Goal: Task Accomplishment & Management: Complete application form

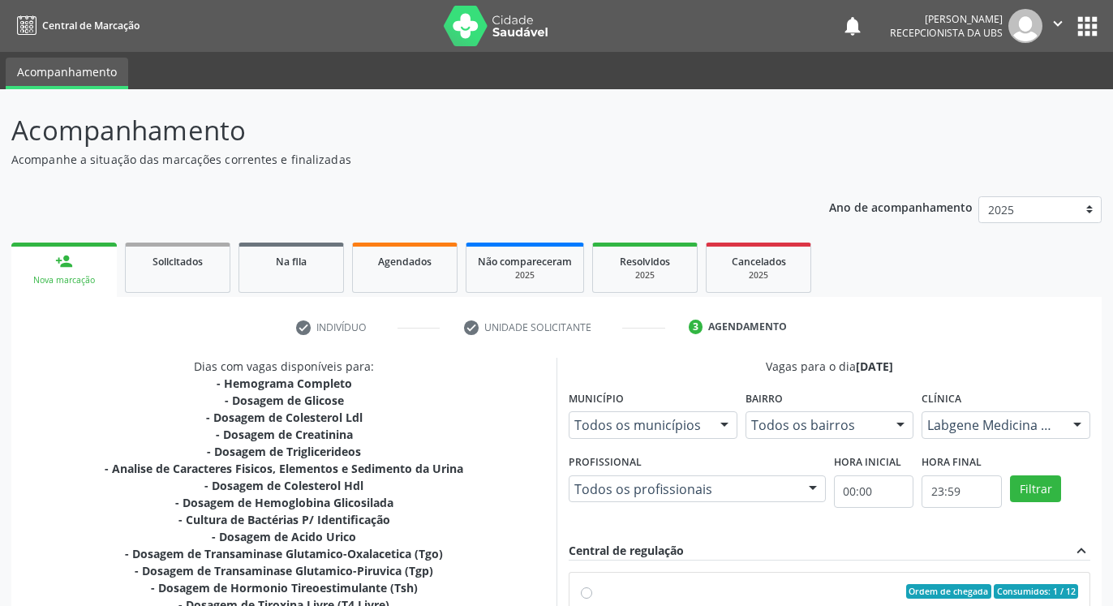
click at [1029, 475] on button "Filtrar" at bounding box center [1035, 489] width 51 height 28
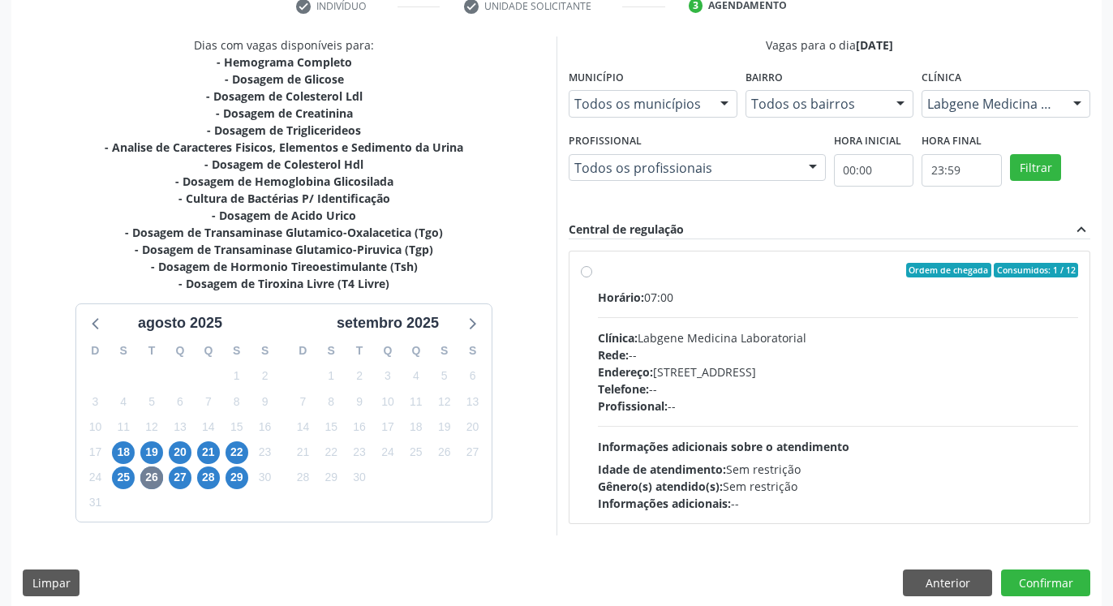
click at [598, 272] on label "Ordem de chegada Consumidos: 1 / 12 Horário: 07:00 Clínica: Labgene Medicina La…" at bounding box center [838, 387] width 480 height 249
click at [582, 272] on input "Ordem de chegada Consumidos: 1 / 12 Horário: 07:00 Clínica: Labgene Medicina La…" at bounding box center [586, 270] width 11 height 15
radio input "true"
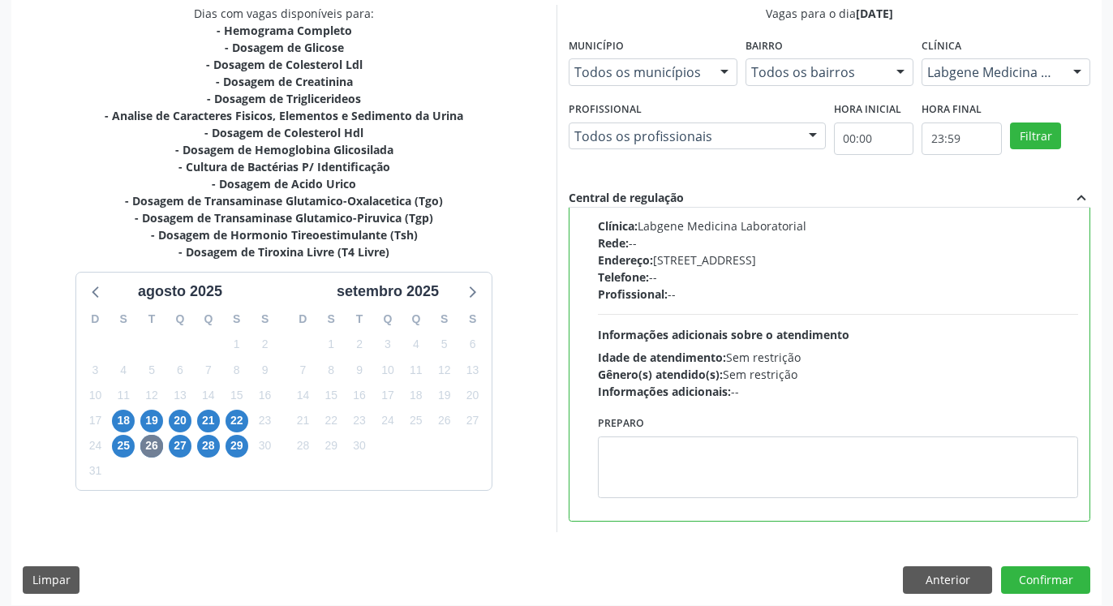
scroll to position [363, 0]
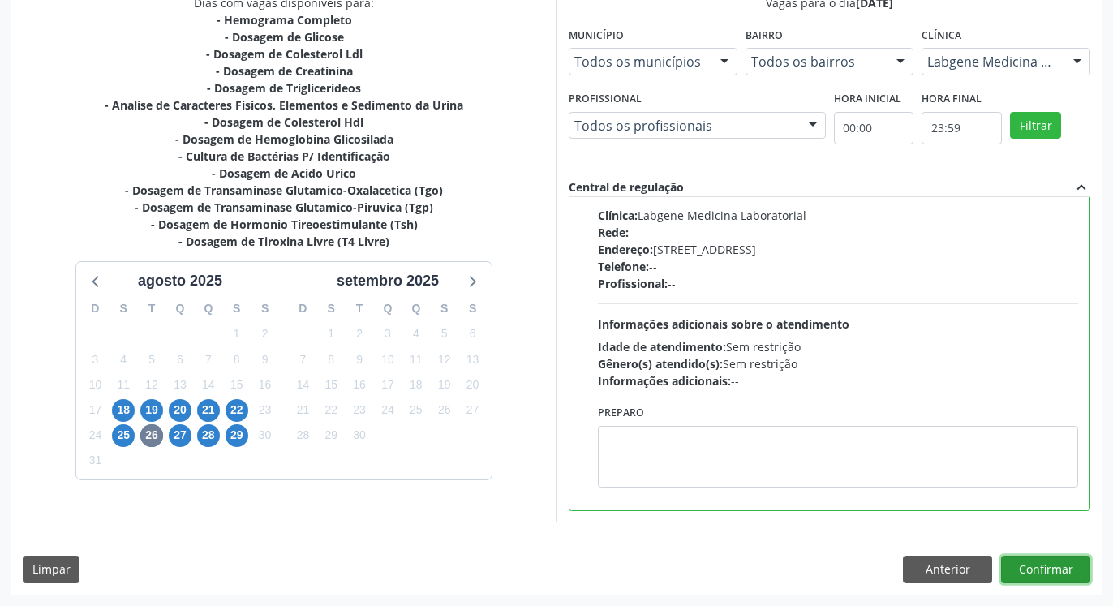
click at [1045, 565] on button "Confirmar" at bounding box center [1045, 570] width 89 height 28
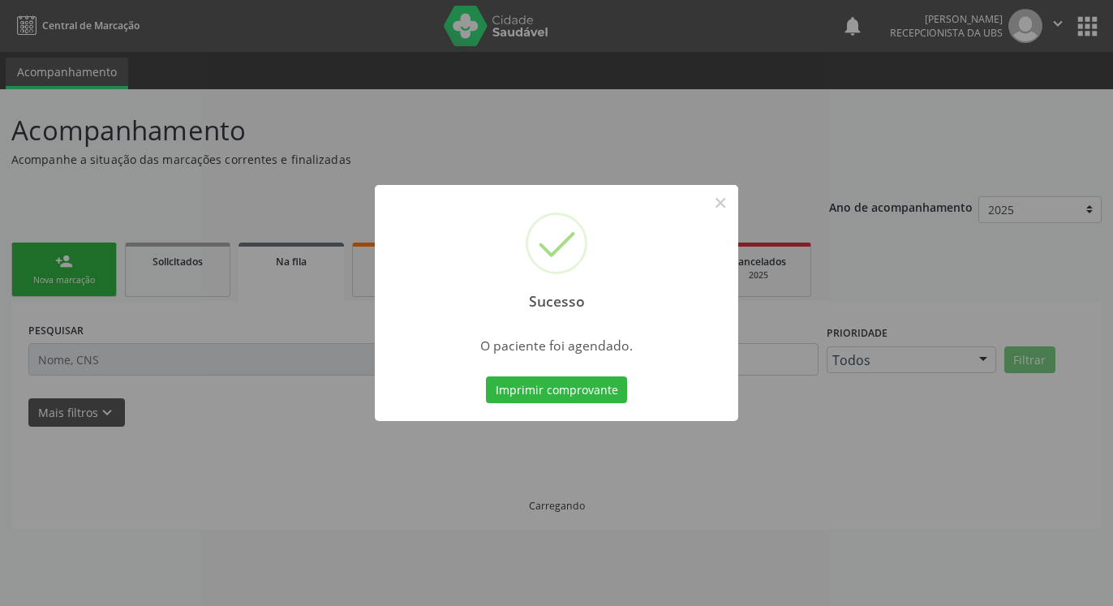
scroll to position [0, 0]
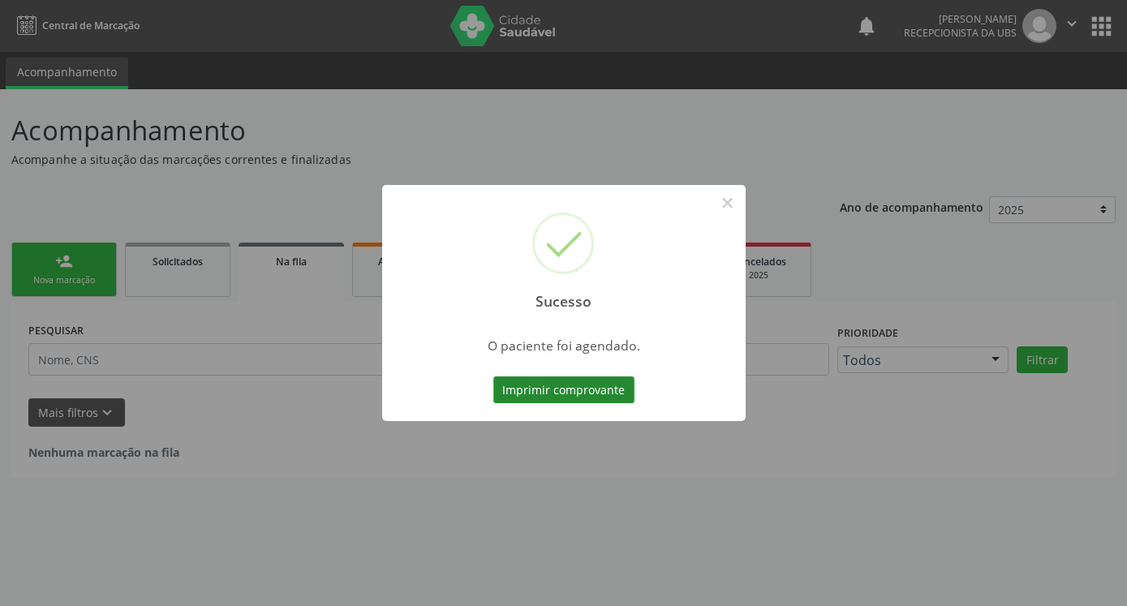
click at [571, 388] on button "Imprimir comprovante" at bounding box center [563, 390] width 141 height 28
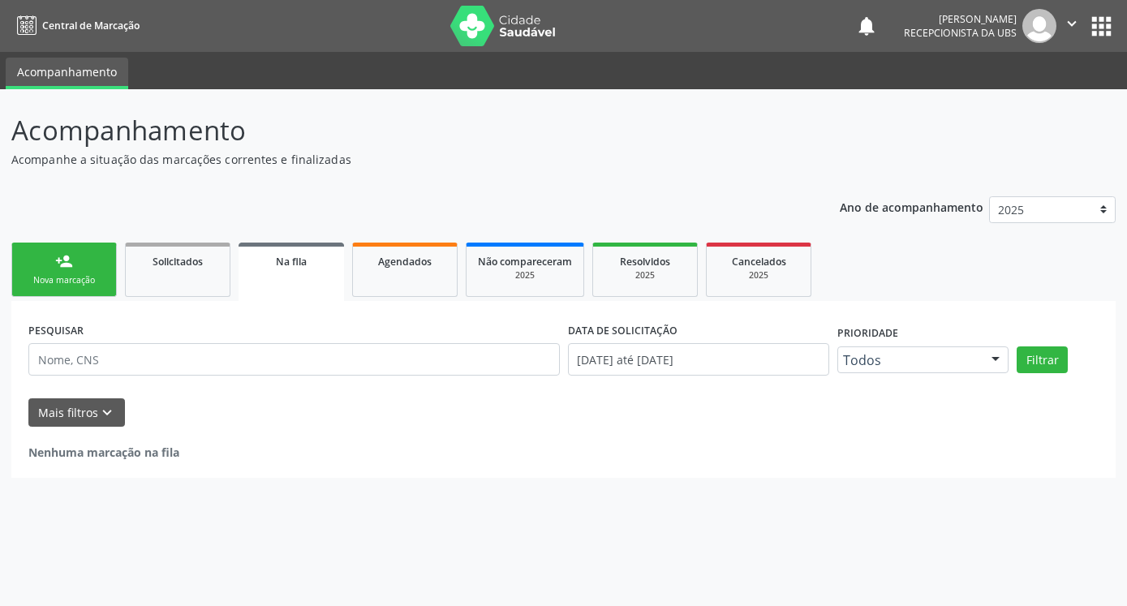
click at [72, 266] on div "person_add" at bounding box center [64, 261] width 18 height 18
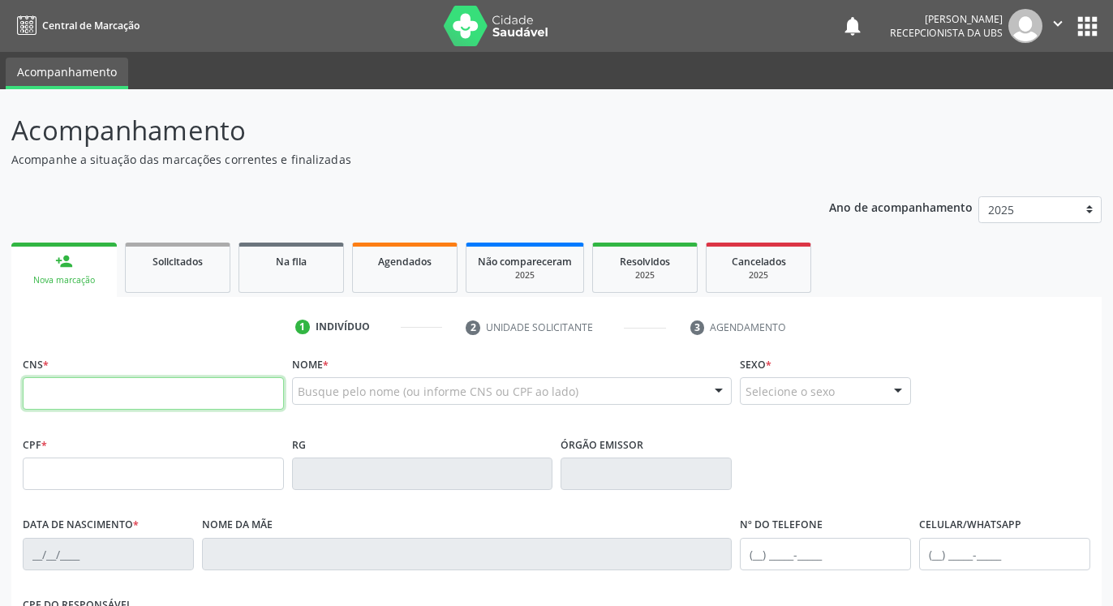
click at [126, 391] on input "text" at bounding box center [153, 393] width 261 height 32
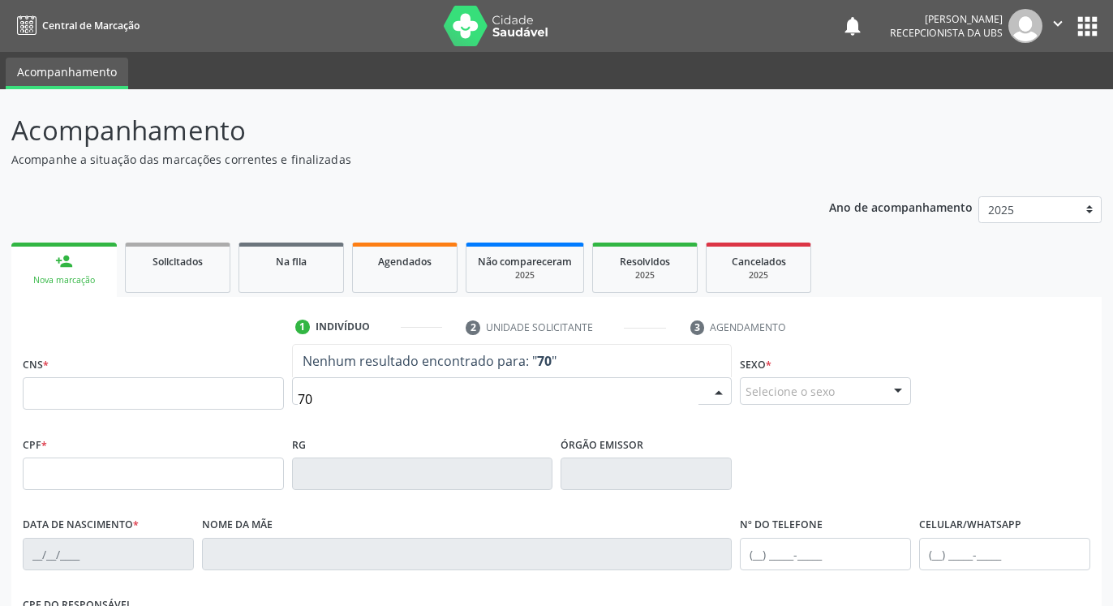
type input "7"
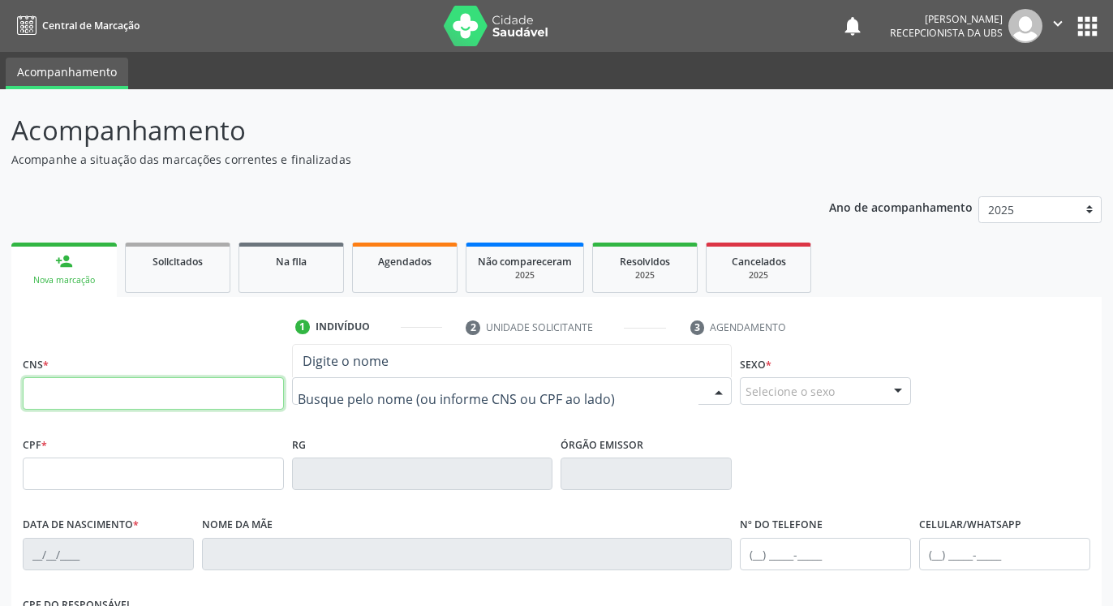
click at [232, 398] on input "text" at bounding box center [153, 393] width 261 height 32
type input "706 3077 7235 0679"
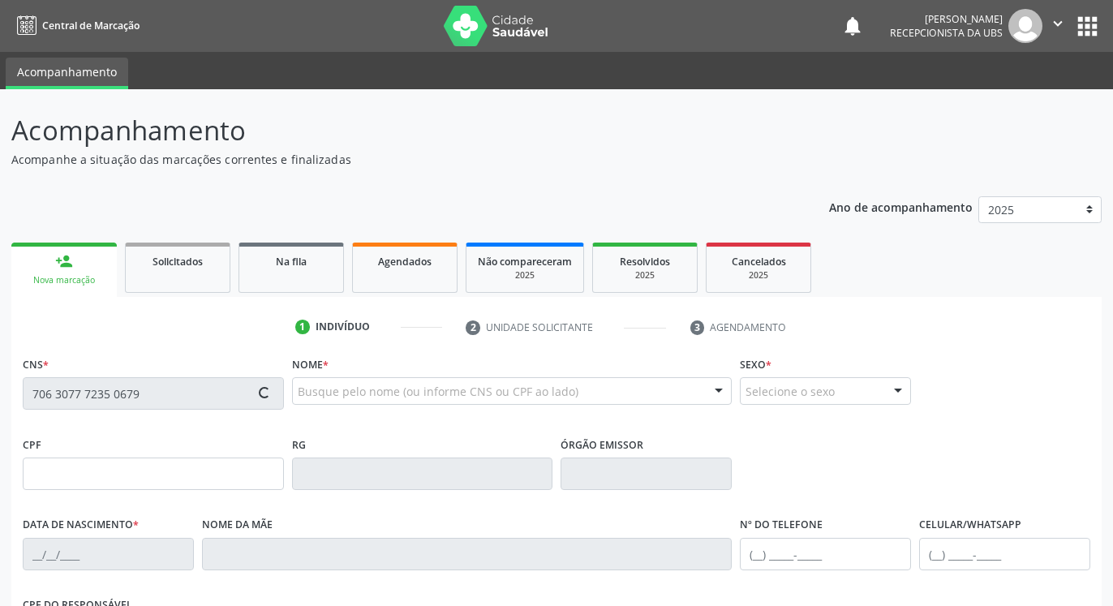
type input "24/10/1984"
type input "Ana Aurelia de Souza Barros"
type input "(87) 99988-8045"
type input "1353"
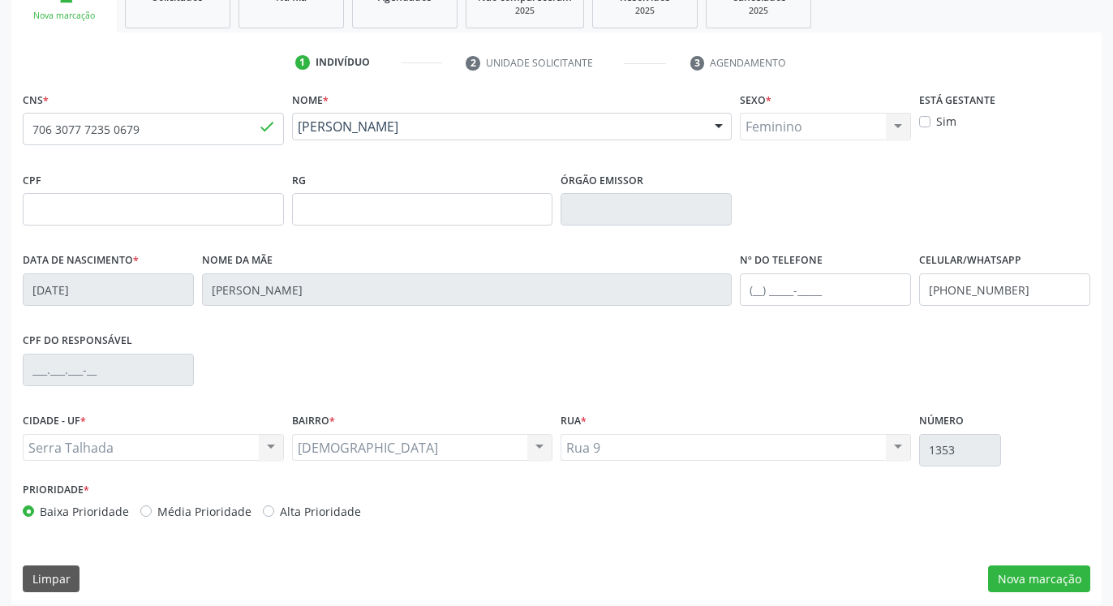
scroll to position [273, 0]
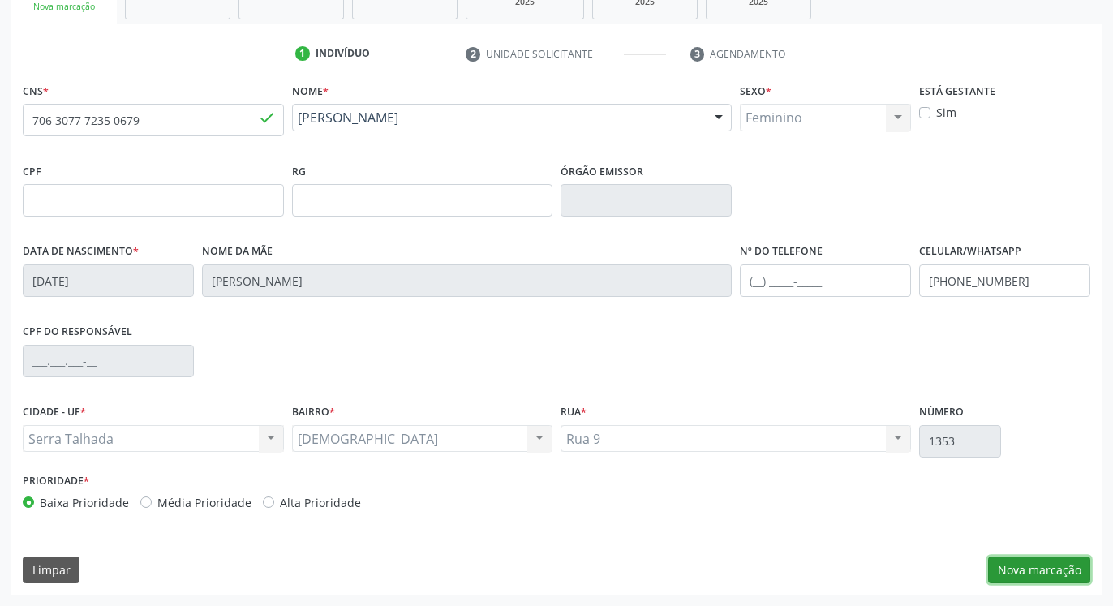
click at [1072, 565] on button "Nova marcação" at bounding box center [1039, 571] width 102 height 28
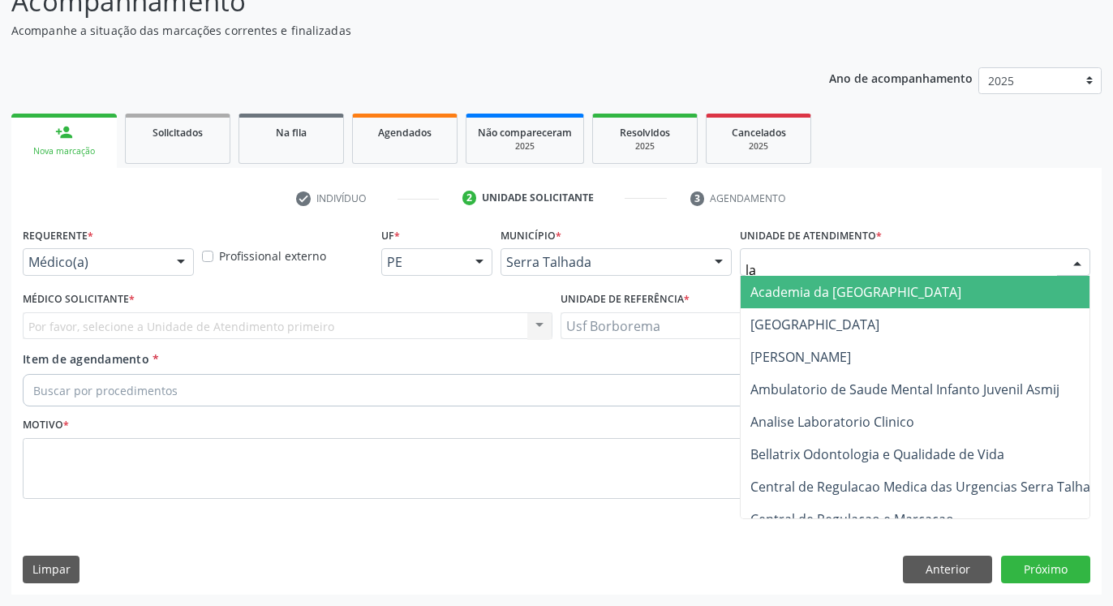
type input "lab"
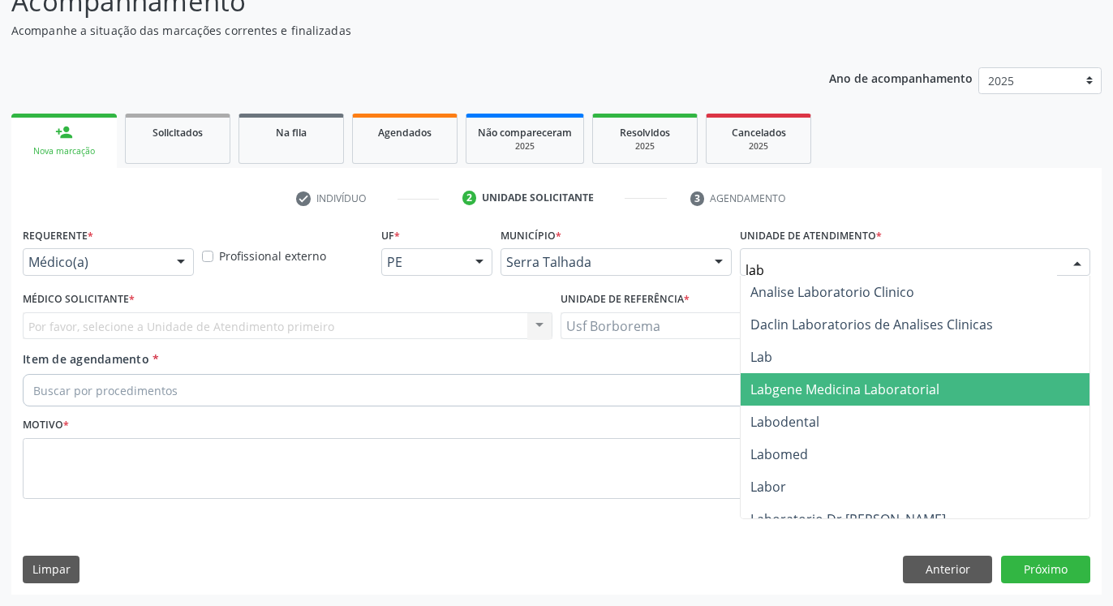
click at [836, 402] on span "Labgene Medicina Laboratorial" at bounding box center [915, 389] width 349 height 32
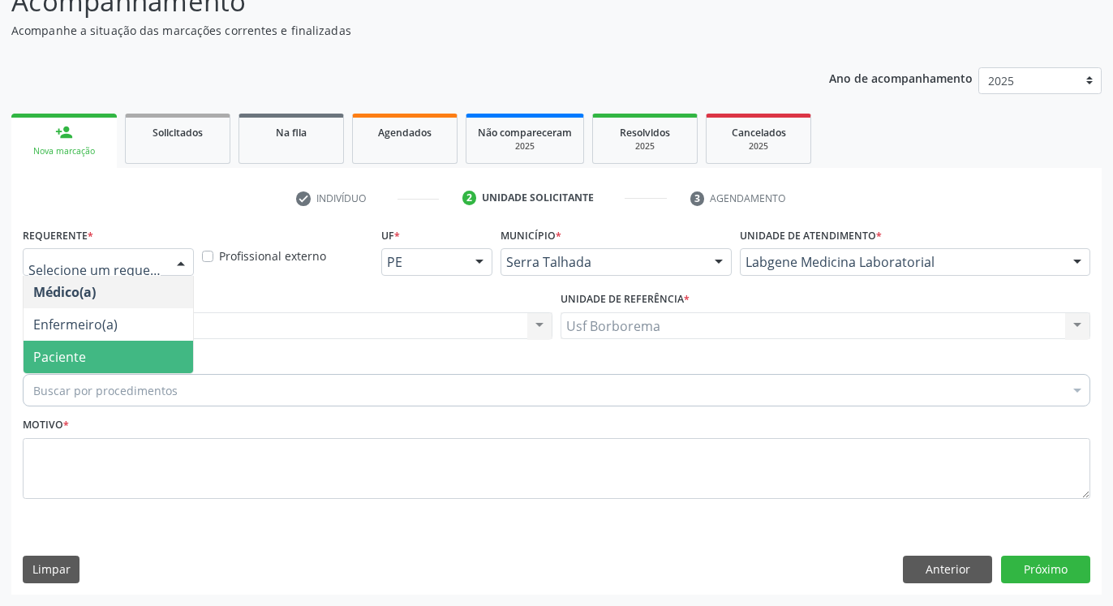
click at [187, 365] on span "Paciente" at bounding box center [109, 357] width 170 height 32
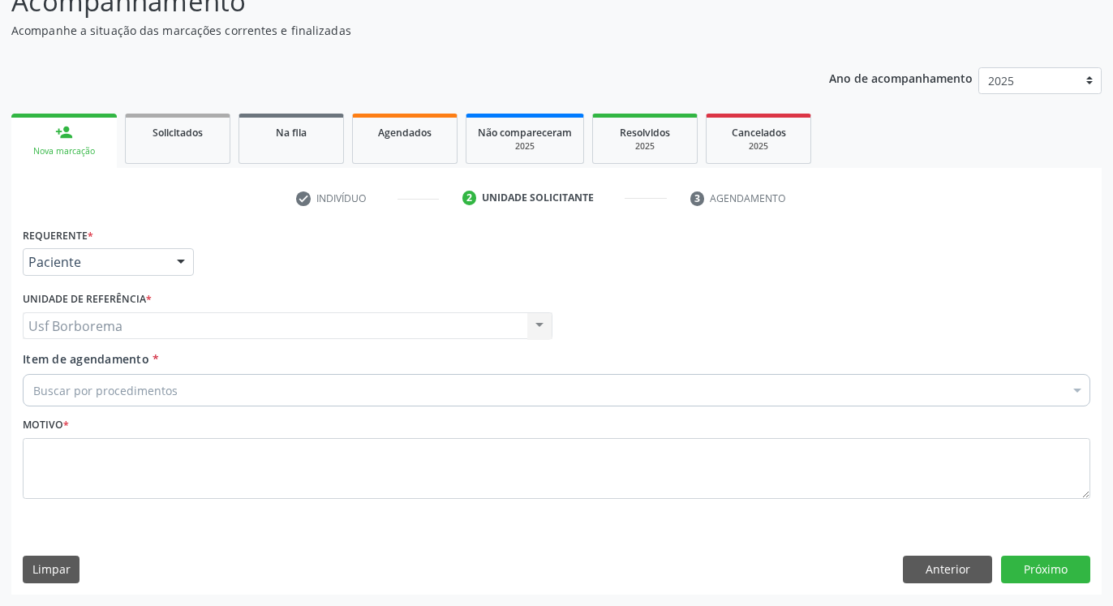
click at [178, 386] on div "Buscar por procedimentos" at bounding box center [557, 390] width 1068 height 32
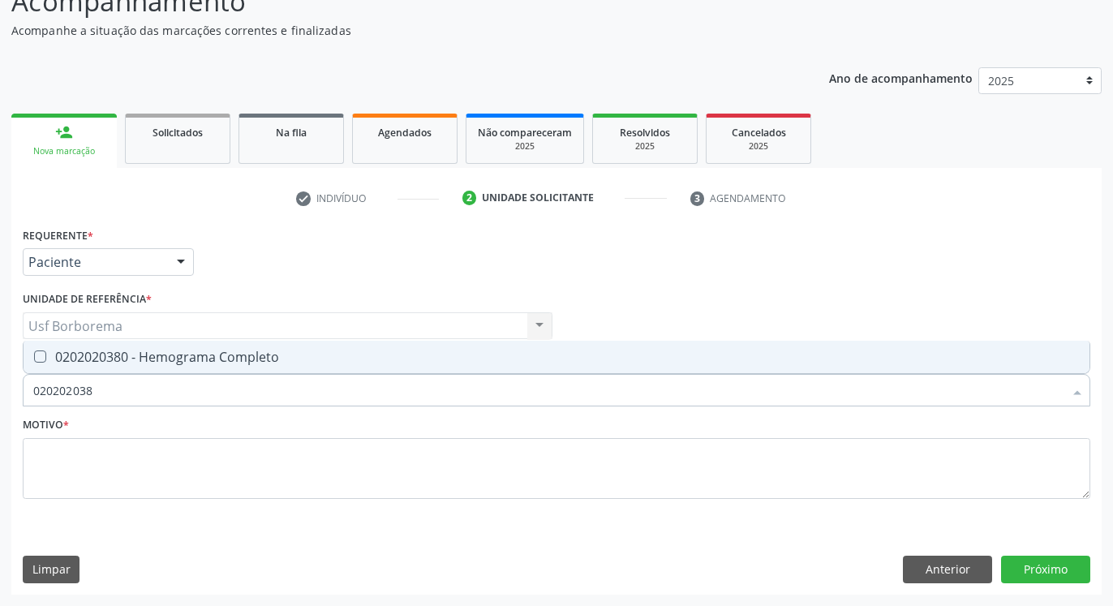
type input "0202020380"
click at [117, 355] on div "0202020380 - Hemograma Completo" at bounding box center [556, 356] width 1047 height 13
checkbox Completo "true"
click at [131, 392] on input "0202020380" at bounding box center [548, 390] width 1030 height 32
type input "02020203"
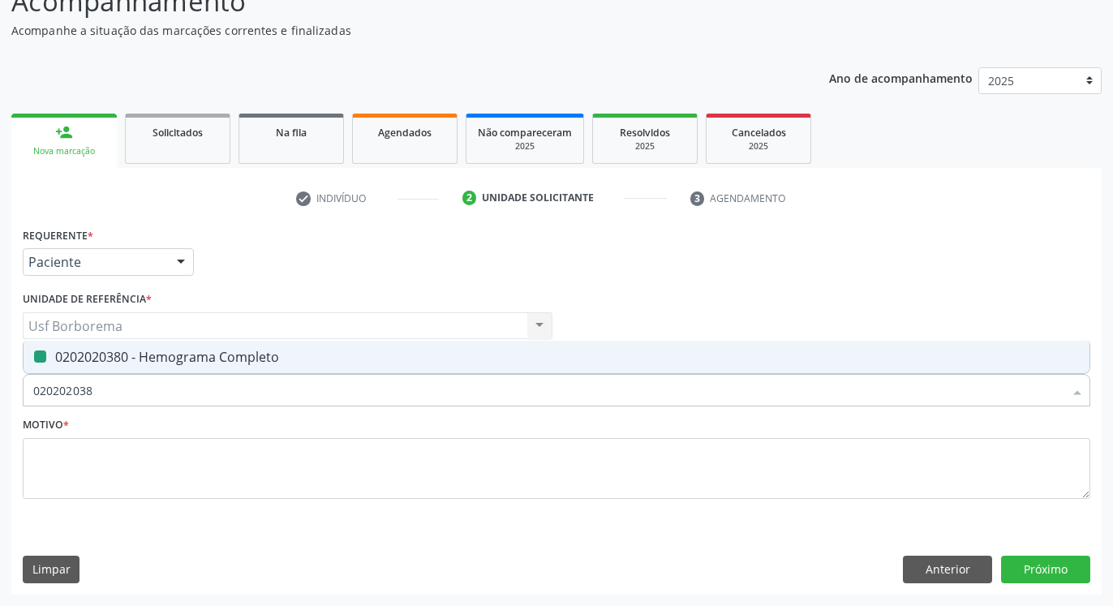
checkbox Completo "false"
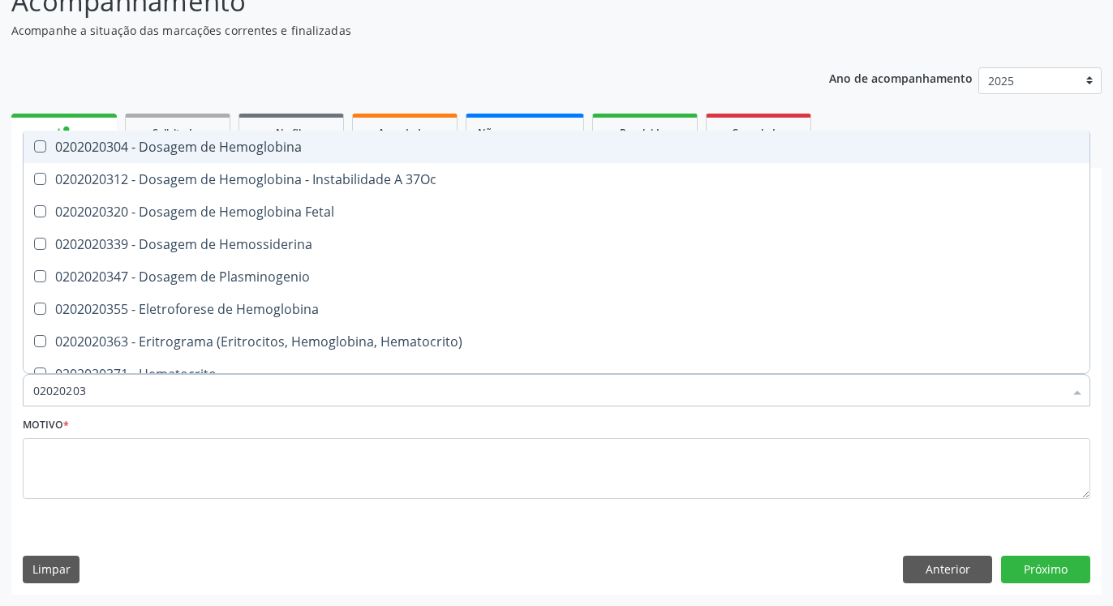
type input "0202020"
checkbox Completo "false"
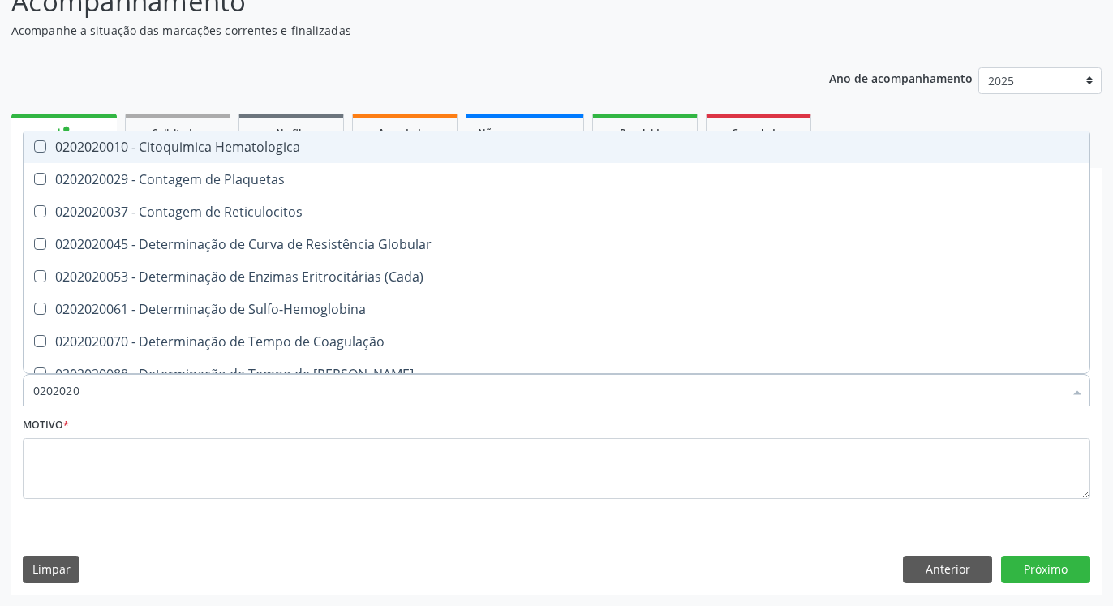
type input "020202"
checkbox Completo "false"
checkbox Leucograma "true"
type input "02020"
checkbox Completo "false"
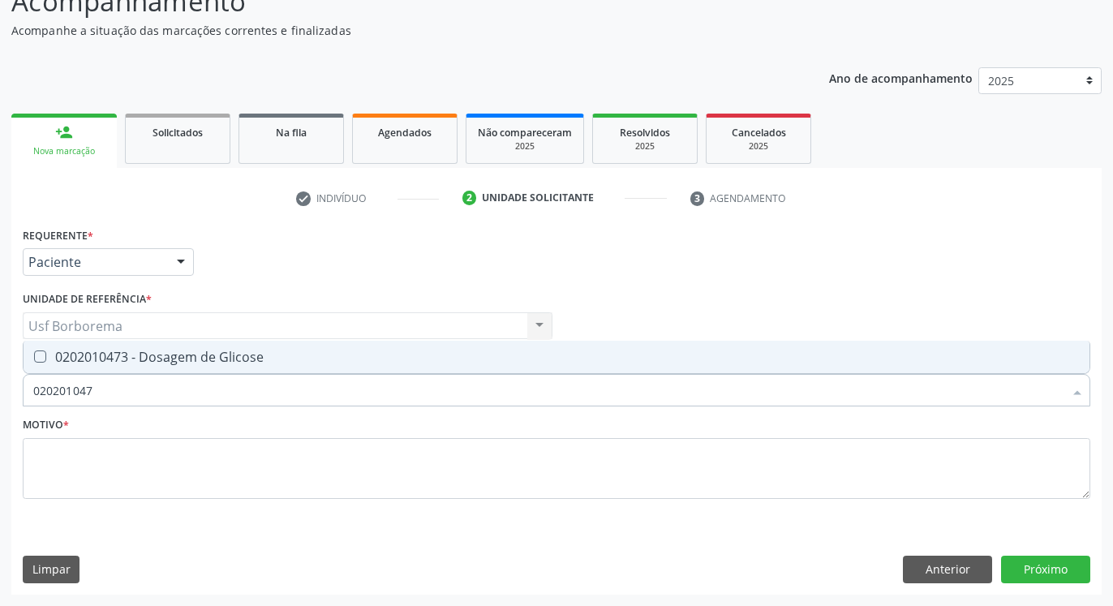
type input "0202010473"
click at [162, 347] on span "0202010473 - Dosagem de Glicose" at bounding box center [557, 357] width 1066 height 32
checkbox Glicose "true"
click at [160, 384] on input "0202010473" at bounding box center [548, 390] width 1030 height 32
type input "02020104"
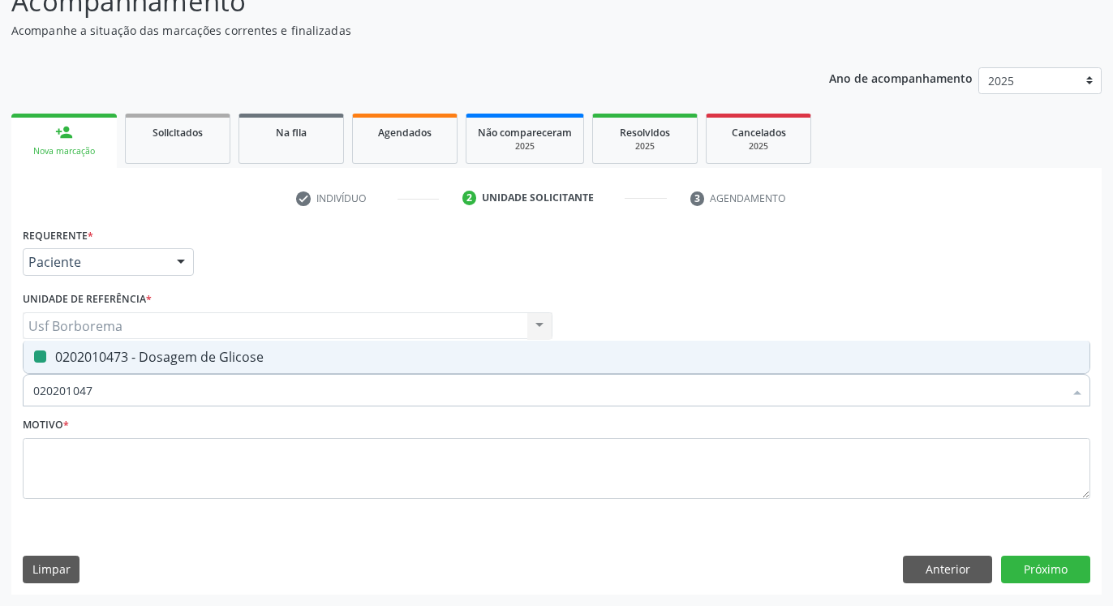
checkbox Glicose "false"
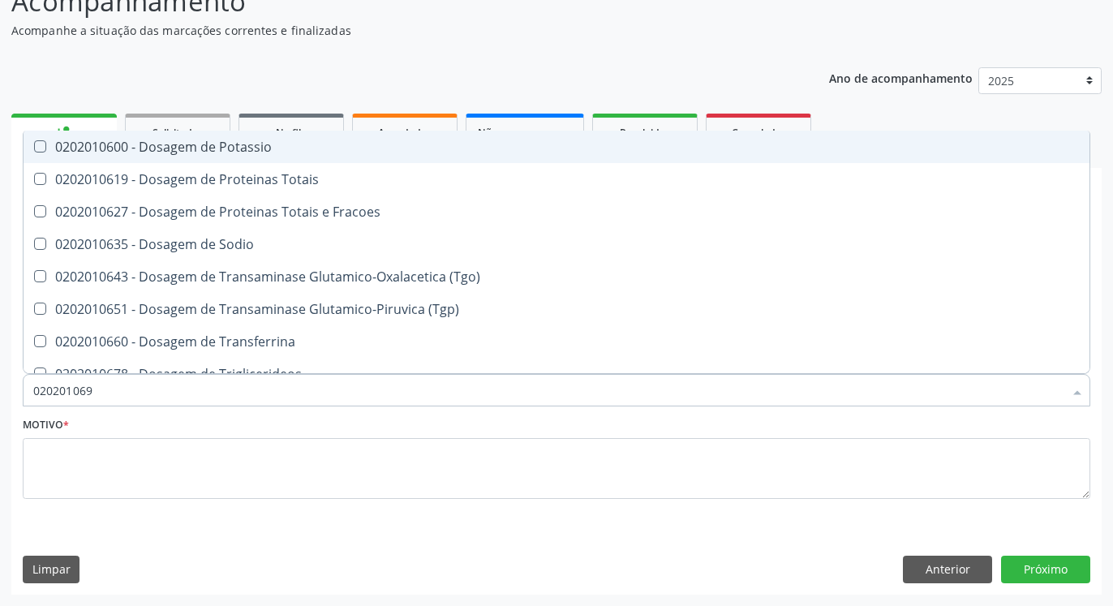
type input "0202010694"
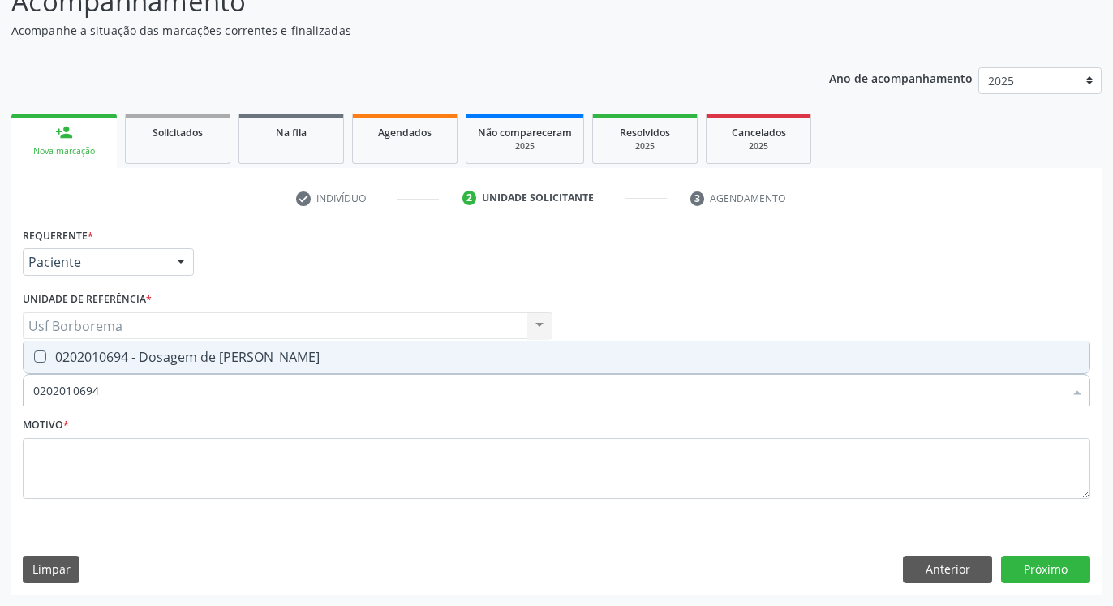
click at [156, 342] on span "0202010694 - Dosagem de [PERSON_NAME]" at bounding box center [557, 357] width 1066 height 32
checkbox Ureia "true"
click at [178, 393] on input "0202010694" at bounding box center [548, 390] width 1030 height 32
type input "02020106"
checkbox Ureia "false"
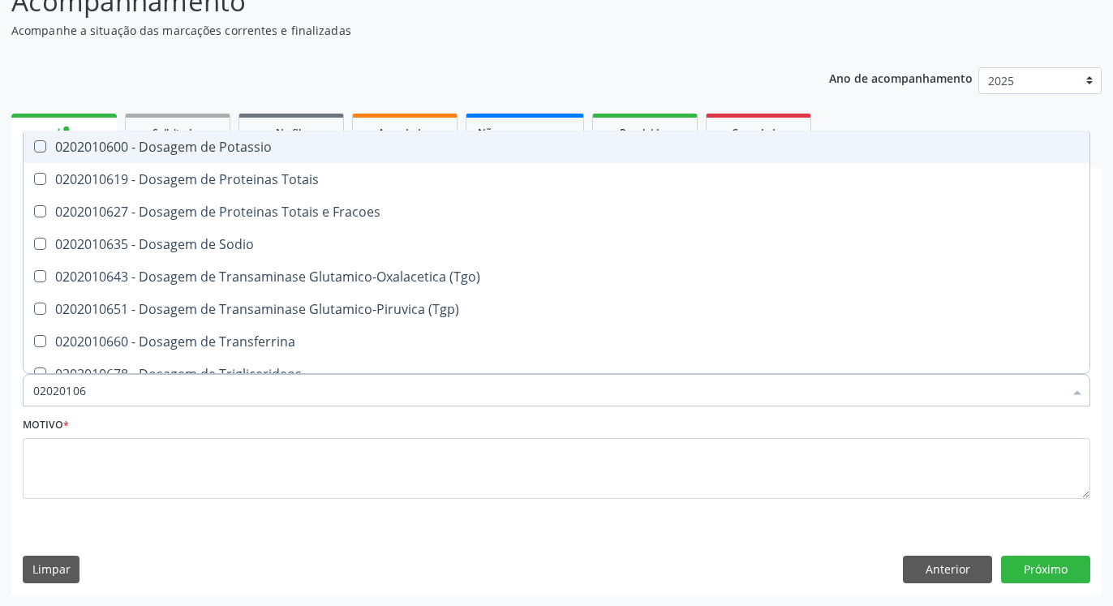
type input "0202010"
checkbox Ureia "false"
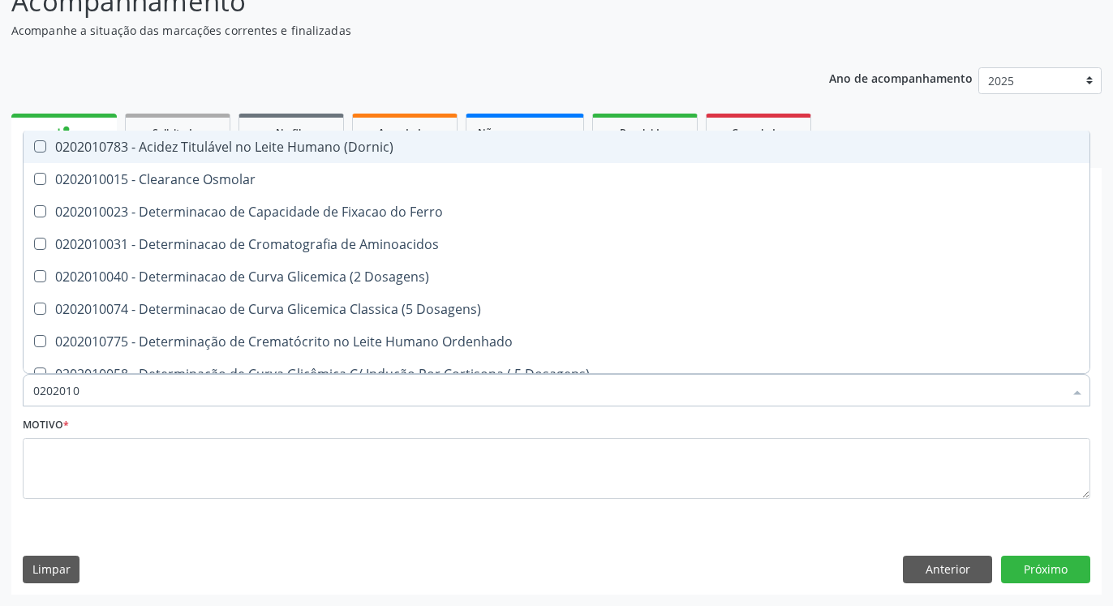
type input "020201"
checkbox Glicose "false"
checkbox Nt-Probnp\) "true"
checkbox Ureia "false"
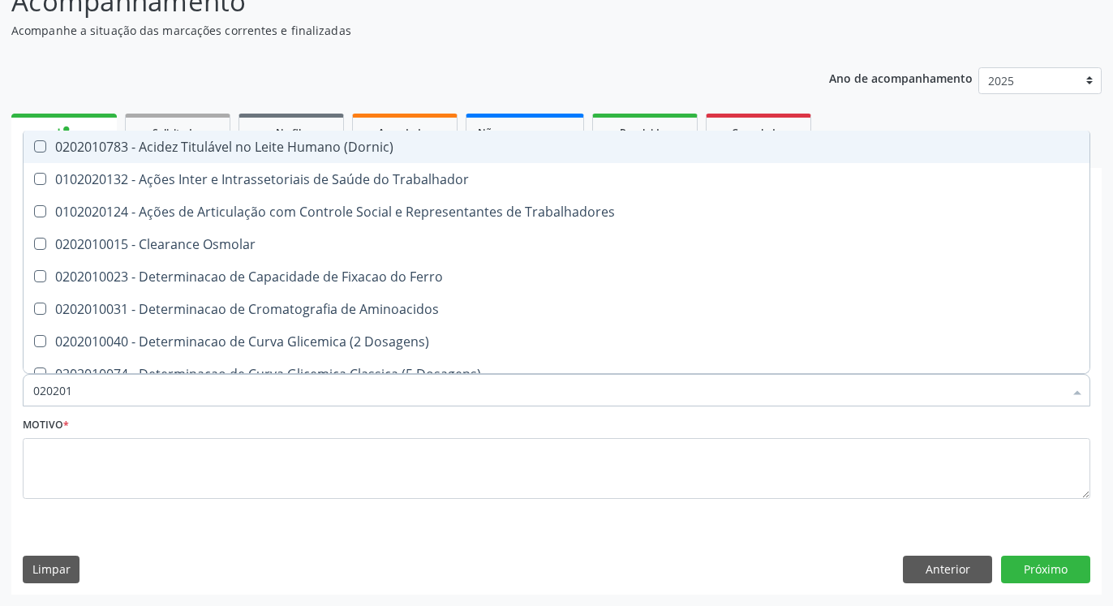
type input "02020"
checkbox Glicose "false"
checkbox Ureia "false"
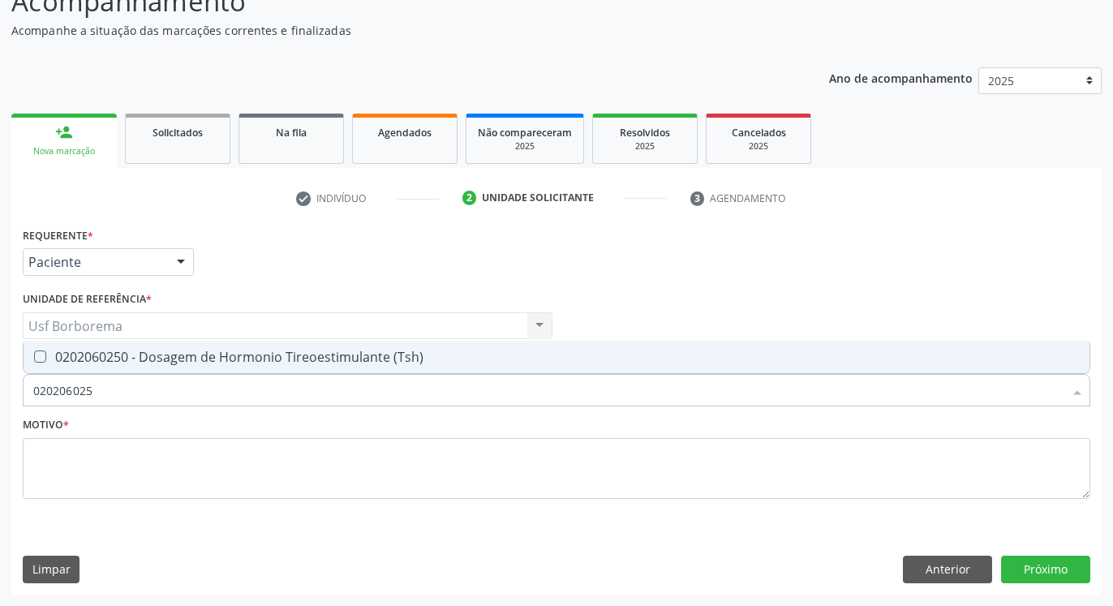
type input "0202060250"
click at [165, 363] on div "0202060250 - Dosagem de Hormonio Tireoestimulante (Tsh)" at bounding box center [556, 356] width 1047 height 13
checkbox \(Tsh\) "true"
click at [164, 389] on input "0202060250" at bounding box center [548, 390] width 1030 height 32
type input "02020602"
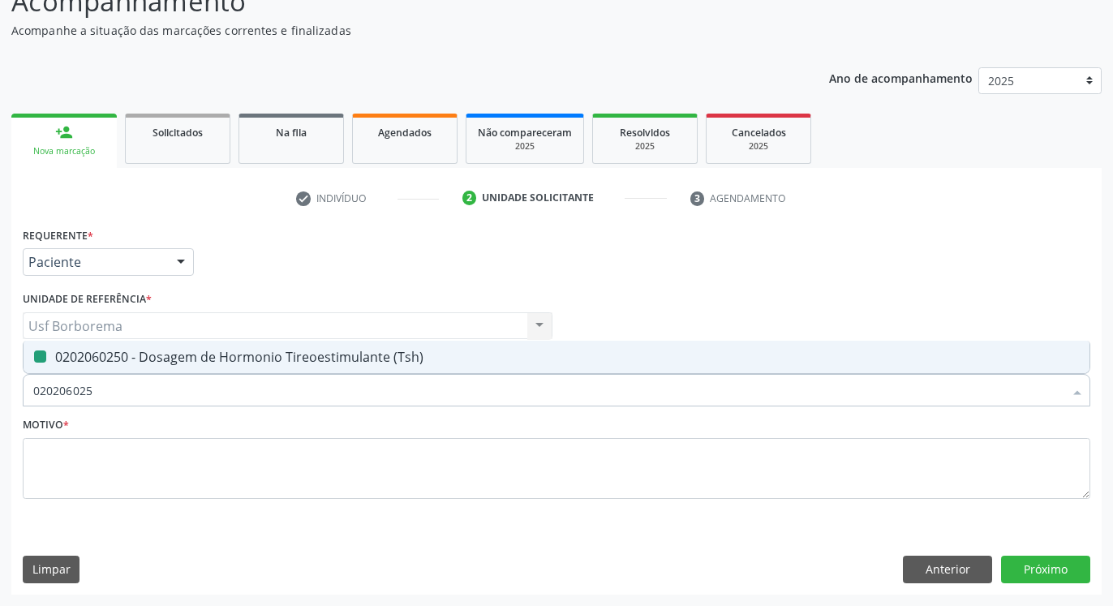
checkbox \(Tsh\) "false"
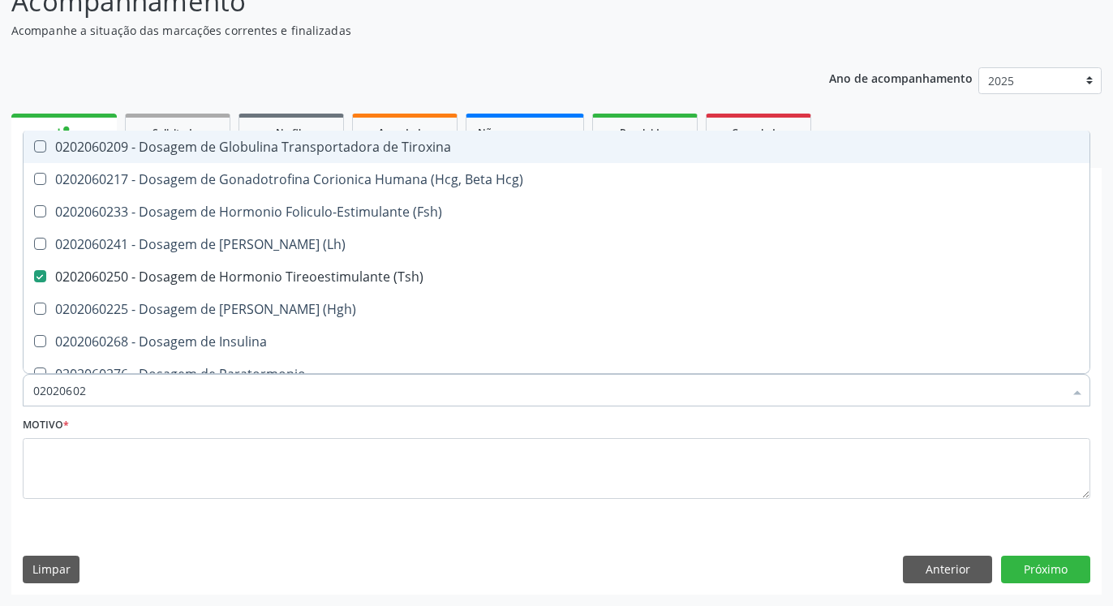
type input "0202060"
checkbox \(Tsh\) "false"
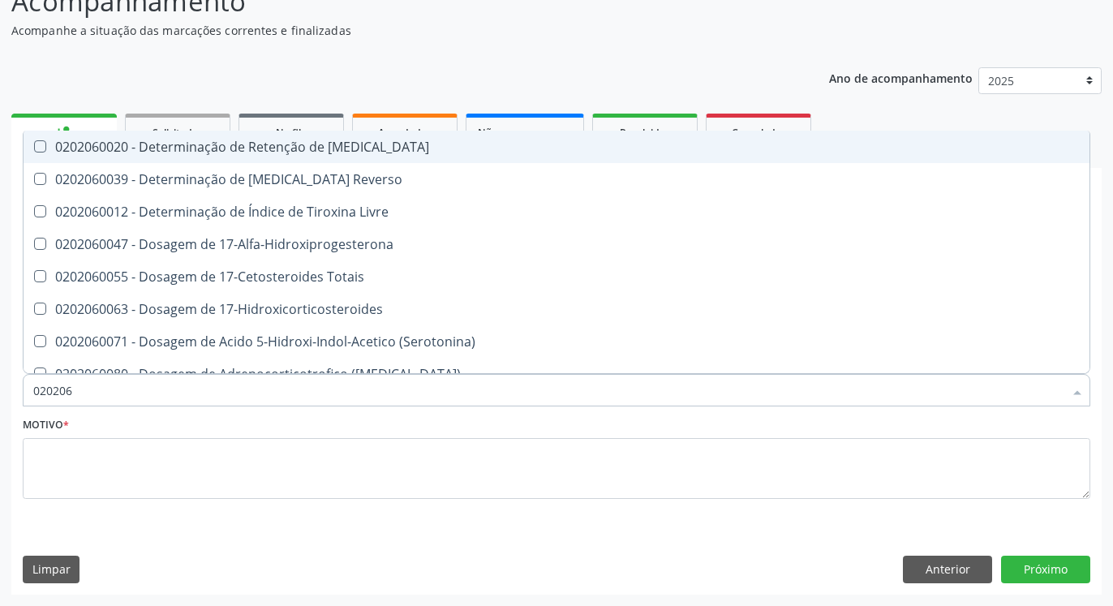
type input "02020"
checkbox \(Tsh\) "false"
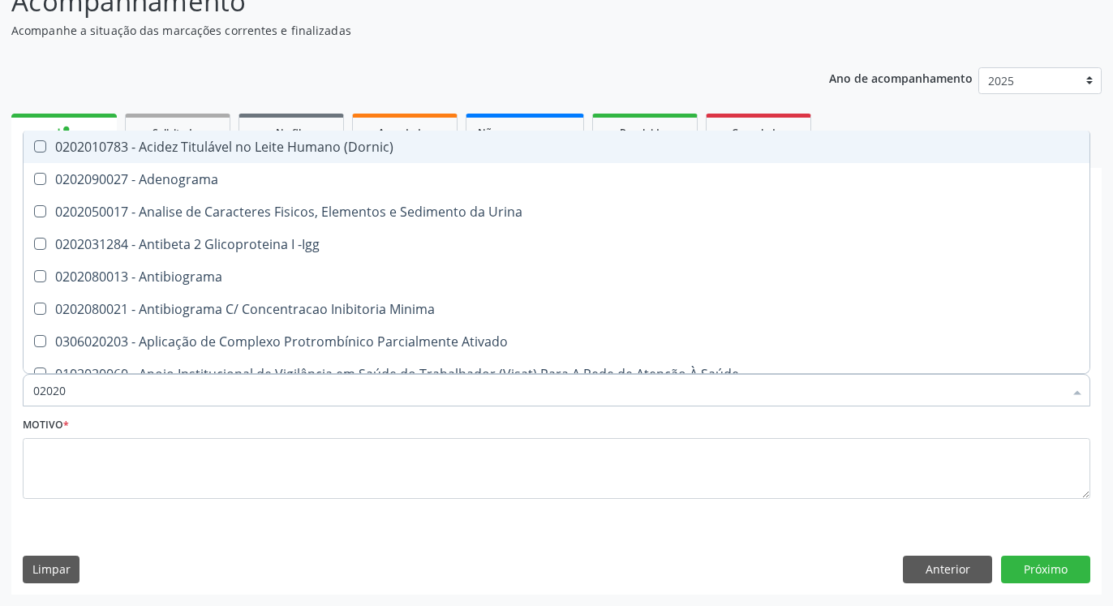
type input "020206"
checkbox Creatinina "true"
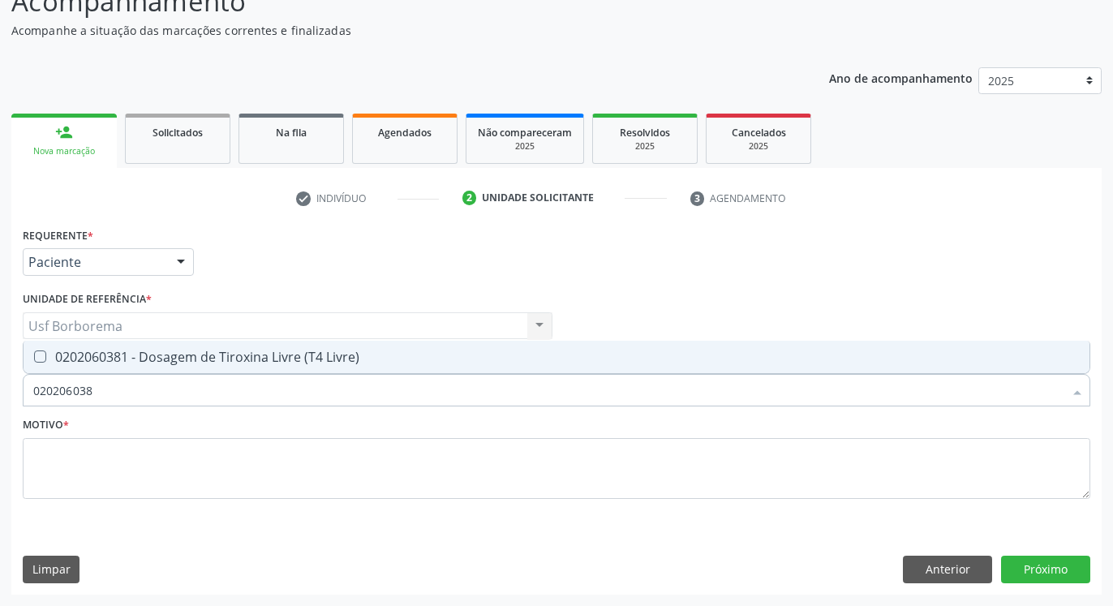
type input "0202060381"
click at [165, 350] on div "0202060381 - Dosagem de Tiroxina Livre (T4 Livre)" at bounding box center [556, 356] width 1047 height 13
checkbox Livre\) "true"
click at [173, 388] on input "0202060381" at bounding box center [548, 390] width 1030 height 32
type input "02020603"
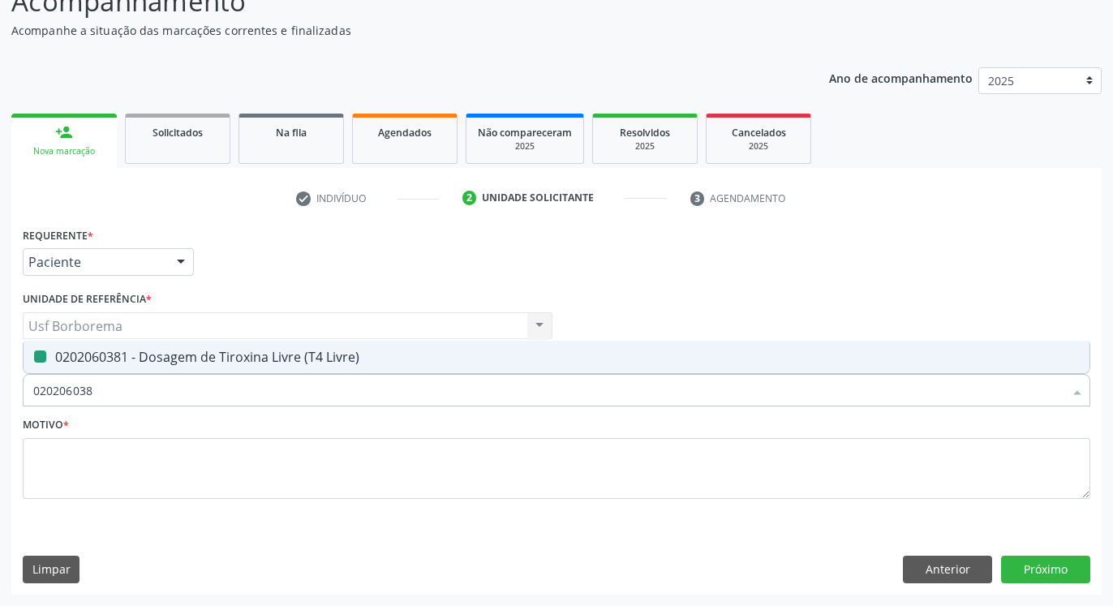
checkbox Livre\) "false"
type input "0202060390"
click at [157, 359] on div "0202060390 - Dosagem de Triiodotironina ([MEDICAL_DATA])" at bounding box center [556, 356] width 1047 height 13
checkbox \(T3\) "true"
click at [172, 382] on input "0202060390" at bounding box center [548, 390] width 1030 height 32
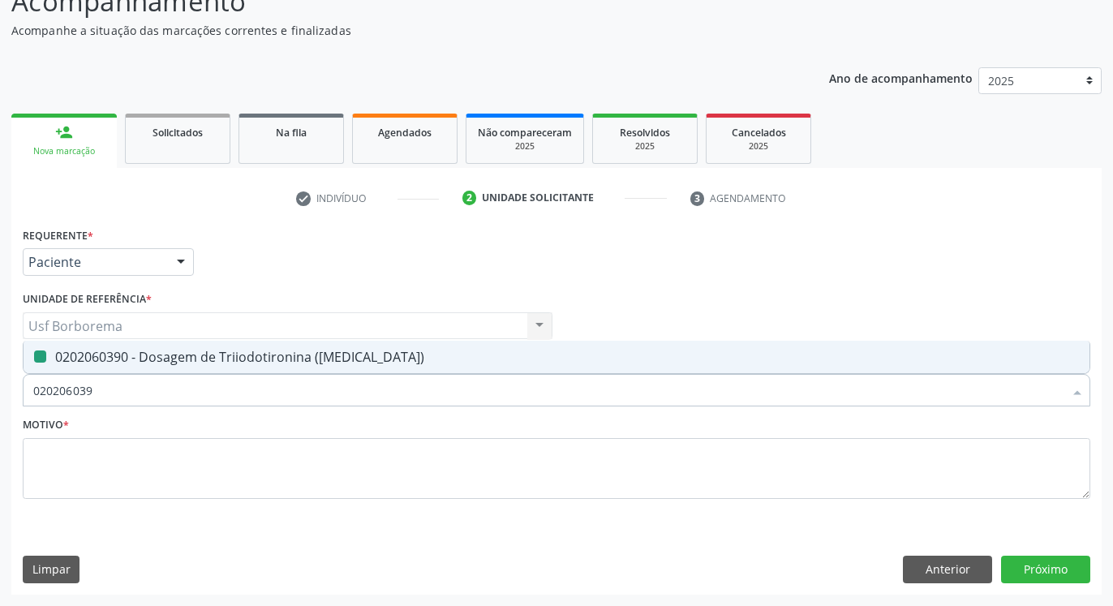
type input "02020603"
checkbox \(T3\) "false"
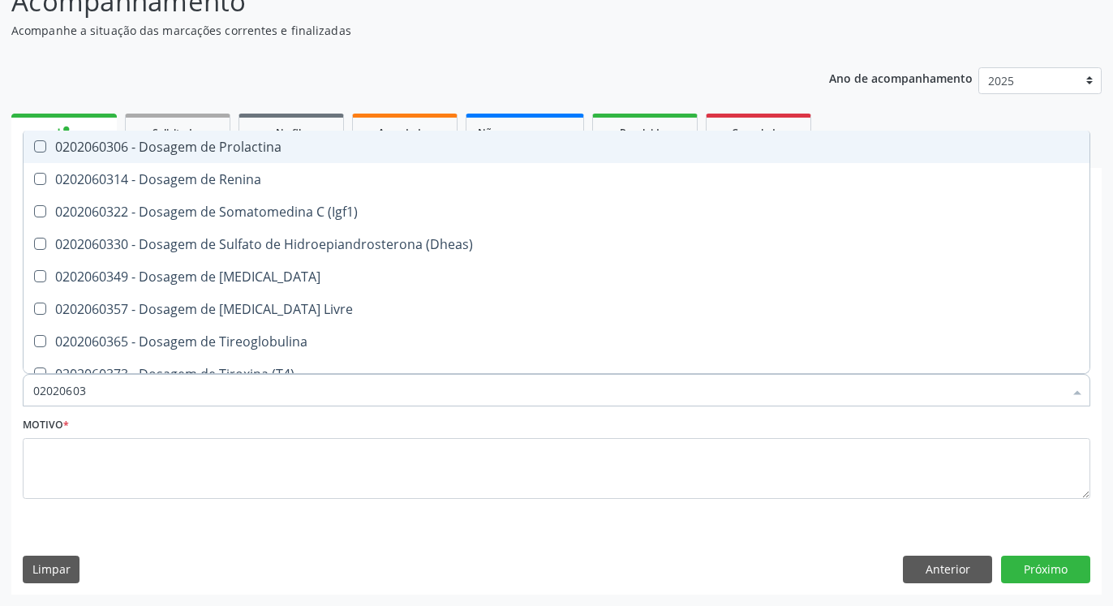
type input "0202060"
checkbox Livre\) "false"
checkbox \(T3\) "false"
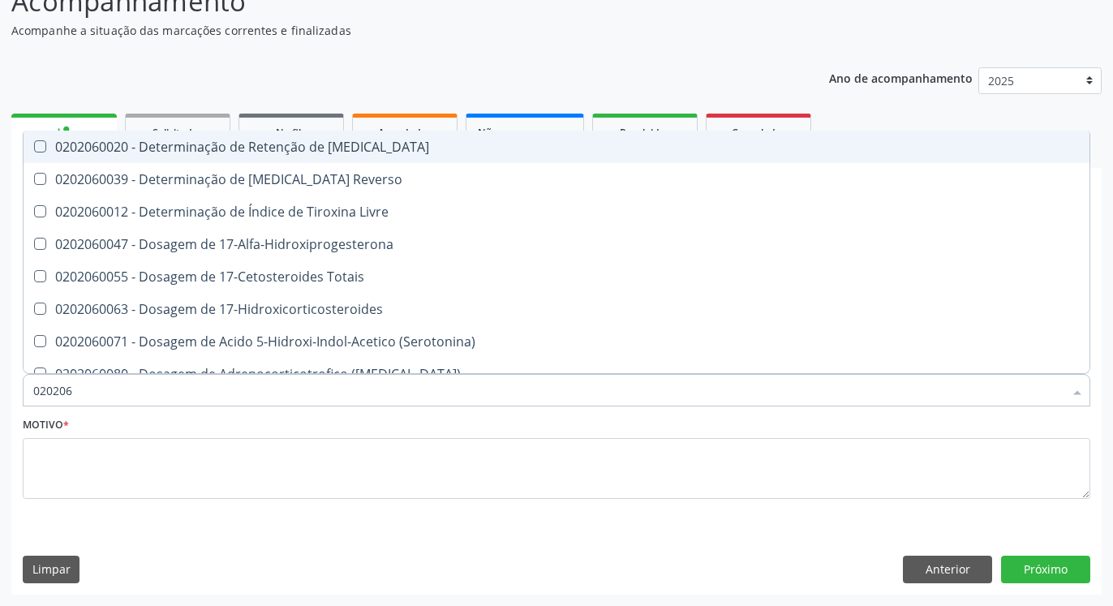
type input "02020"
checkbox \(Tsh\) "false"
checkbox Livre\) "false"
checkbox \(T3\) "false"
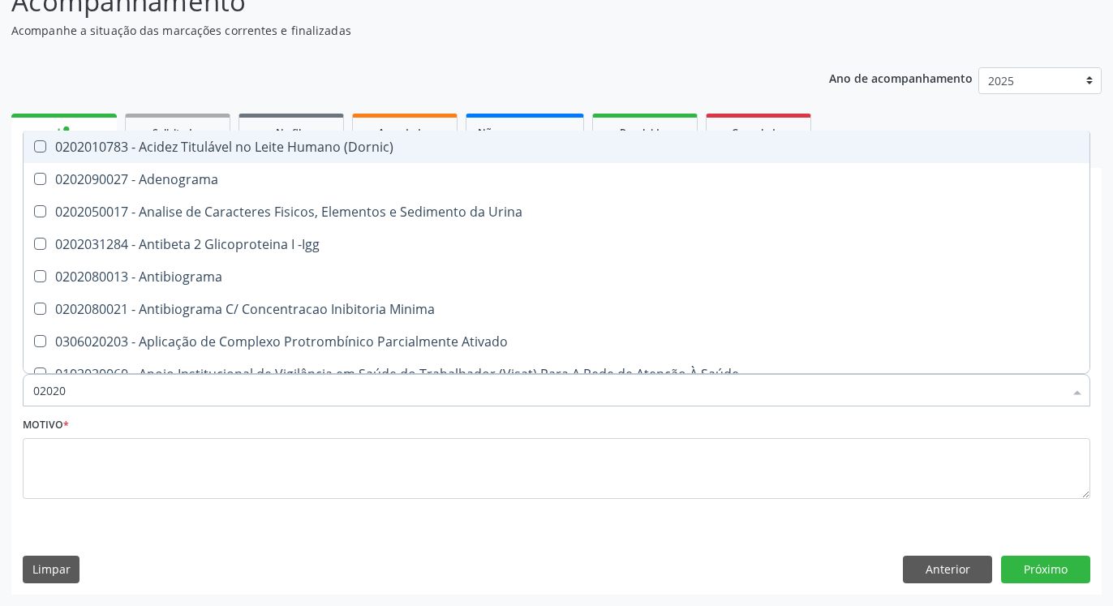
type input "020201"
checkbox T3 "true"
checkbox Ascorbico "true"
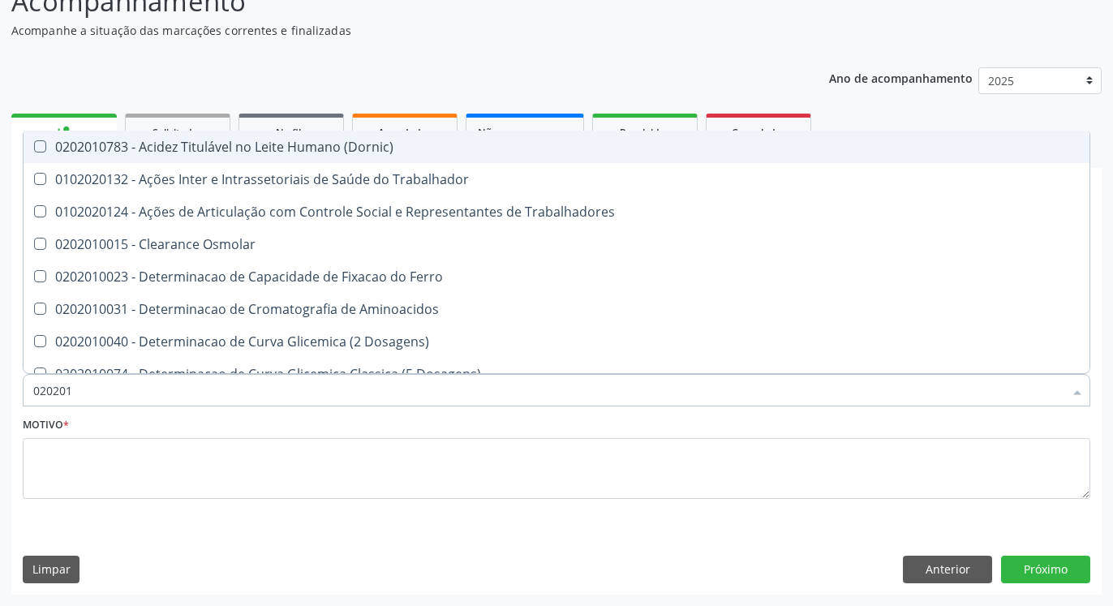
type input "0202010"
checkbox II "true"
checkbox Glicose "false"
checkbox Piruvato "true"
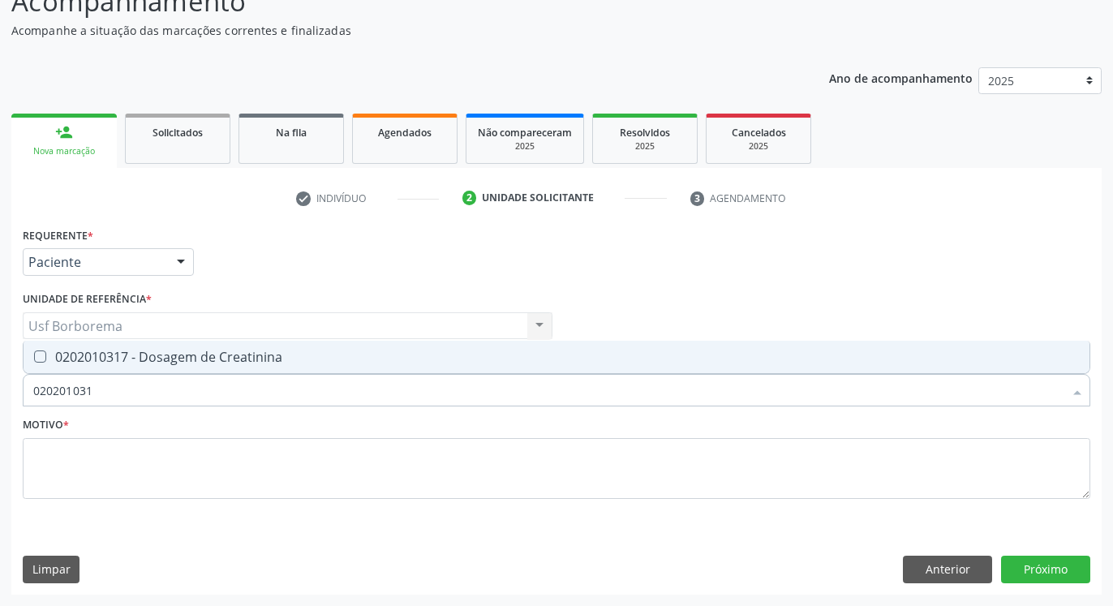
type input "0202010317"
click at [161, 363] on div "0202010317 - Dosagem de Creatinina" at bounding box center [556, 356] width 1047 height 13
checkbox Creatinina "true"
click at [165, 392] on input "0202010317" at bounding box center [548, 390] width 1030 height 32
type input "02020103"
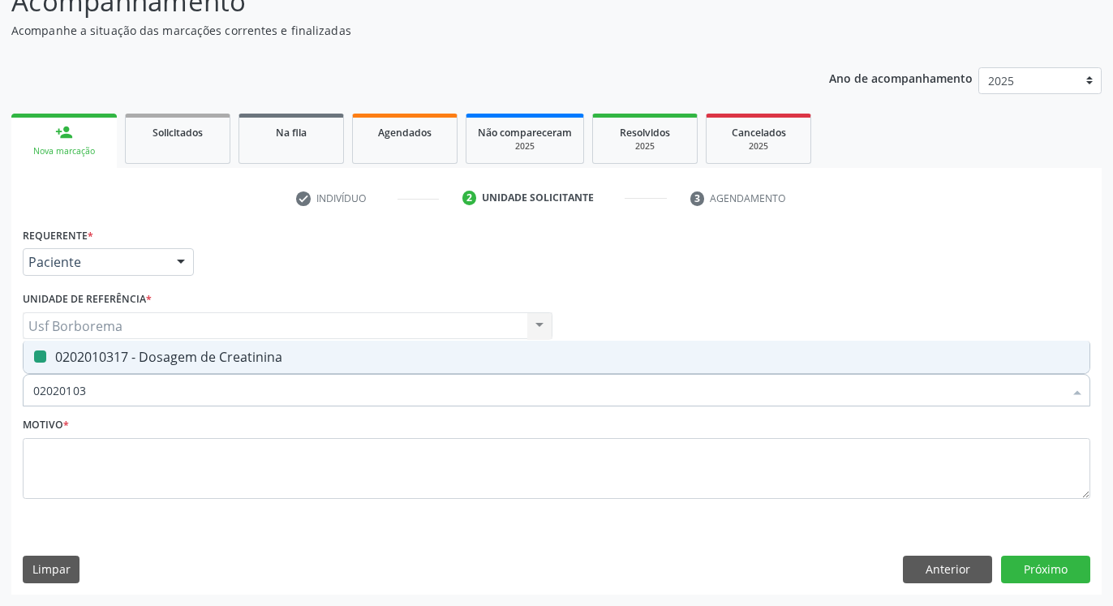
checkbox Creatinina "false"
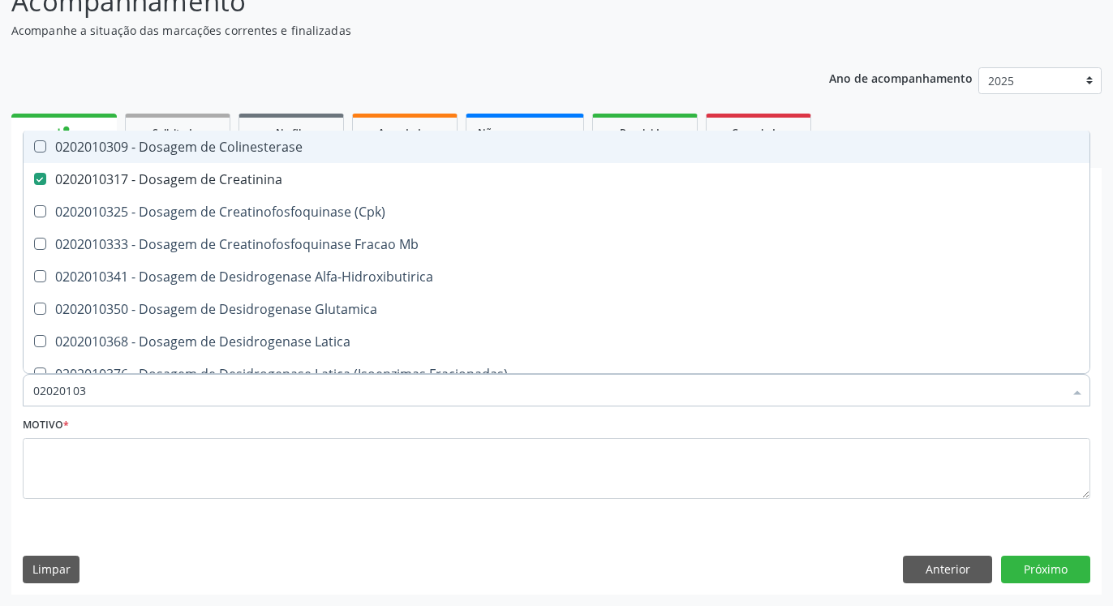
type input "0202010"
checkbox Creatinina "false"
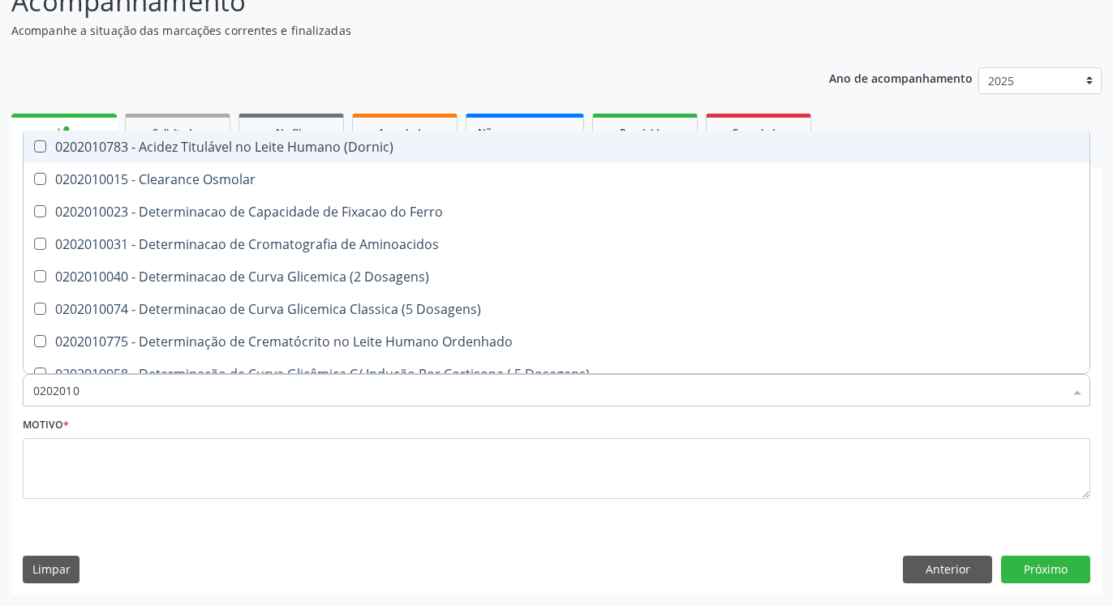
type input "02020106"
checkbox Osmolaridade "true"
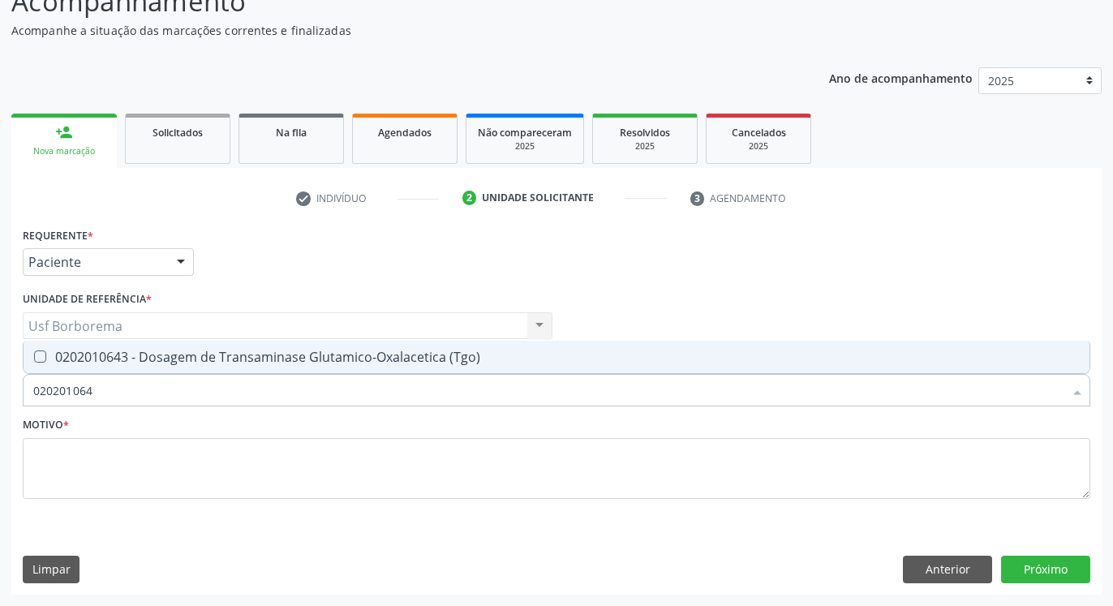
type input "0202010643"
click at [157, 363] on div "0202010643 - Dosagem de Transaminase Glutamico-Oxalacetica (Tgo)" at bounding box center [556, 356] width 1047 height 13
checkbox \(Tgo\) "true"
click at [155, 374] on div "Desfazer seleção 0202010643 - Dosagem de Transaminase Glutamico-Oxalacetica (Tg…" at bounding box center [557, 357] width 1068 height 33
type input "02020106"
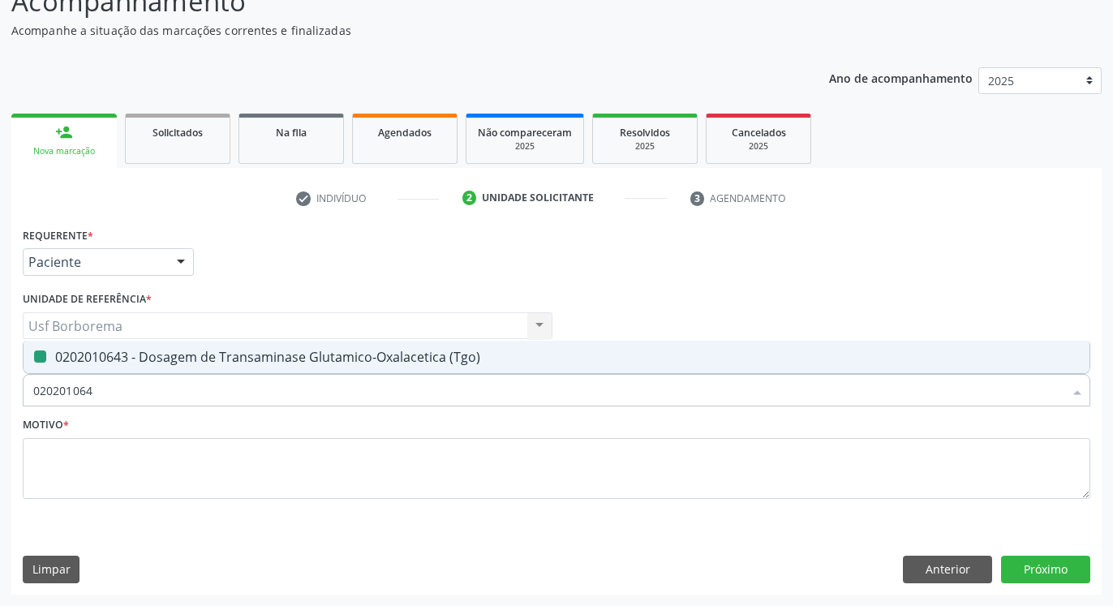
checkbox \(Tgo\) "false"
type input "0202010651"
click at [170, 347] on span "0202010651 - Dosagem de Transaminase Glutamico-Piruvica (Tgp)" at bounding box center [557, 357] width 1066 height 32
checkbox \(Tgp\) "true"
click at [178, 382] on input "0202010651" at bounding box center [548, 390] width 1030 height 32
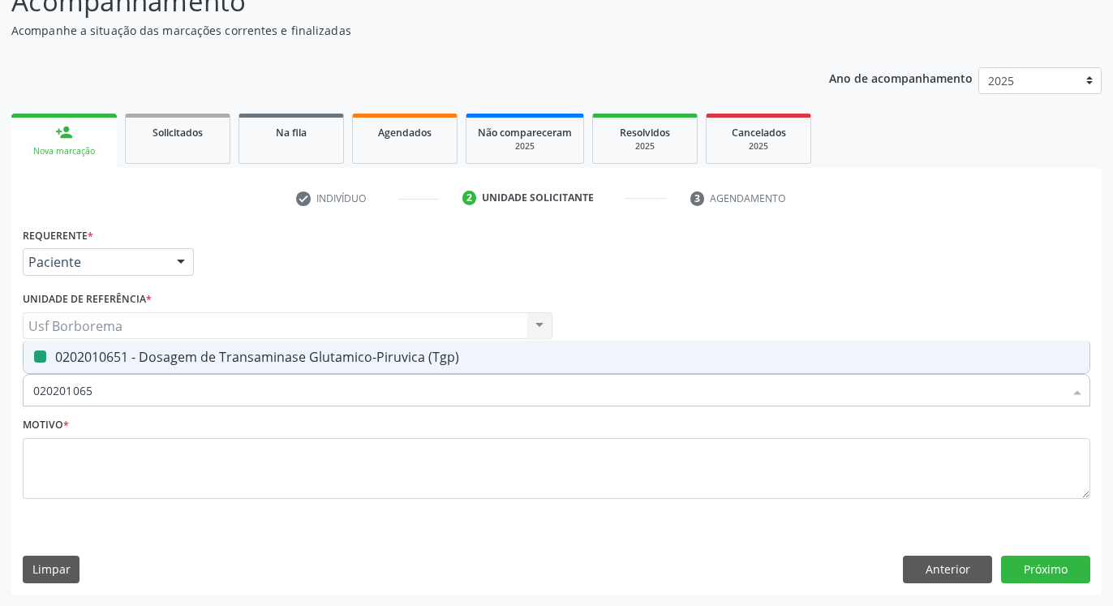
type input "02020106"
checkbox \(Tgp\) "false"
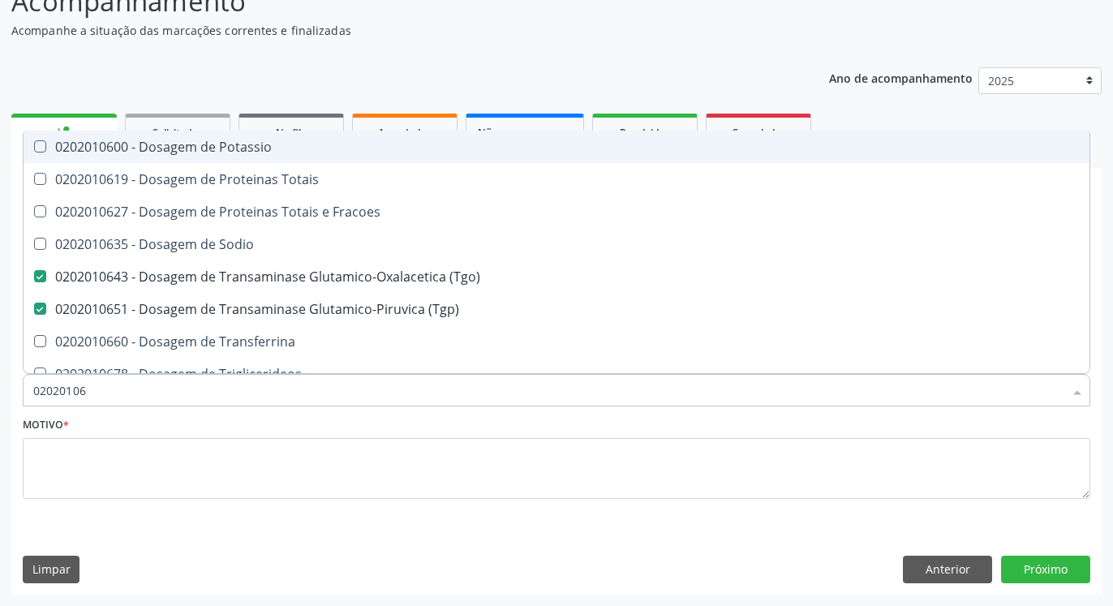
type input "0202010"
checkbox \(Tgo\) "false"
checkbox \(Tgp\) "false"
checkbox Ureia "false"
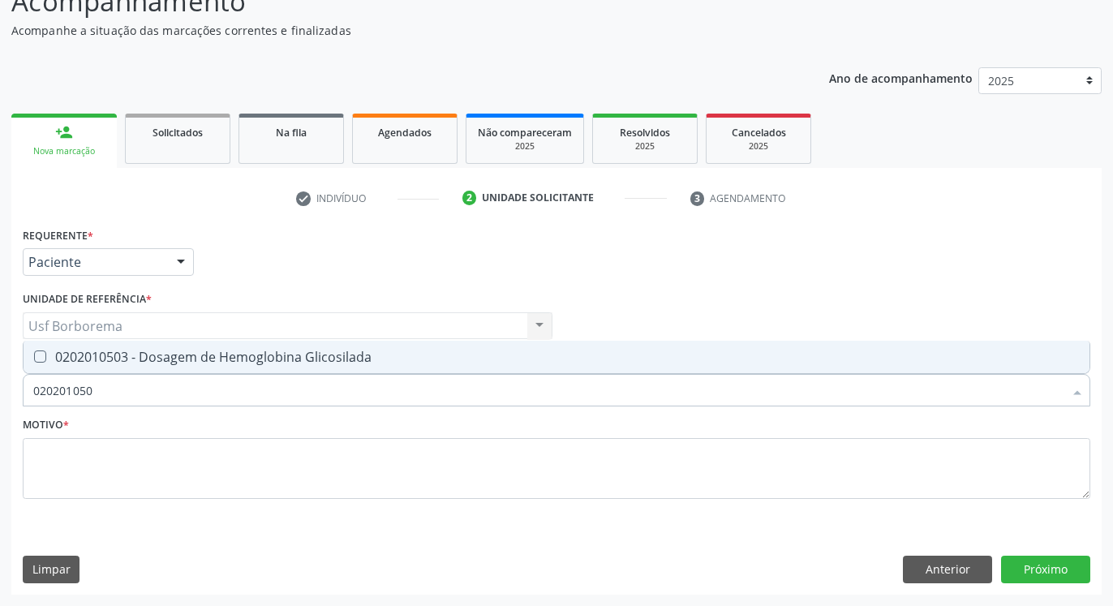
type input "0202010503"
click at [178, 351] on div "0202010503 - Dosagem de Hemoglobina Glicosilada" at bounding box center [556, 356] width 1047 height 13
checkbox Glicosilada "true"
click at [175, 385] on input "0202010503" at bounding box center [548, 390] width 1030 height 32
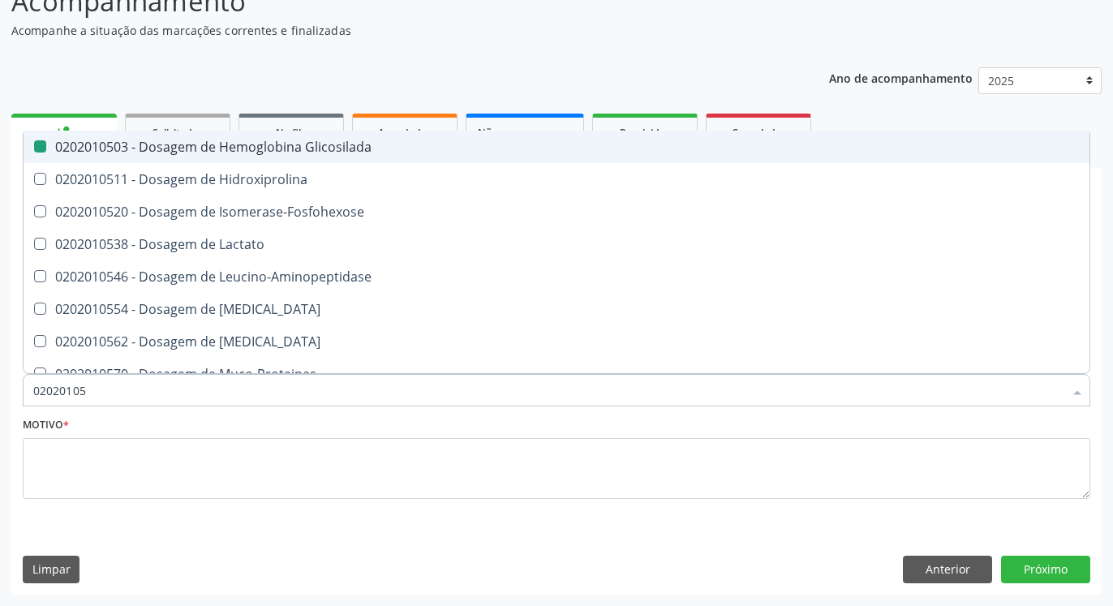
type input "0202010"
checkbox Glicosilada "false"
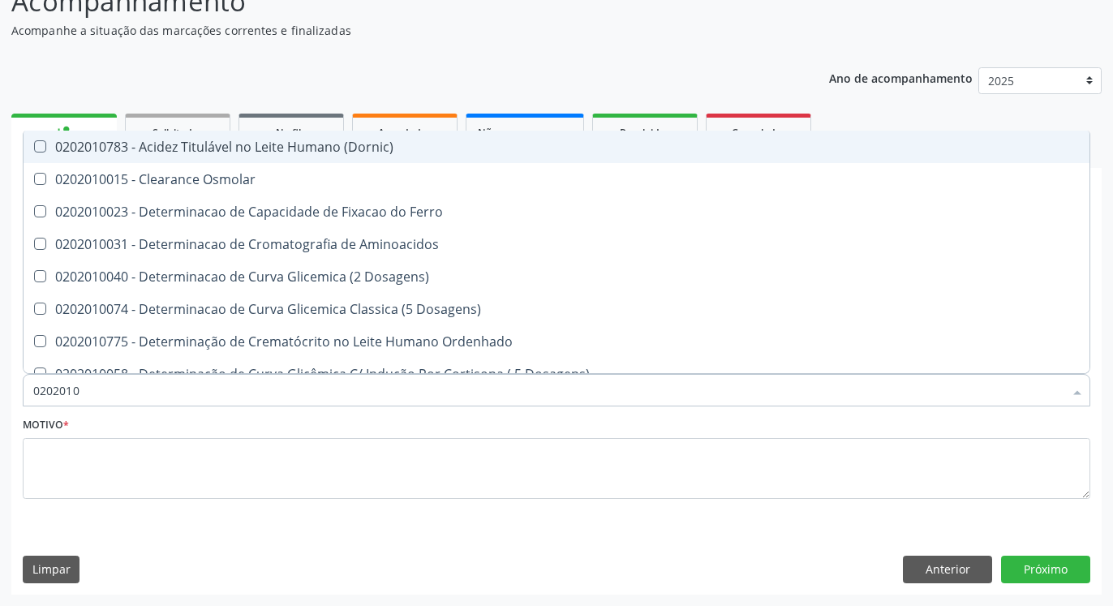
type input "020201"
checkbox Creatinina "false"
checkbox Folato "true"
checkbox Glicose "false"
checkbox Glicosilada "false"
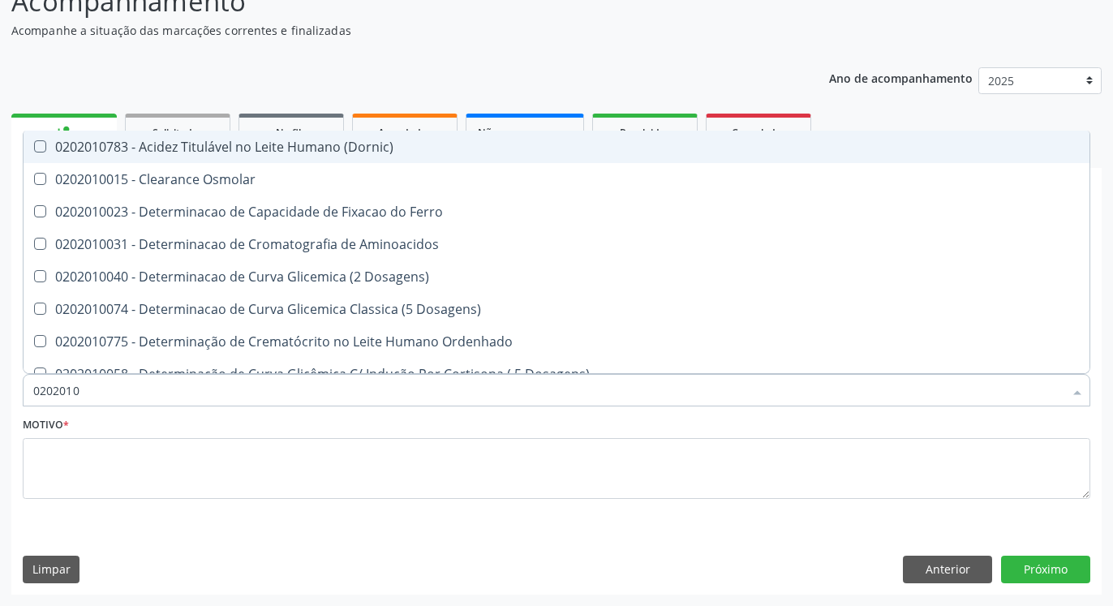
checkbox Nt-Probnp\) "true"
checkbox Potassio "true"
checkbox \(Tgo\) "false"
checkbox \(Tgp\) "false"
checkbox Ureia "false"
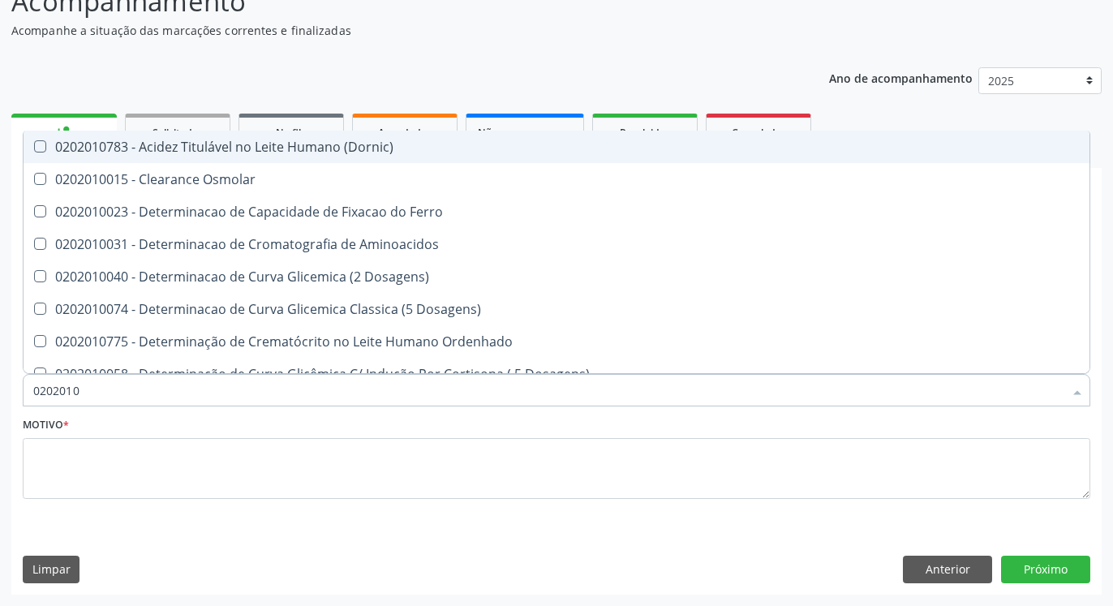
checkbox D-Xilose "true"
checkbox Orais "true"
type input "0202"
checkbox Folato "false"
checkbox Nt-Probnp\) "false"
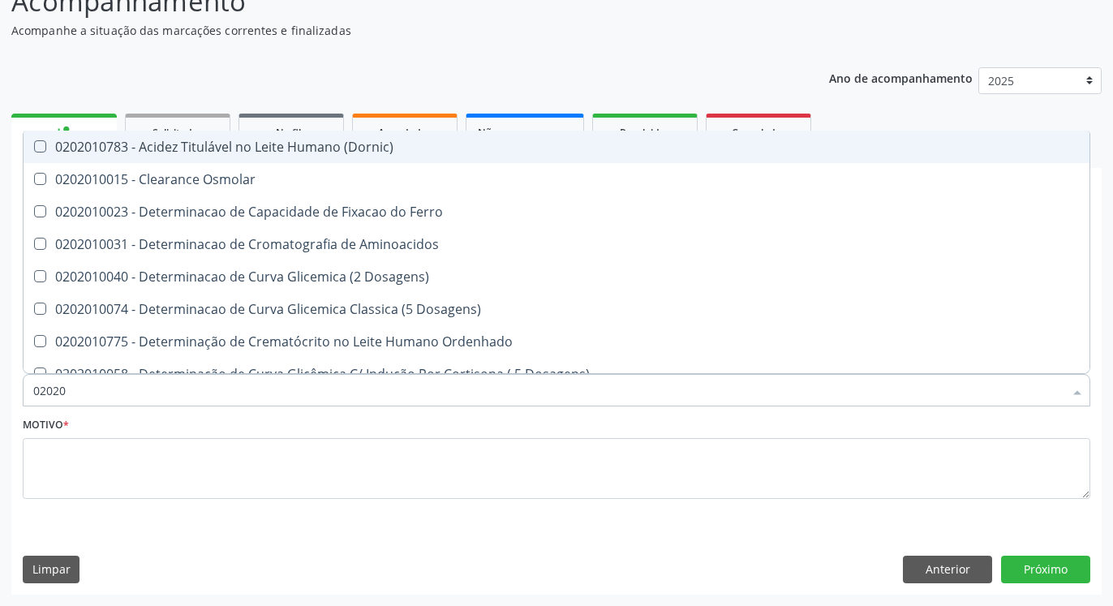
checkbox Potassio "false"
checkbox D-Xilose "false"
checkbox Orais "false"
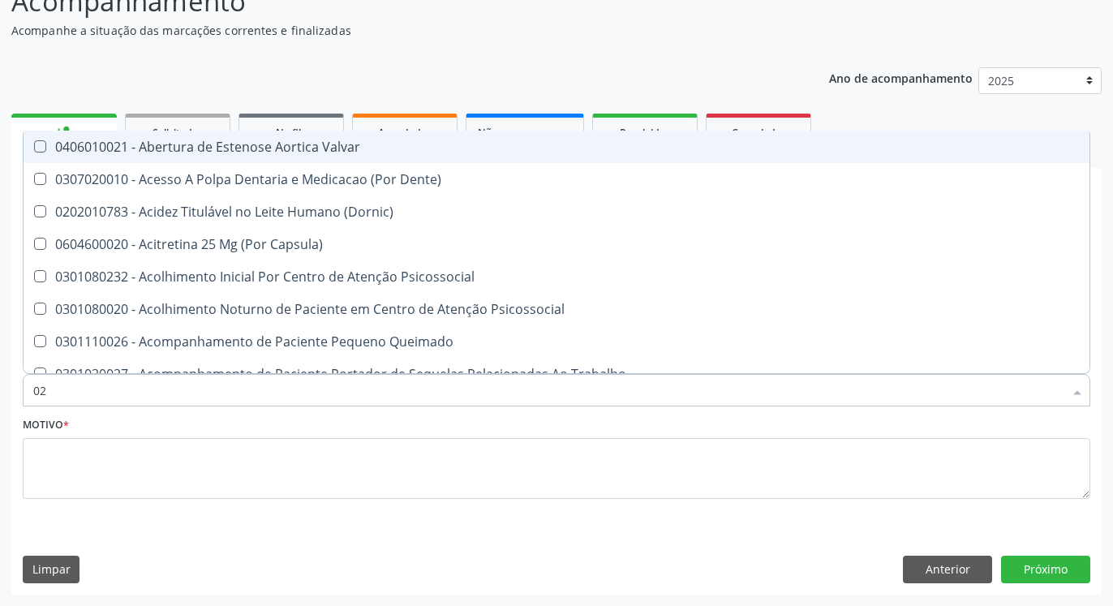
type input "0"
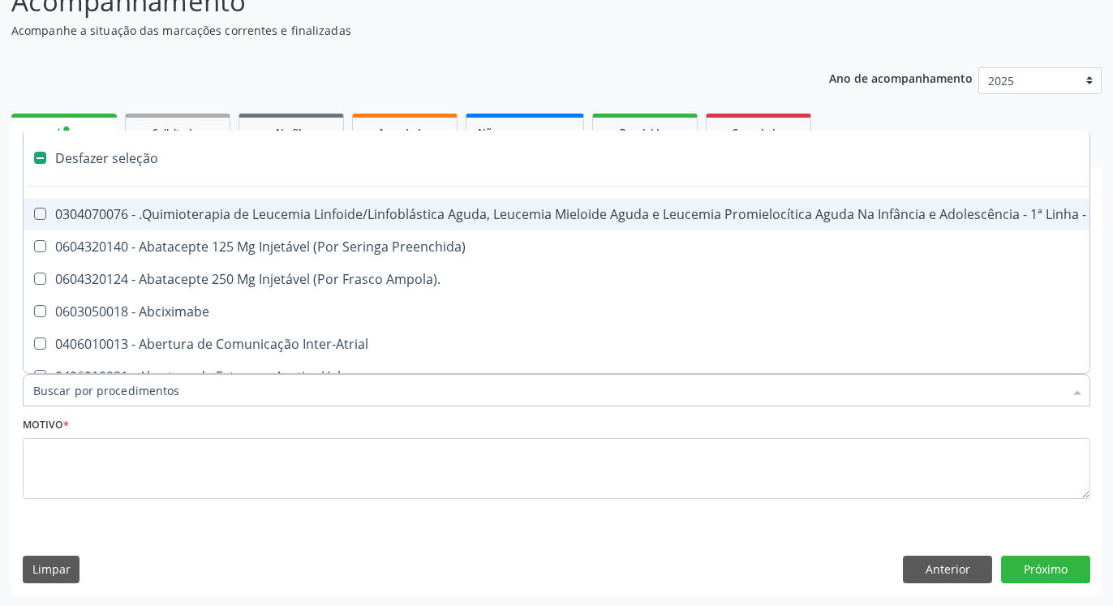
checkbox Meckel "false"
checkbox Bilateral "false"
checkbox Indireta "false"
checkbox Simples "false"
checkbox Leprae "false"
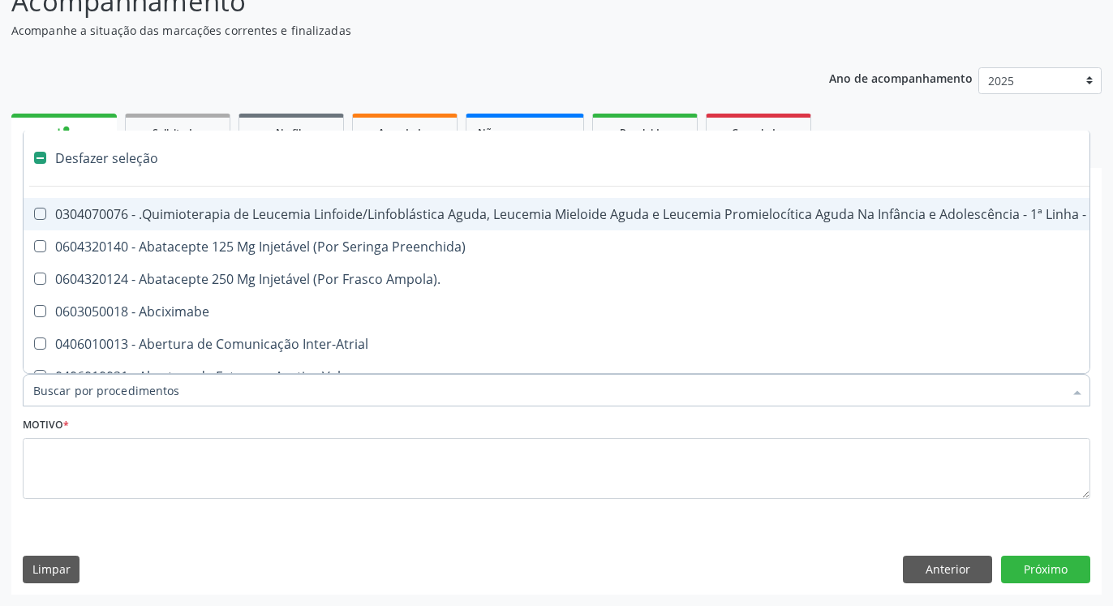
checkbox Laboratorial "false"
checkbox Citopatológico "false"
checkbox Automatica\) "false"
checkbox Transplante "false"
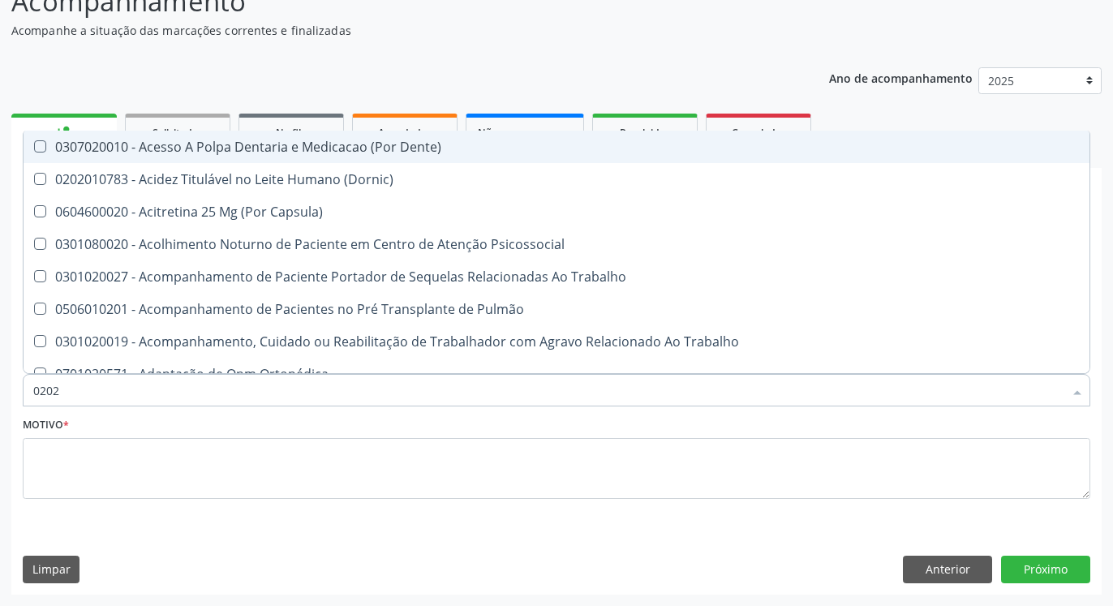
type input "02020"
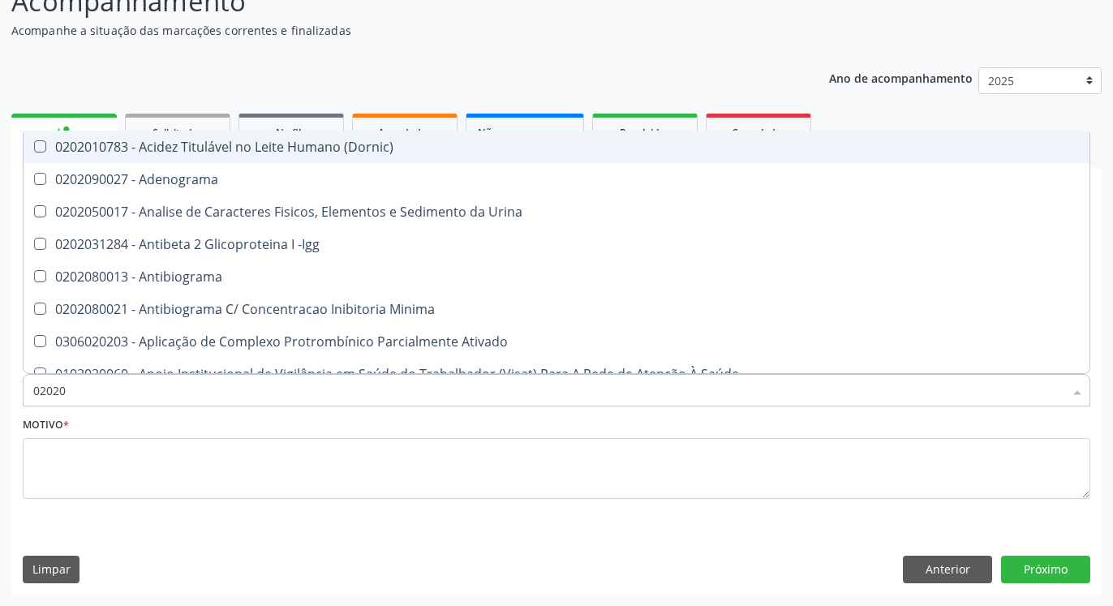
checkbox Creatinina "true"
checkbox Viii "false"
checkbox Glicose "true"
checkbox Glicosilada "true"
checkbox \(Tsh\) "true"
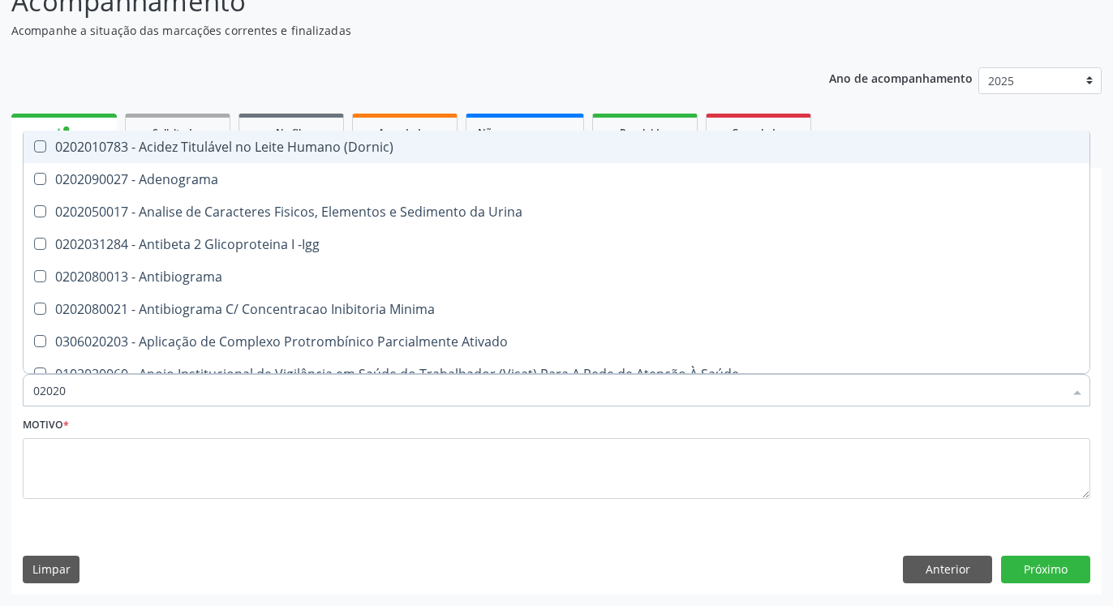
checkbox Lactato "false"
checkbox Muco-Proteinas "false"
checkbox Piruvato "false"
checkbox Livre\) "true"
checkbox \(Tgo\) "true"
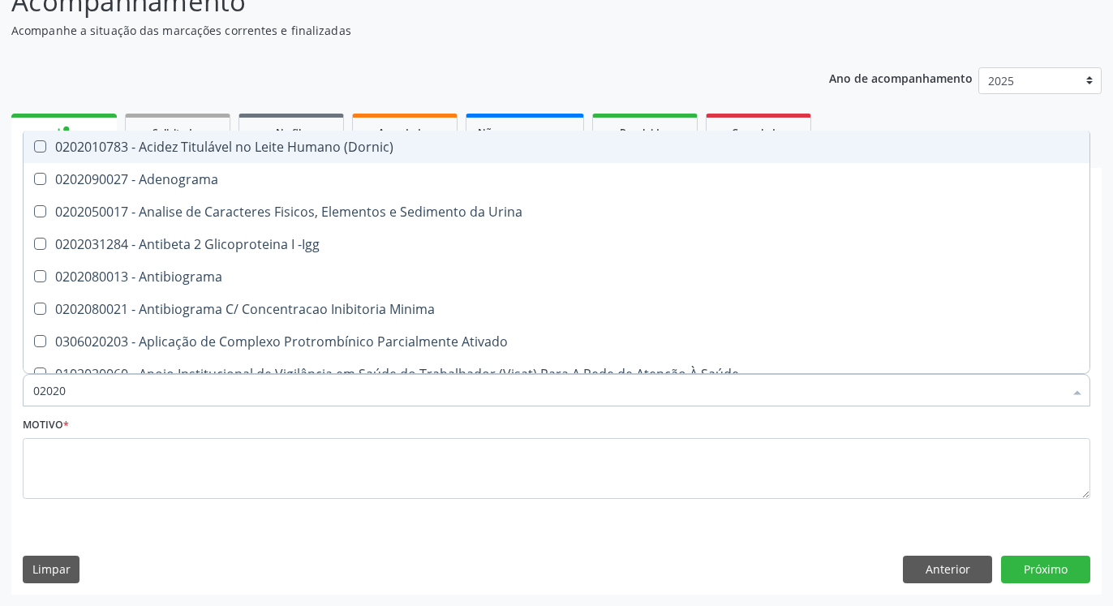
checkbox \(Tgp\) "true"
checkbox \(T3\) "true"
checkbox Ureia "true"
checkbox Direto "false"
checkbox \(Direto\) "false"
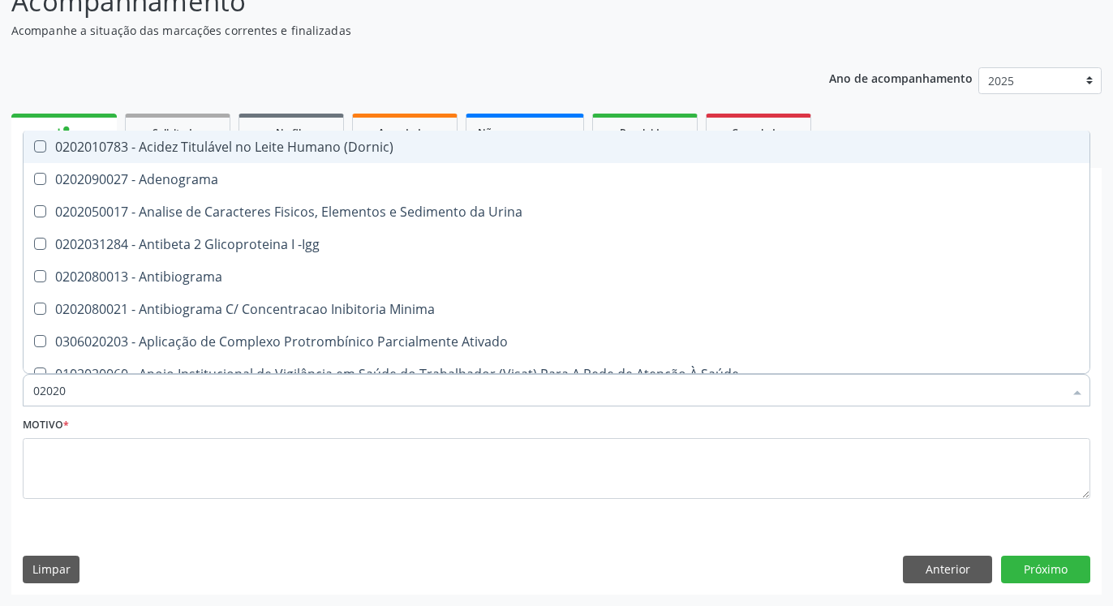
checkbox Urinarios "false"
checkbox Mandíbula "false"
checkbox Hematocrito "false"
checkbox Completo "true"
checkbox Pylori "false"
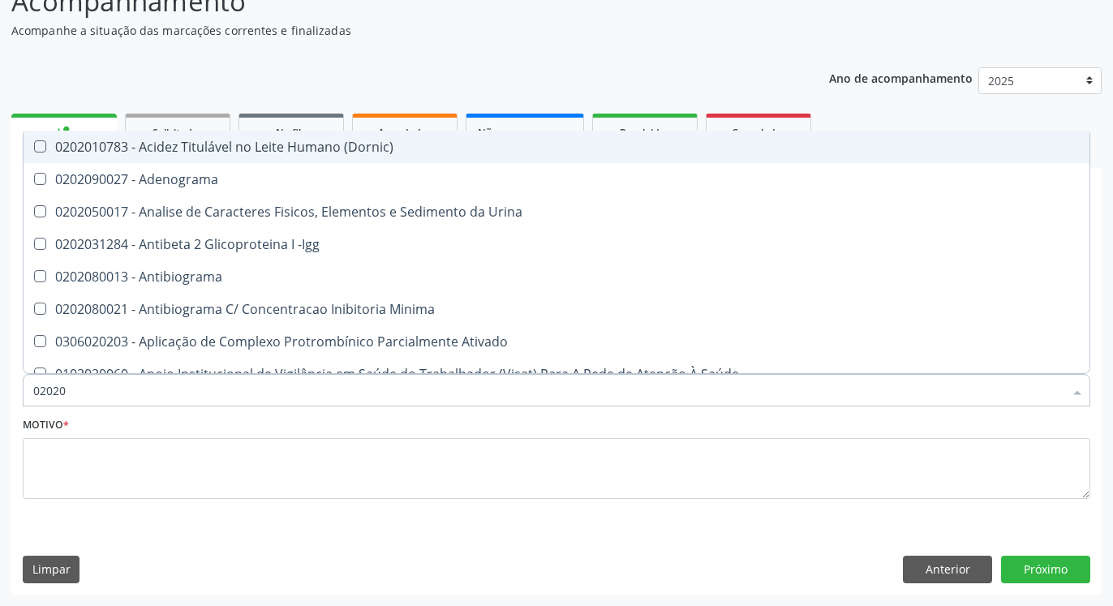
type input "020201"
checkbox Gestante "true"
checkbox T3 "true"
checkbox Coagulação "true"
checkbox 17-Hidroxicorticosteroides "true"
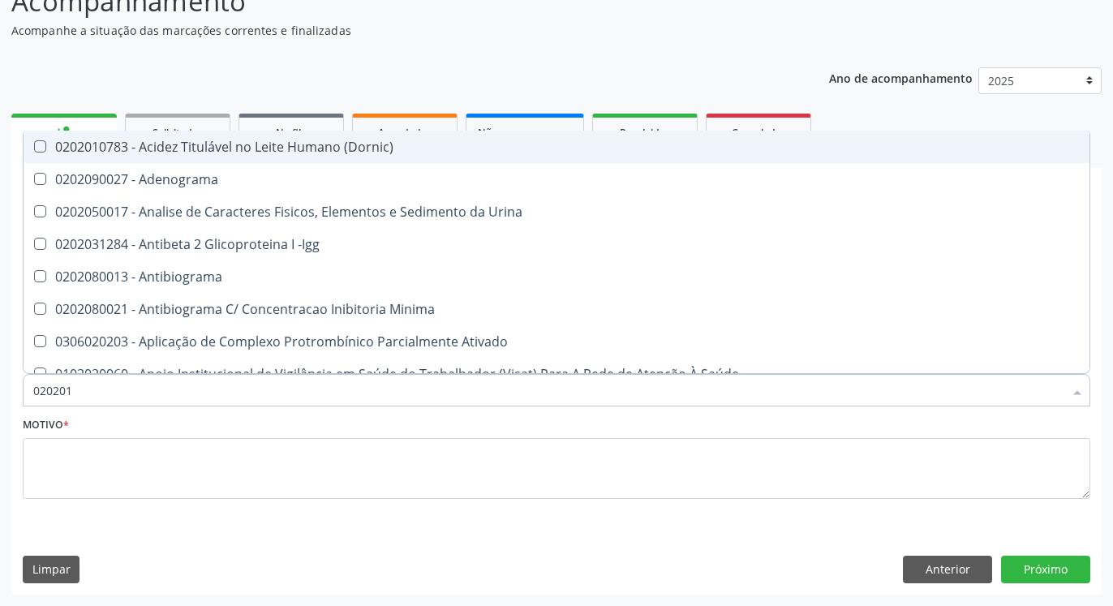
checkbox D "true"
checkbox Ascorbico "true"
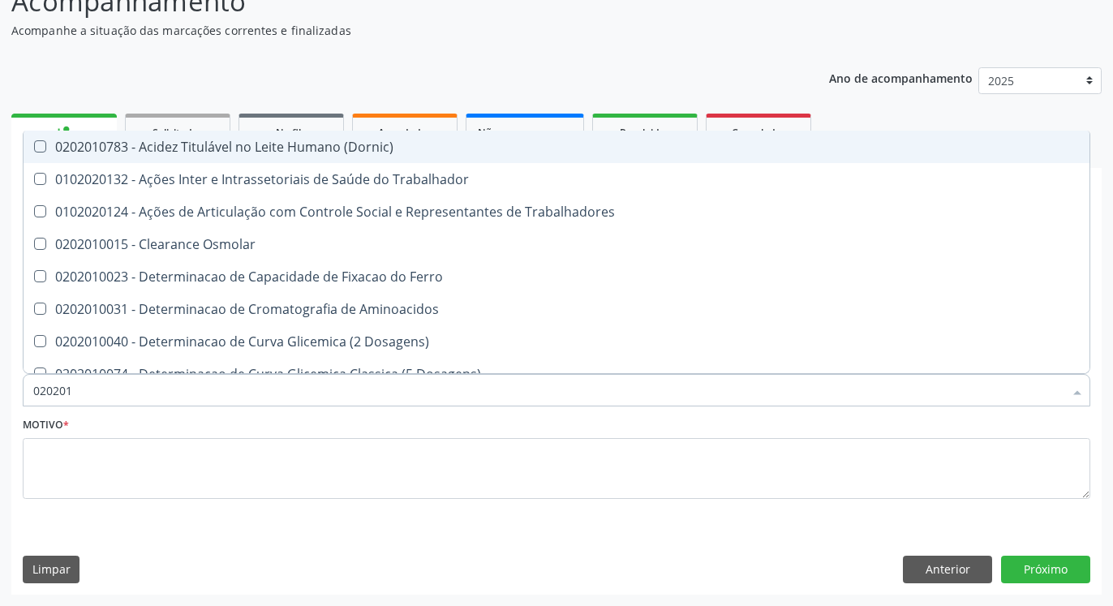
type input "0202010"
checkbox Ionizavel "true"
checkbox Creatinina "false"
checkbox II "true"
checkbox Serico "true"
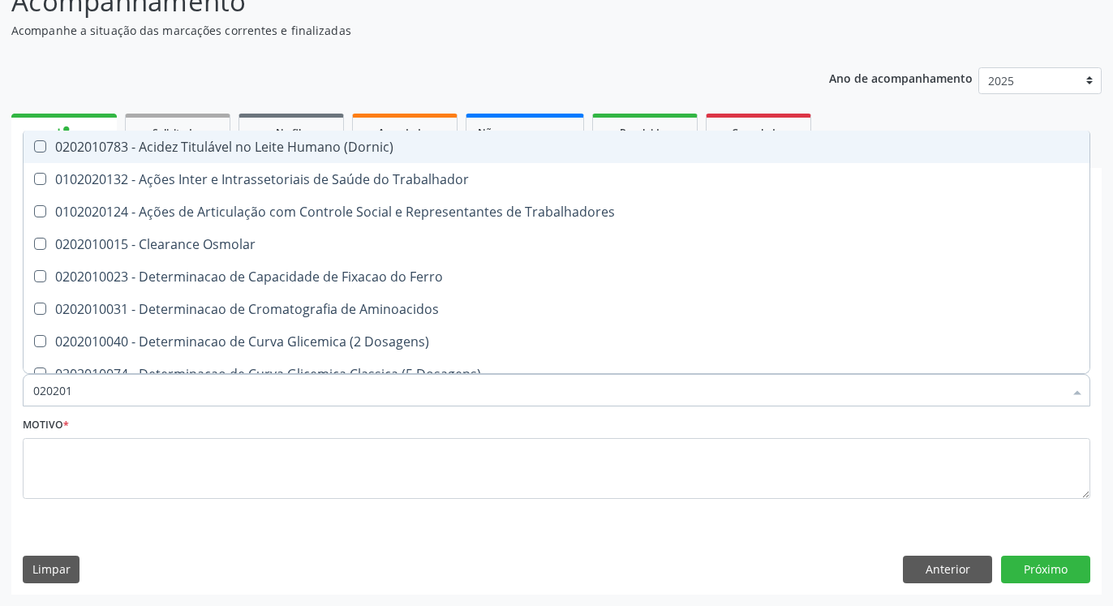
checkbox Glicose "false"
checkbox Glicosilada "false"
checkbox Leucino-Aminopeptidase "true"
checkbox Lipase "true"
checkbox Piruvato "true"
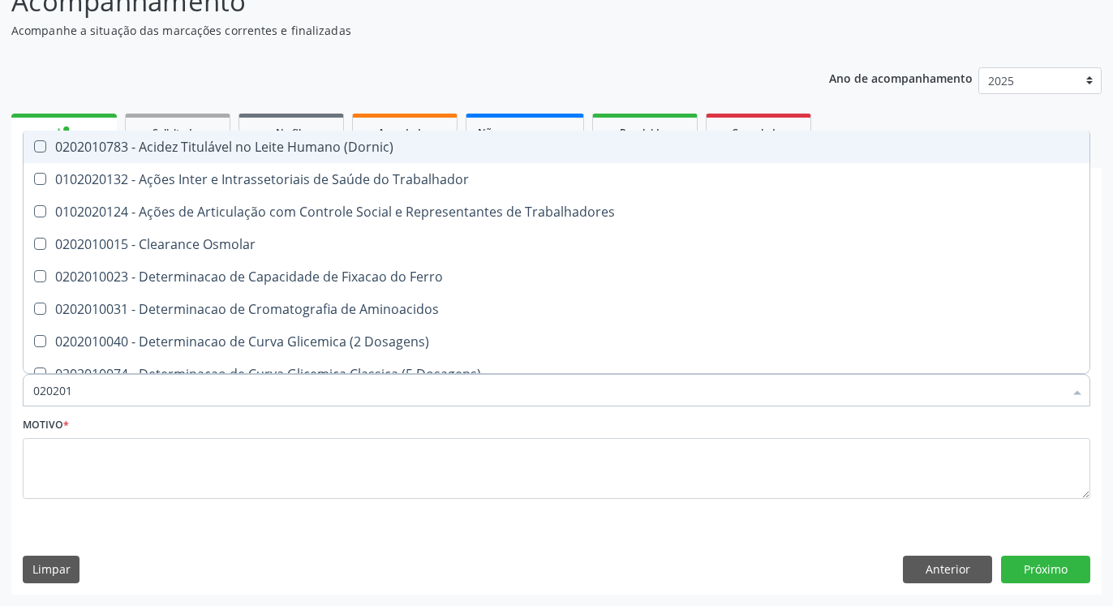
checkbox \(Tgo\) "false"
checkbox \(Tgp\) "false"
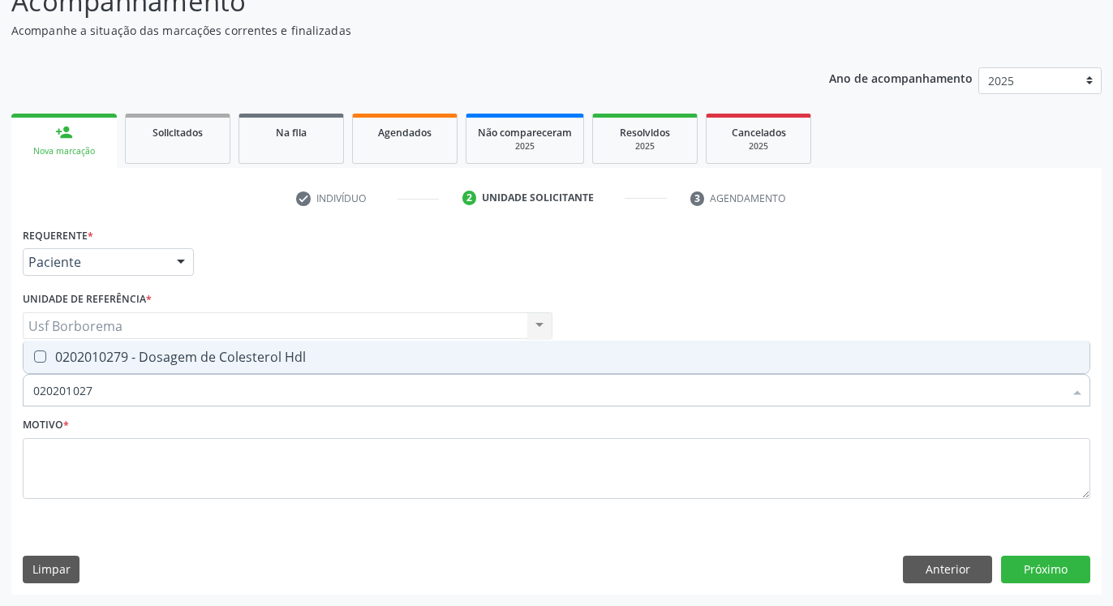
type input "0202010279"
click at [180, 362] on div "0202010279 - Dosagem de Colesterol Hdl" at bounding box center [556, 356] width 1047 height 13
checkbox Hdl "true"
click at [180, 376] on input "0202010279" at bounding box center [548, 390] width 1030 height 32
type input "02020102"
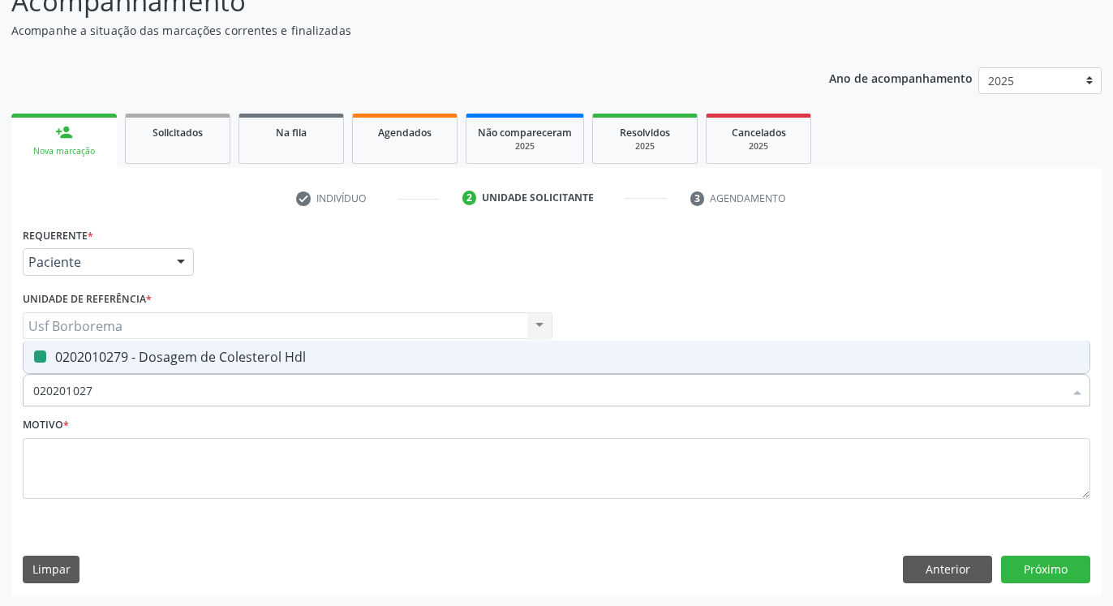
checkbox Hdl "false"
type input "0202010287"
click at [218, 363] on div "0202010287 - Dosagem de Colesterol Ldl" at bounding box center [556, 356] width 1047 height 13
checkbox Ldl "true"
click at [224, 378] on input "0202010287" at bounding box center [548, 390] width 1030 height 32
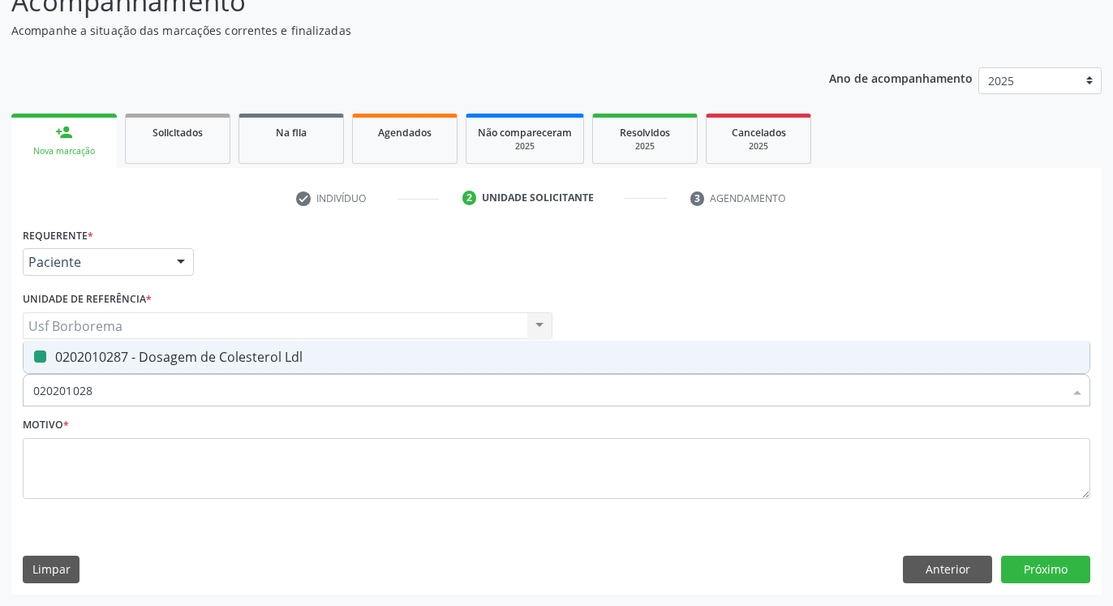
type input "02020102"
checkbox Ldl "false"
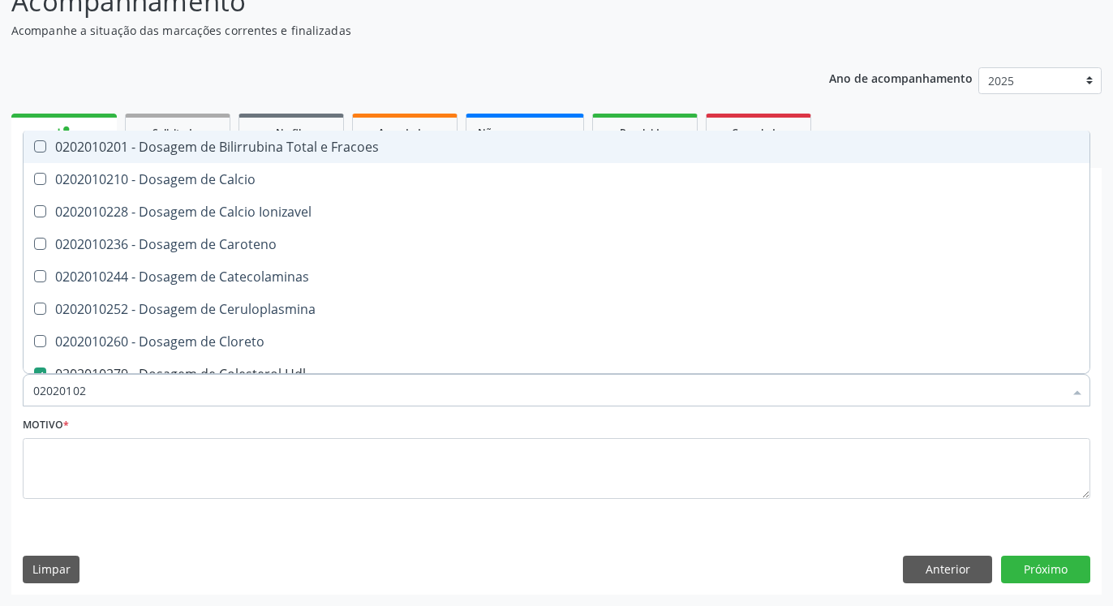
type input "0202010"
checkbox Hdl "false"
checkbox Ldl "false"
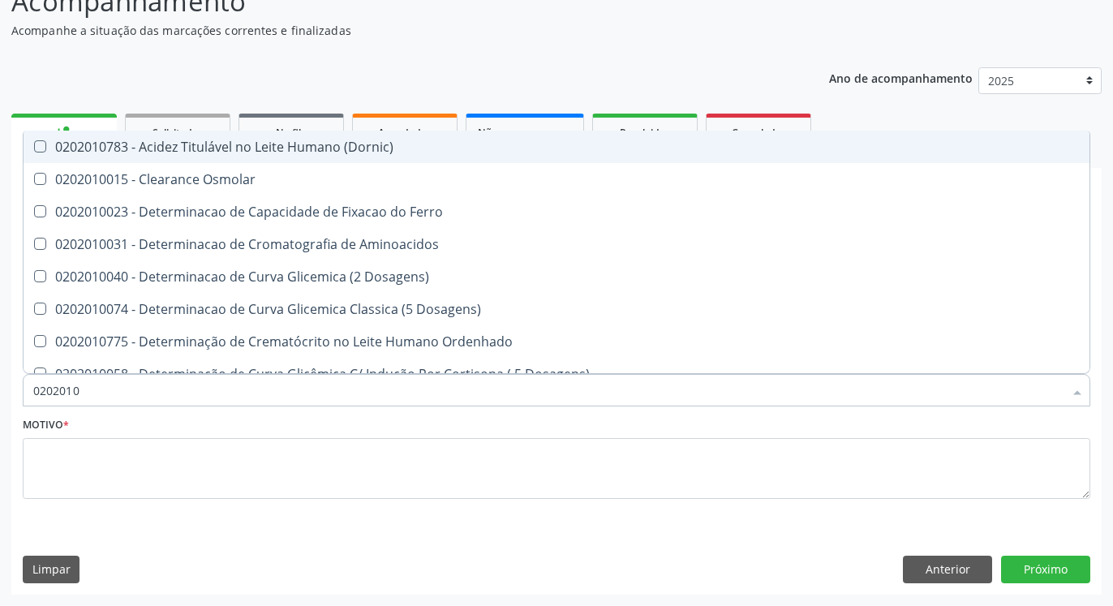
type input "02020106"
checkbox Dosagens\) "true"
checkbox Osmolaridade "true"
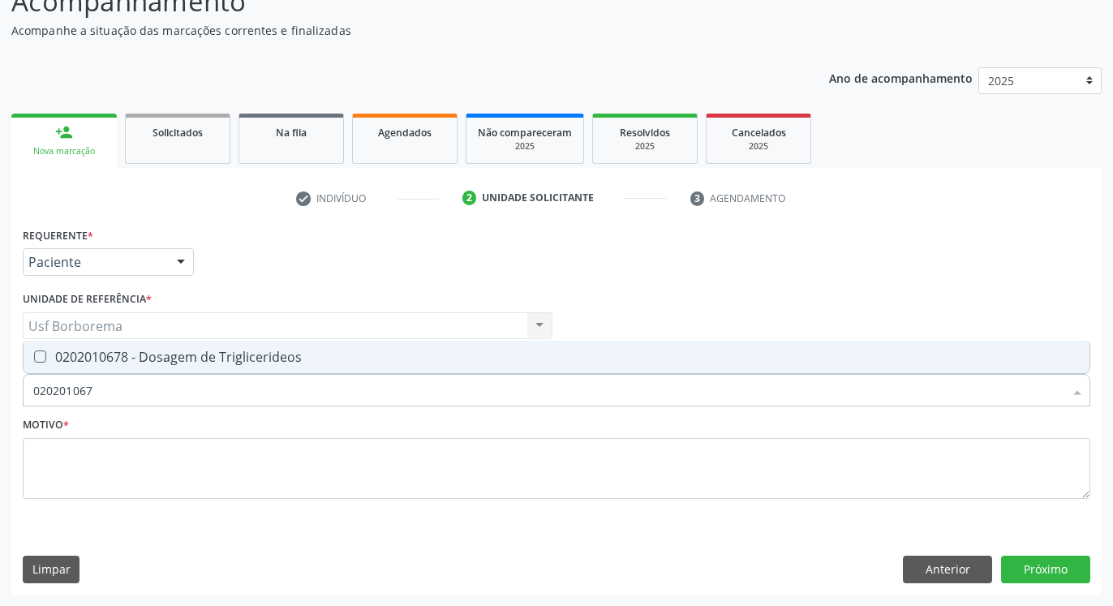
type input "0202010678"
click at [209, 355] on div "0202010678 - Dosagem de Triglicerideos" at bounding box center [556, 356] width 1047 height 13
checkbox Triglicerideos "true"
click at [204, 376] on input "0202010678" at bounding box center [548, 390] width 1030 height 32
type input "02020106"
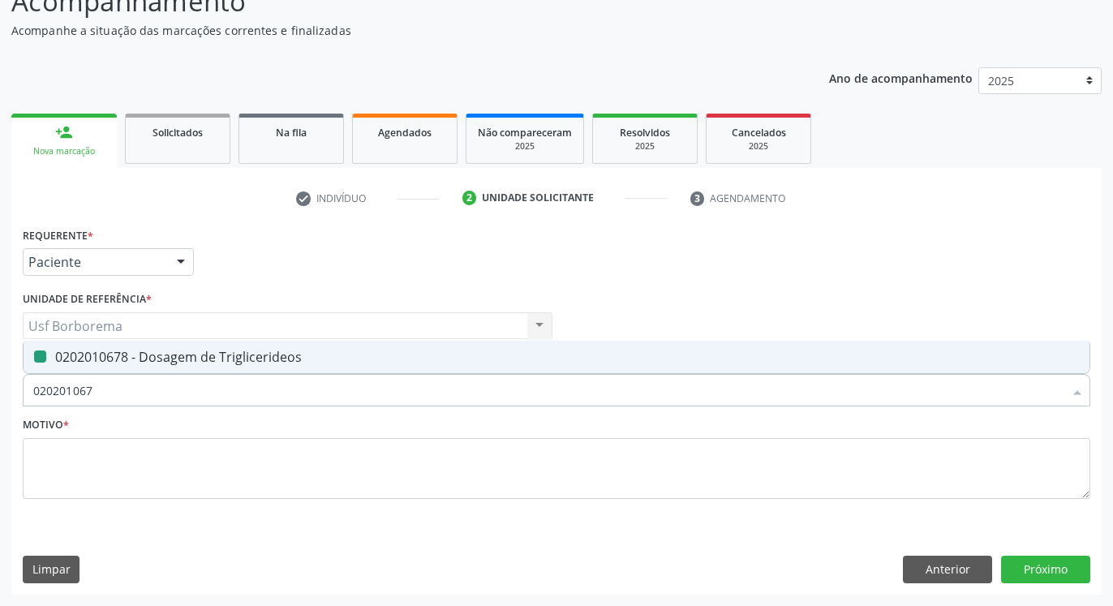
checkbox Triglicerideos "false"
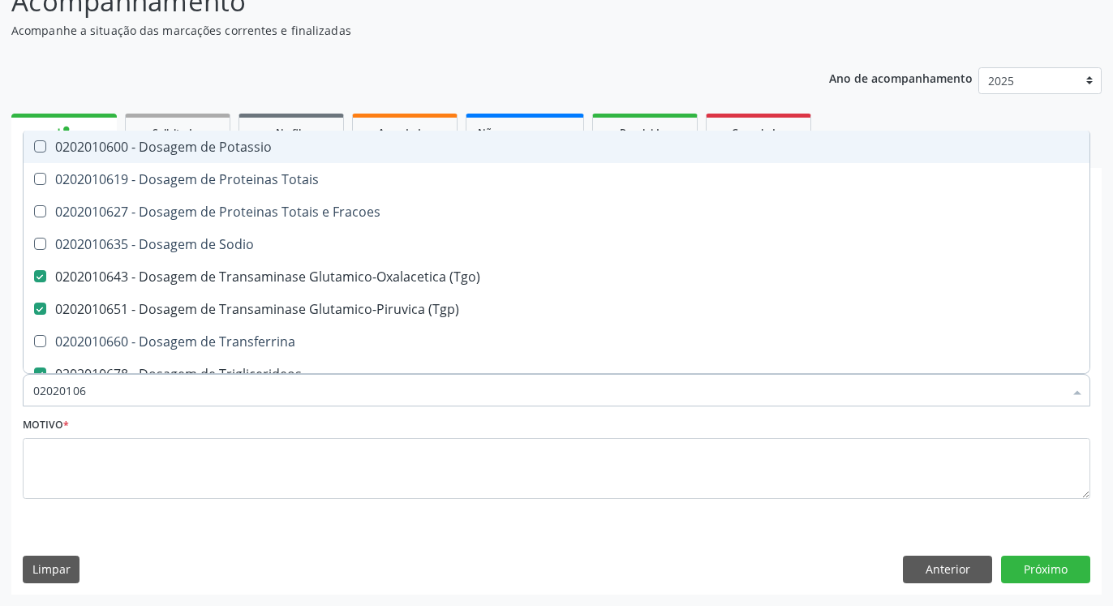
type input "0202010"
checkbox \(Tgo\) "false"
checkbox \(Tgp\) "false"
checkbox Triglicerideos "false"
checkbox Ureia "false"
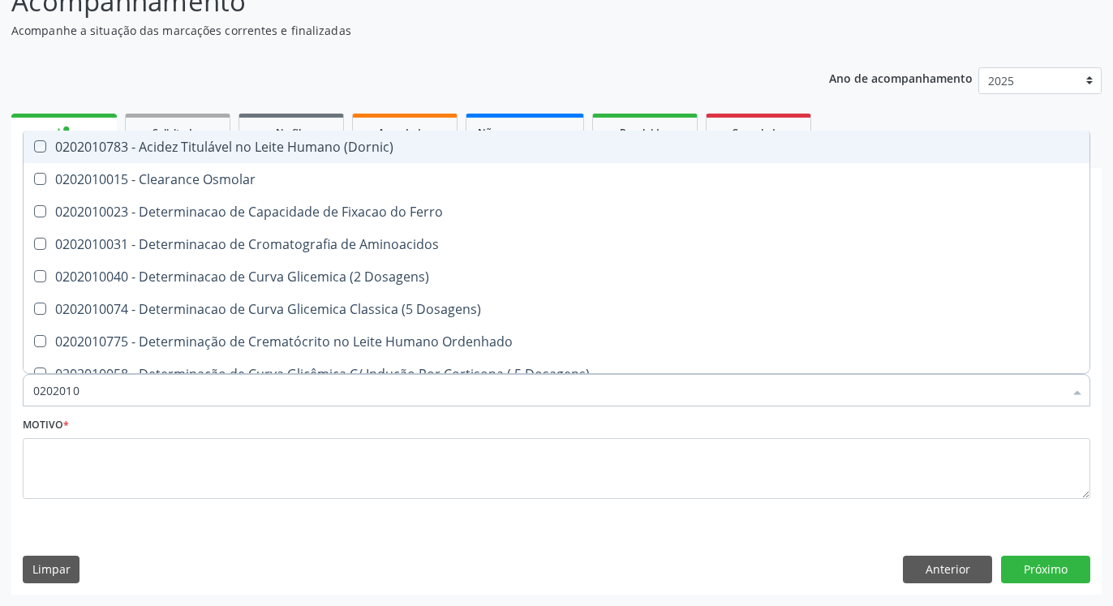
type input "02020105"
checkbox \(Dornic\) "true"
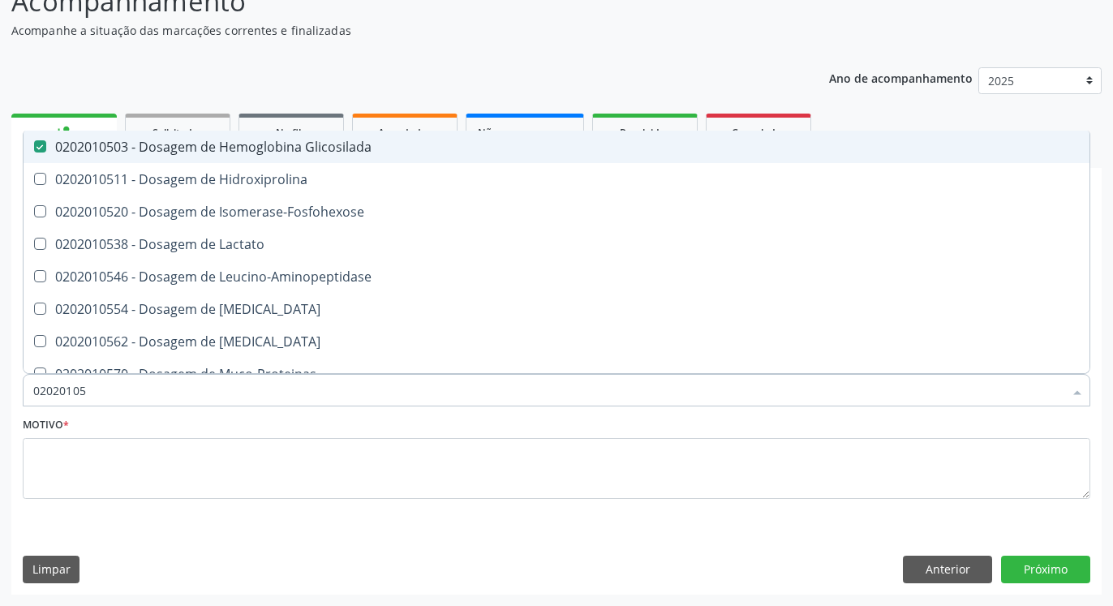
type input "0202010"
checkbox Glicosilada "false"
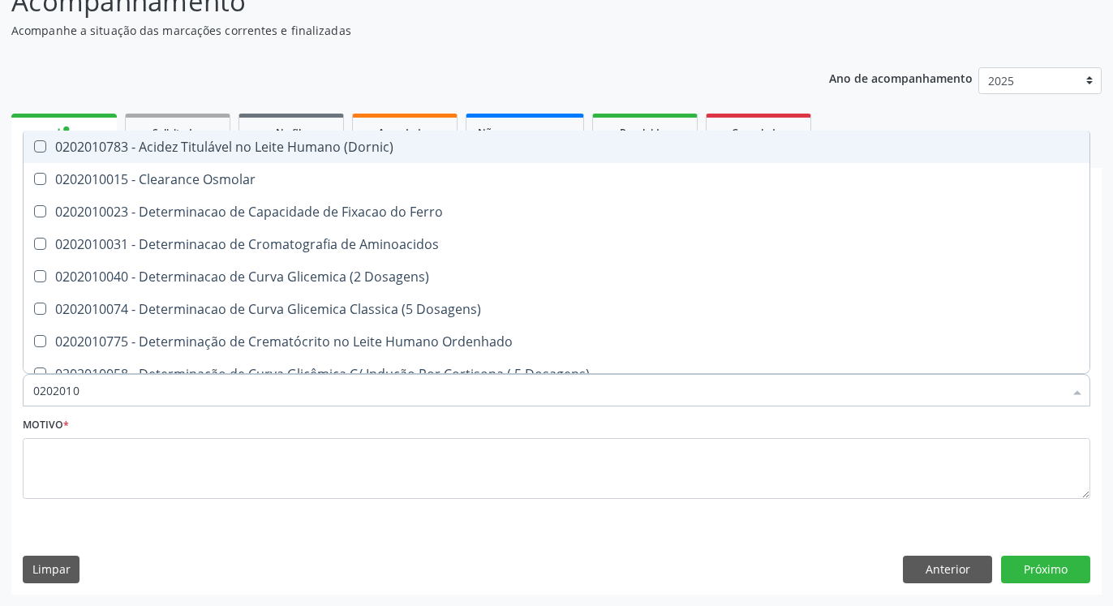
type input "020201"
checkbox Hdl "false"
checkbox Ldl "false"
checkbox Creatinina "false"
checkbox Latica "true"
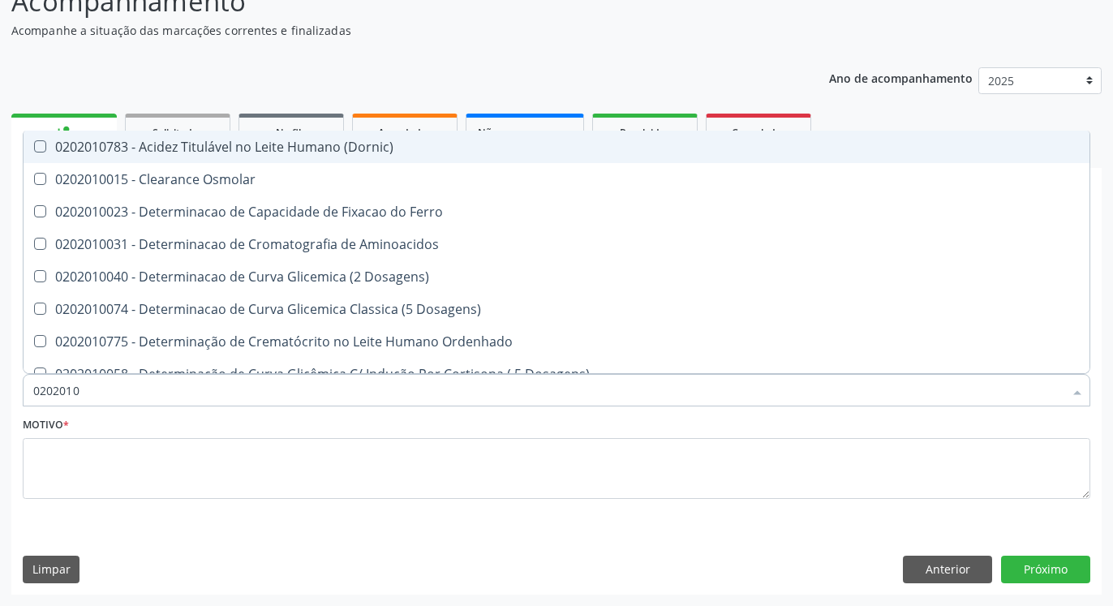
checkbox Fracionadas\) "true"
checkbox Folato "true"
checkbox Glicose "false"
checkbox Glicosilada "false"
checkbox Nt-Probnp\) "true"
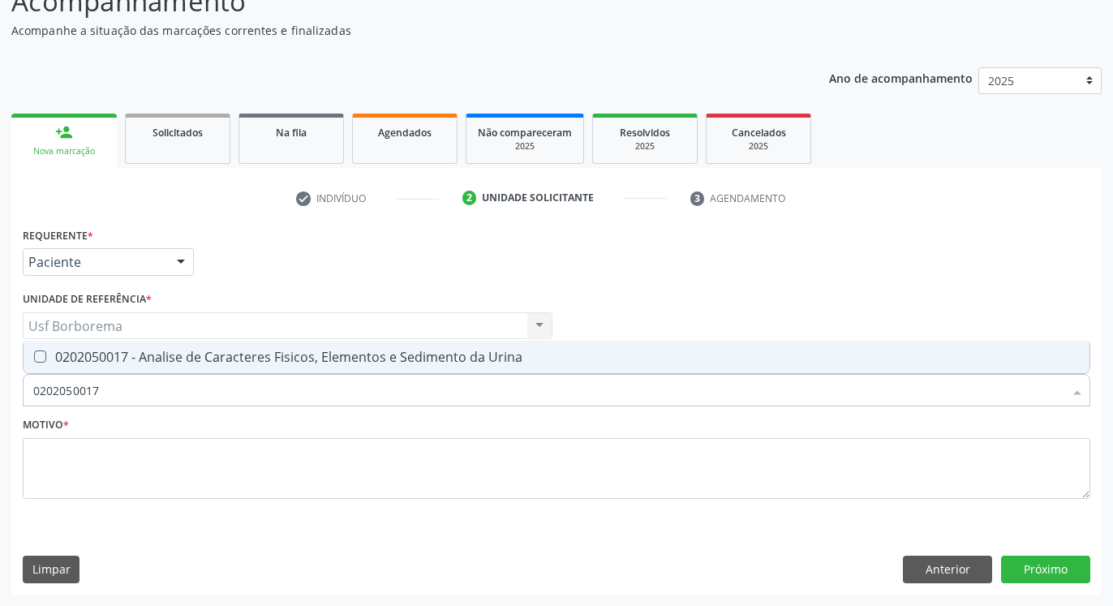
click at [213, 357] on div "0202050017 - Analise de Caracteres Fisicos, Elementos e Sedimento da Urina" at bounding box center [556, 356] width 1047 height 13
click at [221, 382] on input "0202050017" at bounding box center [548, 390] width 1030 height 32
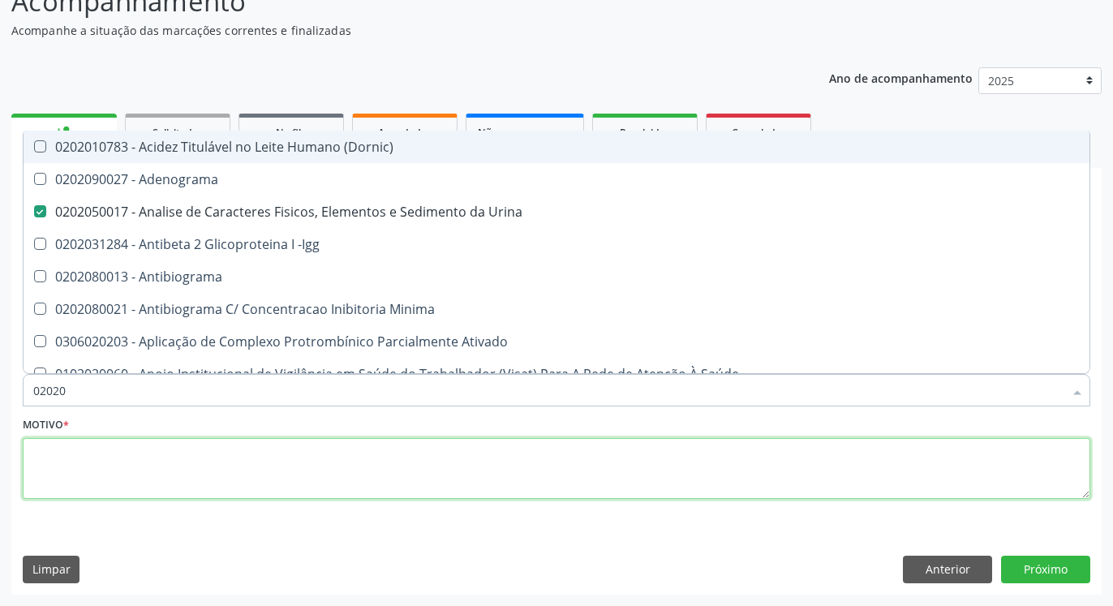
click at [226, 464] on textarea at bounding box center [557, 469] width 1068 height 62
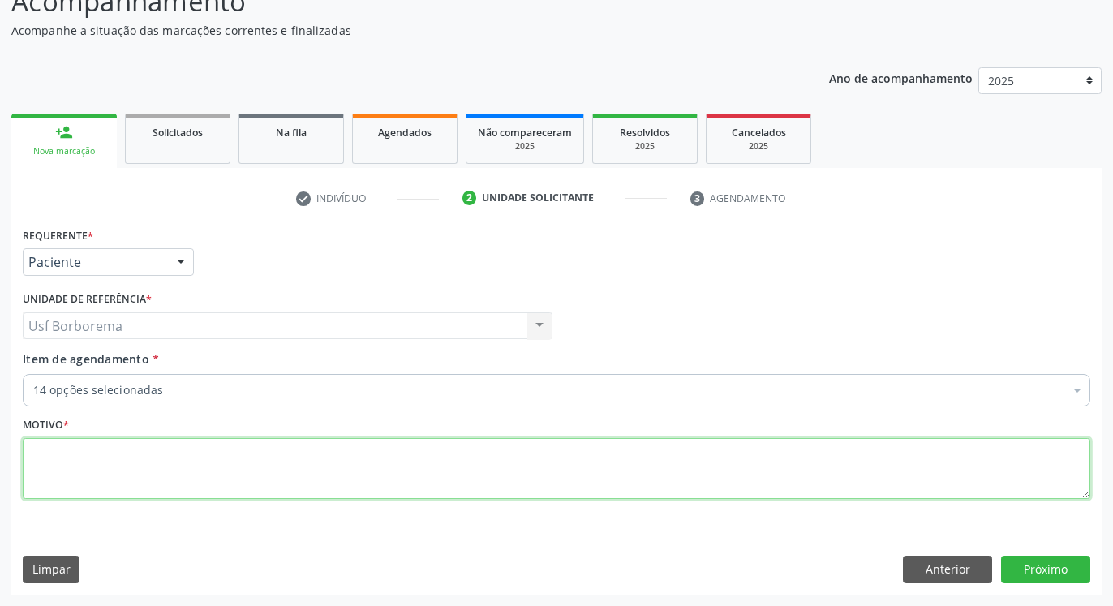
click at [227, 465] on textarea at bounding box center [557, 469] width 1068 height 62
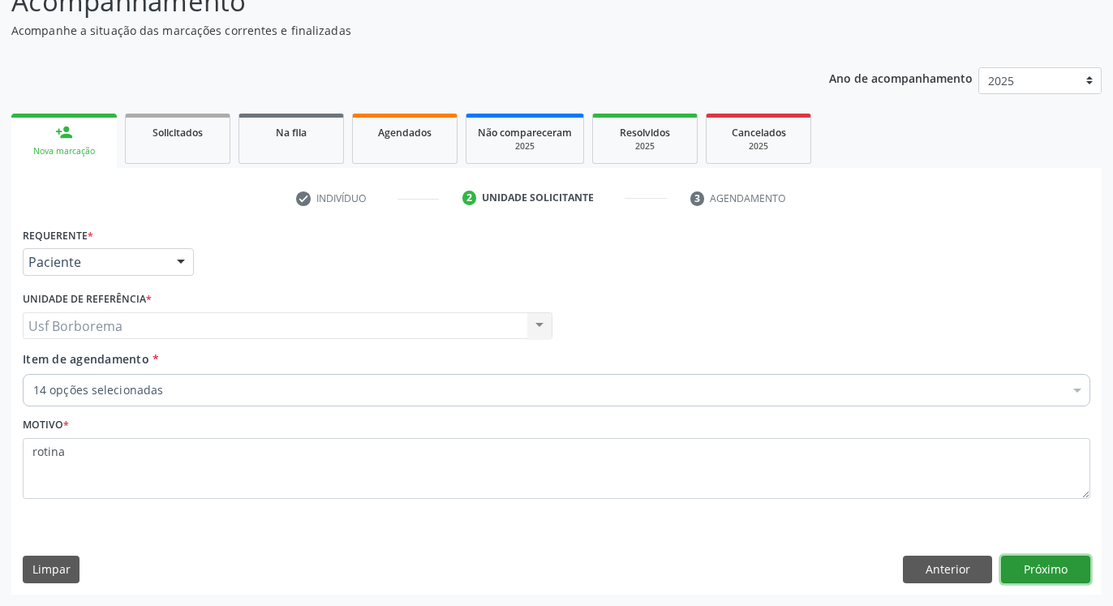
click at [1050, 559] on button "Próximo" at bounding box center [1045, 570] width 89 height 28
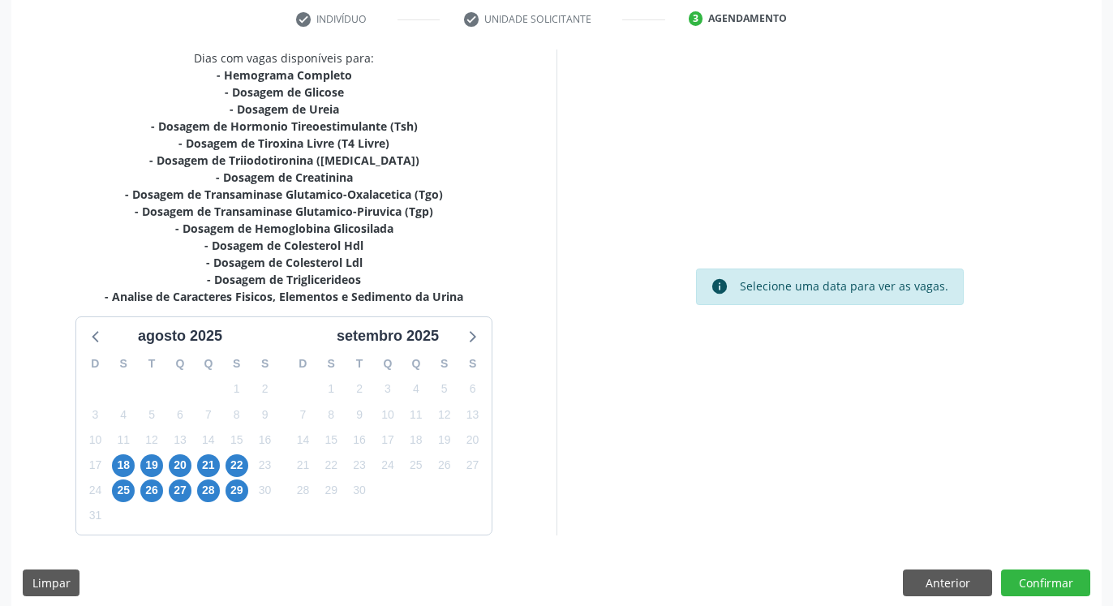
scroll to position [321, 0]
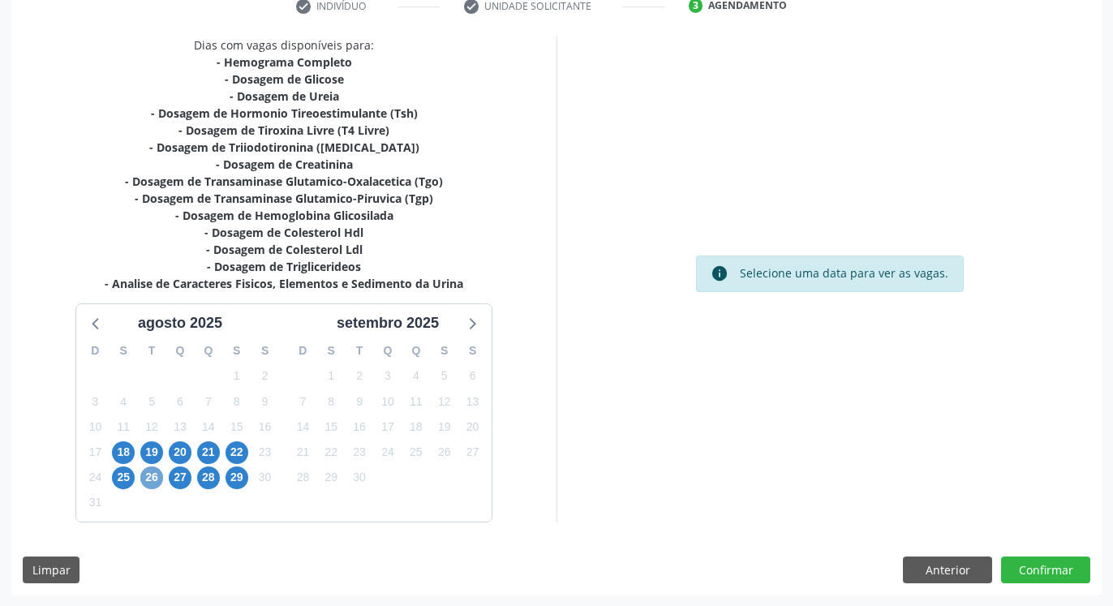
click at [154, 482] on span "26" at bounding box center [151, 477] width 23 height 23
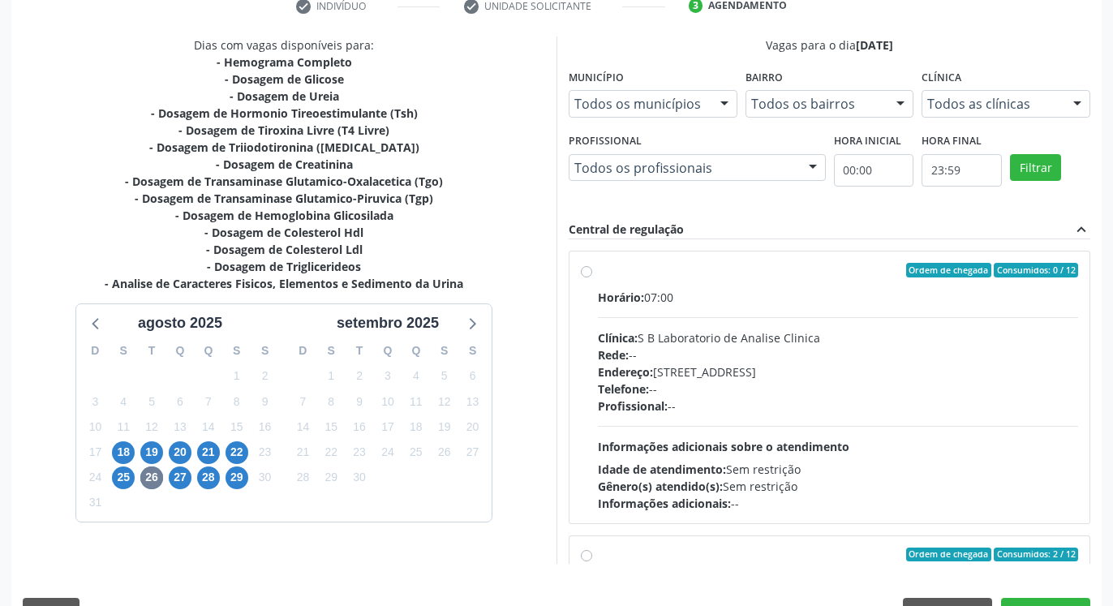
drag, startPoint x: 808, startPoint y: 239, endPoint x: 923, endPoint y: 285, distance: 123.8
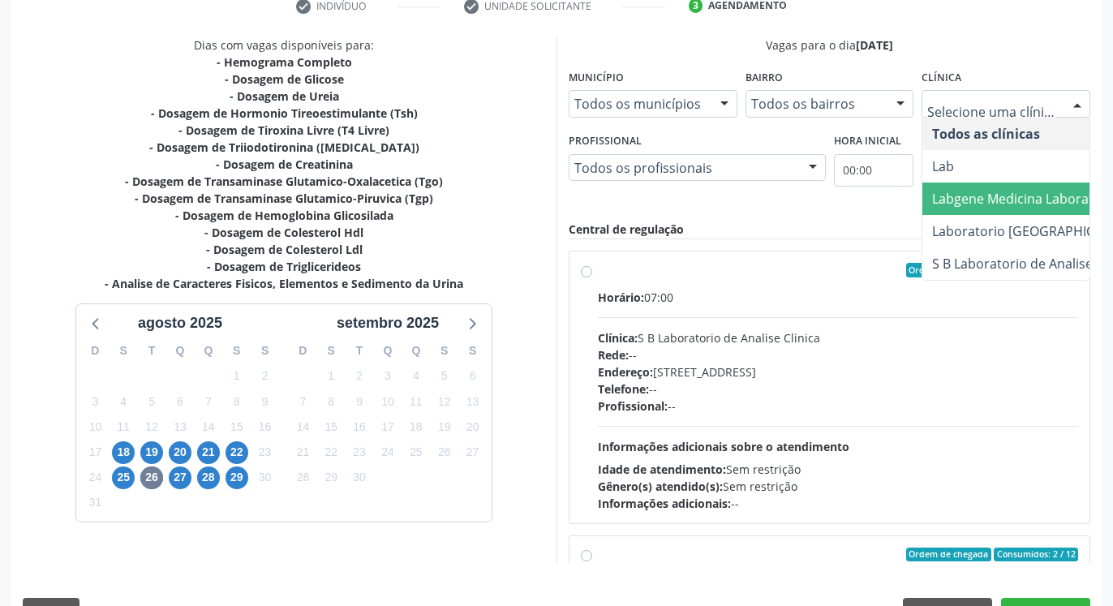
click at [969, 190] on span "Labgene Medicina Laboratorial" at bounding box center [1026, 199] width 189 height 18
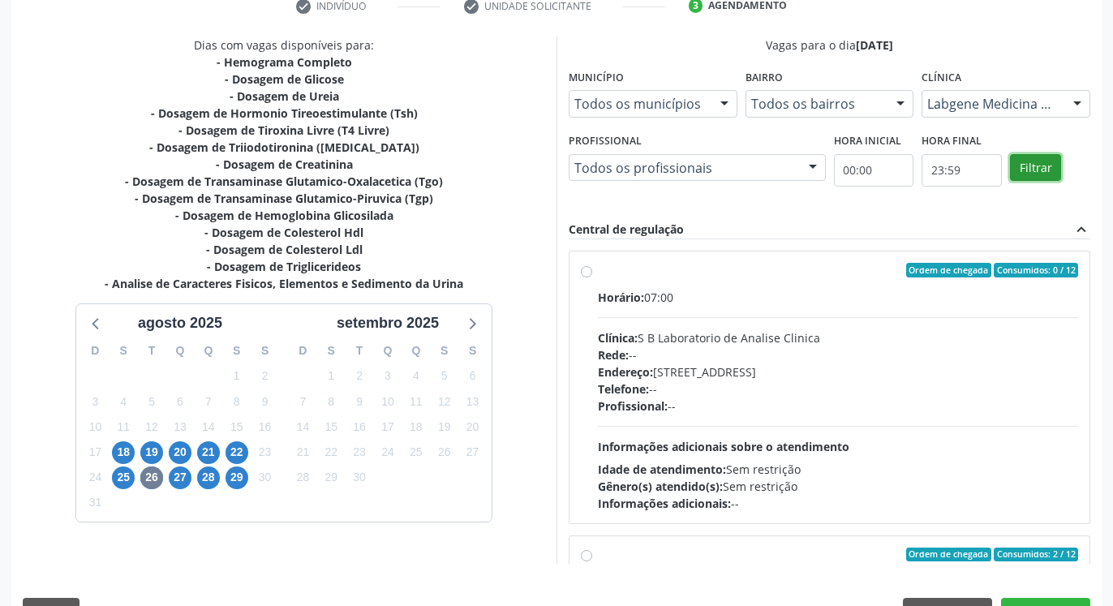
click at [1049, 164] on button "Filtrar" at bounding box center [1035, 168] width 51 height 28
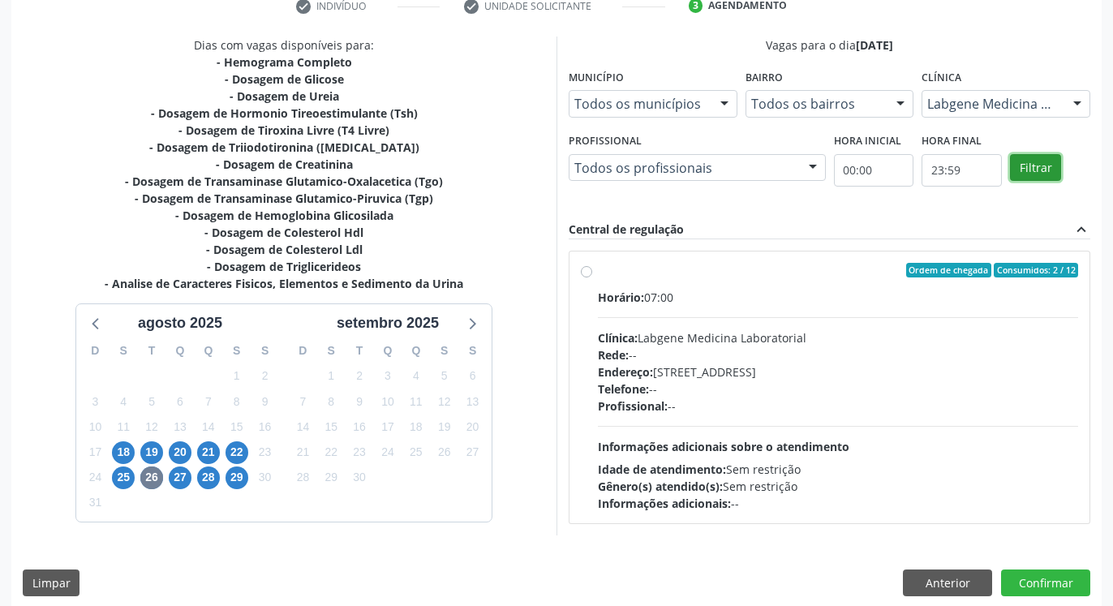
click at [1049, 165] on button "Filtrar" at bounding box center [1035, 168] width 51 height 28
click at [598, 276] on label "Ordem de chegada Consumidos: 2 / 12 Horário: 07:00 Clínica: Labgene Medicina La…" at bounding box center [838, 387] width 480 height 249
click at [586, 276] on input "Ordem de chegada Consumidos: 2 / 12 Horário: 07:00 Clínica: Labgene Medicina La…" at bounding box center [586, 270] width 11 height 15
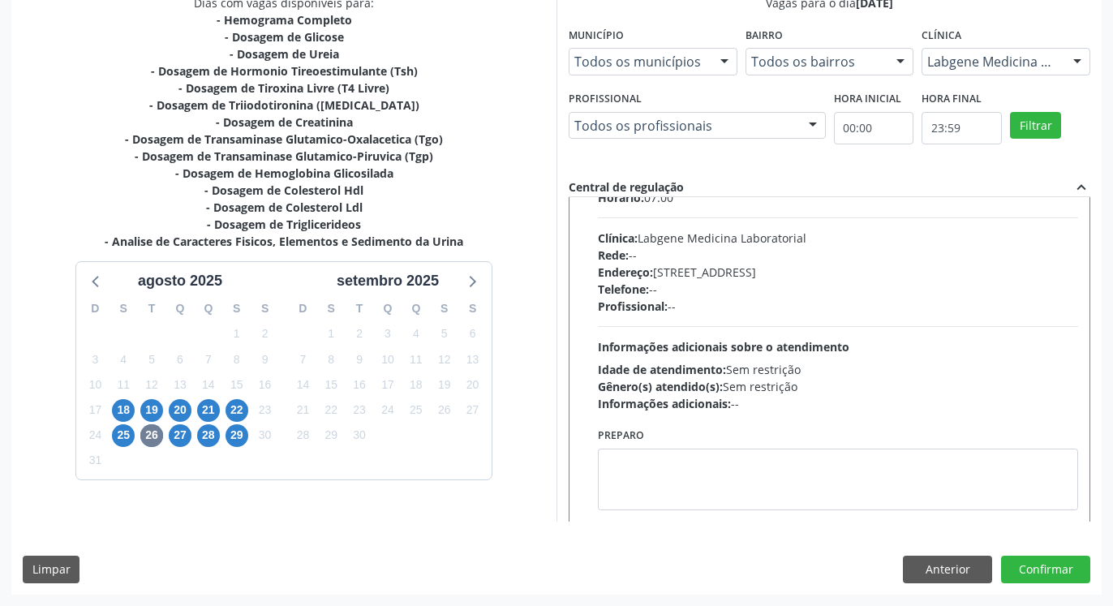
scroll to position [81, 0]
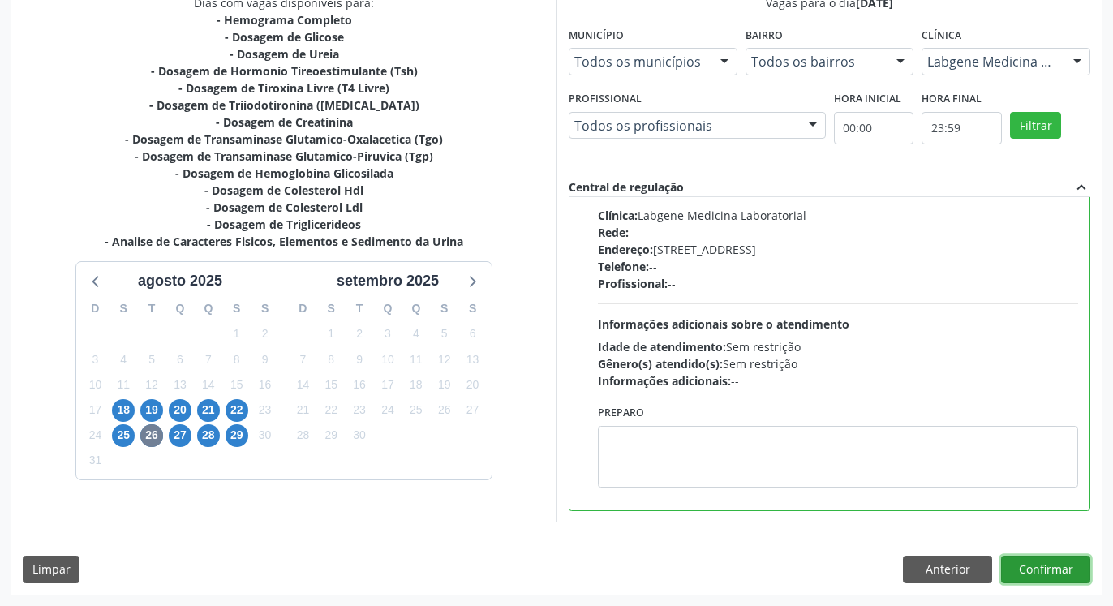
click at [1060, 574] on button "Confirmar" at bounding box center [1045, 570] width 89 height 28
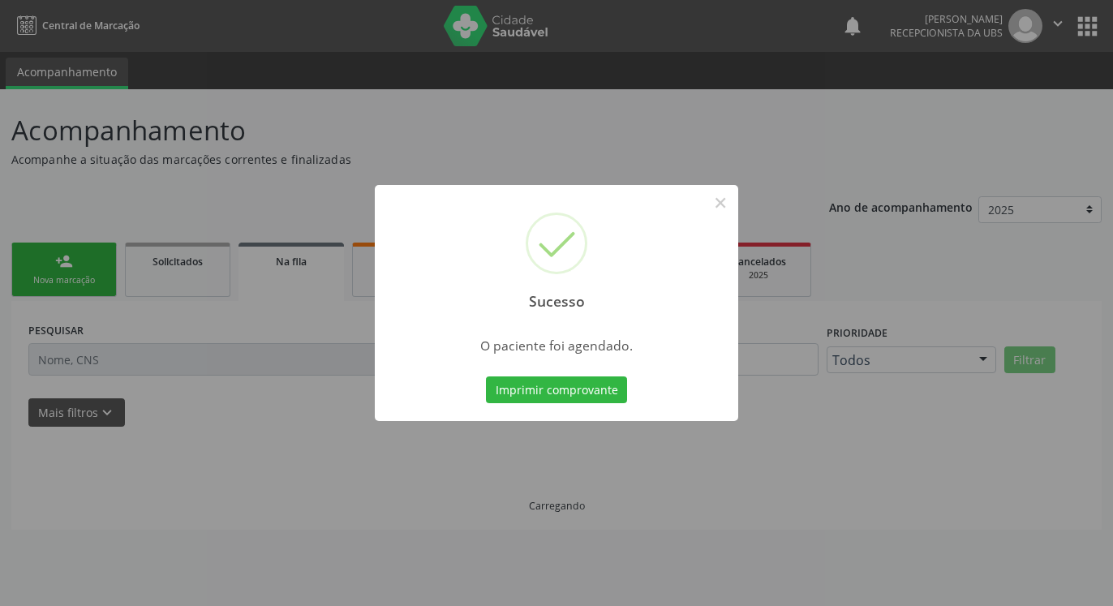
scroll to position [0, 0]
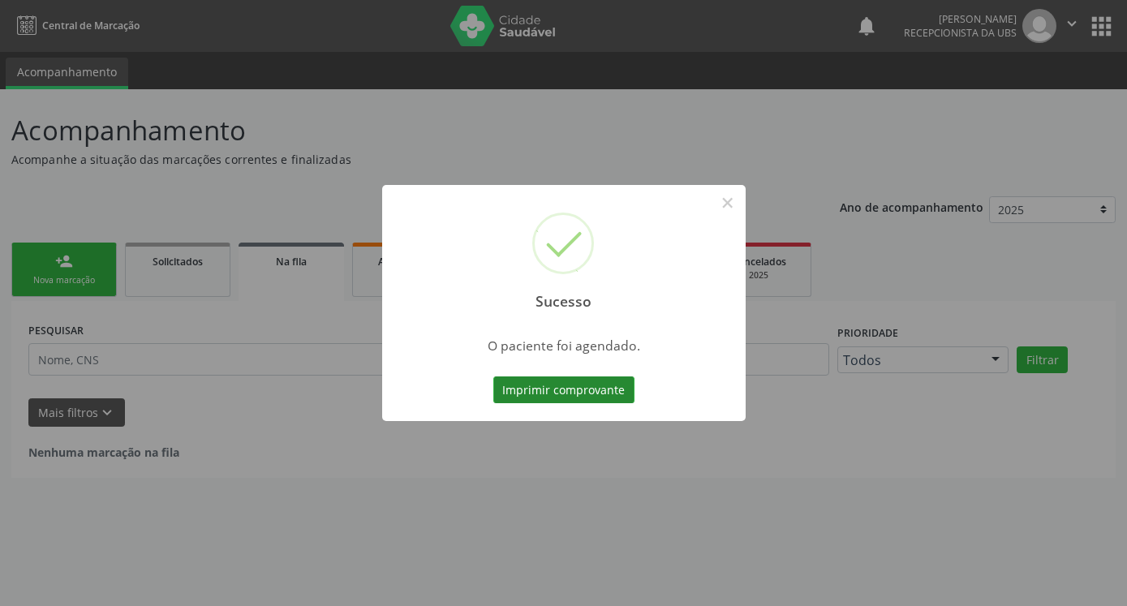
click at [548, 398] on button "Imprimir comprovante" at bounding box center [563, 390] width 141 height 28
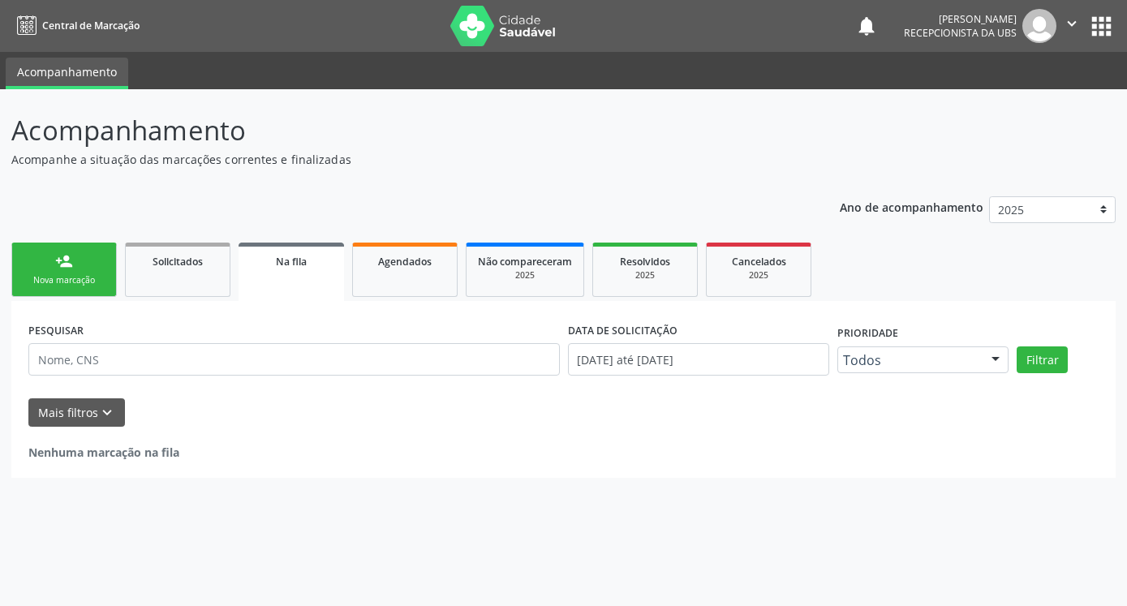
click at [84, 273] on link "person_add Nova marcação" at bounding box center [63, 270] width 105 height 54
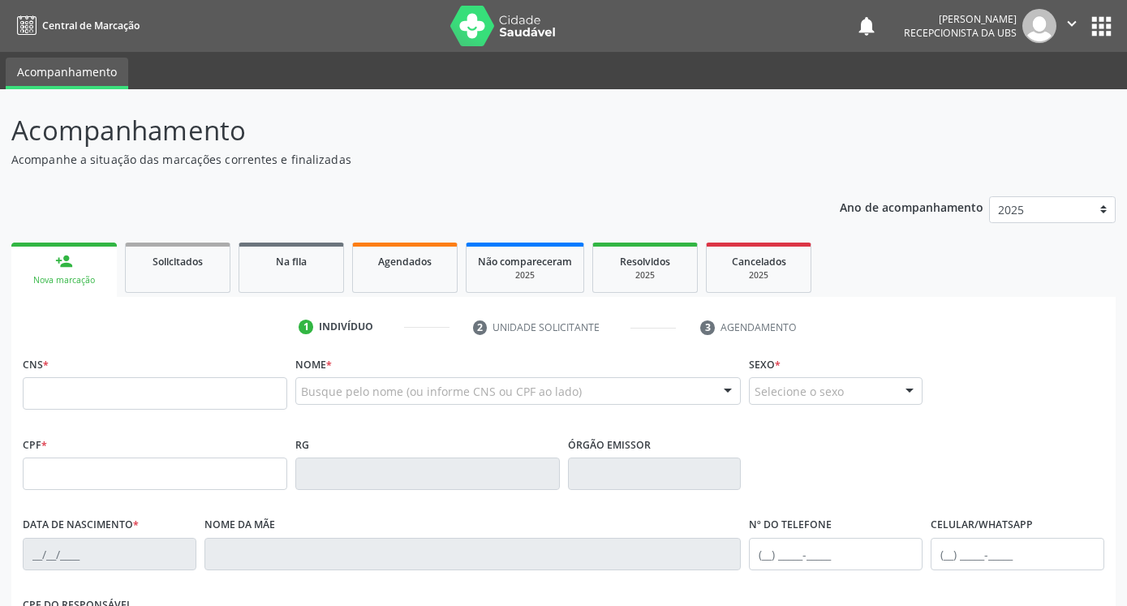
click at [84, 273] on link "person_add Nova marcação" at bounding box center [63, 270] width 105 height 54
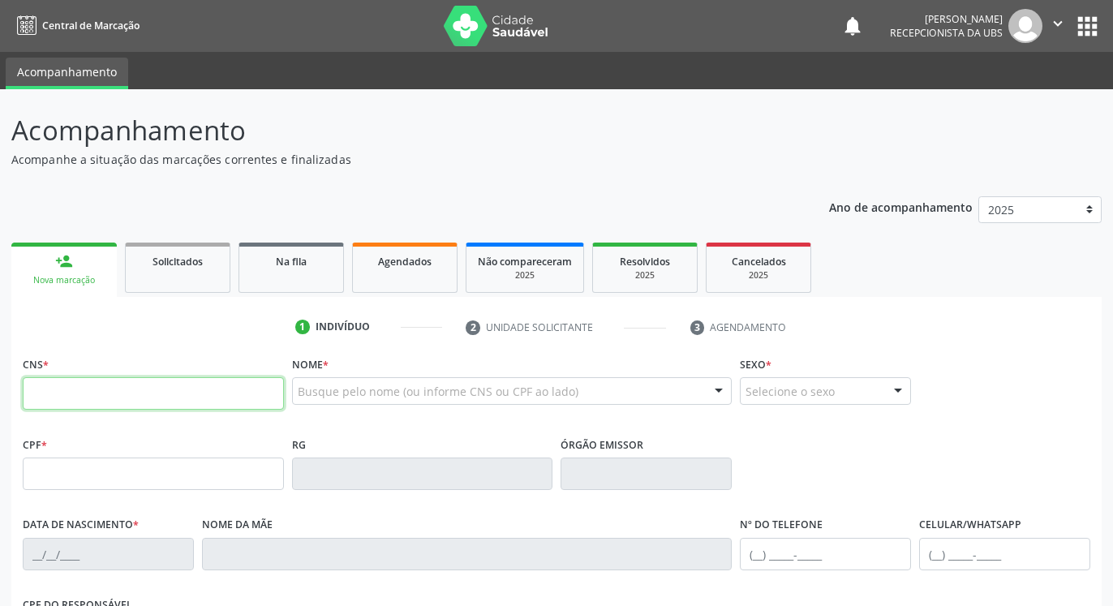
click at [161, 393] on input "text" at bounding box center [153, 393] width 261 height 32
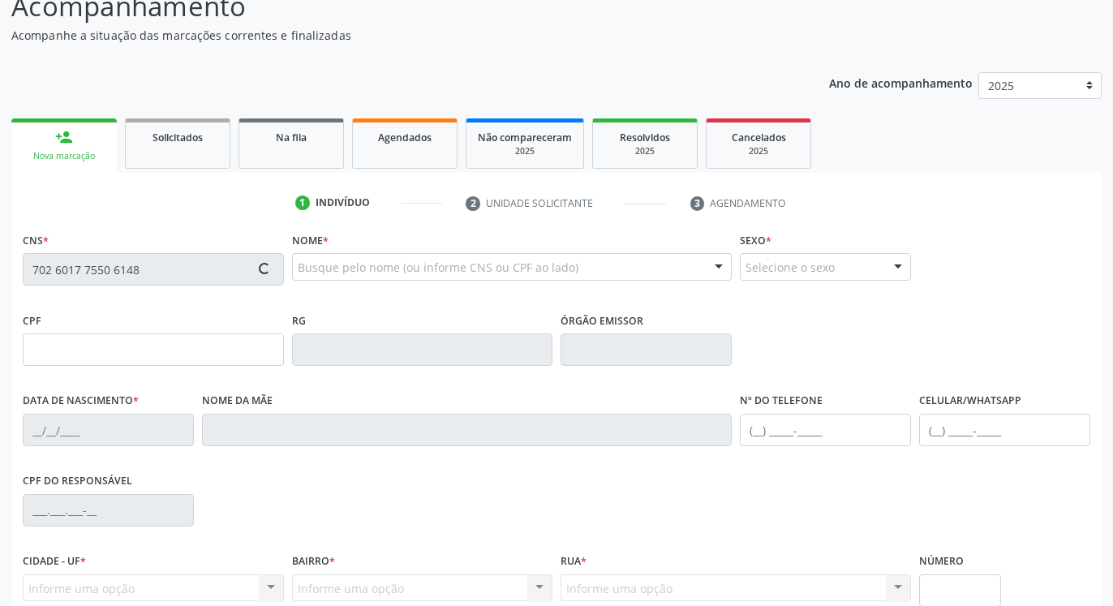
scroll to position [165, 0]
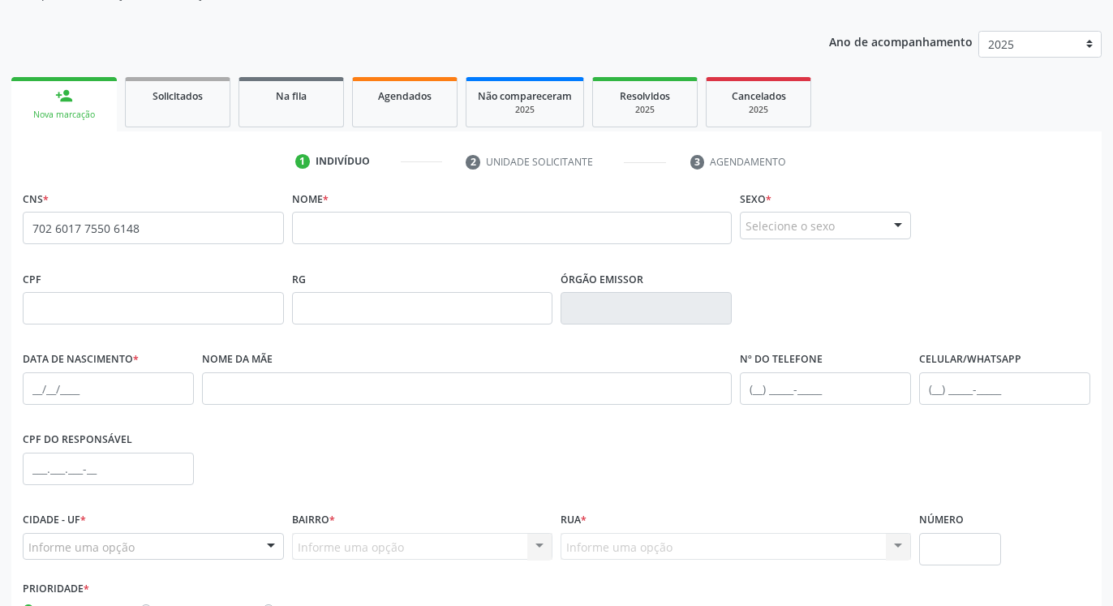
click at [218, 219] on span "none" at bounding box center [239, 226] width 71 height 18
click at [226, 226] on span "none" at bounding box center [239, 226] width 71 height 18
click at [213, 221] on span "none" at bounding box center [239, 226] width 71 height 18
click at [134, 234] on input "702 6017 7550 6148" at bounding box center [153, 228] width 261 height 32
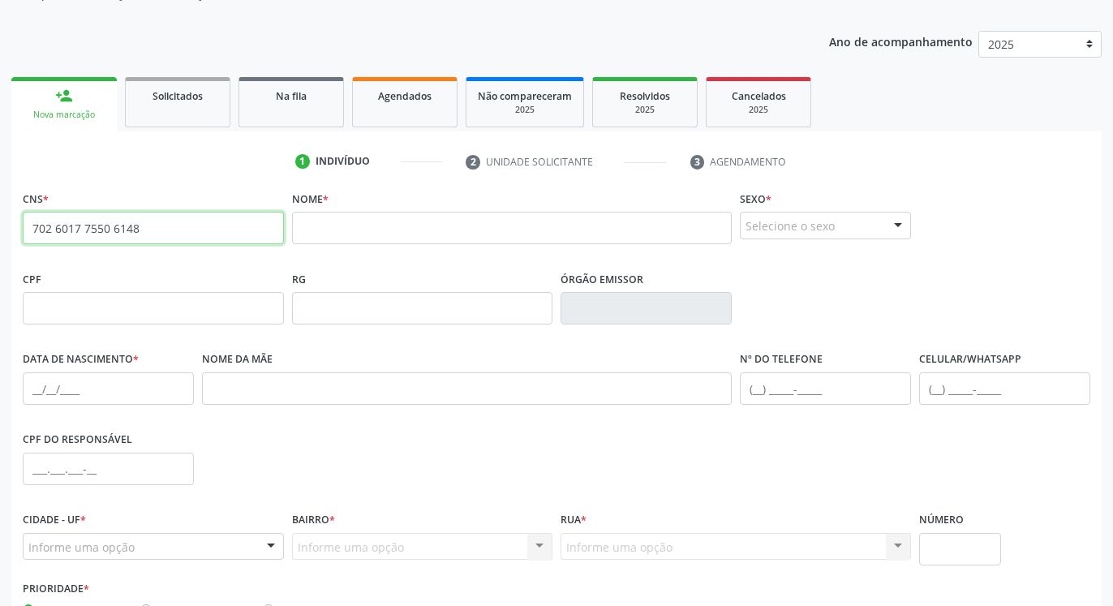
click at [134, 234] on input "702 6017 7550 6148" at bounding box center [153, 228] width 261 height 32
click at [140, 234] on input "702 6017 7550 6148" at bounding box center [153, 228] width 261 height 32
click at [144, 230] on input "702 6017 7550 6148" at bounding box center [153, 228] width 261 height 32
click at [350, 210] on div "Nome *" at bounding box center [512, 216] width 441 height 58
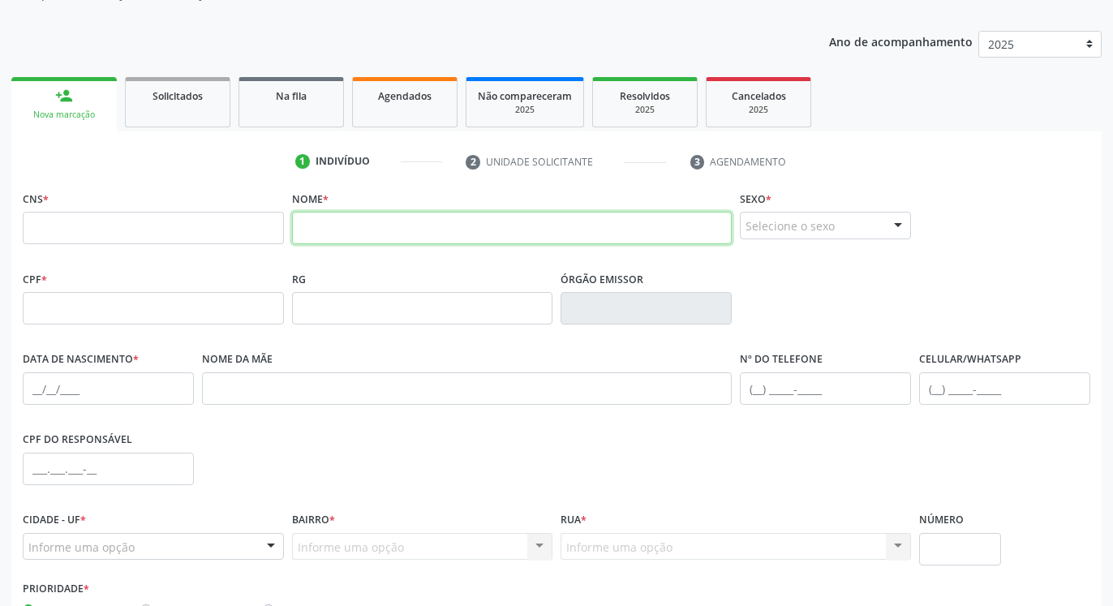
click at [357, 238] on input "text" at bounding box center [512, 228] width 441 height 32
click at [357, 234] on input "jordania" at bounding box center [512, 228] width 441 height 32
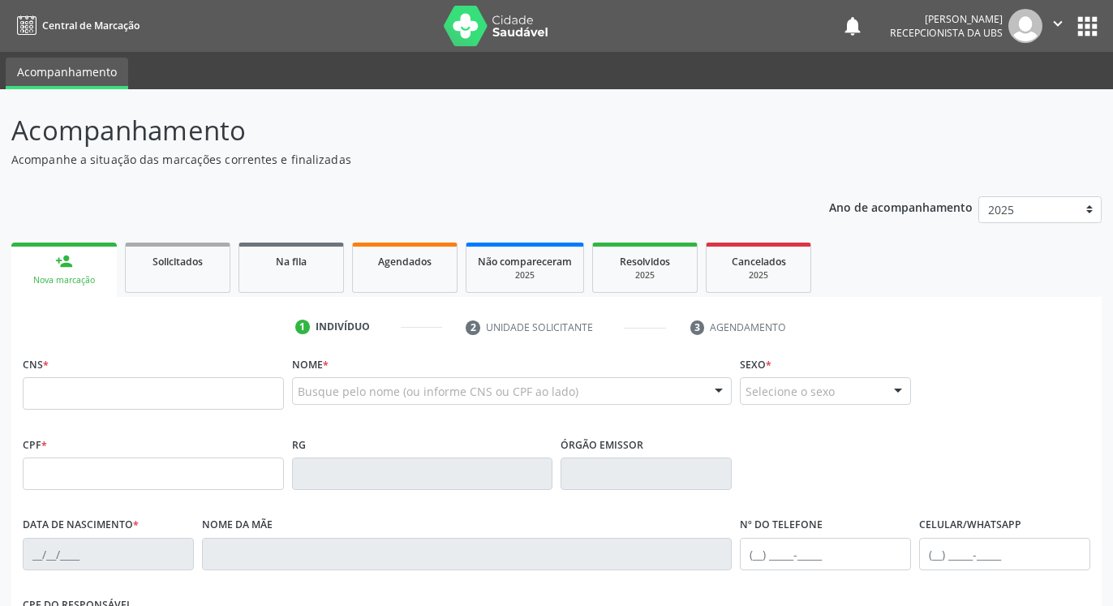
click at [337, 377] on div "Busque pelo nome (ou informe CNS ou CPF ao lado)" at bounding box center [512, 391] width 441 height 28
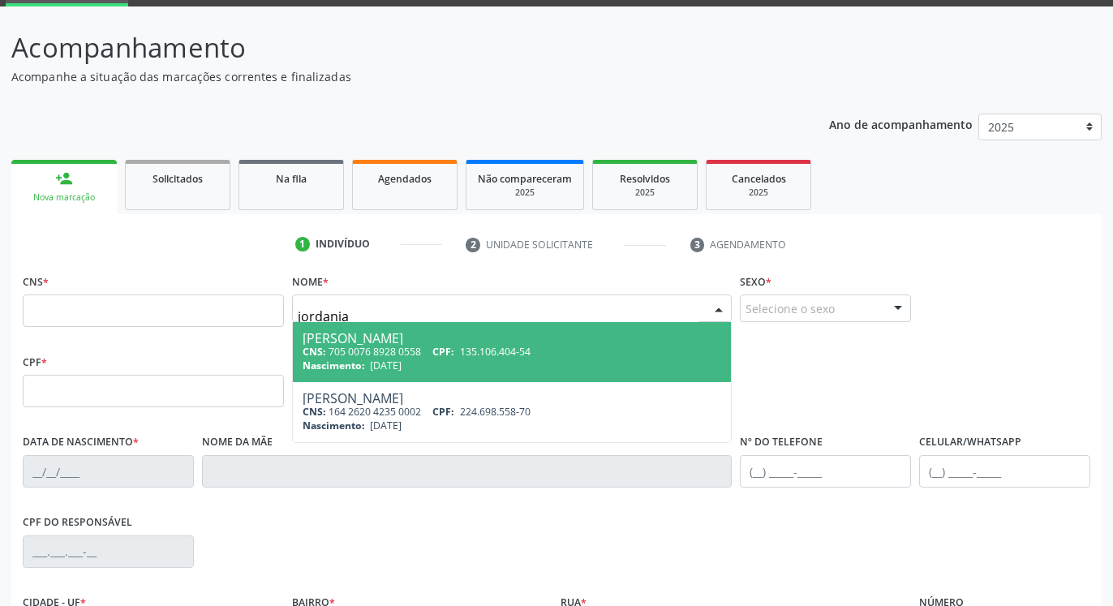
scroll to position [165, 0]
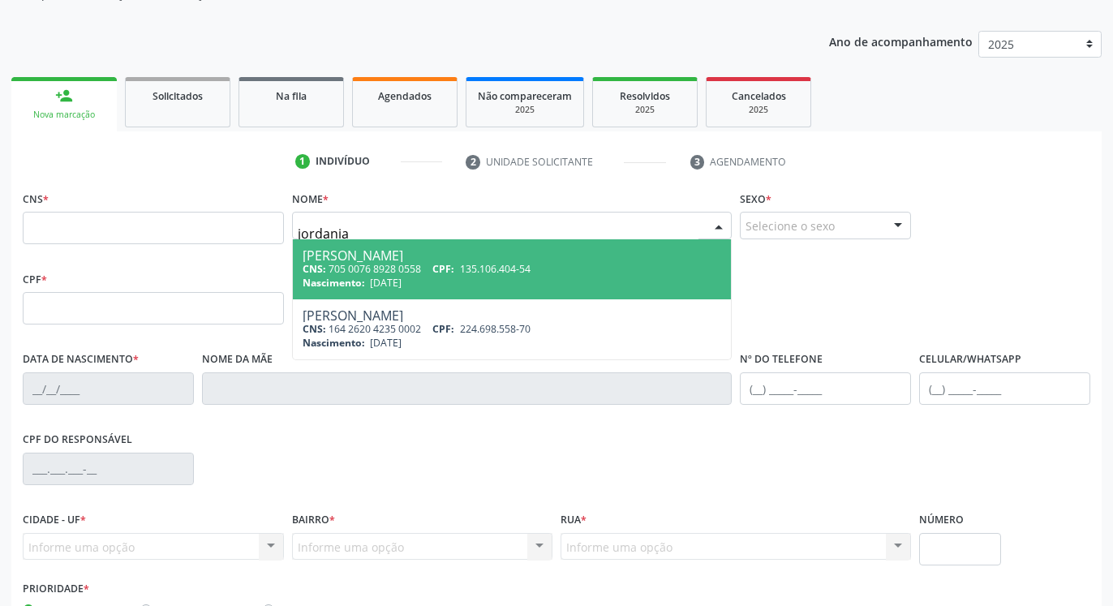
click at [393, 230] on input "jordania" at bounding box center [499, 233] width 402 height 32
type input "jordania pime"
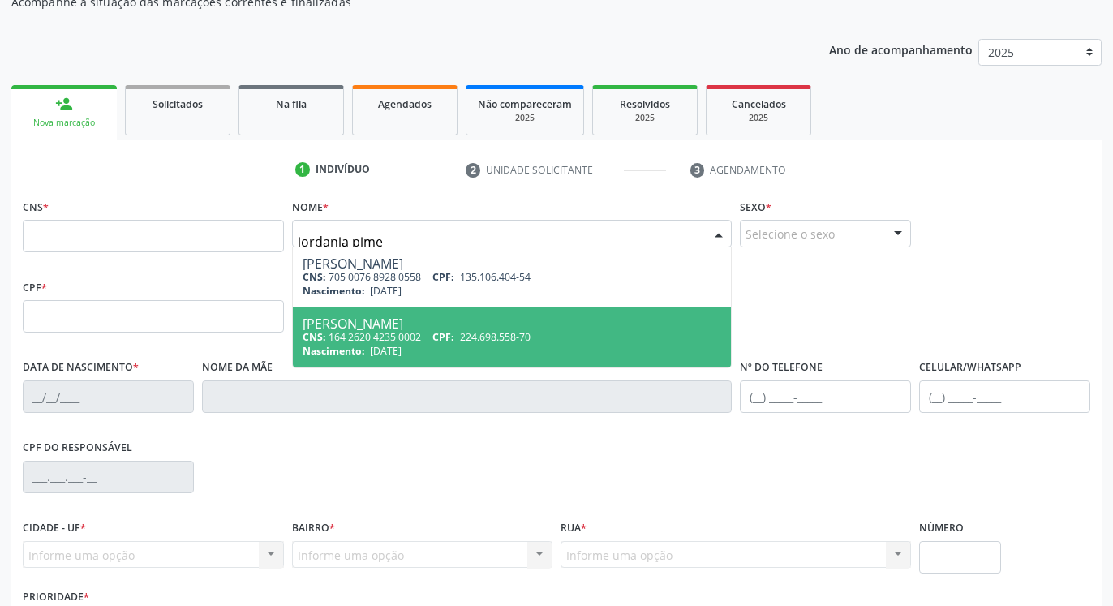
scroll to position [108, 0]
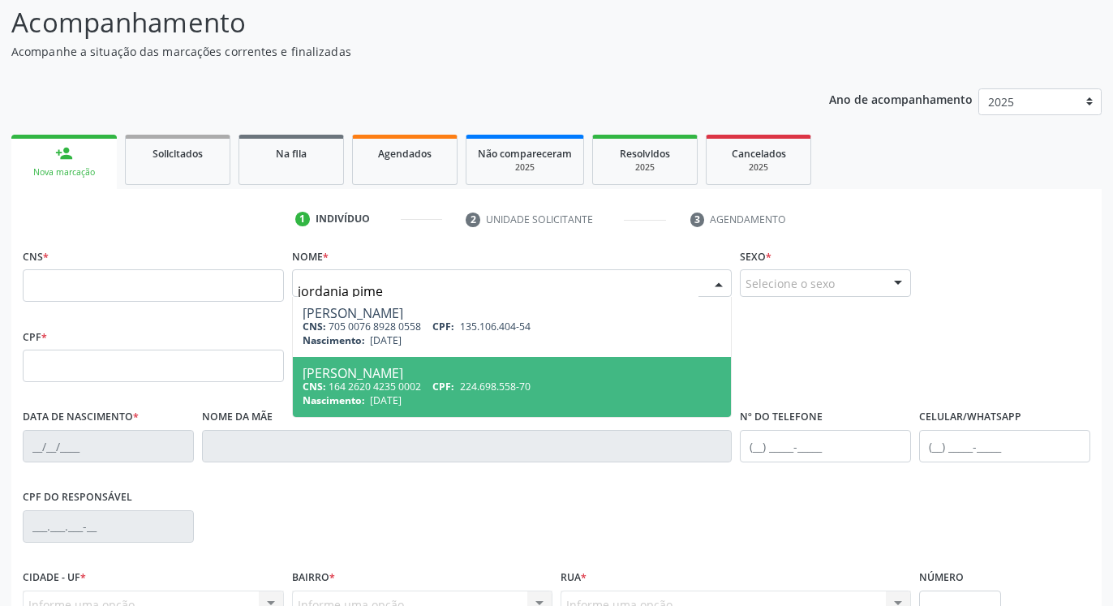
click at [441, 276] on input "jordania pime" at bounding box center [499, 291] width 402 height 32
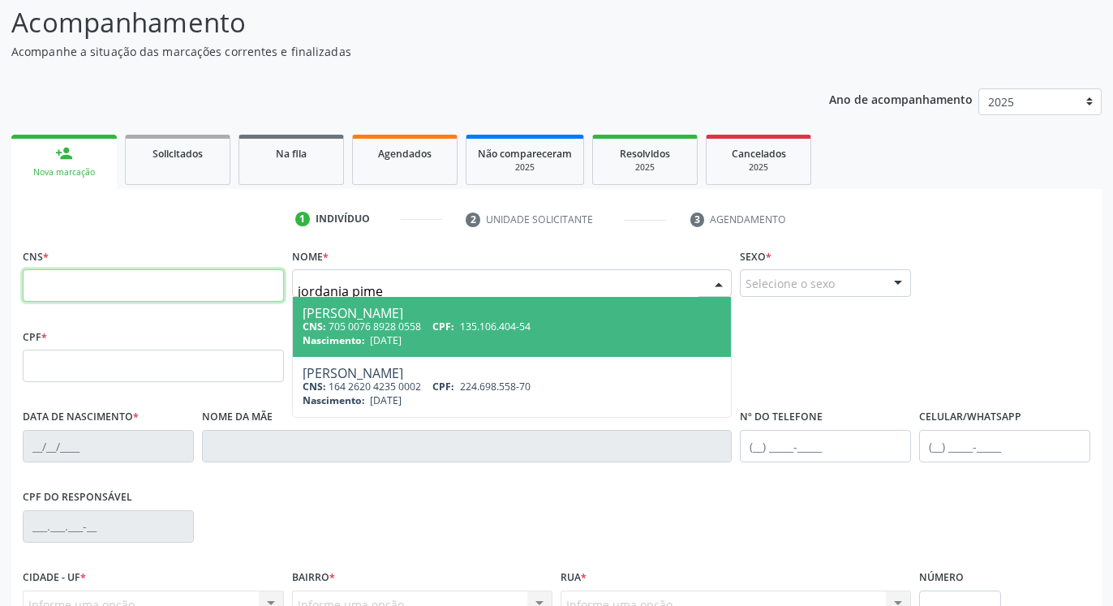
click at [242, 282] on input "text" at bounding box center [153, 285] width 261 height 32
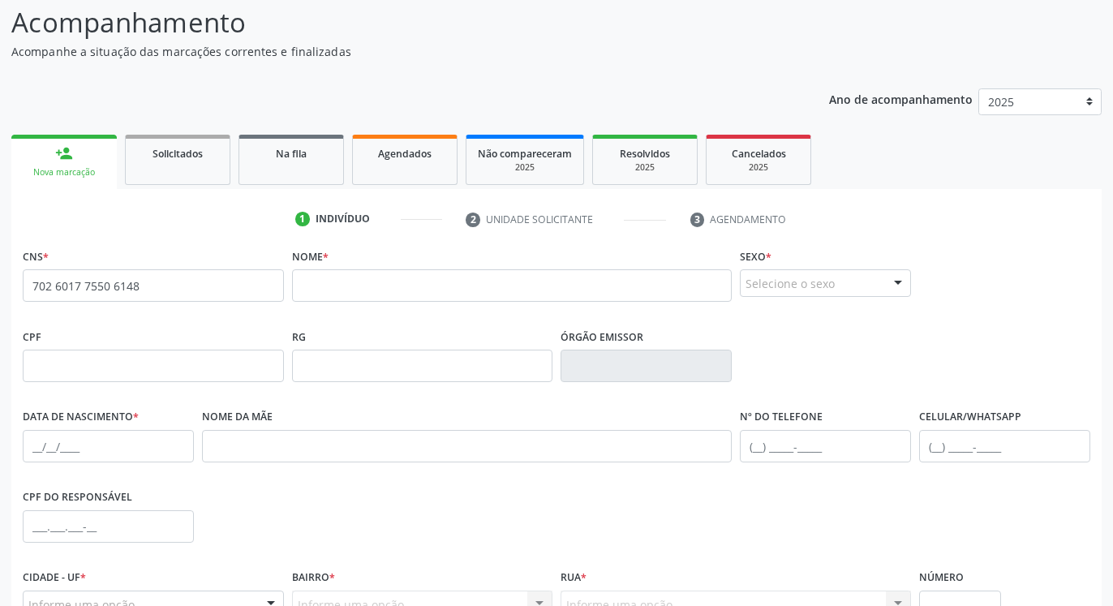
click at [258, 280] on span "none" at bounding box center [239, 283] width 71 height 18
click at [251, 290] on span "none" at bounding box center [239, 283] width 71 height 18
click at [171, 287] on input "702 6017 7550 6148" at bounding box center [153, 285] width 261 height 32
click at [137, 285] on input "702 6017 7550 6148" at bounding box center [153, 285] width 261 height 32
click at [140, 285] on input "702 6017 7550 6148" at bounding box center [153, 285] width 261 height 32
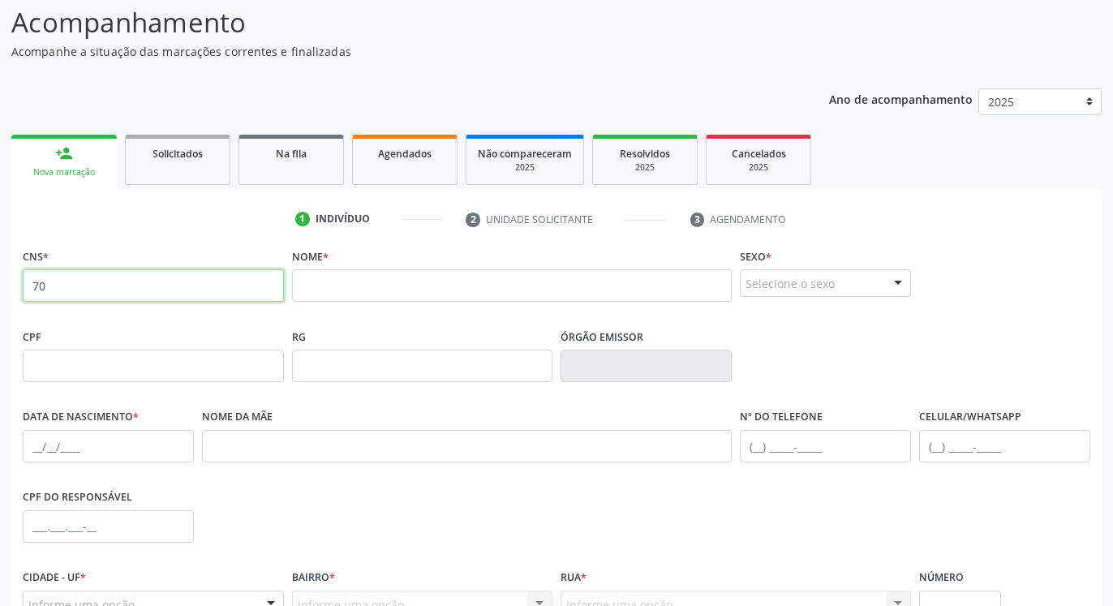
type input "7"
click at [321, 291] on input "text" at bounding box center [512, 285] width 441 height 32
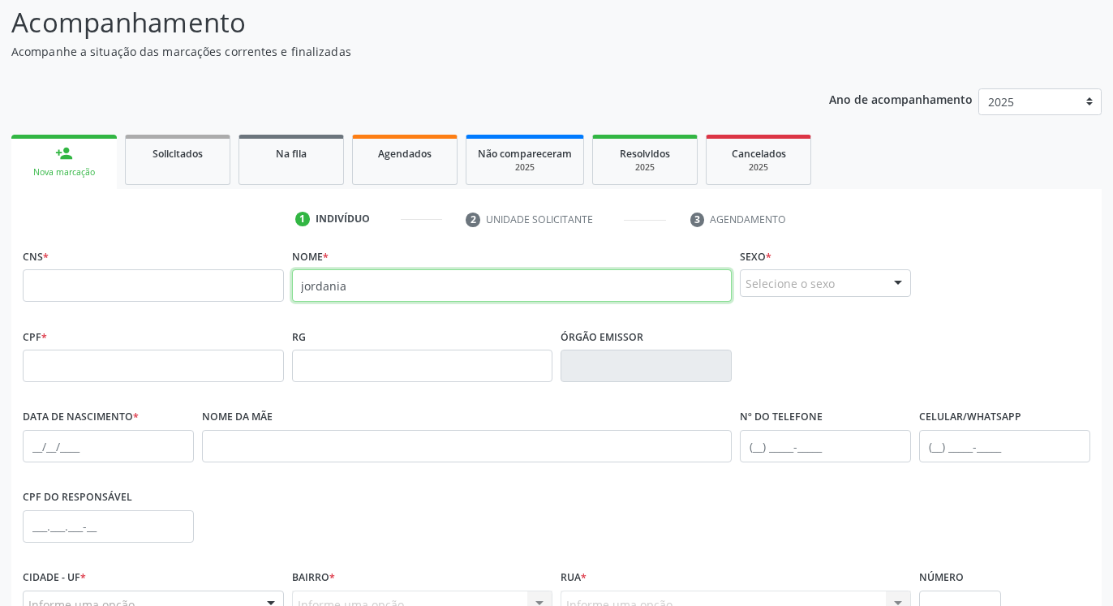
type input "jordania"
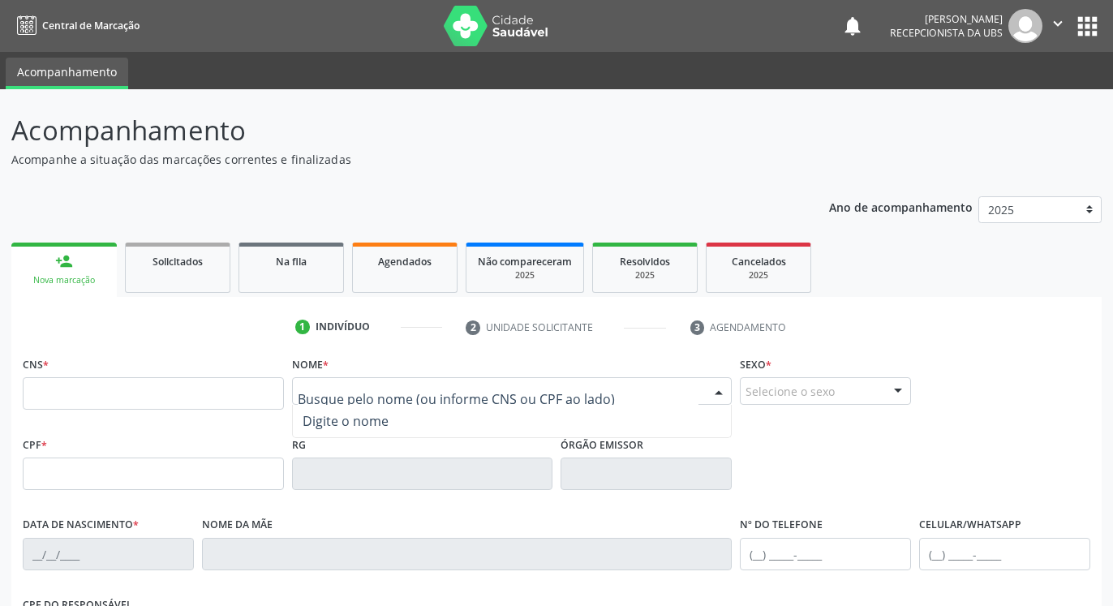
scroll to position [108, 0]
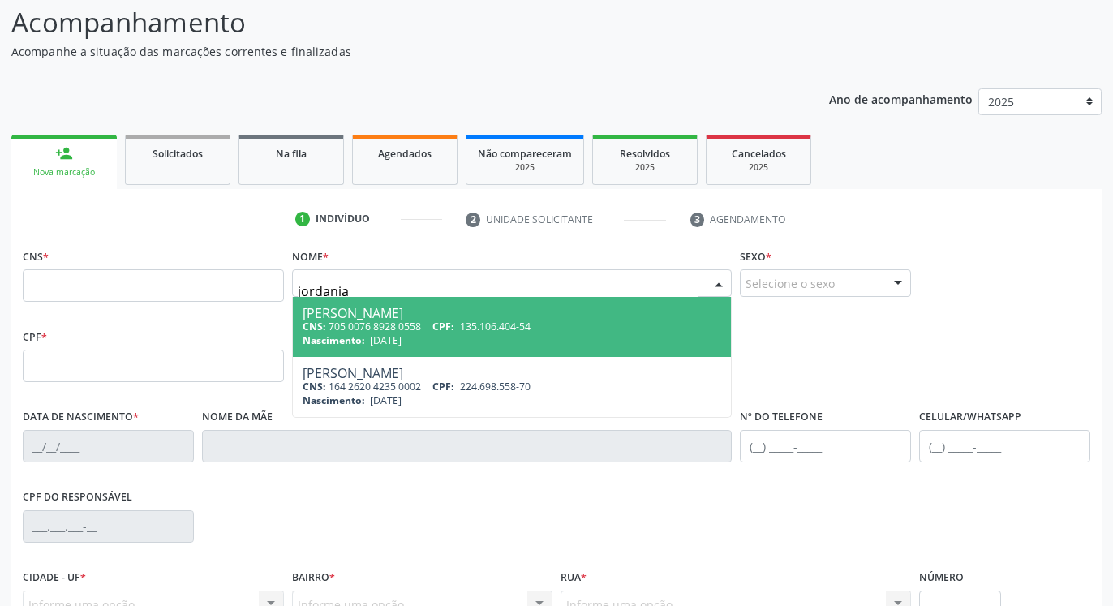
click at [445, 278] on input "jordania" at bounding box center [499, 291] width 402 height 32
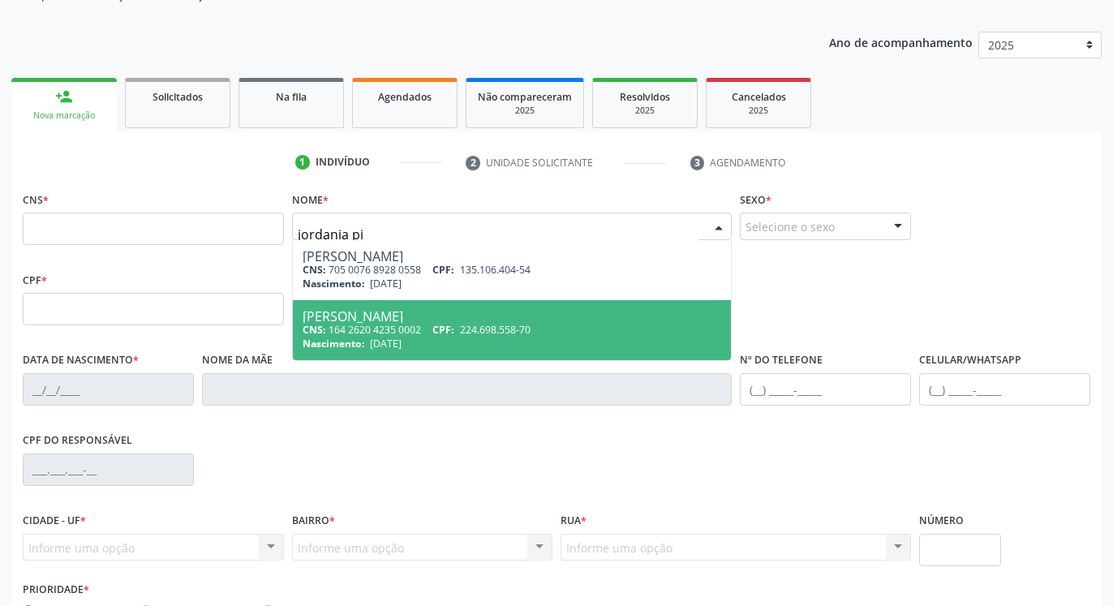
scroll to position [191, 0]
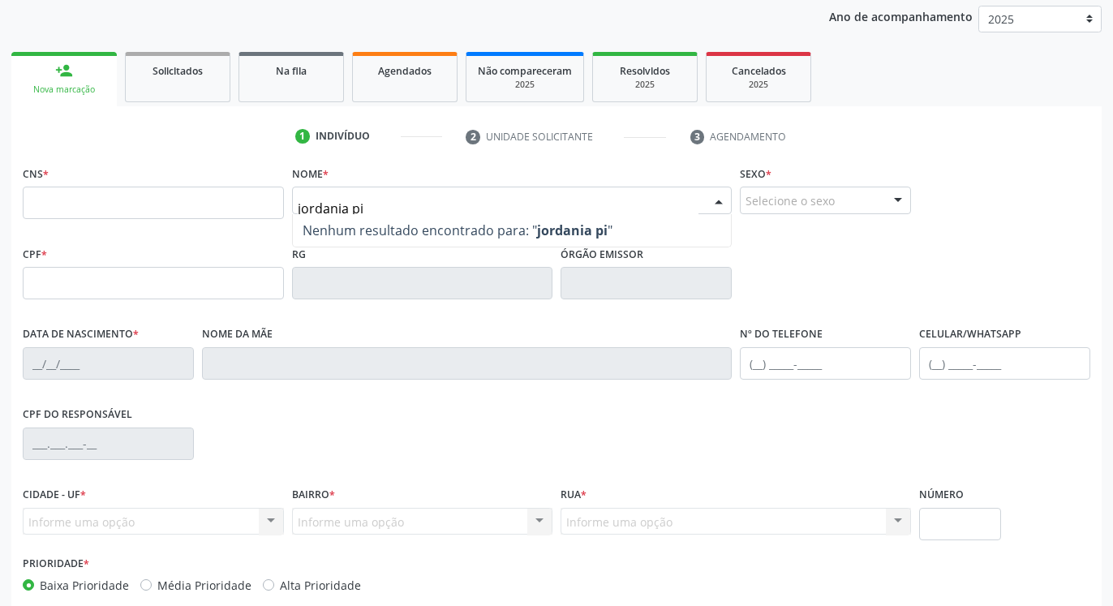
type input "jordania pi"
click at [712, 200] on div at bounding box center [719, 201] width 24 height 28
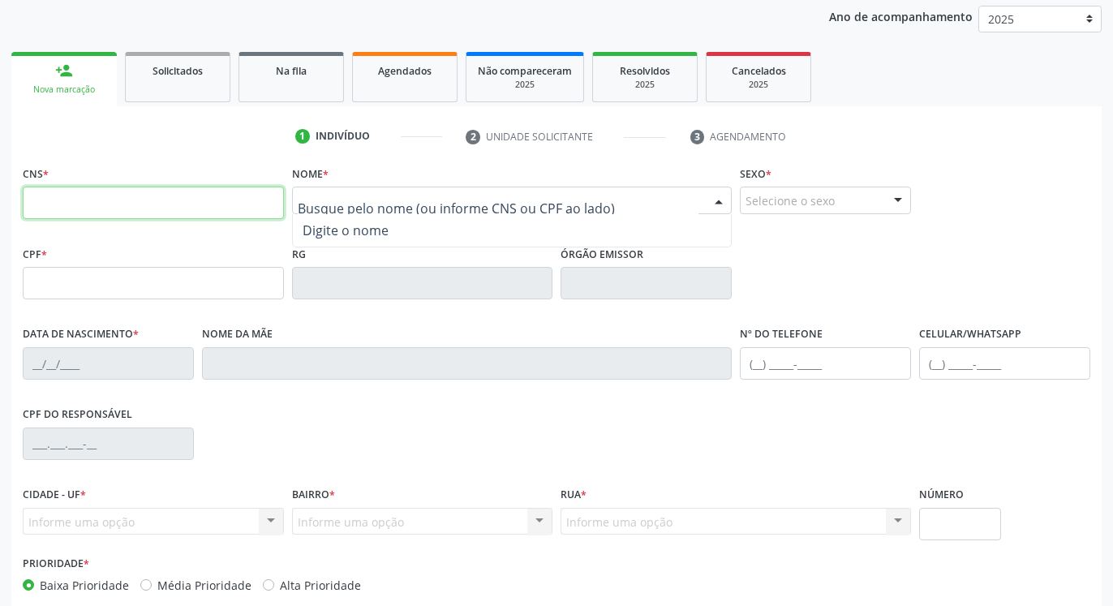
click at [95, 193] on input "text" at bounding box center [153, 203] width 261 height 32
click at [131, 202] on input "text" at bounding box center [153, 203] width 261 height 32
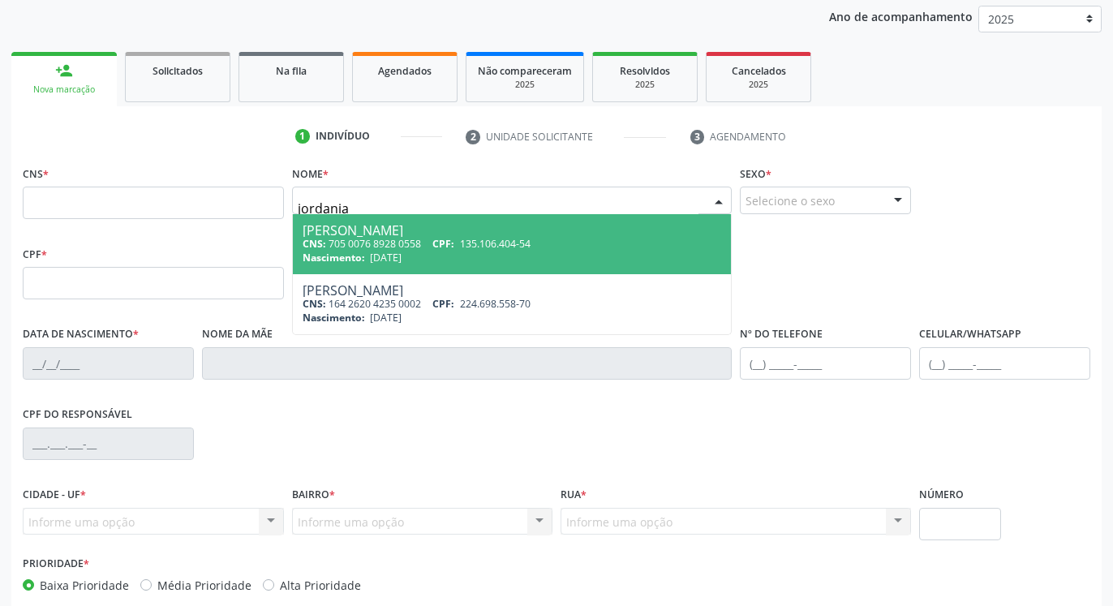
type input "jordani"
click at [213, 202] on input "text" at bounding box center [153, 203] width 261 height 32
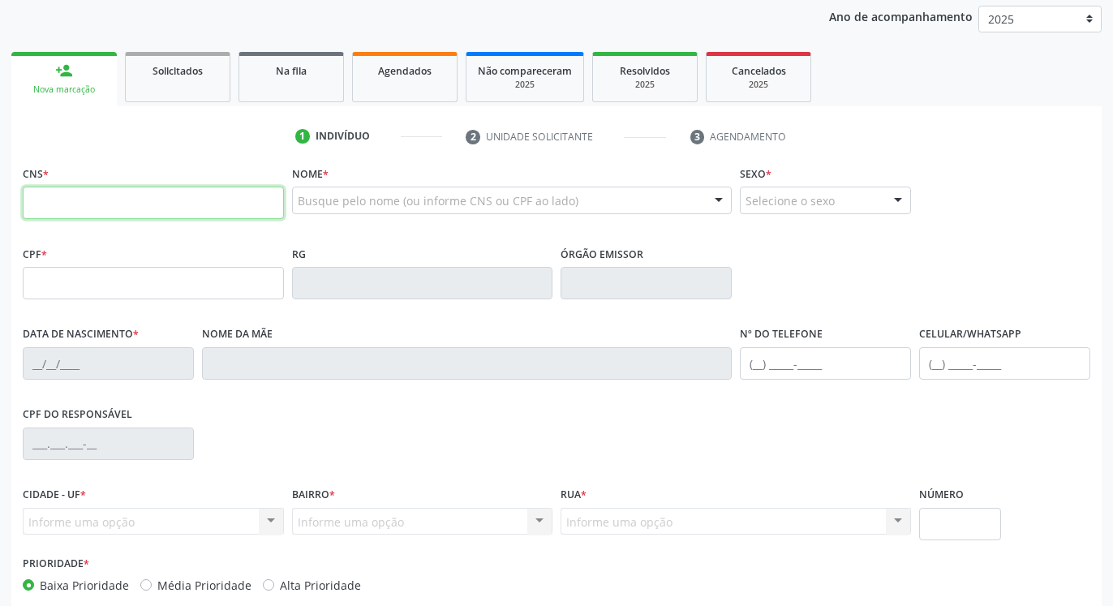
click at [276, 211] on input "text" at bounding box center [153, 203] width 261 height 32
click at [223, 204] on input "text" at bounding box center [153, 203] width 261 height 32
click at [204, 204] on input "text" at bounding box center [153, 203] width 261 height 32
type input "704 7047 7999 1537"
type input "062.408.134-60"
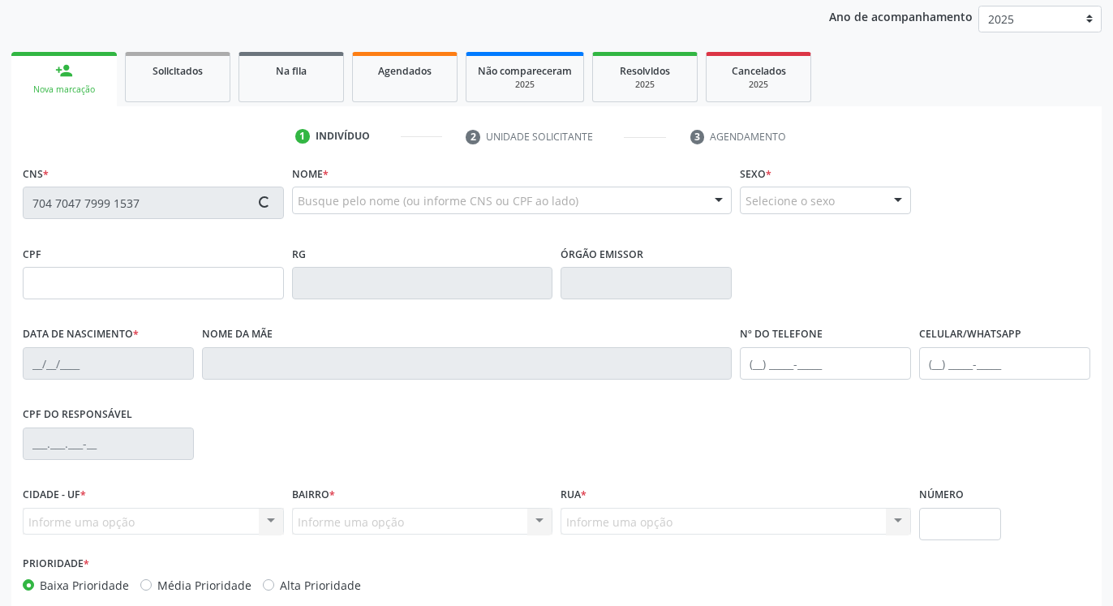
type input "13/03/1979"
type input "Rita Sabino de Oliveira"
type input "(87) 98856-6480"
type input "030.938.694-20"
type input "568"
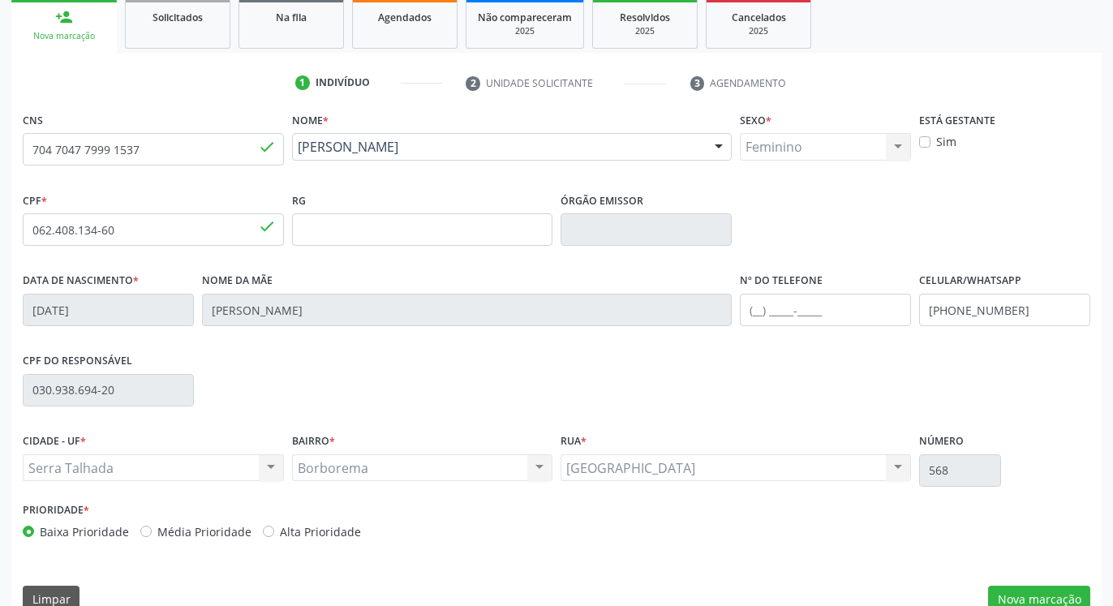
scroll to position [273, 0]
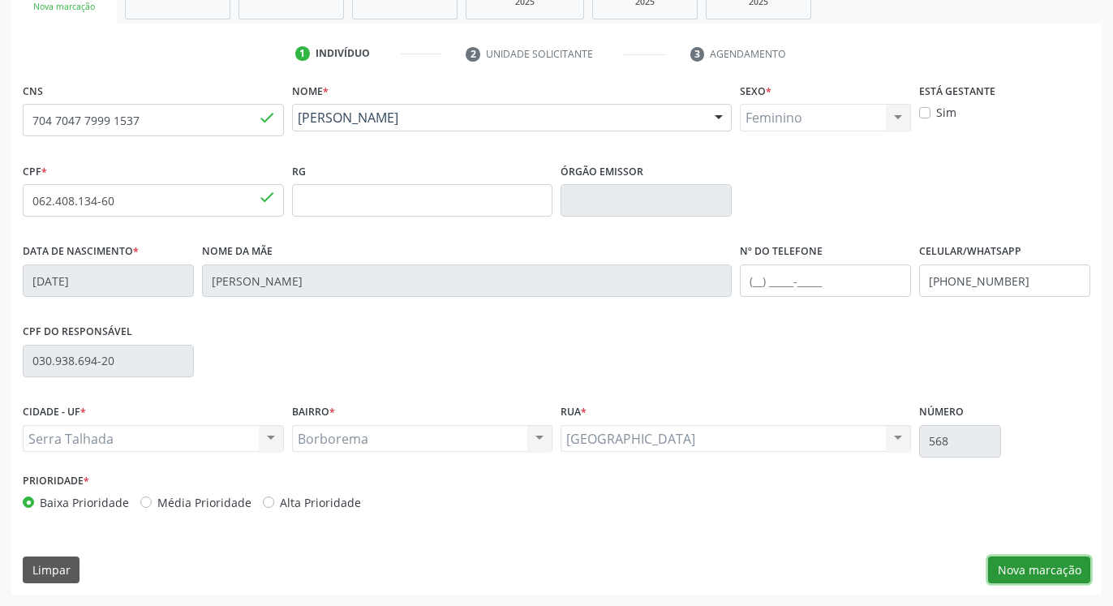
click at [1031, 572] on button "Nova marcação" at bounding box center [1039, 571] width 102 height 28
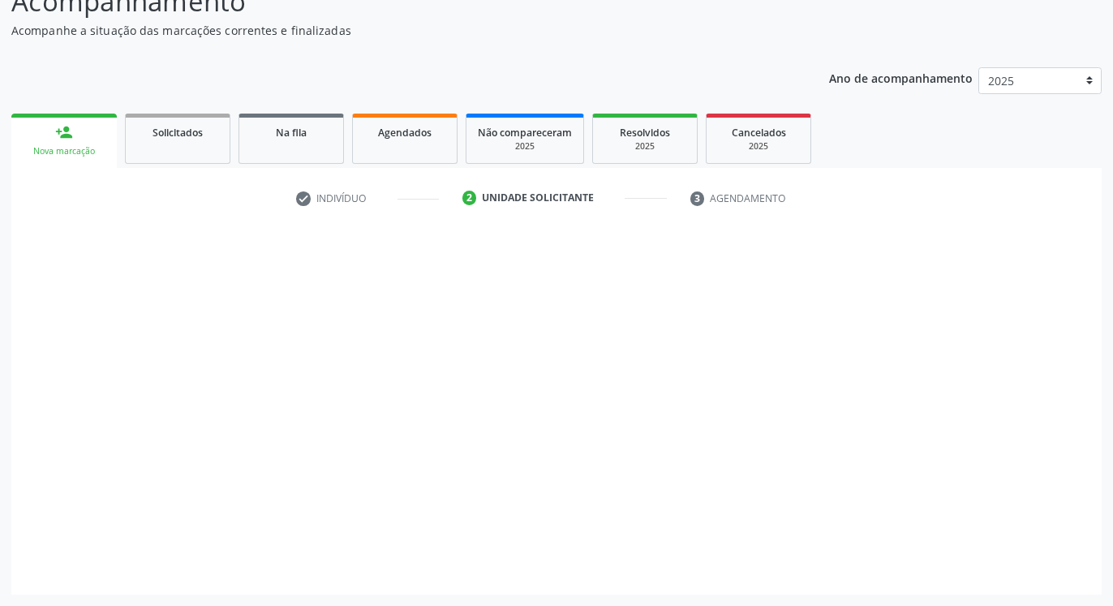
scroll to position [129, 0]
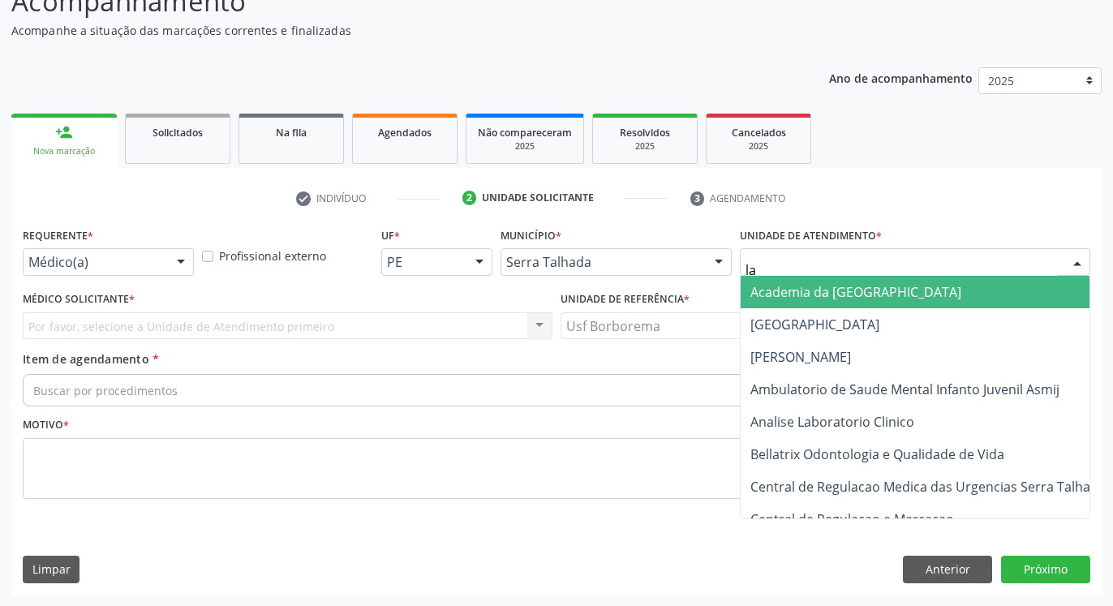
type input "lab"
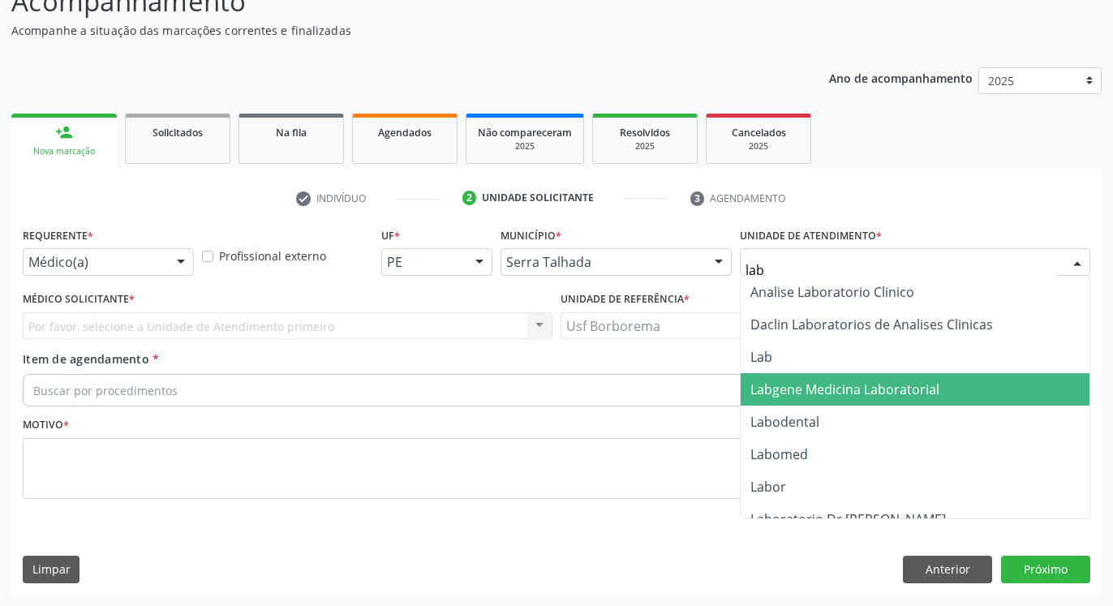
click at [827, 397] on span "Labgene Medicina Laboratorial" at bounding box center [844, 389] width 189 height 18
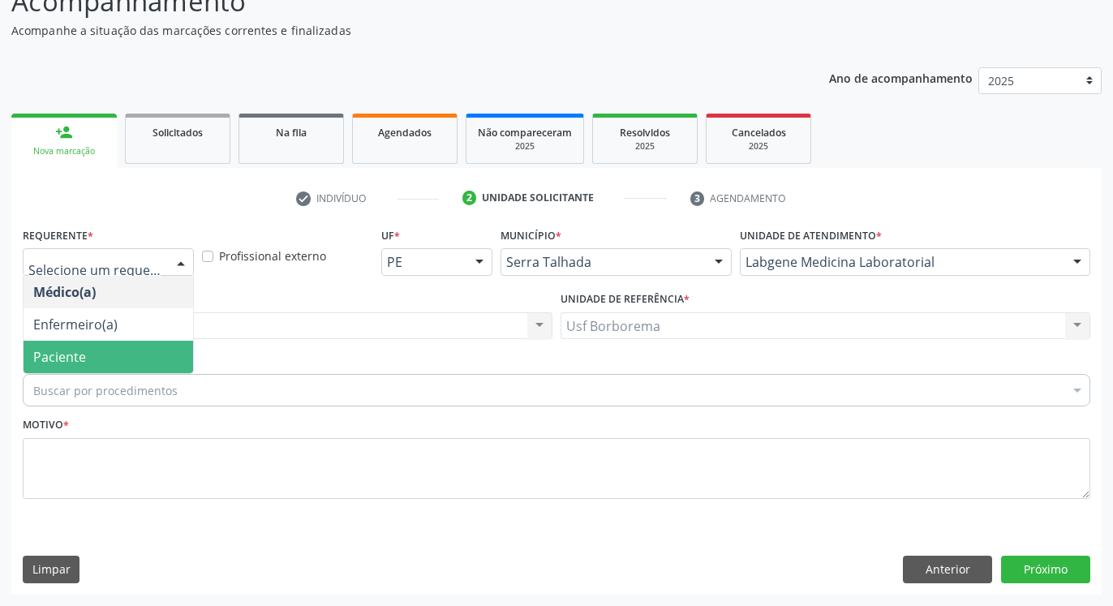
click at [114, 355] on span "Paciente" at bounding box center [109, 357] width 170 height 32
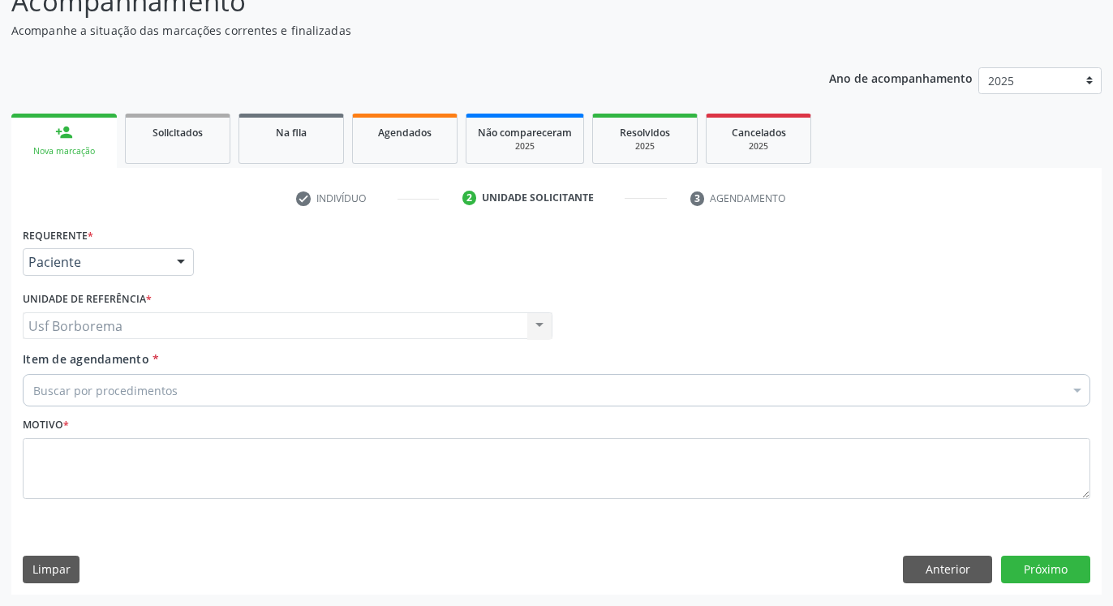
click at [139, 326] on div "Usf Borborema Usf Borborema Nenhum resultado encontrado para: " " Não há nenhum…" at bounding box center [288, 326] width 530 height 28
click at [136, 401] on div "Buscar por procedimentos" at bounding box center [557, 390] width 1068 height 32
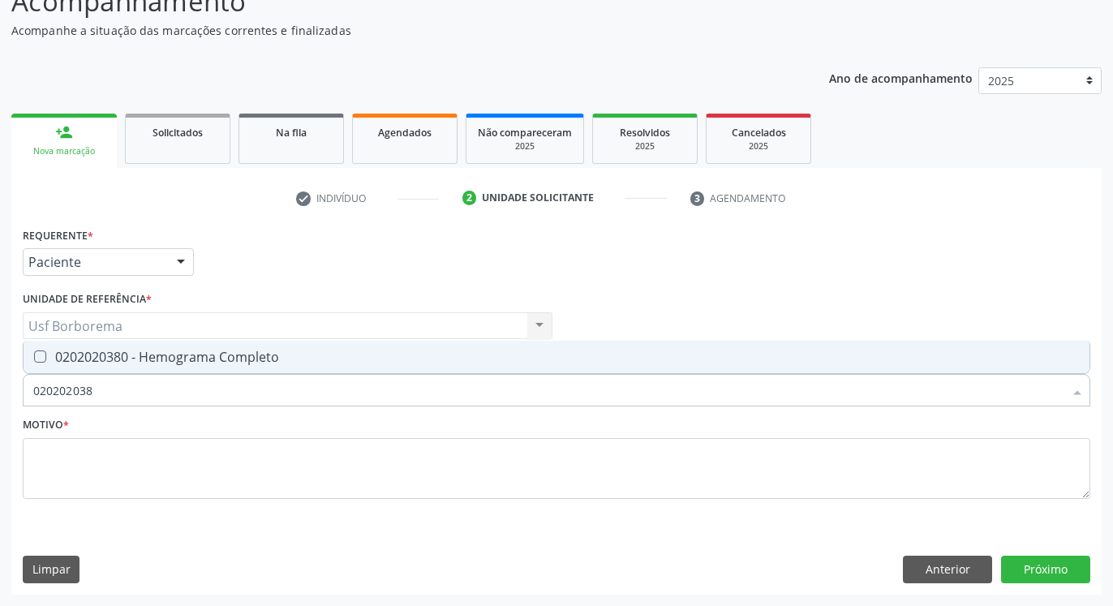
type input "0202020380"
click at [134, 372] on span "0202020380 - Hemograma Completo" at bounding box center [557, 357] width 1066 height 32
checkbox Completo "true"
click at [143, 391] on input "0202020380" at bounding box center [548, 390] width 1030 height 32
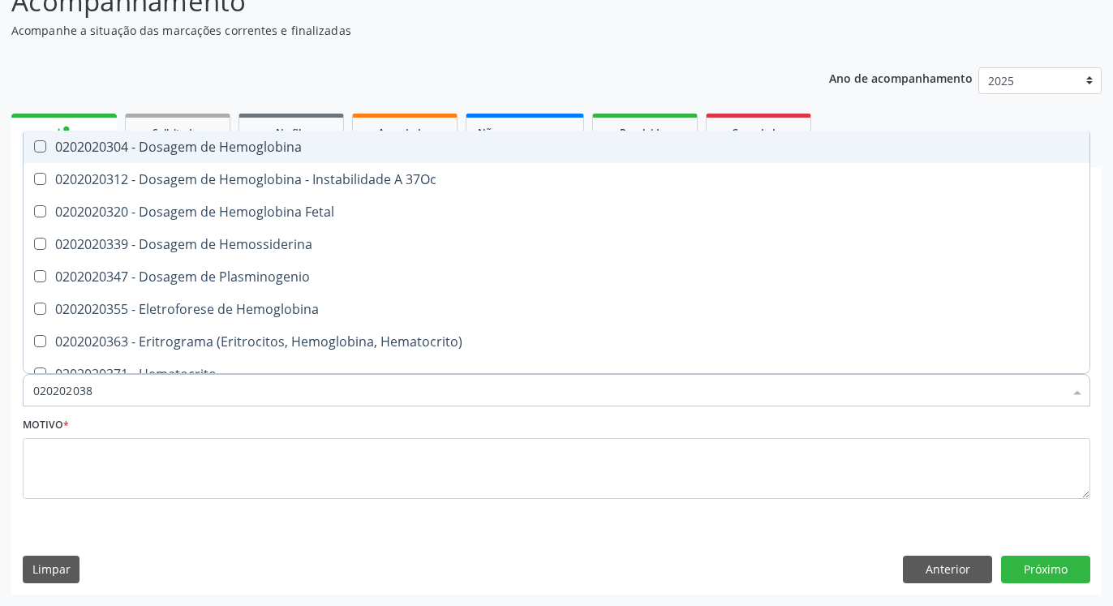
type input "02020203"
checkbox Hemoglobina "false"
type input "0202020"
checkbox Completo "false"
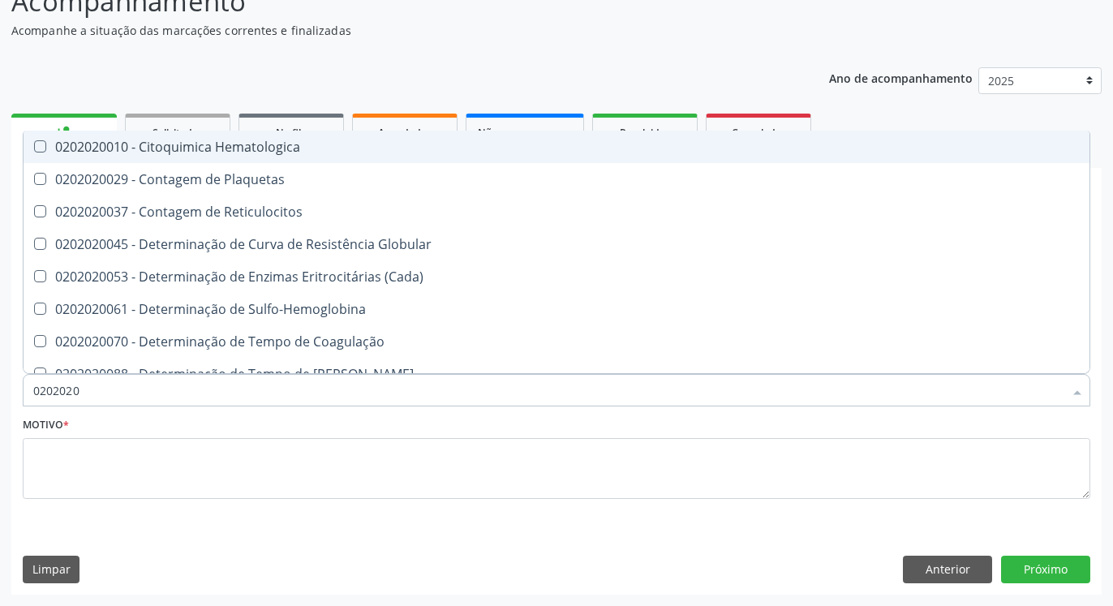
type input "020202"
checkbox Completo "false"
checkbox Leucograma "true"
type input "02020"
checkbox Completo "false"
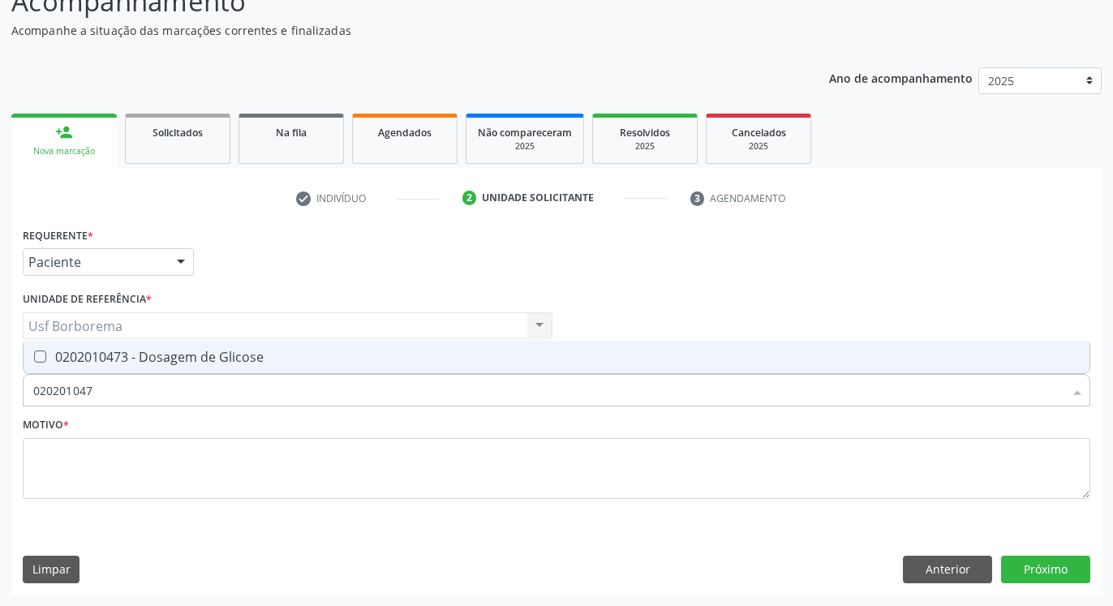
type input "0202010473"
click at [140, 350] on div "0202010473 - Dosagem de Glicose" at bounding box center [556, 356] width 1047 height 13
checkbox Glicose "true"
click at [154, 387] on input "0202010473" at bounding box center [548, 390] width 1030 height 32
type input "02020104"
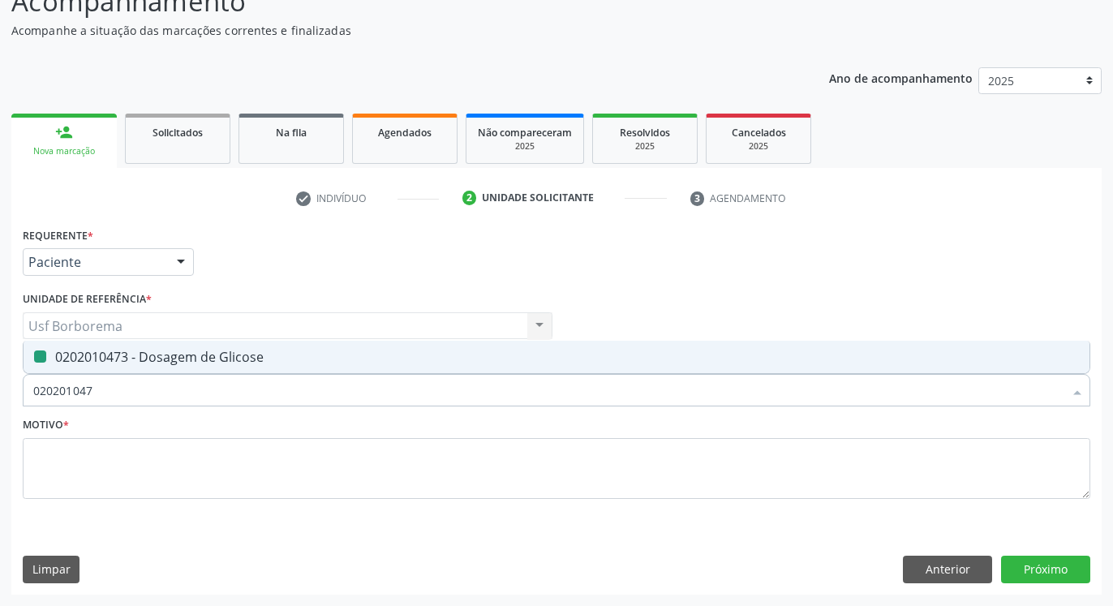
checkbox Glicose "false"
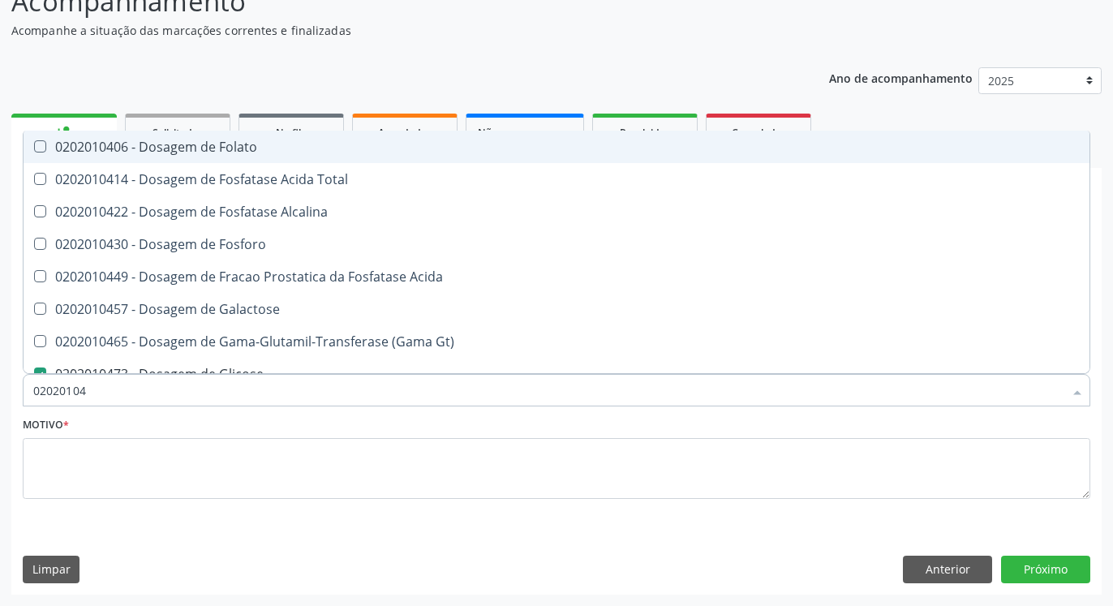
type input "0202010"
checkbox Glicose "false"
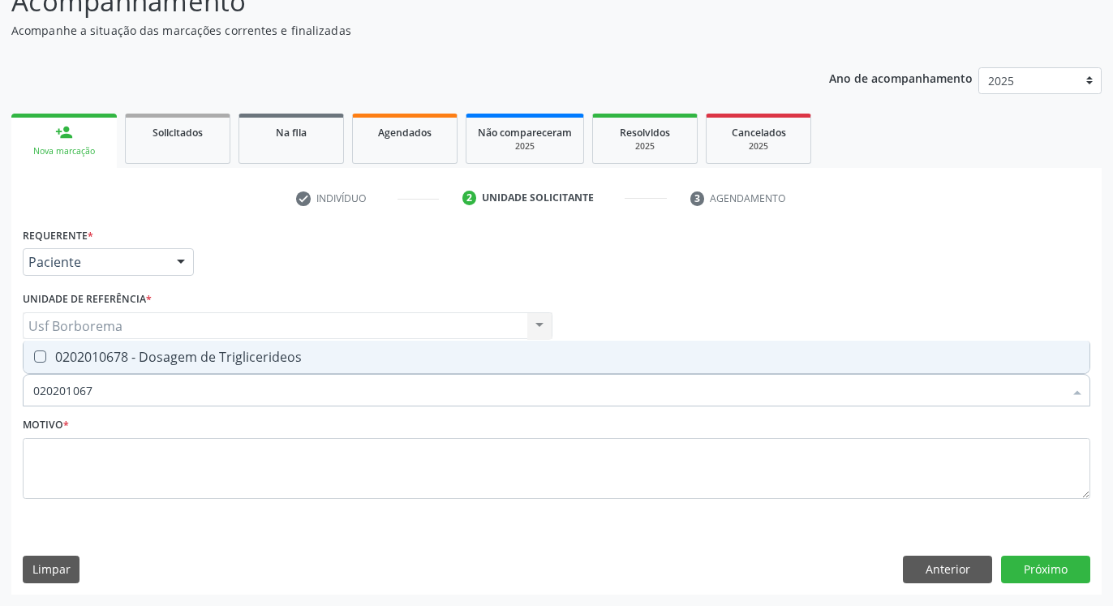
type input "0202010678"
click at [213, 351] on div "0202010678 - Dosagem de Triglicerideos" at bounding box center [556, 356] width 1047 height 13
checkbox Triglicerideos "true"
click at [214, 383] on input "0202010678" at bounding box center [548, 390] width 1030 height 32
type input "02020106"
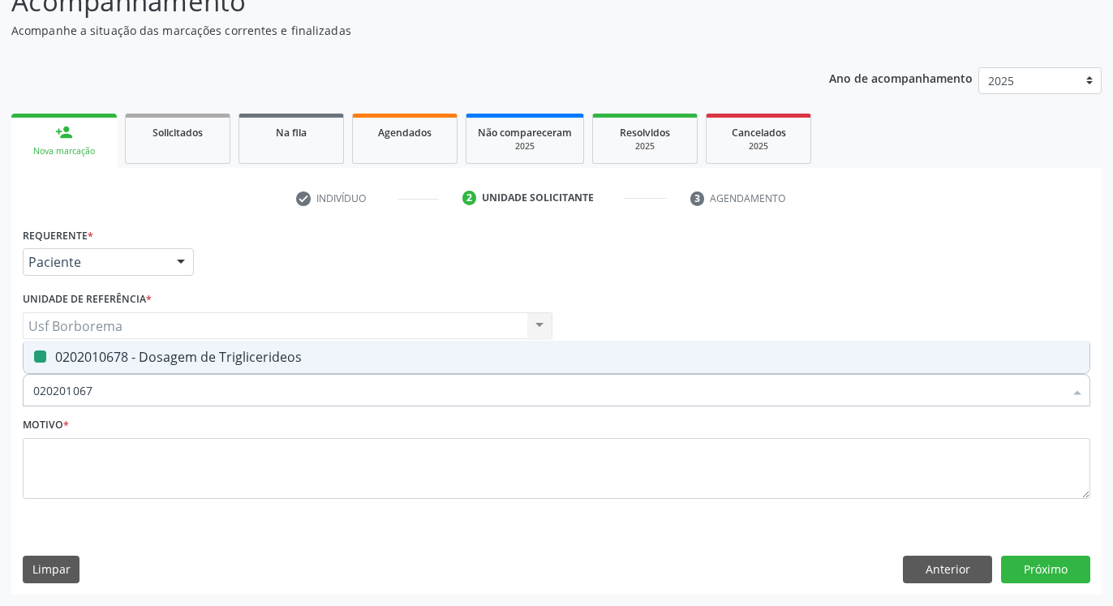
checkbox Triglicerideos "false"
type input "0202010694"
click at [222, 363] on div "0202010694 - Dosagem de [PERSON_NAME]" at bounding box center [556, 356] width 1047 height 13
checkbox Ureia "true"
click at [214, 383] on input "0202010694" at bounding box center [548, 390] width 1030 height 32
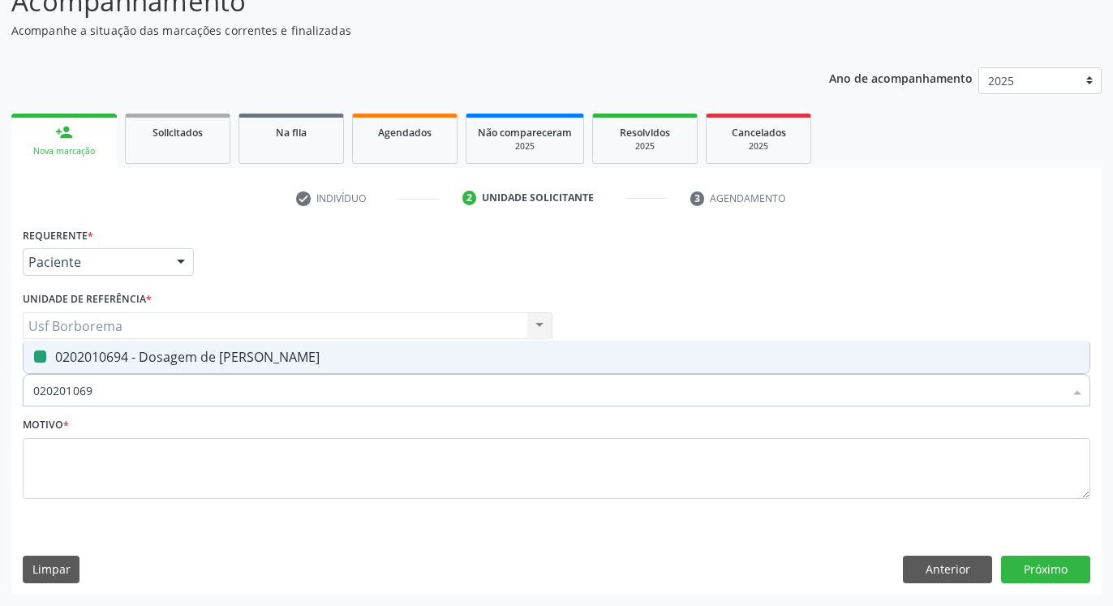
type input "02020106"
checkbox Ureia "false"
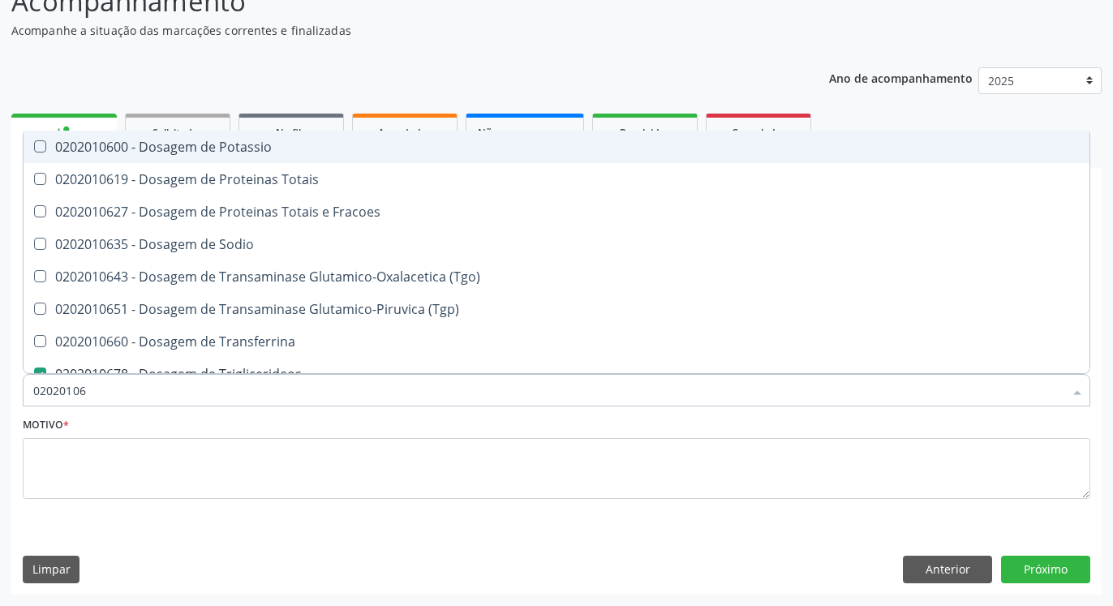
type input "0202010"
checkbox Triglicerideos "false"
checkbox Ureia "false"
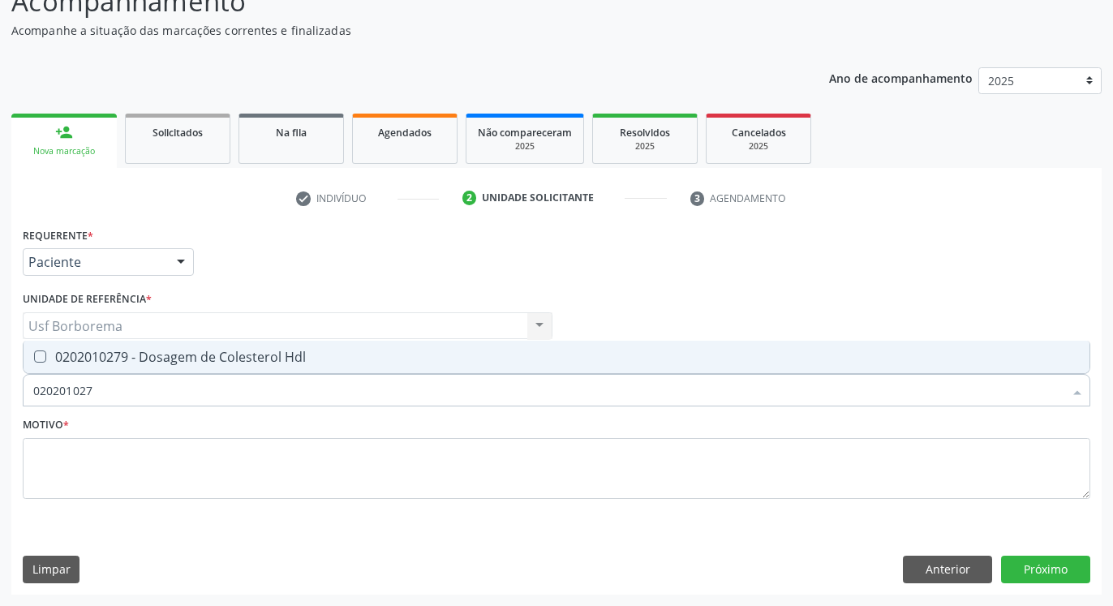
type input "0202010279"
click at [226, 359] on div "0202010279 - Dosagem de Colesterol Hdl" at bounding box center [556, 356] width 1047 height 13
checkbox Hdl "true"
click at [226, 376] on input "0202010279" at bounding box center [548, 390] width 1030 height 32
type input "02020102"
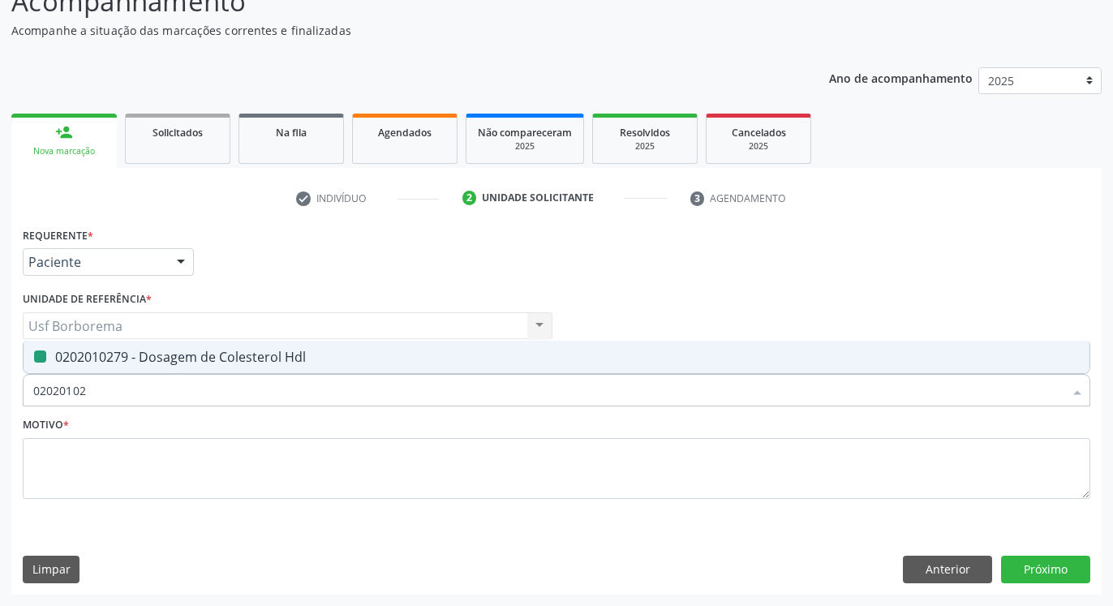
checkbox Hdl "false"
type input "0202010287"
drag, startPoint x: 215, startPoint y: 346, endPoint x: 221, endPoint y: 367, distance: 22.8
click at [215, 345] on span "0202010287 - Dosagem de Colesterol Ldl" at bounding box center [557, 357] width 1066 height 32
checkbox Ldl "true"
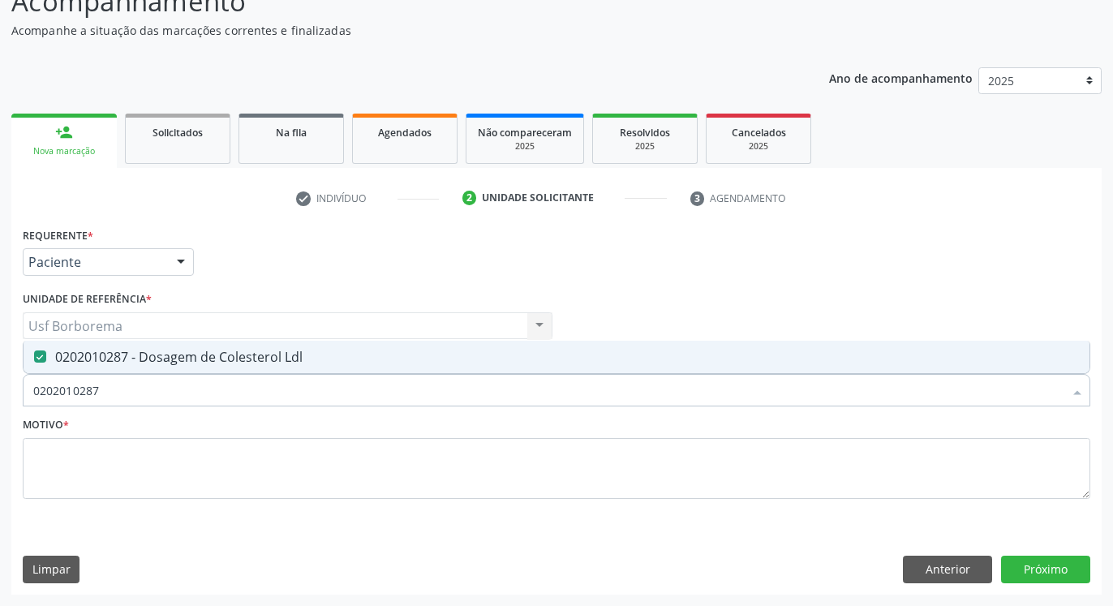
click at [226, 381] on input "0202010287" at bounding box center [548, 390] width 1030 height 32
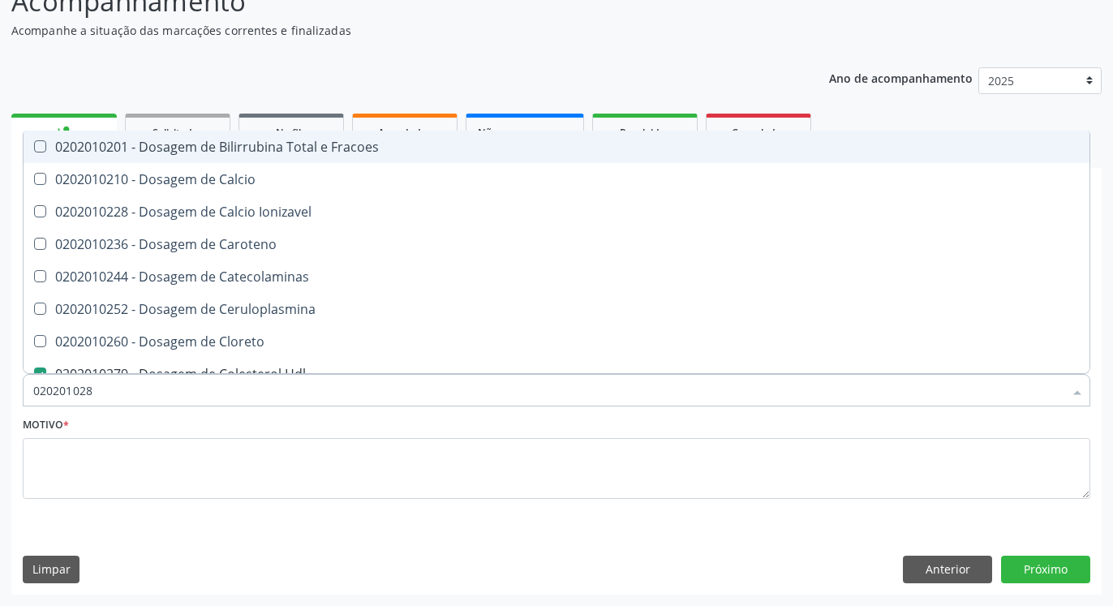
type input "02020102"
checkbox Fracoes "false"
type input "0202010"
checkbox Hdl "false"
checkbox Ldl "false"
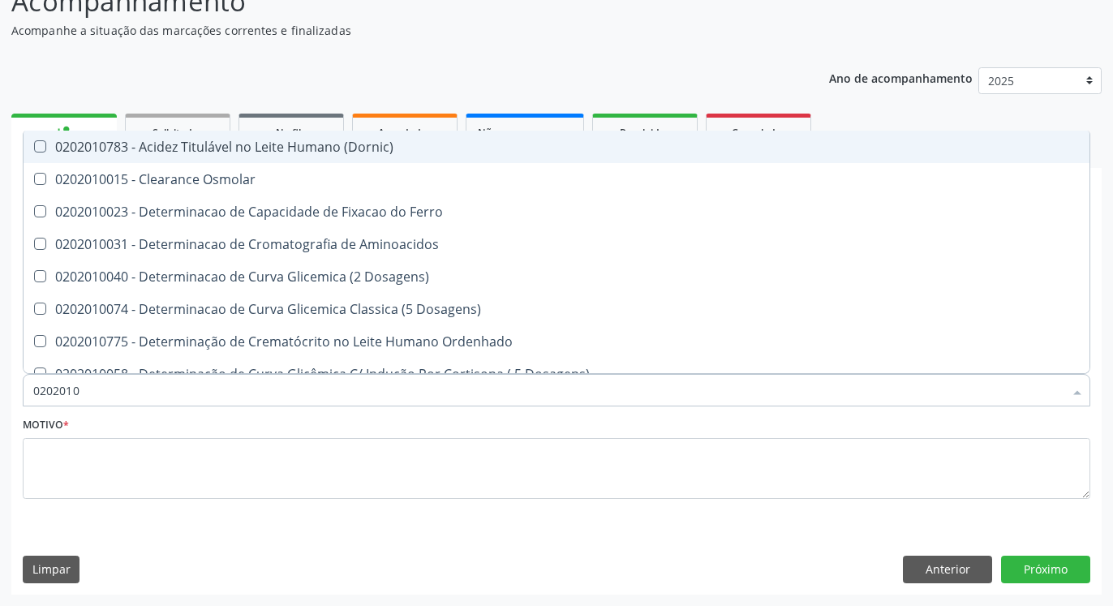
type input "020201"
checkbox Hdl "false"
checkbox Ldl "false"
checkbox Latica "true"
checkbox Fracionadas\) "true"
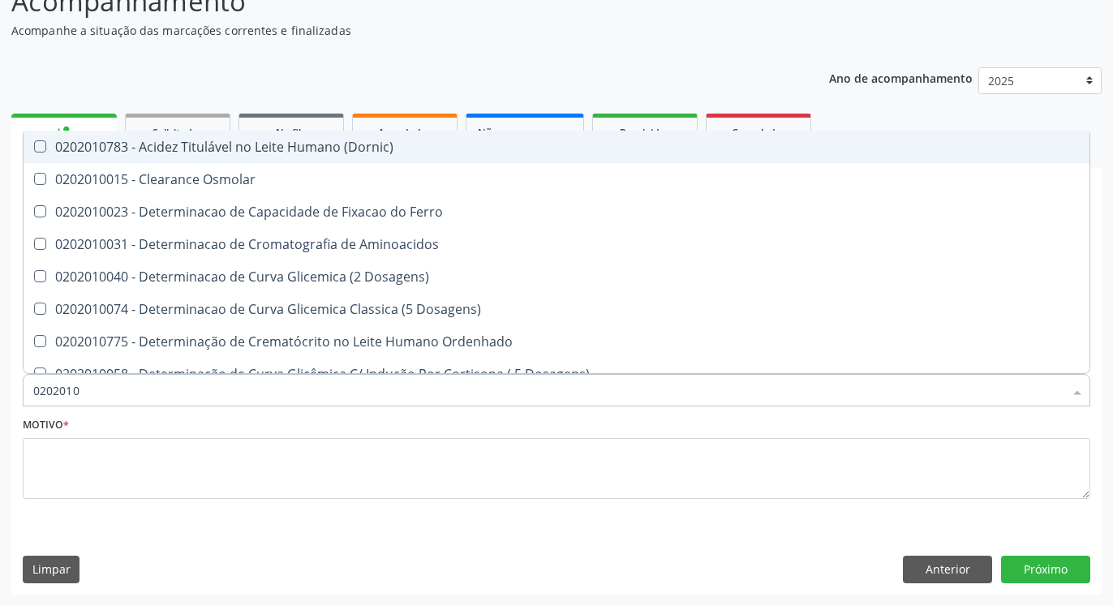
checkbox Glicose "false"
checkbox Nt-Probnp\) "true"
checkbox Triglicerideos "false"
checkbox Ureia "false"
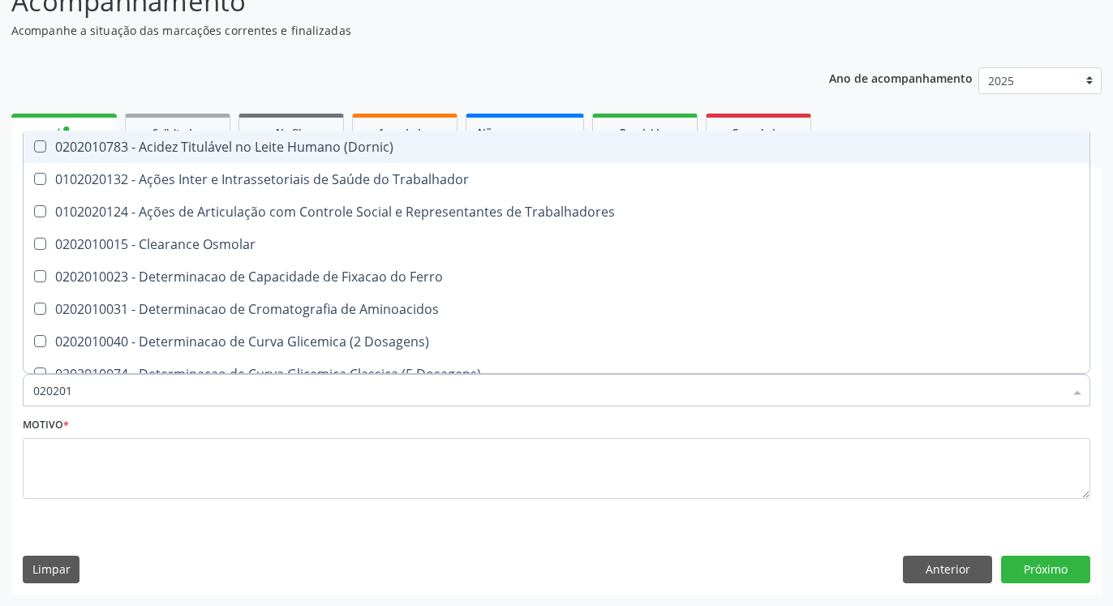
type input "02020"
checkbox Hdl "false"
checkbox Ldl "false"
checkbox Glicose "false"
checkbox Triglicerideos "false"
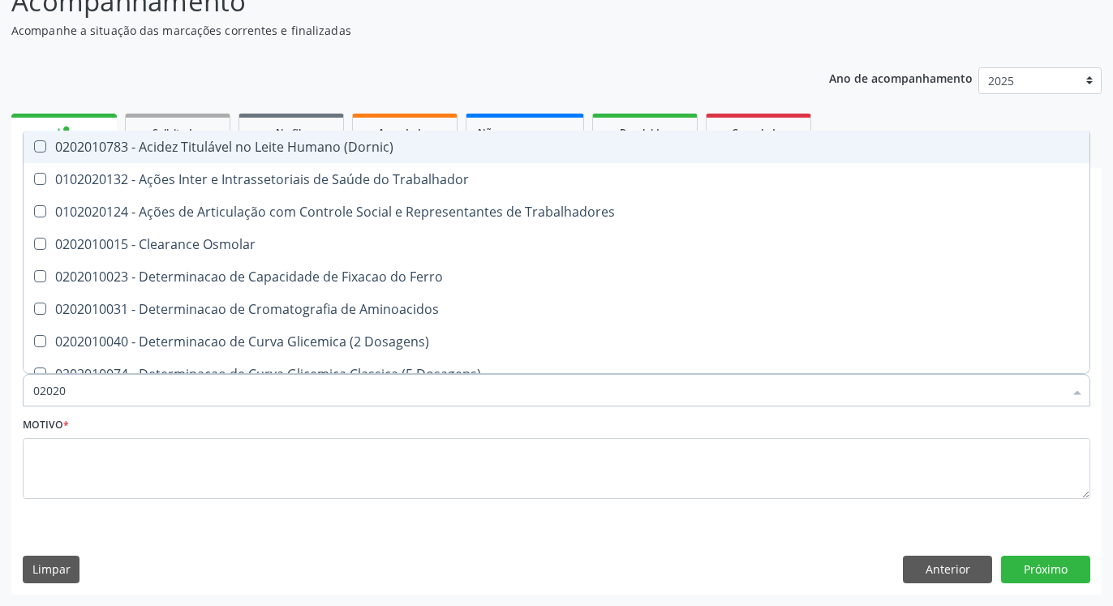
checkbox Ureia "false"
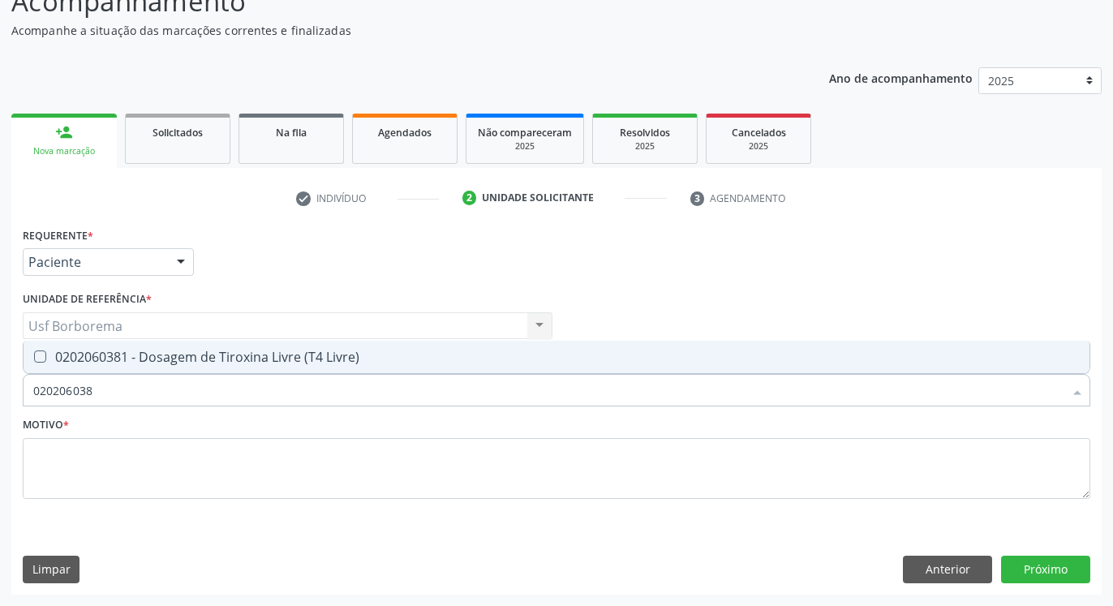
type input "0202060381"
drag, startPoint x: 245, startPoint y: 353, endPoint x: 243, endPoint y: 363, distance: 9.9
click at [245, 352] on div "0202060381 - Dosagem de Tiroxina Livre (T4 Livre)" at bounding box center [556, 356] width 1047 height 13
checkbox Livre\) "true"
click at [242, 380] on input "0202060381" at bounding box center [548, 390] width 1030 height 32
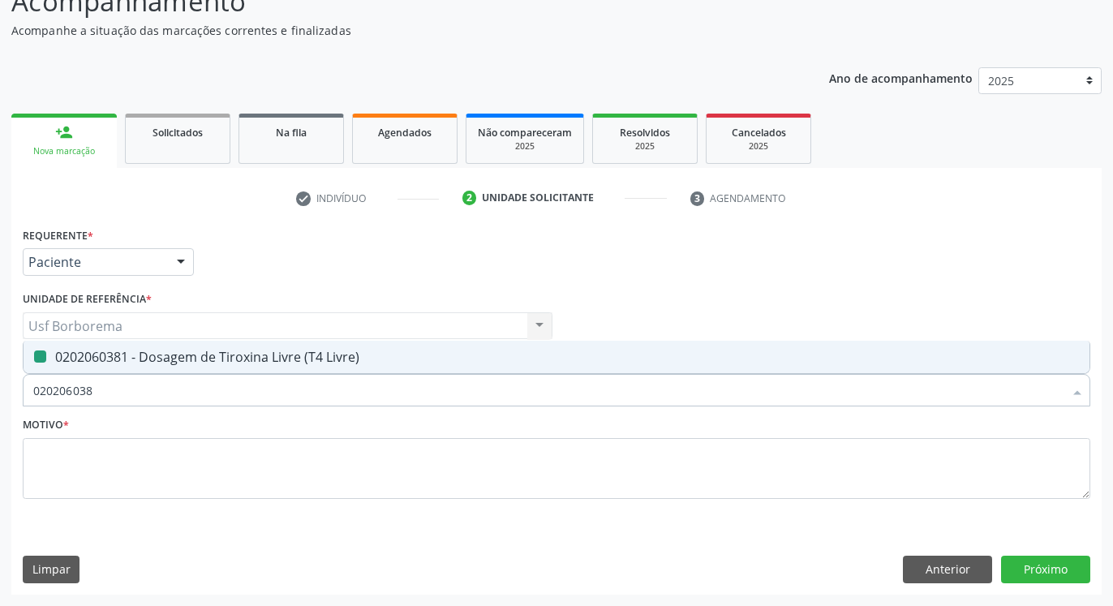
type input "02020603"
checkbox Livre\) "false"
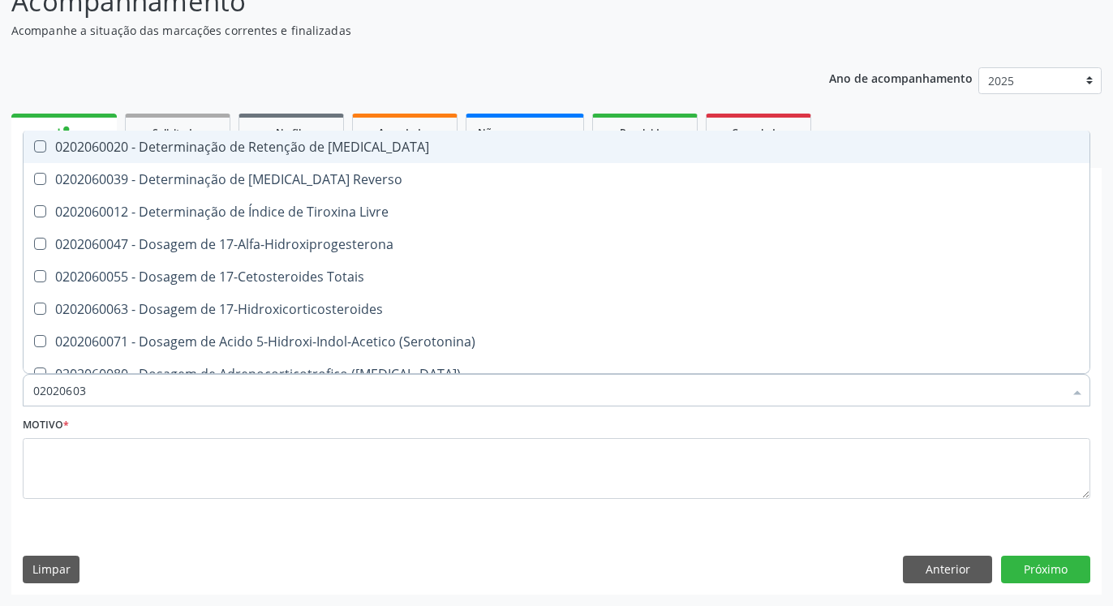
type input "0202060"
checkbox Aldosterona "false"
type input "02020"
checkbox Livre\) "false"
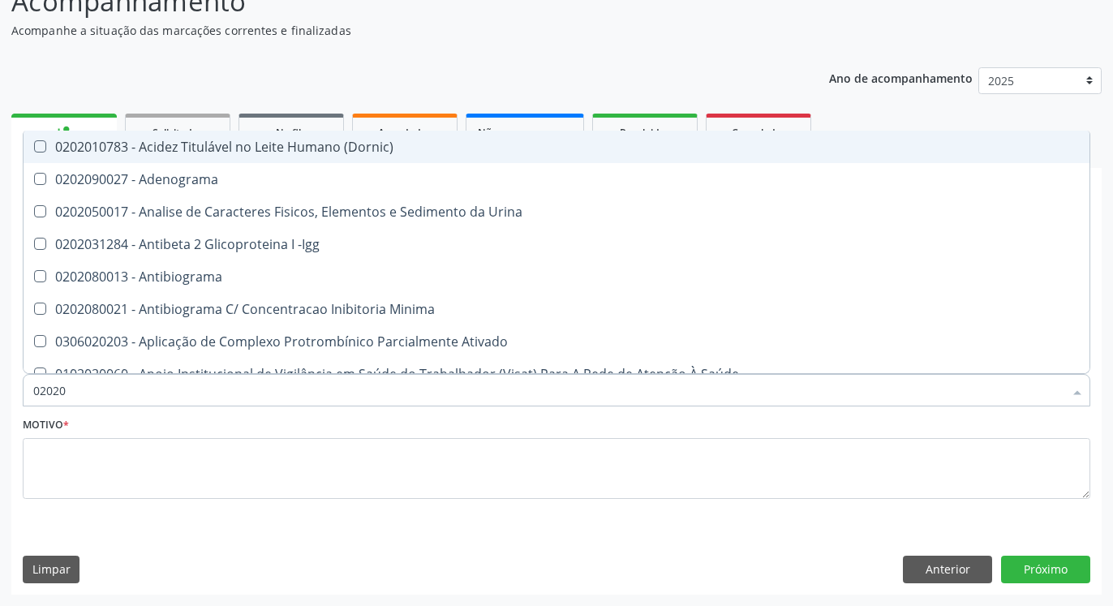
type input "020201"
checkbox \(Pos-Pasteurização\) "true"
checkbox Molecular "true"
checkbox T3 "true"
checkbox Acetona "true"
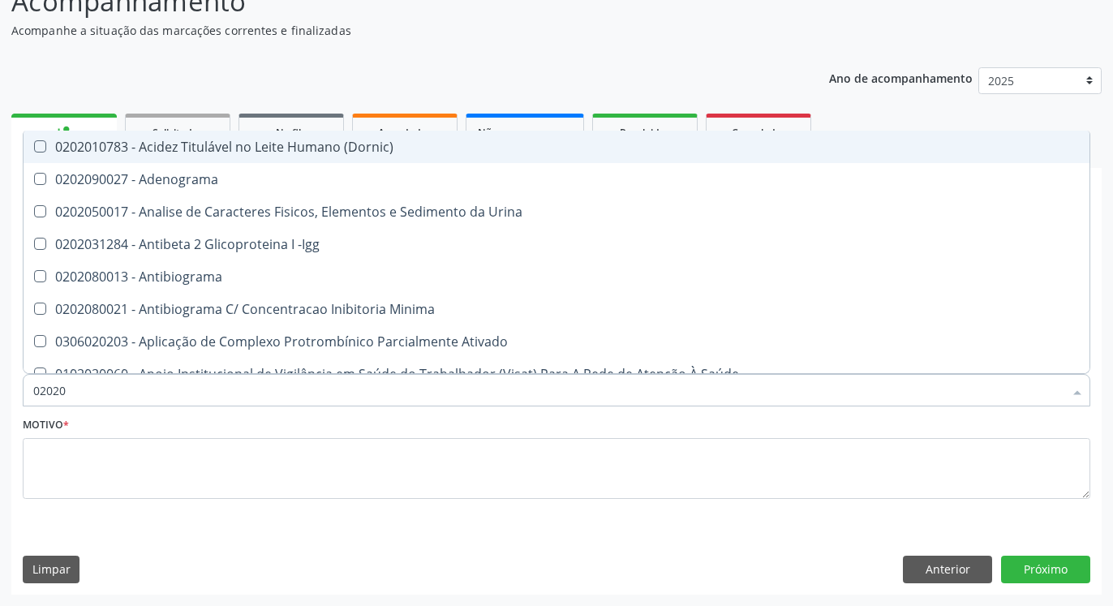
checkbox Ascorbico "true"
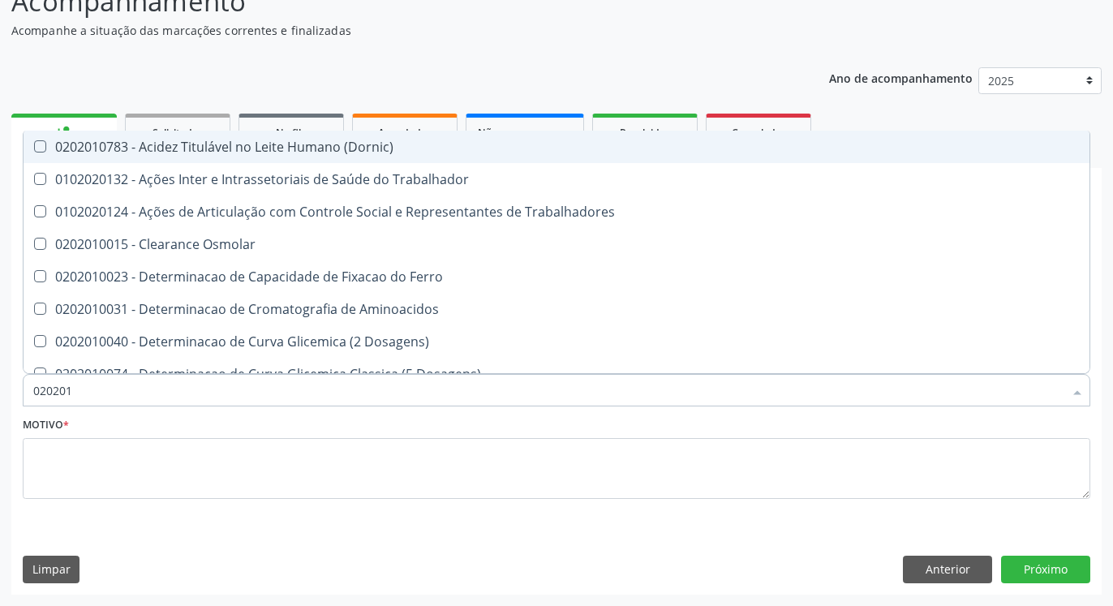
type input "0202010"
checkbox Circulante "true"
checkbox III "true"
checkbox Hdl "false"
checkbox Ldl "false"
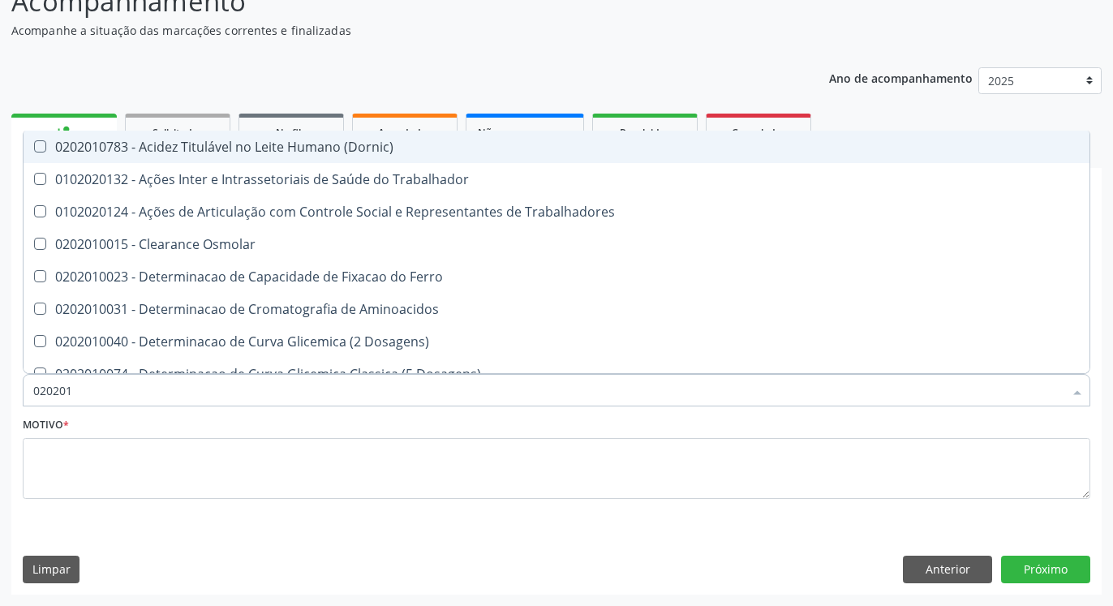
checkbox II "true"
checkbox Glicose "false"
checkbox Muco-Proteinas "true"
checkbox Piruvato "true"
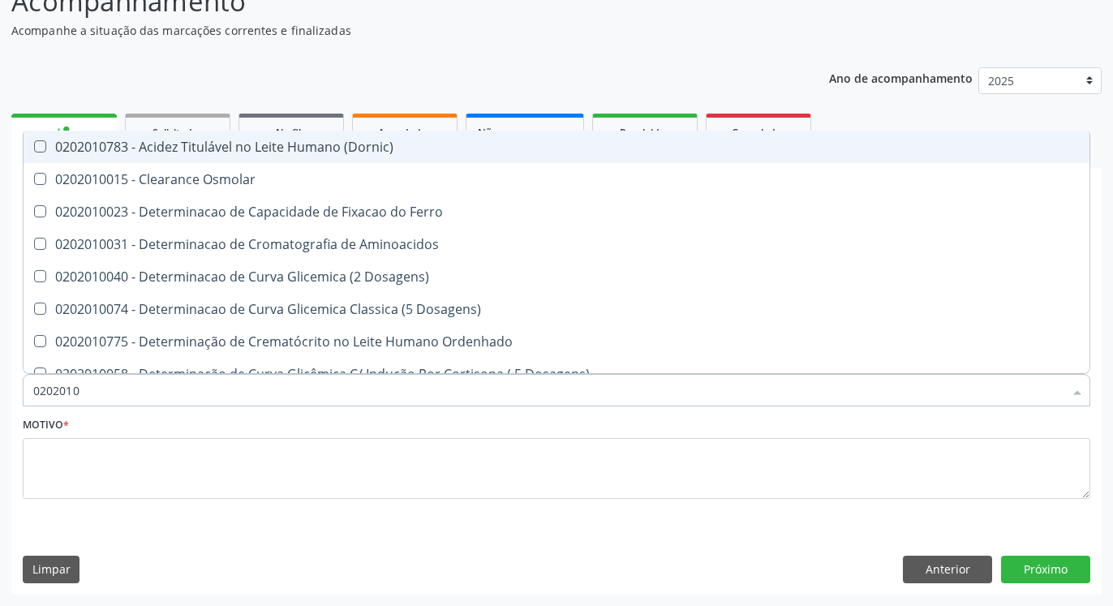
type input "02020104"
checkbox Dosagens\) "true"
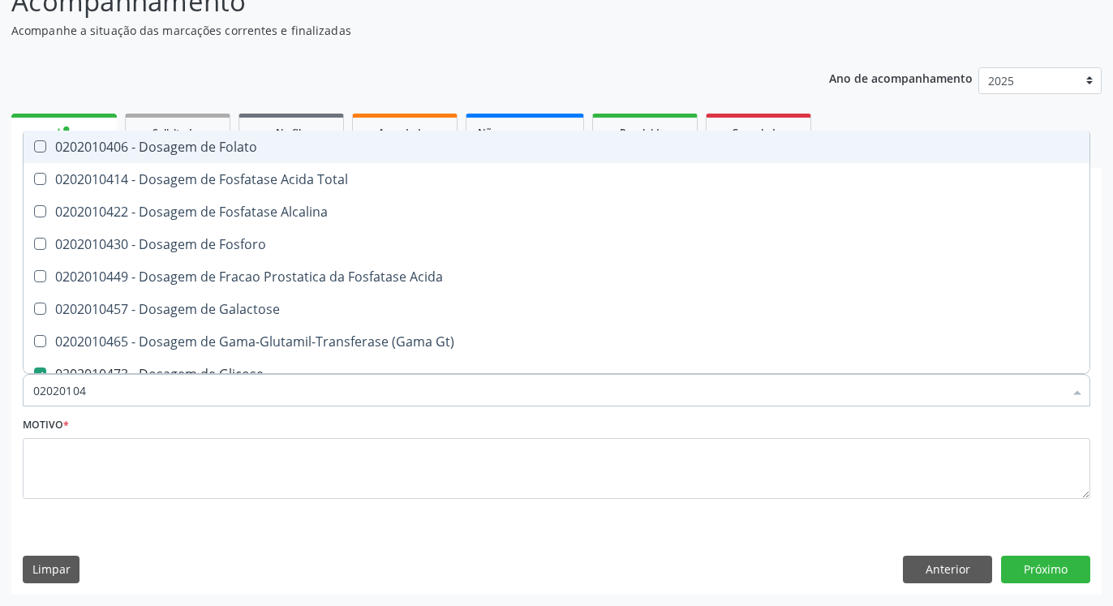
type input "0202010"
checkbox Glicose "false"
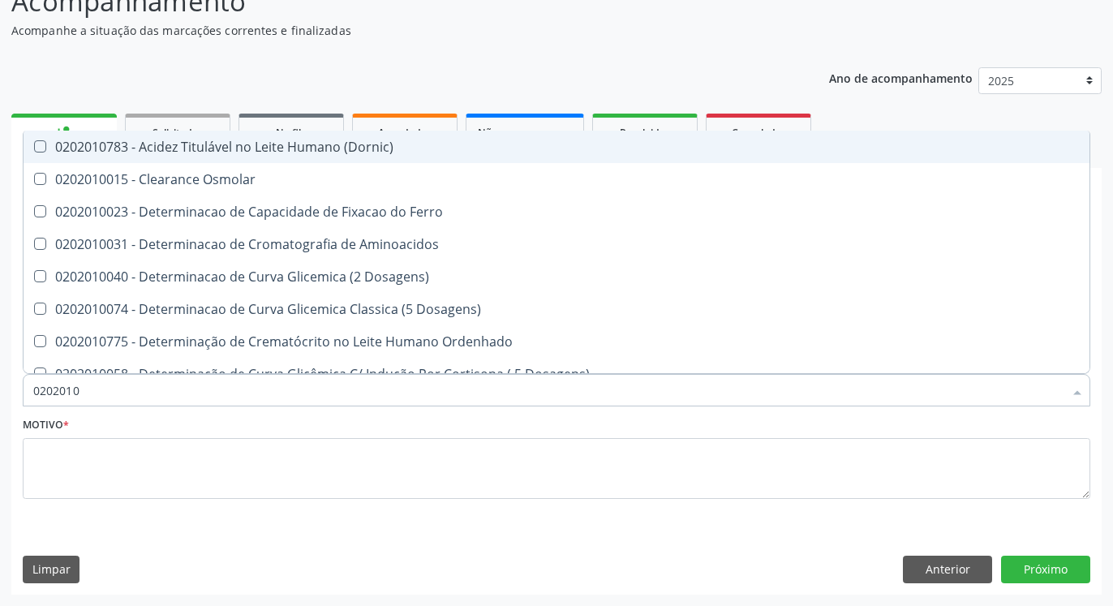
type input "02020106"
checkbox Dosagens\) "true"
checkbox Osmolaridade "true"
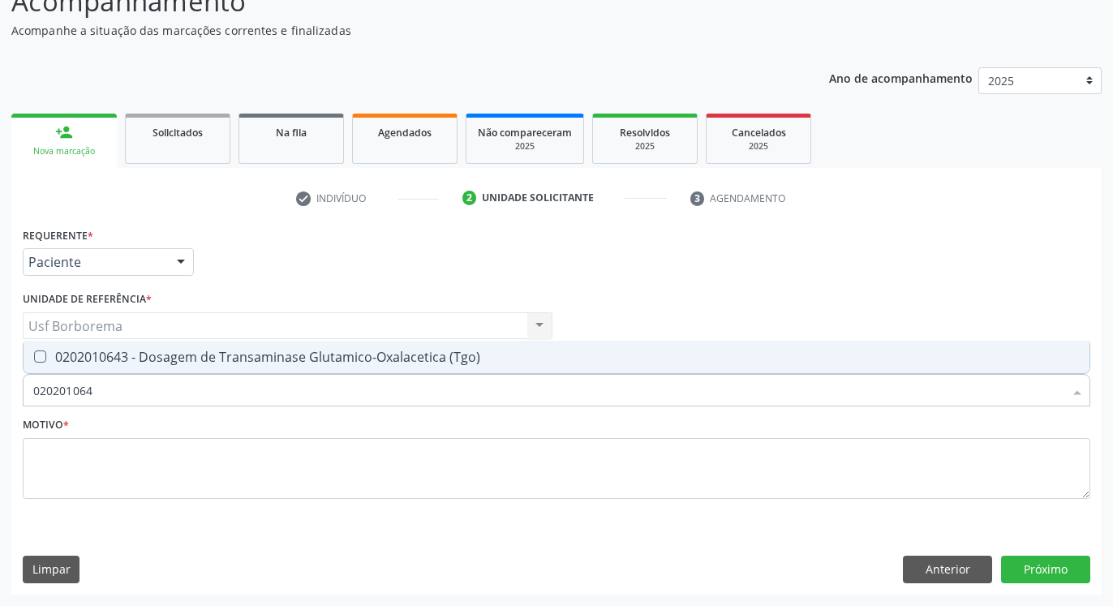
type input "0202010643"
click at [251, 361] on div "0202010643 - Dosagem de Transaminase Glutamico-Oxalacetica (Tgo)" at bounding box center [556, 356] width 1047 height 13
checkbox \(Tgo\) "true"
click at [267, 389] on input "0202010643" at bounding box center [548, 390] width 1030 height 32
type input "02020106"
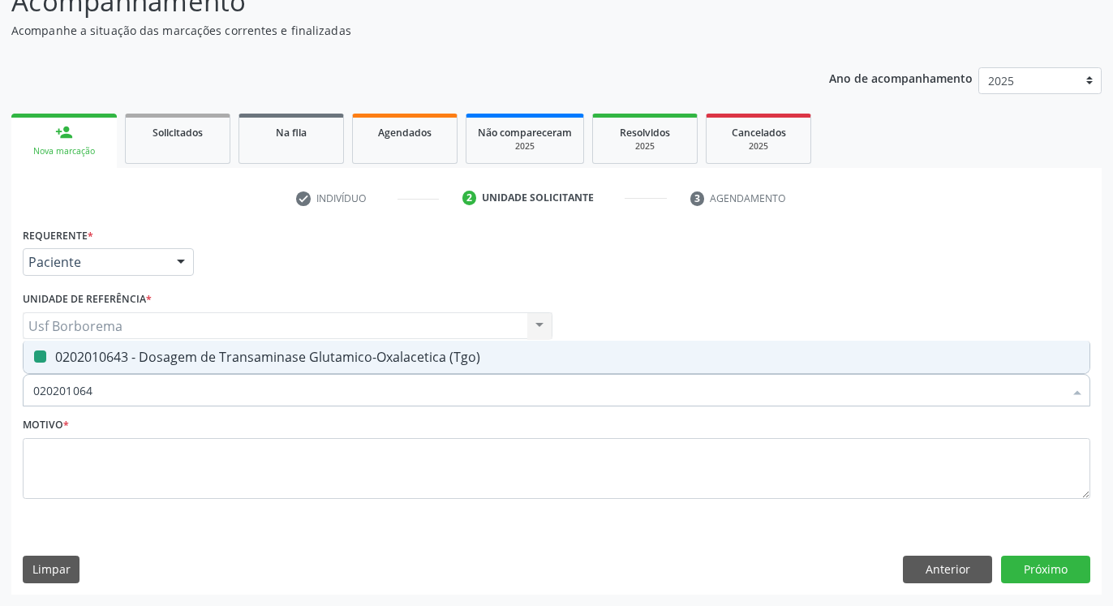
checkbox \(Tgo\) "false"
type input "0202010651"
click at [273, 359] on div "0202010651 - Dosagem de Transaminase Glutamico-Piruvica (Tgp)" at bounding box center [556, 356] width 1047 height 13
checkbox \(Tgp\) "true"
click at [274, 402] on input "0202010651" at bounding box center [548, 390] width 1030 height 32
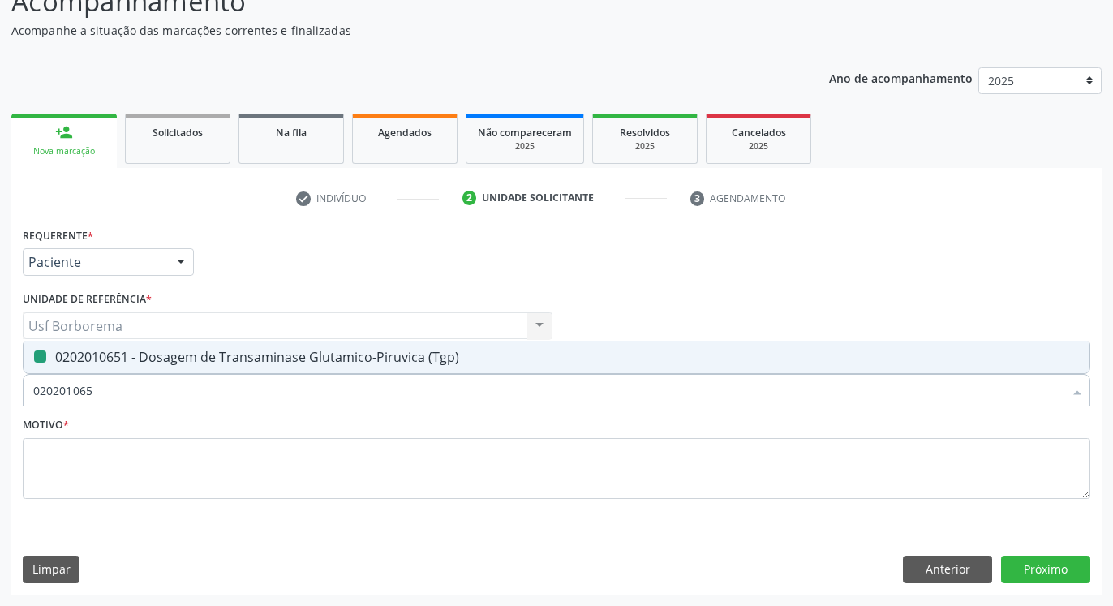
type input "02020106"
checkbox \(Tgp\) "false"
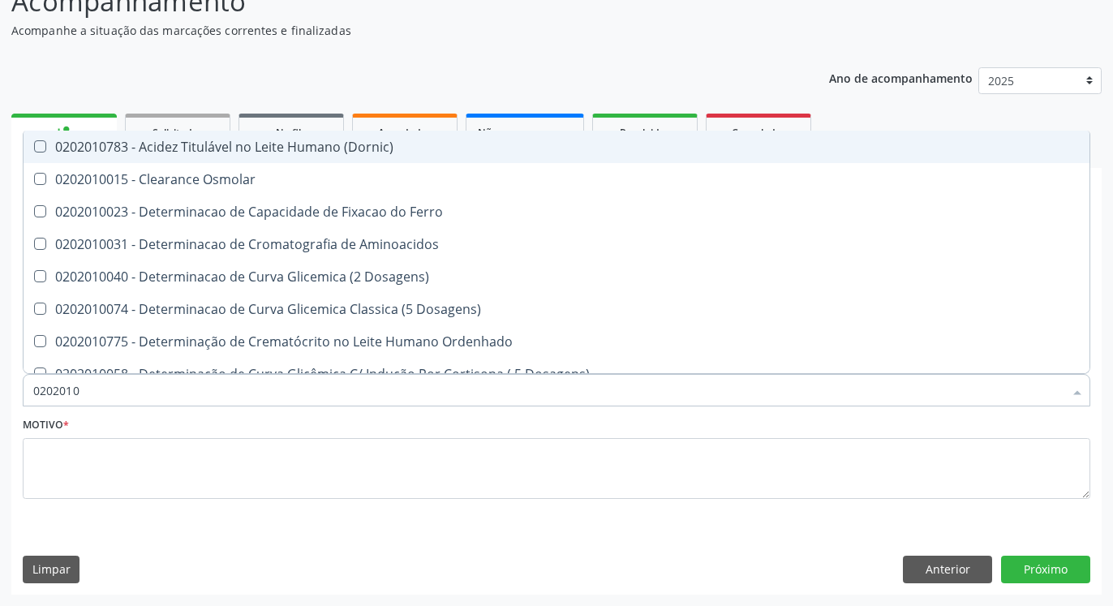
type input "020201"
checkbox Hdl "false"
checkbox Ldl "false"
checkbox Latica "true"
checkbox Fracionadas\) "true"
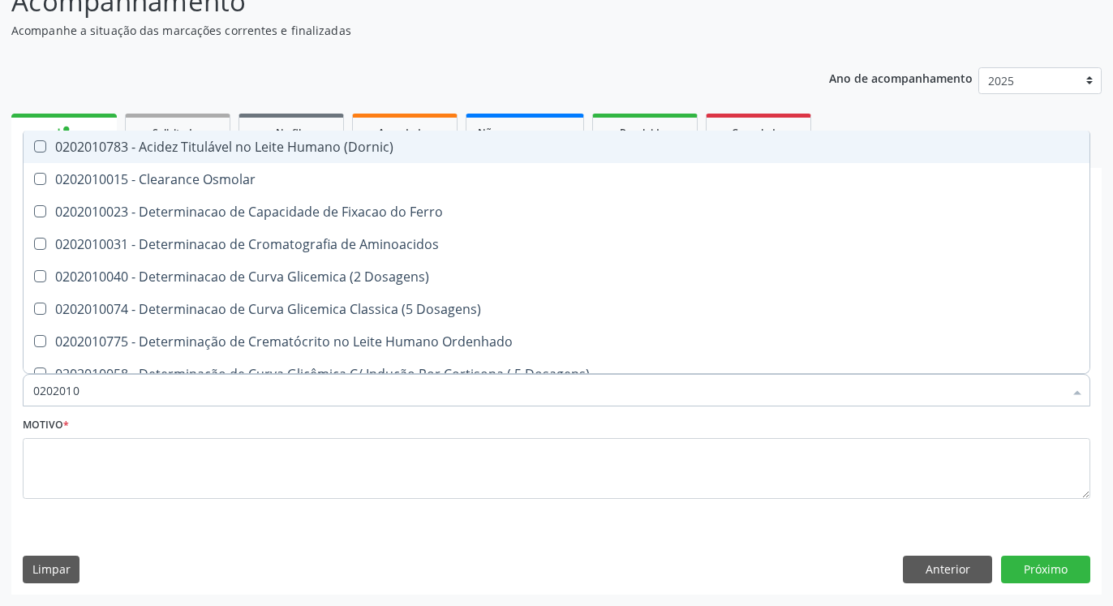
checkbox Glicose "false"
checkbox Nt-Probnp\) "true"
checkbox \(Tgo\) "false"
checkbox \(Tgp\) "false"
checkbox Triglicerideos "false"
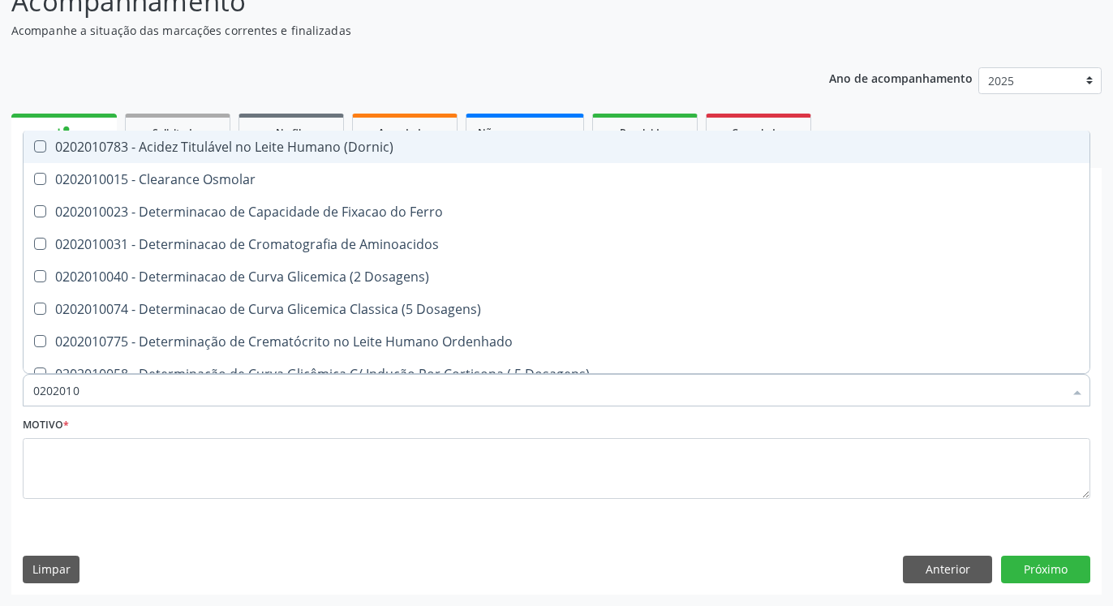
checkbox Ureia "false"
checkbox D-Xilose "true"
checkbox Orais "true"
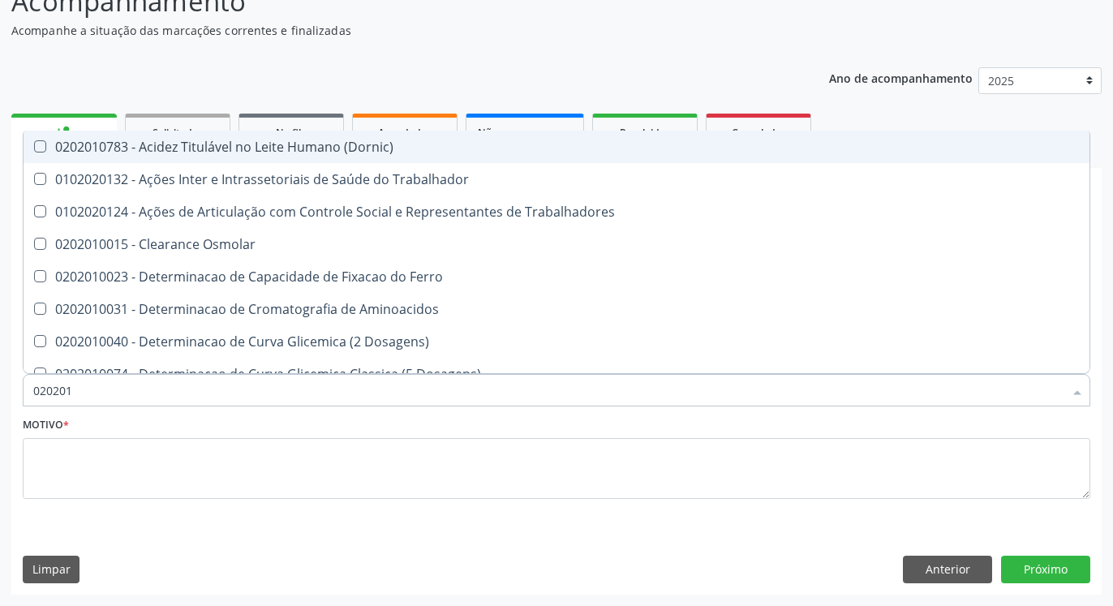
type input "0202010"
checkbox Circulante "true"
checkbox III "true"
checkbox Hdl "false"
checkbox Ldl "false"
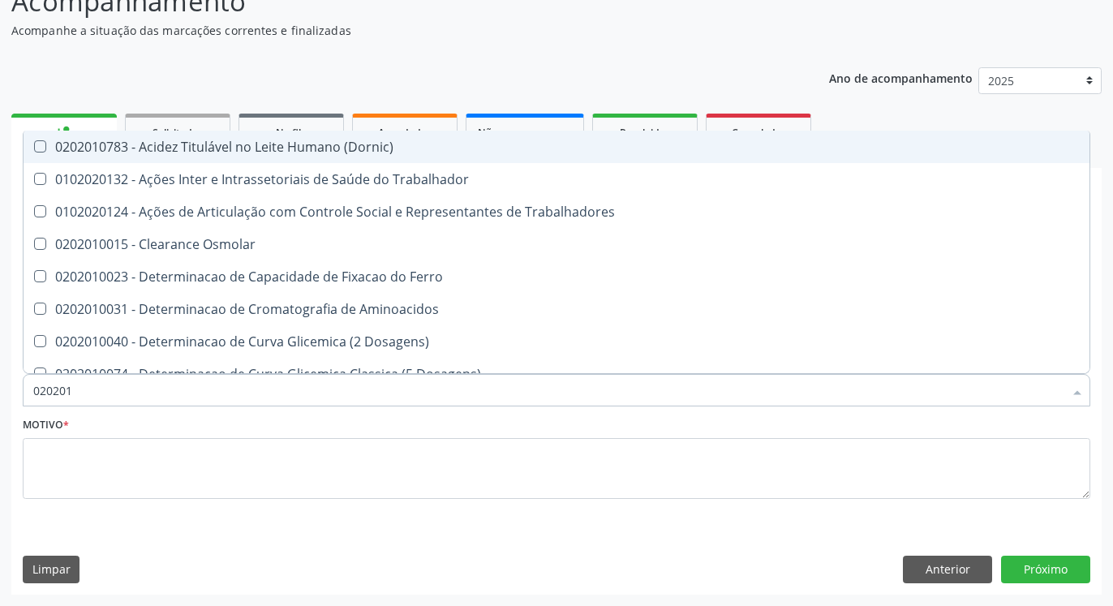
checkbox II "true"
checkbox Glicose "false"
checkbox Leucino-Aminopeptidase "true"
checkbox Lipase "true"
checkbox Muco-Proteinas "true"
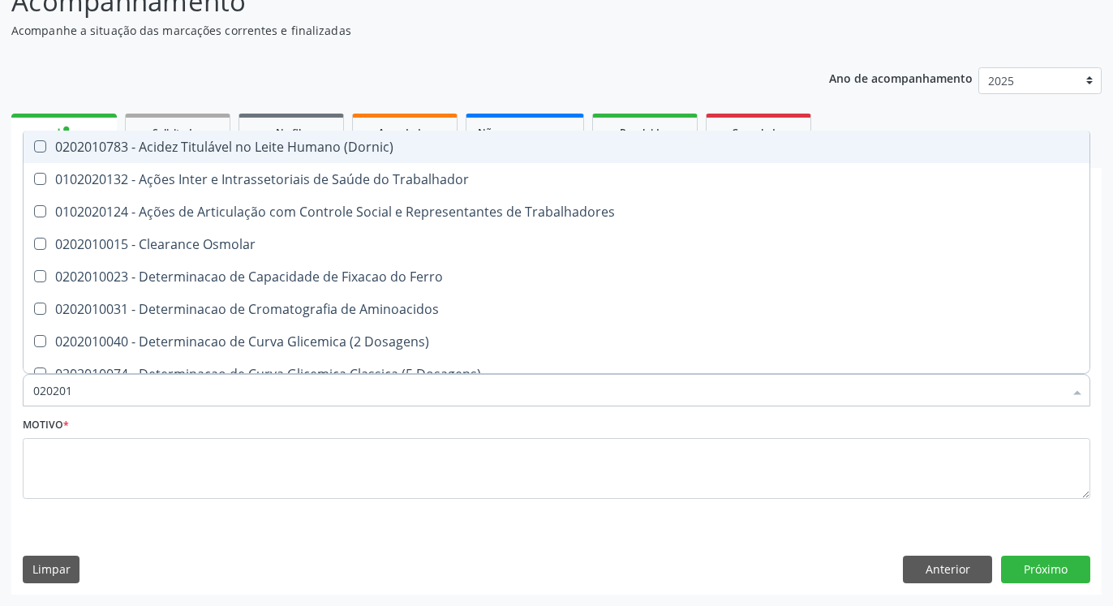
checkbox Piruvato "true"
checkbox \(Tgo\) "false"
checkbox \(Tgp\) "false"
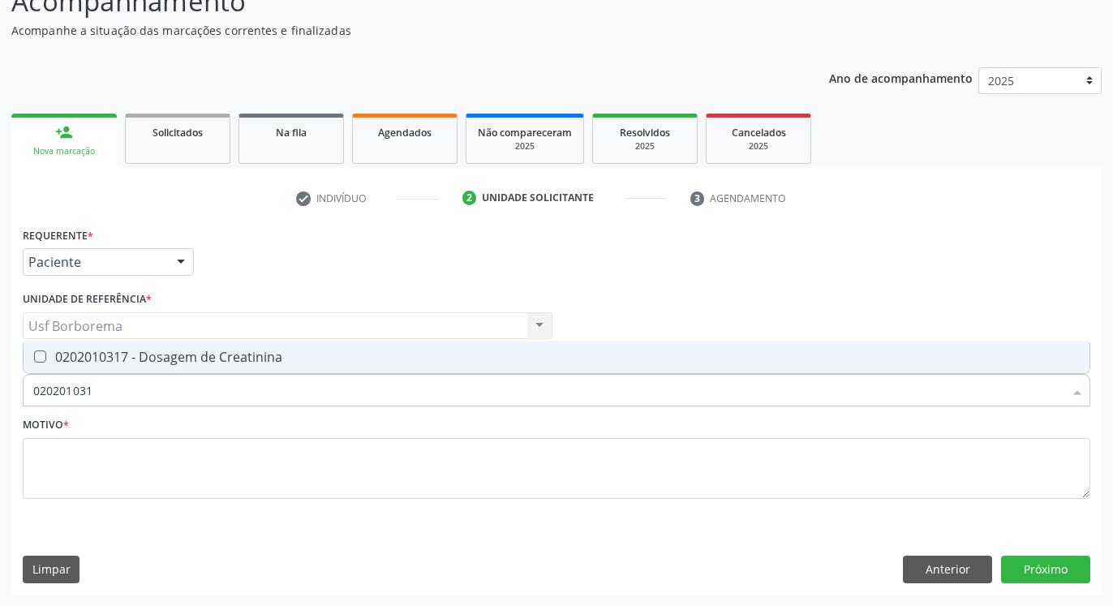
type input "0202010317"
click at [304, 366] on span "0202010317 - Dosagem de Creatinina" at bounding box center [557, 357] width 1066 height 32
checkbox Creatinina "true"
click at [301, 381] on input "0202010317" at bounding box center [548, 390] width 1030 height 32
type input "02020103"
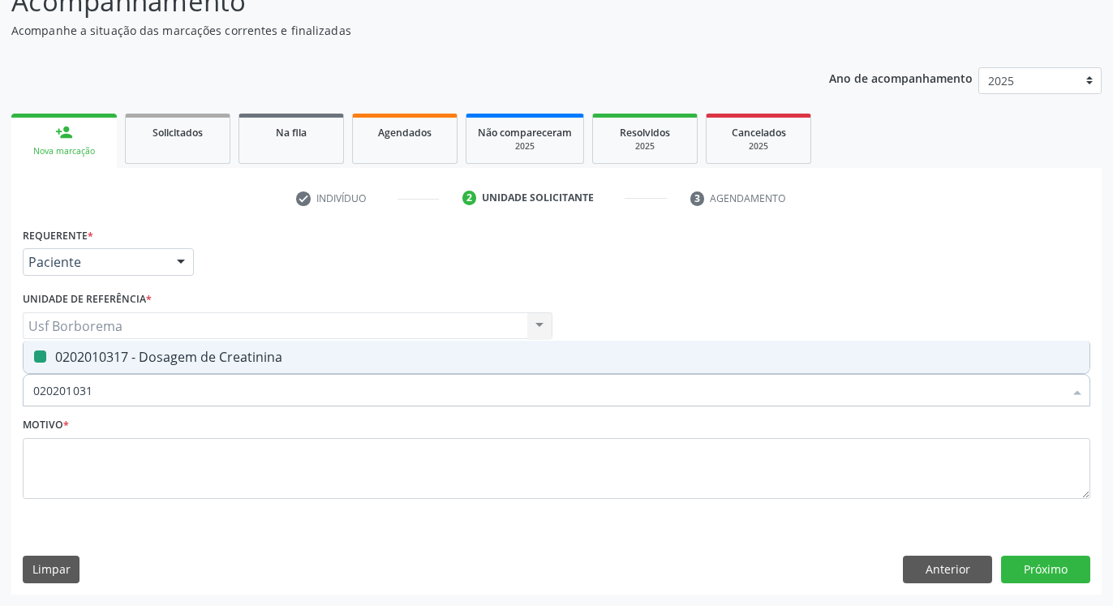
checkbox Creatinina "false"
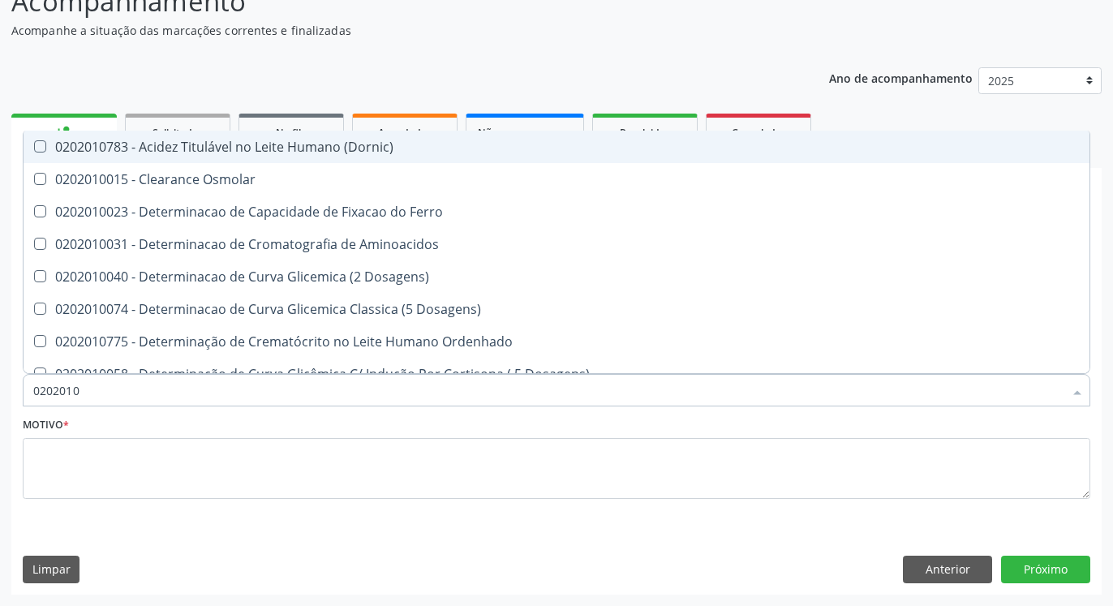
type input "020201"
checkbox Hdl "false"
checkbox Ldl "false"
checkbox Creatinina "false"
checkbox Latica "true"
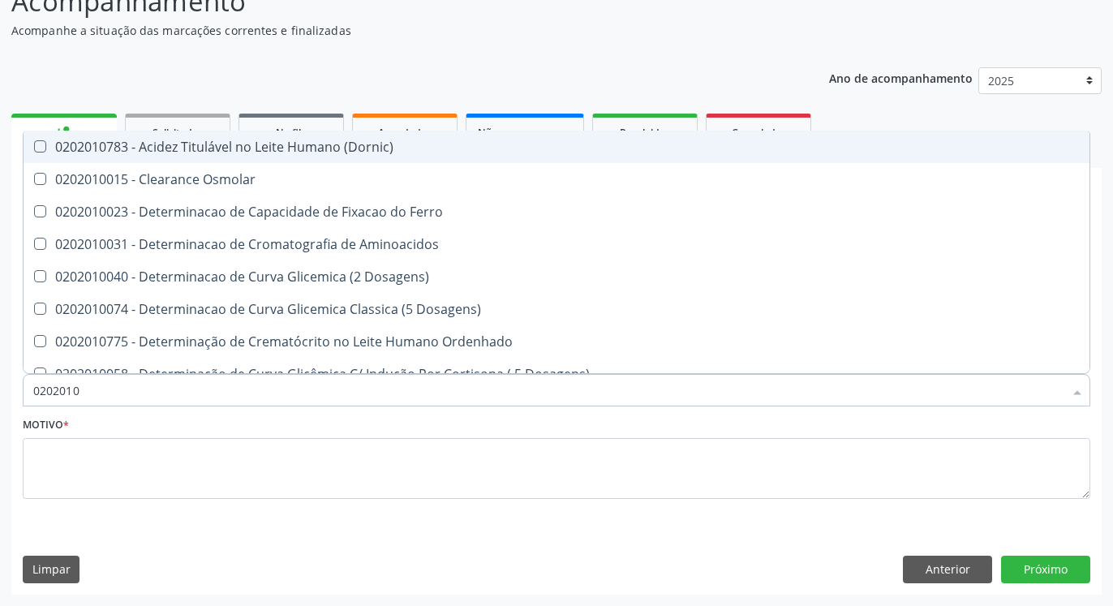
checkbox Fracionadas\) "true"
checkbox Folato "true"
checkbox Glicose "false"
checkbox Nt-Probnp\) "true"
checkbox \(Tgo\) "false"
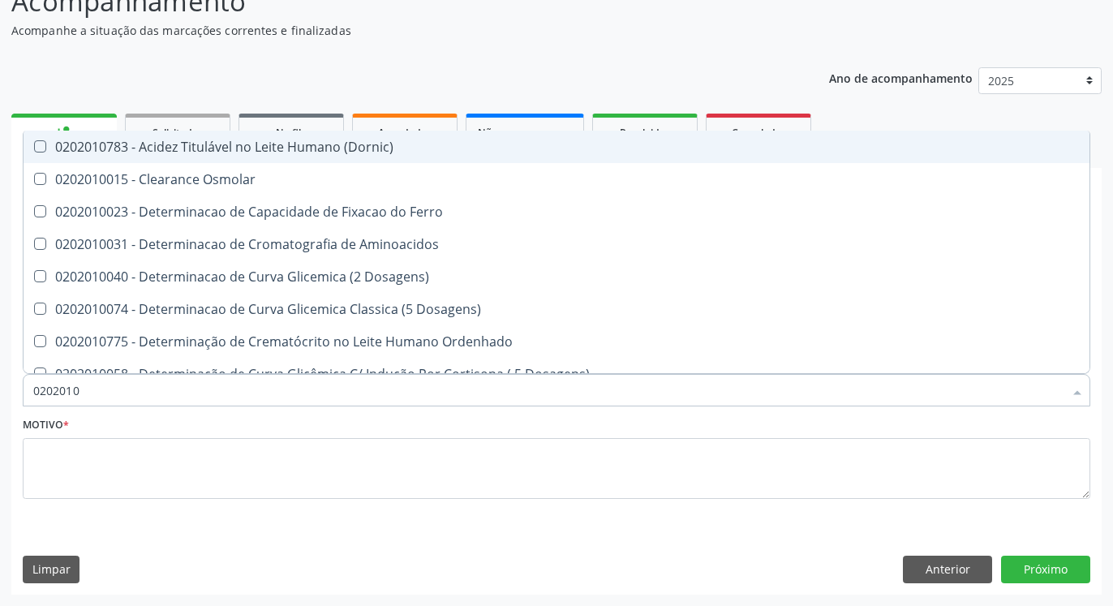
checkbox \(Tgp\) "false"
checkbox Triglicerideos "false"
checkbox Ureia "false"
checkbox D-Xilose "true"
checkbox Orais "true"
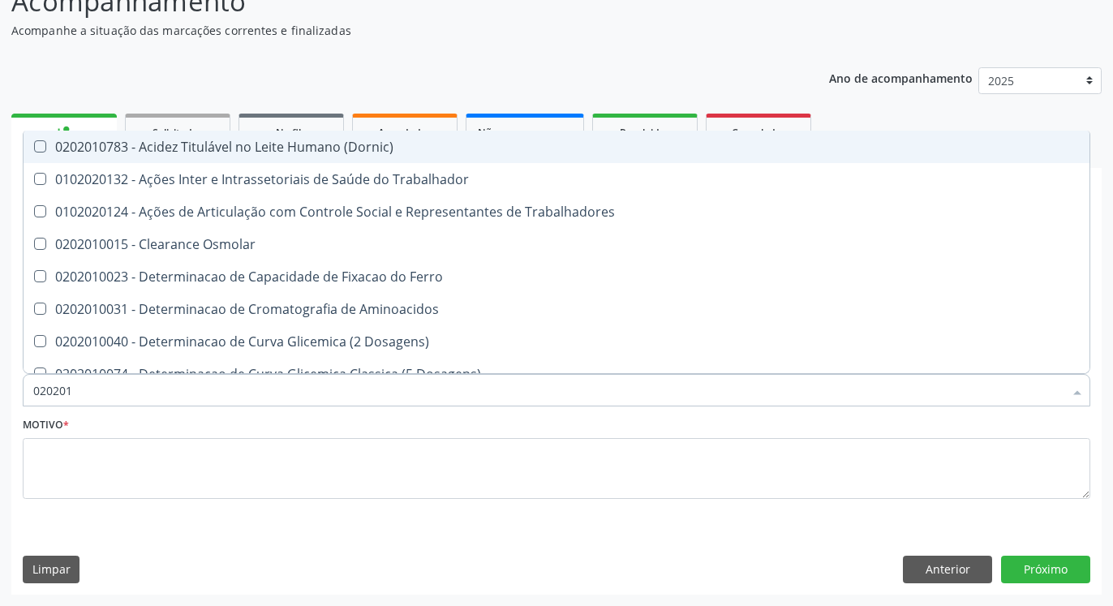
type input "0202010"
checkbox Circulante "true"
checkbox III "true"
checkbox Ionizavel "true"
checkbox Hdl "false"
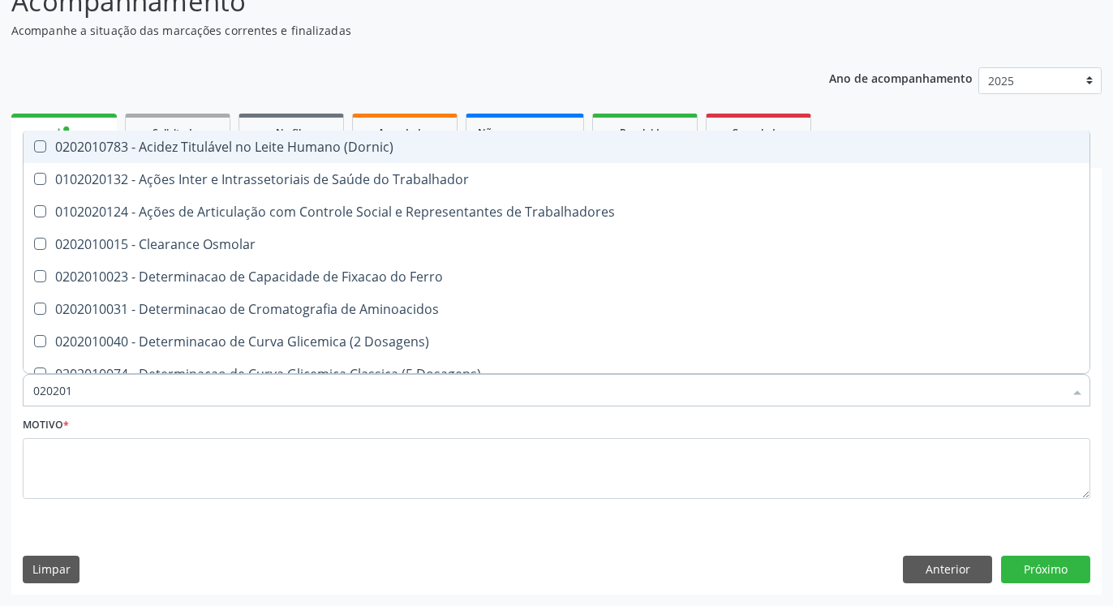
checkbox Ldl "false"
checkbox Creatinina "false"
checkbox II "true"
checkbox Glicose "false"
checkbox Leucino-Aminopeptidase "true"
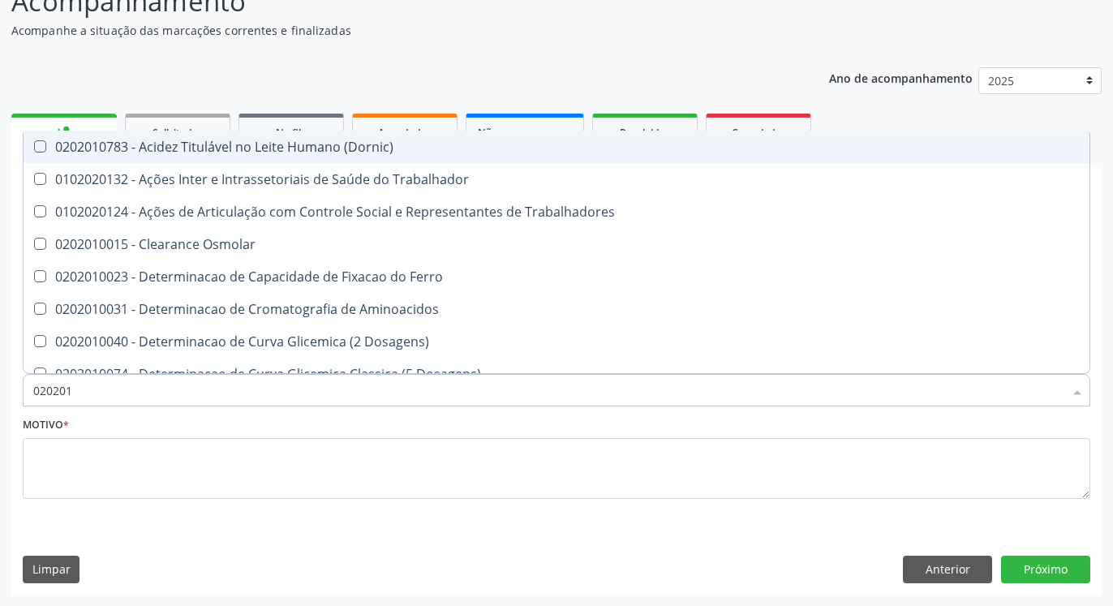
checkbox Lipase "true"
checkbox Muco-Proteinas "true"
checkbox Piruvato "true"
checkbox \(Tgo\) "false"
checkbox \(Tgp\) "false"
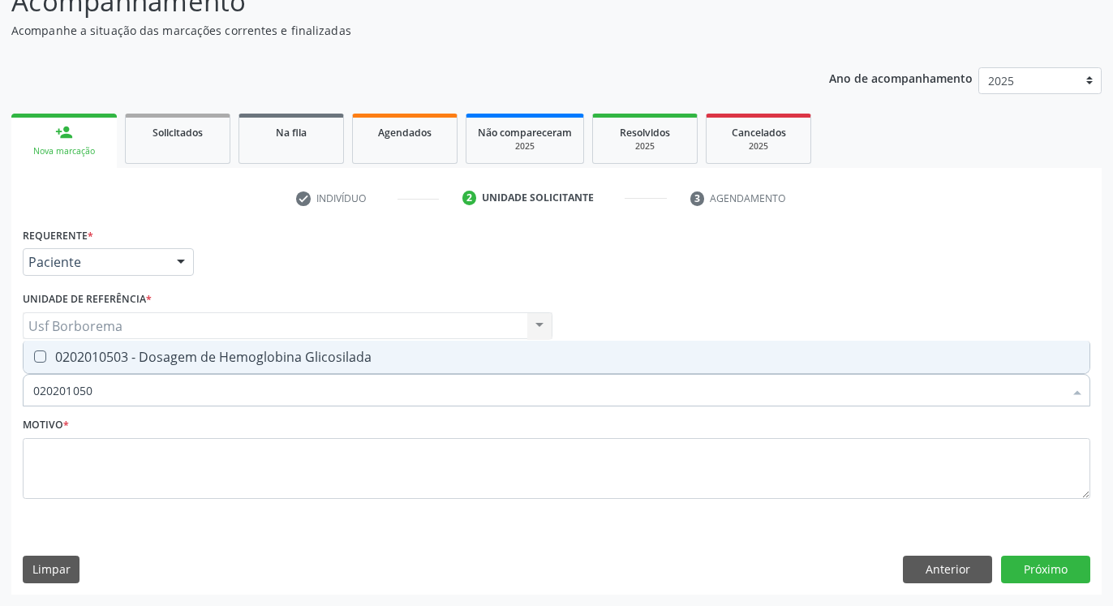
type input "0202010503"
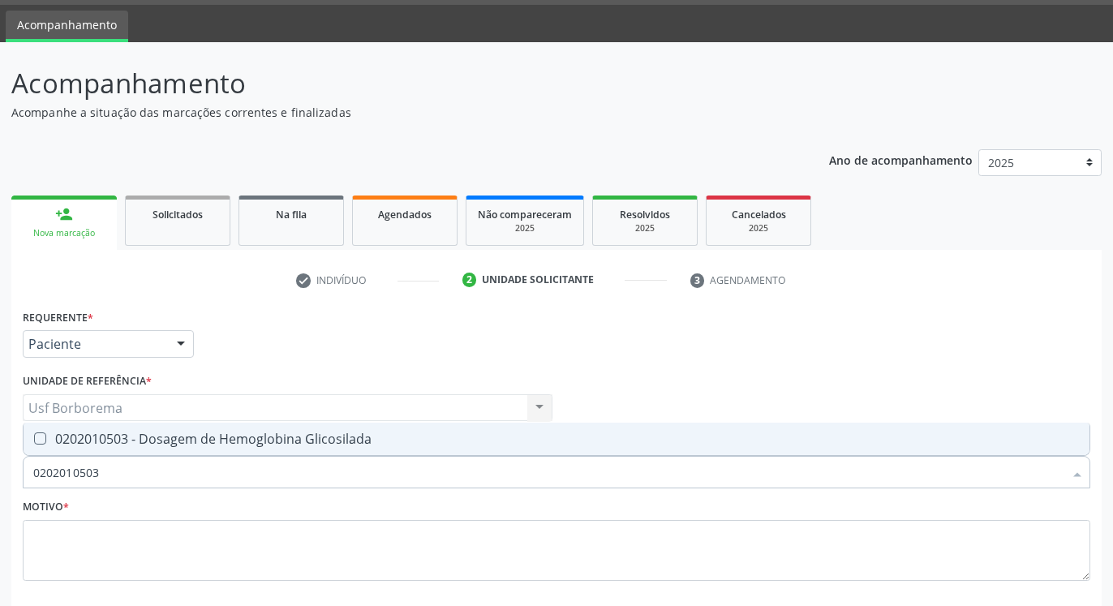
scroll to position [46, 0]
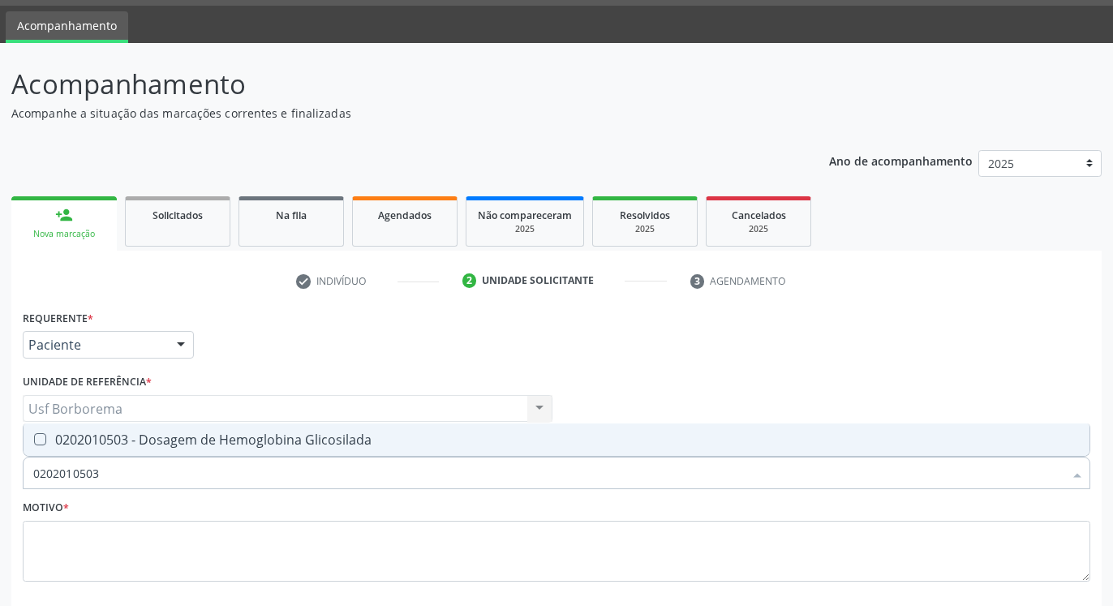
click at [322, 440] on div "0202010503 - Dosagem de Hemoglobina Glicosilada" at bounding box center [556, 439] width 1047 height 13
checkbox Glicosilada "true"
click at [329, 470] on input "0202010503" at bounding box center [548, 473] width 1030 height 32
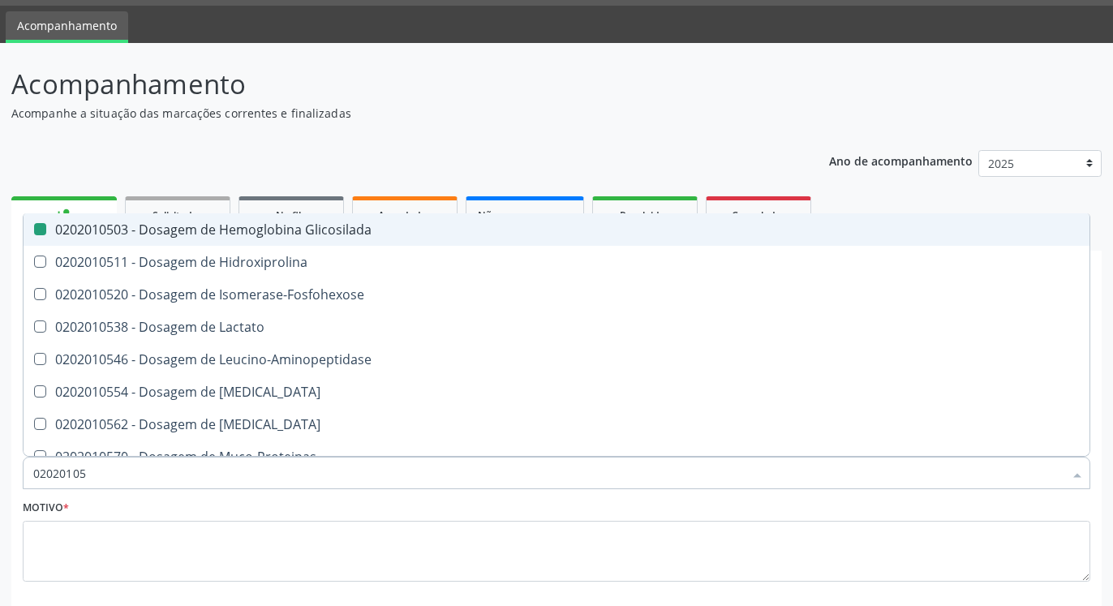
type input "0202010"
checkbox Glicosilada "false"
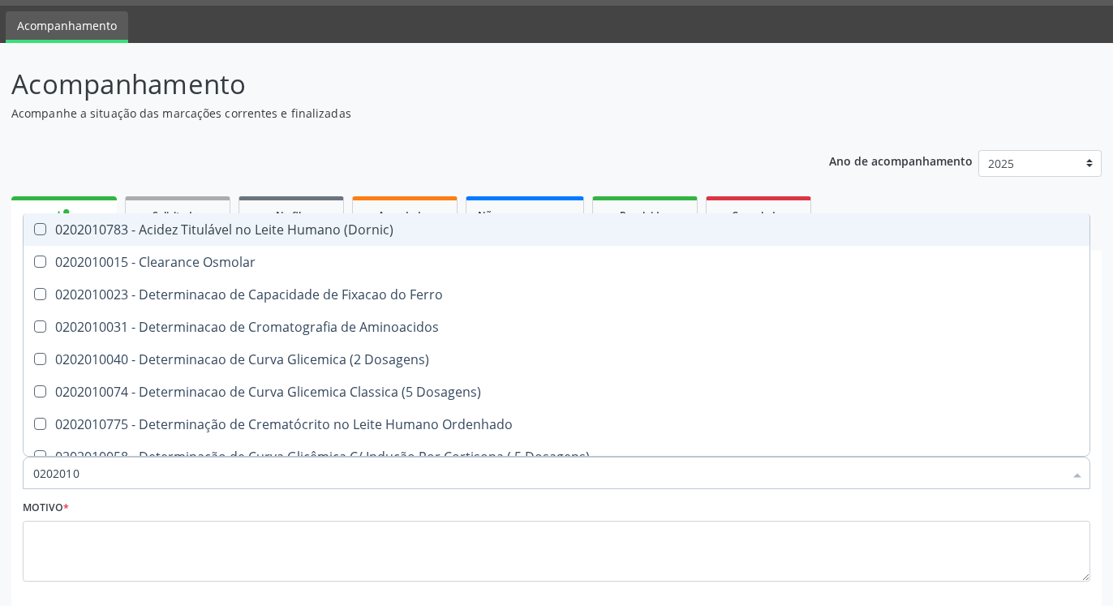
type input "020201"
checkbox Hdl "false"
checkbox Ldl "false"
checkbox Creatinina "false"
checkbox Latica "true"
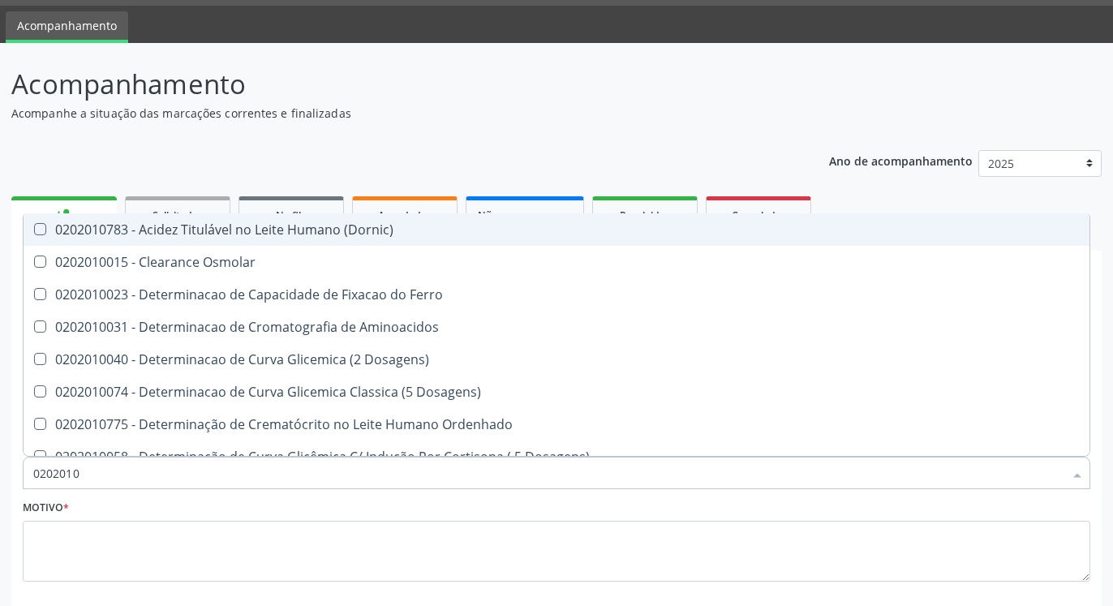
checkbox Fracionadas\) "true"
checkbox Folato "true"
checkbox Glicose "false"
checkbox Glicosilada "false"
checkbox Nt-Probnp\) "true"
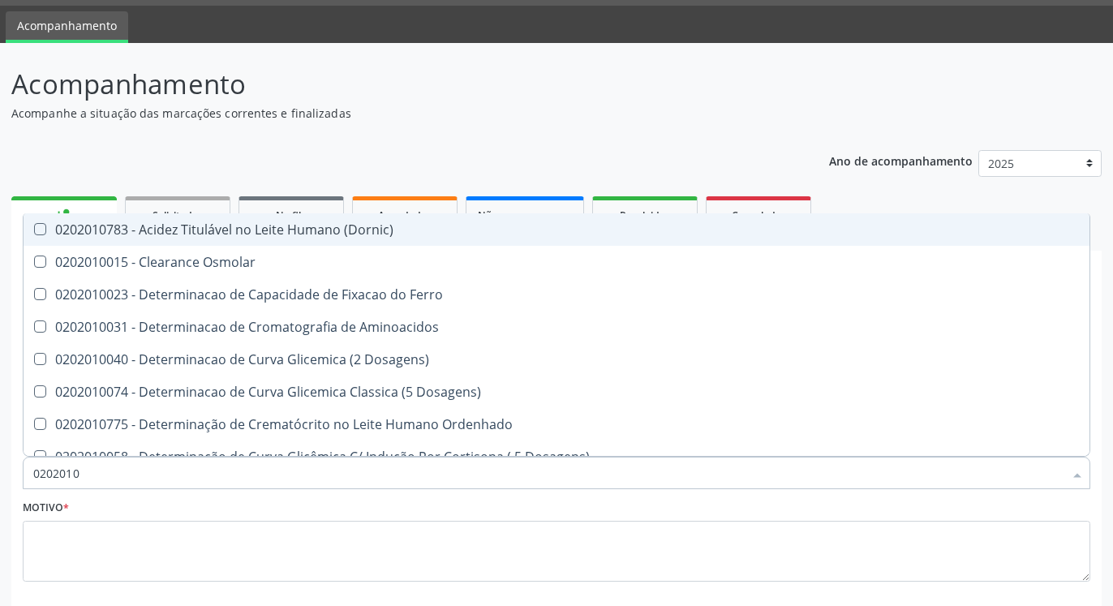
checkbox Potassio "true"
checkbox \(Tgo\) "false"
checkbox \(Tgp\) "false"
checkbox Triglicerideos "false"
checkbox Ureia "false"
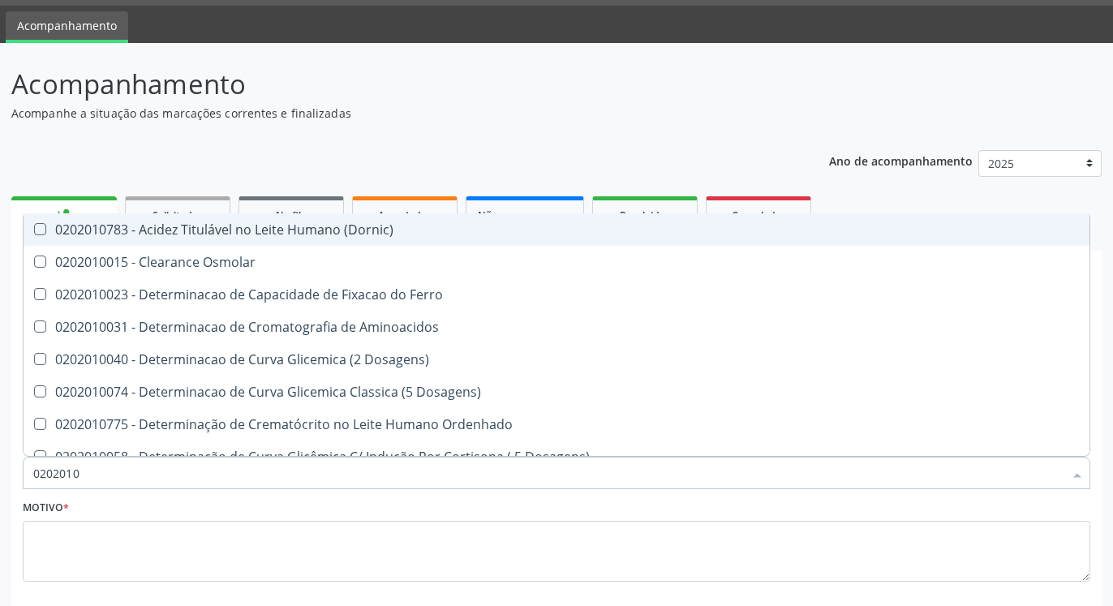
checkbox D-Xilose "true"
checkbox Orais "true"
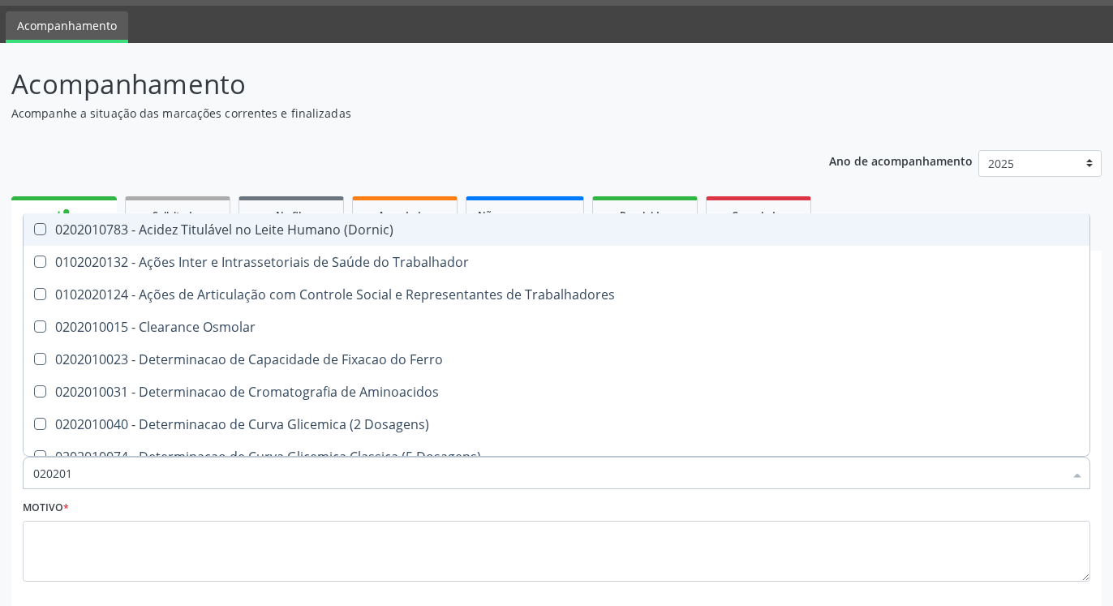
type input "02020"
checkbox Hdl "false"
checkbox Ldl "false"
checkbox Creatinina "false"
checkbox Glicose "false"
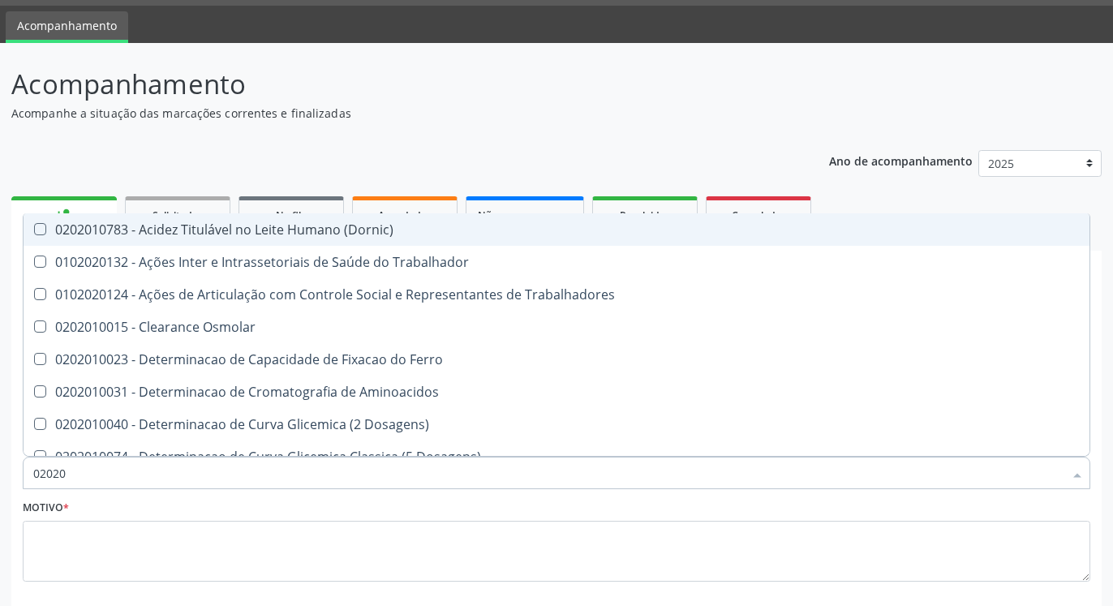
checkbox Glicosilada "false"
checkbox \(Tgo\) "false"
checkbox \(Tgp\) "false"
checkbox Triglicerideos "false"
checkbox Ureia "false"
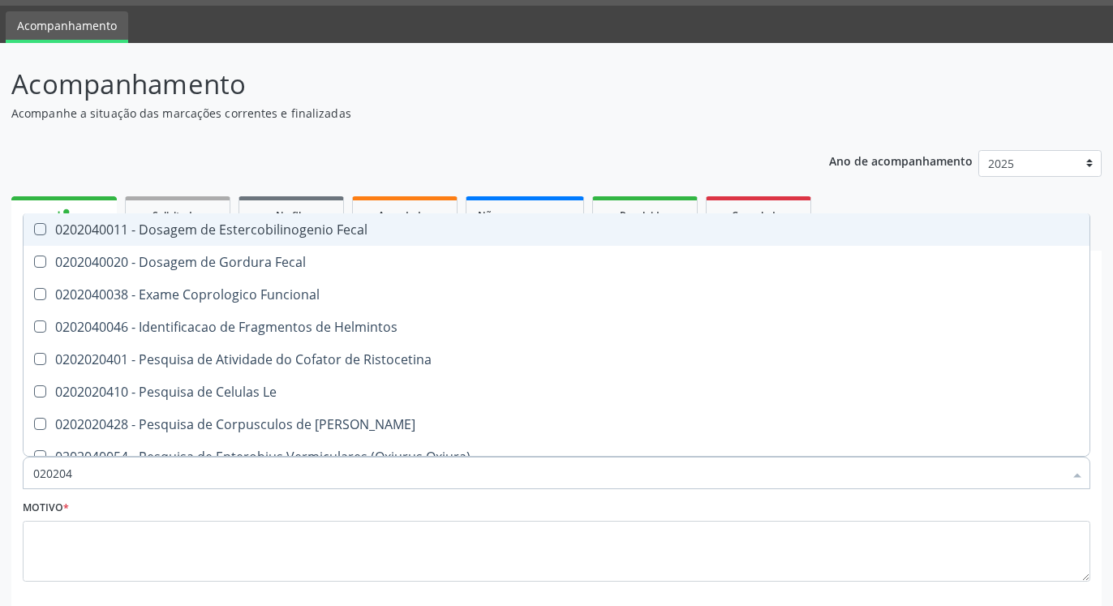
type input "02020"
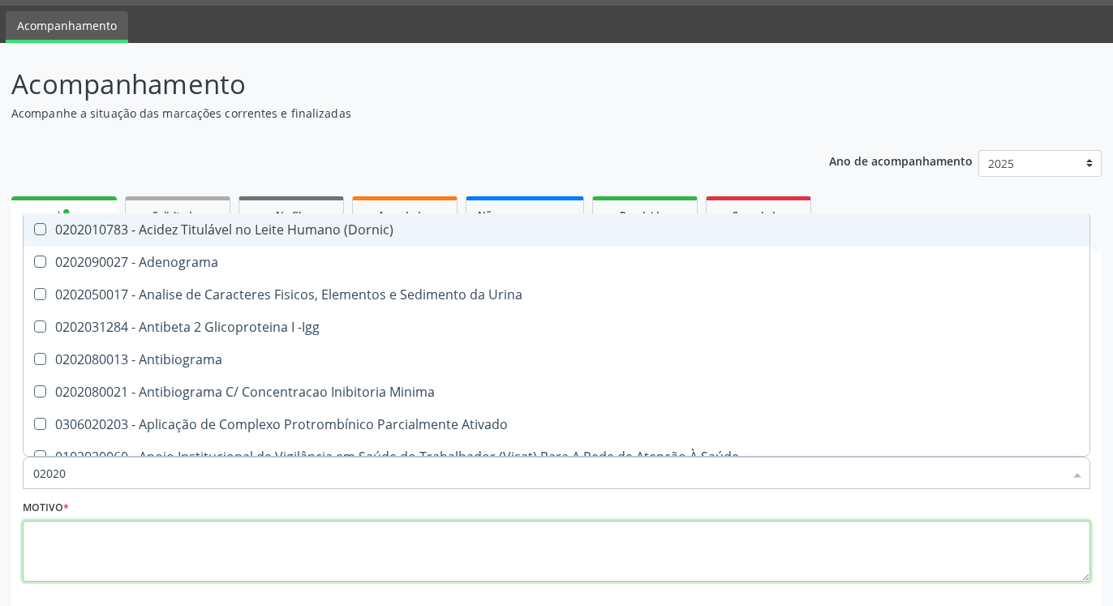
click at [329, 556] on textarea at bounding box center [557, 552] width 1068 height 62
click at [328, 556] on textarea at bounding box center [557, 552] width 1068 height 62
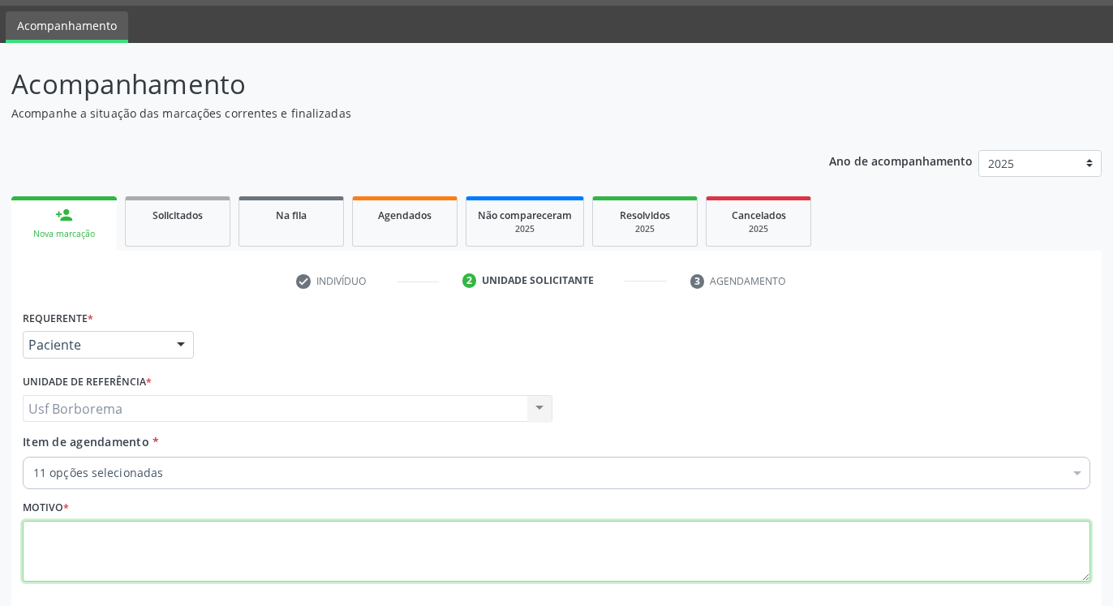
click at [328, 556] on textarea at bounding box center [557, 552] width 1068 height 62
type textarea "e"
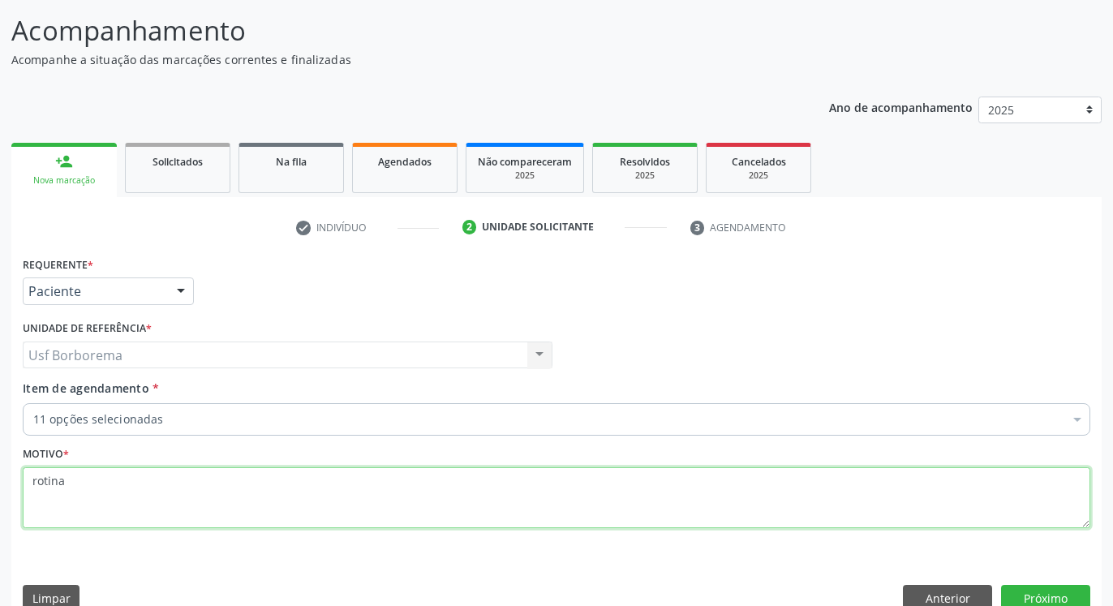
scroll to position [129, 0]
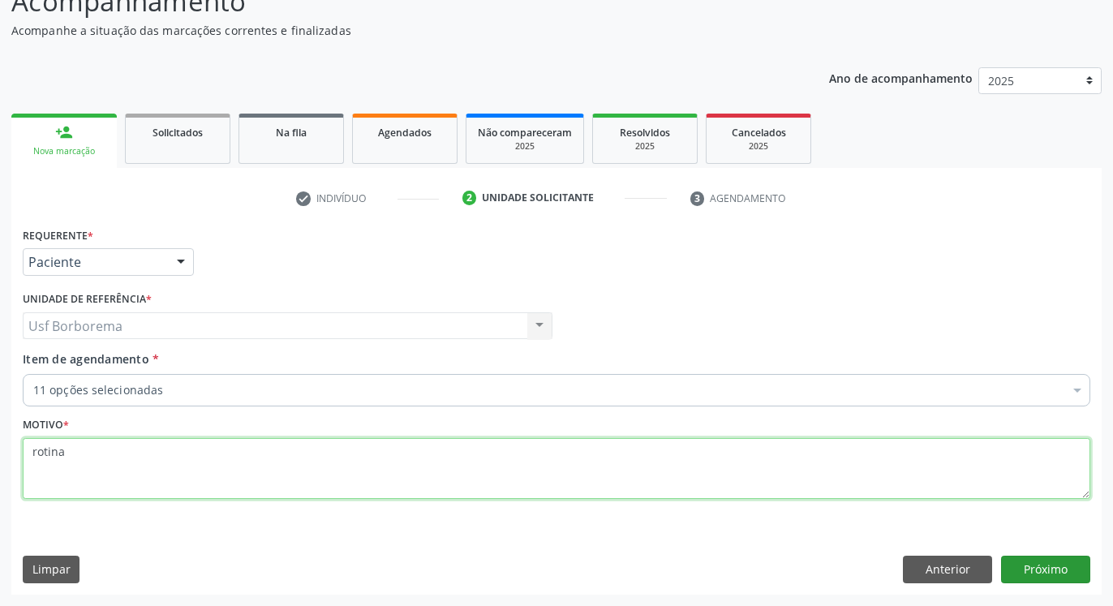
type textarea "rotina"
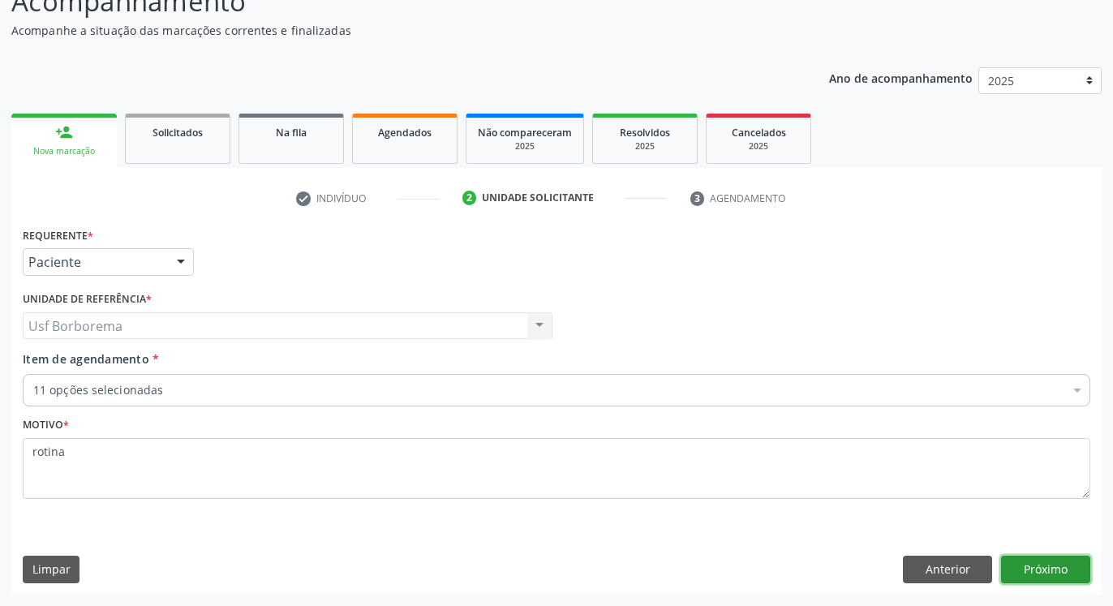
click at [1053, 569] on button "Próximo" at bounding box center [1045, 570] width 89 height 28
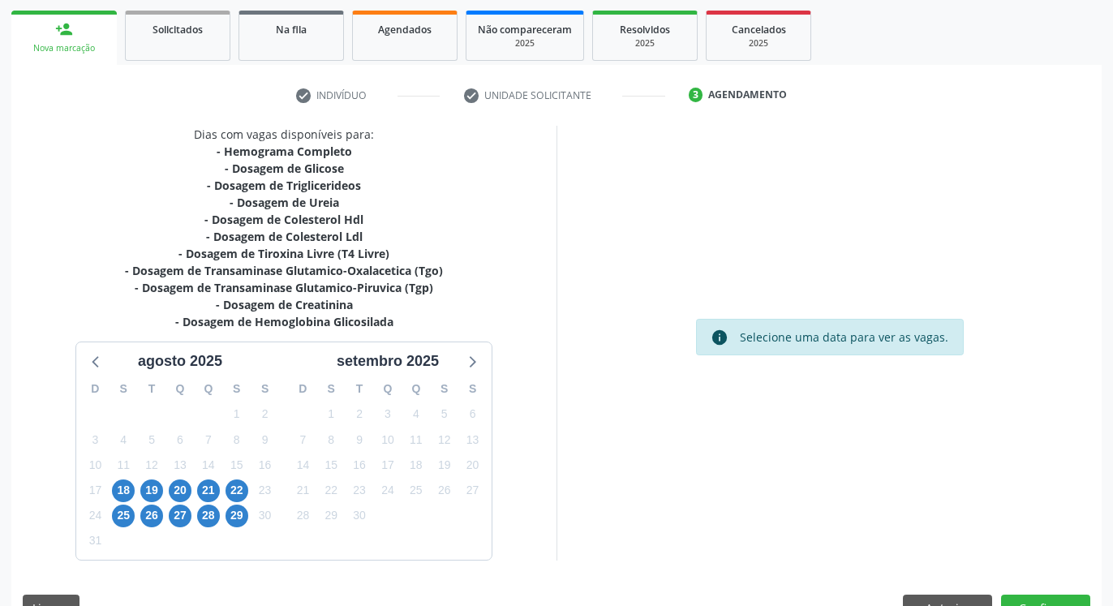
scroll to position [270, 0]
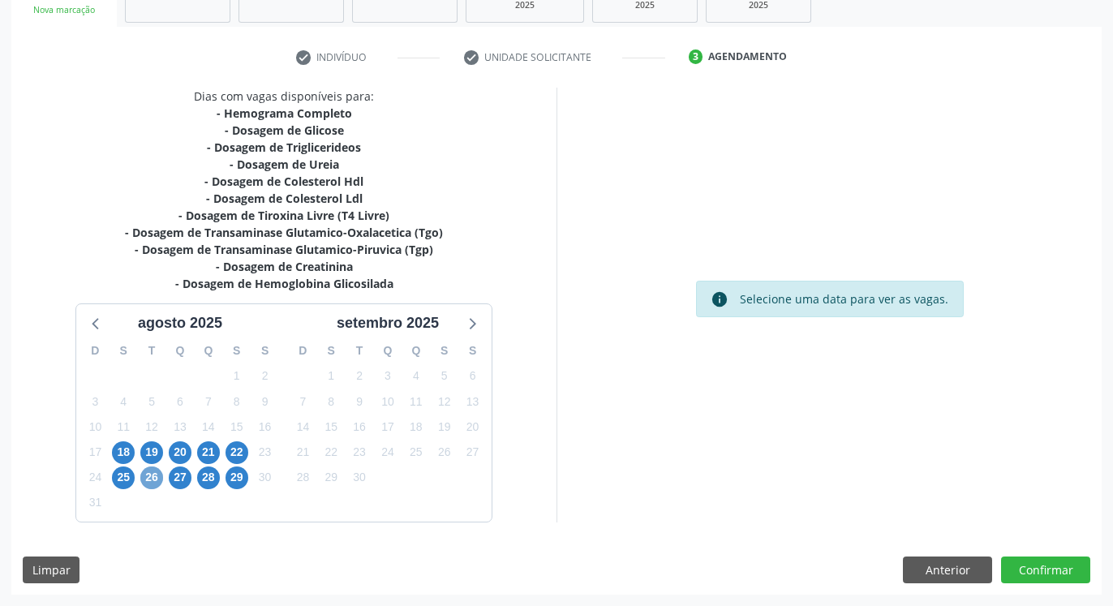
click at [152, 478] on span "26" at bounding box center [151, 477] width 23 height 23
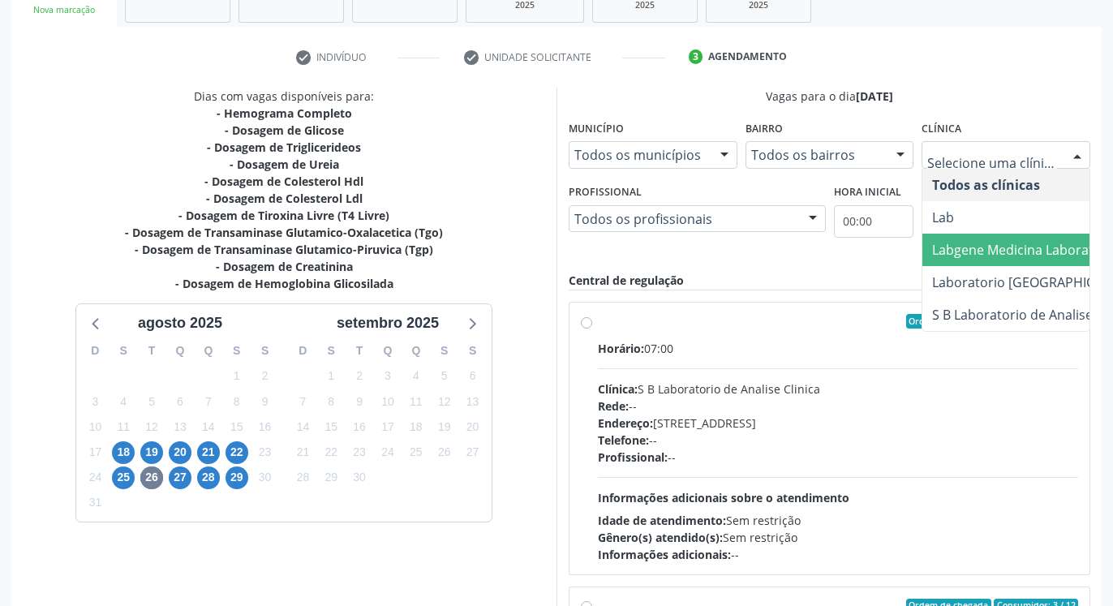
click at [1023, 245] on span "Labgene Medicina Laboratorial" at bounding box center [1026, 250] width 189 height 18
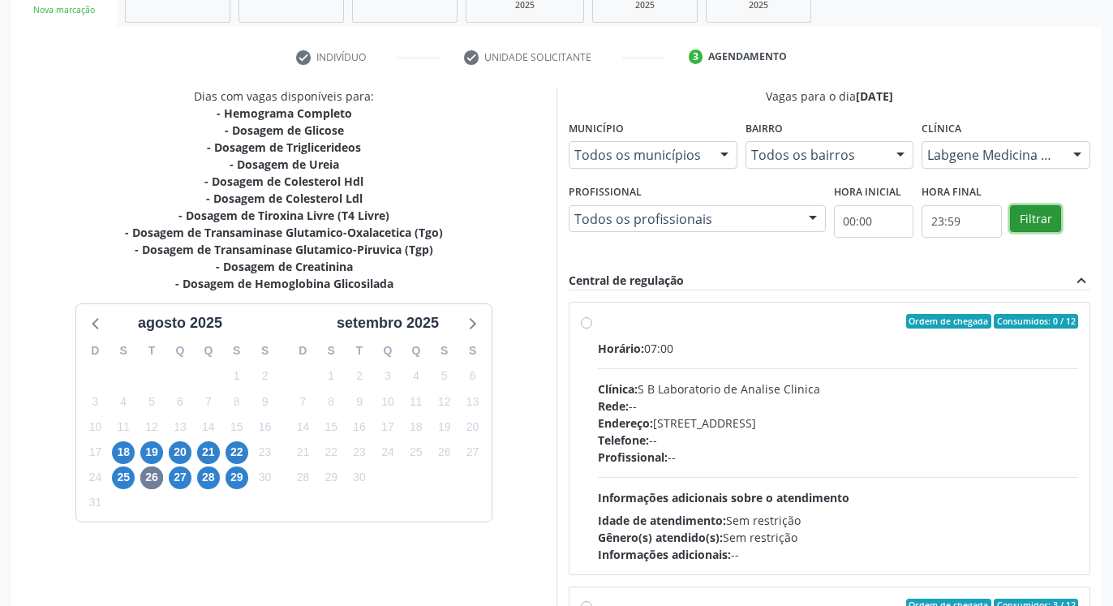
click at [1025, 229] on button "Filtrar" at bounding box center [1035, 219] width 51 height 28
click at [1025, 228] on button "Filtrar" at bounding box center [1035, 219] width 51 height 28
click at [598, 325] on label "Ordem de chegada Consumidos: 3 / 12 Horário: 07:00 Clínica: Labgene Medicina La…" at bounding box center [838, 438] width 480 height 249
click at [589, 325] on input "Ordem de chegada Consumidos: 3 / 12 Horário: 07:00 Clínica: Labgene Medicina La…" at bounding box center [586, 321] width 11 height 15
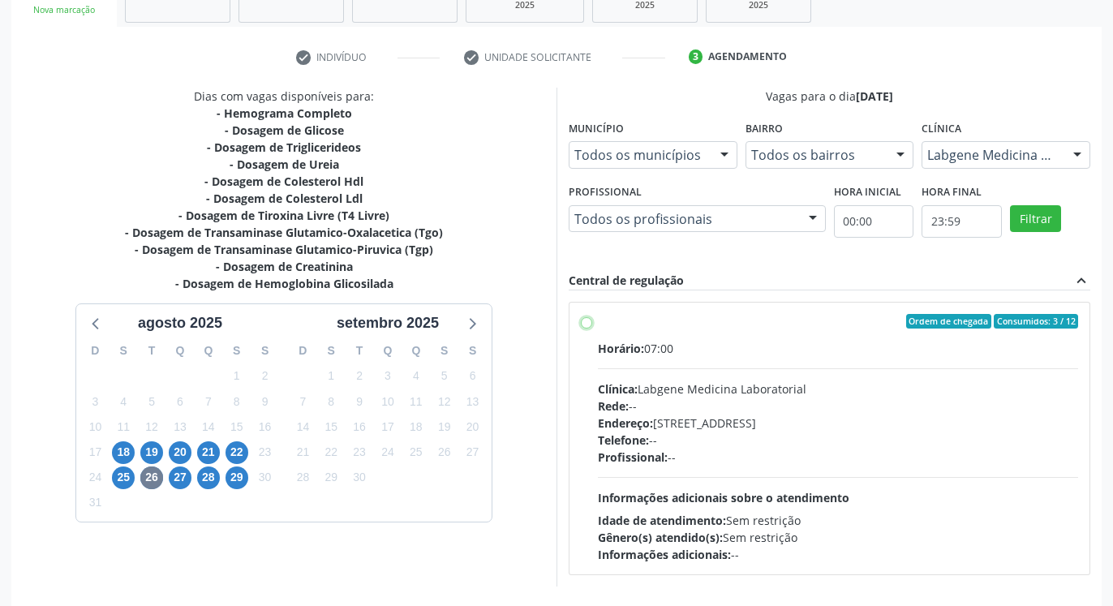
radio input "true"
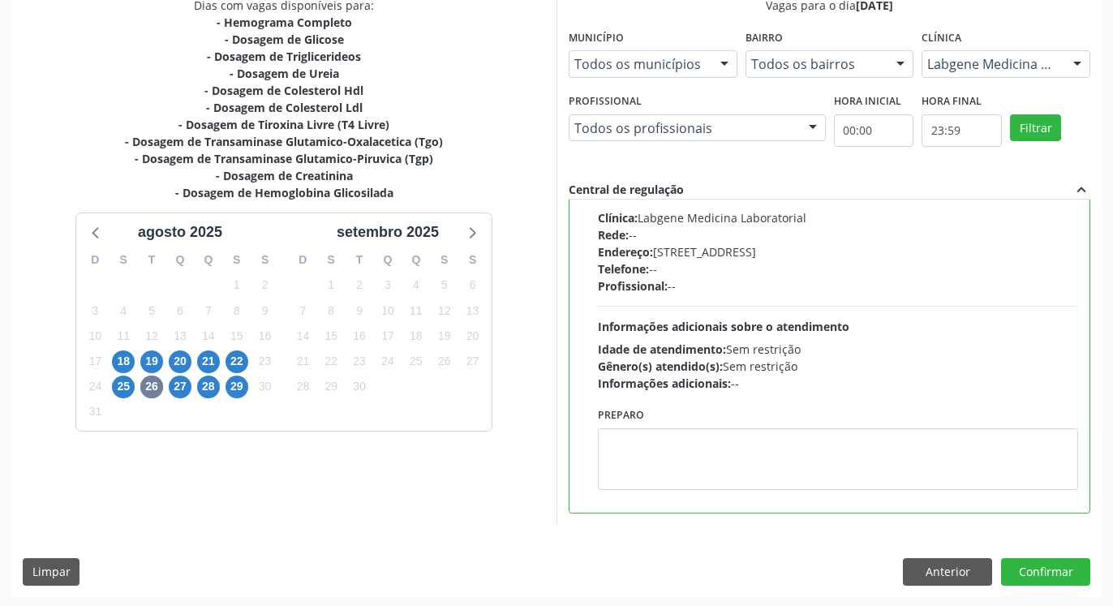
scroll to position [363, 0]
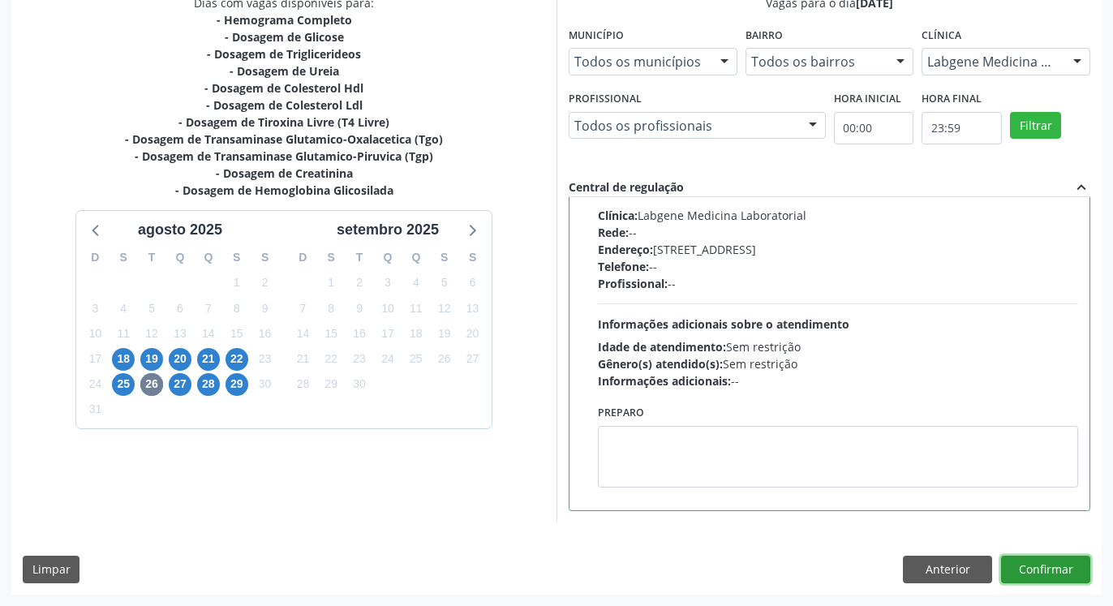
click at [1035, 571] on button "Confirmar" at bounding box center [1045, 570] width 89 height 28
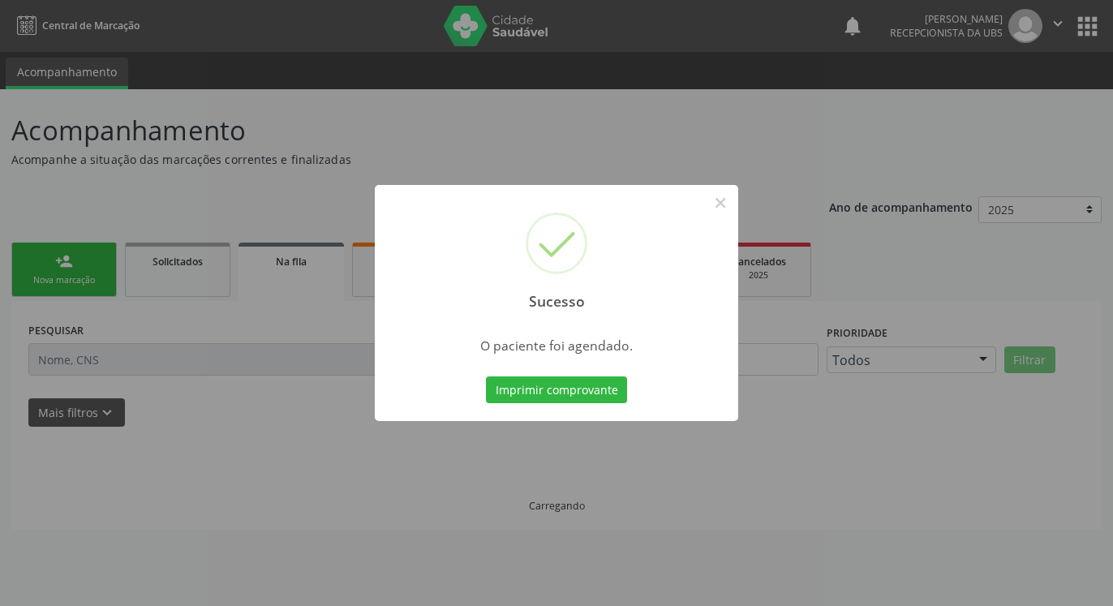
scroll to position [0, 0]
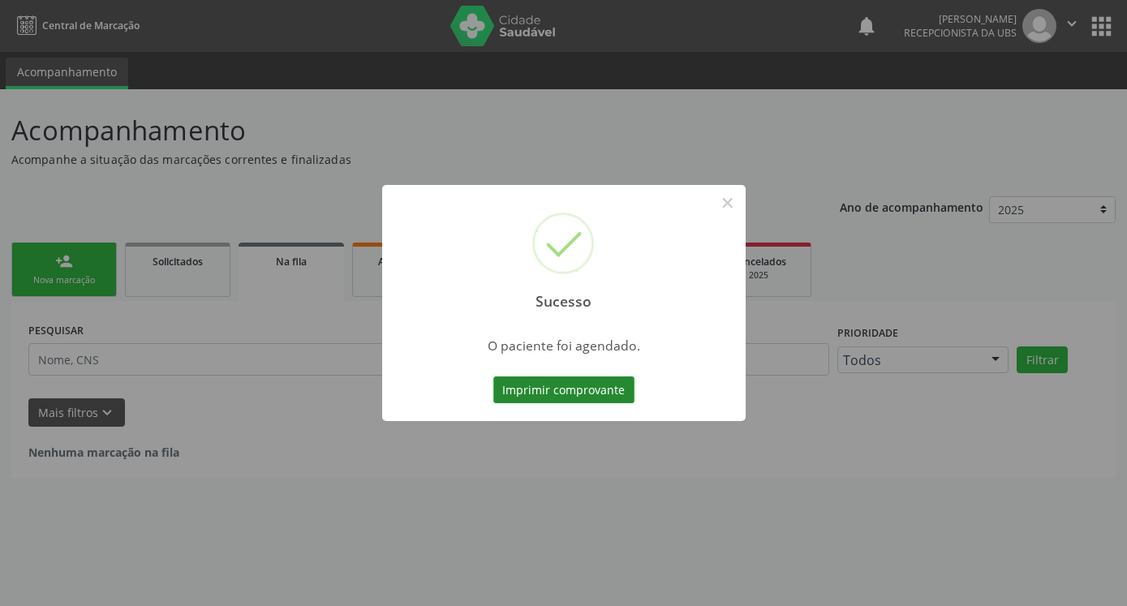
click at [523, 388] on button "Imprimir comprovante" at bounding box center [563, 390] width 141 height 28
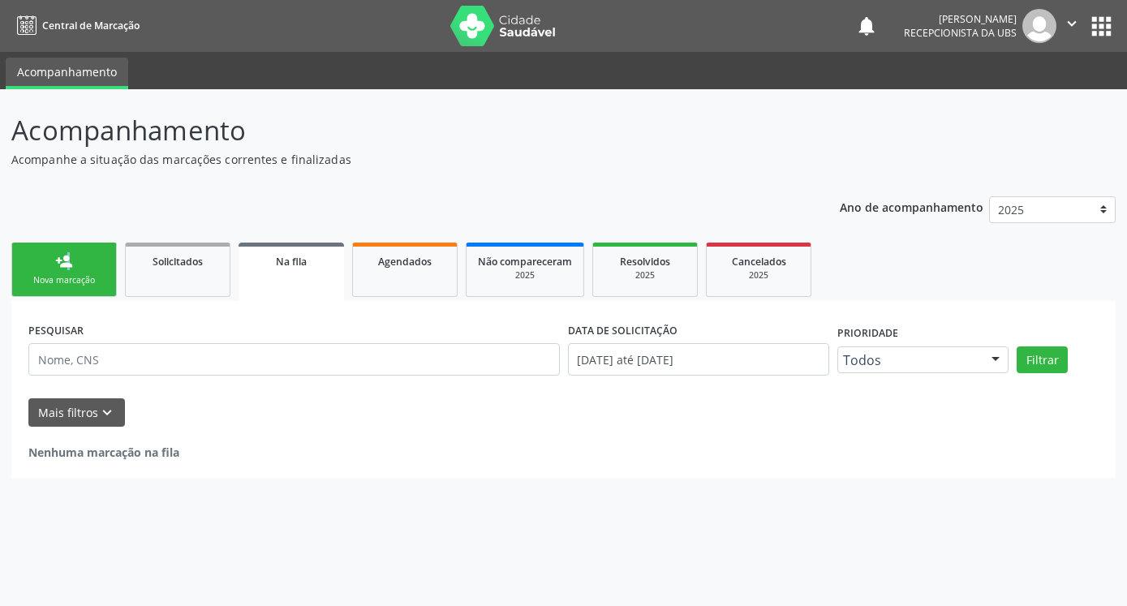
click at [60, 235] on div "Ano de acompanhamento 2025 2024 person_add Nova marcação Solicitados Na fila Ag…" at bounding box center [563, 331] width 1104 height 293
drag, startPoint x: 58, startPoint y: 257, endPoint x: 86, endPoint y: 263, distance: 28.2
click at [60, 257] on div "person_add" at bounding box center [64, 261] width 18 height 18
click at [61, 257] on div "person_add" at bounding box center [64, 261] width 18 height 18
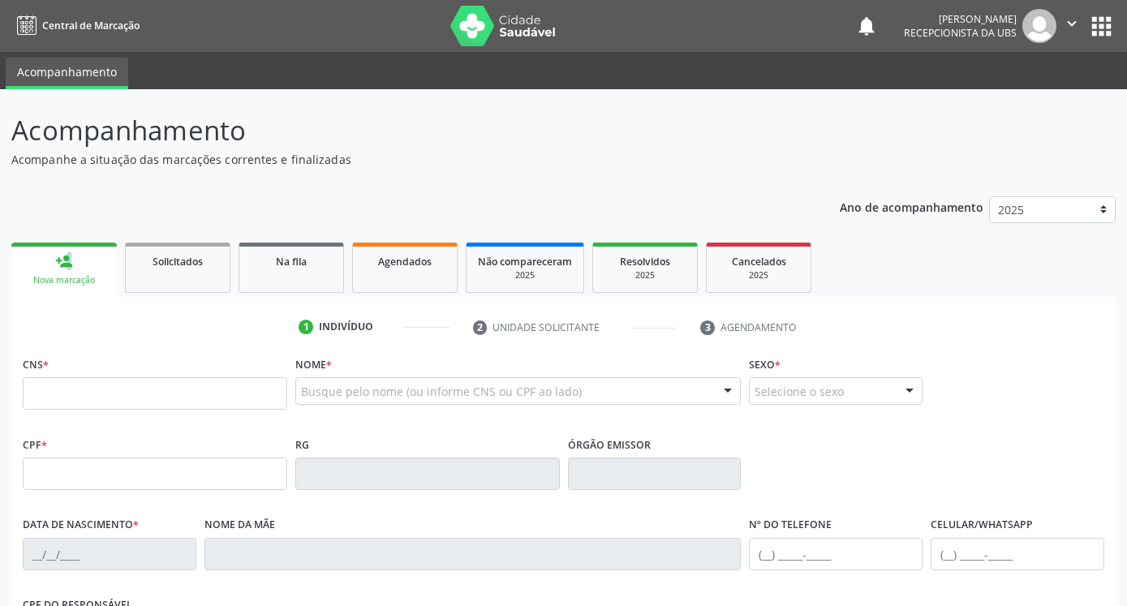
click at [86, 263] on link "person_add Nova marcação" at bounding box center [63, 270] width 105 height 54
click at [86, 264] on link "person_add Nova marcação" at bounding box center [63, 270] width 105 height 54
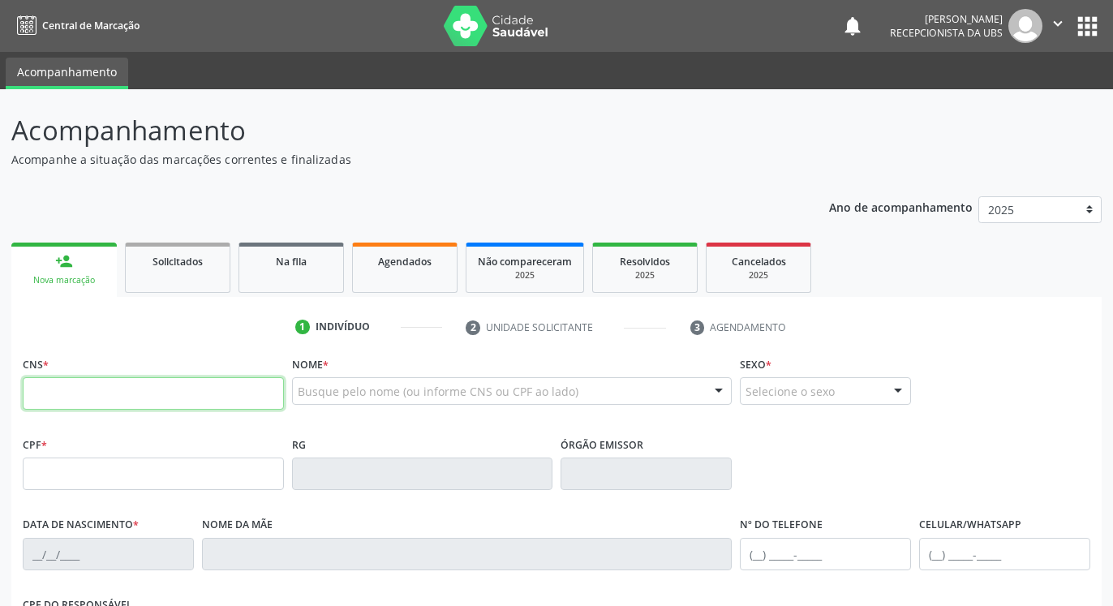
click at [124, 396] on input "text" at bounding box center [153, 393] width 261 height 32
type input "706 4051 2678 0085"
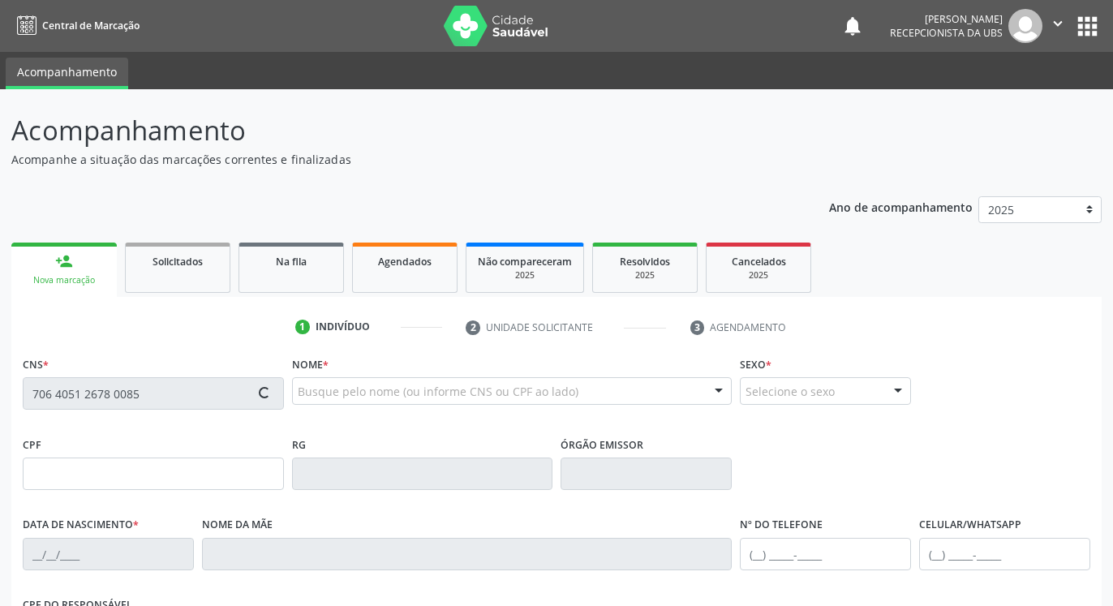
type input "08/12/1955"
type input "Maria da Conceiçao"
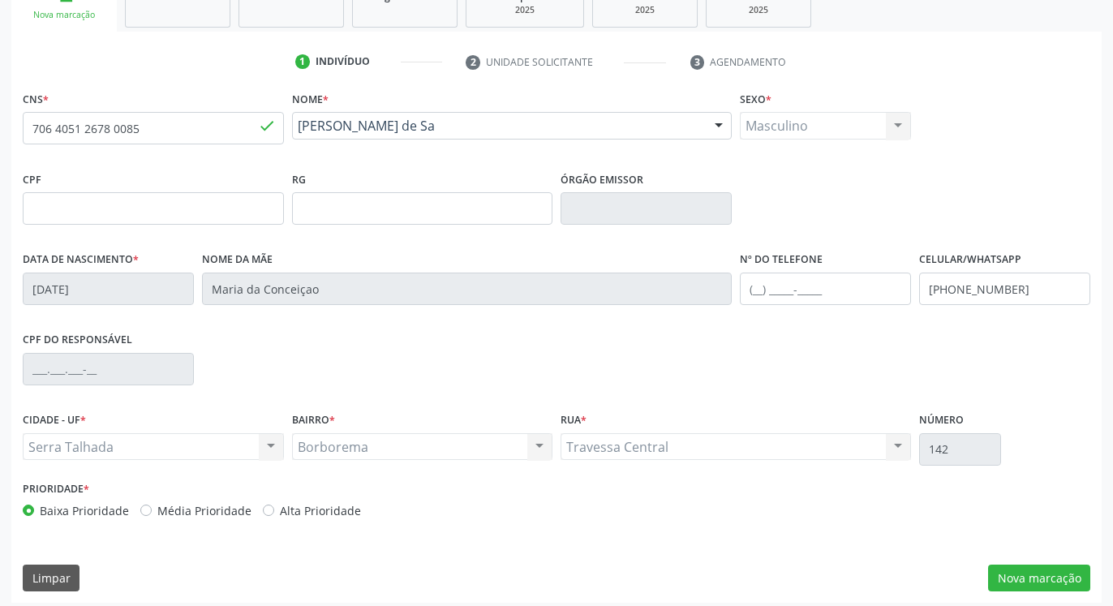
scroll to position [273, 0]
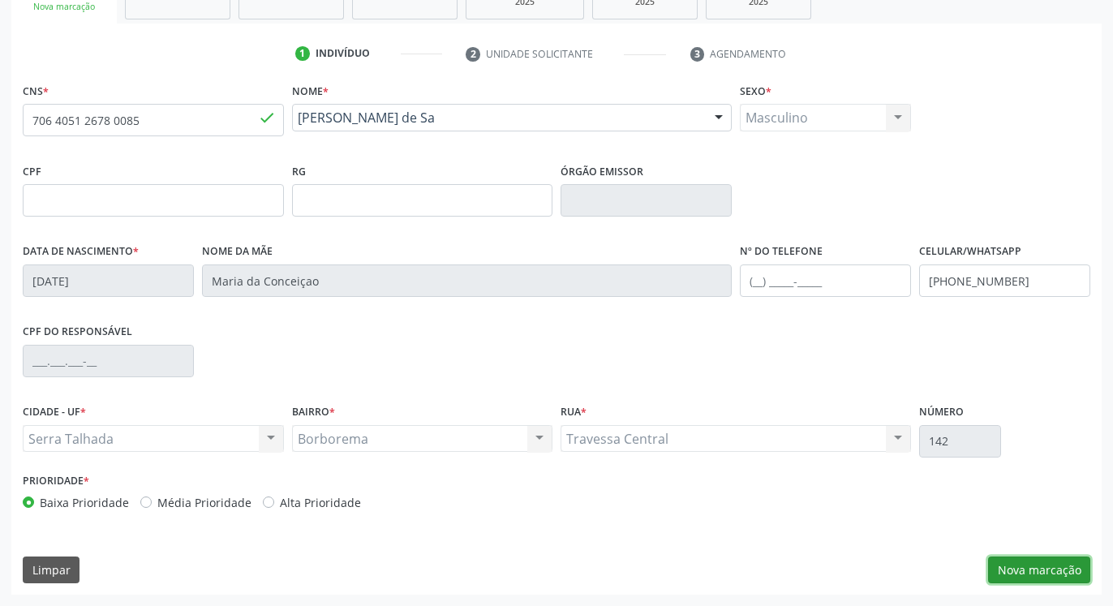
click at [1031, 572] on button "Nova marcação" at bounding box center [1039, 571] width 102 height 28
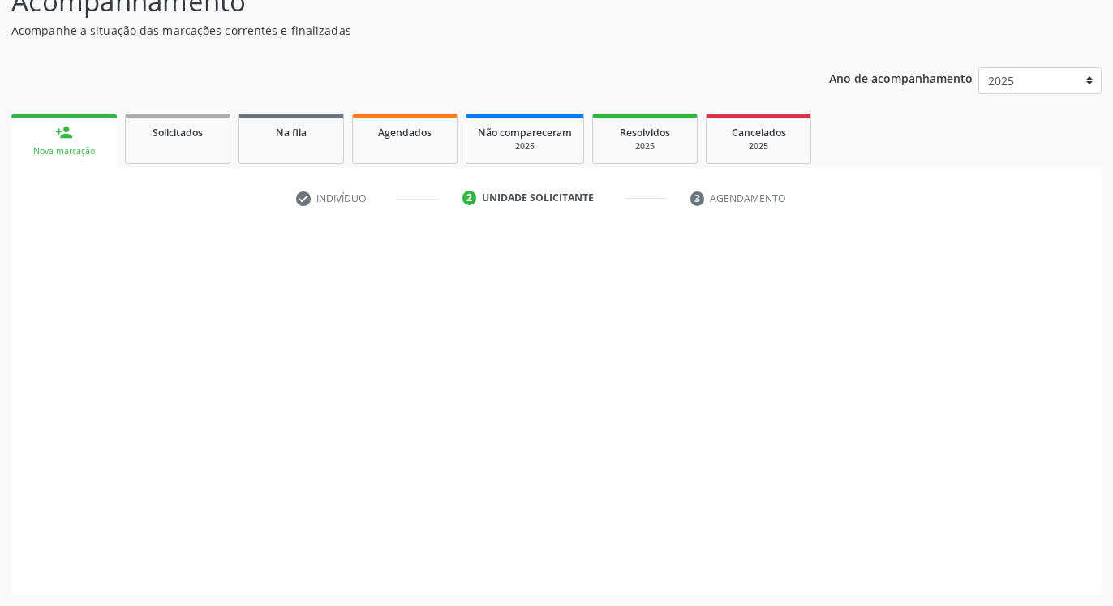
scroll to position [129, 0]
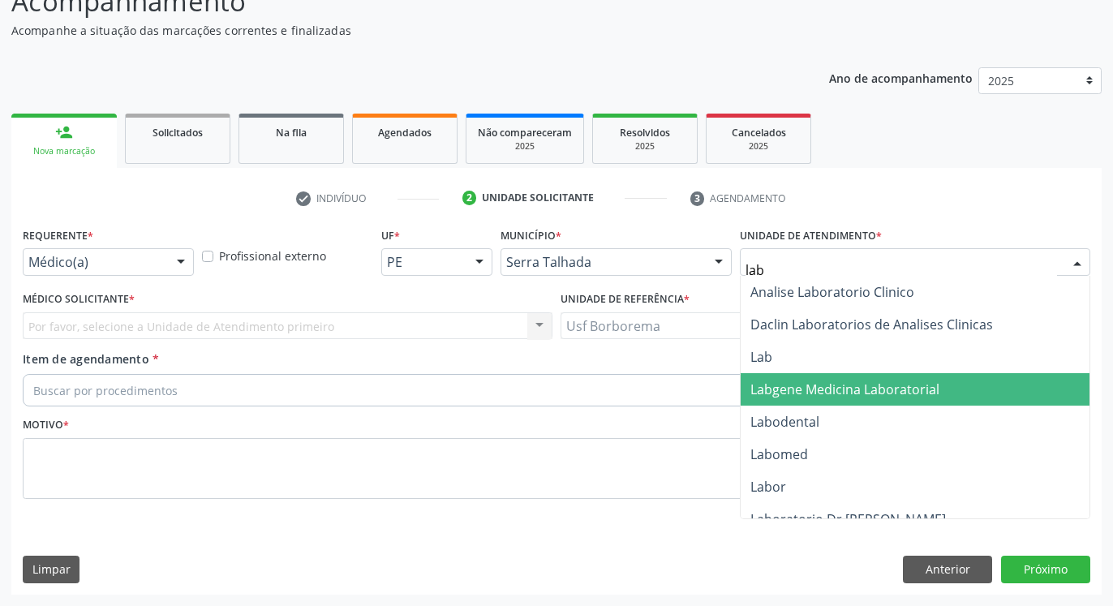
click at [905, 385] on span "Labgene Medicina Laboratorial" at bounding box center [844, 389] width 189 height 18
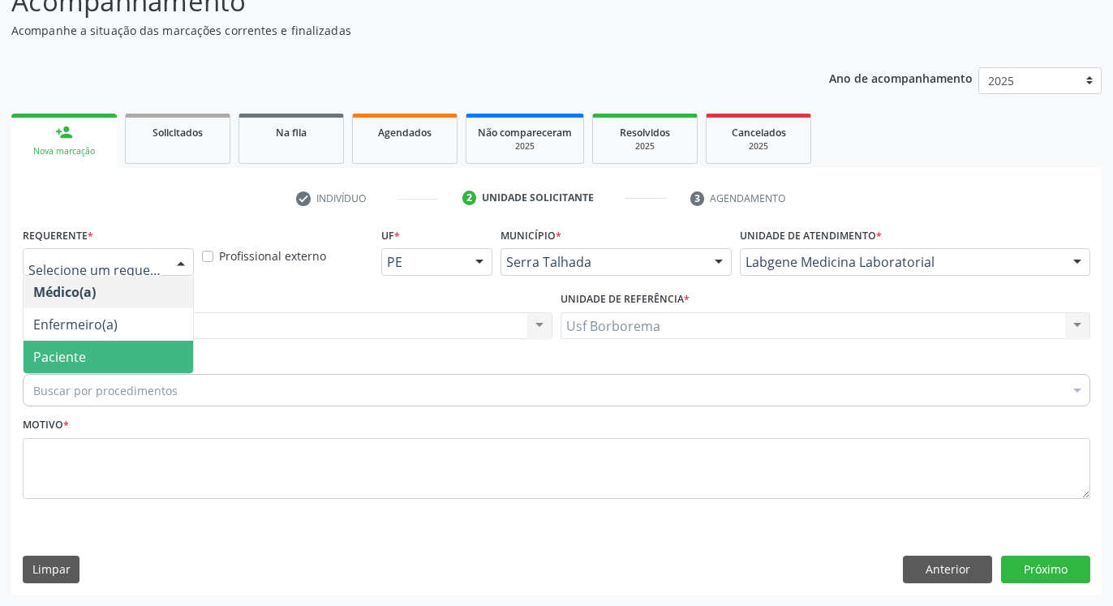
click at [140, 342] on span "Paciente" at bounding box center [109, 357] width 170 height 32
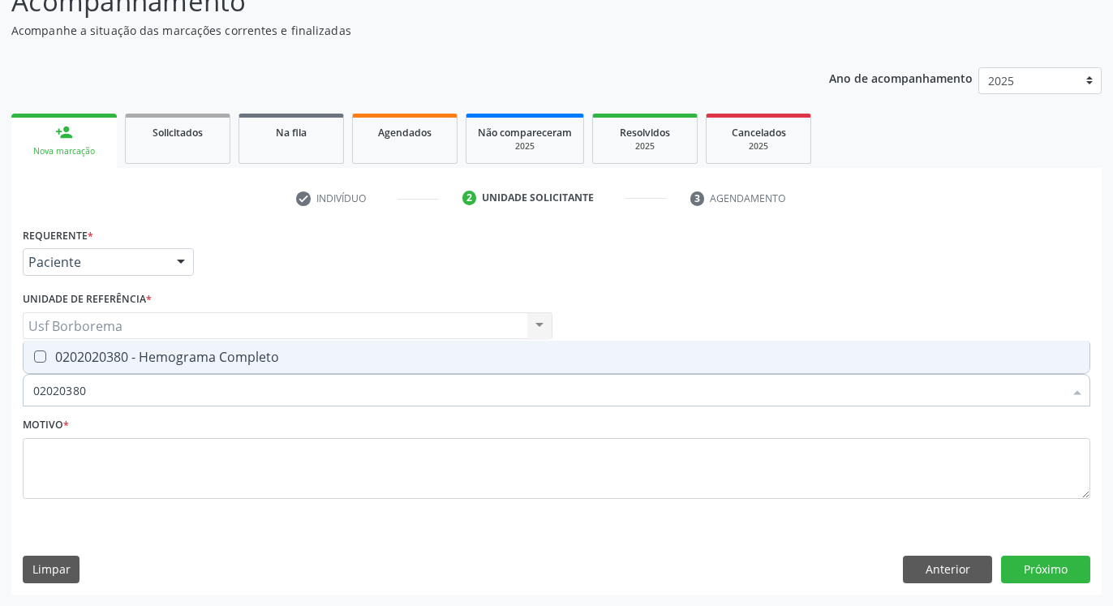
click at [128, 350] on div "0202020380 - Hemograma Completo" at bounding box center [556, 356] width 1047 height 13
click at [135, 389] on input "02020380" at bounding box center [548, 390] width 1030 height 32
click at [155, 355] on div "0202010473 - Dosagem de Glicose" at bounding box center [556, 356] width 1047 height 13
click at [155, 394] on input "0202010473" at bounding box center [548, 390] width 1030 height 32
click at [160, 361] on div "0202010503 - Dosagem de Hemoglobina Glicosilada" at bounding box center [556, 356] width 1047 height 13
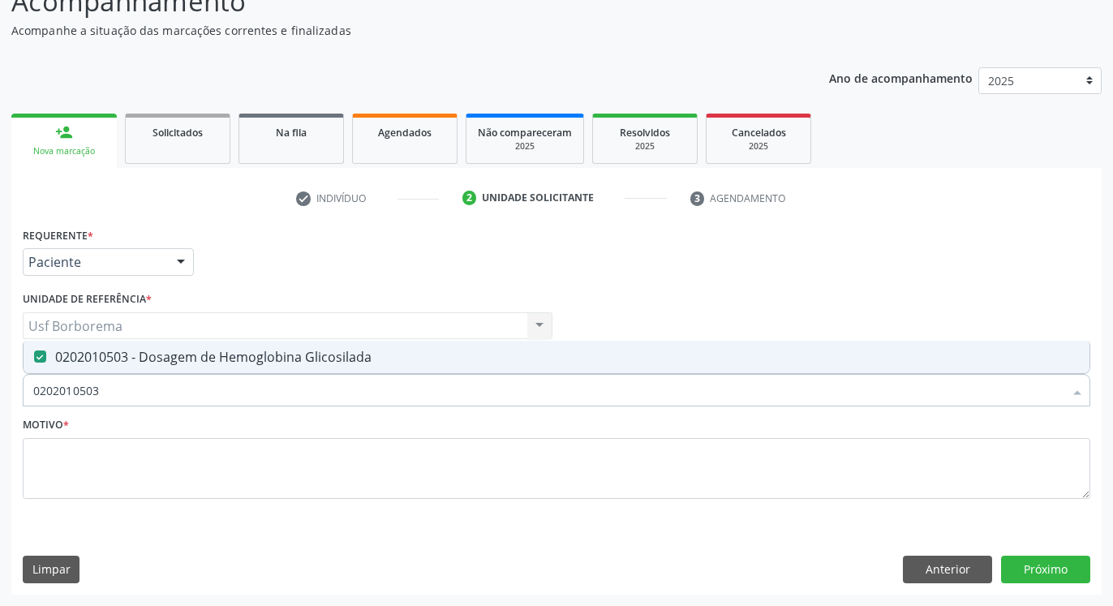
click at [150, 397] on input "0202010503" at bounding box center [548, 390] width 1030 height 32
click at [165, 356] on div "0202010295 - Dosagem de Colesterol Total" at bounding box center [556, 356] width 1047 height 13
click at [165, 386] on input "0202010295" at bounding box center [548, 390] width 1030 height 32
click at [196, 342] on span "0202010279 - Dosagem de Colesterol Hdl" at bounding box center [557, 357] width 1066 height 32
click at [204, 380] on input "0202010279" at bounding box center [548, 390] width 1030 height 32
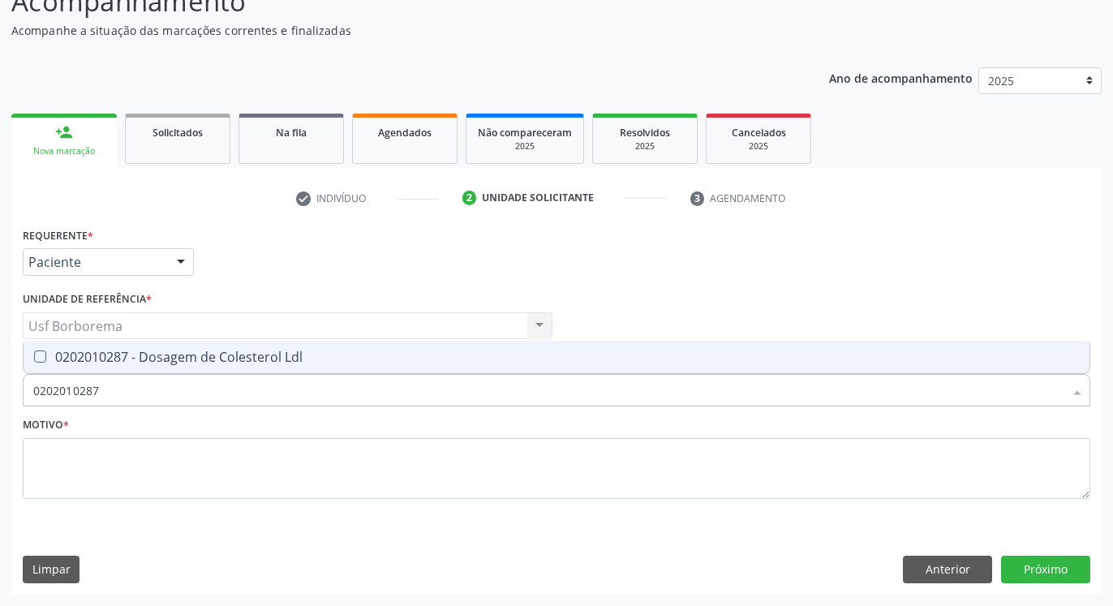
click at [233, 359] on div "0202010287 - Dosagem de Colesterol Ldl" at bounding box center [556, 356] width 1047 height 13
click at [237, 381] on input "0202010287" at bounding box center [548, 390] width 1030 height 32
click at [244, 363] on div "0202010678 - Dosagem de Triglicerideos" at bounding box center [556, 356] width 1047 height 13
click at [253, 378] on input "0202010678" at bounding box center [548, 390] width 1030 height 32
drag, startPoint x: 249, startPoint y: 355, endPoint x: 247, endPoint y: 397, distance: 42.3
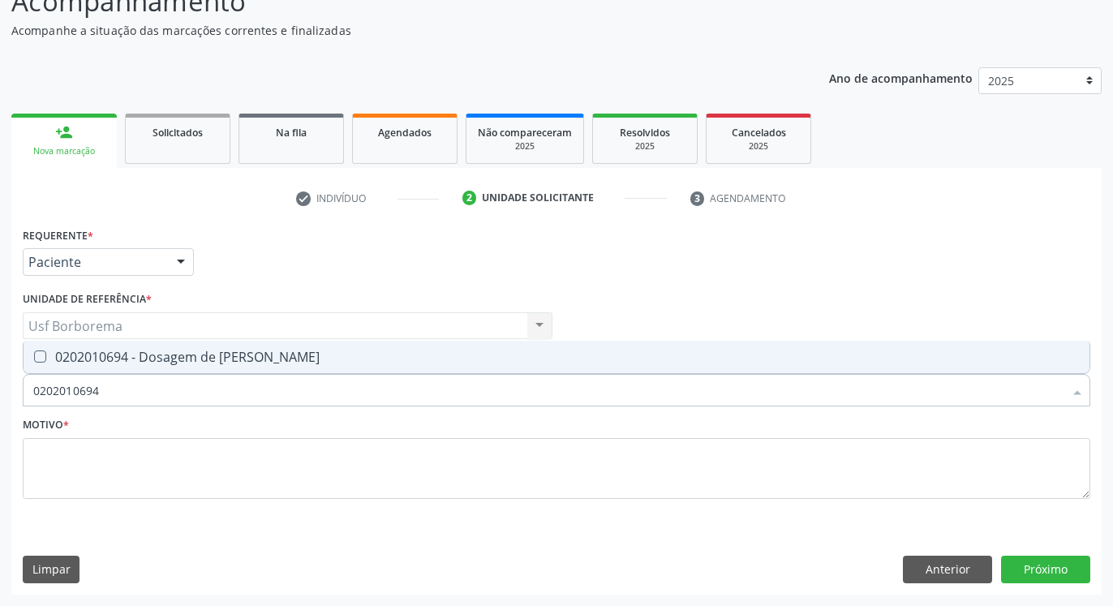
click at [249, 354] on div "0202010694 - Dosagem de [PERSON_NAME]" at bounding box center [556, 356] width 1047 height 13
click at [247, 398] on input "0202010694" at bounding box center [548, 390] width 1030 height 32
click at [231, 356] on div "0202010317 - Dosagem de Creatinina" at bounding box center [556, 356] width 1047 height 13
click at [234, 376] on input "0202010317" at bounding box center [548, 390] width 1030 height 32
drag, startPoint x: 237, startPoint y: 356, endPoint x: 245, endPoint y: 413, distance: 57.4
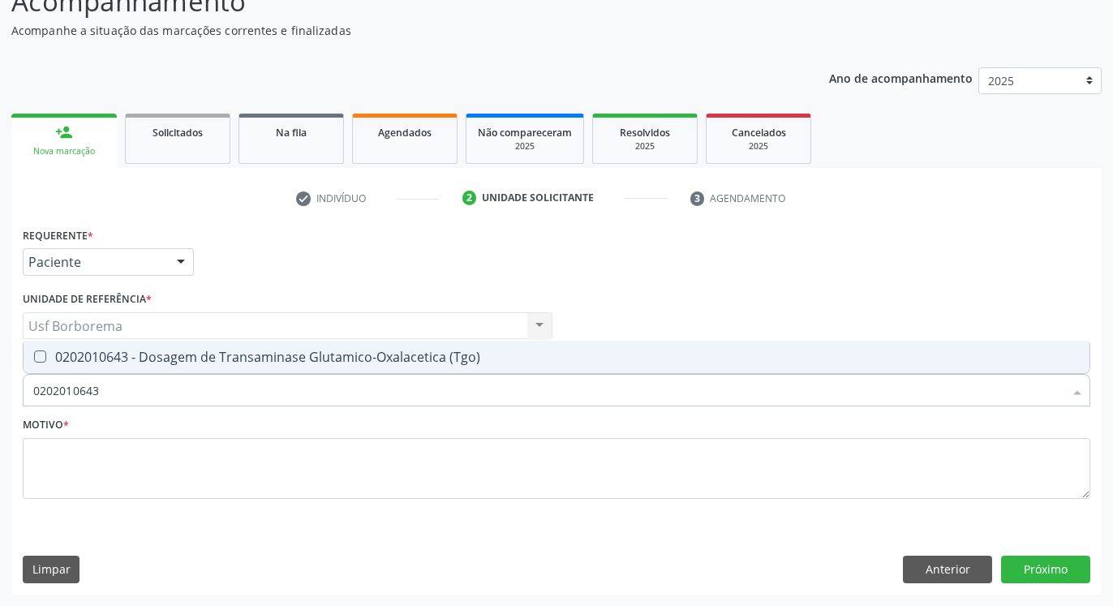
click at [237, 355] on div "0202010643 - Dosagem de Transaminase Glutamico-Oxalacetica (Tgo)" at bounding box center [556, 356] width 1047 height 13
click at [238, 391] on input "0202010643" at bounding box center [548, 390] width 1030 height 32
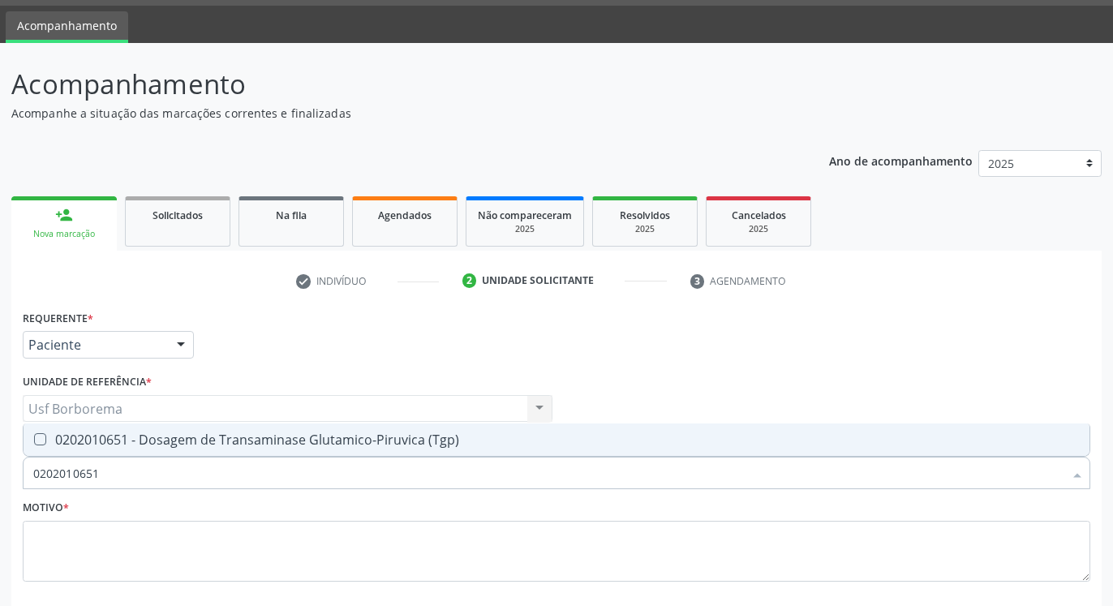
click at [211, 445] on div "0202010651 - Dosagem de Transaminase Glutamico-Piruvica (Tgp)" at bounding box center [556, 439] width 1047 height 13
click at [208, 473] on input "0202010651" at bounding box center [548, 473] width 1030 height 32
click at [203, 439] on div "0202050017 - Analise de Caracteres Fisicos, Elementos e Sedimento da Urina" at bounding box center [556, 439] width 1047 height 13
click at [207, 473] on input "0202050017" at bounding box center [548, 473] width 1030 height 32
click at [217, 443] on div "0202030105 - Dosagem de Antigeno Prostatico Especifico (Psa)" at bounding box center [556, 439] width 1047 height 13
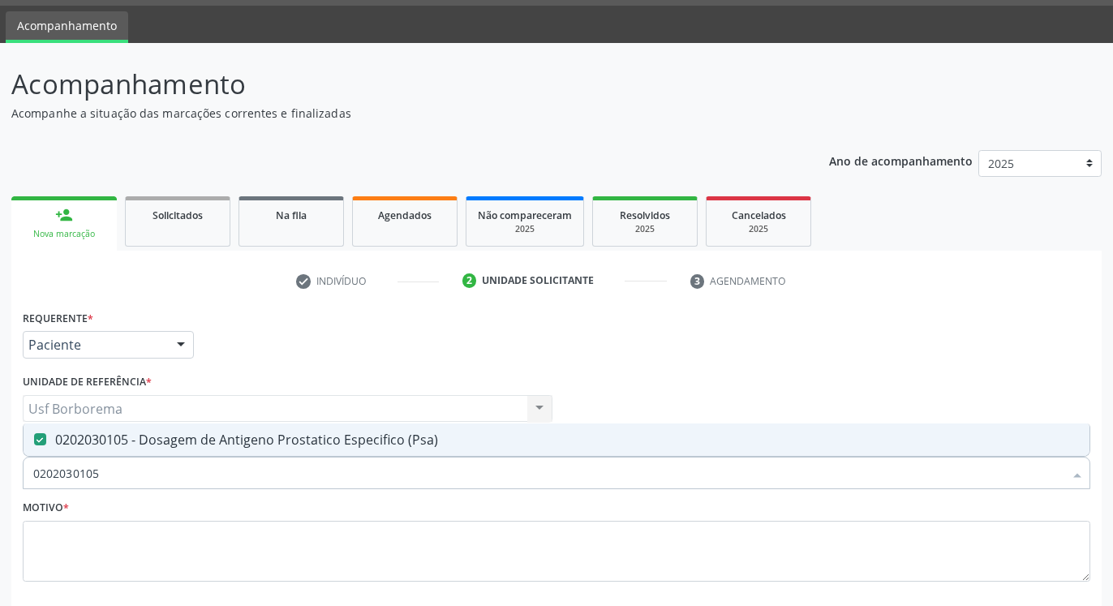
click at [217, 462] on input "0202030105" at bounding box center [548, 473] width 1030 height 32
click at [220, 435] on div "0202010120 - Dosagem de Acido Urico" at bounding box center [556, 439] width 1047 height 13
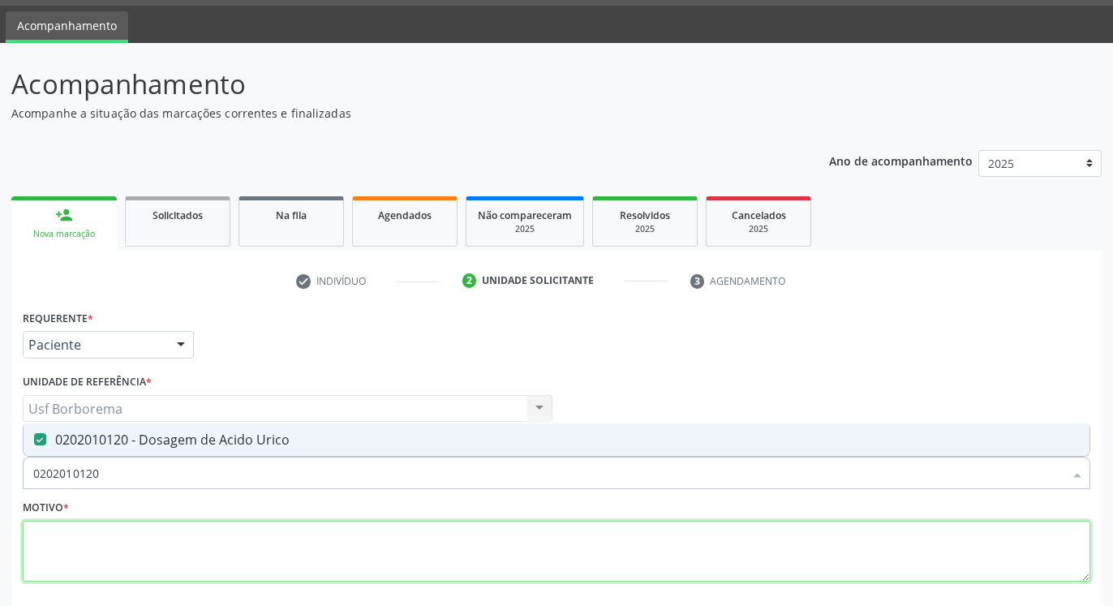
click at [216, 539] on textarea at bounding box center [557, 552] width 1068 height 62
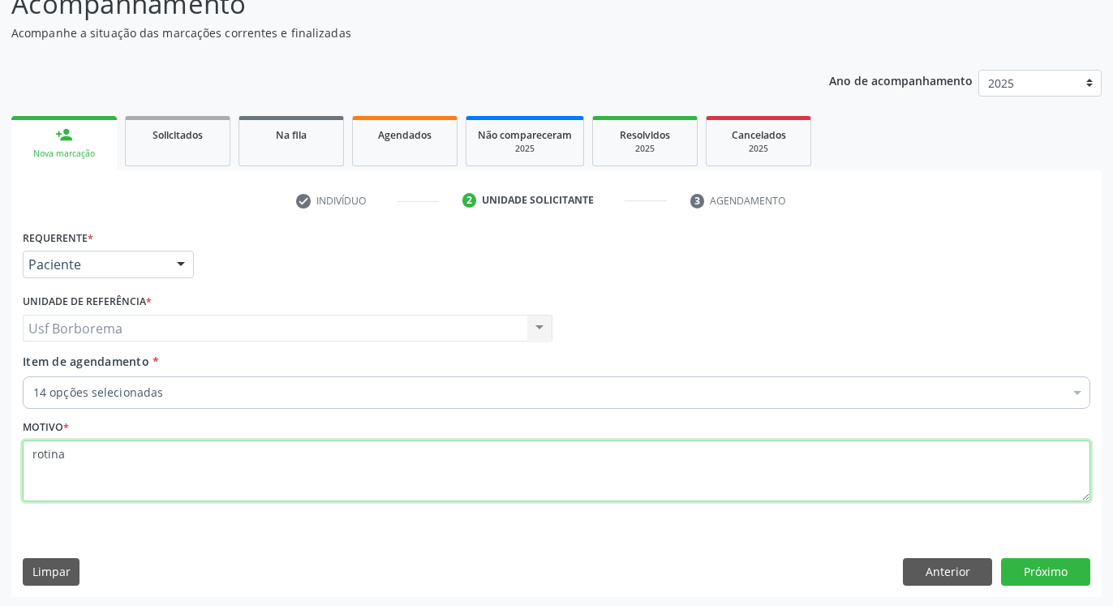
scroll to position [129, 0]
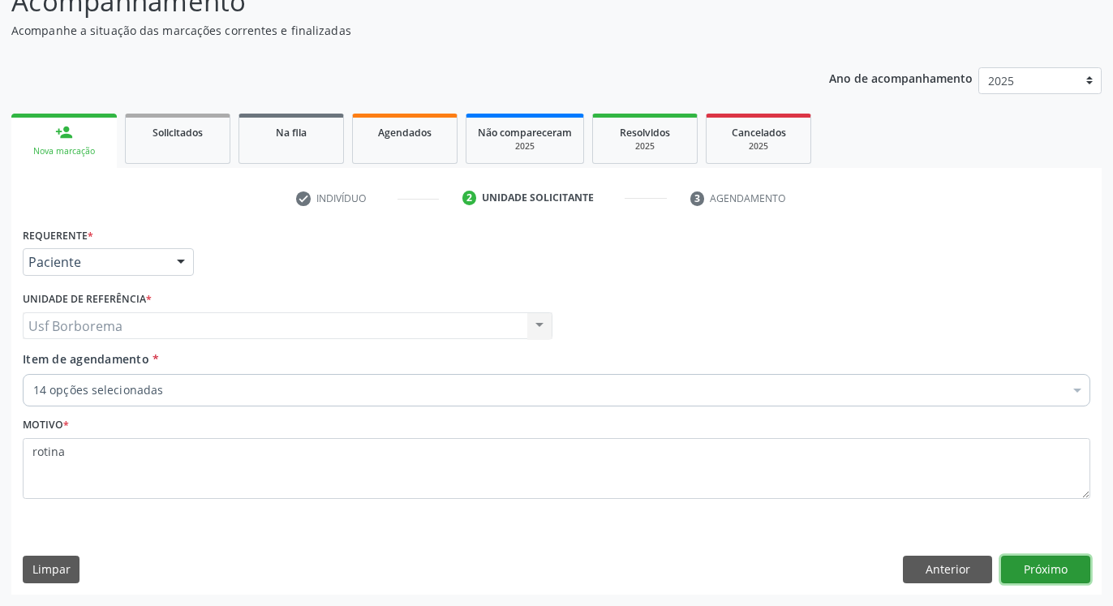
click at [1051, 572] on button "Próximo" at bounding box center [1045, 570] width 89 height 28
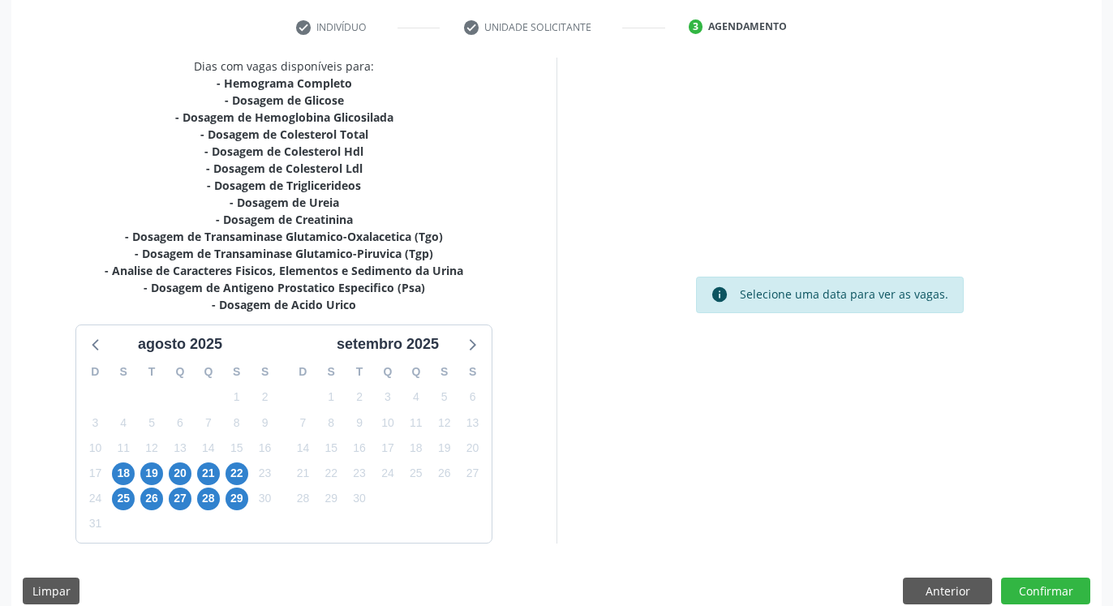
scroll to position [321, 0]
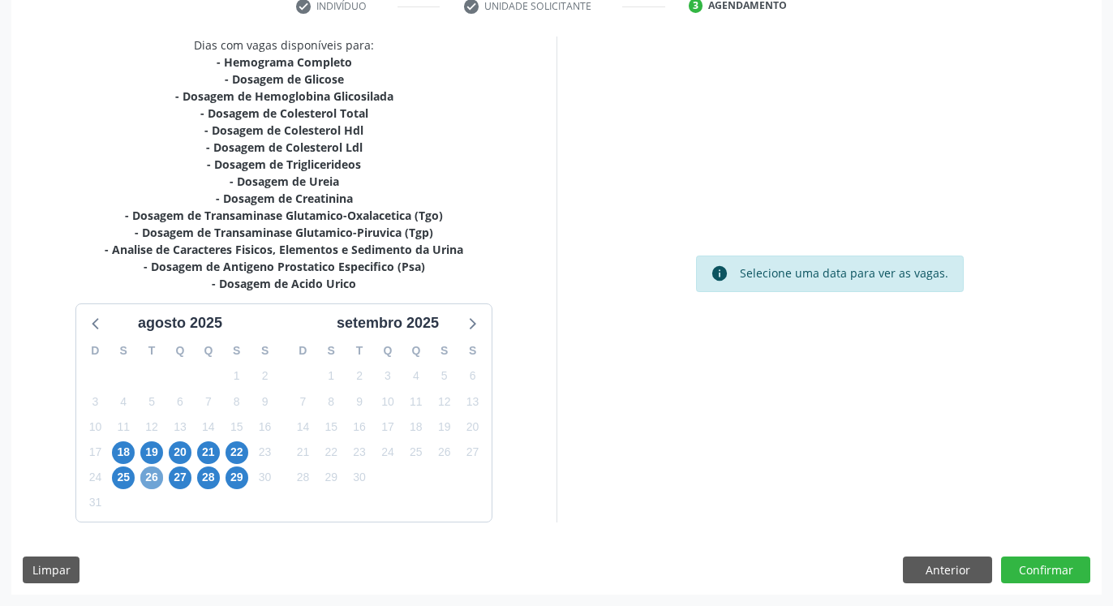
click at [148, 476] on span "26" at bounding box center [151, 477] width 23 height 23
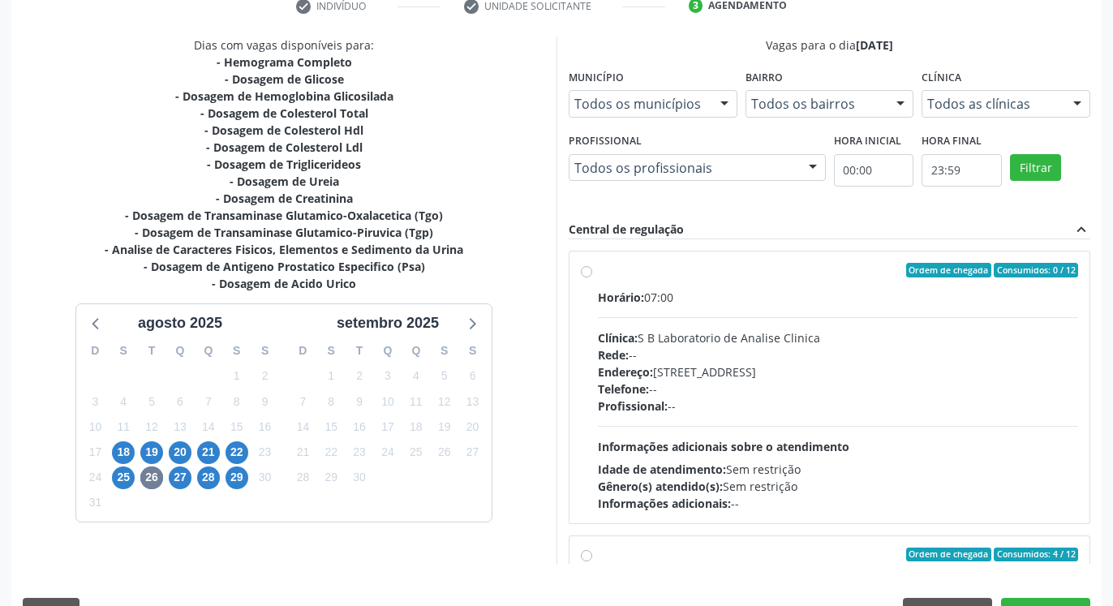
drag, startPoint x: 808, startPoint y: 321, endPoint x: 907, endPoint y: 380, distance: 114.9
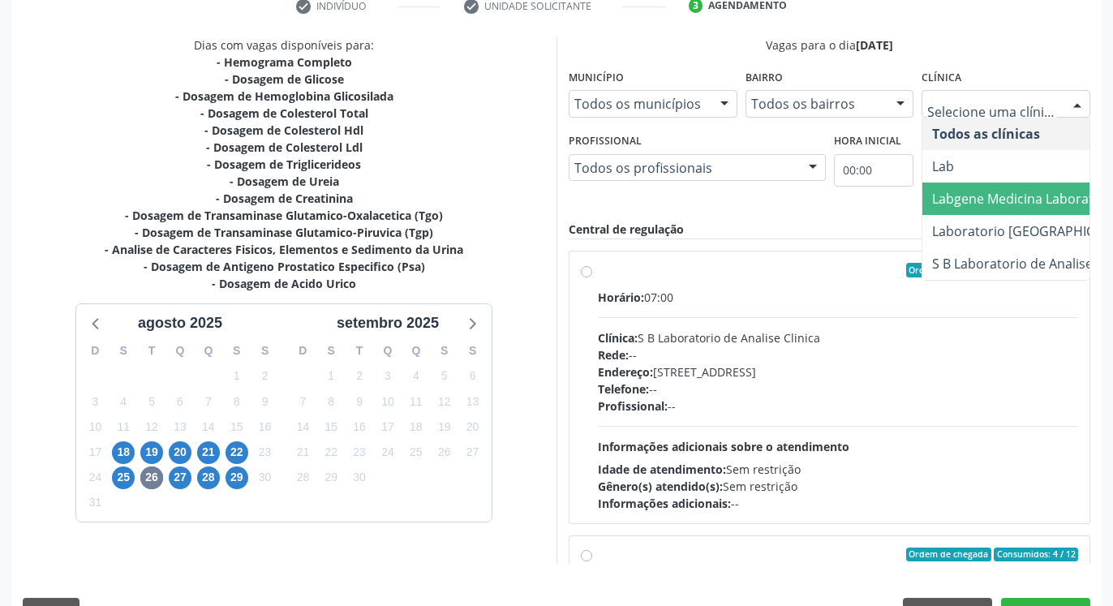
click at [1017, 198] on span "Labgene Medicina Laboratorial" at bounding box center [1026, 199] width 189 height 18
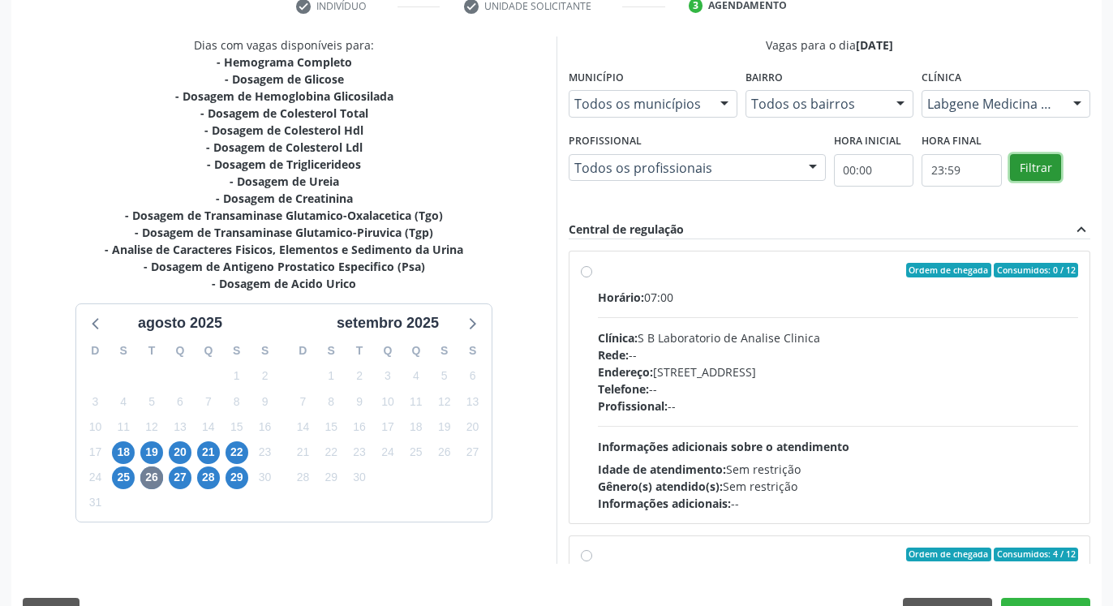
click at [1042, 173] on button "Filtrar" at bounding box center [1035, 168] width 51 height 28
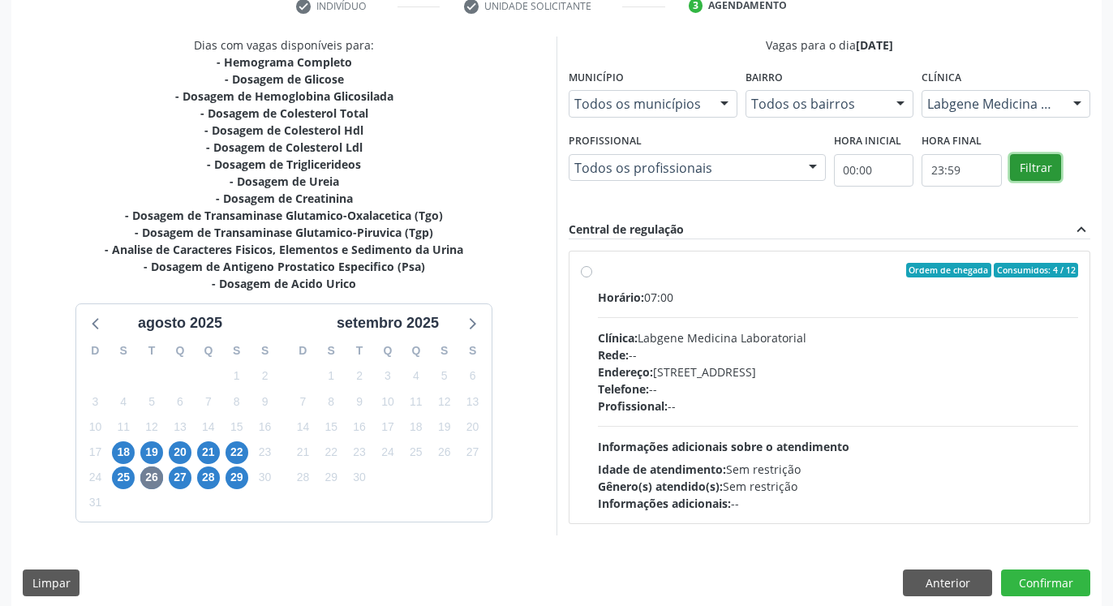
click at [1042, 173] on button "Filtrar" at bounding box center [1035, 168] width 51 height 28
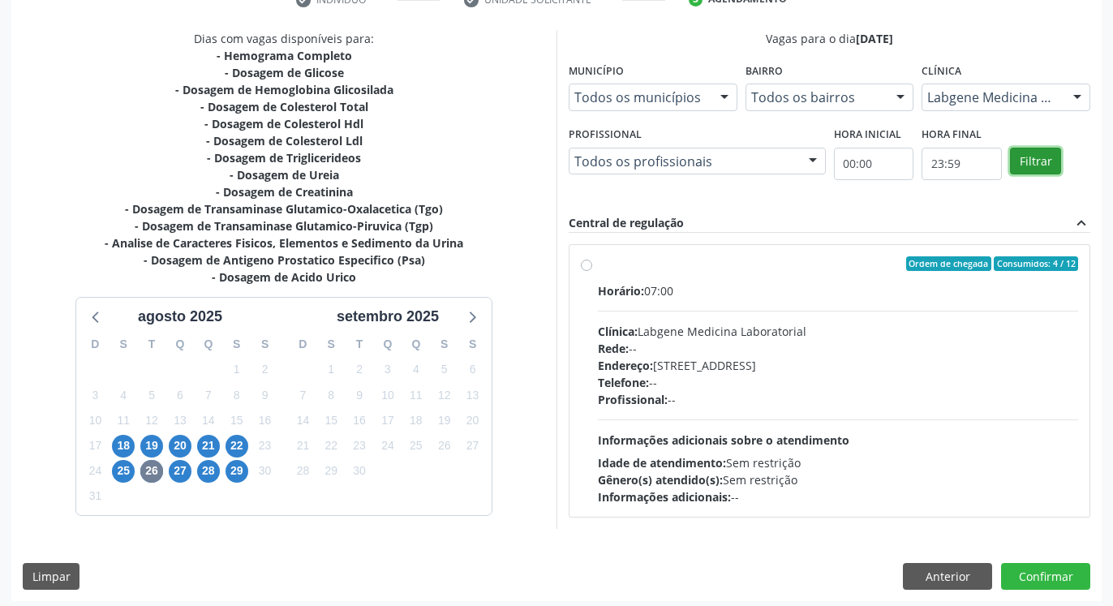
scroll to position [334, 0]
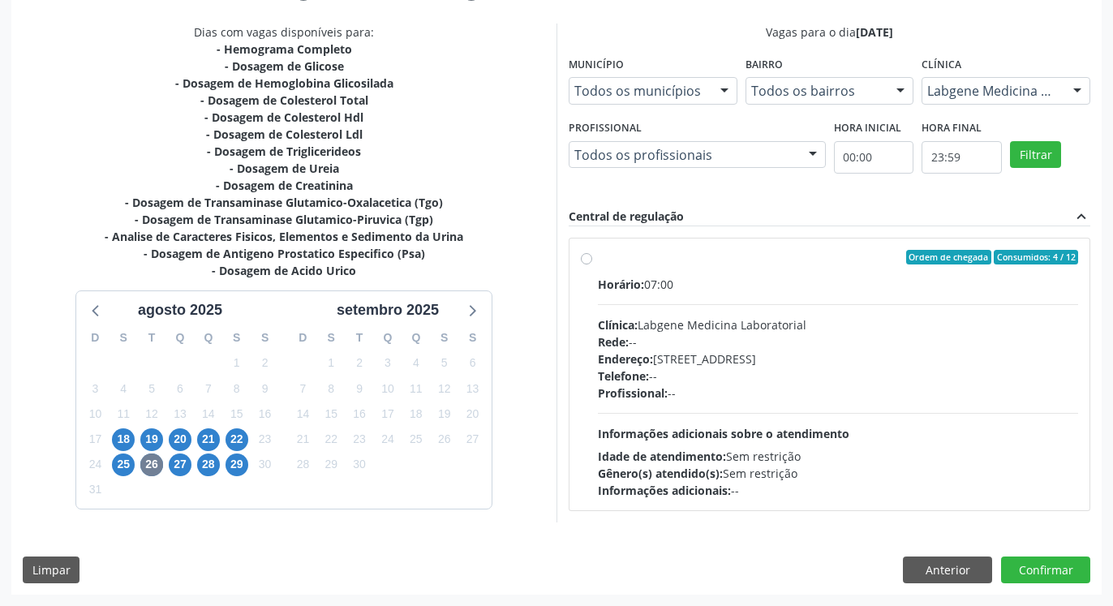
click at [598, 254] on label "Ordem de chegada Consumidos: 4 / 12 Horário: 07:00 Clínica: Labgene Medicina La…" at bounding box center [838, 374] width 480 height 249
click at [591, 254] on input "Ordem de chegada Consumidos: 4 / 12 Horário: 07:00 Clínica: Labgene Medicina La…" at bounding box center [586, 257] width 11 height 15
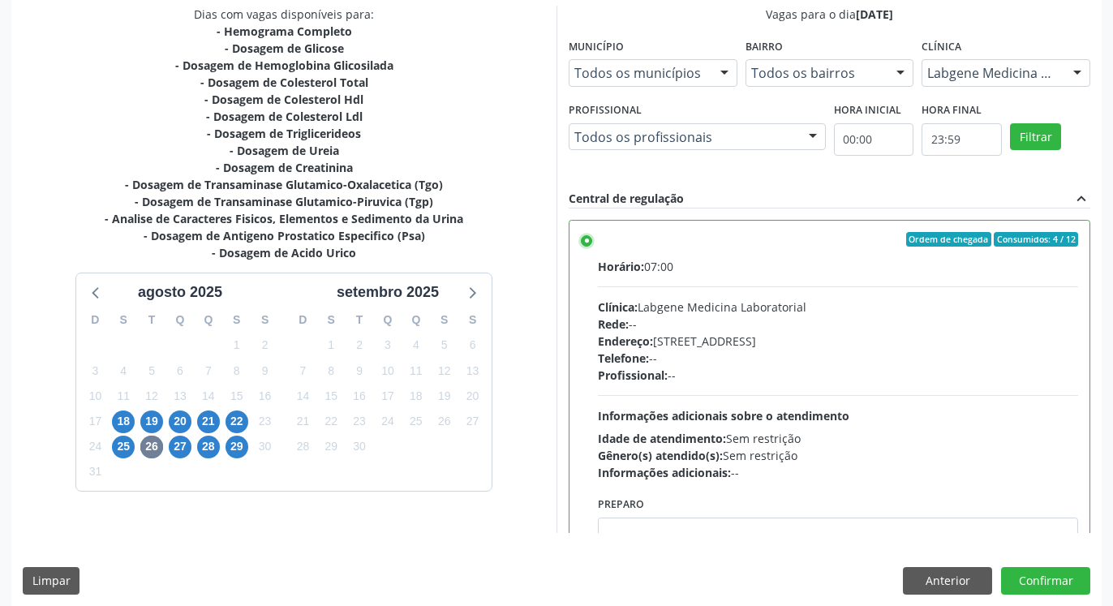
scroll to position [363, 0]
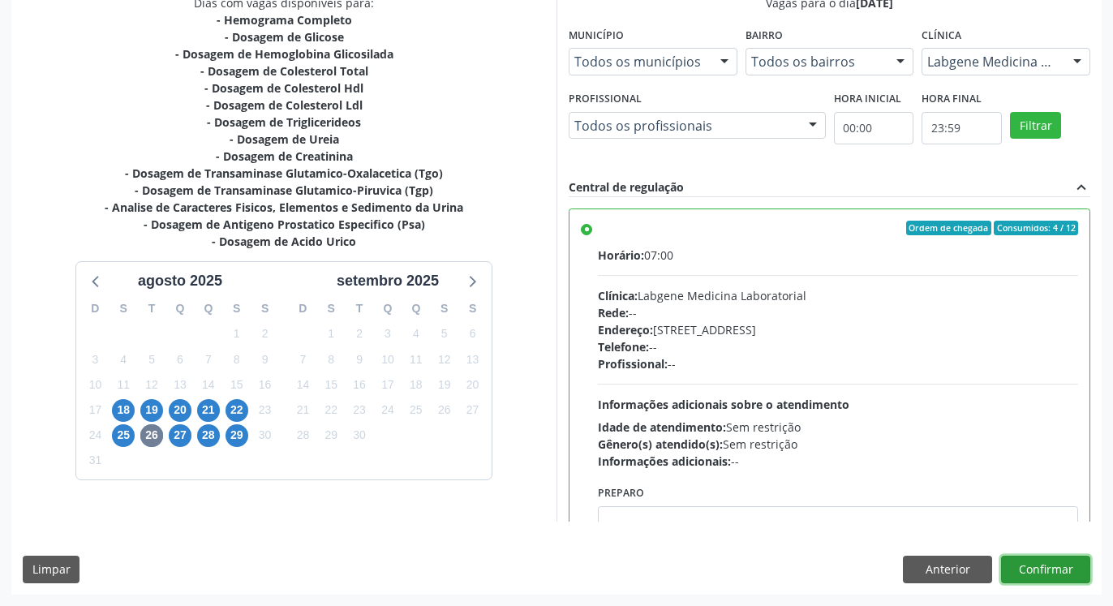
click at [1034, 568] on button "Confirmar" at bounding box center [1045, 570] width 89 height 28
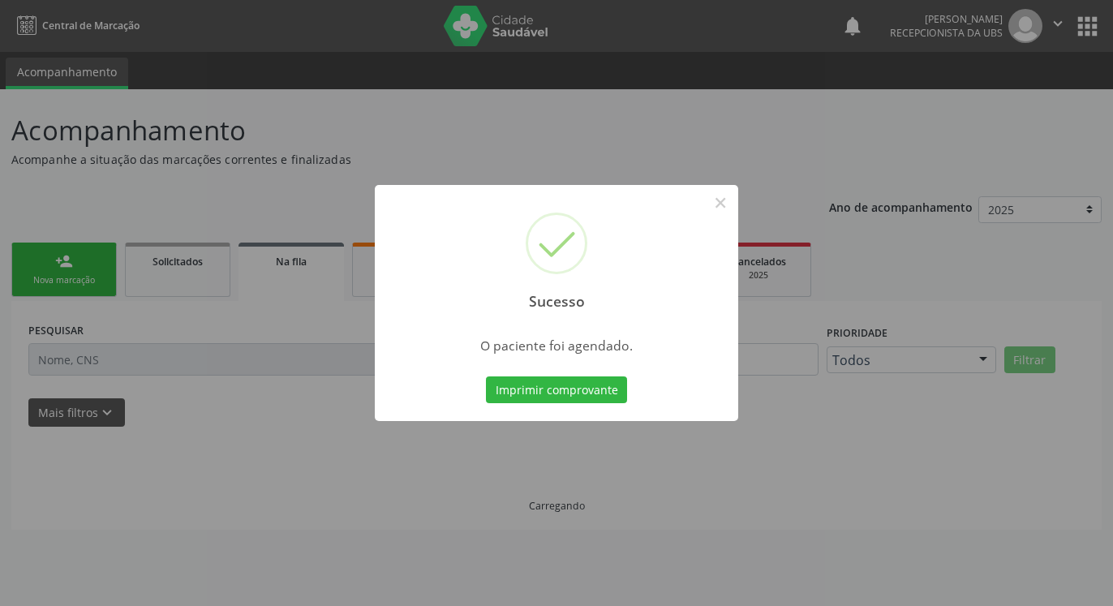
scroll to position [0, 0]
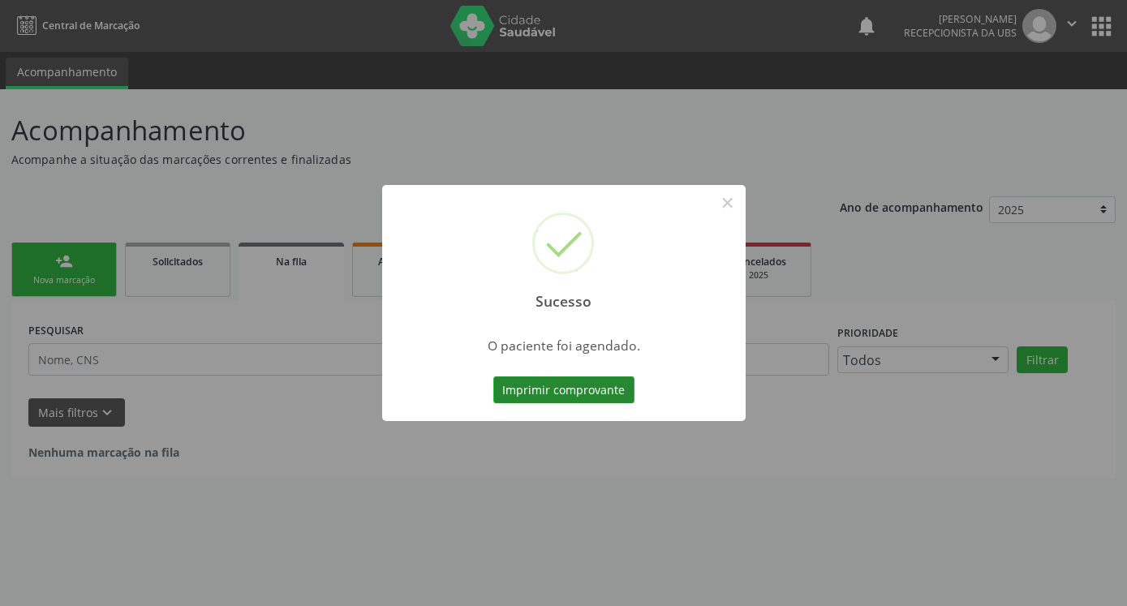
click at [597, 383] on button "Imprimir comprovante" at bounding box center [563, 390] width 141 height 28
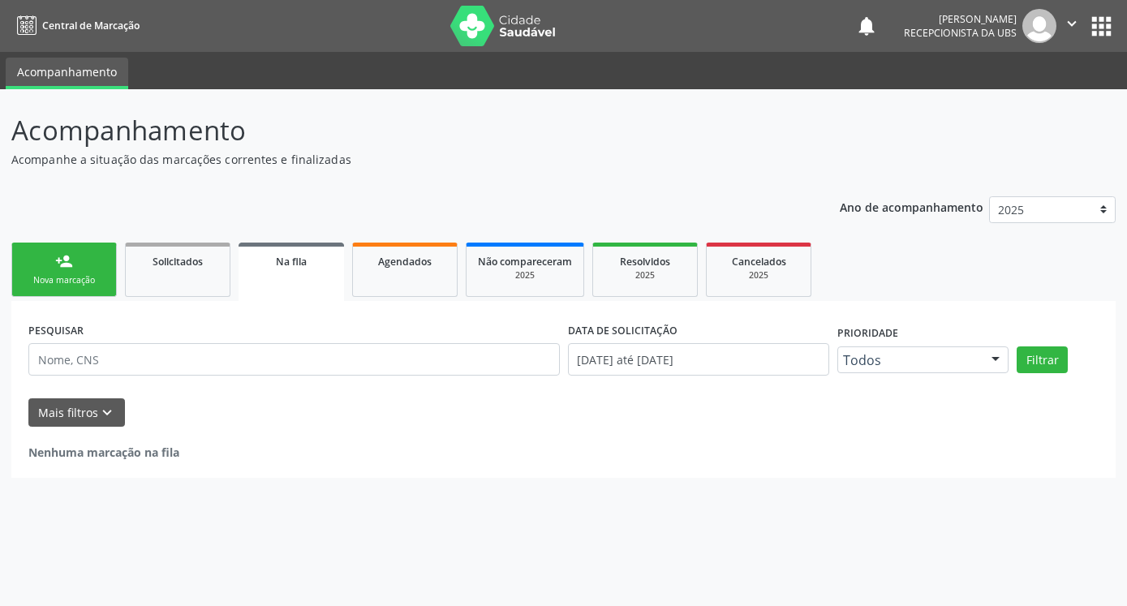
click at [54, 261] on link "person_add Nova marcação" at bounding box center [63, 270] width 105 height 54
click at [55, 261] on link "person_add Nova marcação" at bounding box center [63, 270] width 105 height 54
click at [55, 261] on div "person_add" at bounding box center [64, 261] width 18 height 18
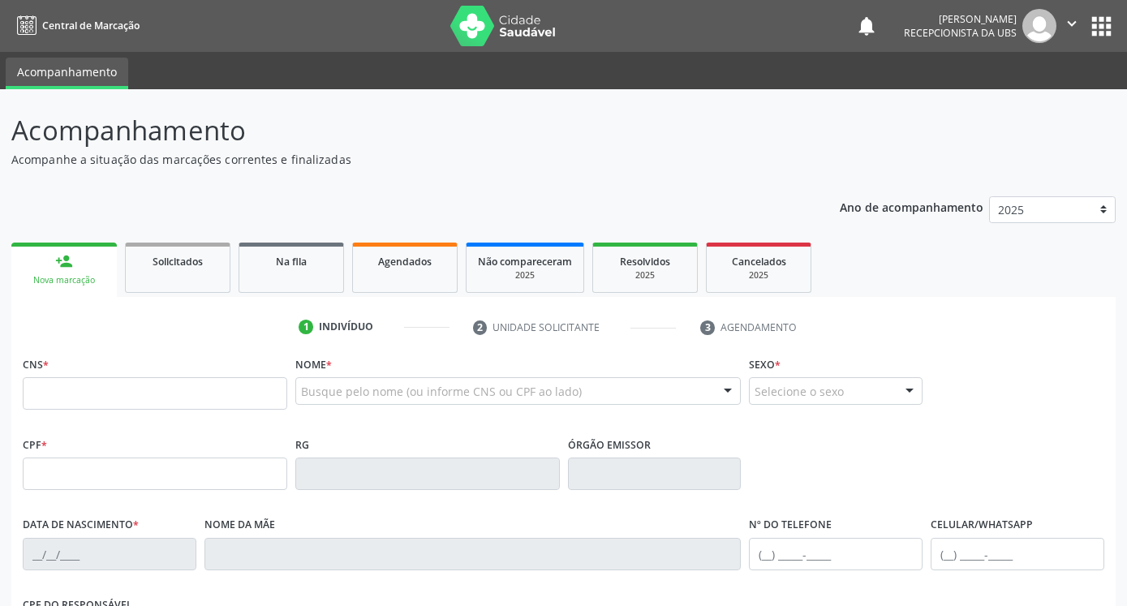
click at [55, 261] on div "person_add" at bounding box center [64, 261] width 18 height 18
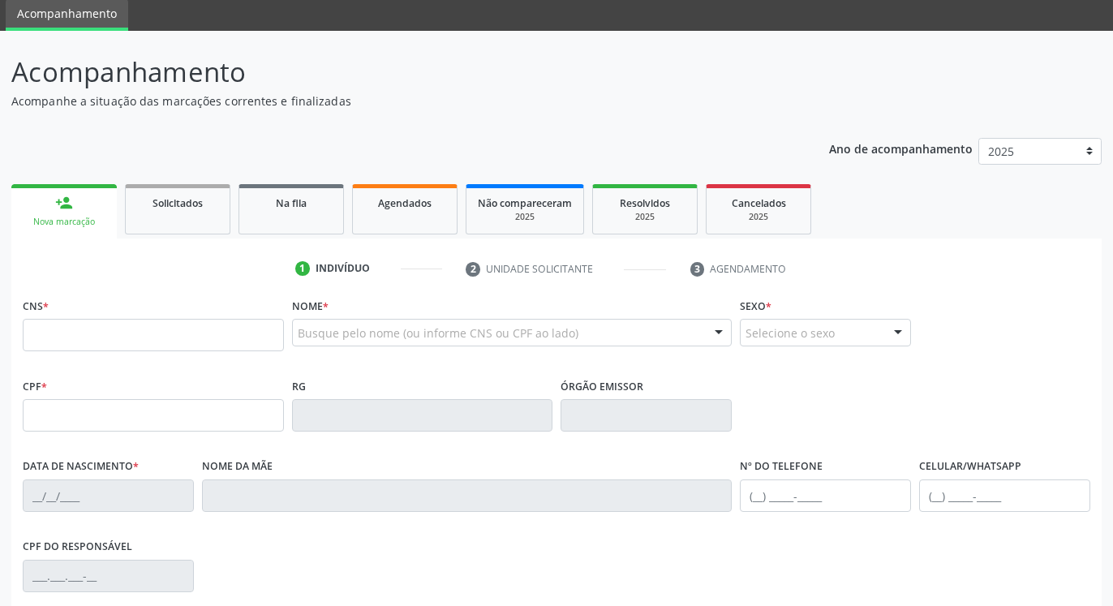
scroll to position [165, 0]
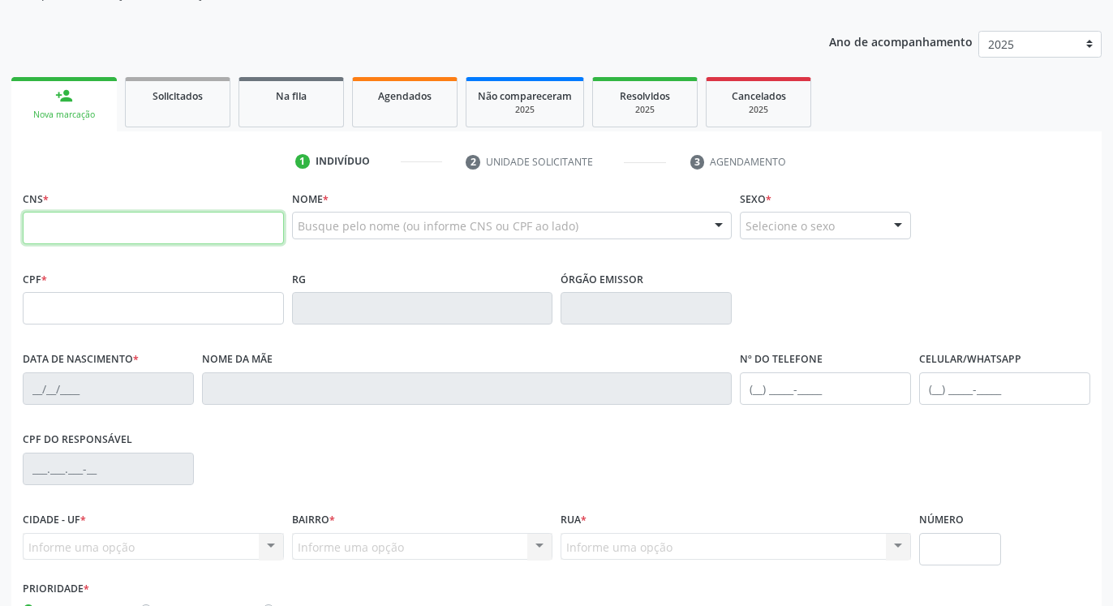
click at [80, 224] on input "text" at bounding box center [153, 228] width 261 height 32
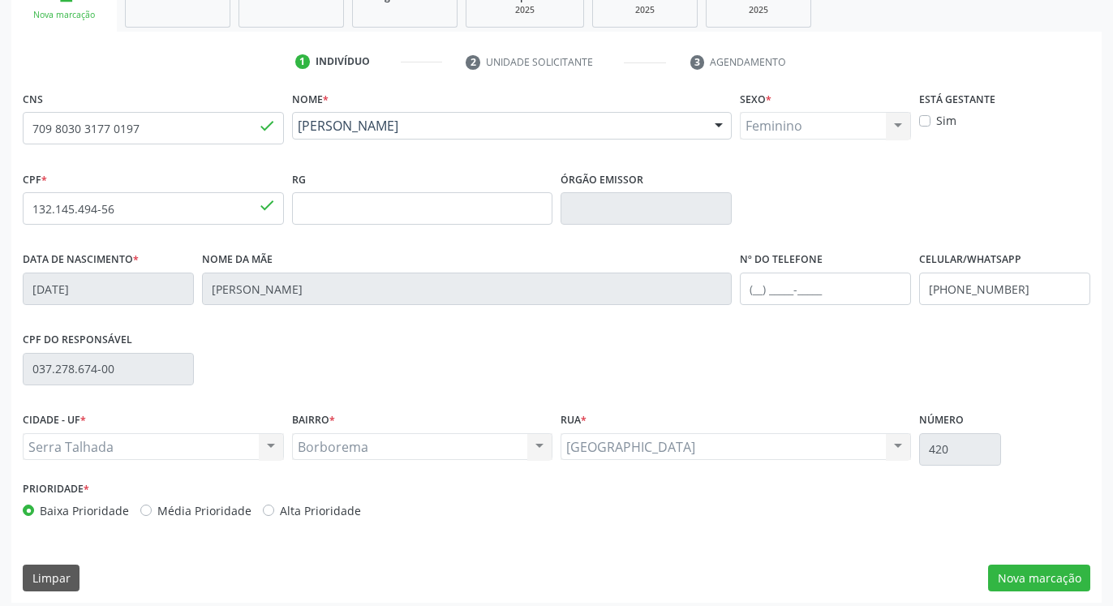
scroll to position [273, 0]
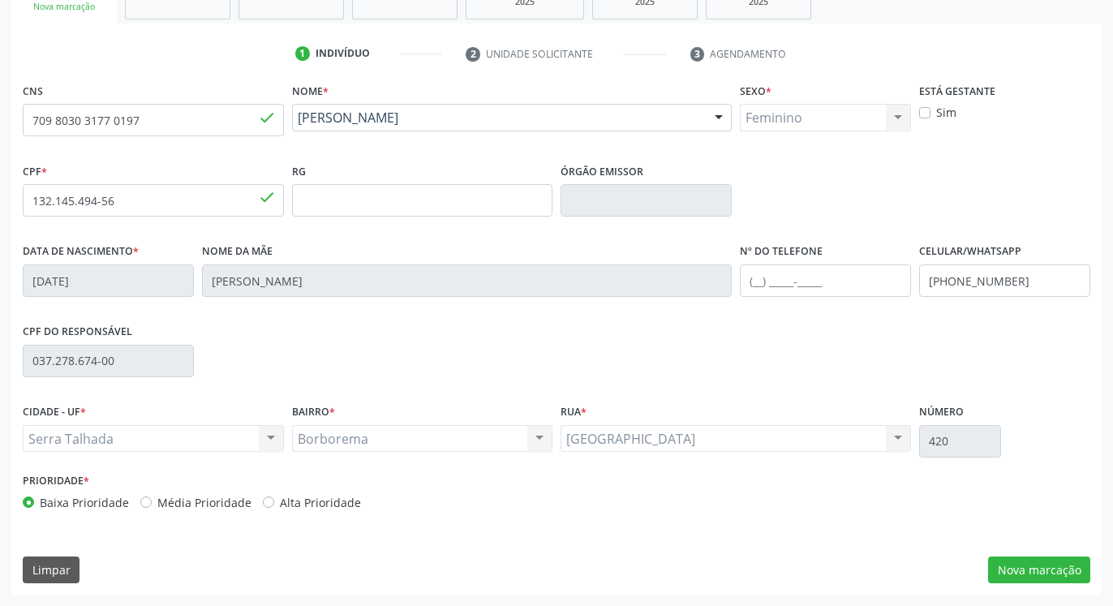
click at [936, 108] on label "Sim" at bounding box center [946, 112] width 20 height 17
click at [919, 108] on input "Sim" at bounding box center [924, 111] width 11 height 15
click at [1038, 571] on button "Nova marcação" at bounding box center [1039, 571] width 102 height 28
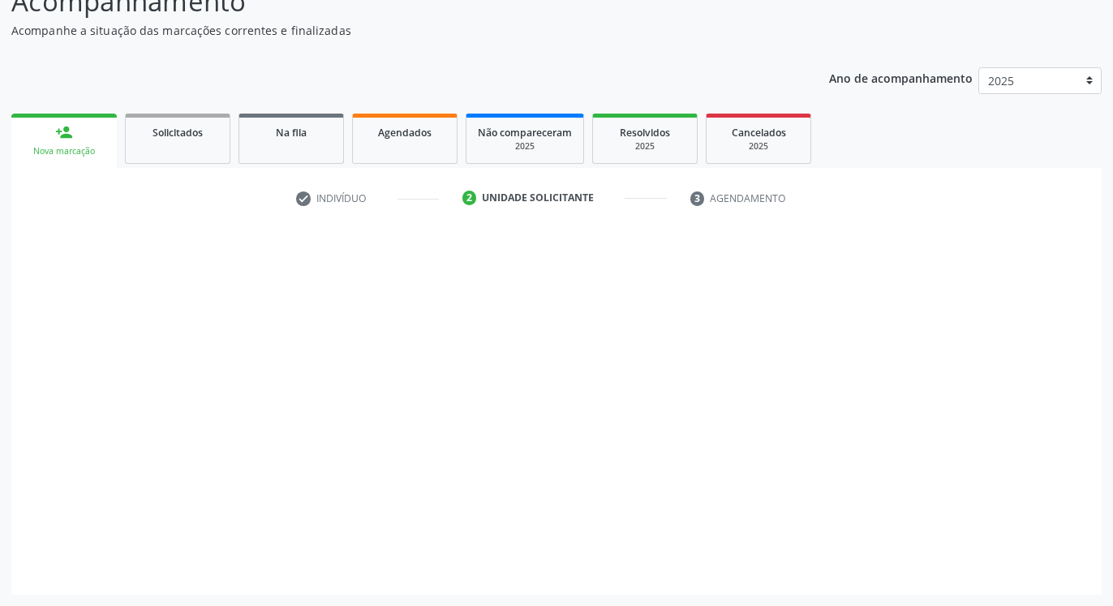
scroll to position [129, 0]
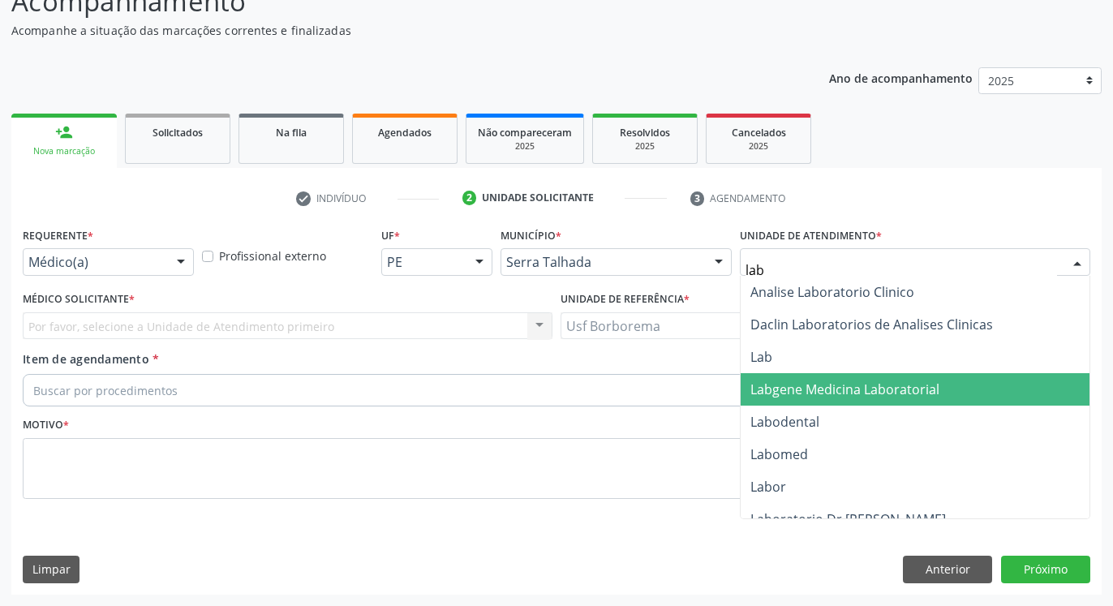
click at [876, 380] on span "Labgene Medicina Laboratorial" at bounding box center [844, 389] width 189 height 18
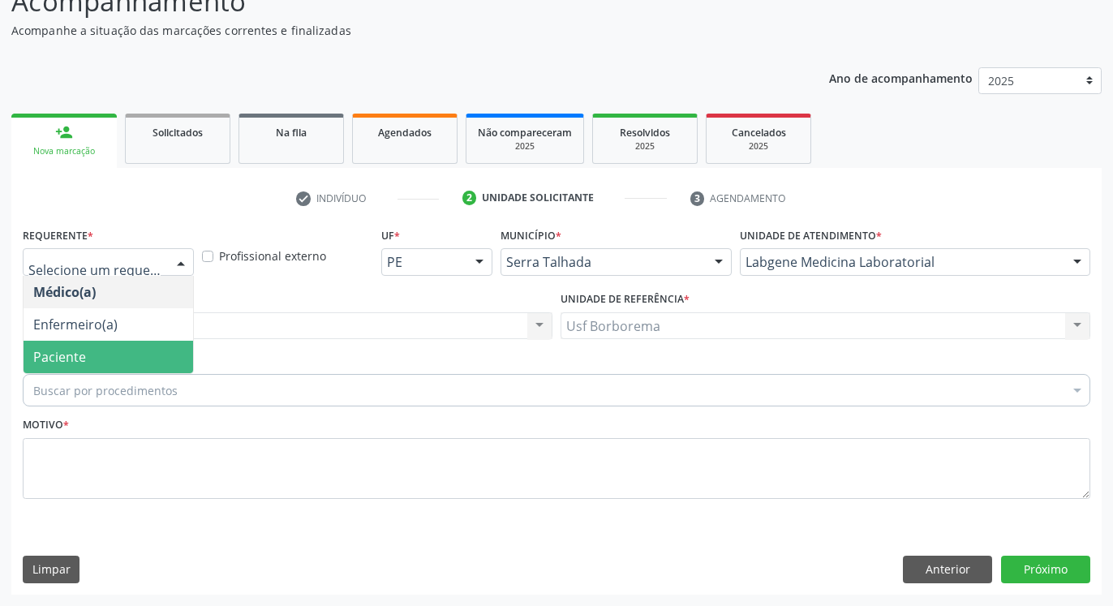
click at [130, 353] on span "Paciente" at bounding box center [109, 357] width 170 height 32
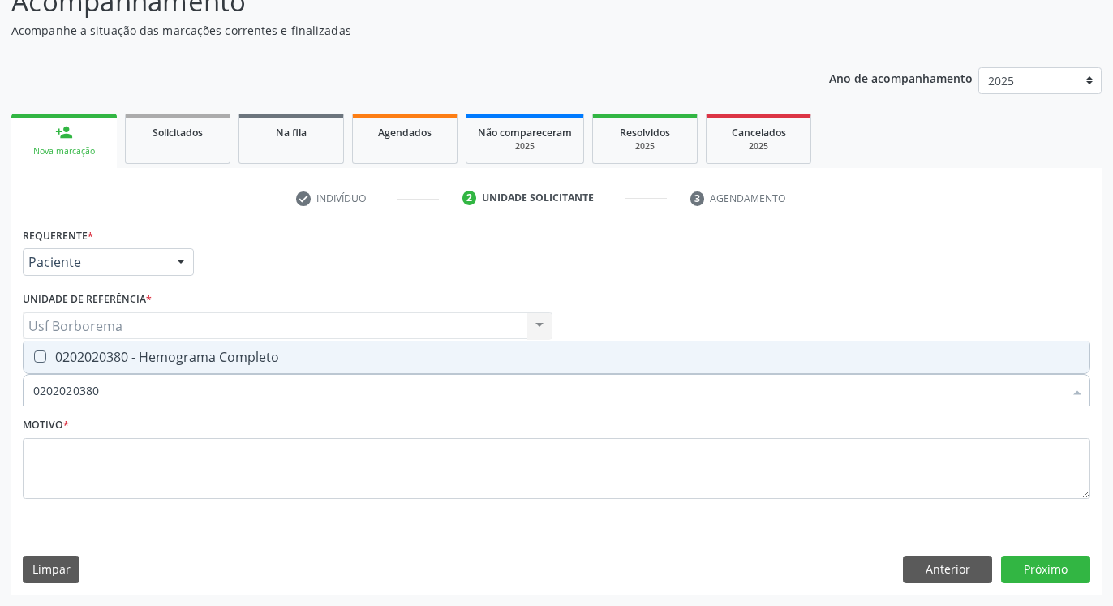
click at [155, 350] on div "0202020380 - Hemograma Completo" at bounding box center [556, 356] width 1047 height 13
click at [162, 387] on input "0202020380" at bounding box center [548, 390] width 1030 height 32
click at [213, 358] on div "0202010473 - Dosagem de Glicose" at bounding box center [556, 356] width 1047 height 13
click at [213, 377] on input "0202010473" at bounding box center [548, 390] width 1030 height 32
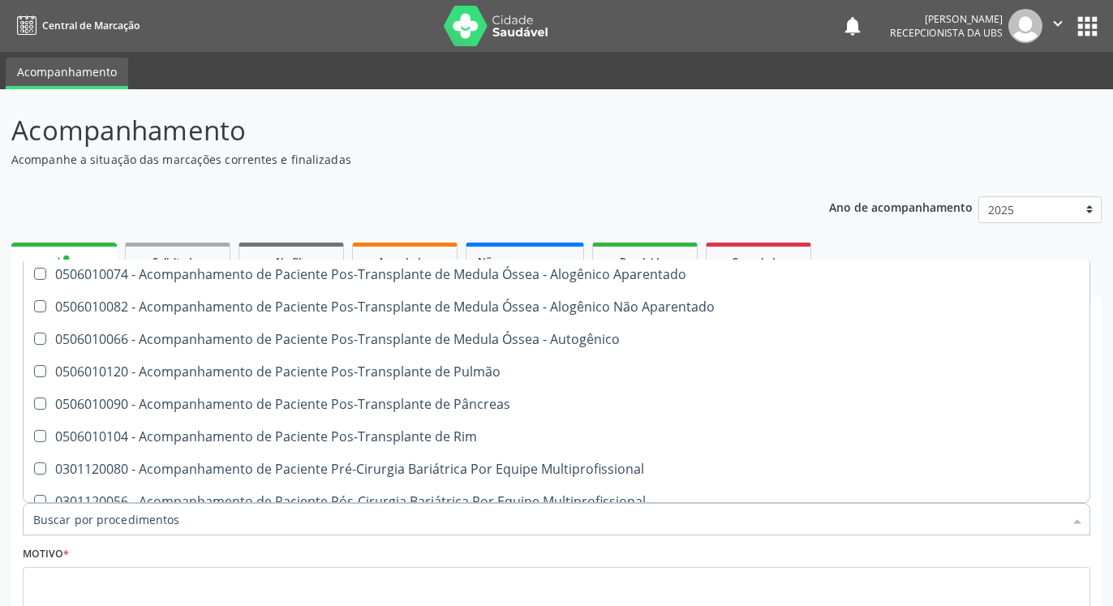
scroll to position [1499, 0]
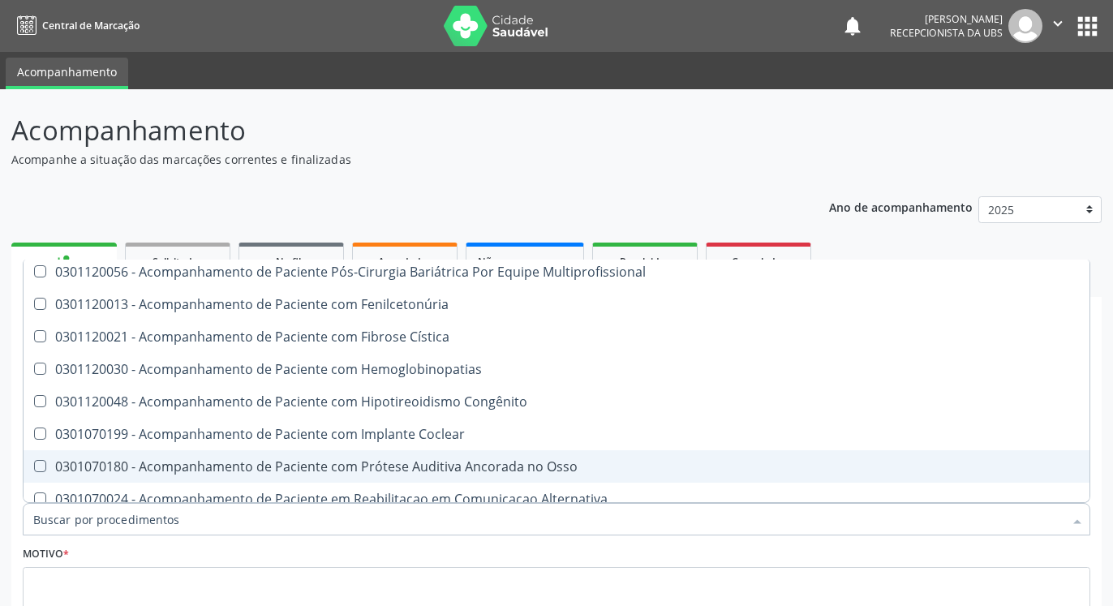
click at [310, 521] on input "Item de agendamento *" at bounding box center [548, 519] width 1030 height 32
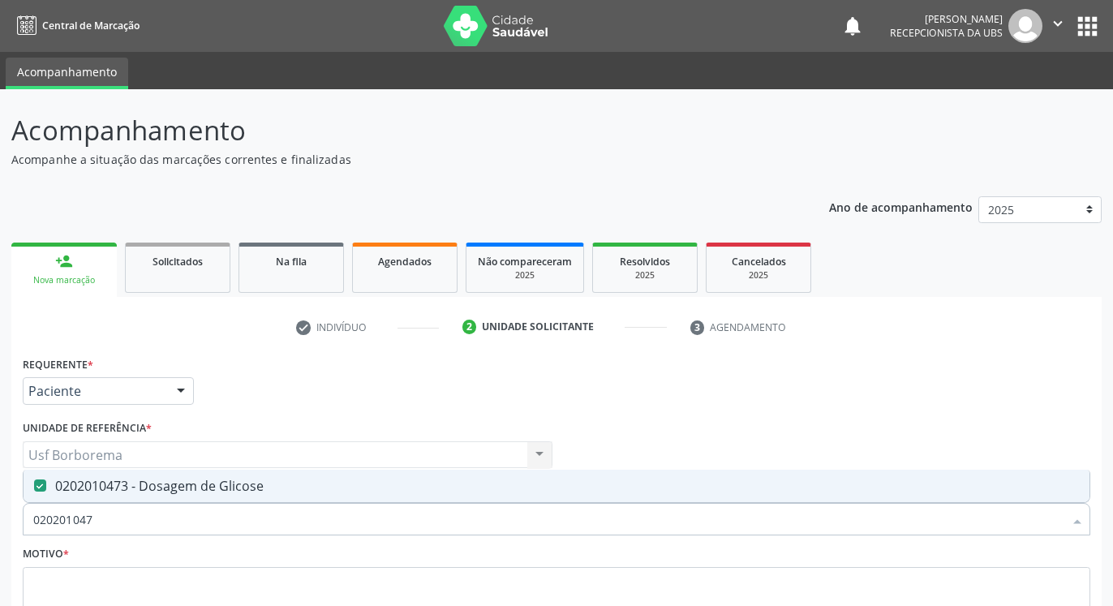
scroll to position [0, 0]
click at [320, 479] on div "0202120023 - Determinacao Direta e Reversa de Grupo Abo" at bounding box center [556, 485] width 1047 height 13
click at [320, 505] on input "0202120023" at bounding box center [548, 519] width 1030 height 32
click at [320, 486] on div "0202050017 - Analise de Caracteres Fisicos, Elementos e Sedimento da Urina" at bounding box center [556, 485] width 1047 height 13
click at [317, 513] on input "0202050017" at bounding box center [548, 519] width 1030 height 32
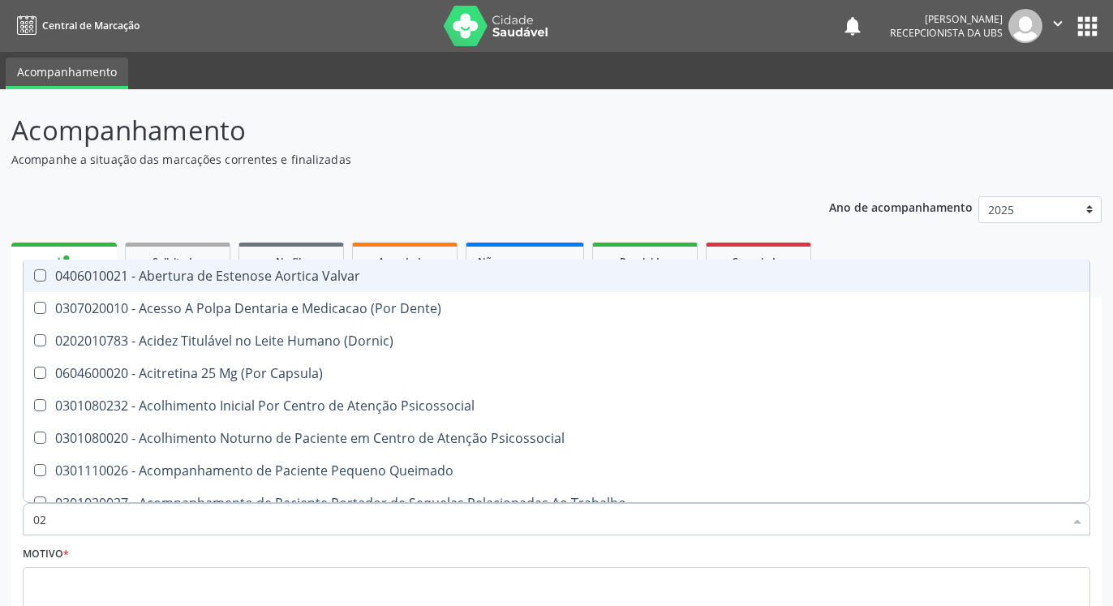
type input "023"
checkbox Sífilis "true"
checkbox Urina "false"
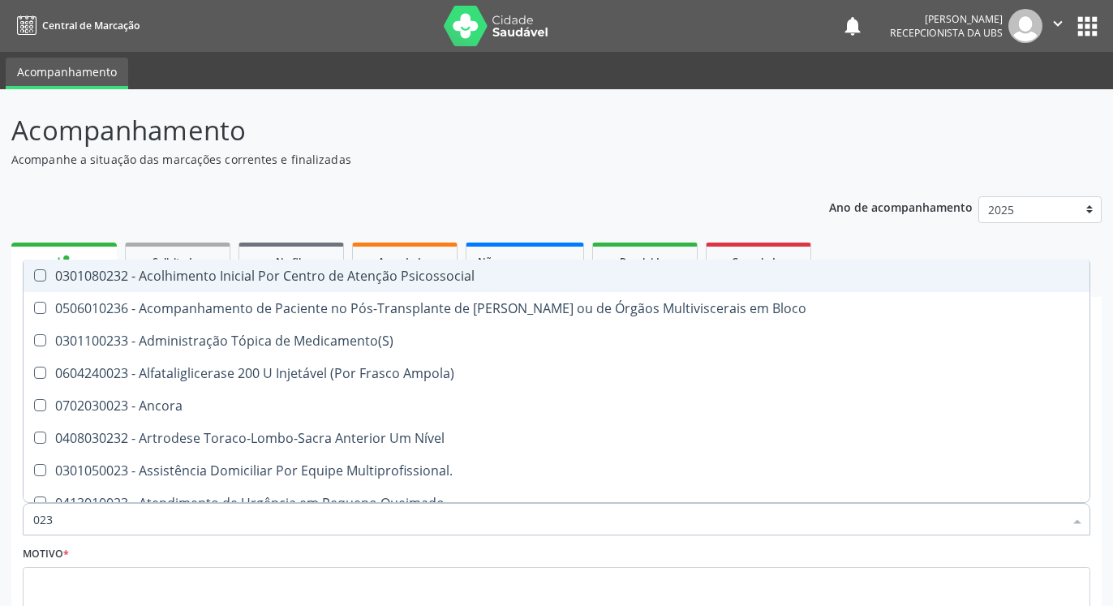
type input "02"
checkbox Abo "false"
checkbox Avançado "true"
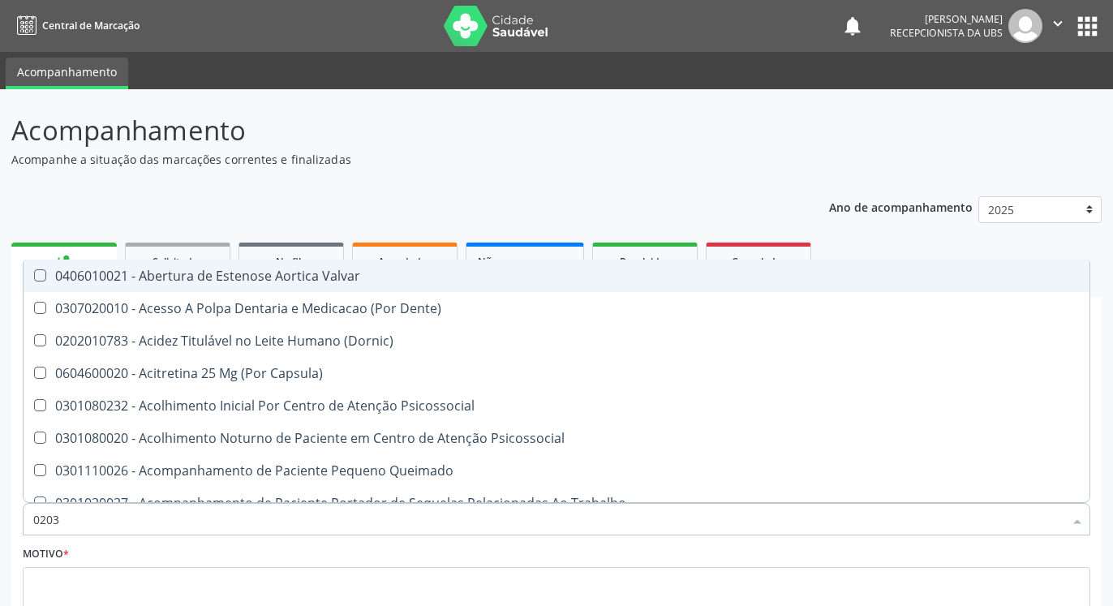
type input "02030"
checkbox Terapeutica "false"
checkbox Urina "false"
checkbox Niveis "false"
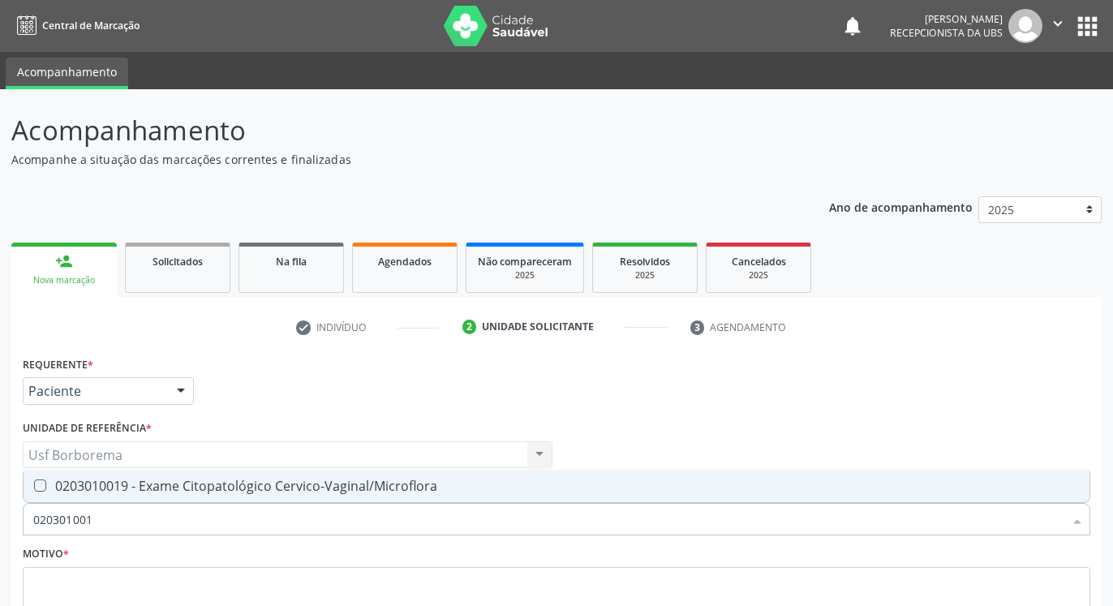
type input "0203010019"
click at [369, 474] on span "0203010019 - Exame Citopatológico Cervico-Vaginal/Microflora" at bounding box center [557, 486] width 1066 height 32
checkbox Cervico-Vaginal\/Microflora "true"
click at [369, 511] on input "0203010019" at bounding box center [548, 519] width 1030 height 32
type input "02030100"
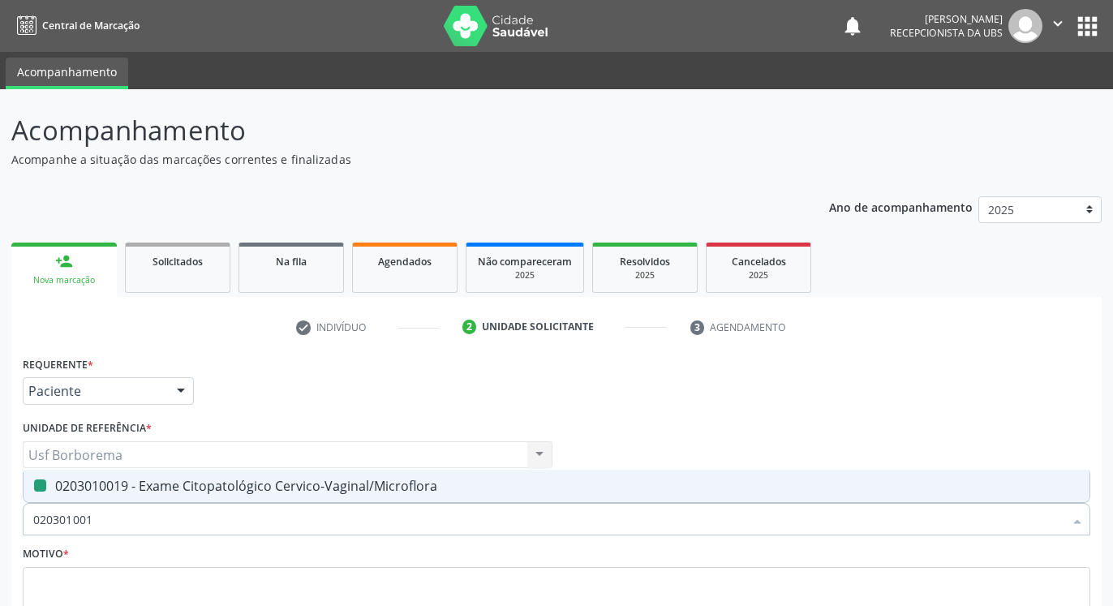
checkbox Cervico-Vaginal\/Microflora "false"
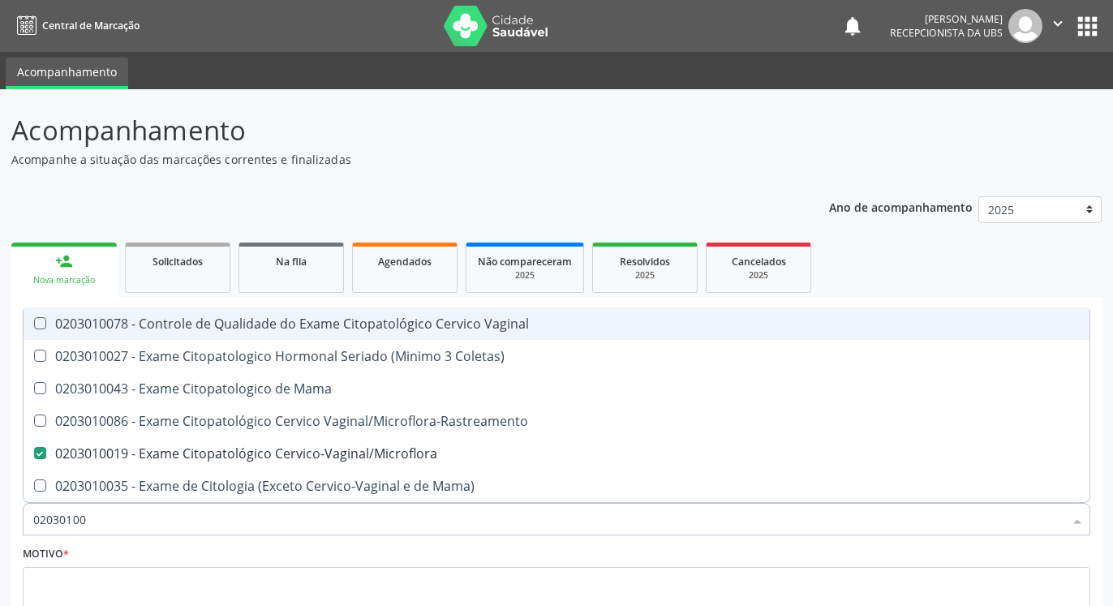
type input "0203010"
checkbox Cervico-Vaginal\/Microflora "false"
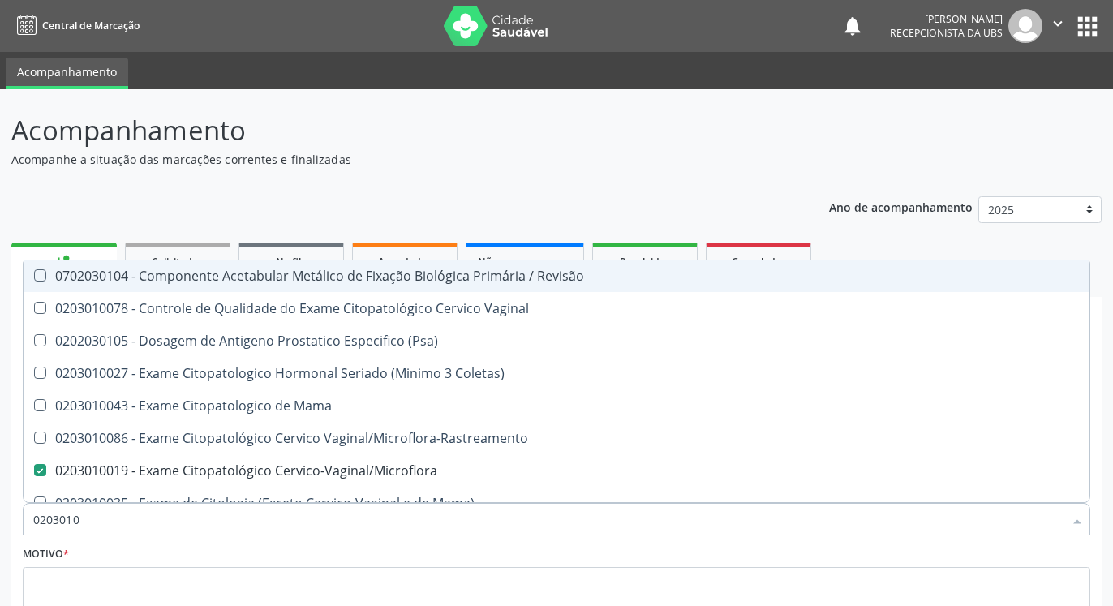
type input "020301"
checkbox Cervico-Vaginal\/Microflora "false"
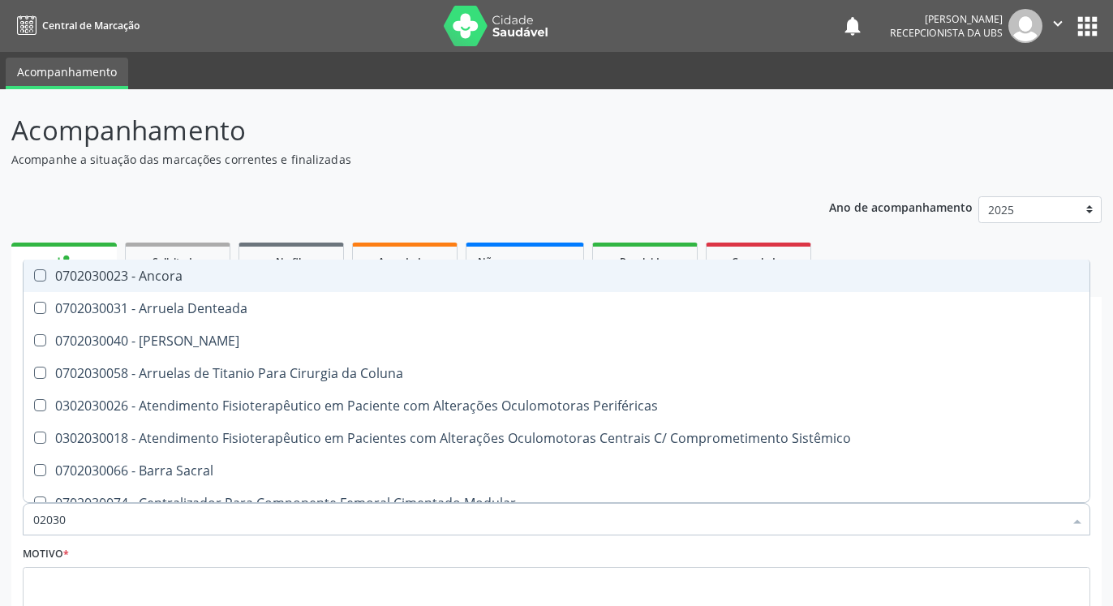
type input "0203"
checkbox Cervico-Vaginal\/Microflora "false"
checkbox Infantil "true"
checkbox Blot\/Imunoblot\) "true"
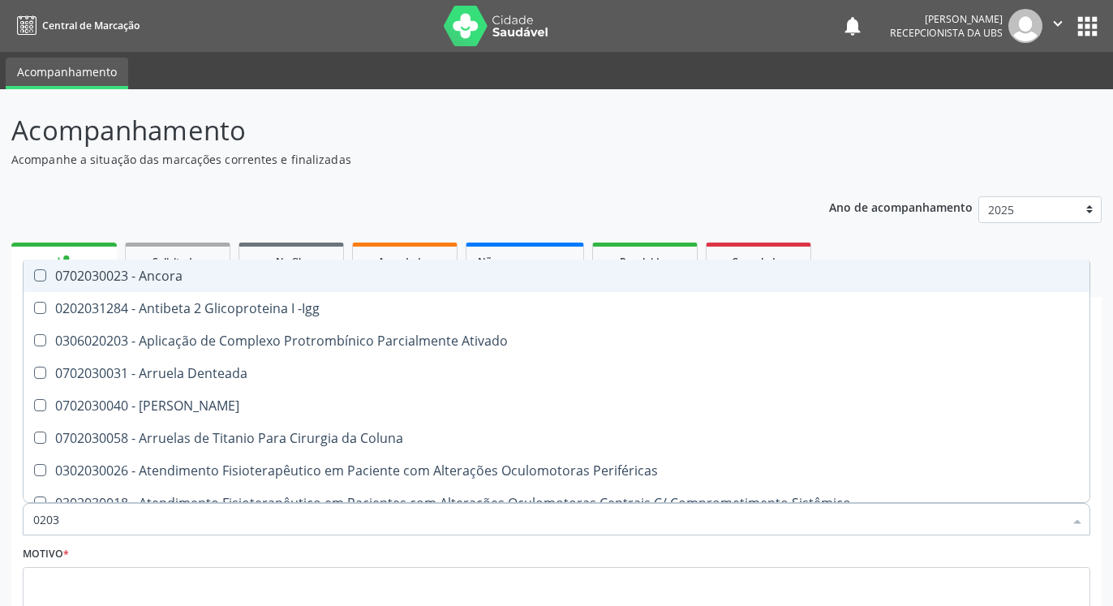
type input "020"
checkbox Biologica "true"
checkbox Cervico-Vaginal\/Microflora "false"
checkbox Completo "false"
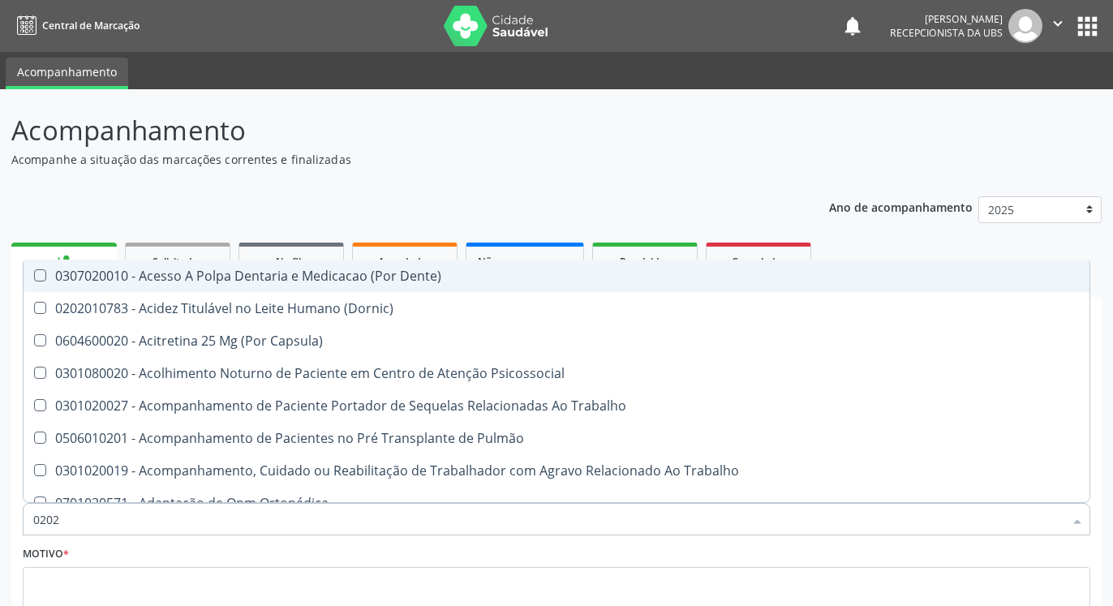
type input "02020"
checkbox Capsula\) "true"
checkbox Urina "false"
checkbox Coagulação\ "false"
checkbox Salivar "true"
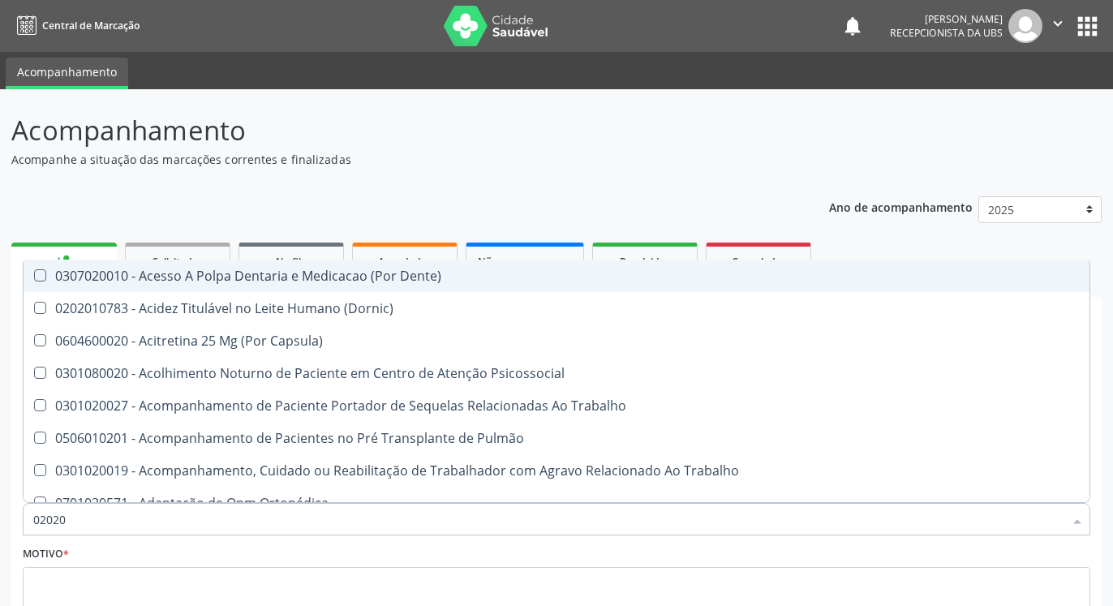
checkbox Laser "false"
checkbox \(Cantoplastia\) "true"
checkbox Biologica "false"
checkbox Abo "false"
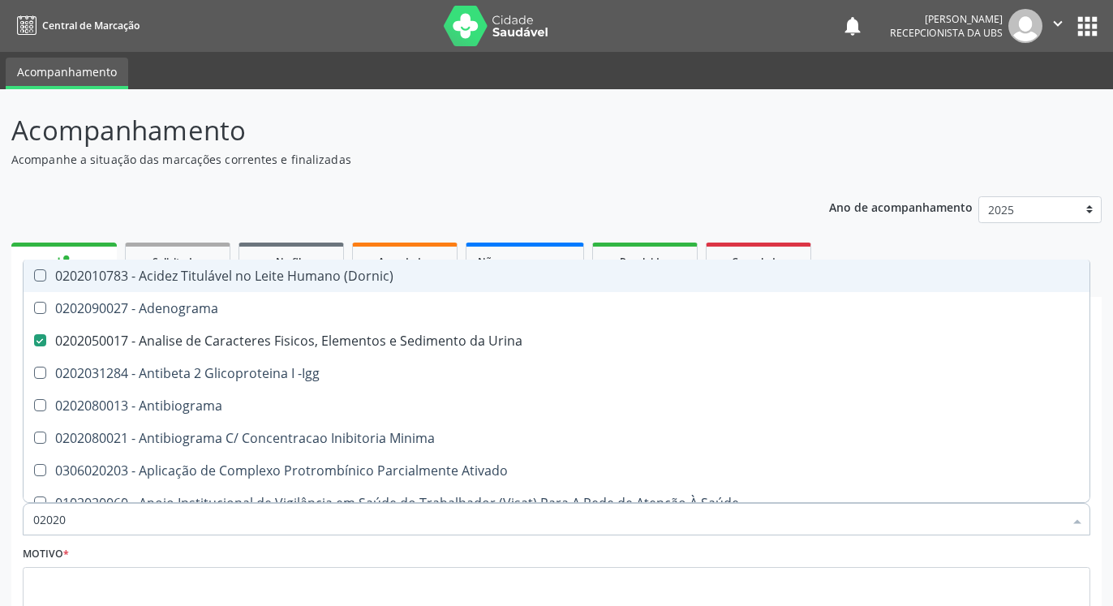
type input "020203"
checkbox Urina "false"
checkbox Aminoacidos "true"
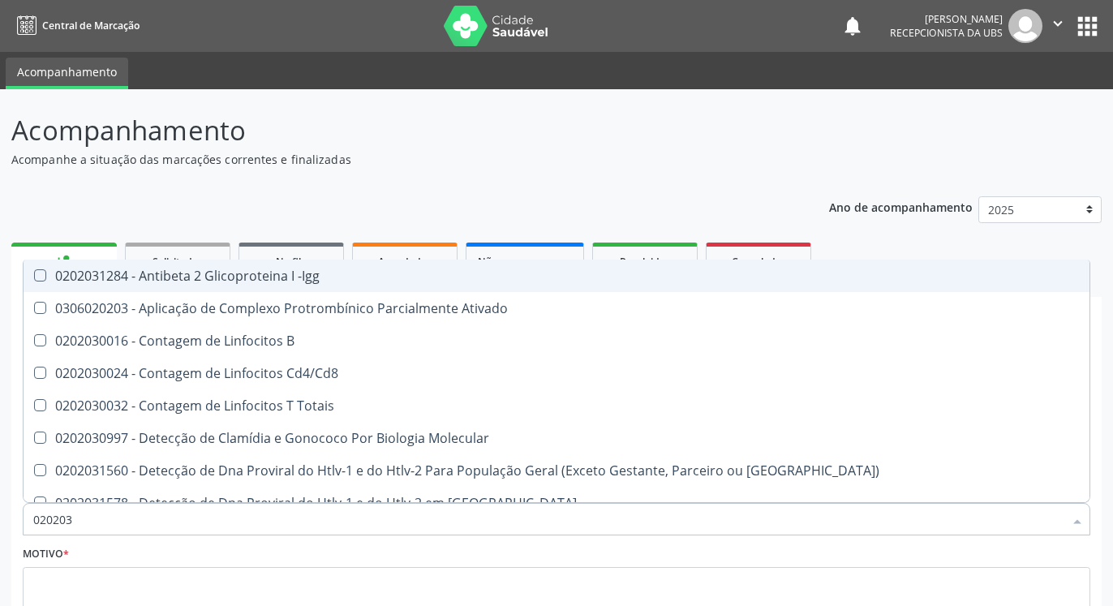
type input "0202030"
checkbox Completo "false"
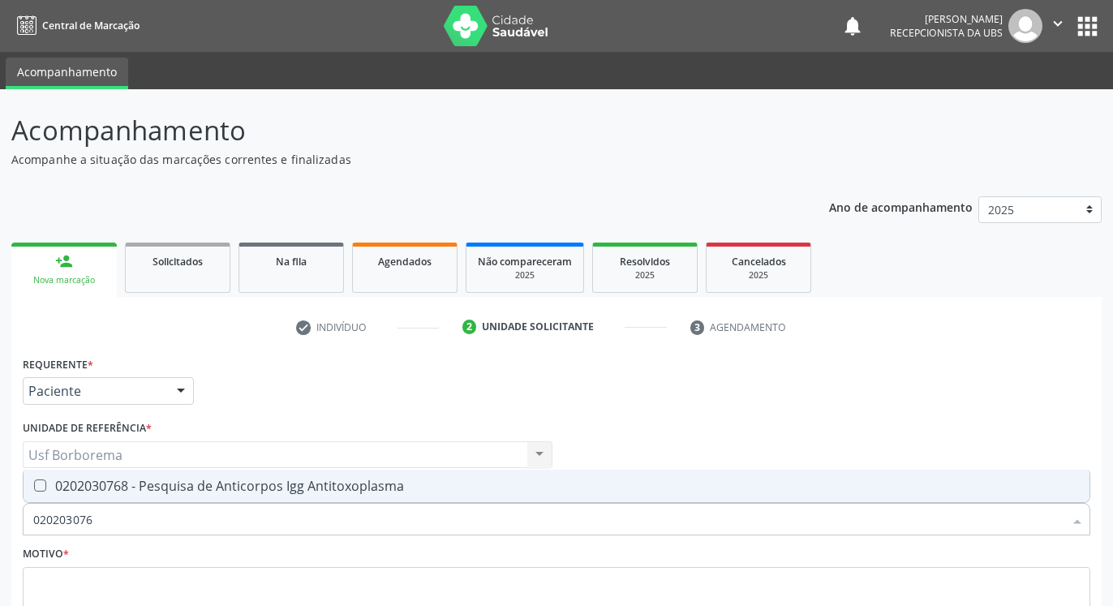
type input "0202030768"
drag, startPoint x: 366, startPoint y: 481, endPoint x: 366, endPoint y: 501, distance: 19.5
click at [366, 480] on div "0202030768 - Pesquisa de Anticorpos Igg Antitoxoplasma" at bounding box center [556, 485] width 1047 height 13
checkbox Antitoxoplasma "true"
click at [368, 517] on input "0202030768" at bounding box center [548, 519] width 1030 height 32
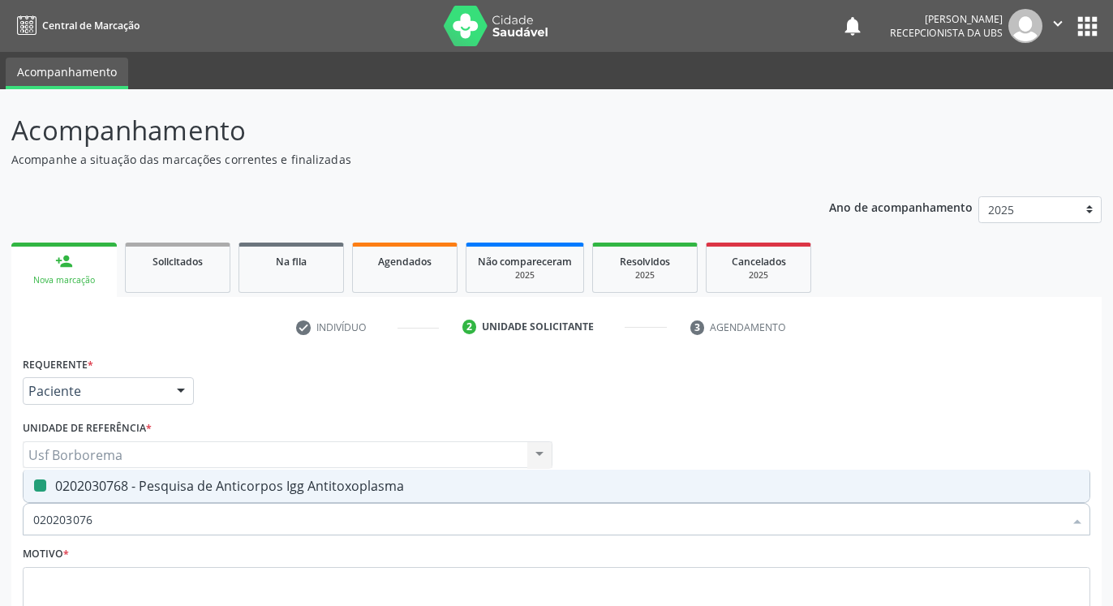
type input "02020307"
checkbox Antitoxoplasma "false"
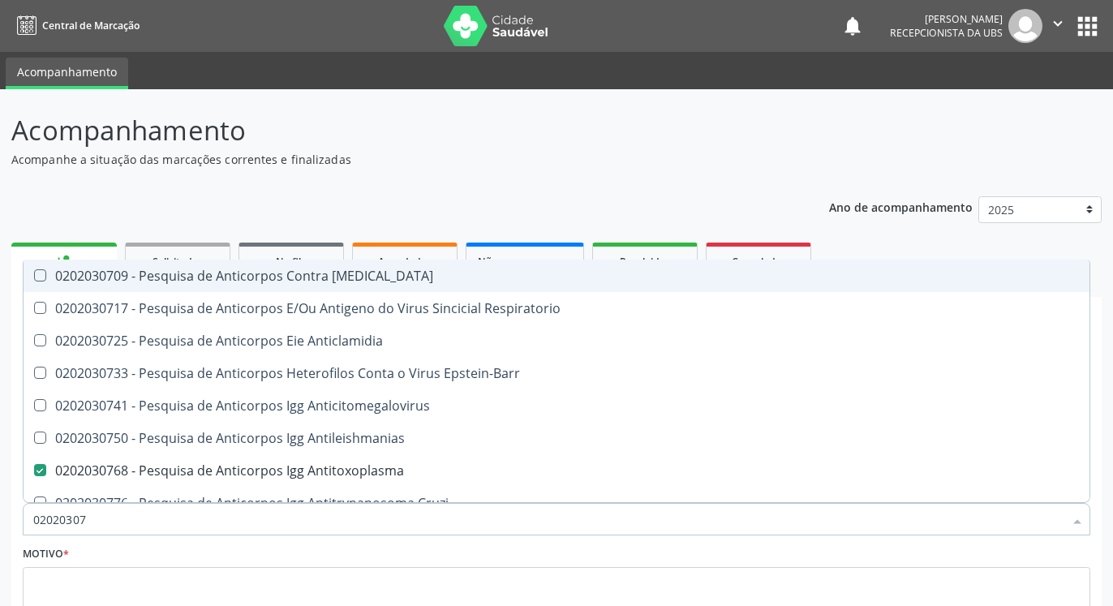
type input "0202030"
checkbox Antitoxoplasma "false"
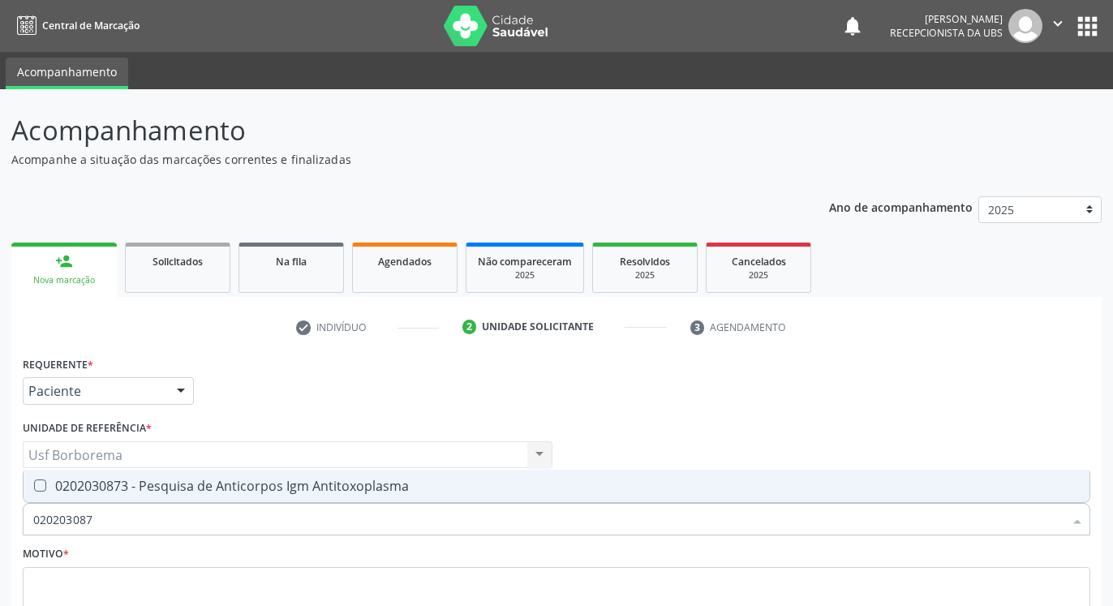
type input "0202030873"
click at [389, 488] on div "0202030873 - Pesquisa de Anticorpos Igm Antitoxoplasma" at bounding box center [556, 485] width 1047 height 13
checkbox Antitoxoplasma "true"
click at [389, 510] on input "0202030873" at bounding box center [548, 519] width 1030 height 32
type input "02020308"
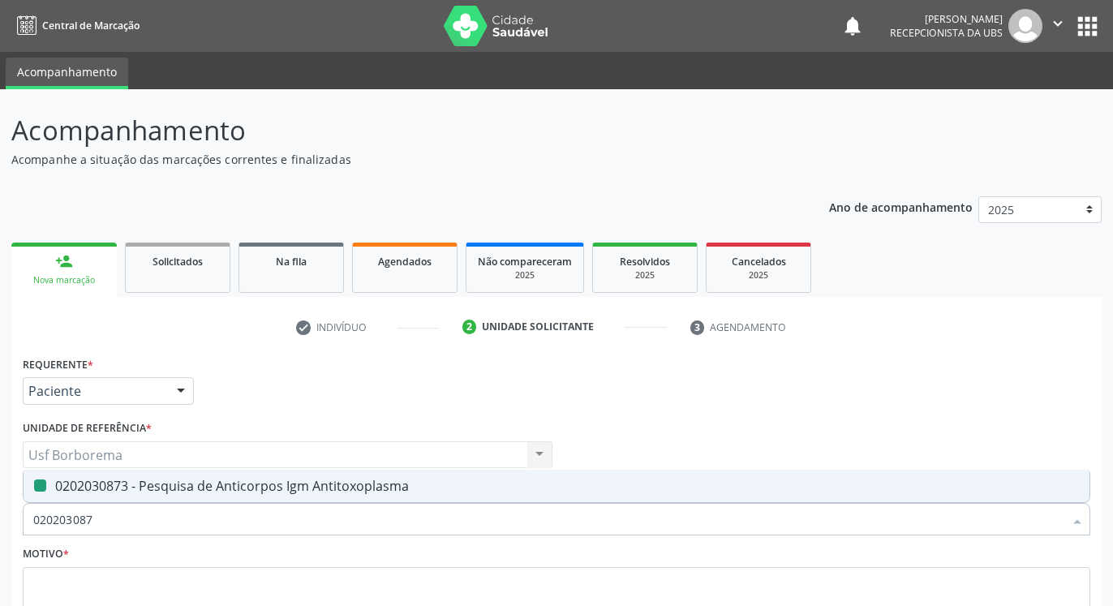
checkbox Antitoxoplasma "false"
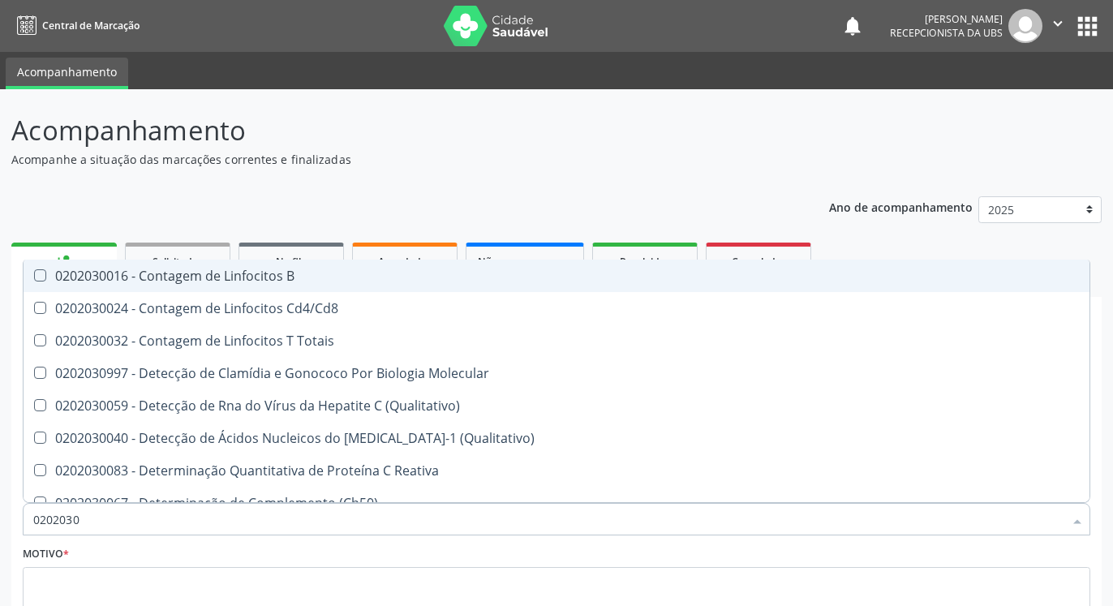
type input "020203"
checkbox Antiglomerulo "true"
checkbox Antitoxoplasma "false"
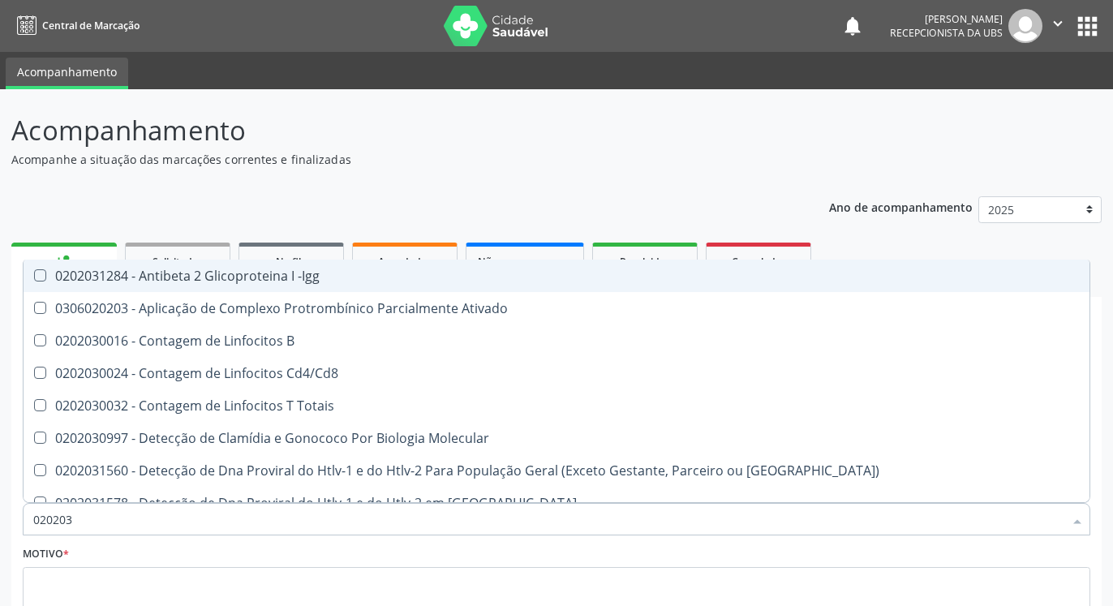
type input "02020"
checkbox B "true"
checkbox Completo "false"
checkbox Antitoxoplasma "false"
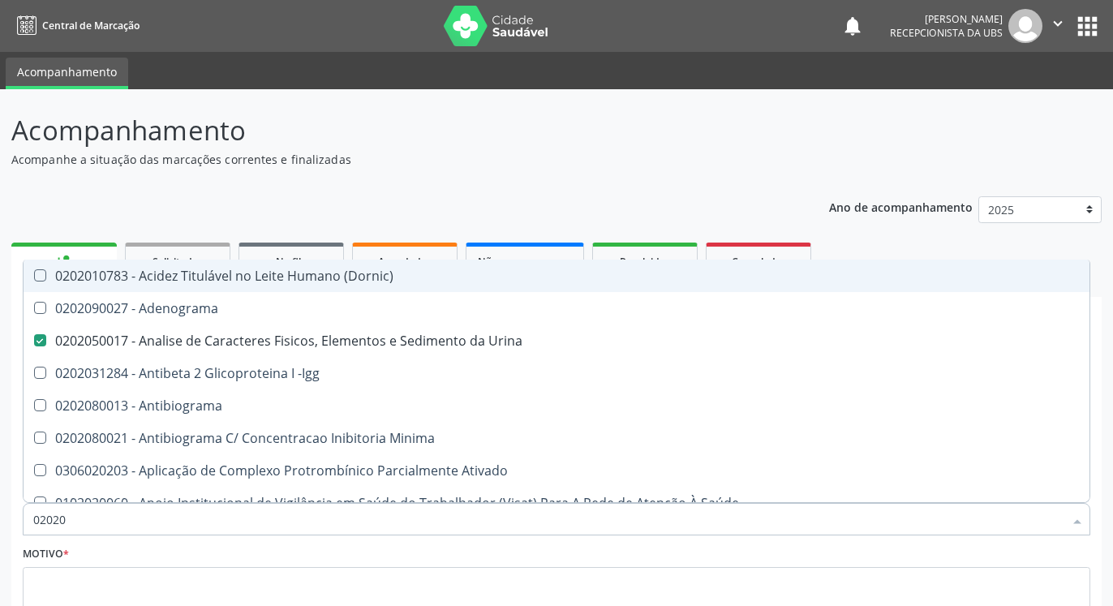
type input "020203"
checkbox Urina "false"
checkbox Aminoacidos "true"
checkbox Anti-Achr "true"
checkbox Calcio "true"
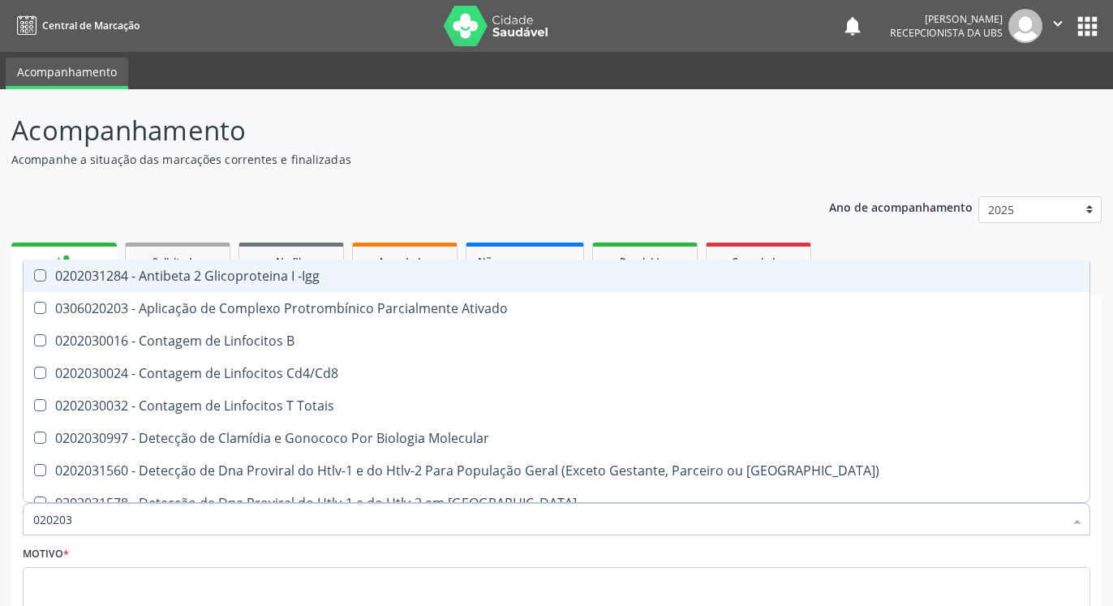
type input "0202030"
checkbox Completo "false"
checkbox \(Ro\) "true"
checkbox Antiespermatozoides "true"
type input "0202"
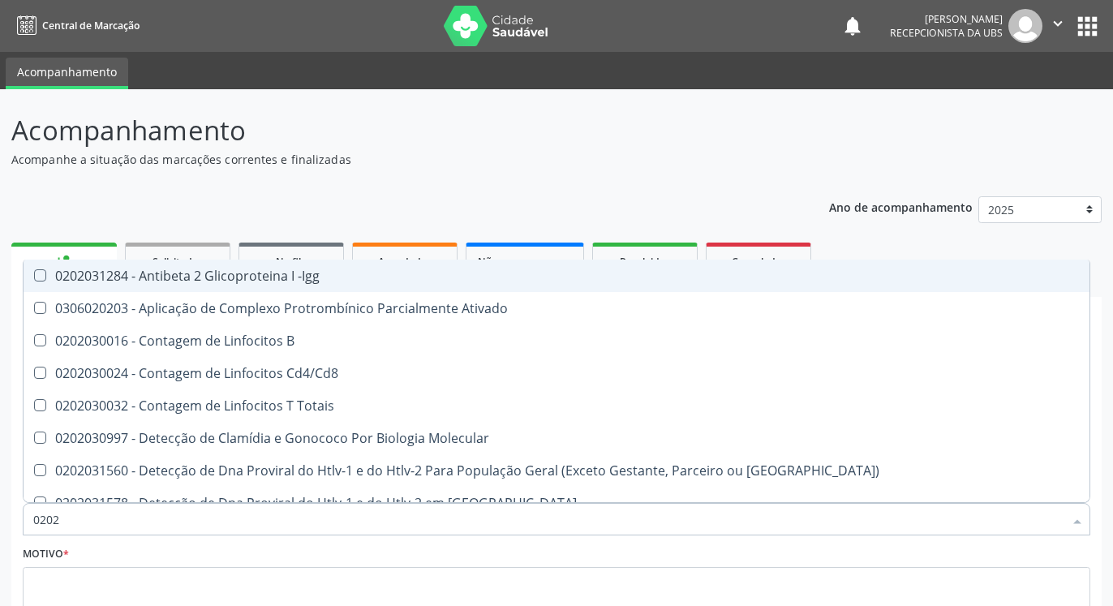
checkbox B "true"
checkbox Completo "false"
checkbox Gestante "true"
checkbox Antitoxoplasma "false"
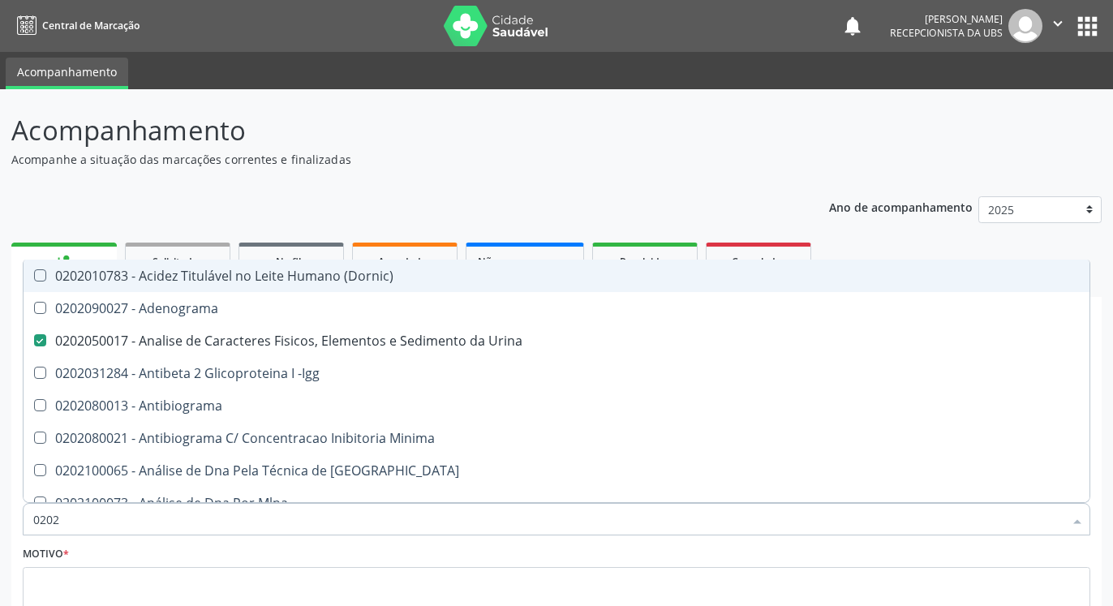
type input "020"
checkbox Urina "false"
checkbox Creatinina "true"
checkbox Abo "false"
checkbox Glicose "false"
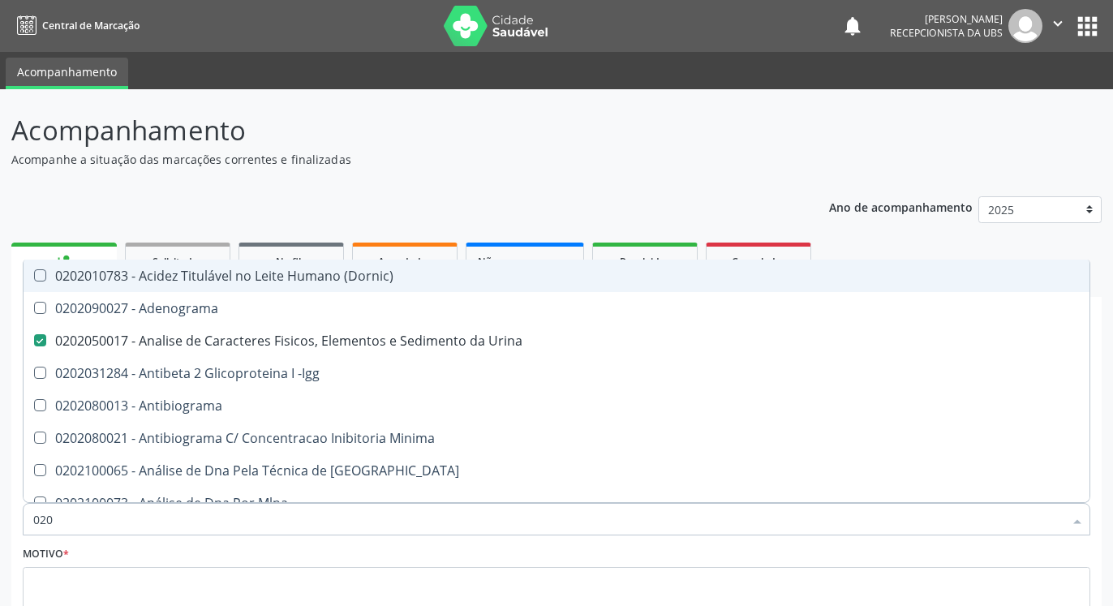
checkbox Completo "false"
checkbox Estriado "true"
checkbox Antitoxoplasma "false"
checkbox Boston "true"
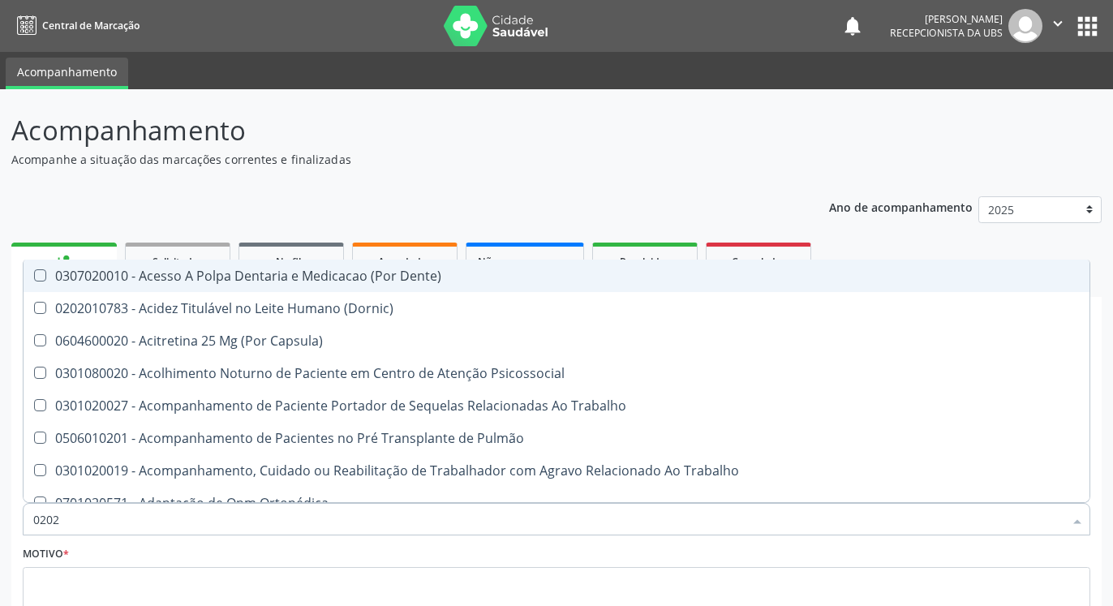
type input "02020"
checkbox Capsula\) "true"
checkbox Urina "false"
checkbox Coagulação\ "false"
checkbox Salivar "true"
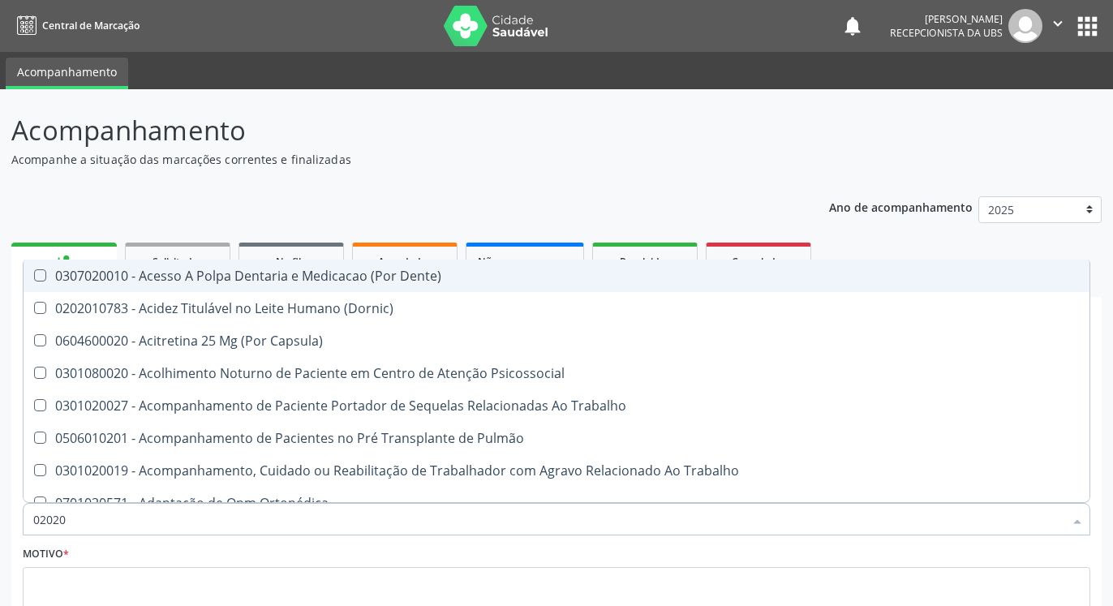
checkbox Laser "false"
checkbox \(Cantoplastia\) "true"
checkbox Biologica "false"
checkbox Plaquetas "true"
checkbox Estágios "true"
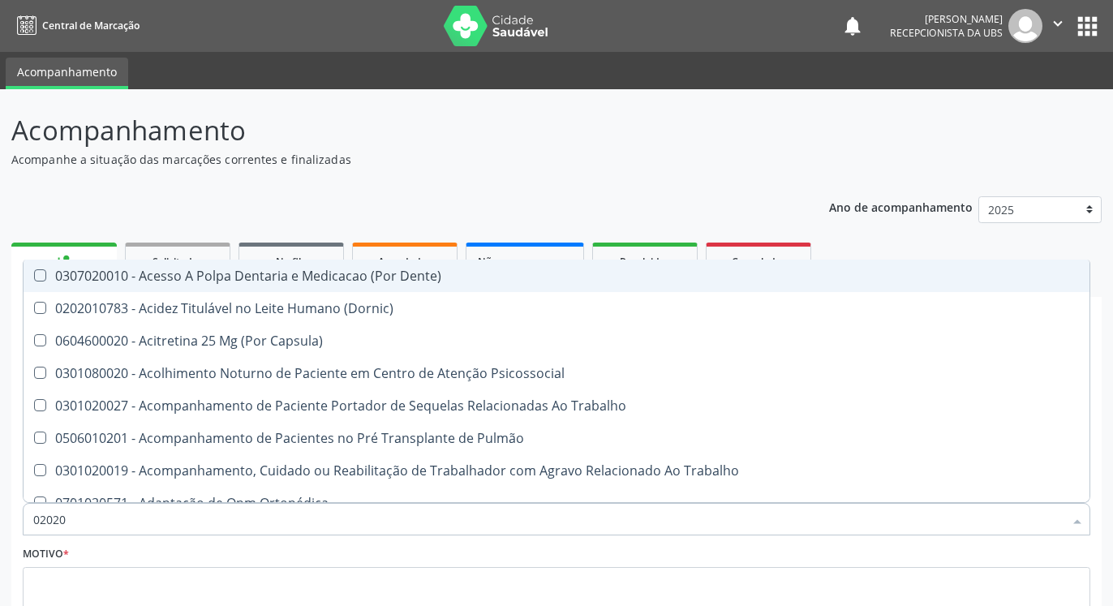
checkbox Abo "false"
checkbox Dosagens\) "false"
checkbox Euglobulina "false"
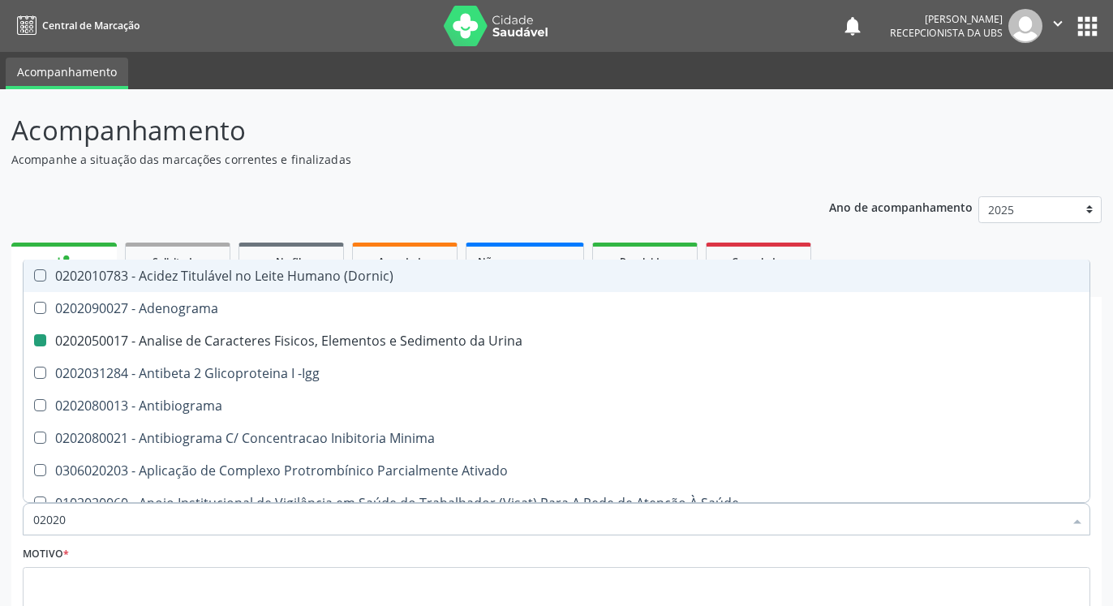
type input "020203"
checkbox Urina "false"
checkbox Aminoacidos "true"
checkbox Anti-Achr "true"
checkbox Calcio "true"
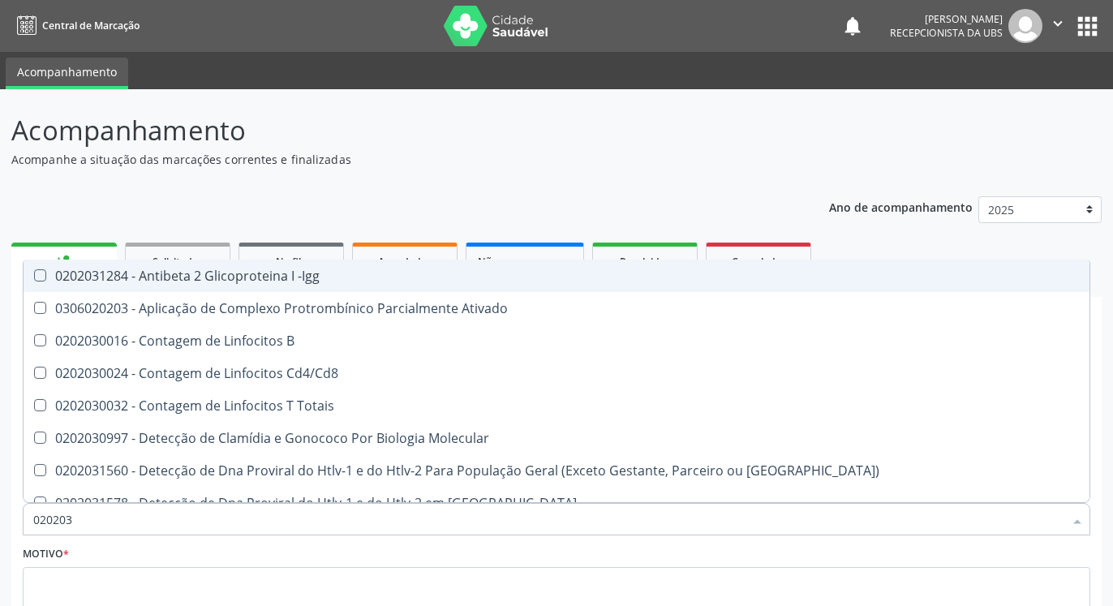
type input "0202030"
checkbox Completo "false"
checkbox \(Ro\) "true"
checkbox Antiespermatozoides "true"
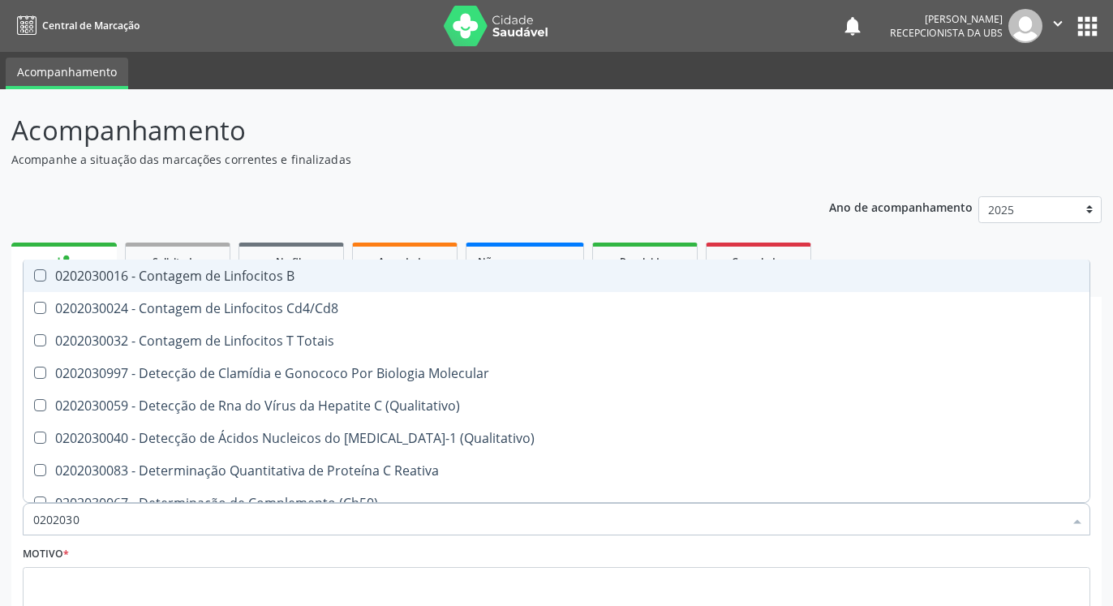
type input "020203"
checkbox Antiglomerulo "true"
checkbox Antitoxoplasma "false"
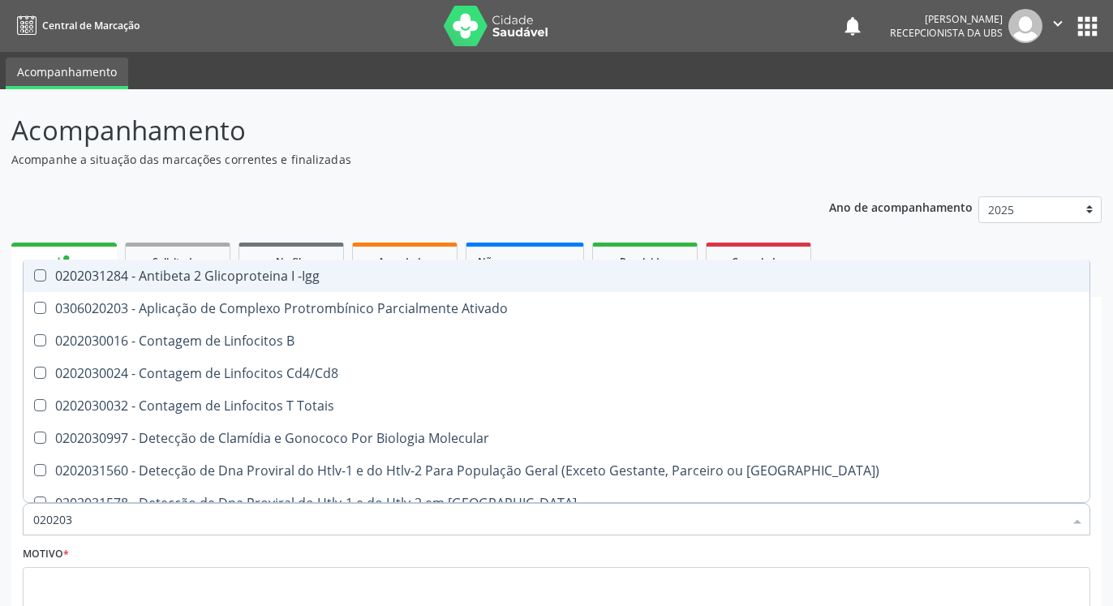
type input "02020"
checkbox B "true"
checkbox Completo "false"
checkbox Antitoxoplasma "false"
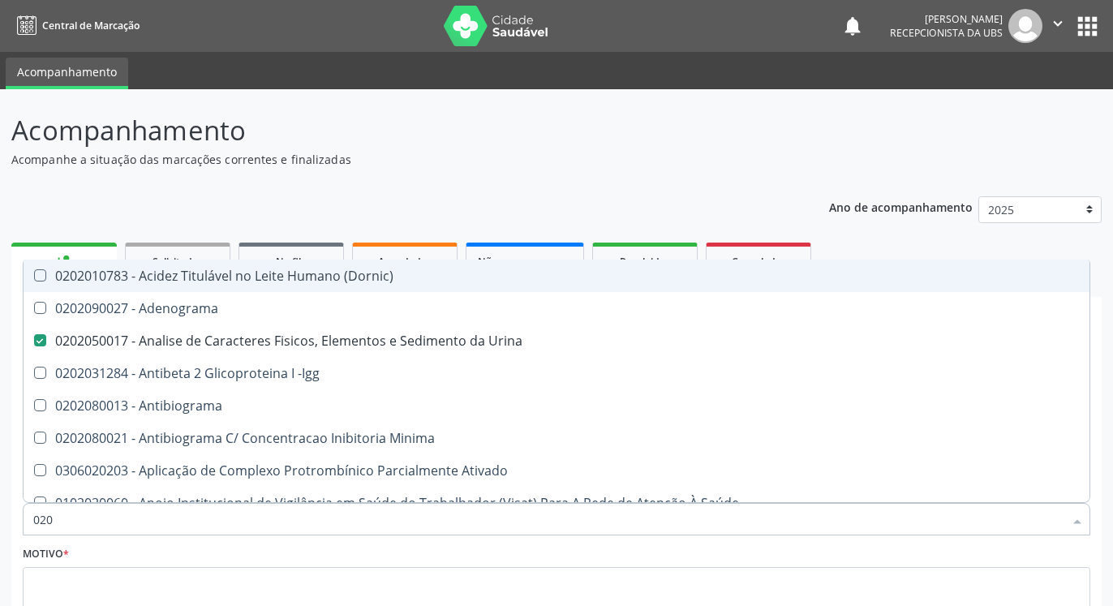
type input "02"
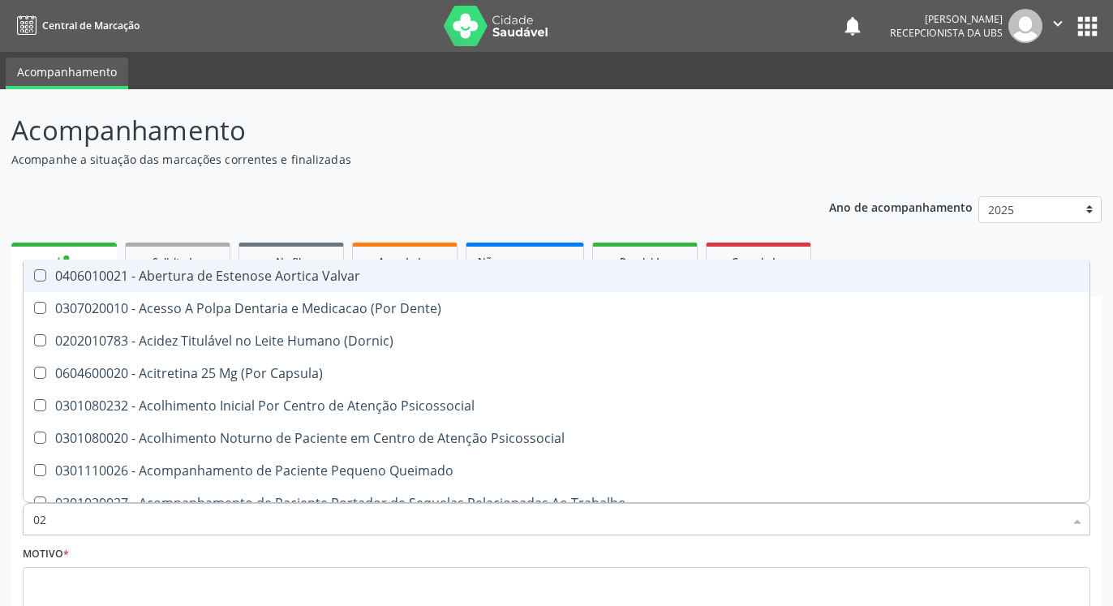
checkbox \(Dornic\) "false"
checkbox Terapeutica "false"
checkbox Agua "false"
checkbox Urina "true"
checkbox Esquistossomose\ "false"
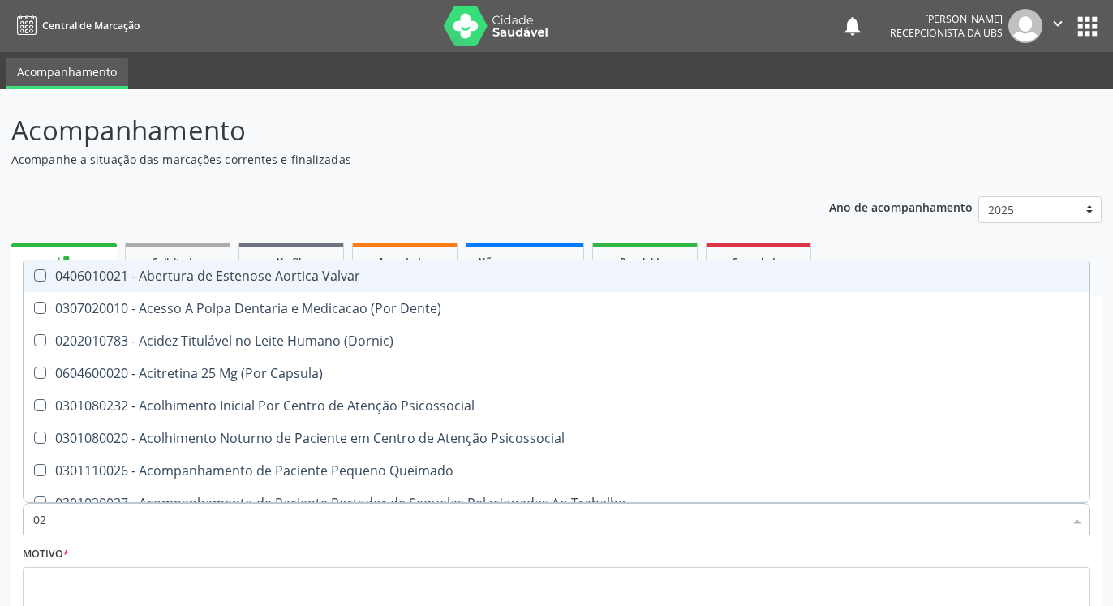
checkbox Auditiva "false"
checkbox Aspiracao "false"
checkbox Monobloco "false"
checkbox Ceratometria "false"
checkbox Antibiotico "false"
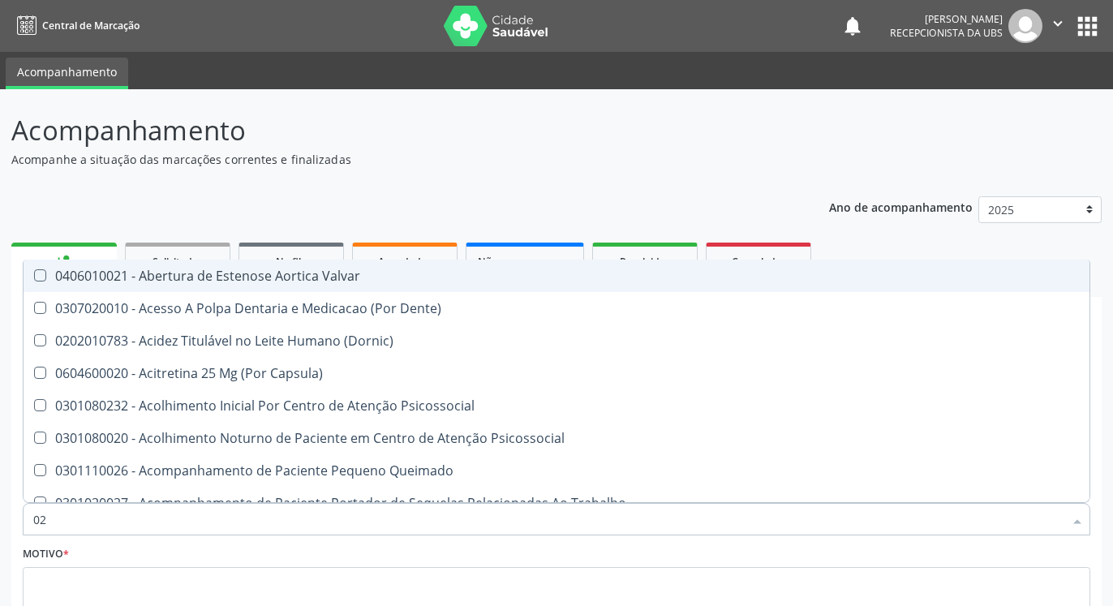
checkbox Projecoes\) "false"
checkbox Herpesvirus "false"
checkbox G\) "false"
type input "0"
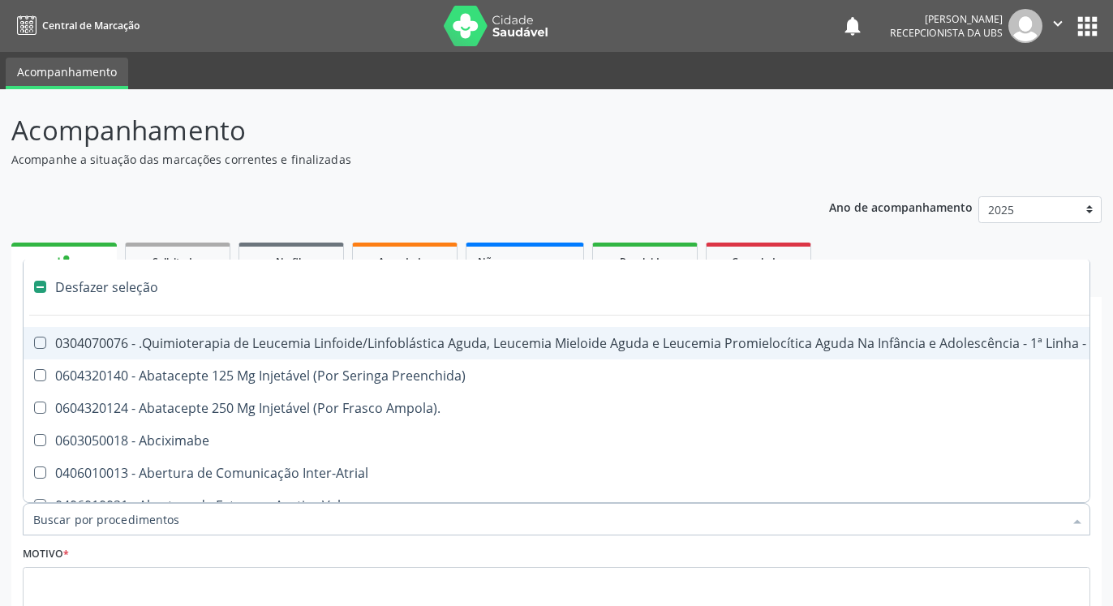
checkbox Coração "false"
checkbox Urina "true"
checkbox Vulva "false"
checkbox Bilateral "false"
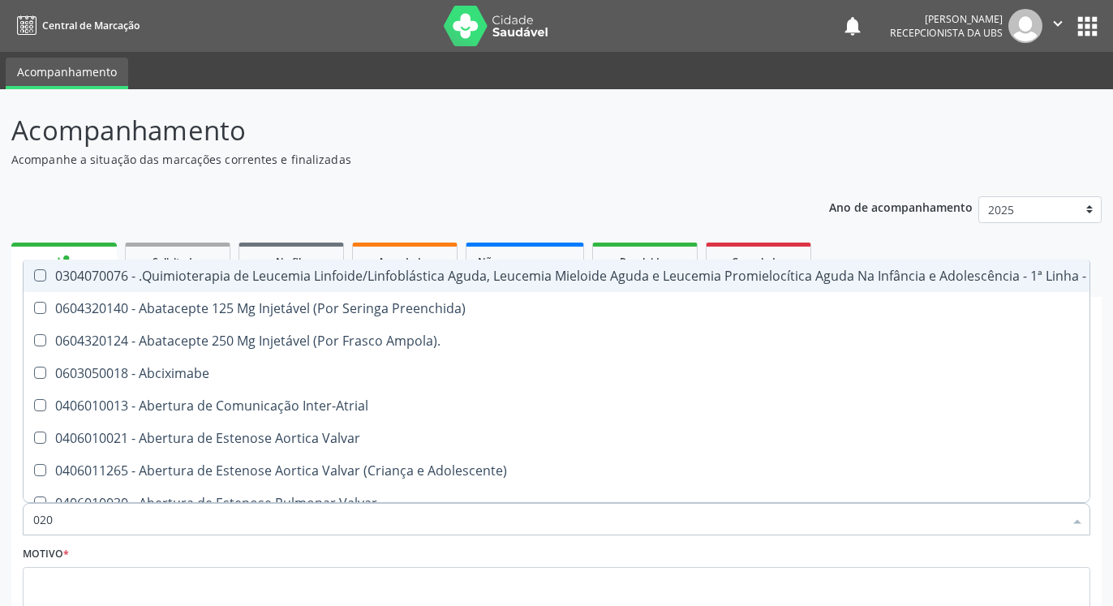
type input "0202"
checkbox Ampola\)\ "true"
checkbox Fígado "false"
checkbox Bloco "true"
checkbox Coração "false"
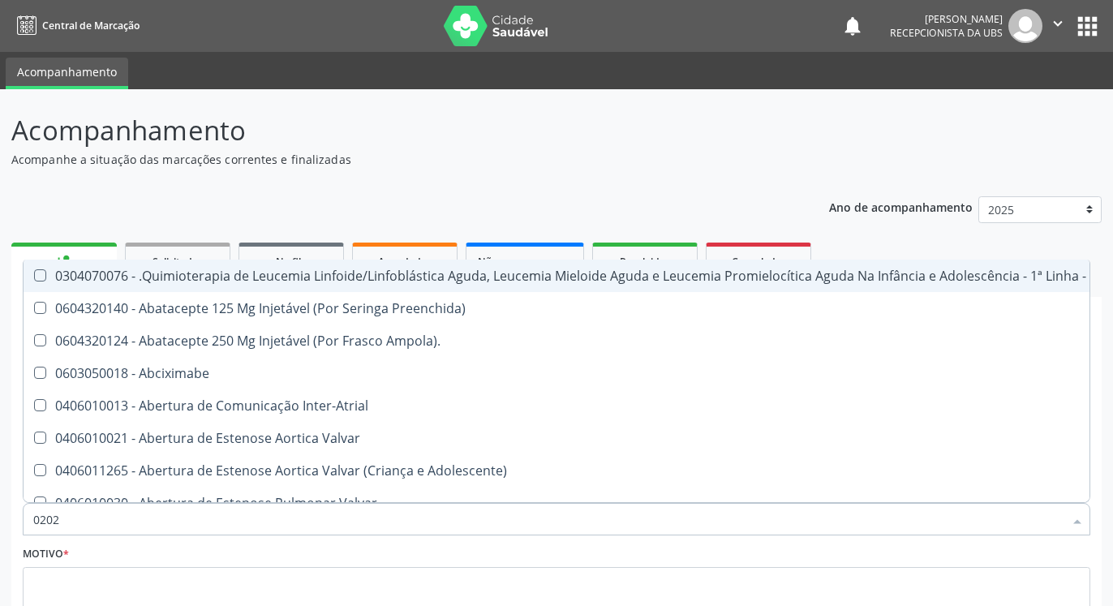
checkbox Urina "false"
checkbox Stent "true"
checkbox Níveis\, "true"
checkbox Remoção "false"
checkbox Ayurveda "true"
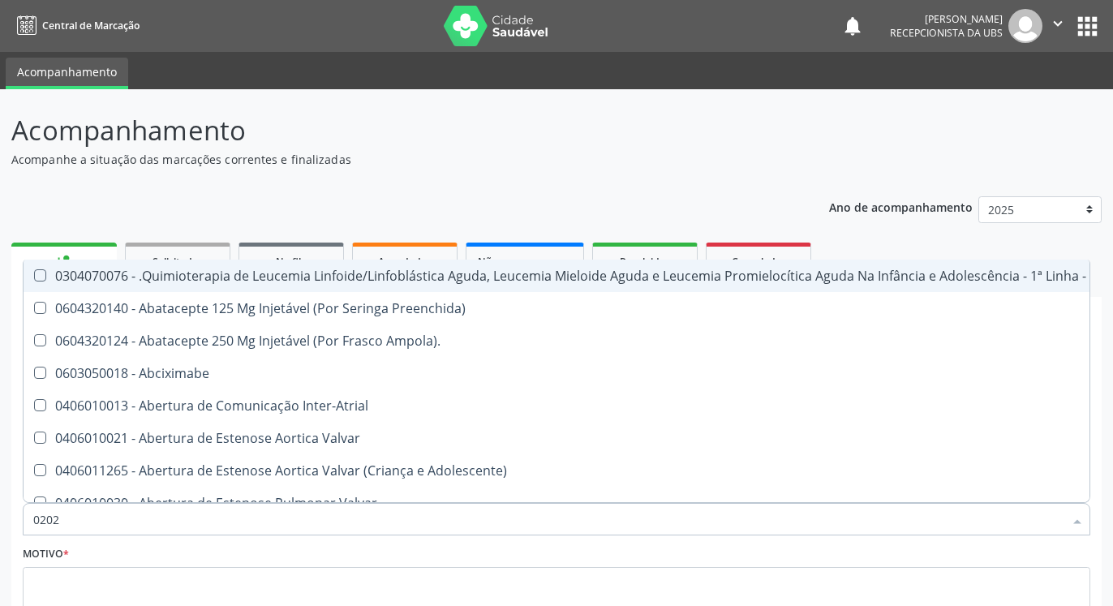
checkbox População "true"
checkbox Vagina "false"
checkbox Vulva "false"
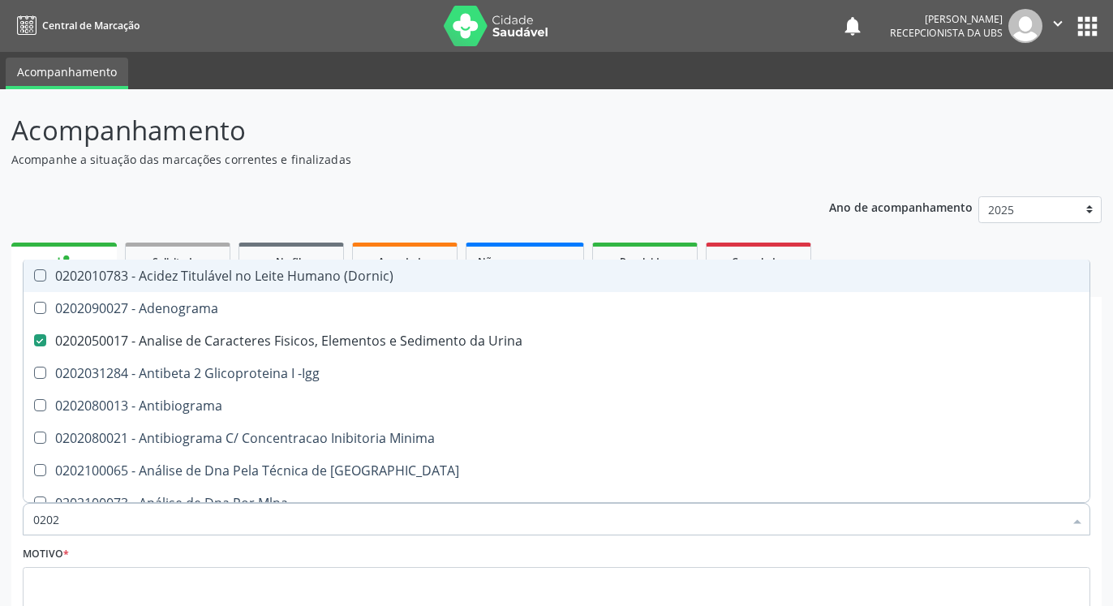
type input "02020"
checkbox Abo "false"
checkbox Xi "true"
checkbox Glicose "false"
checkbox Zinco "true"
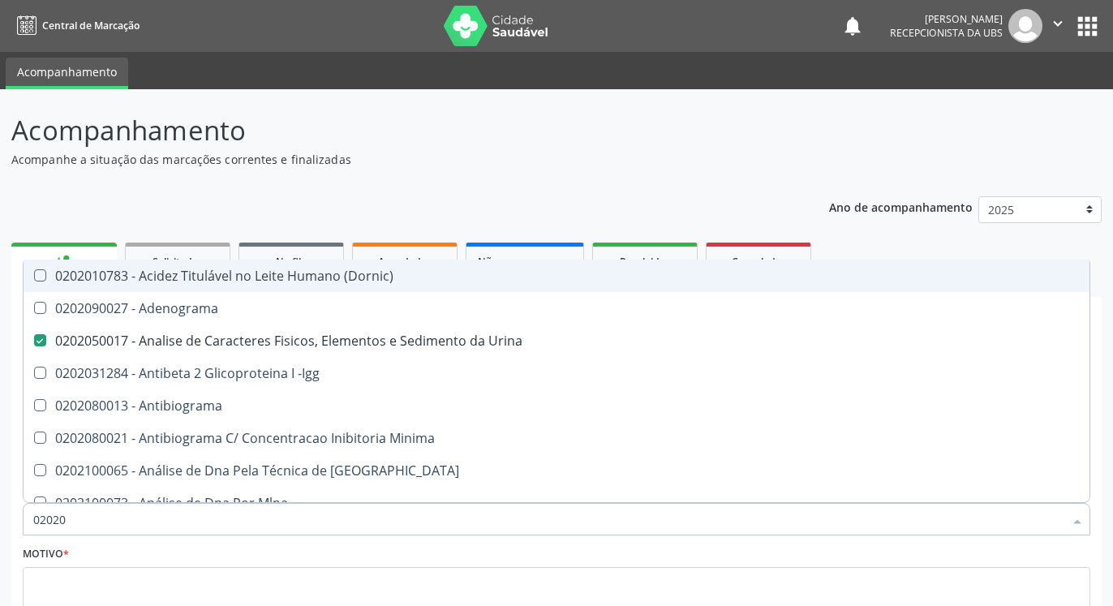
checkbox Completo "false"
checkbox Carini "true"
checkbox Parceria\) "true"
checkbox Antitoxoplasma "false"
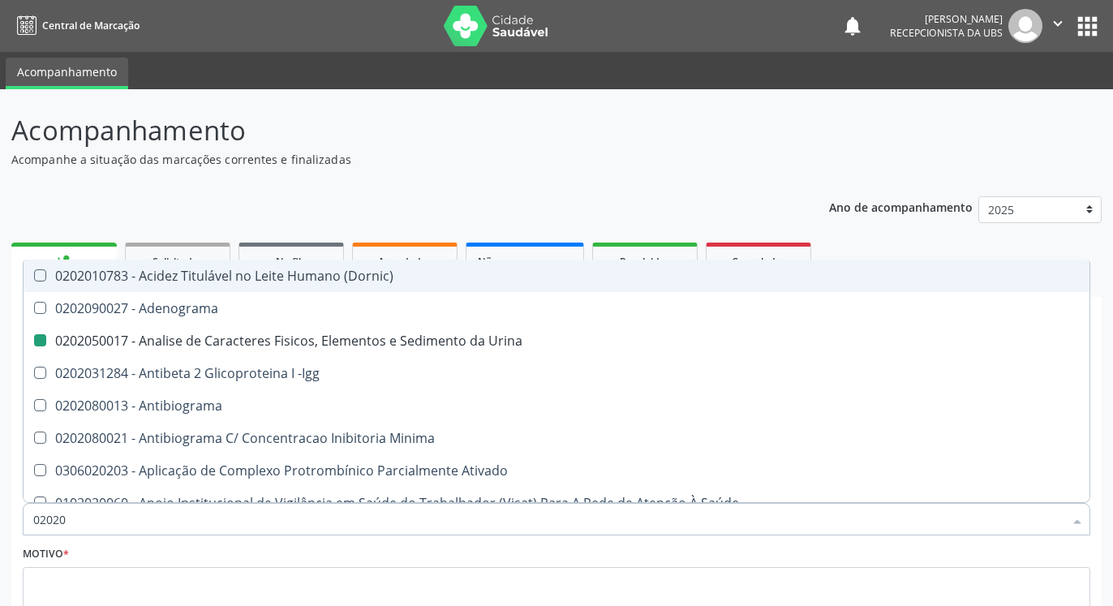
type input "020203"
checkbox Urina "false"
checkbox Aminoacidos "true"
checkbox Anti-Achr "true"
checkbox Calcio "true"
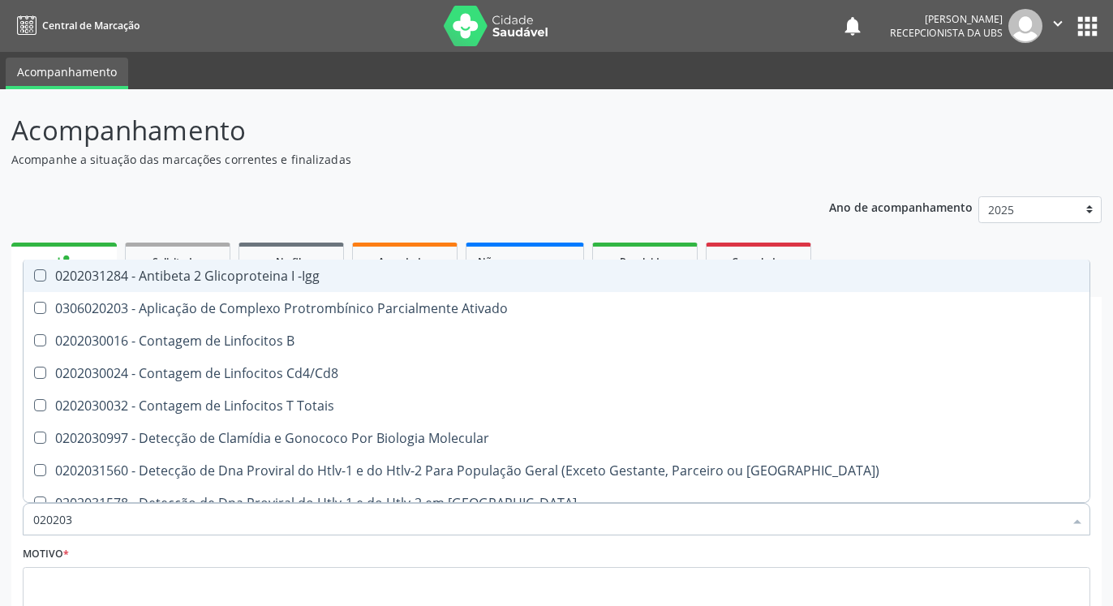
type input "0202030"
checkbox Completo "false"
checkbox \(Ro\) "true"
checkbox Antiespermatozoides "true"
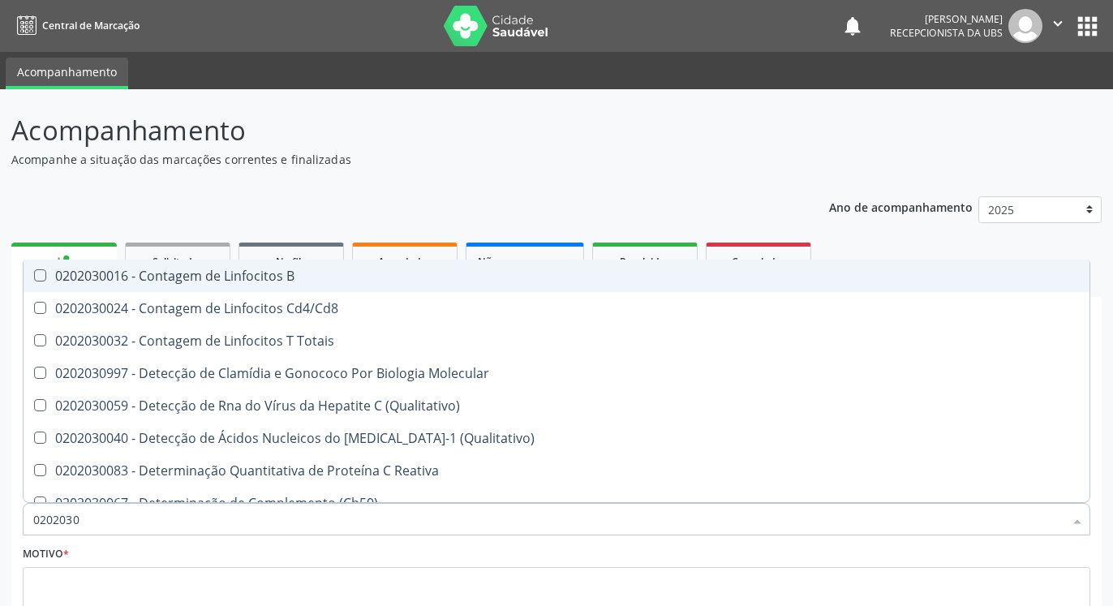
type input "020203"
checkbox Antiglomerulo "true"
checkbox Antitoxoplasma "false"
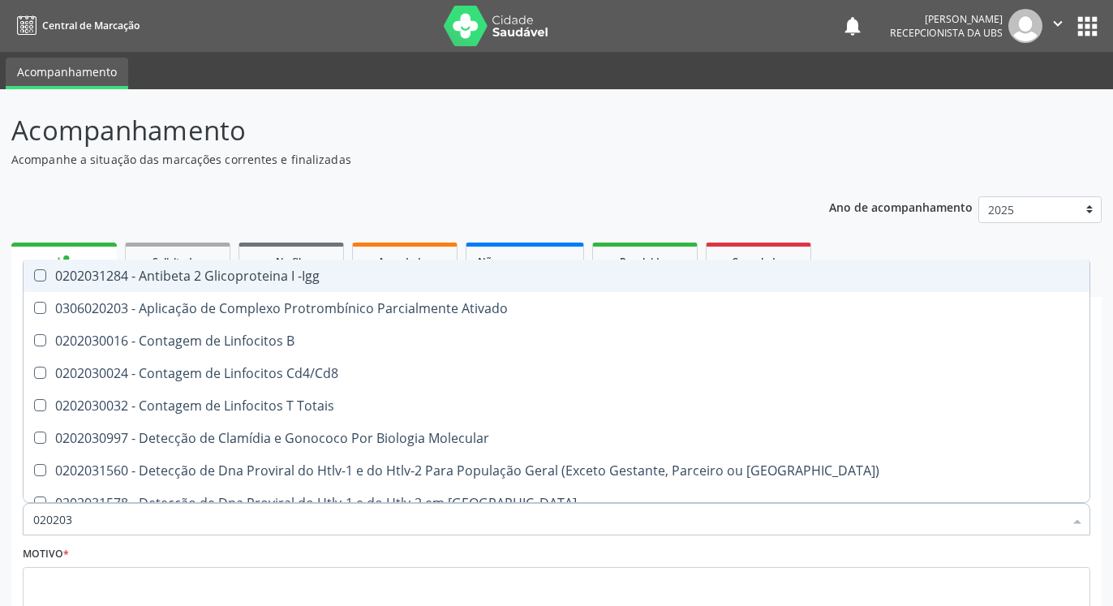
type input "02020"
checkbox B "true"
checkbox Completo "false"
checkbox Antitoxoplasma "false"
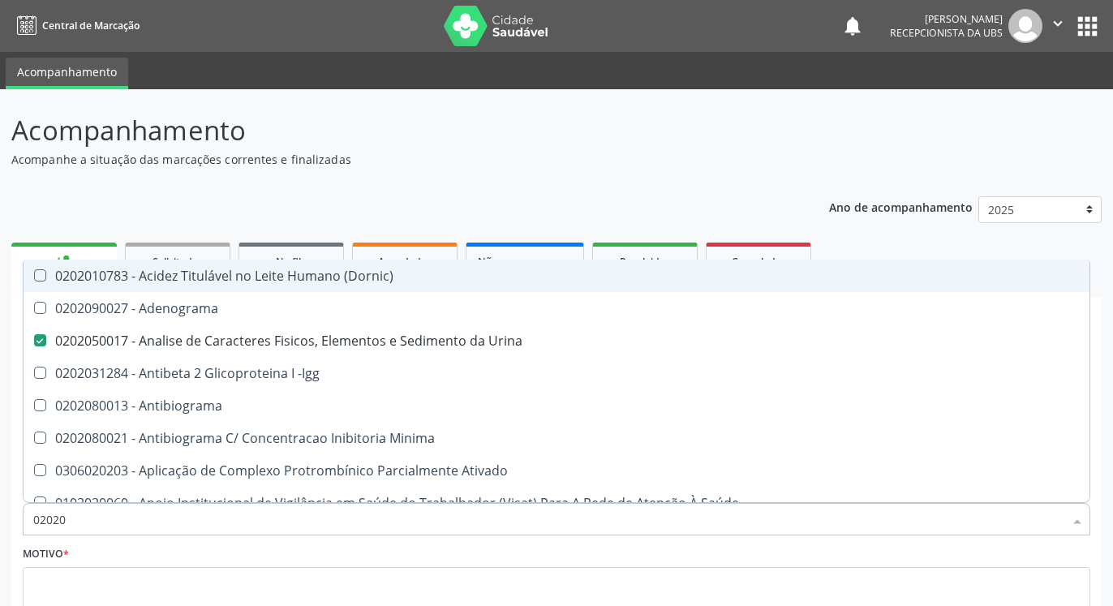
type input "0202"
checkbox Dosagens\) "true"
checkbox Glicose "false"
checkbox Lactato "true"
checkbox Completo "false"
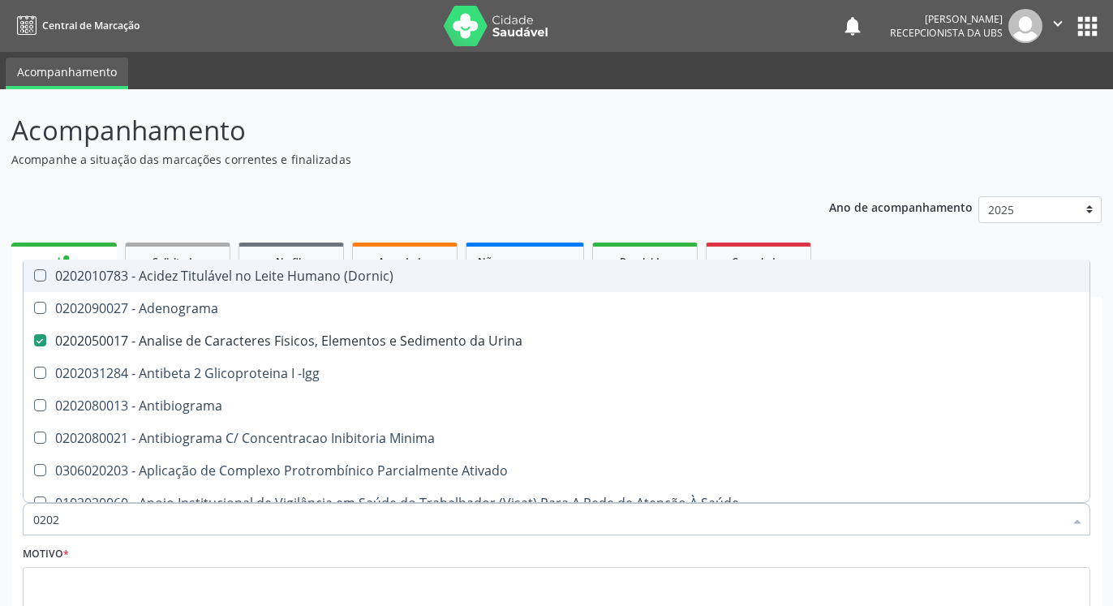
checkbox Pylori "true"
checkbox Antitoxoplasma "false"
checkbox Fezes "true"
checkbox \(Urina\) "true"
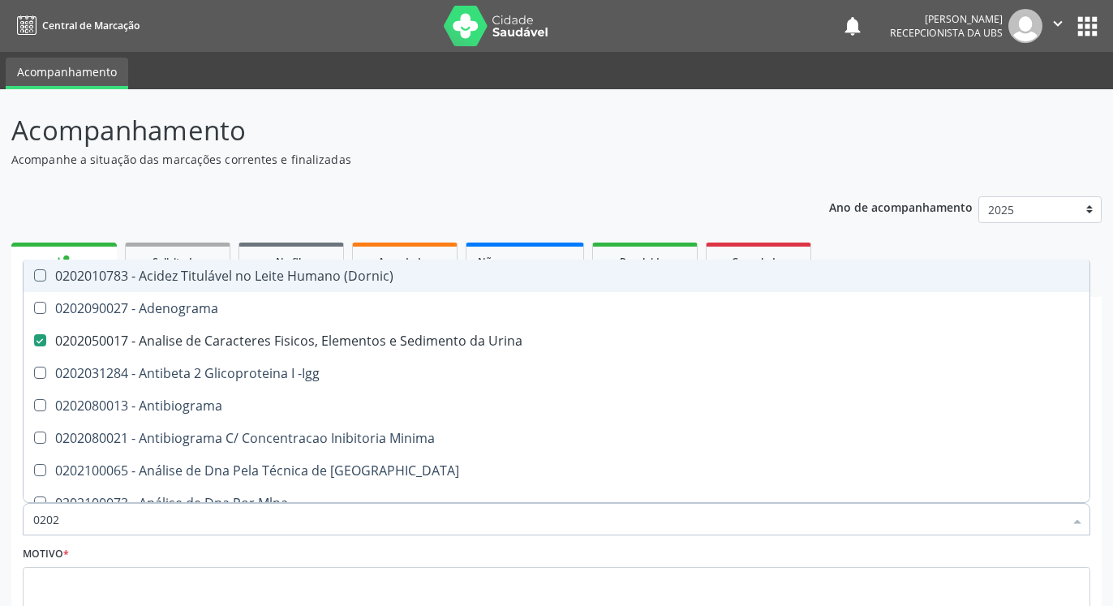
type input "02020"
checkbox Abo "false"
checkbox Xi "true"
checkbox Glicose "false"
checkbox Zinco "true"
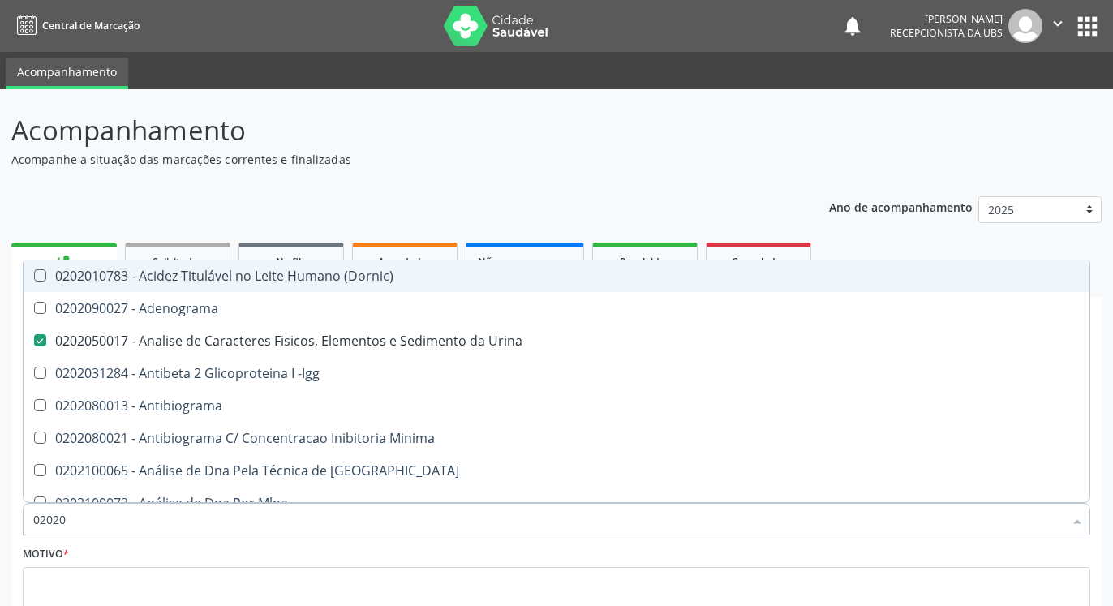
checkbox Completo "false"
checkbox Carini "true"
checkbox Parceria\) "true"
checkbox Antitoxoplasma "false"
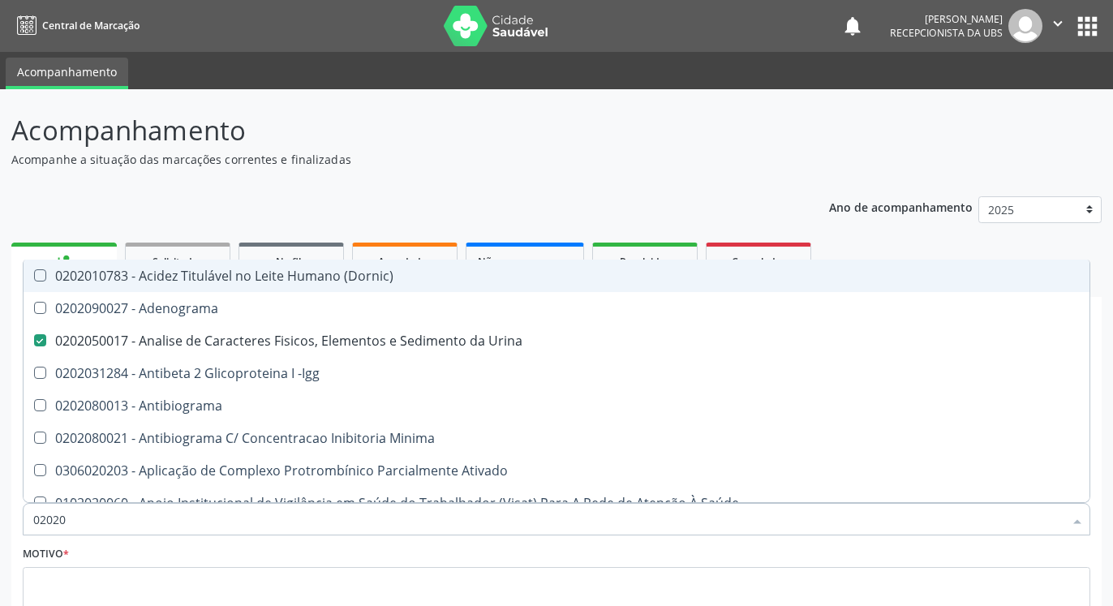
type input "0202"
checkbox Dosagens\) "true"
checkbox Glicose "false"
checkbox Lactato "true"
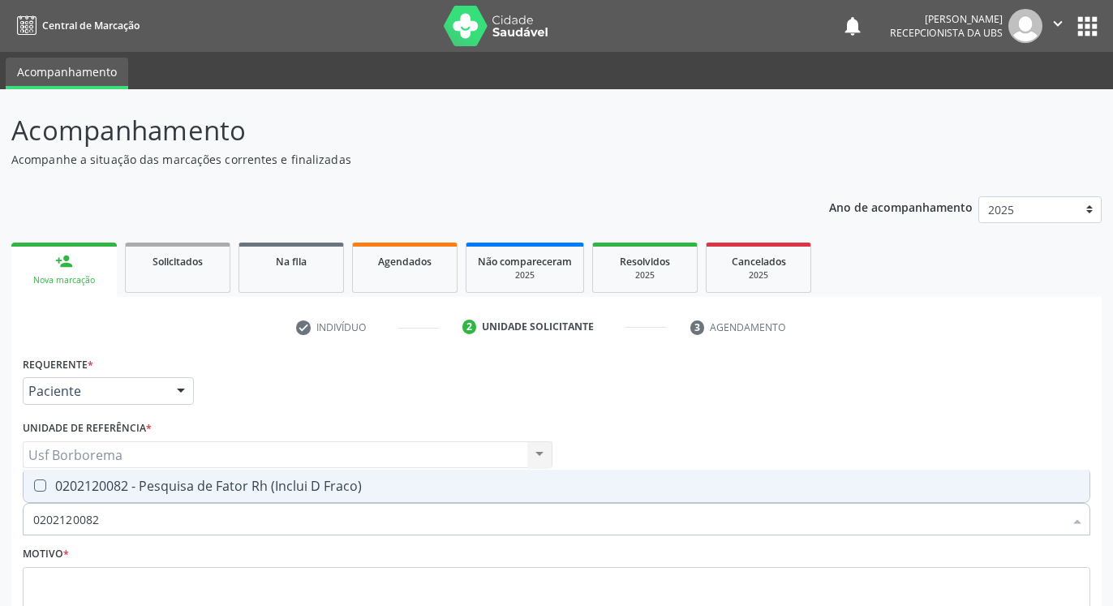
click at [406, 483] on div "0202120082 - Pesquisa de Fator Rh (Inclui D Fraco)" at bounding box center [556, 485] width 1047 height 13
click at [404, 510] on input "0202120082" at bounding box center [548, 519] width 1030 height 32
click at [398, 491] on div "0202120090 - Teste Indireto de Antiglobulina Humana (Tia)" at bounding box center [556, 485] width 1047 height 13
click at [394, 523] on input "0202120090" at bounding box center [548, 519] width 1030 height 32
click at [378, 486] on div "0202080080 - Cultura de Bactérias P/ Identificação" at bounding box center [556, 485] width 1047 height 13
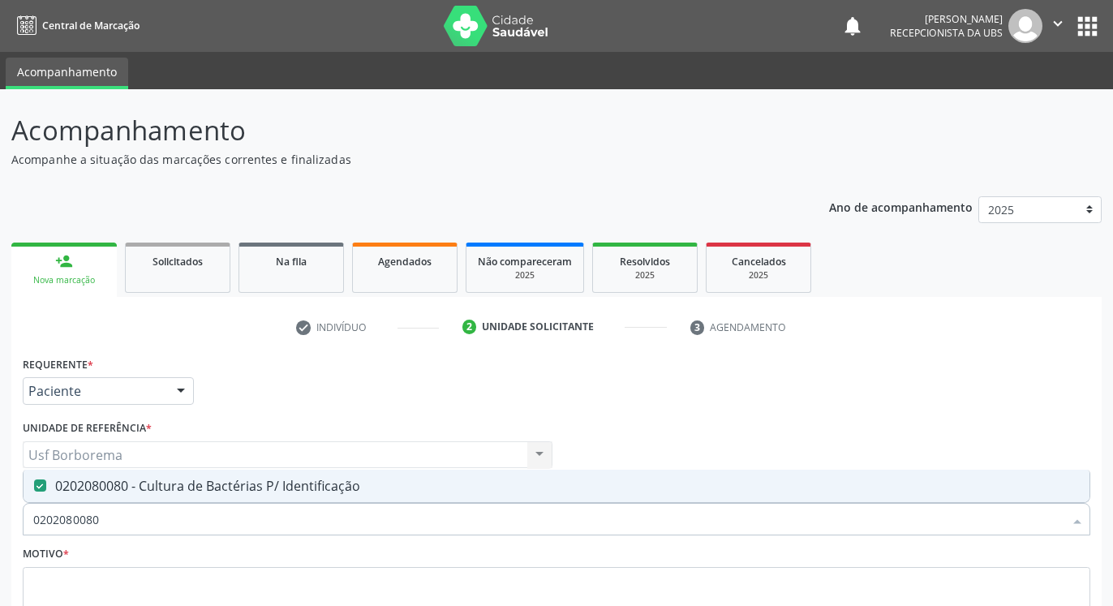
click at [380, 509] on input "0202080080" at bounding box center [548, 519] width 1030 height 32
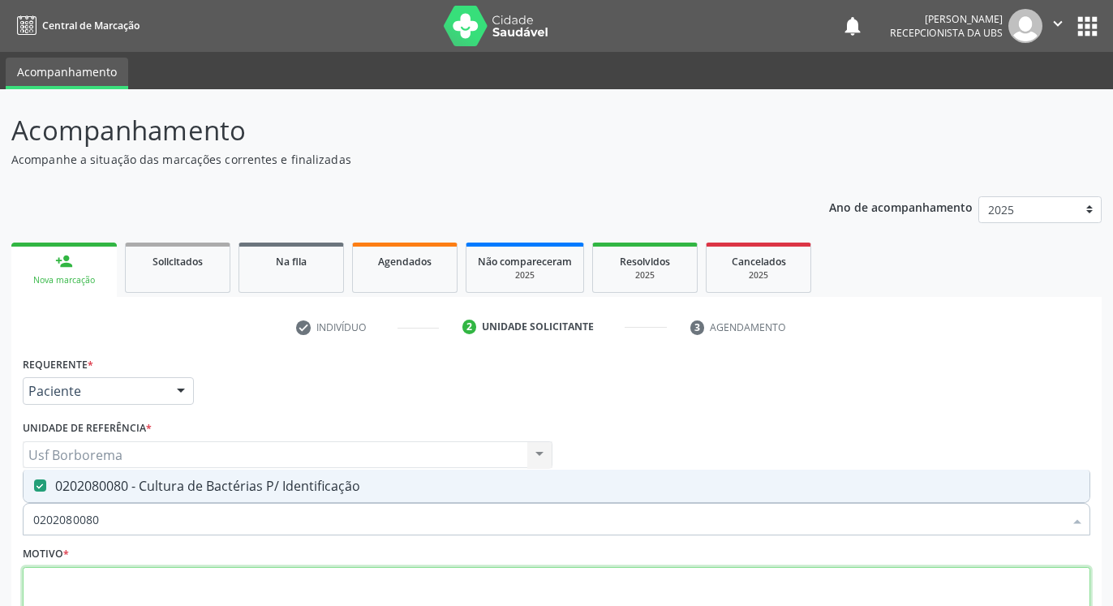
click at [362, 576] on textarea at bounding box center [557, 598] width 1068 height 62
click at [361, 587] on textarea at bounding box center [557, 598] width 1068 height 62
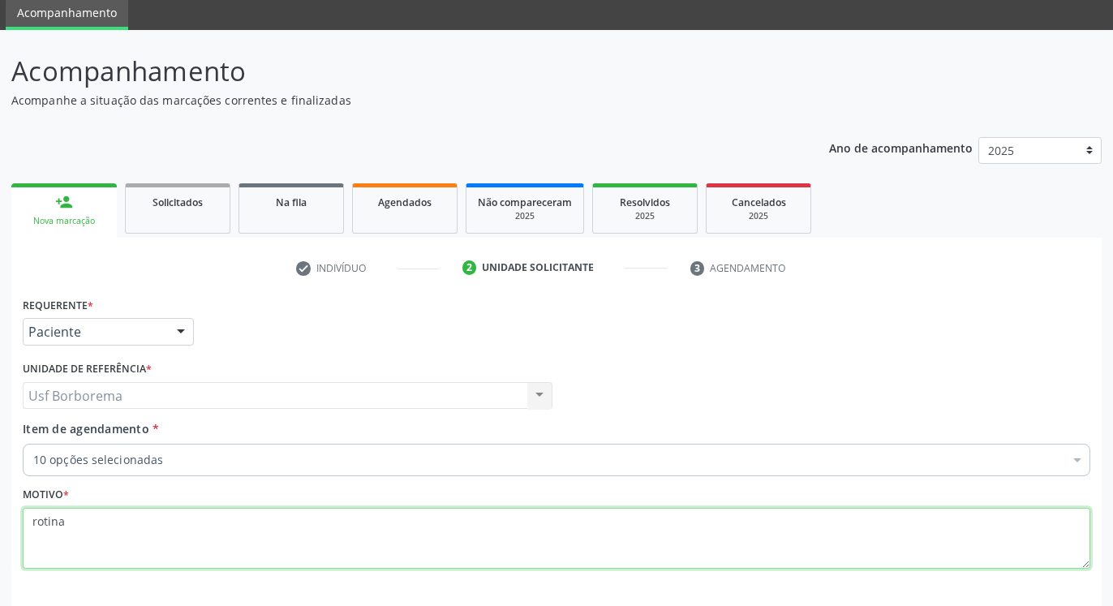
scroll to position [129, 0]
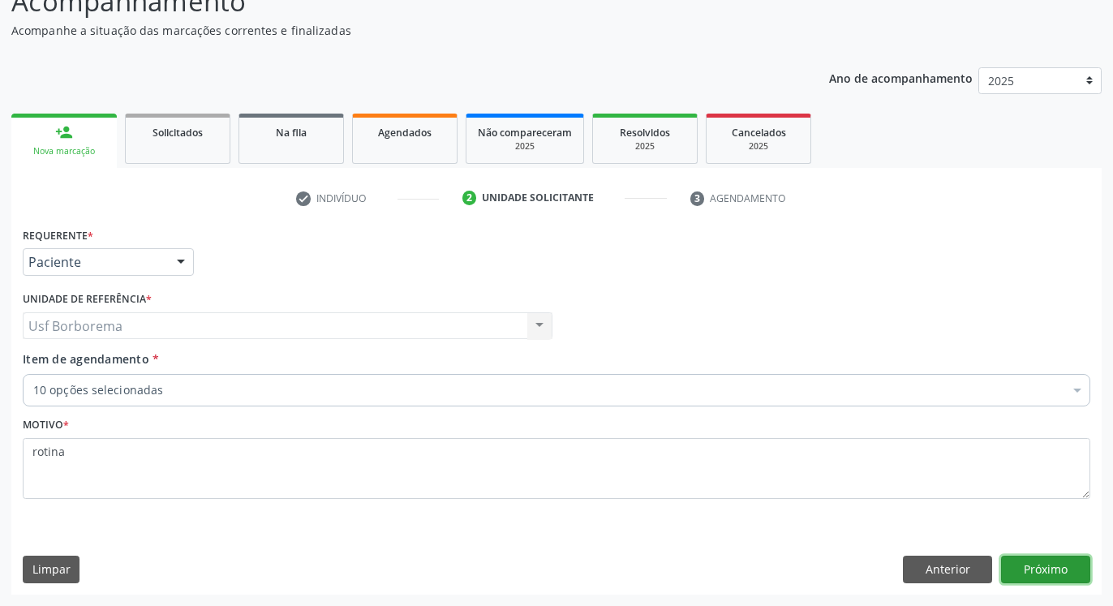
click at [1049, 570] on button "Próximo" at bounding box center [1045, 570] width 89 height 28
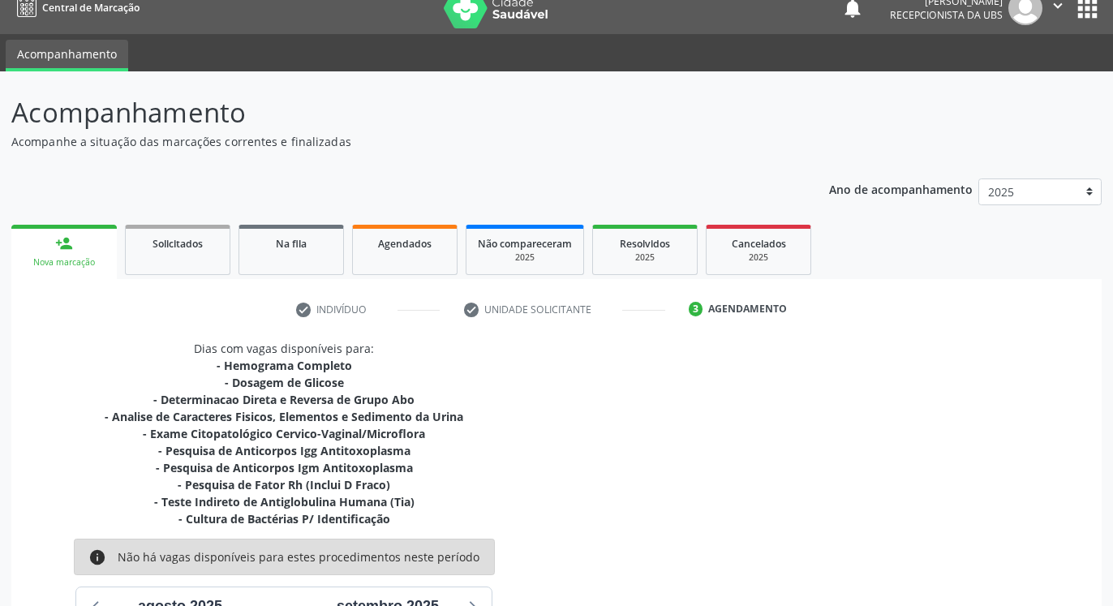
scroll to position [301, 0]
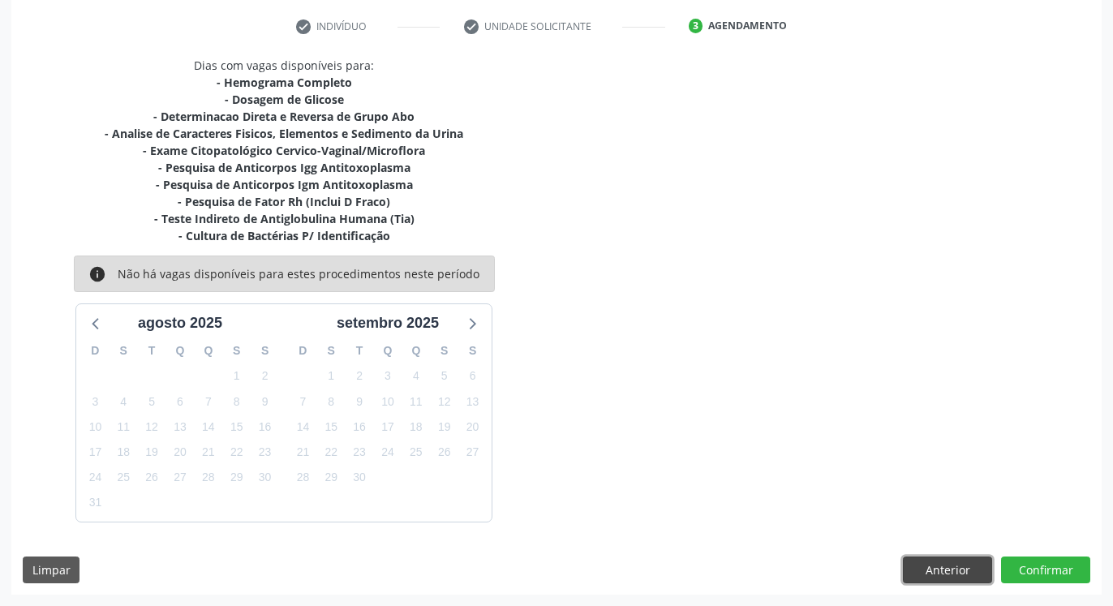
click at [934, 569] on button "Anterior" at bounding box center [947, 571] width 89 height 28
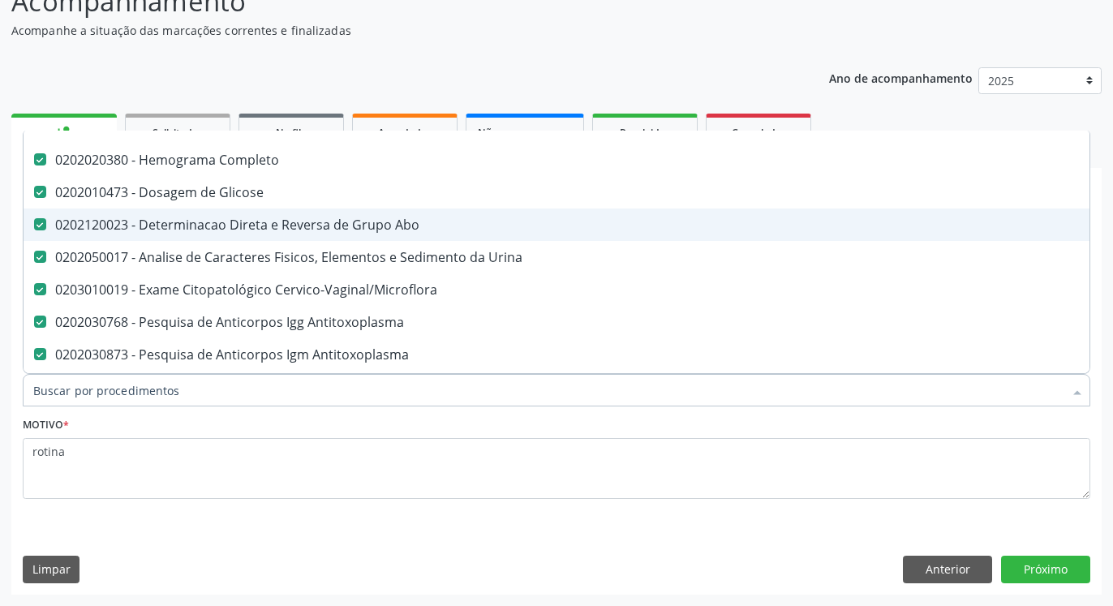
scroll to position [107, 0]
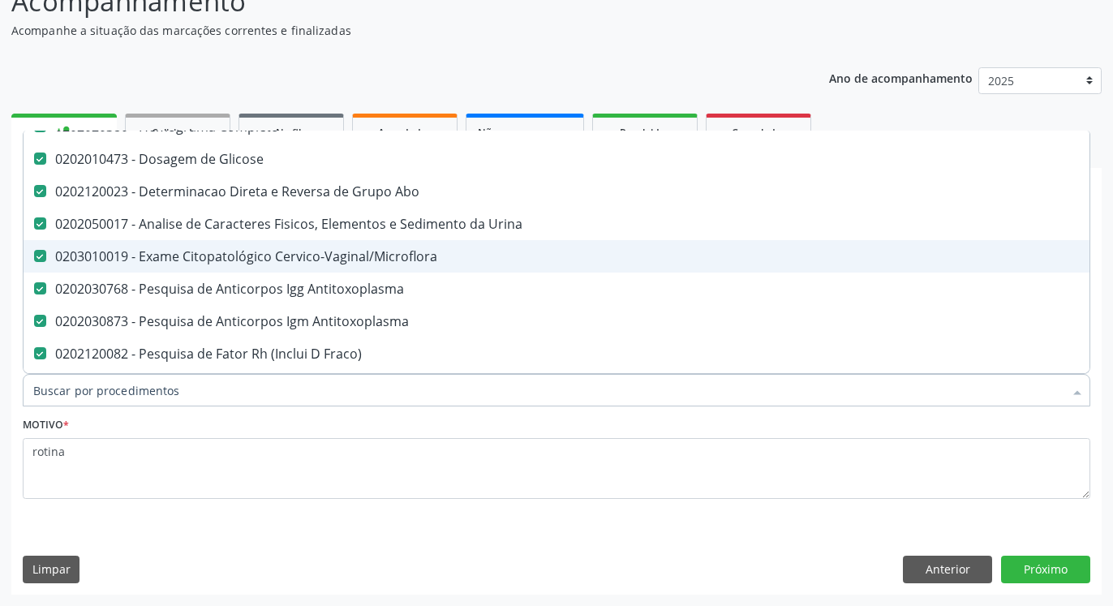
click at [270, 259] on div "0203010019 - Exame Citopatológico Cervico-Vaginal/Microflora" at bounding box center [664, 256] width 1263 height 13
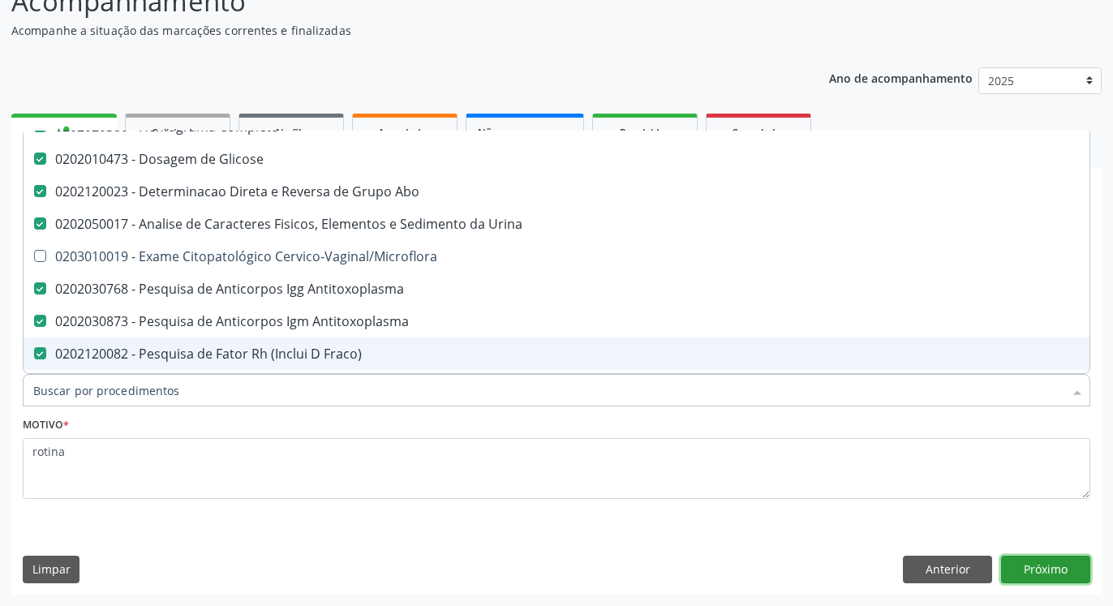
click at [1040, 572] on button "Próximo" at bounding box center [1045, 570] width 89 height 28
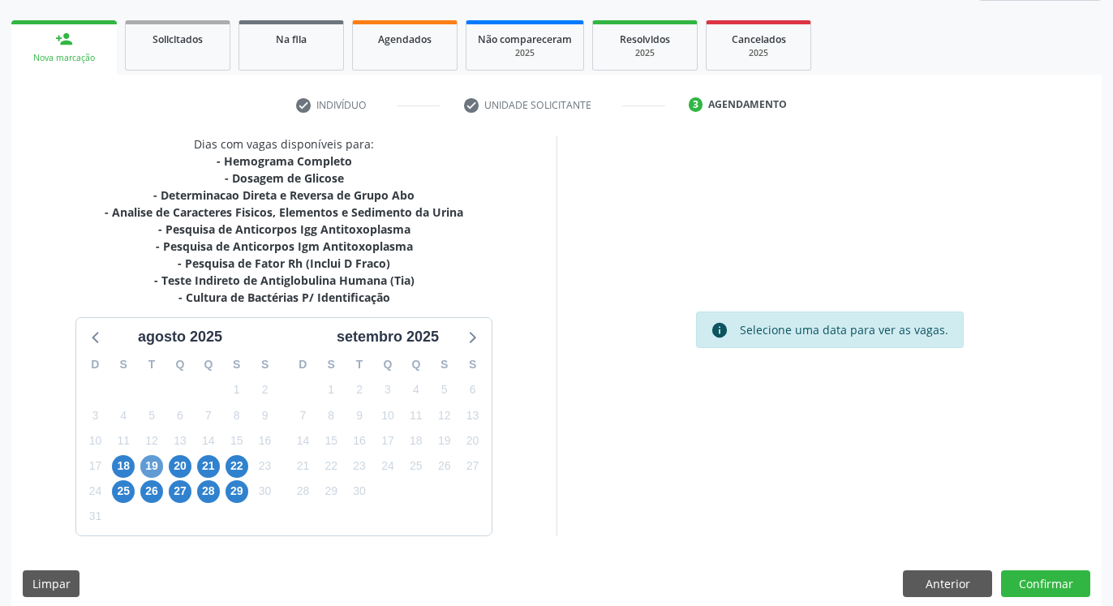
scroll to position [236, 0]
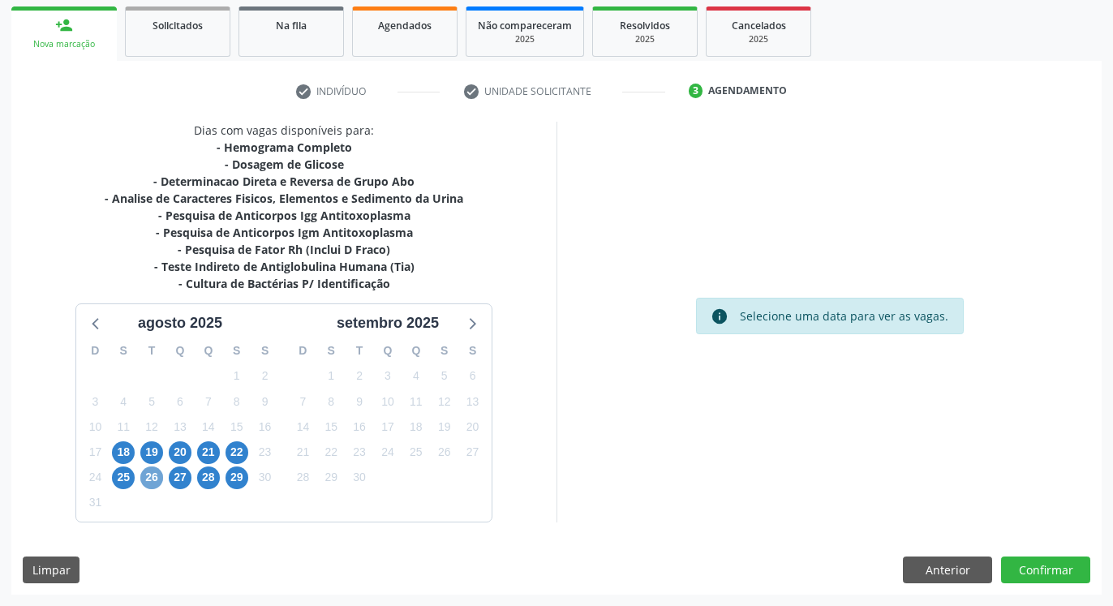
click at [148, 479] on span "26" at bounding box center [151, 477] width 23 height 23
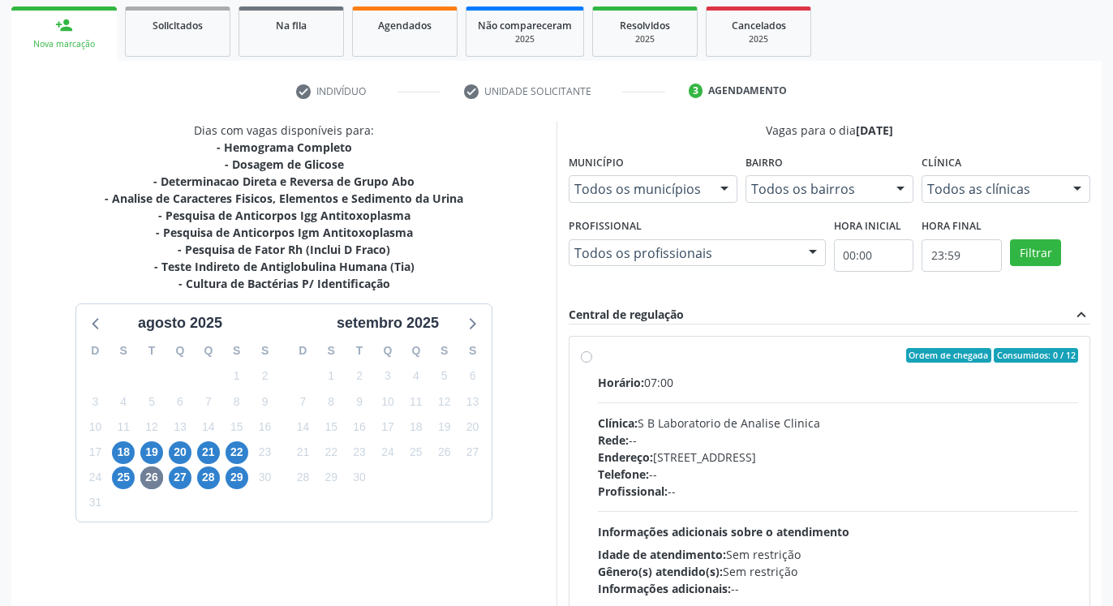
click at [926, 197] on div "Todos as clínicas" at bounding box center [1006, 189] width 169 height 28
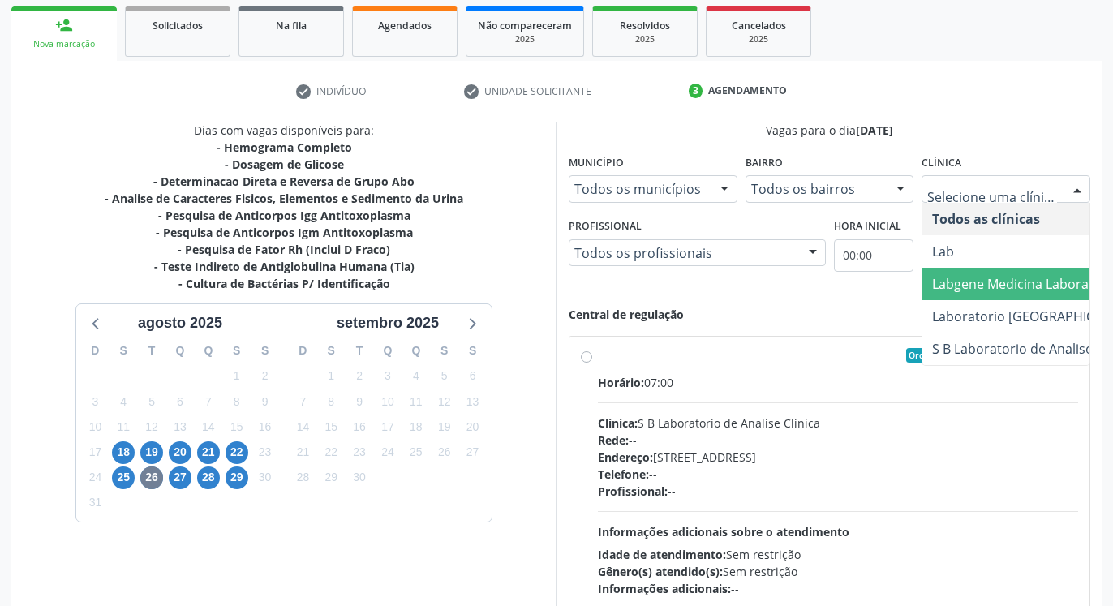
click at [943, 291] on span "Labgene Medicina Laboratorial" at bounding box center [1026, 284] width 189 height 18
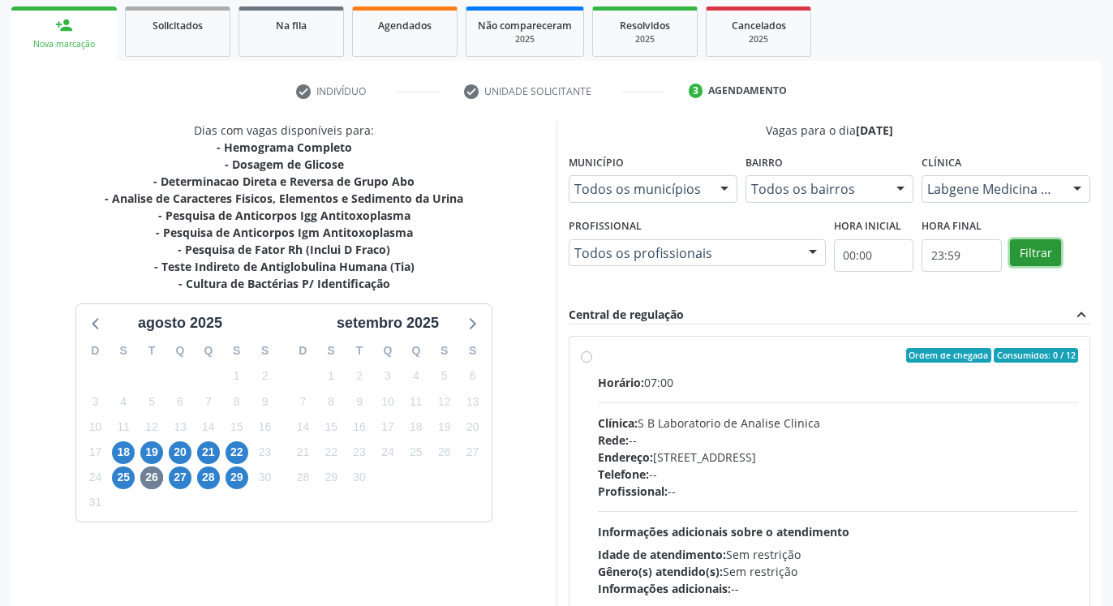
click at [1041, 250] on button "Filtrar" at bounding box center [1035, 253] width 51 height 28
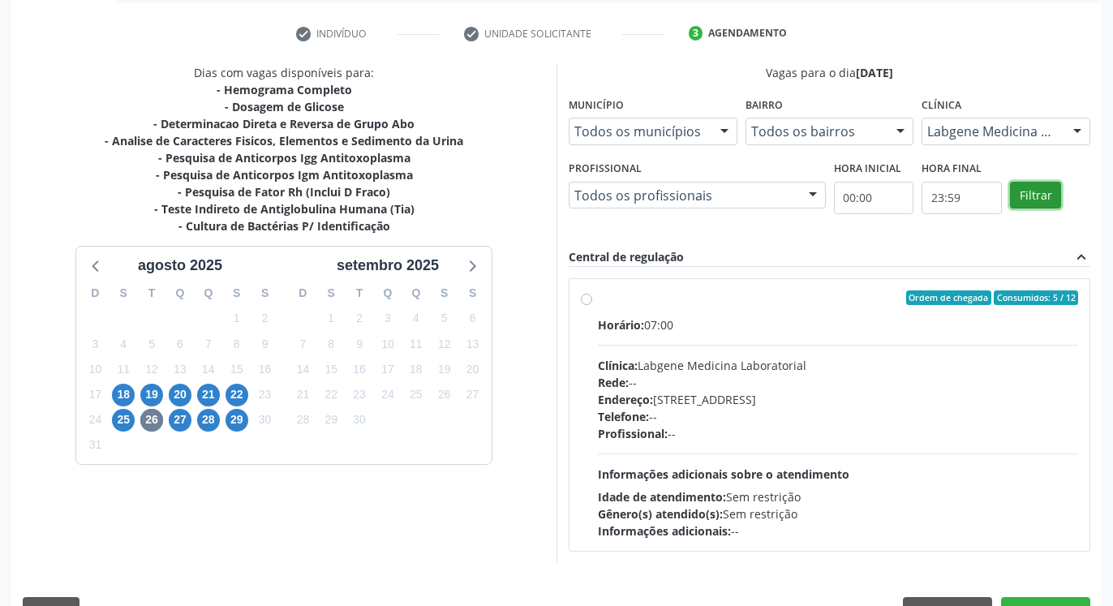
scroll to position [319, 0]
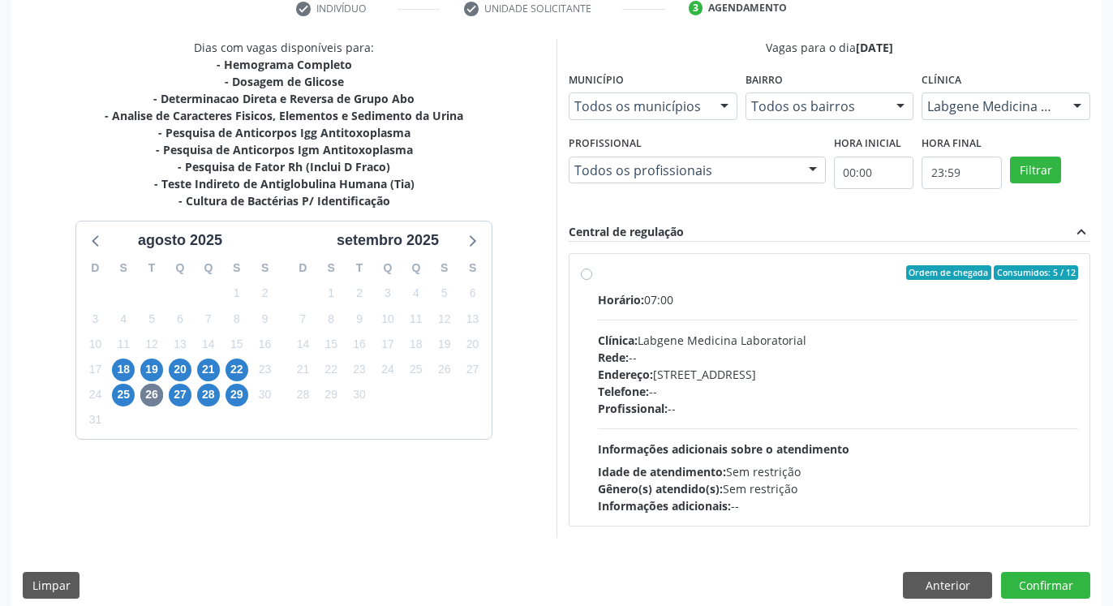
click at [598, 272] on label "Ordem de chegada Consumidos: 5 / 12 Horário: 07:00 Clínica: Labgene Medicina La…" at bounding box center [838, 389] width 480 height 249
click at [591, 272] on input "Ordem de chegada Consumidos: 5 / 12 Horário: 07:00 Clínica: Labgene Medicina La…" at bounding box center [586, 272] width 11 height 15
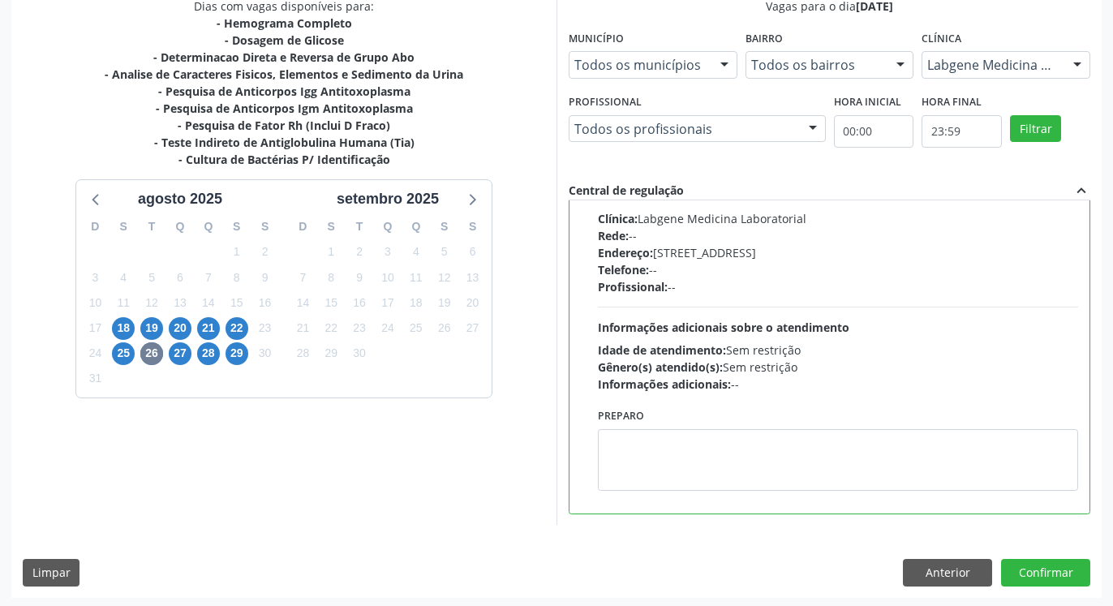
scroll to position [363, 0]
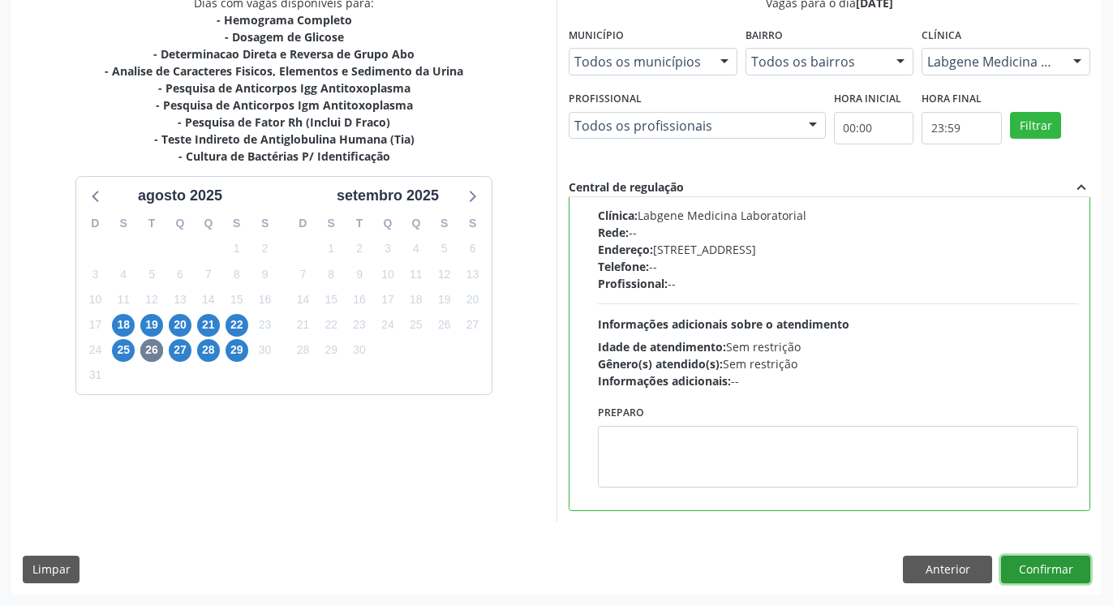
click at [1052, 567] on button "Confirmar" at bounding box center [1045, 570] width 89 height 28
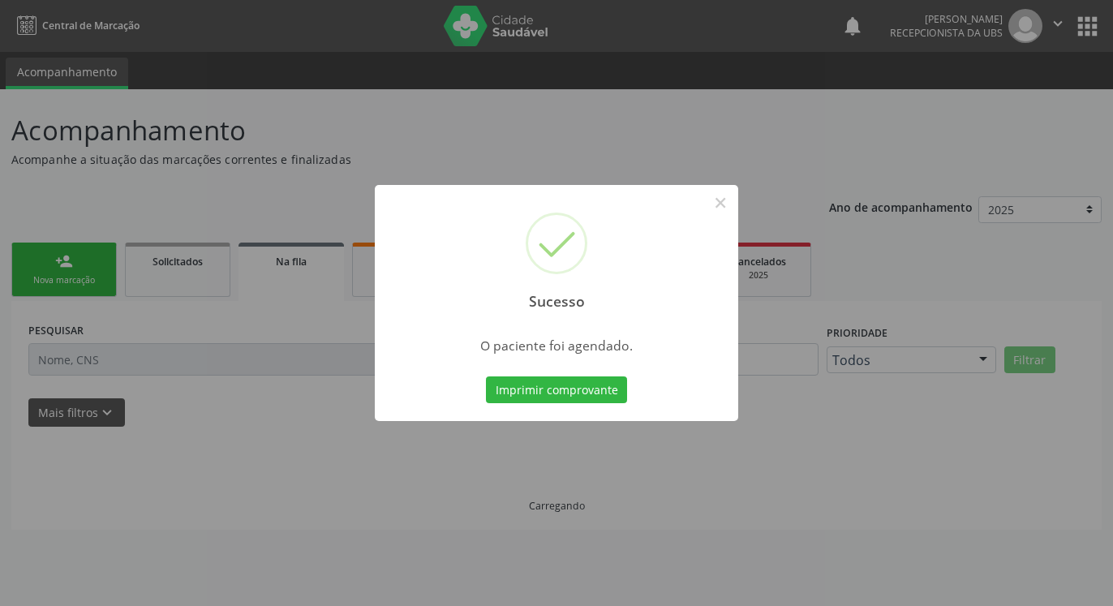
scroll to position [0, 0]
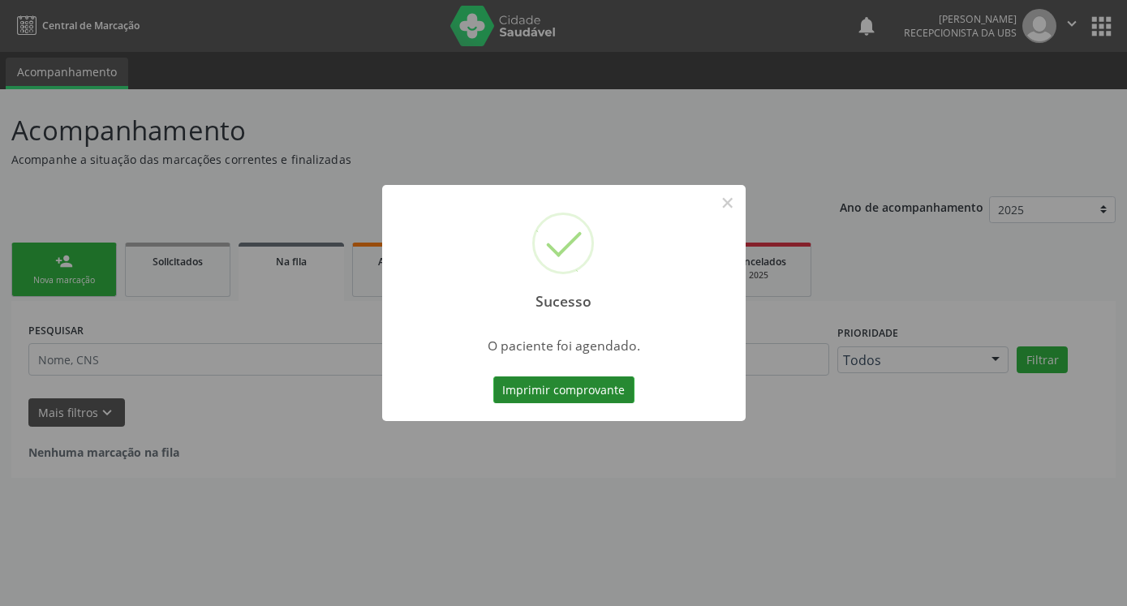
click at [590, 388] on button "Imprimir comprovante" at bounding box center [563, 390] width 141 height 28
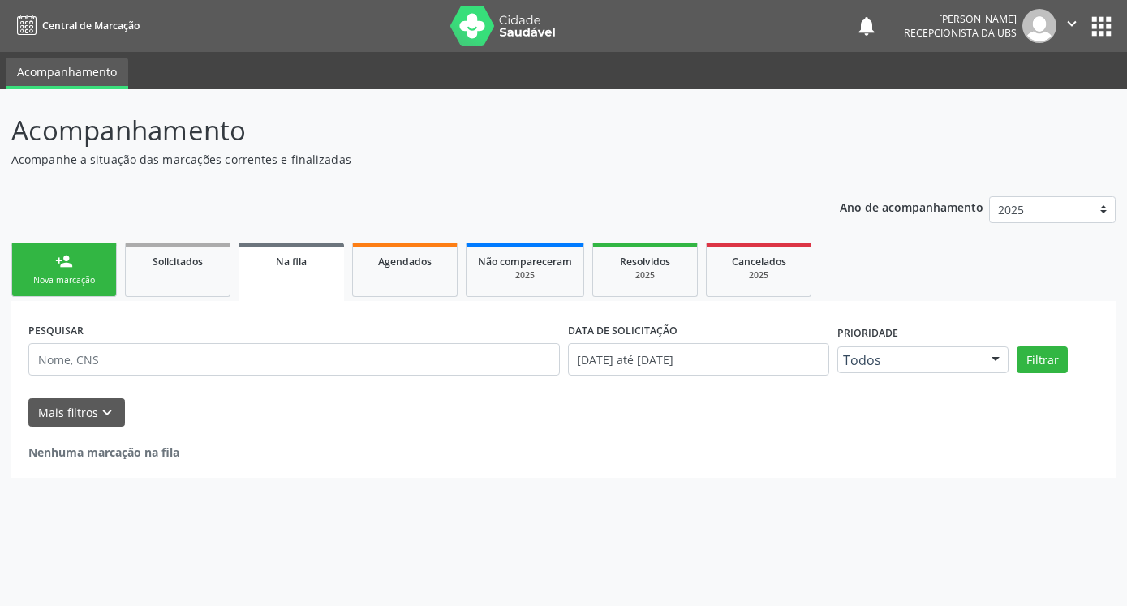
click at [51, 280] on div "Nova marcação" at bounding box center [64, 280] width 81 height 12
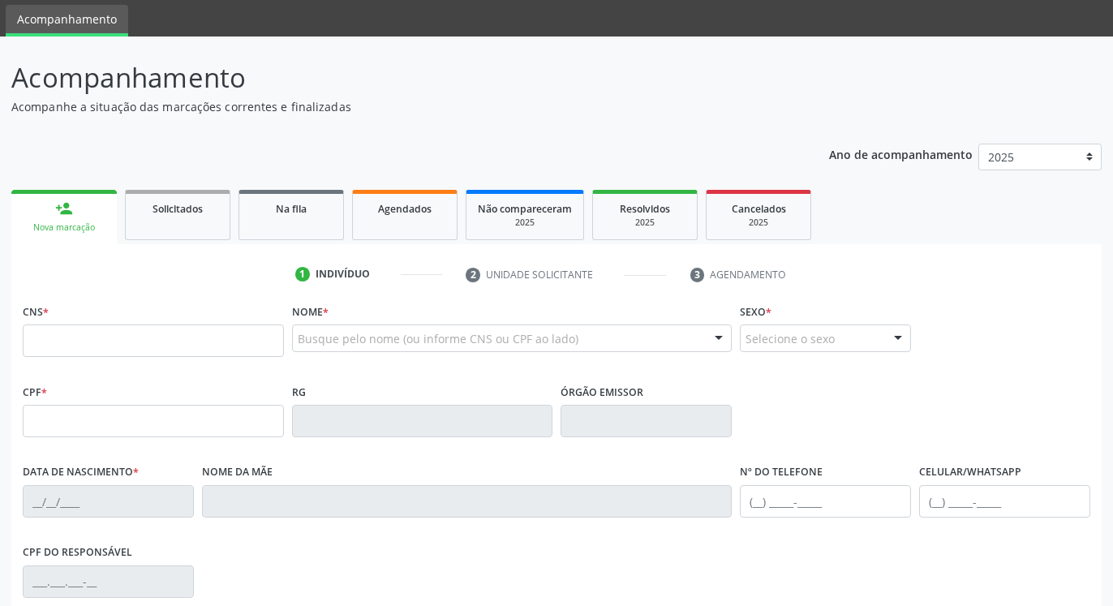
scroll to position [83, 0]
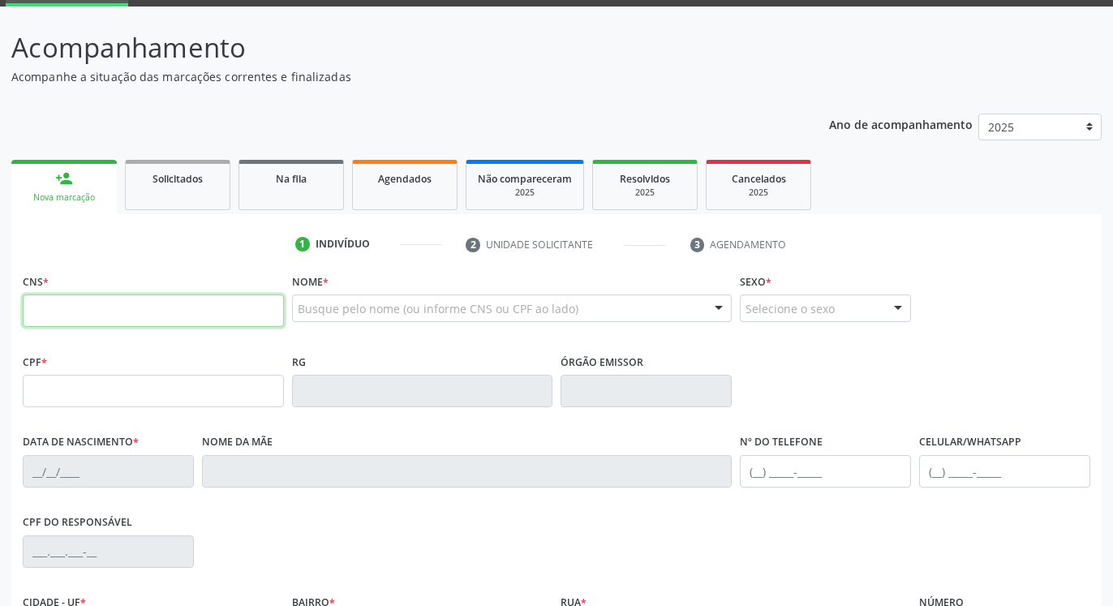
click at [69, 313] on input "text" at bounding box center [153, 310] width 261 height 32
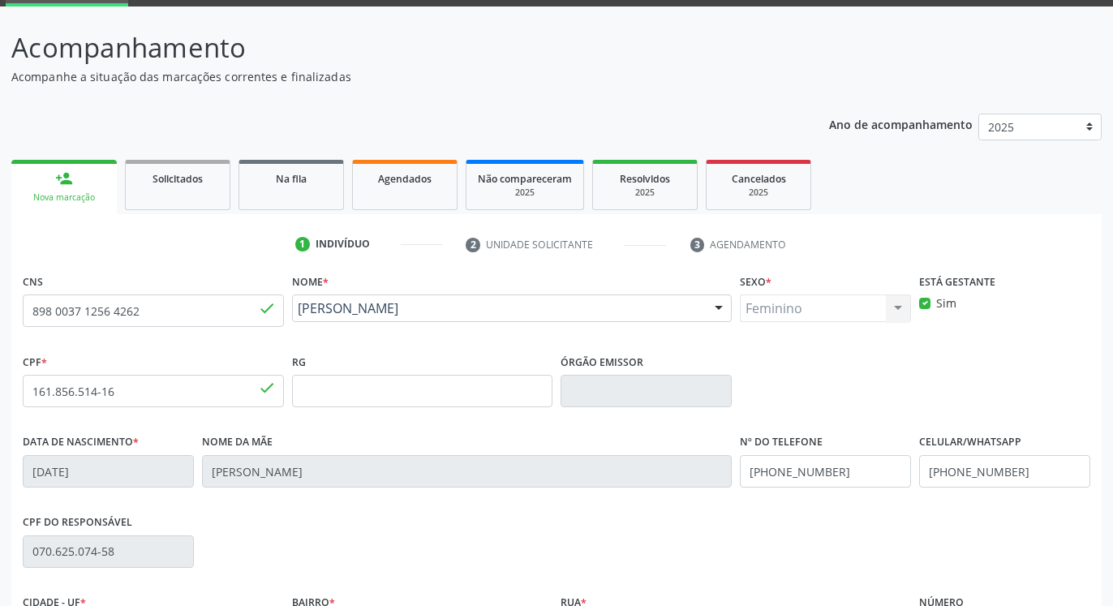
scroll to position [273, 0]
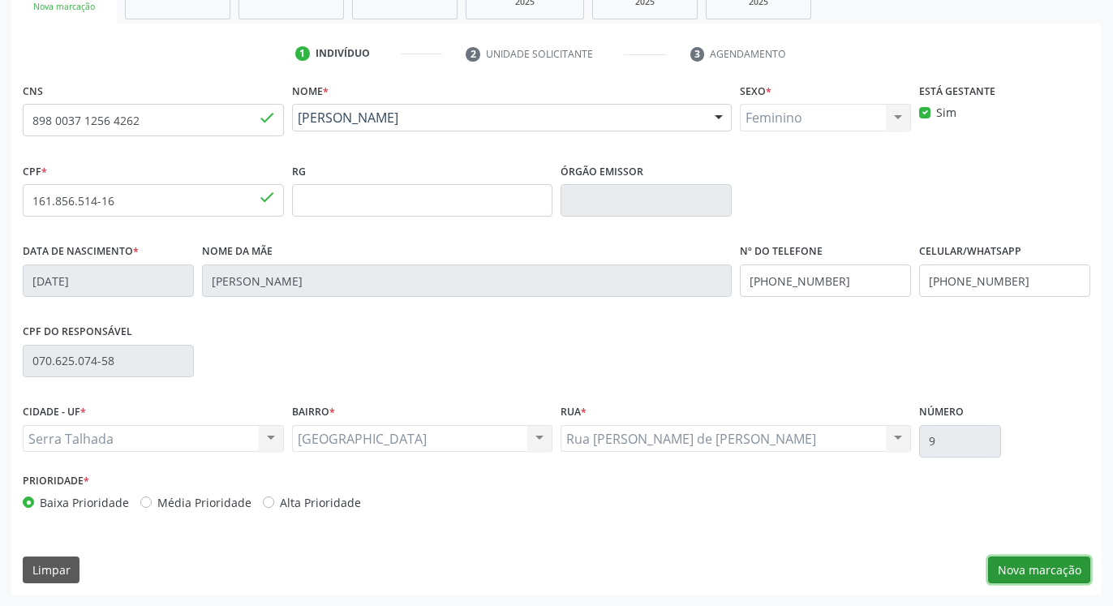
click at [1046, 566] on button "Nova marcação" at bounding box center [1039, 571] width 102 height 28
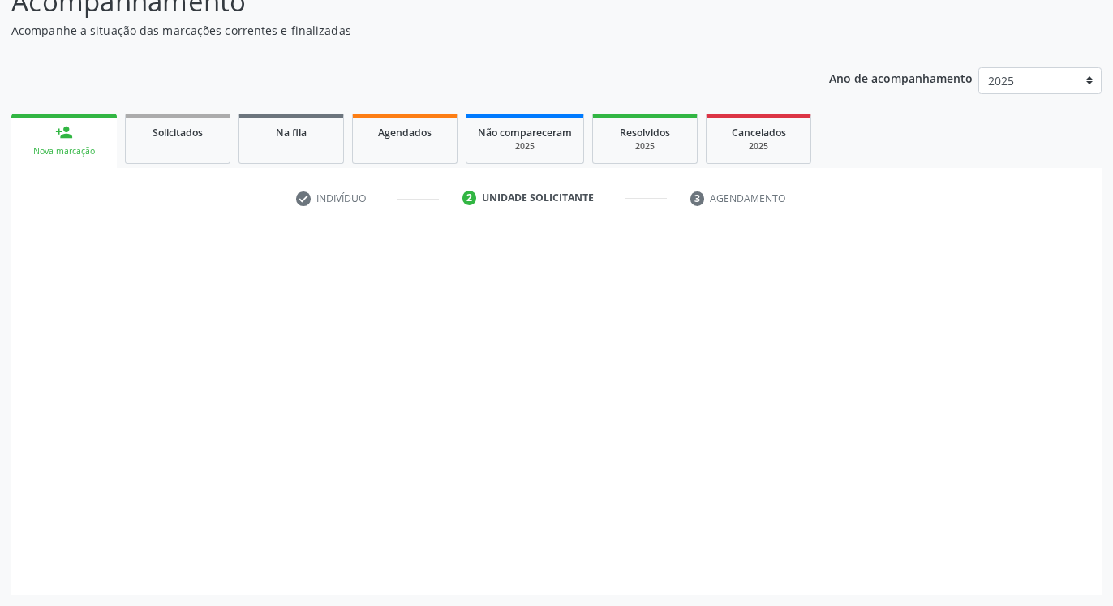
scroll to position [129, 0]
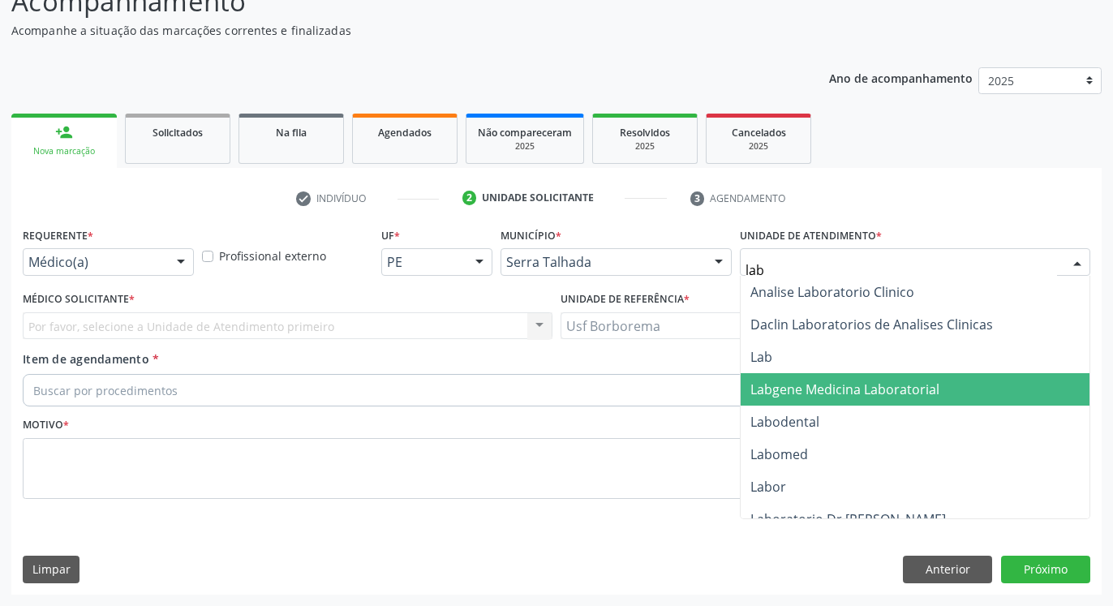
click at [870, 395] on span "Labgene Medicina Laboratorial" at bounding box center [844, 389] width 189 height 18
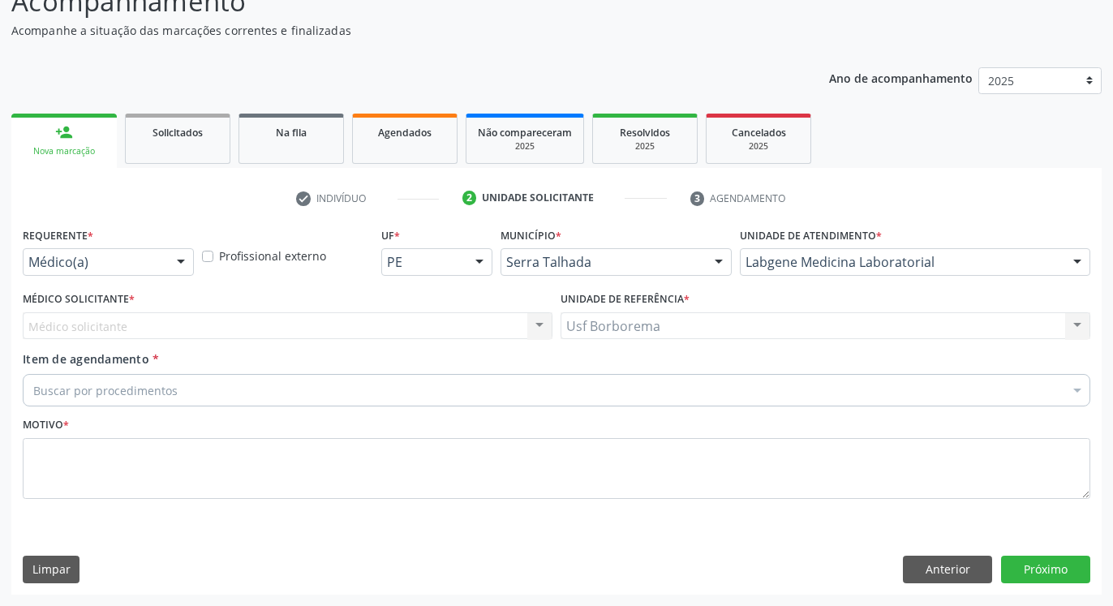
click at [111, 250] on div "Médico(a)" at bounding box center [108, 262] width 171 height 28
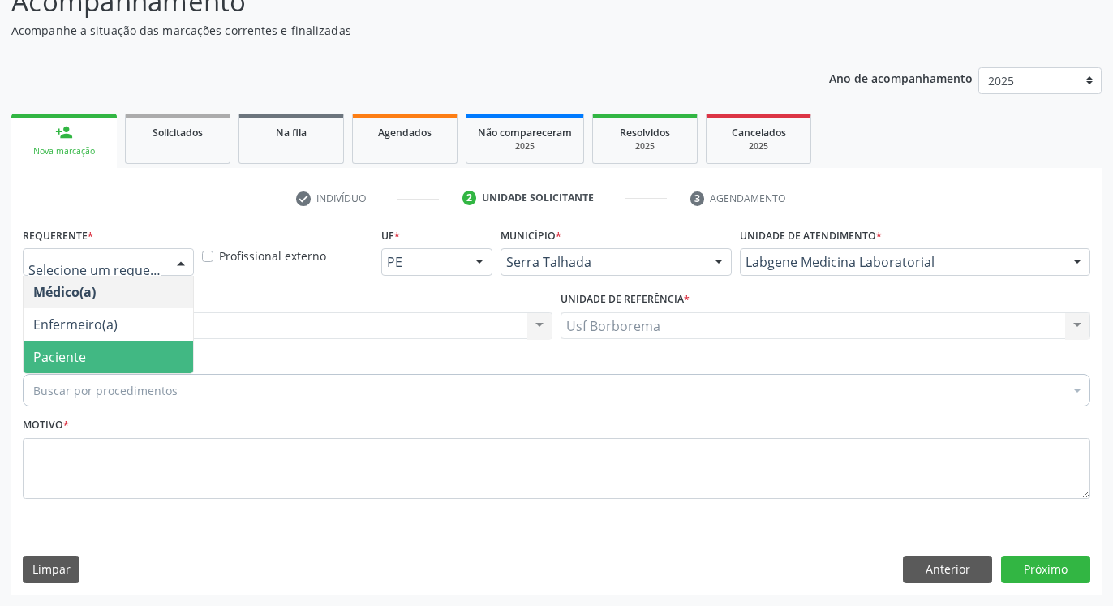
click at [105, 348] on span "Paciente" at bounding box center [109, 357] width 170 height 32
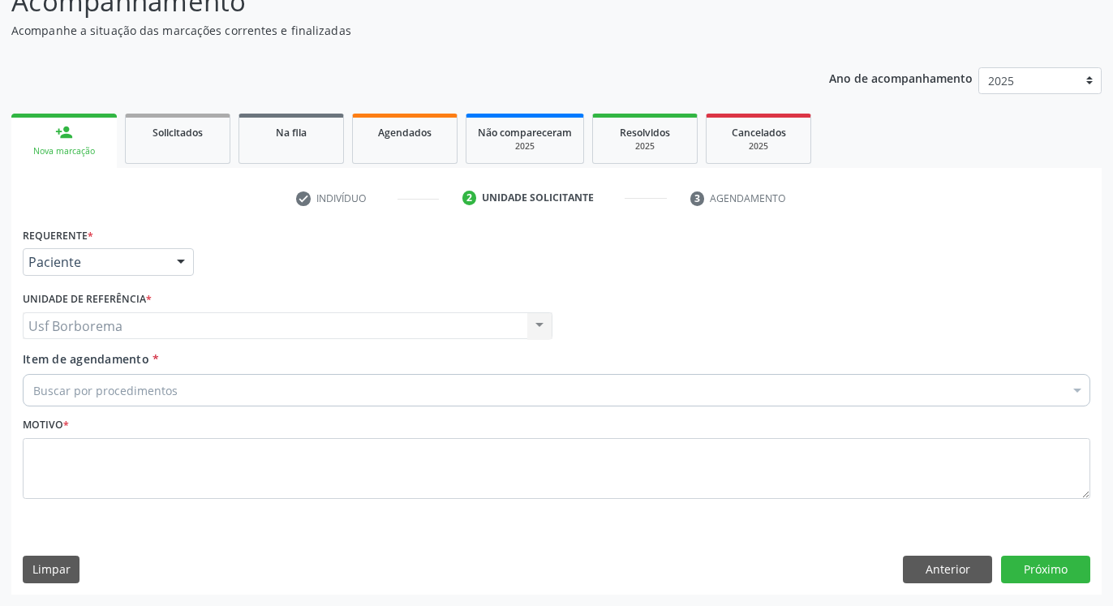
click at [112, 381] on div "Buscar por procedimentos" at bounding box center [557, 390] width 1068 height 32
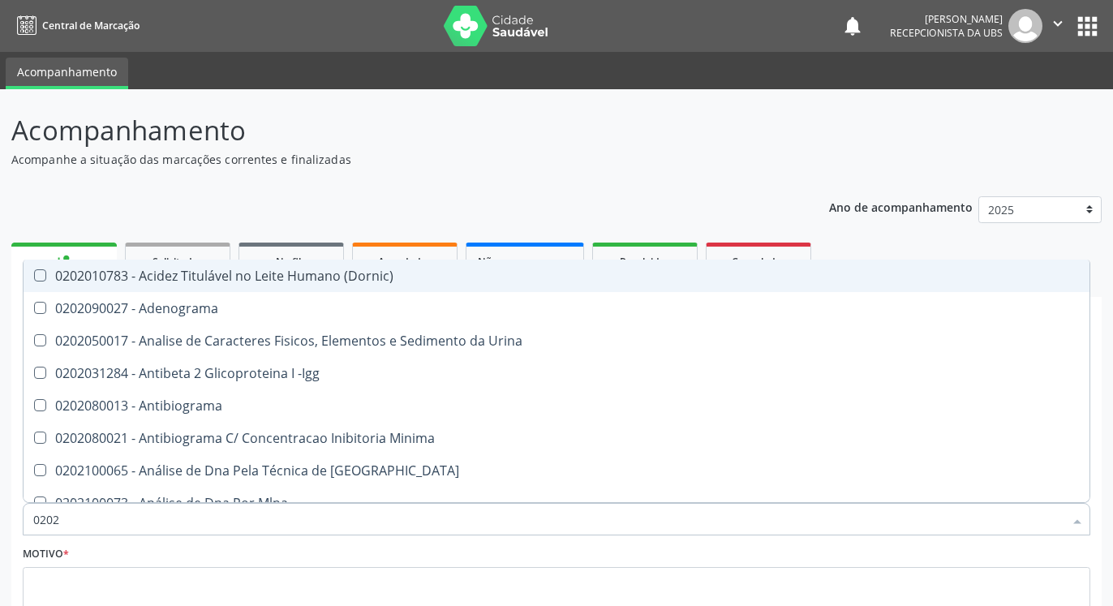
scroll to position [129, 0]
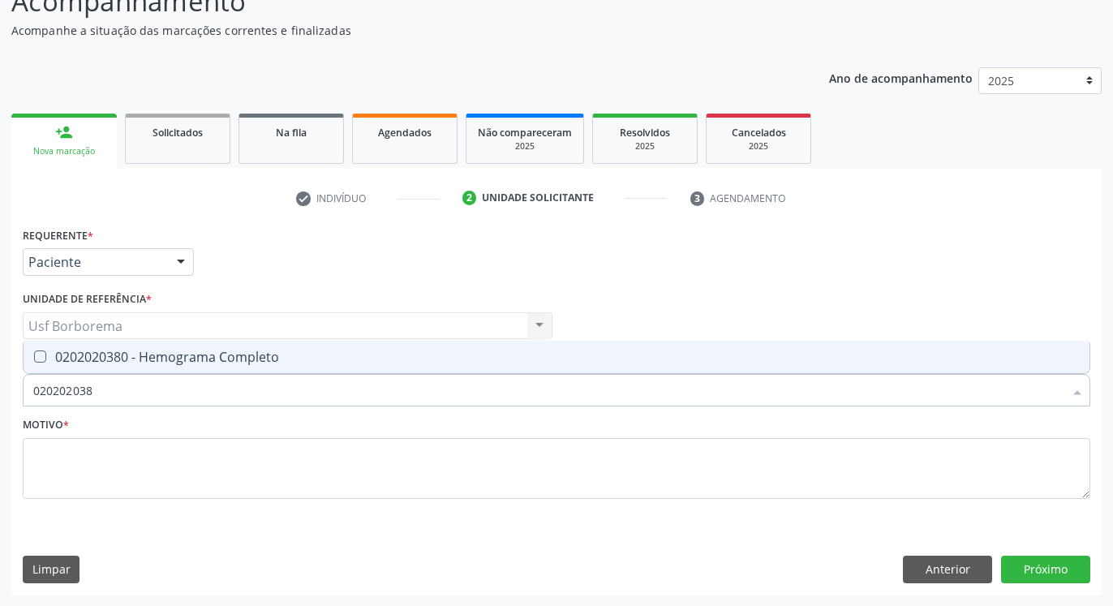
type input "0202020380"
click at [94, 351] on div "0202020380 - Hemograma Completo" at bounding box center [556, 356] width 1047 height 13
checkbox Completo "true"
click at [114, 397] on input "0202020380" at bounding box center [548, 390] width 1030 height 32
type input "02020203"
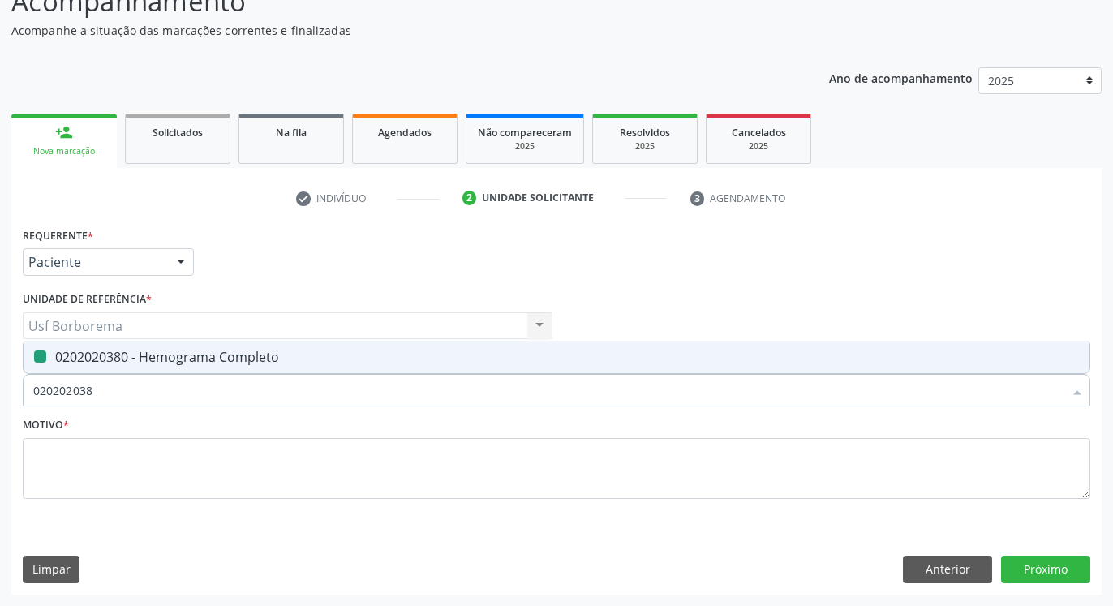
checkbox Completo "false"
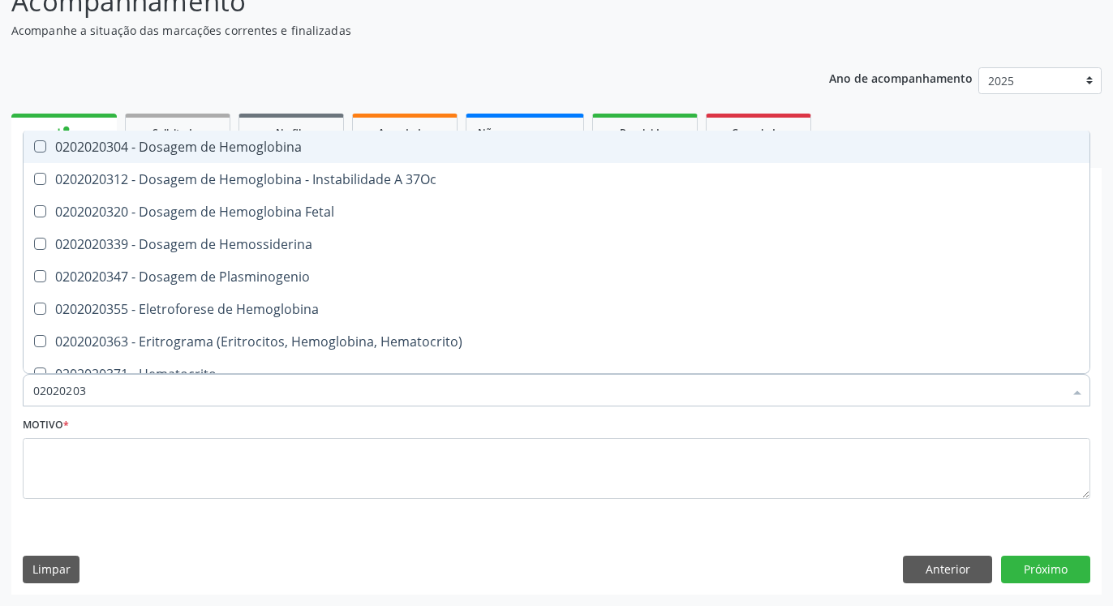
type input "0202020"
checkbox Completo "false"
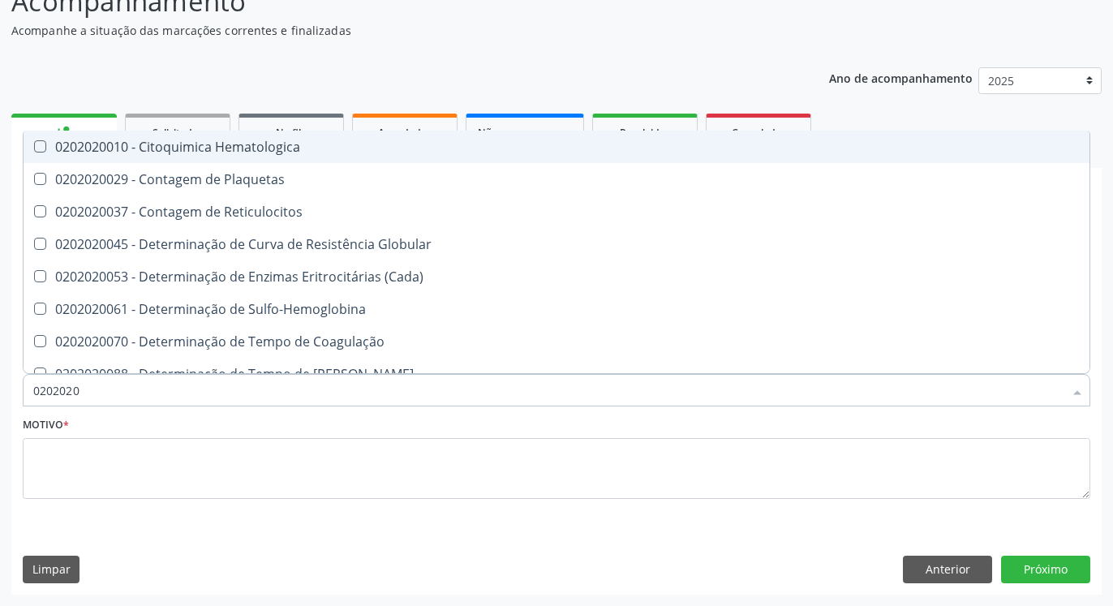
type input "020202"
checkbox Completo "false"
checkbox Leucograma "true"
type input "02020"
checkbox Completo "false"
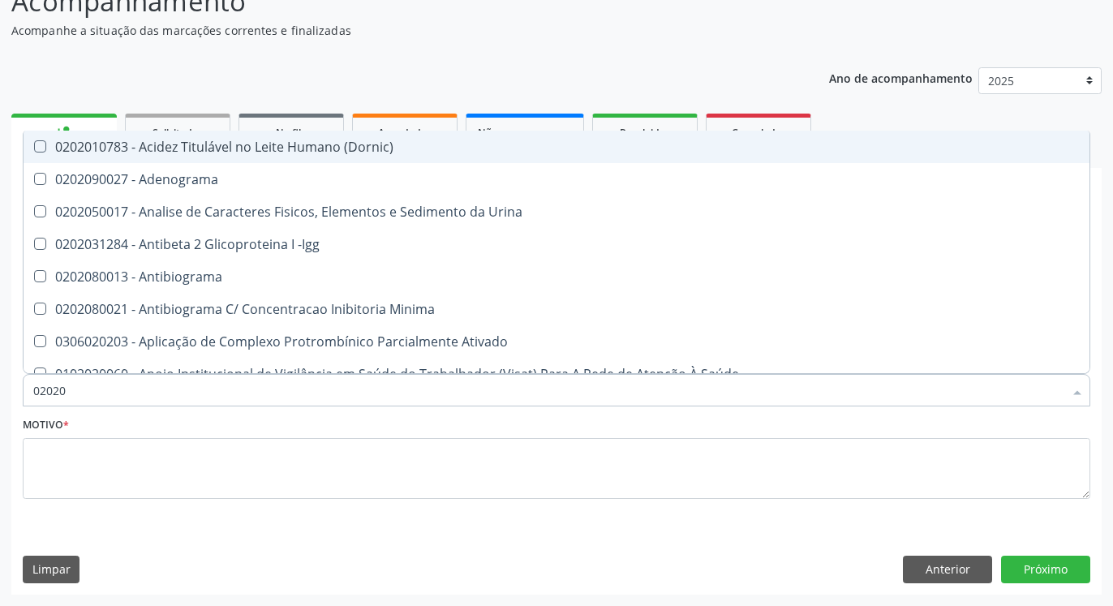
type input "0202"
checkbox Completo "false"
checkbox Pylori "true"
type input "02020"
checkbox Zinco "true"
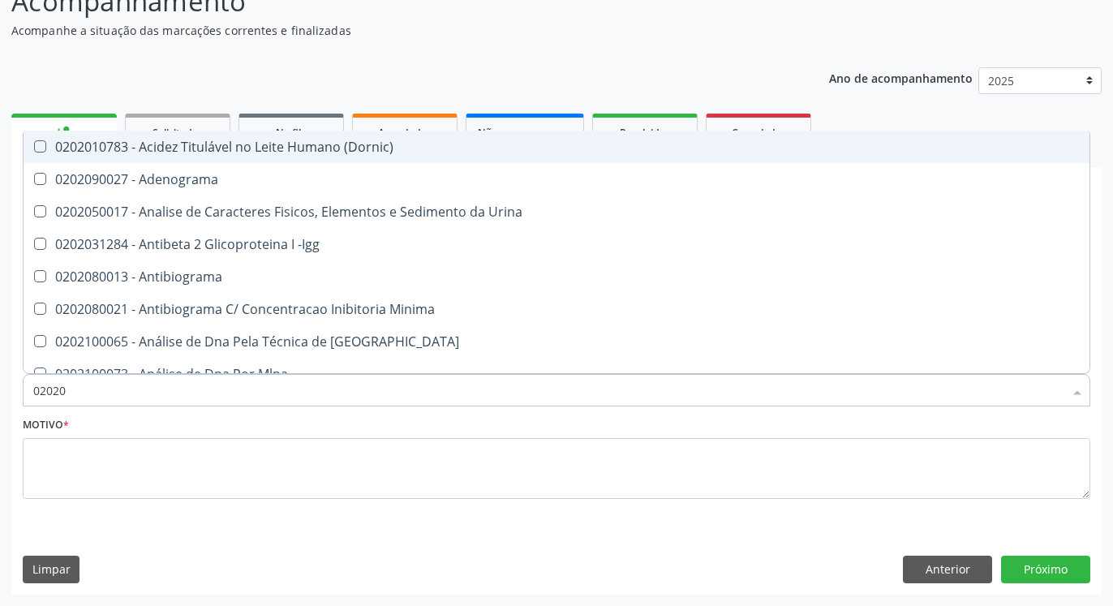
checkbox Completo "false"
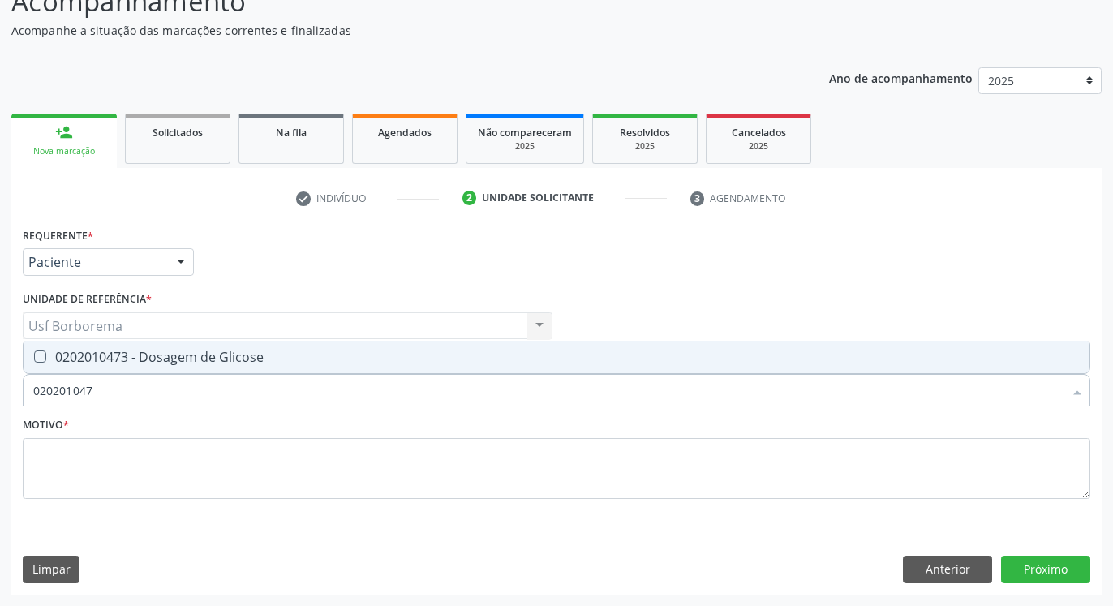
type input "0202010473"
click at [109, 355] on div "0202010473 - Dosagem de Glicose" at bounding box center [556, 356] width 1047 height 13
checkbox Glicose "true"
click at [113, 380] on input "0202010473" at bounding box center [548, 390] width 1030 height 32
type input "02020104"
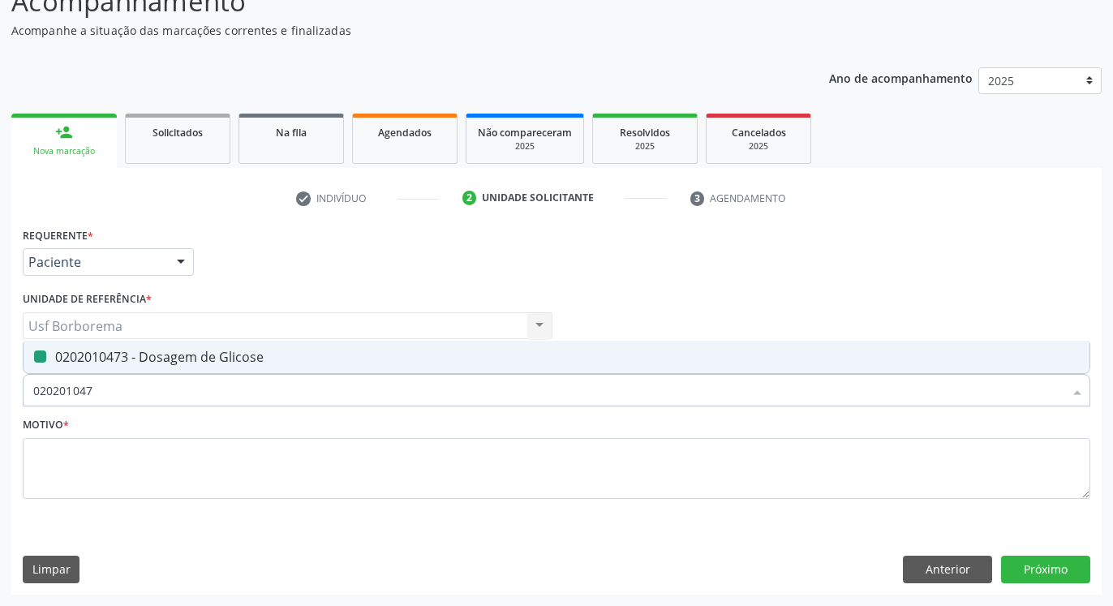
checkbox Glicose "false"
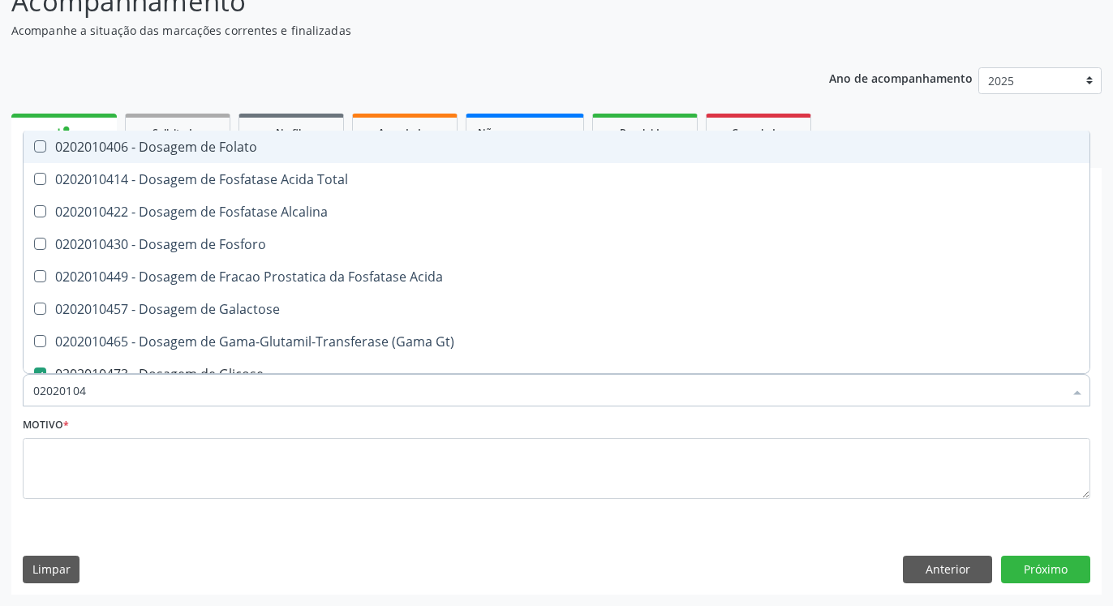
type input "0202010"
checkbox Glicose "false"
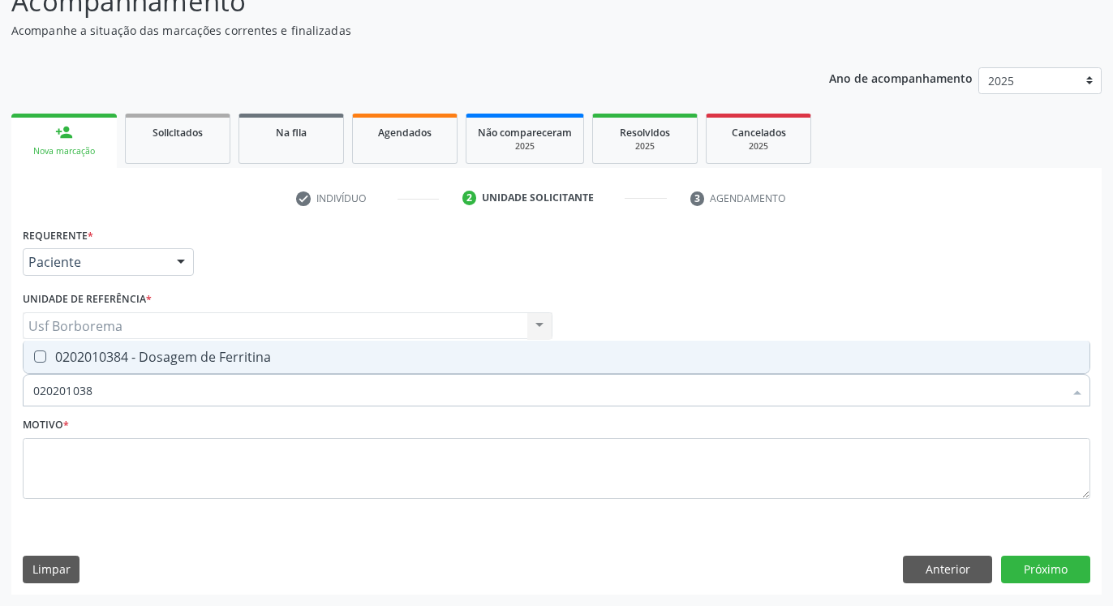
type input "0202010384"
click at [119, 354] on div "0202010384 - Dosagem de Ferritina" at bounding box center [556, 356] width 1047 height 13
checkbox Ferritina "true"
click at [120, 386] on input "0202010384" at bounding box center [548, 390] width 1030 height 32
type input "02020103"
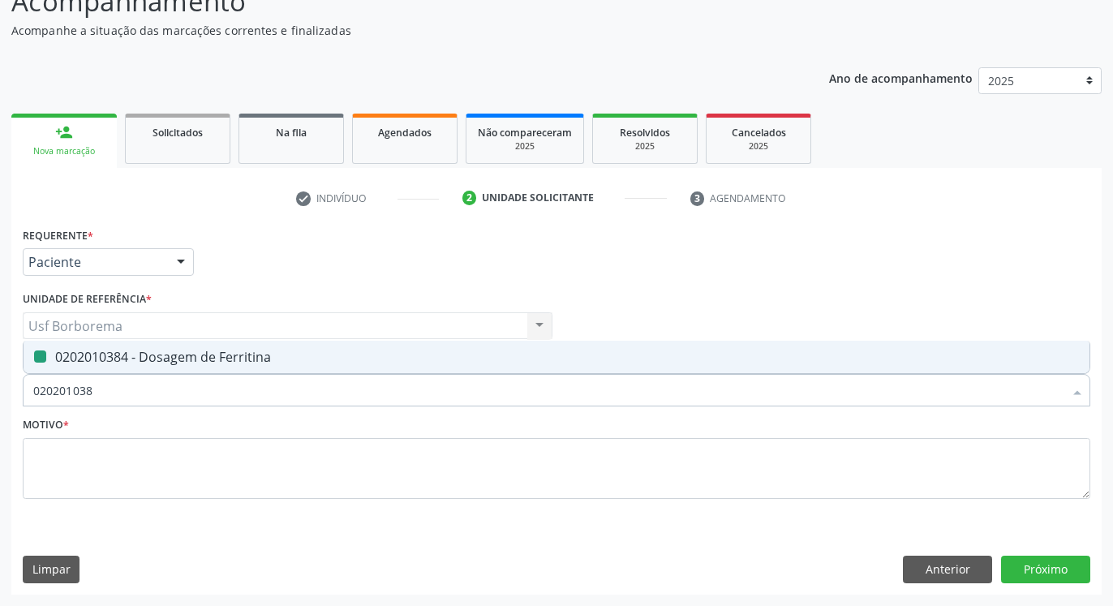
checkbox Ferritina "false"
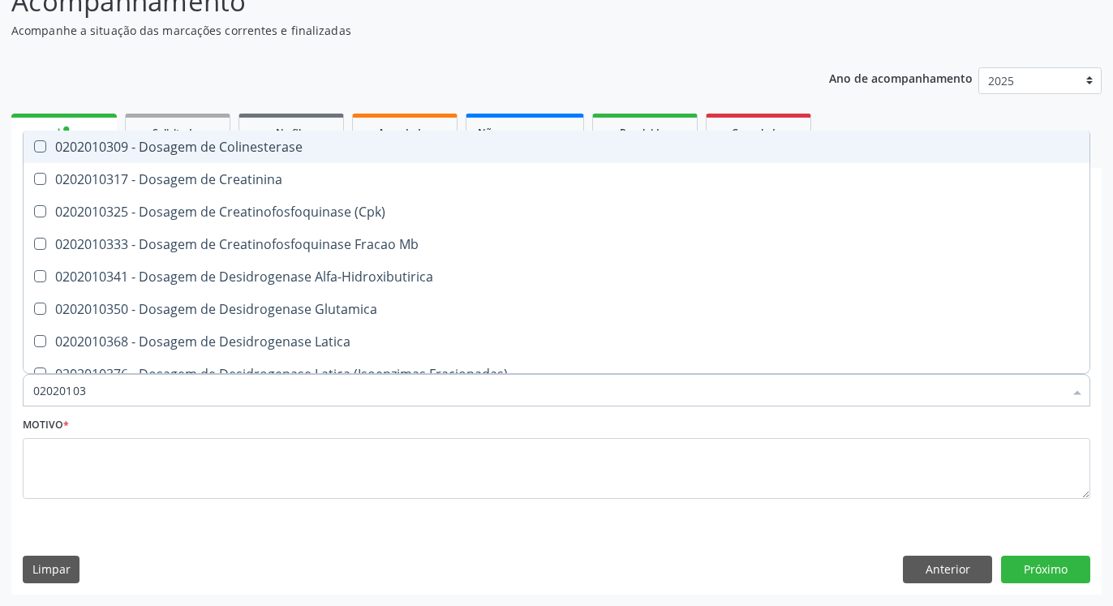
type input "0202010"
checkbox Ferritina "false"
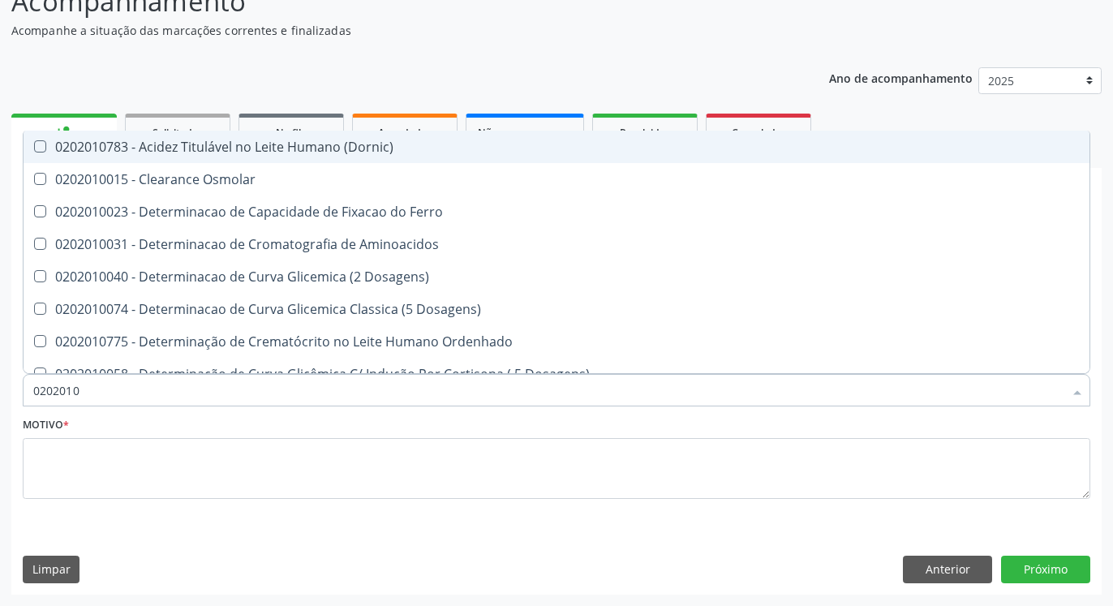
type input "020201"
checkbox Ferritina "false"
checkbox Glicose "false"
checkbox Haptoglobina "true"
checkbox Nt-Probnp\) "true"
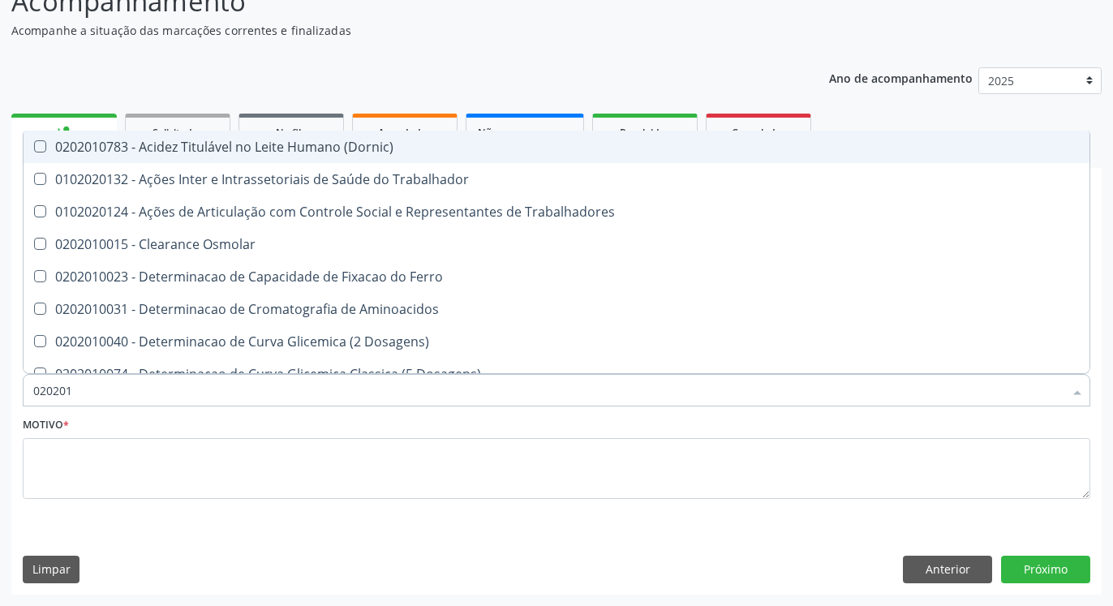
type input "02020"
checkbox Ferritina "false"
checkbox Glicose "false"
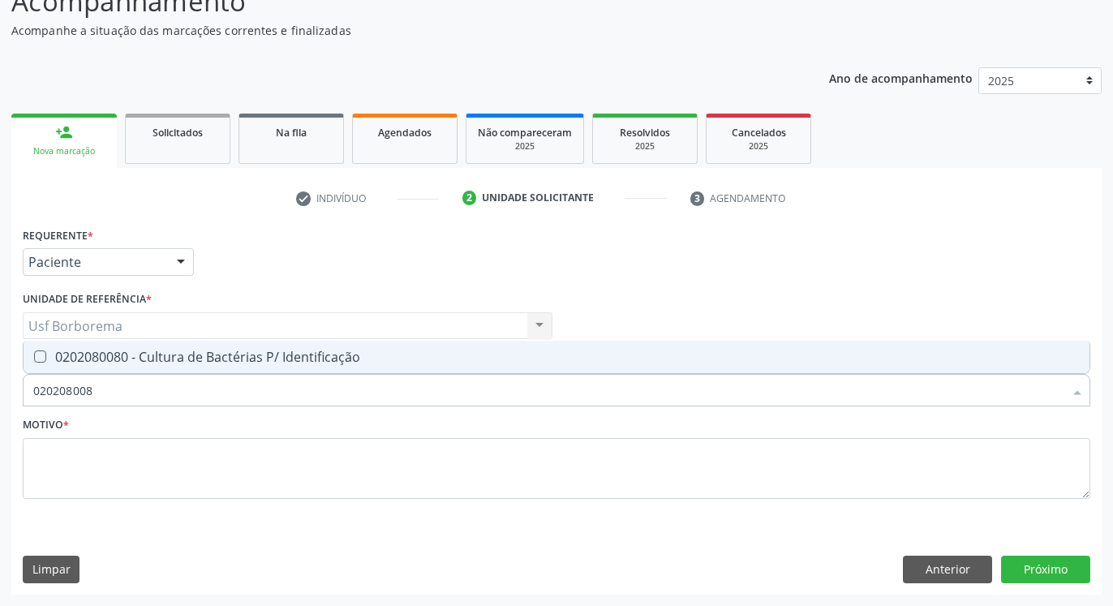
type input "0202080080"
click at [110, 346] on span "0202080080 - Cultura de Bactérias P/ Identificação" at bounding box center [557, 357] width 1066 height 32
checkbox Identificação "true"
click at [112, 395] on input "0202080080" at bounding box center [548, 390] width 1030 height 32
type input "02020800"
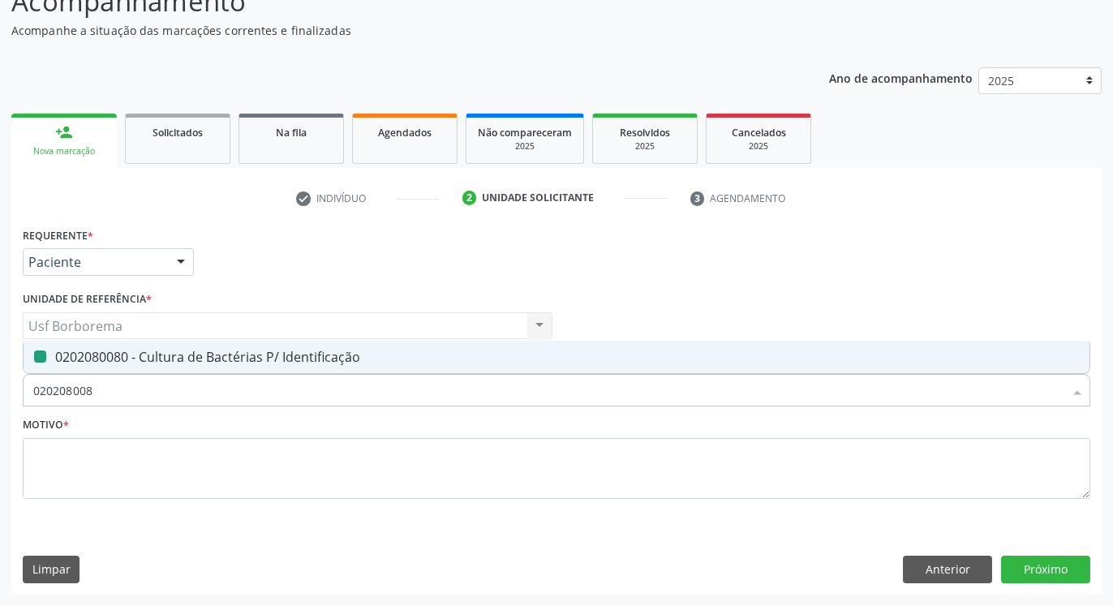
checkbox Identificação "false"
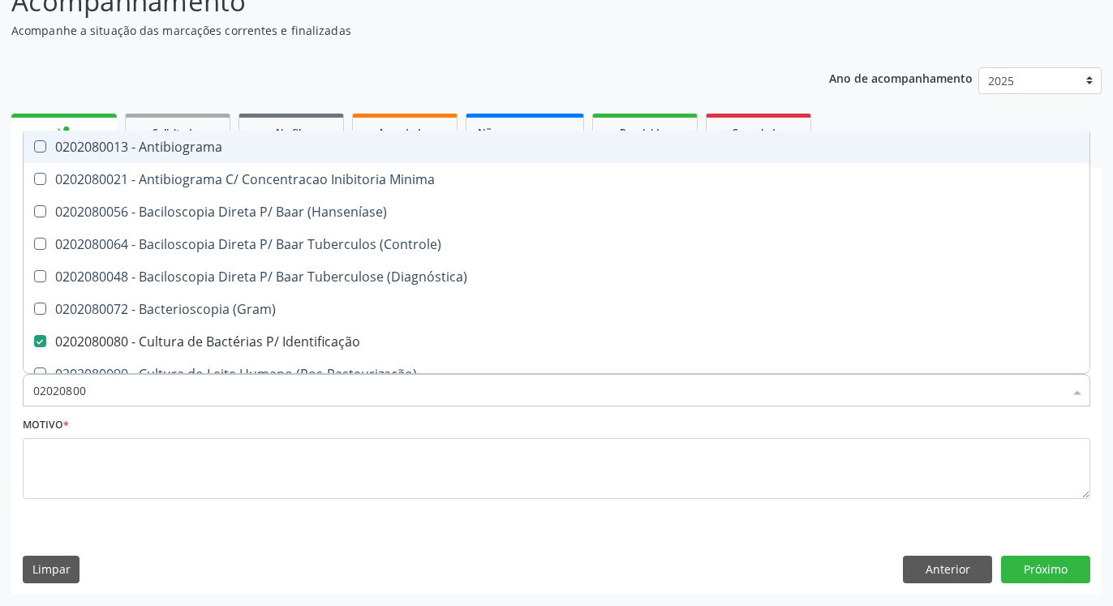
type input "0202080"
checkbox Identificação "false"
type input "02020"
checkbox Identificação "false"
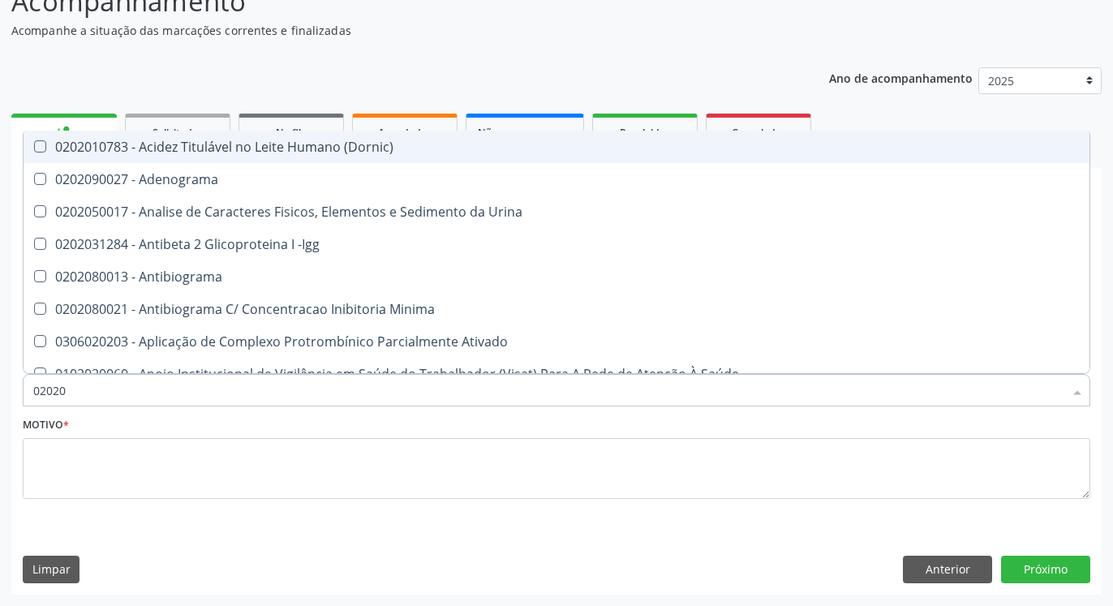
type input "020205"
checkbox Identificação "false"
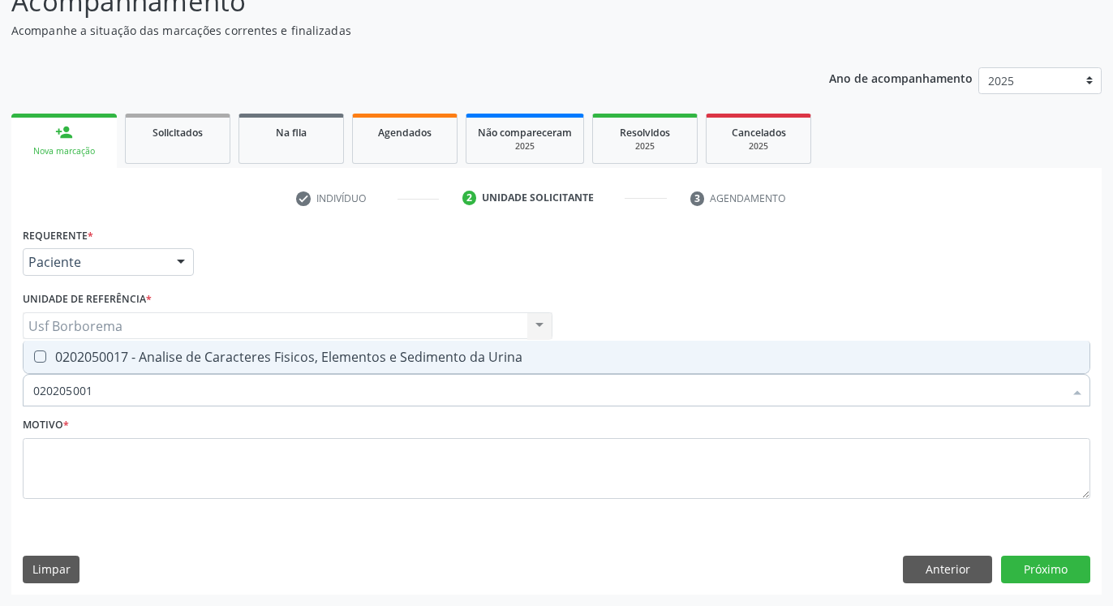
type input "0202050017"
click at [116, 363] on div "0202050017 - Analise de Caracteres Fisicos, Elementos e Sedimento da Urina" at bounding box center [556, 356] width 1047 height 13
checkbox Urina "true"
click at [121, 393] on input "0202050017" at bounding box center [548, 390] width 1030 height 32
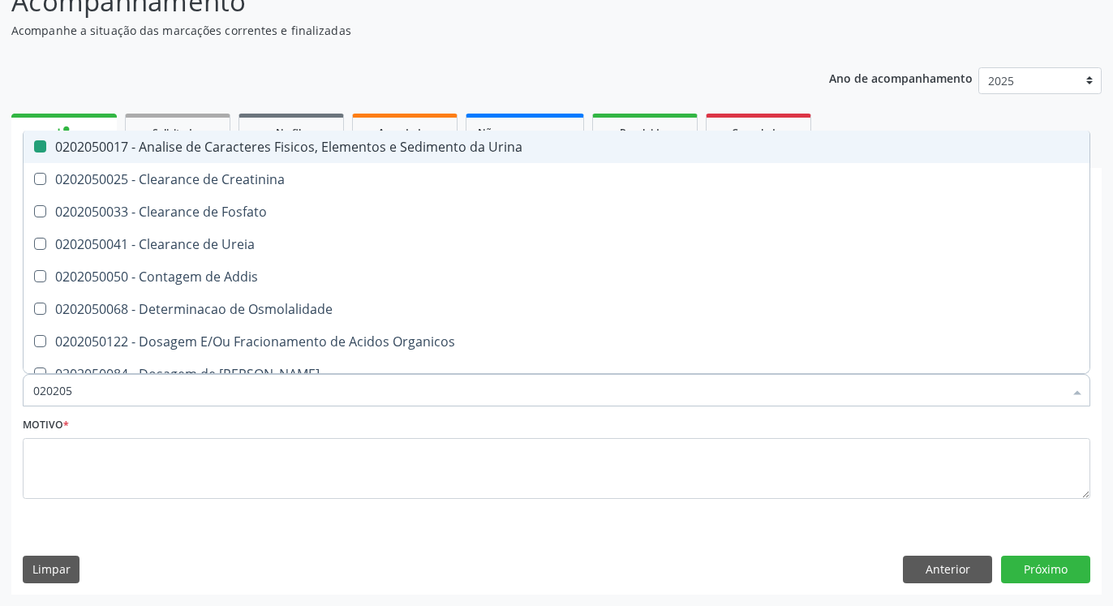
type input "02020"
checkbox Urina "false"
checkbox Fosfato "true"
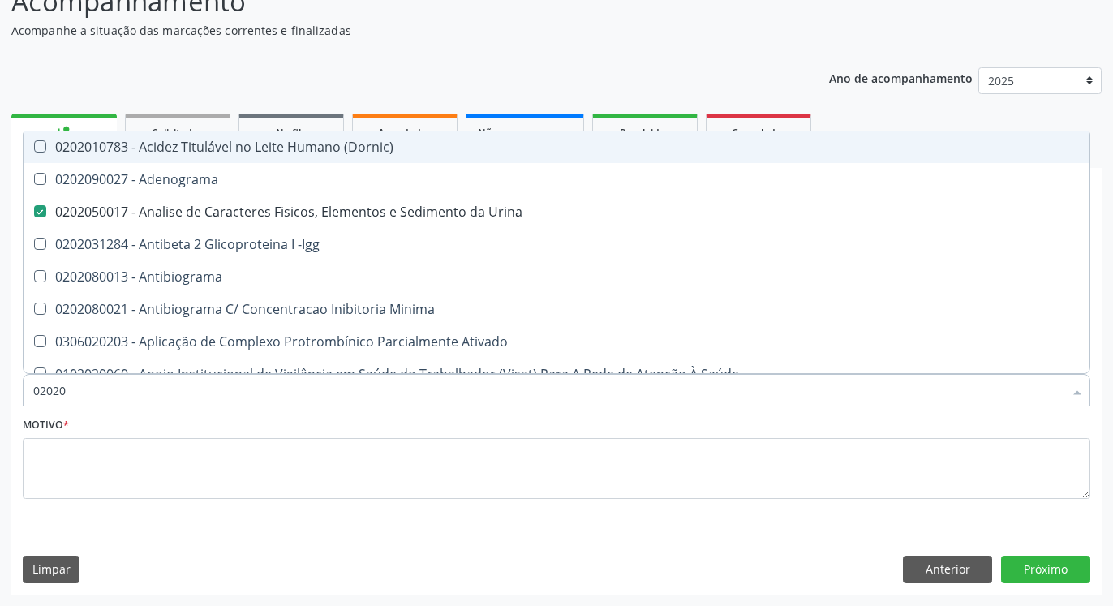
type input "020203"
checkbox Urina "false"
checkbox Identificação "false"
checkbox Aminoacidos "true"
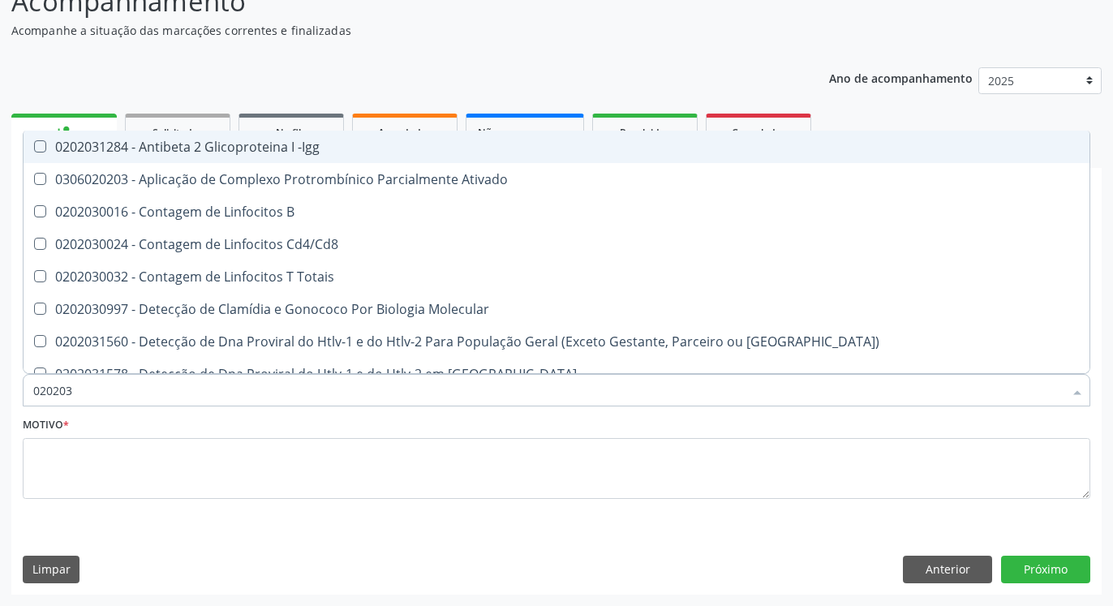
type input "0202030"
checkbox Completo "false"
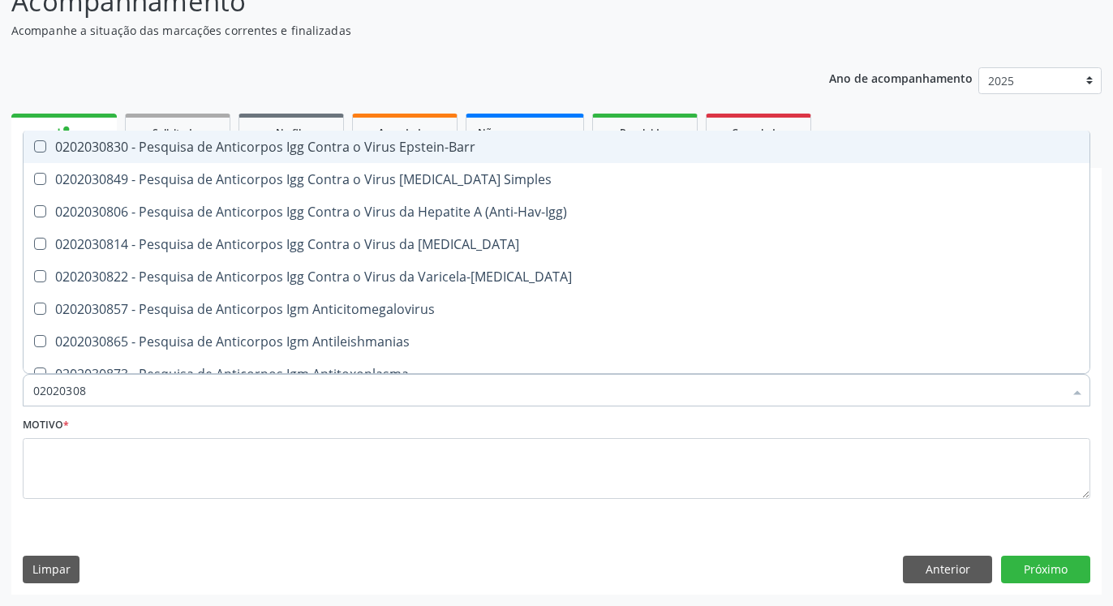
type input "020203087"
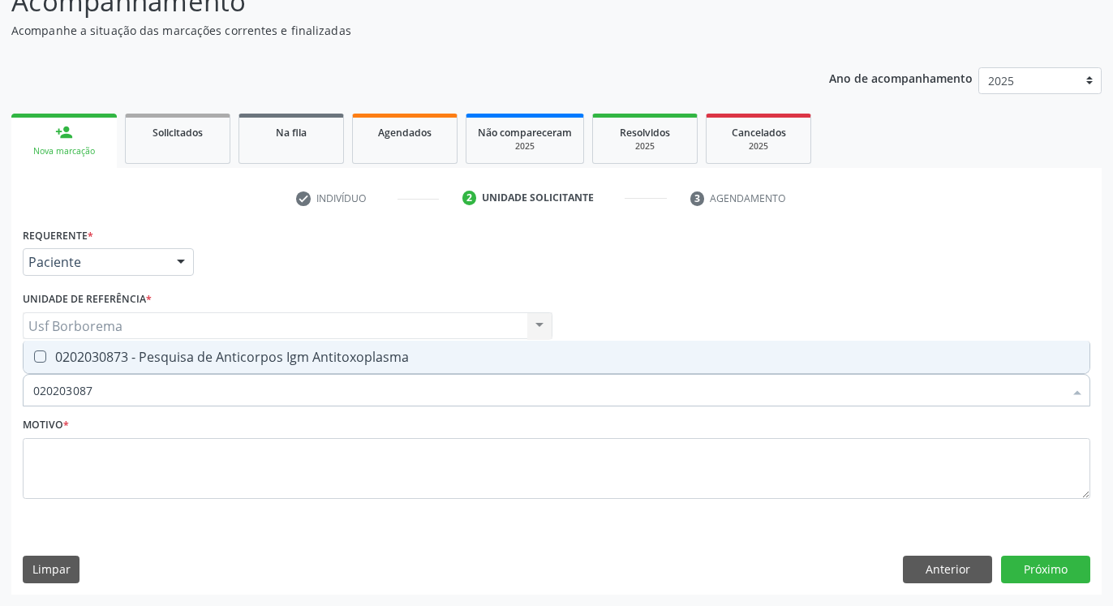
click at [141, 357] on div "0202030873 - Pesquisa de Anticorpos Igm Antitoxoplasma" at bounding box center [556, 356] width 1047 height 13
checkbox Antitoxoplasma "true"
click at [146, 394] on input "020203087" at bounding box center [548, 390] width 1030 height 32
type input "02020308"
checkbox Antitoxoplasma "false"
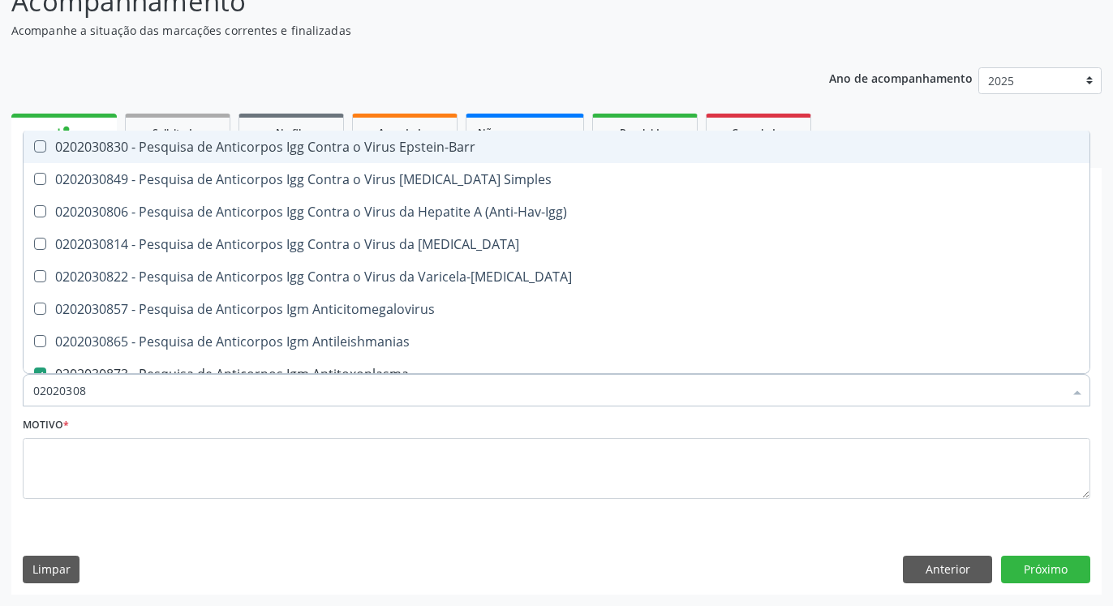
type input "0202030"
checkbox Antitoxoplasma "false"
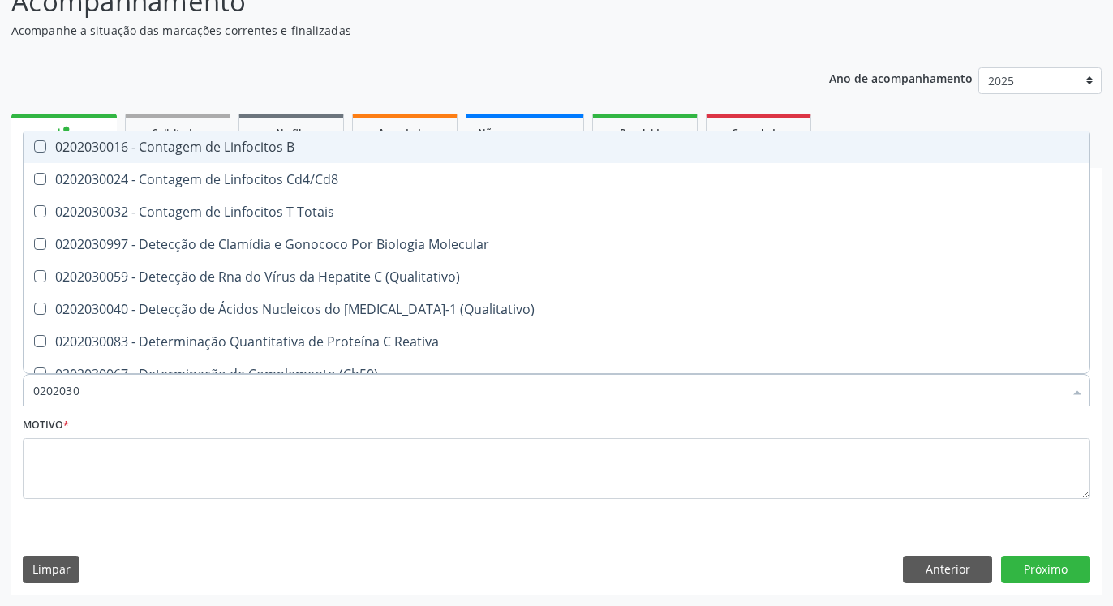
type input "020203"
checkbox Antiglomerulo "true"
checkbox Antitoxoplasma "false"
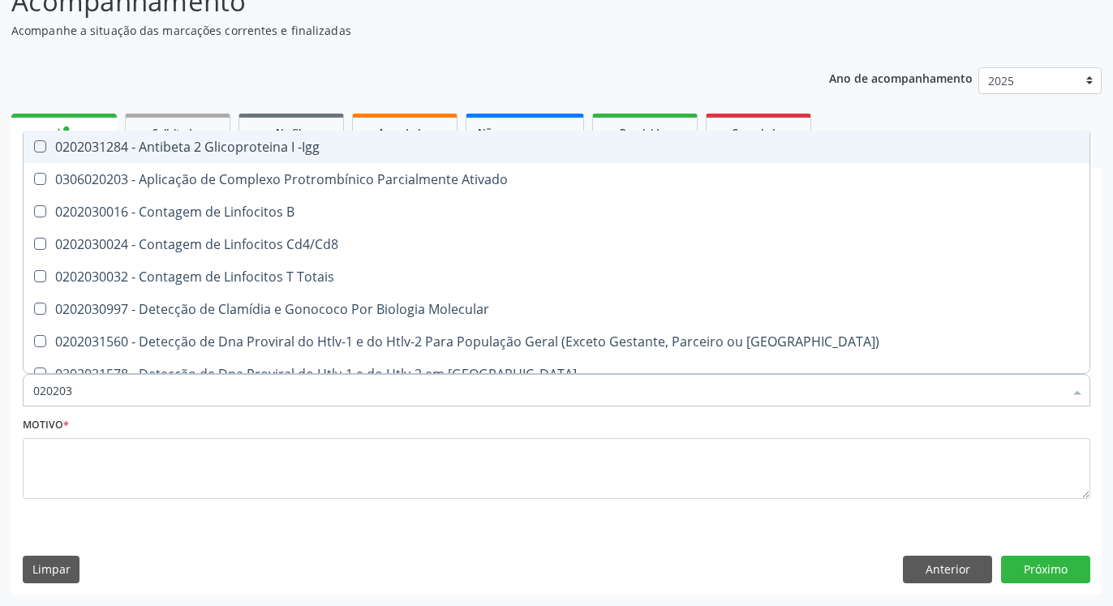
type input "0202030"
checkbox Completo "false"
checkbox Antiespermatozoides "true"
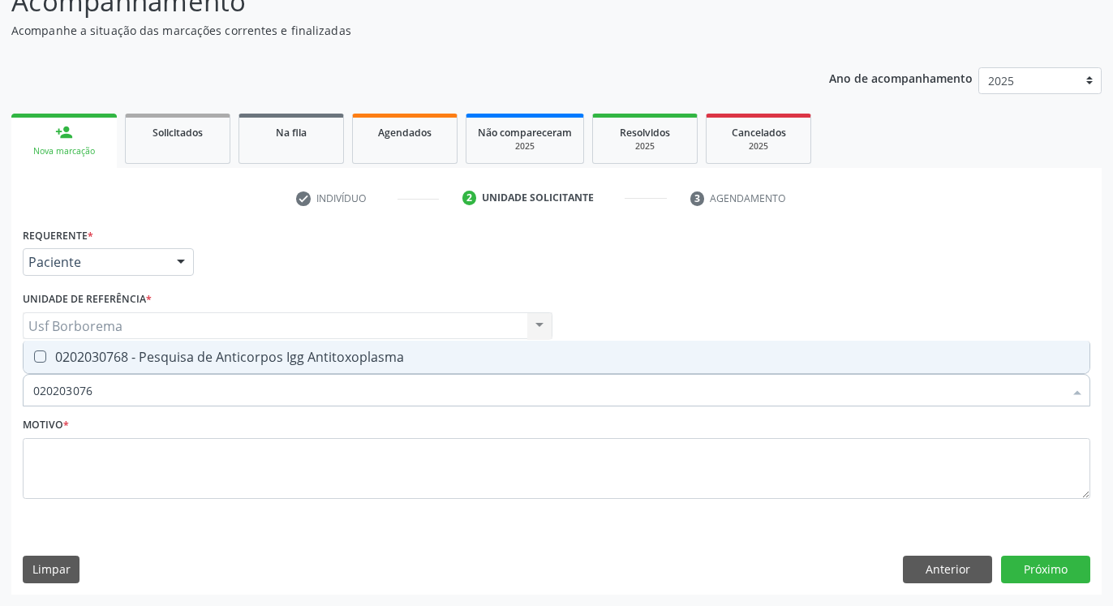
type input "0202030768"
click at [148, 355] on div "0202030768 - Pesquisa de Anticorpos Igg Antitoxoplasma" at bounding box center [556, 356] width 1047 height 13
checkbox Antitoxoplasma "true"
click at [148, 394] on input "0202030768" at bounding box center [548, 390] width 1030 height 32
type input "02020307"
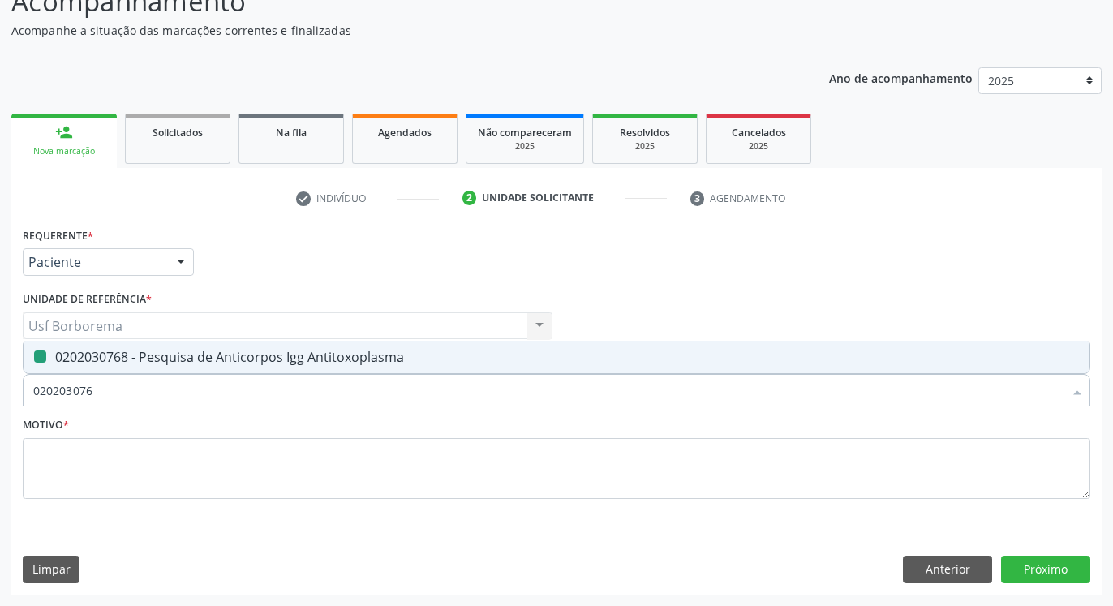
checkbox Antitoxoplasma "false"
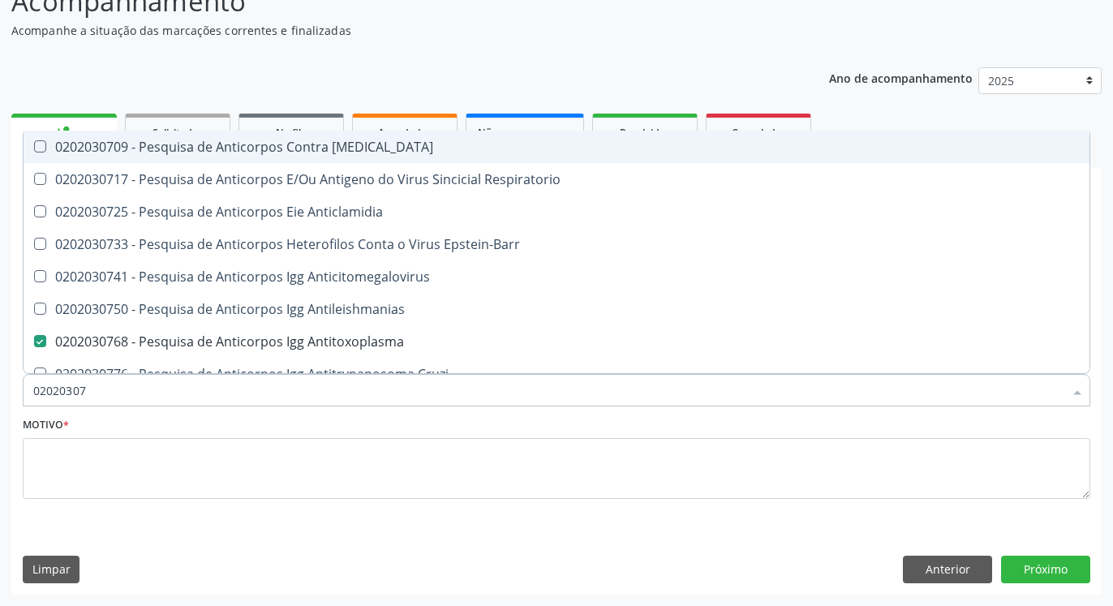
type input "0202030"
checkbox Antitoxoplasma "false"
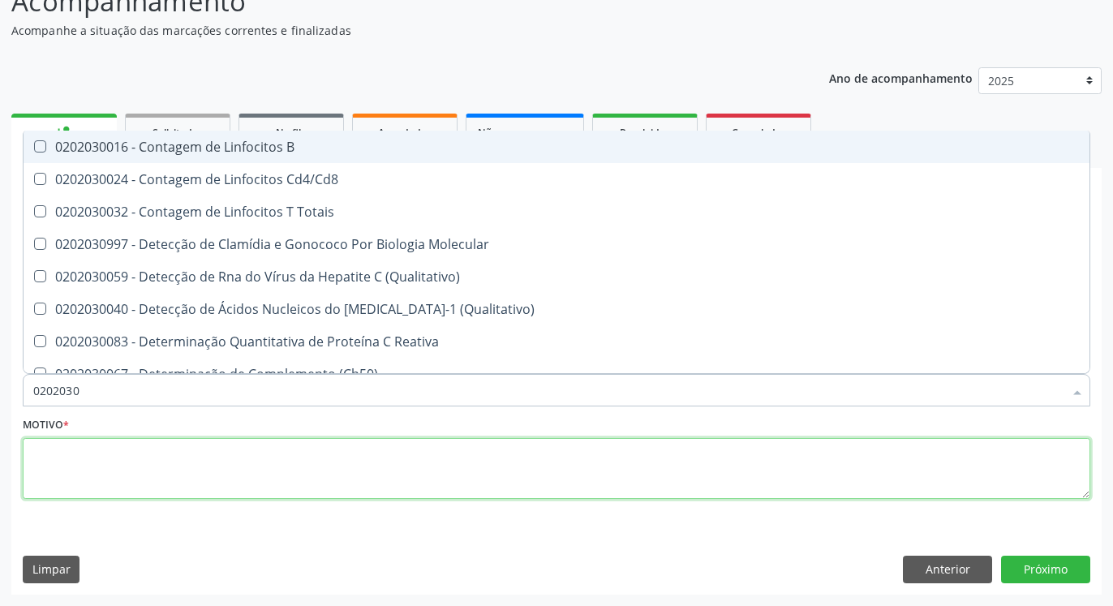
click at [104, 462] on textarea at bounding box center [557, 469] width 1068 height 62
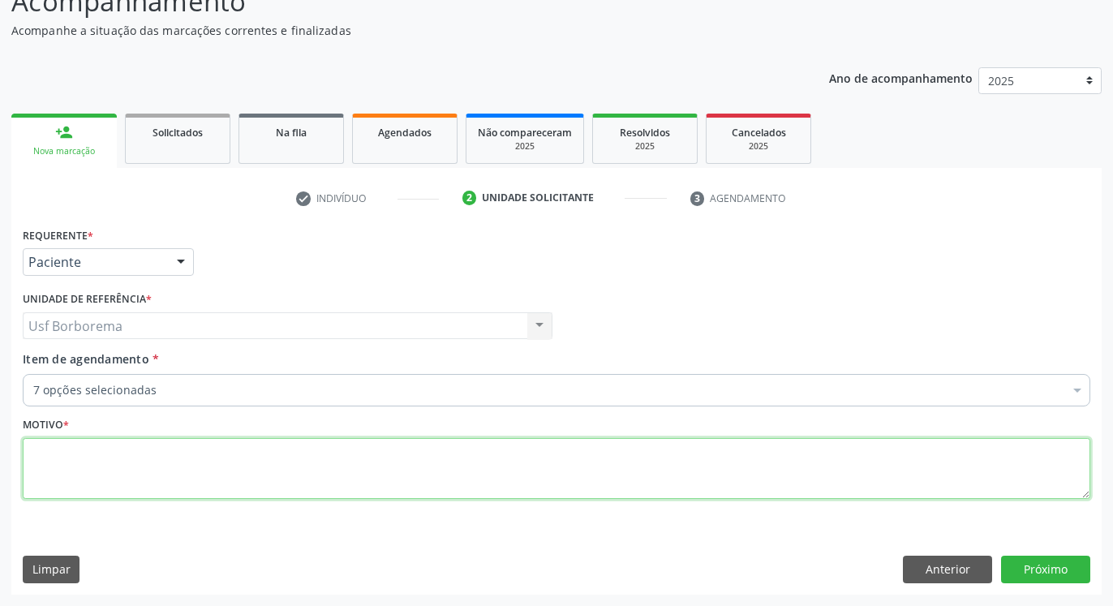
checkbox Completo "true"
checkbox Glicose "true"
checkbox Ferritina "true"
checkbox Identificação "true"
checkbox Urina "true"
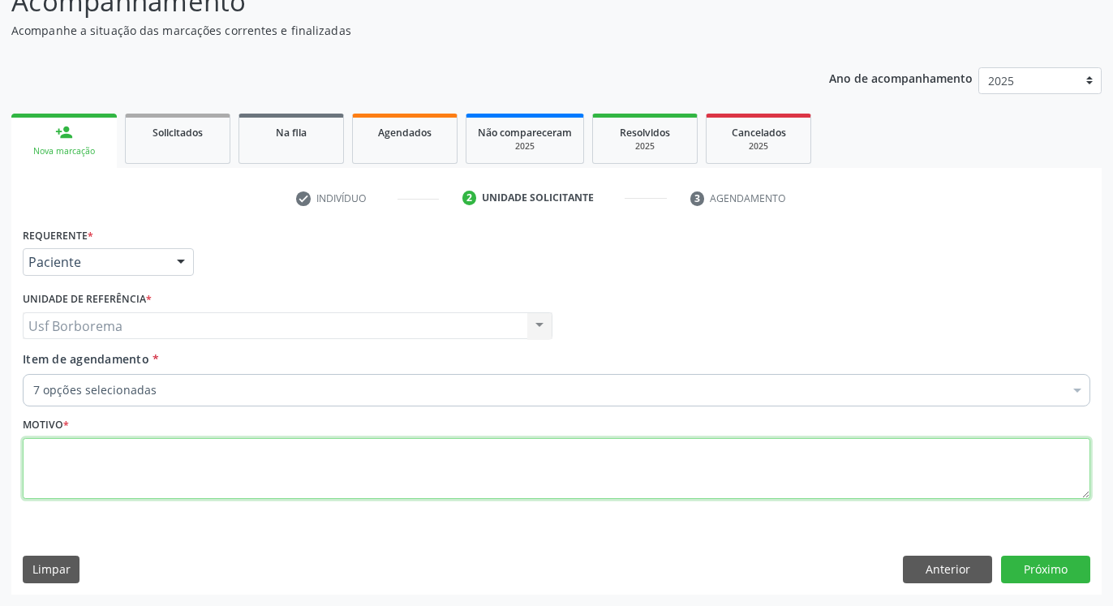
checkbox Antitoxoplasma "true"
checkbox Psicossocial "false"
checkbox A\) "false"
click at [104, 463] on textarea at bounding box center [557, 469] width 1068 height 62
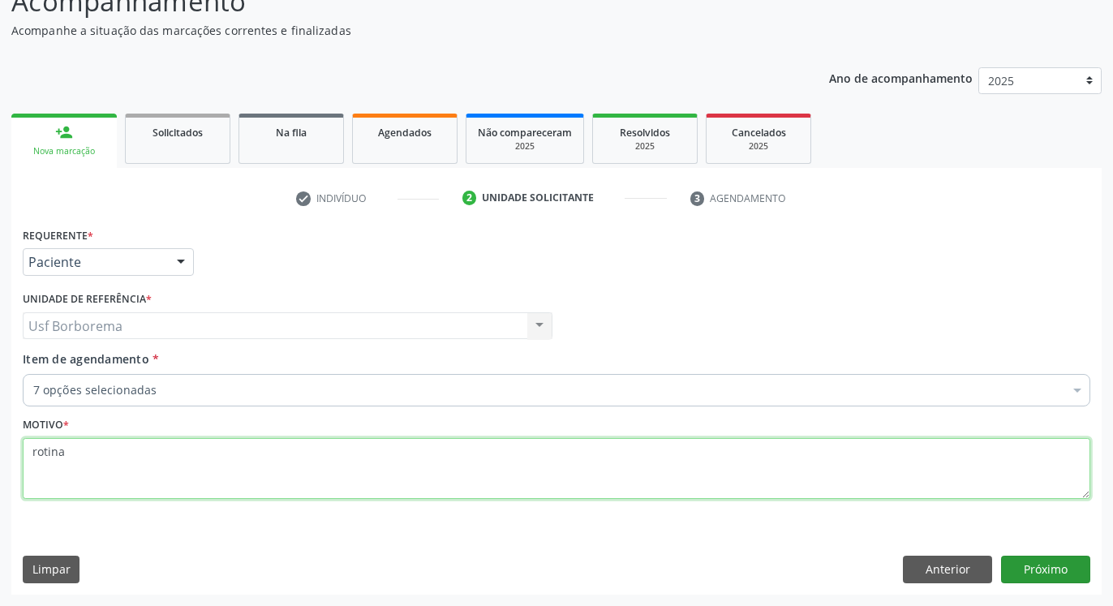
type textarea "rotina"
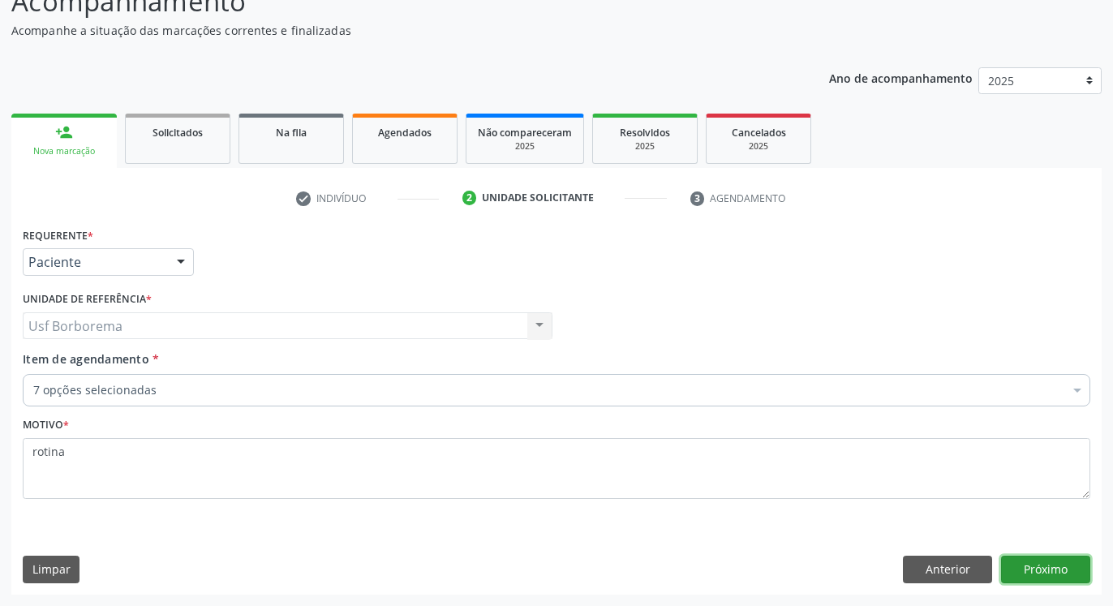
click at [1064, 573] on button "Próximo" at bounding box center [1045, 570] width 89 height 28
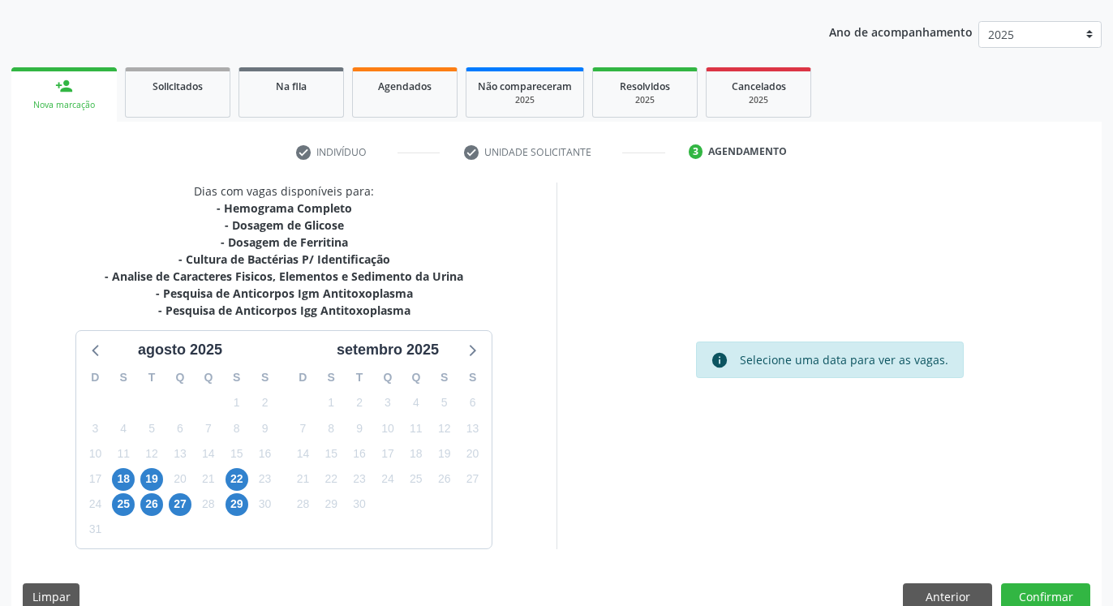
scroll to position [202, 0]
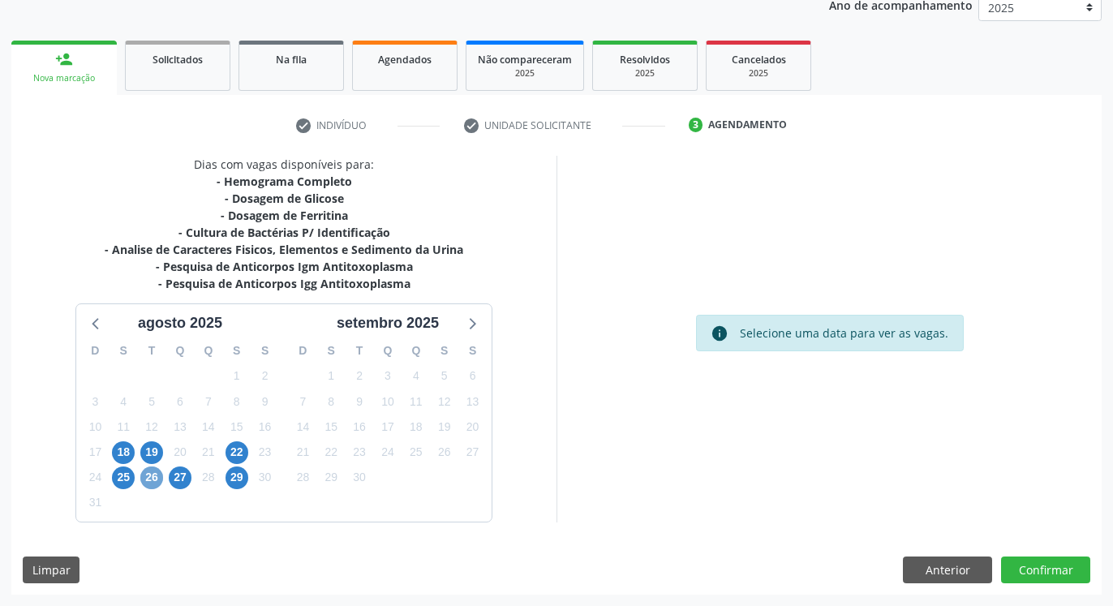
click at [157, 474] on span "26" at bounding box center [151, 477] width 23 height 23
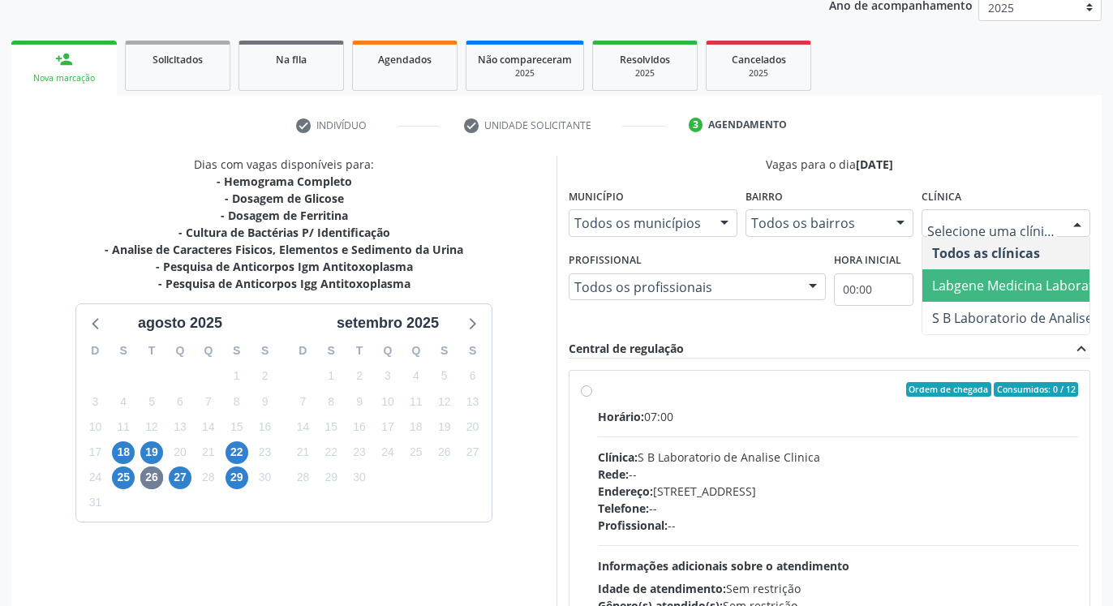
click at [1017, 271] on span "Labgene Medicina Laboratorial" at bounding box center [1033, 285] width 223 height 32
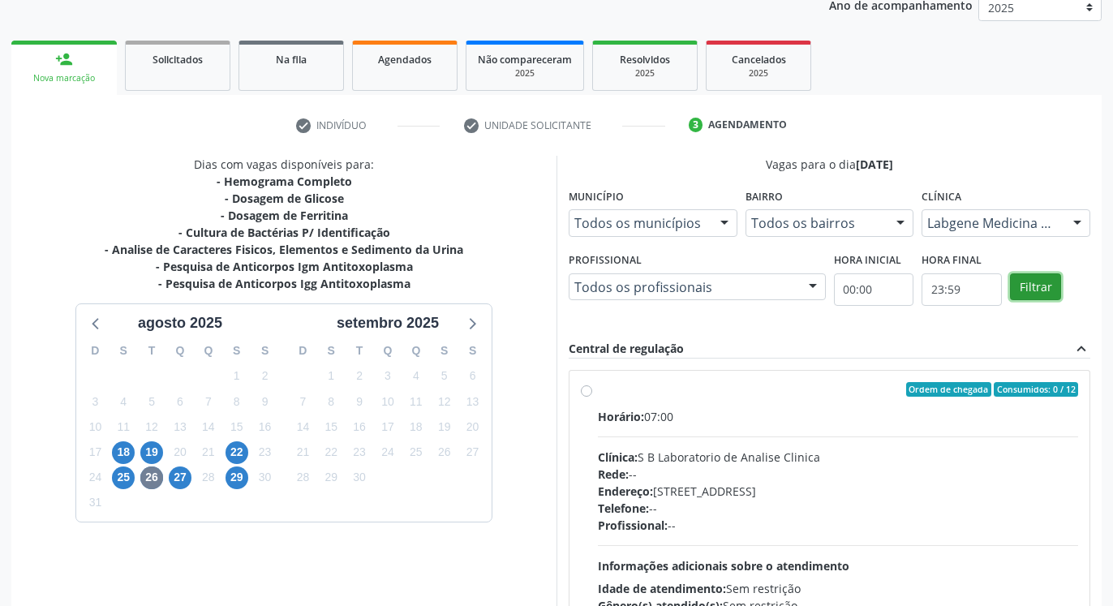
click at [1034, 294] on button "Filtrar" at bounding box center [1035, 287] width 51 height 28
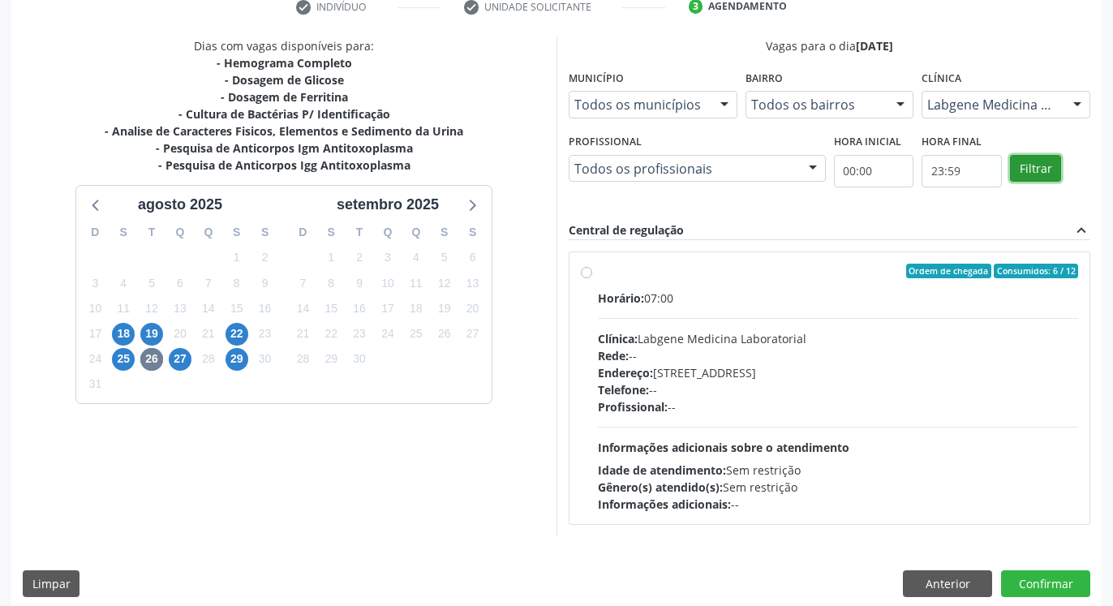
scroll to position [334, 0]
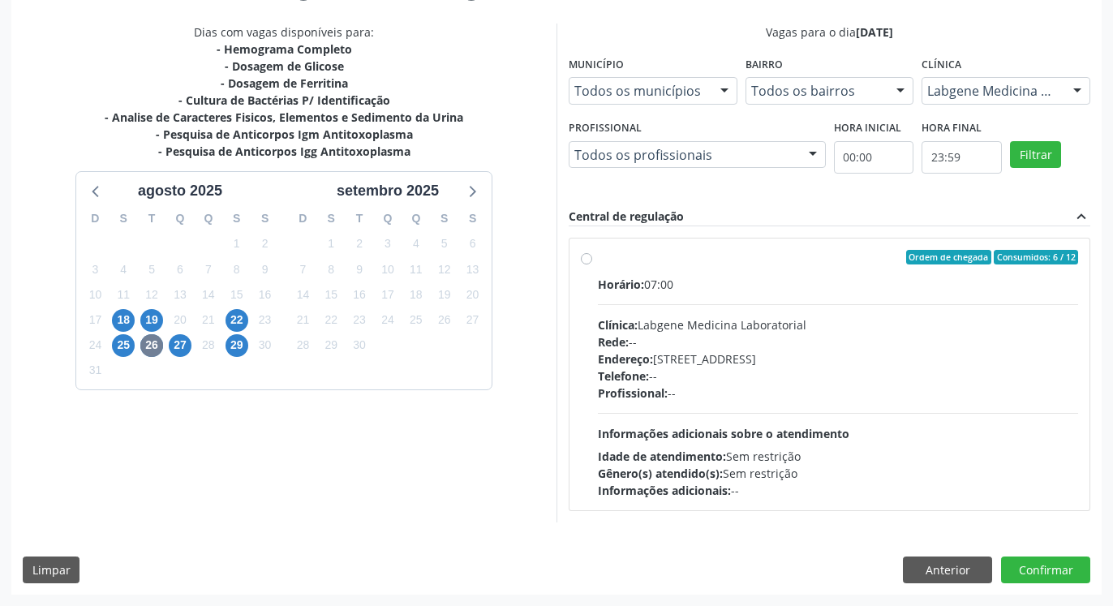
click at [598, 255] on label "Ordem de chegada Consumidos: 6 / 12 Horário: 07:00 Clínica: Labgene Medicina La…" at bounding box center [838, 374] width 480 height 249
click at [585, 255] on input "Ordem de chegada Consumidos: 6 / 12 Horário: 07:00 Clínica: Labgene Medicina La…" at bounding box center [586, 257] width 11 height 15
radio input "true"
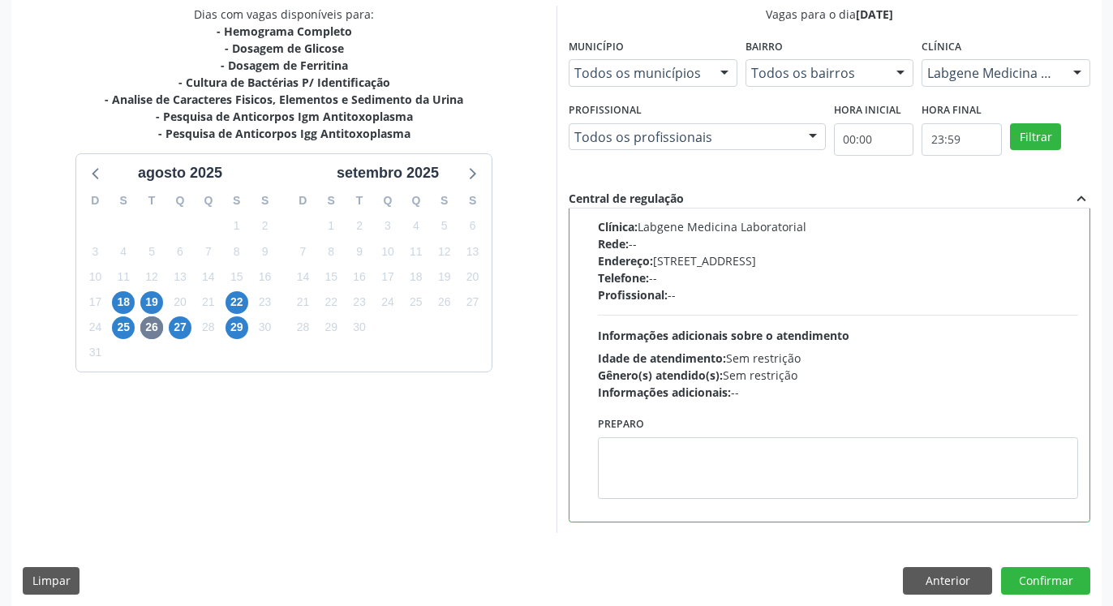
scroll to position [363, 0]
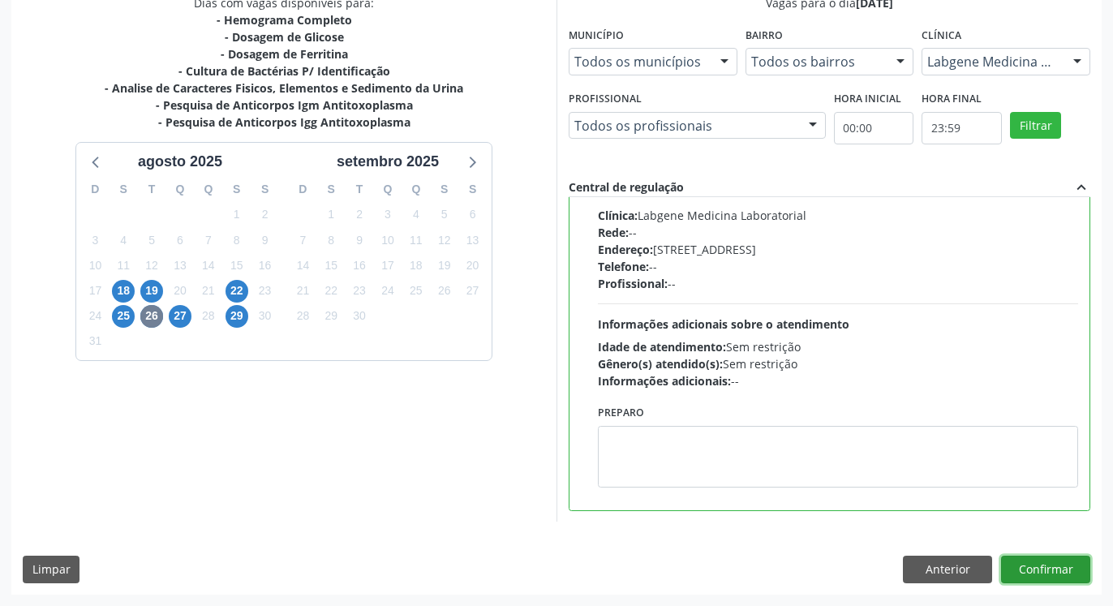
click at [1019, 559] on button "Confirmar" at bounding box center [1045, 570] width 89 height 28
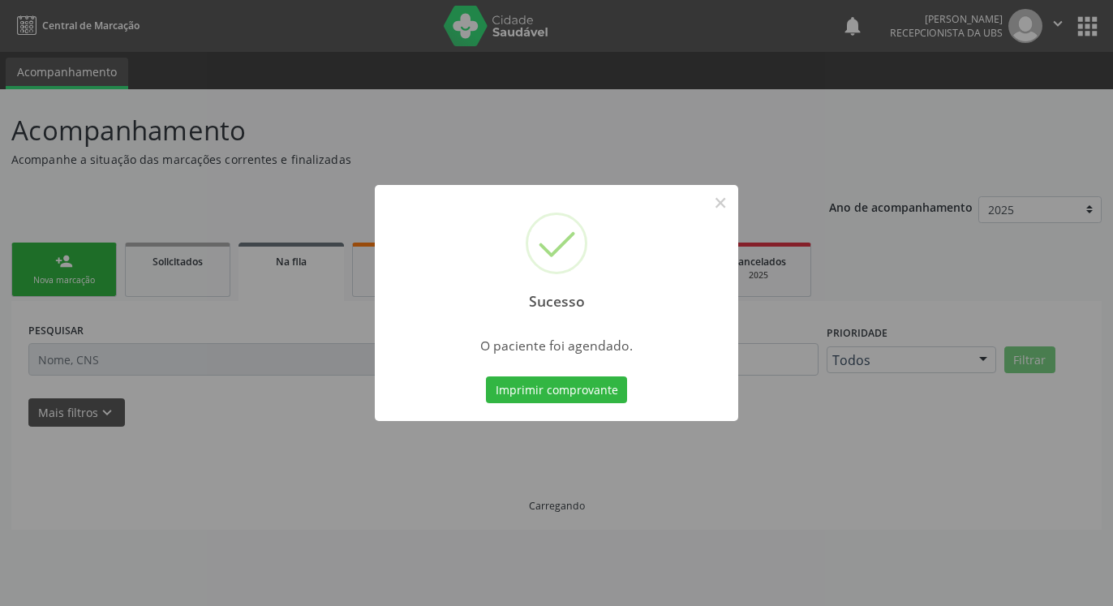
scroll to position [0, 0]
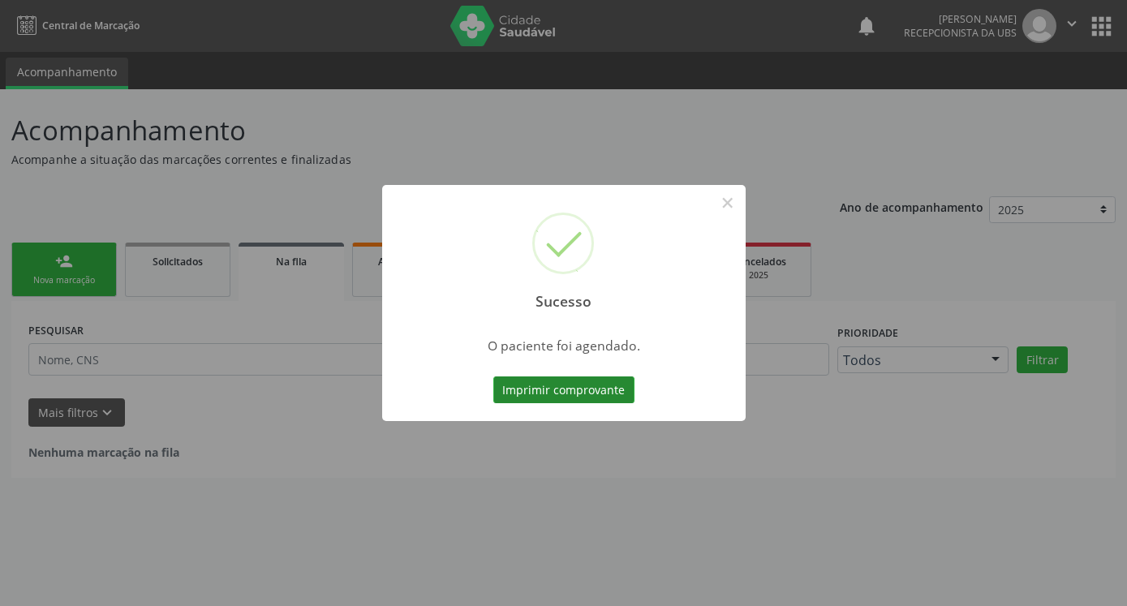
click at [587, 382] on button "Imprimir comprovante" at bounding box center [563, 390] width 141 height 28
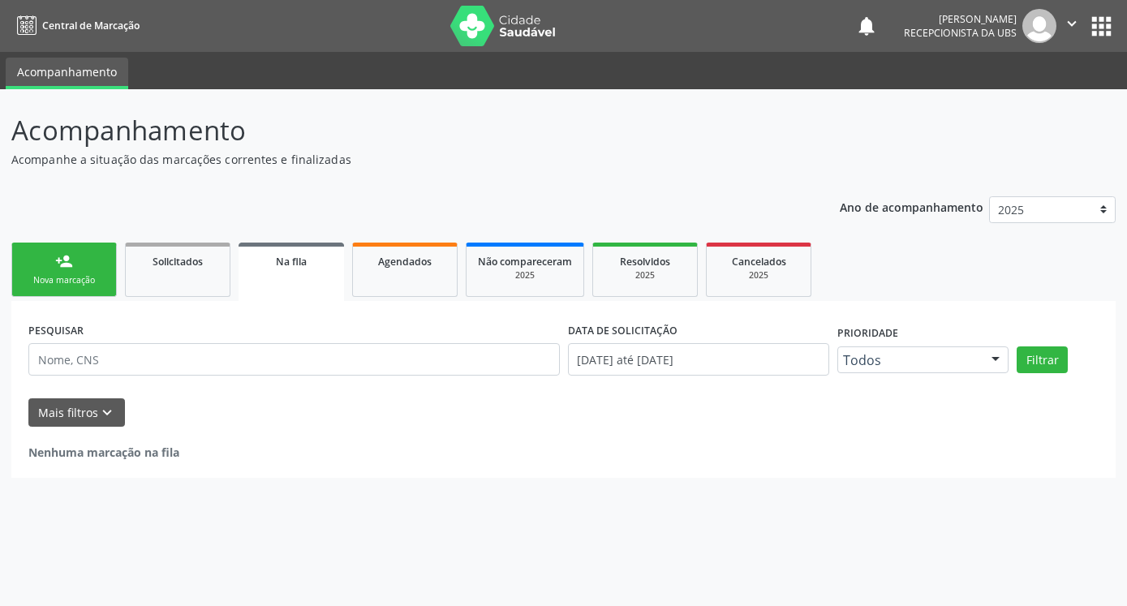
click at [60, 274] on div "Nova marcação" at bounding box center [64, 280] width 81 height 12
click at [53, 274] on div "Nova marcação" at bounding box center [64, 280] width 81 height 12
click at [60, 274] on div "Nova marcação" at bounding box center [64, 280] width 81 height 12
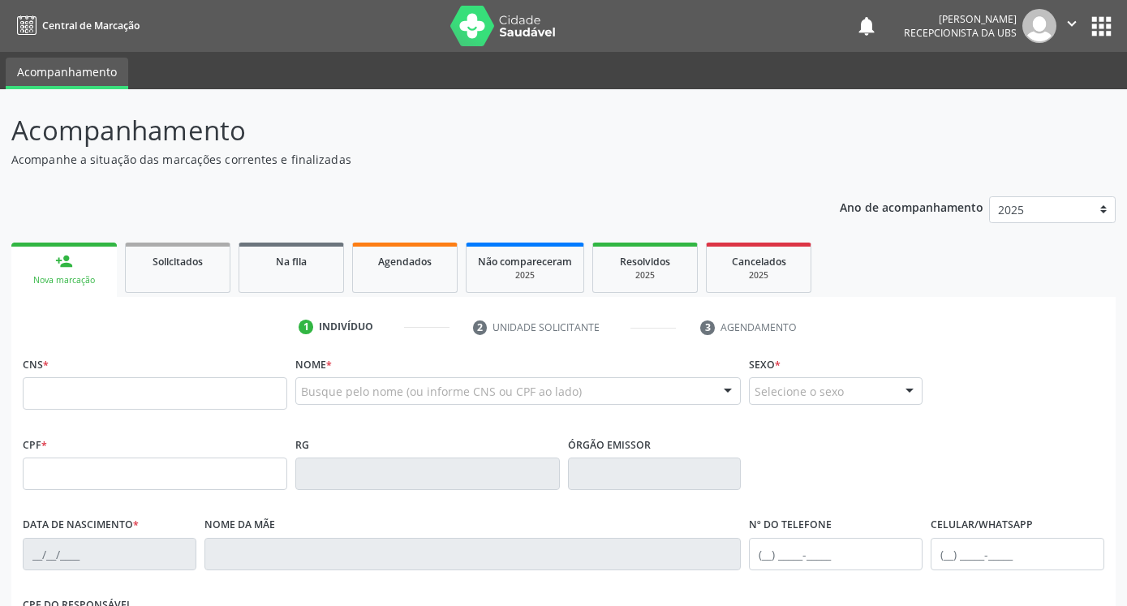
click at [60, 274] on div "Nova marcação" at bounding box center [64, 280] width 83 height 12
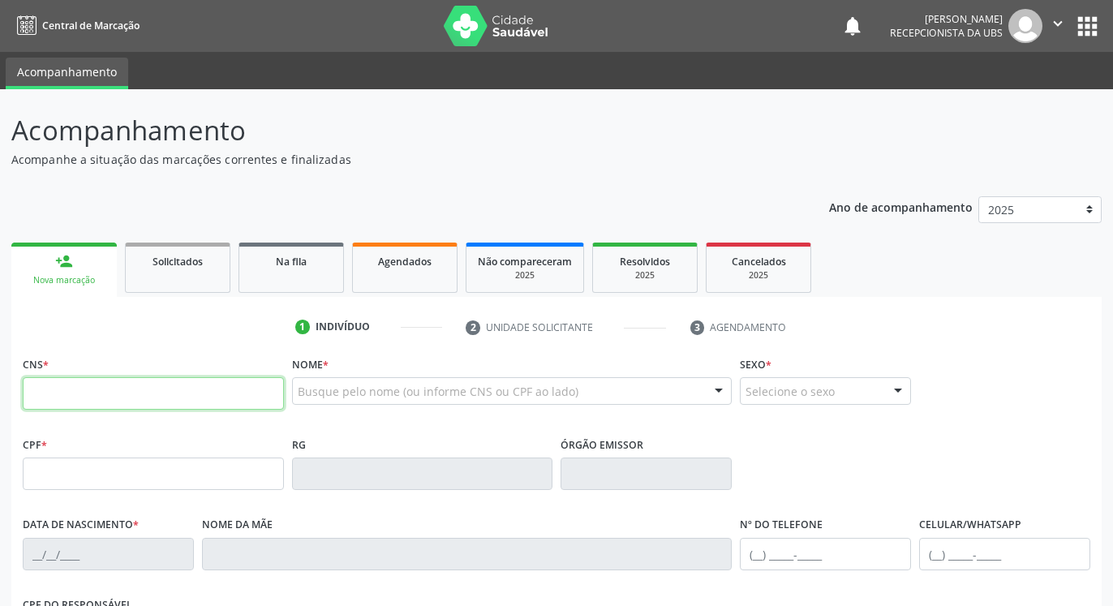
click at [83, 385] on input "text" at bounding box center [153, 393] width 261 height 32
click at [160, 389] on input "700 0094 0091 507" at bounding box center [153, 393] width 261 height 32
click at [155, 393] on input "700 0094 0091 507" at bounding box center [153, 393] width 261 height 32
type input "700 0094 9009 1507"
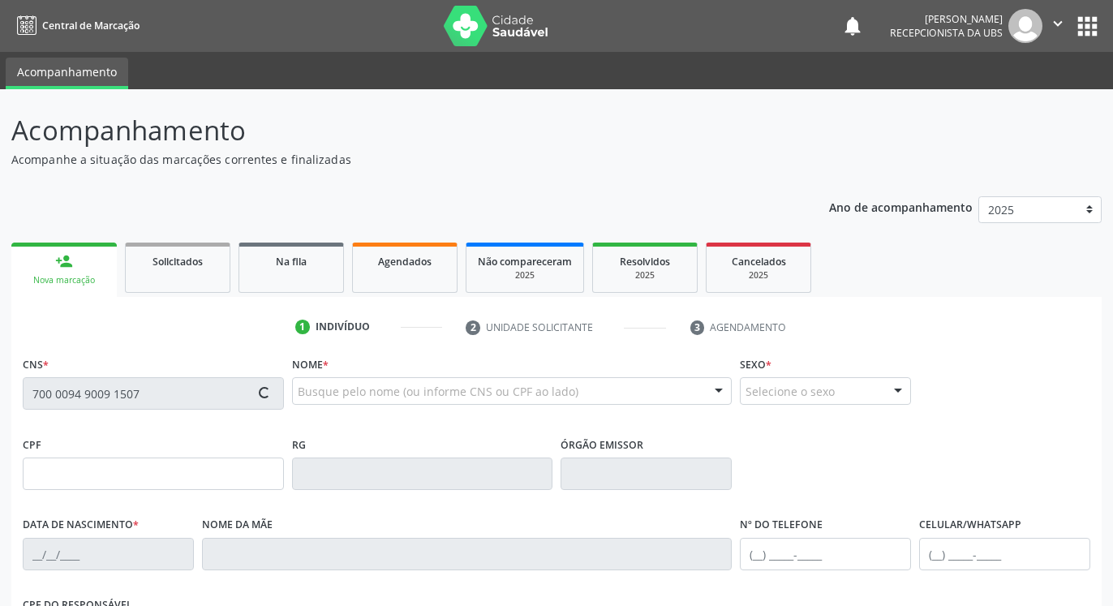
type input "048.448.194-02"
type input "[DATE]"
type input "[PERSON_NAME]"
type input "[PHONE_NUMBER]"
type input "036.629.494-66"
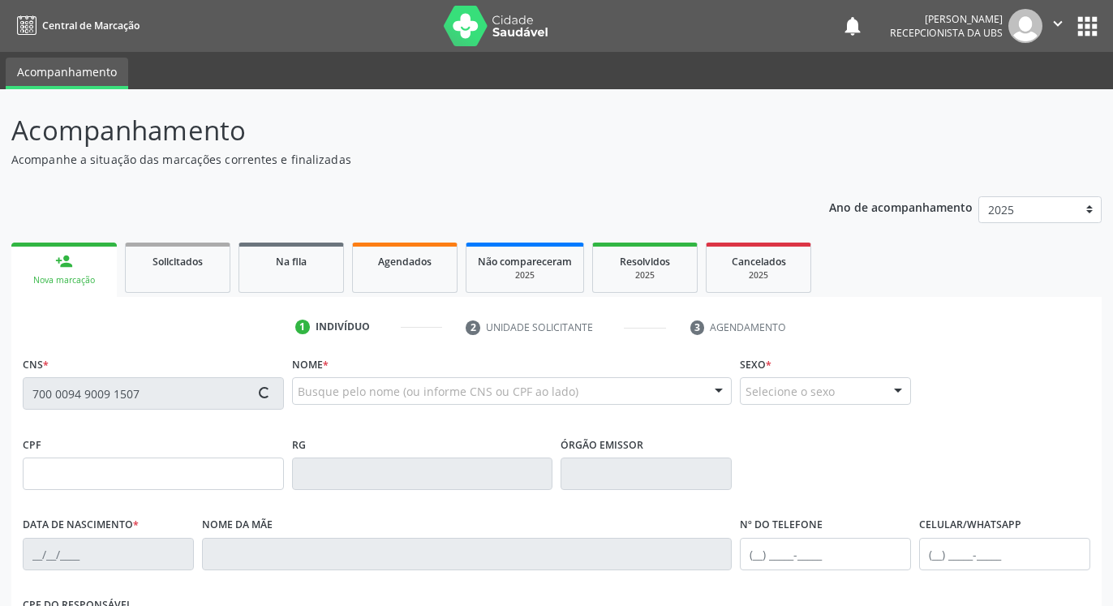
type input "648"
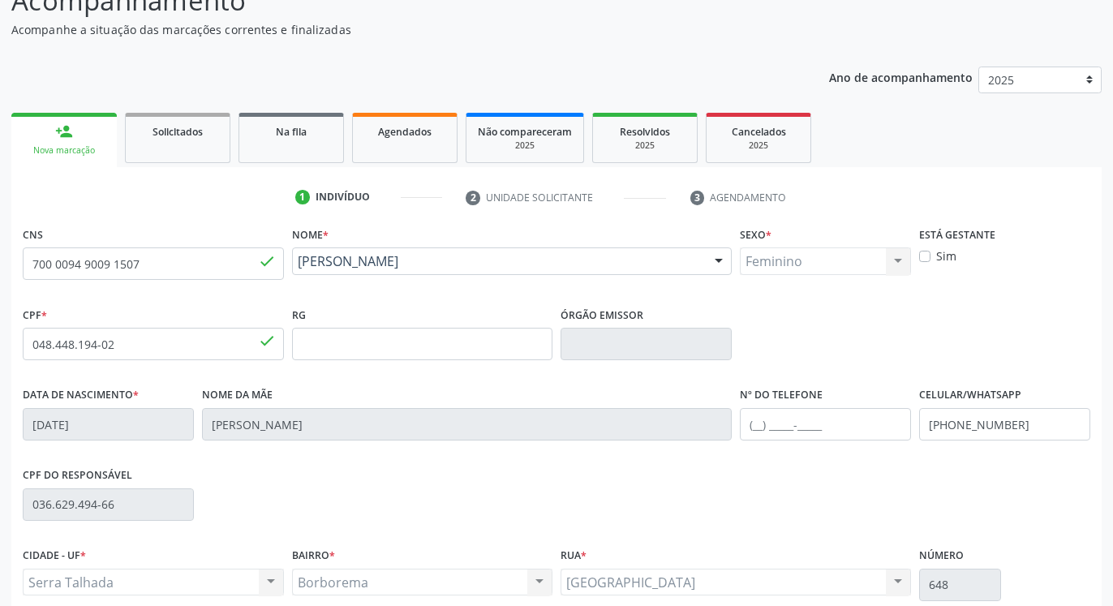
scroll to position [273, 0]
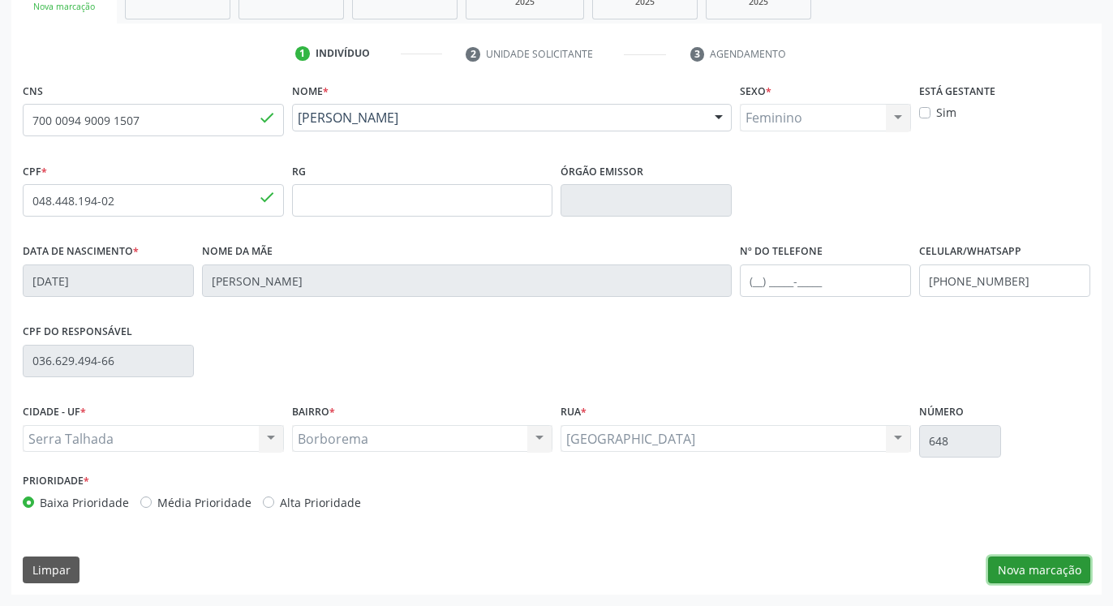
click at [1023, 567] on button "Nova marcação" at bounding box center [1039, 571] width 102 height 28
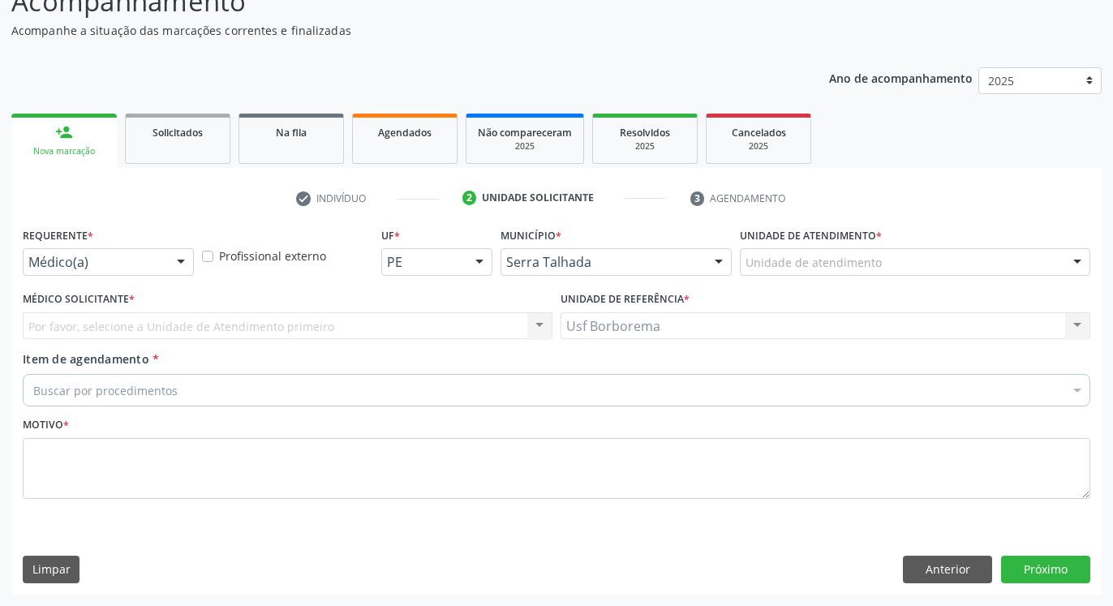
scroll to position [129, 0]
click at [950, 260] on div "Unidade de atendimento" at bounding box center [915, 262] width 350 height 28
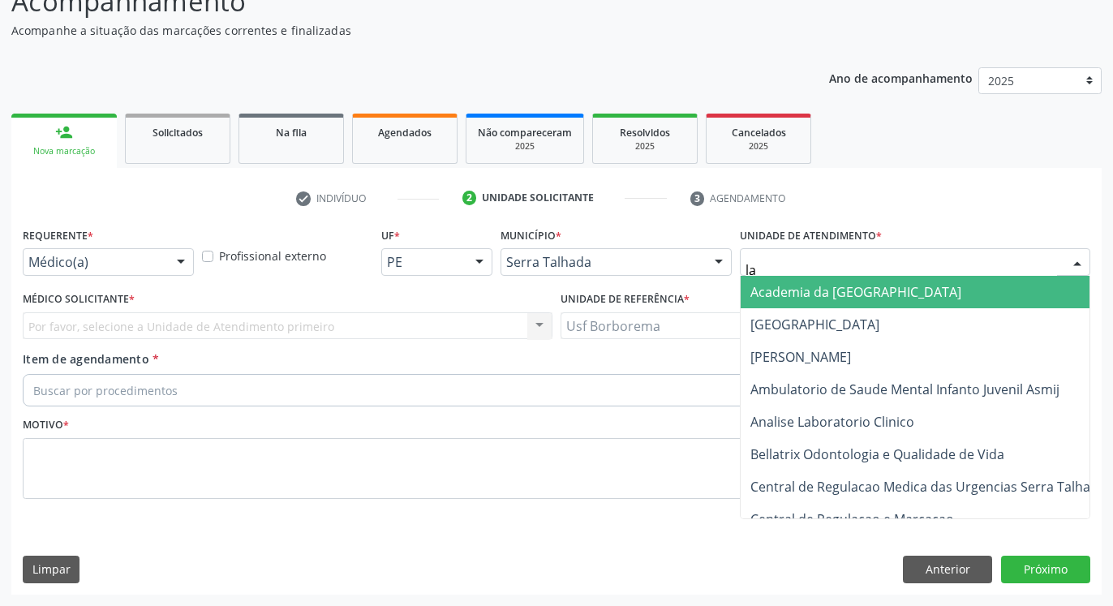
type input "lab"
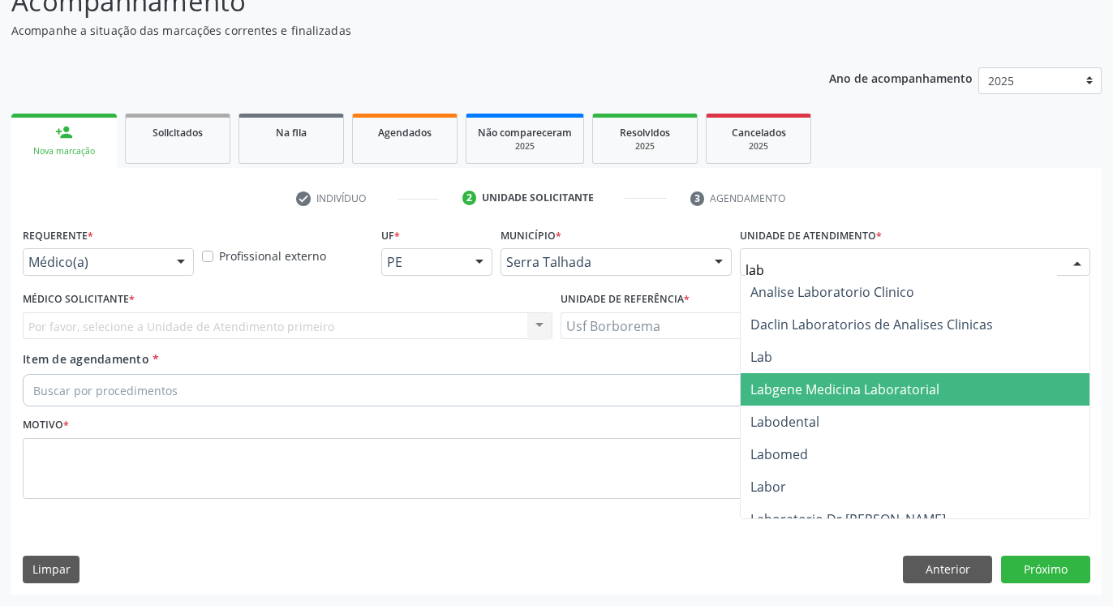
click at [931, 382] on span "Labgene Medicina Laboratorial" at bounding box center [844, 389] width 189 height 18
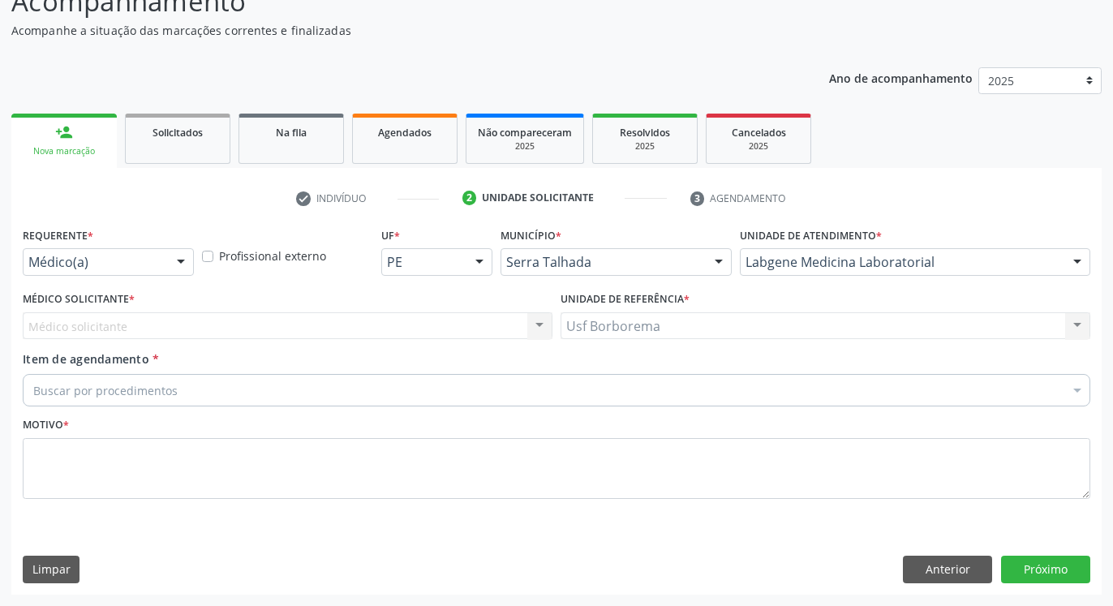
click at [144, 252] on div "Médico(a)" at bounding box center [108, 262] width 171 height 28
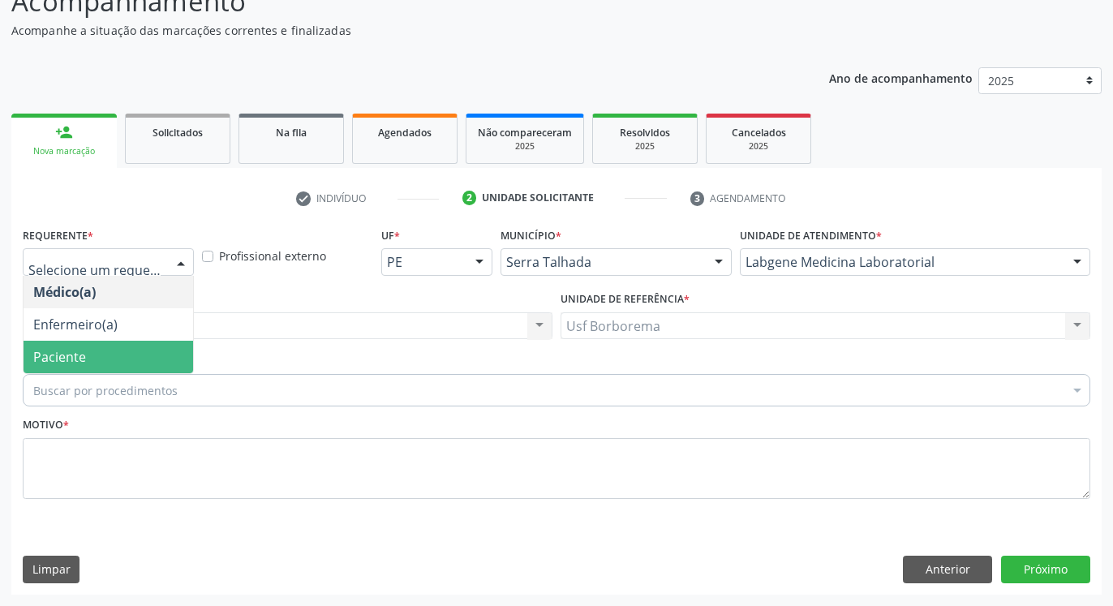
click at [178, 358] on span "Paciente" at bounding box center [109, 357] width 170 height 32
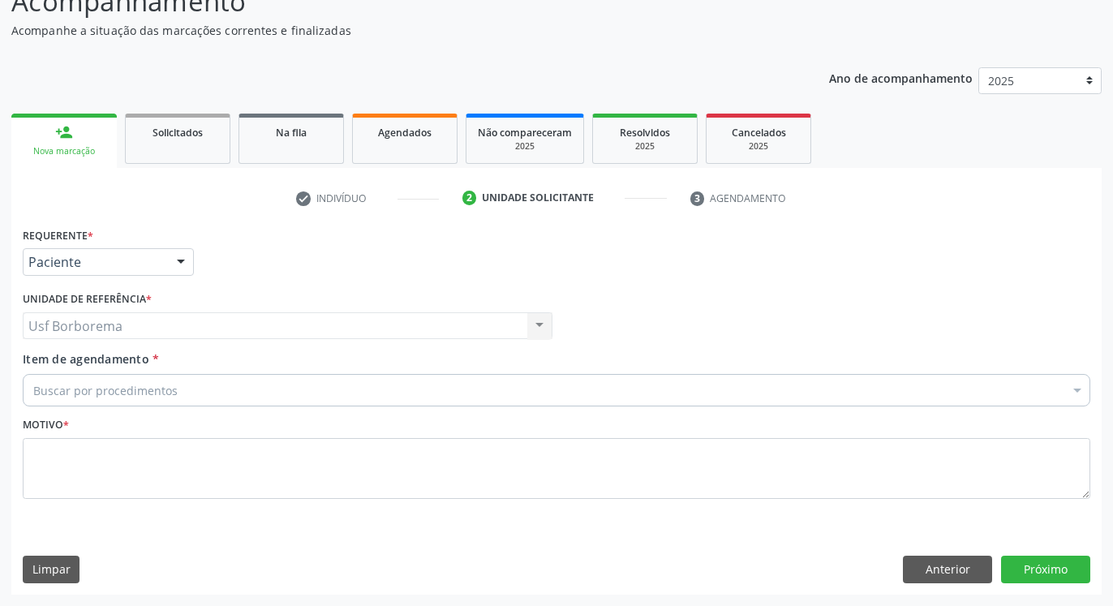
click at [197, 386] on div "Buscar por procedimentos" at bounding box center [557, 390] width 1068 height 32
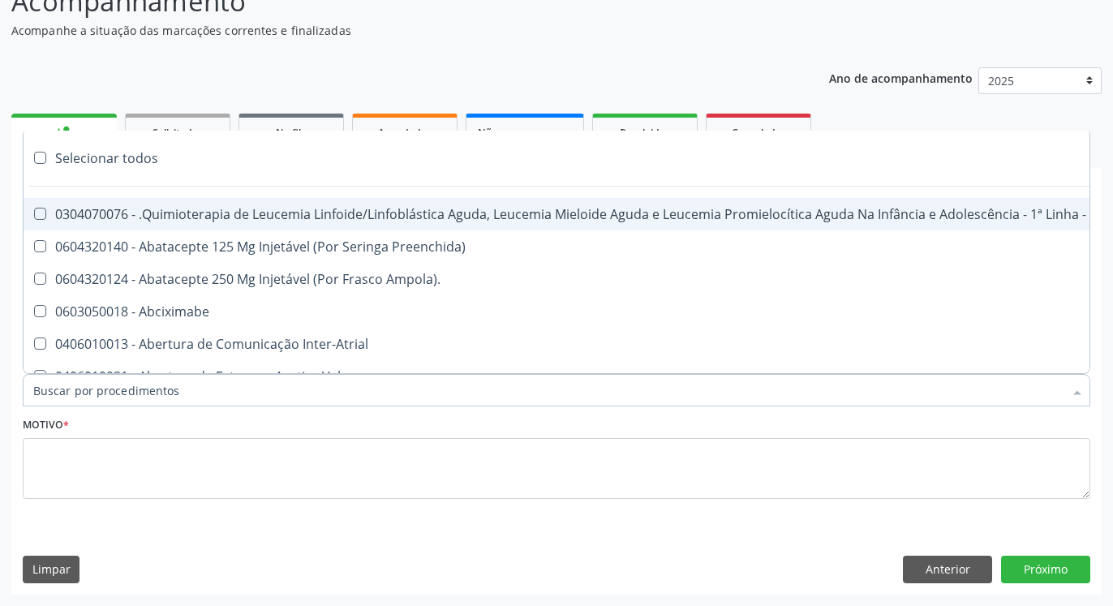
click at [206, 393] on input "Item de agendamento *" at bounding box center [548, 390] width 1030 height 32
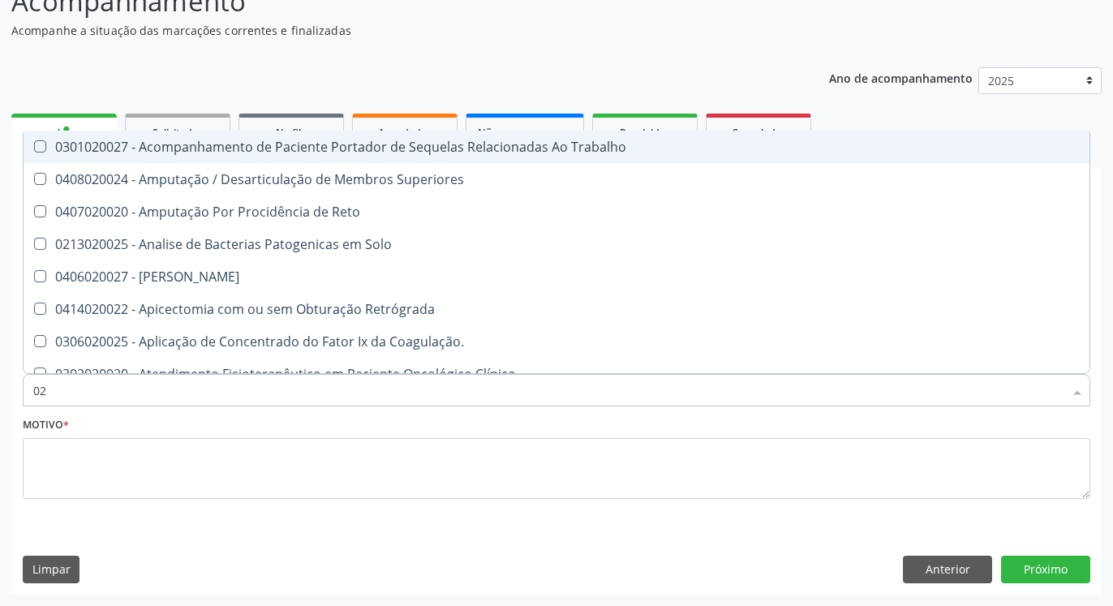
type input "0"
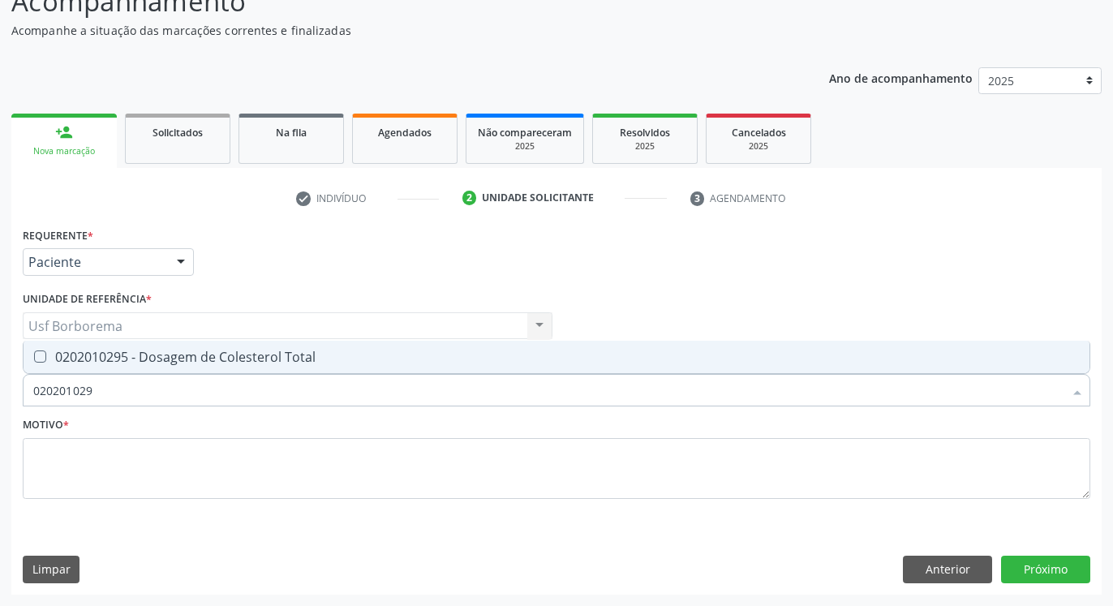
type input "0202010295"
click at [238, 357] on div "0202010295 - Dosagem de Colesterol Total" at bounding box center [556, 356] width 1047 height 13
checkbox Total "true"
click at [252, 387] on input "0202010295" at bounding box center [548, 390] width 1030 height 32
type input "02020102"
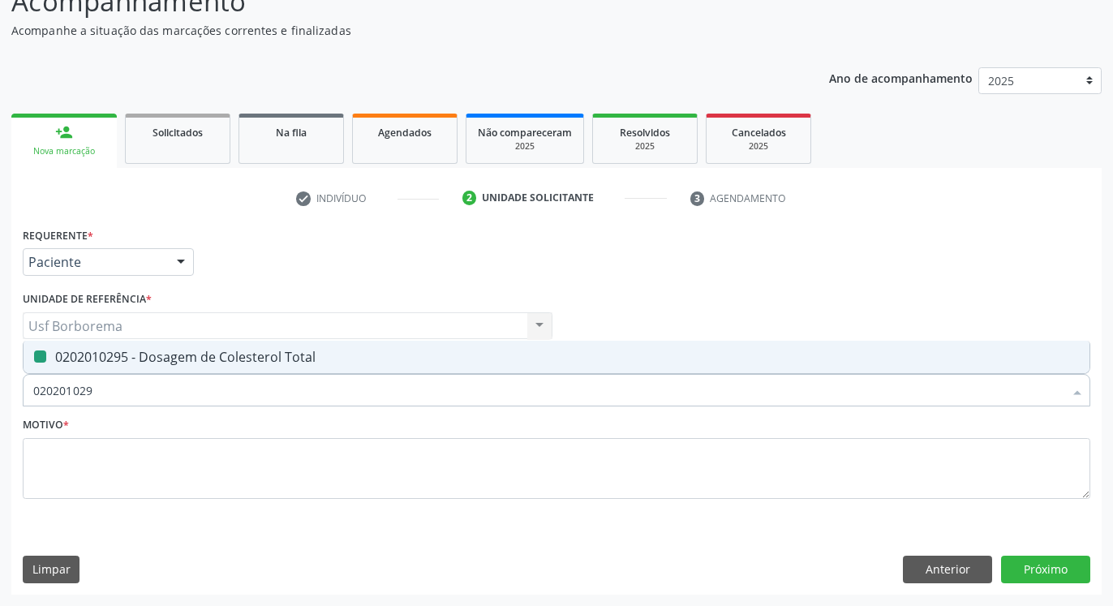
checkbox Total "false"
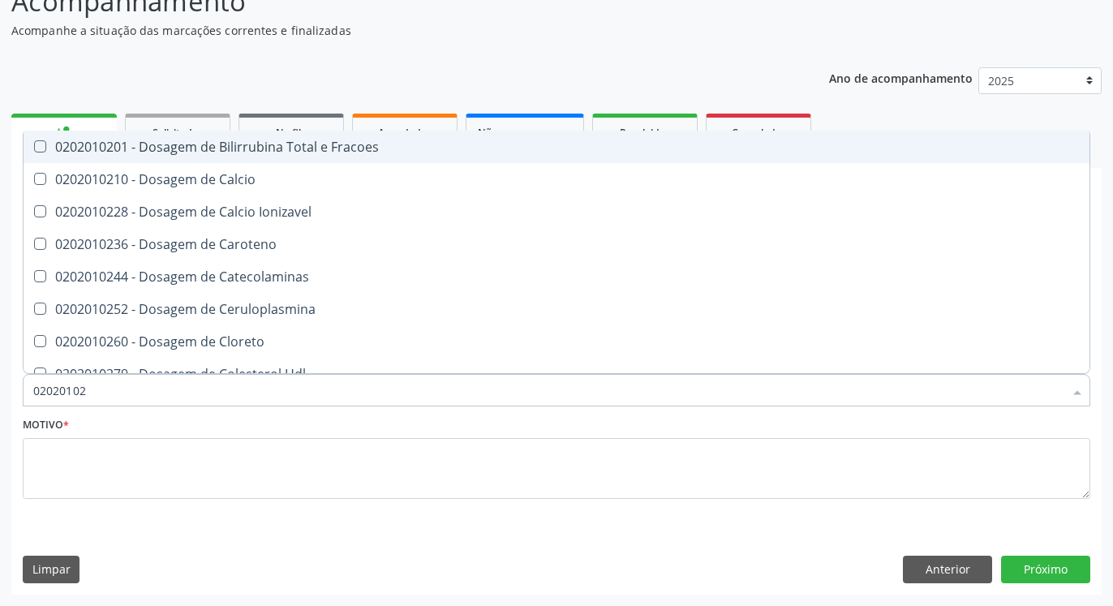
type input "0202010"
checkbox Total "false"
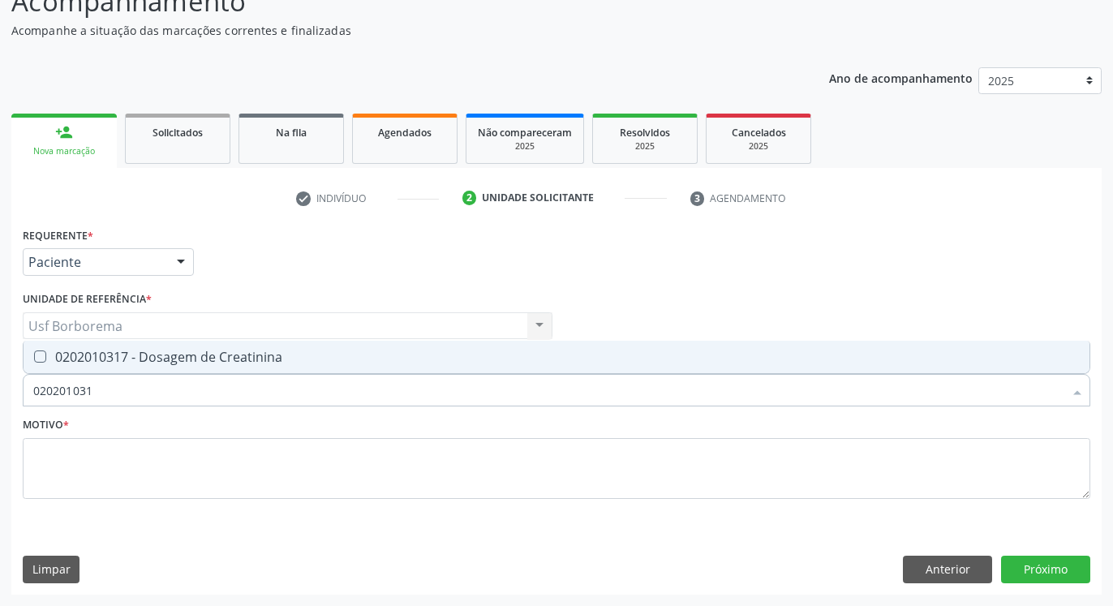
type input "0202010317"
click at [274, 355] on div "0202010317 - Dosagem de Creatinina" at bounding box center [556, 356] width 1047 height 13
checkbox Creatinina "true"
click at [259, 396] on input "0202010317" at bounding box center [548, 390] width 1030 height 32
type input "02020103"
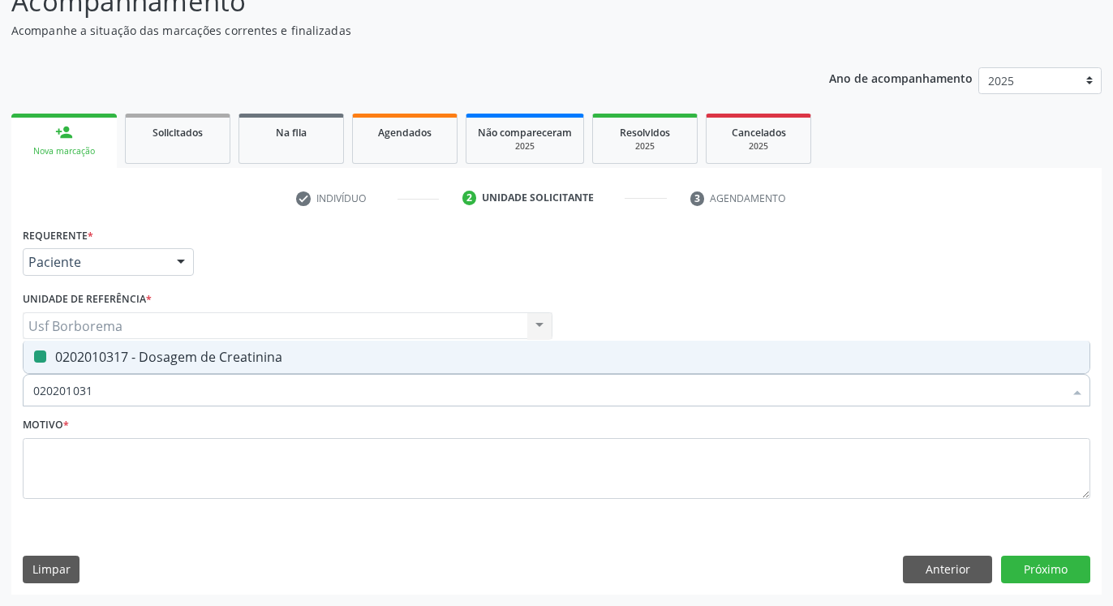
checkbox Creatinina "false"
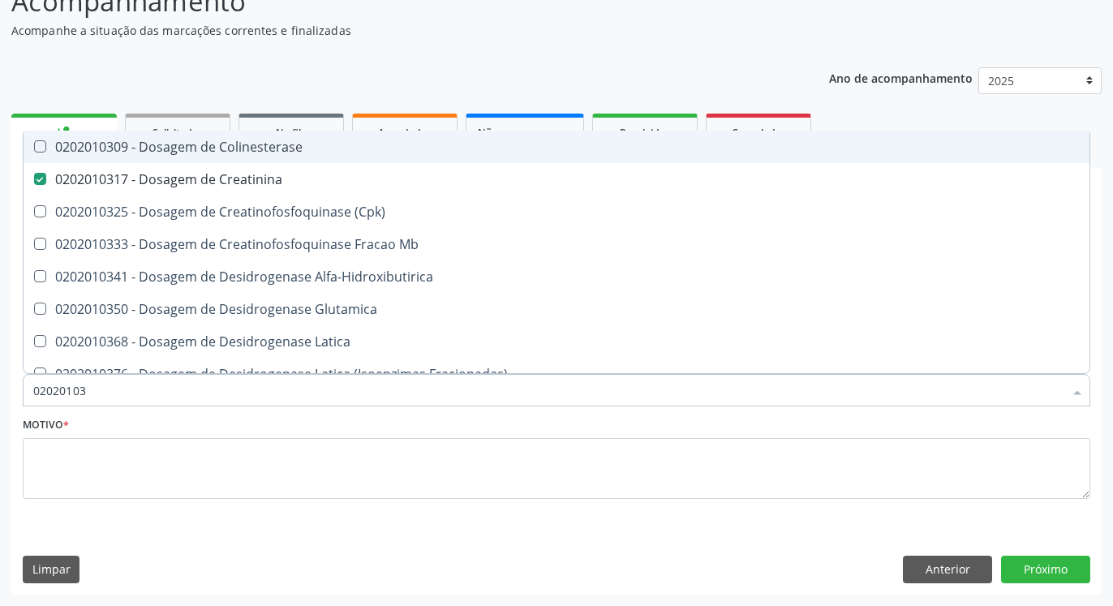
type input "0202010"
checkbox Creatinina "false"
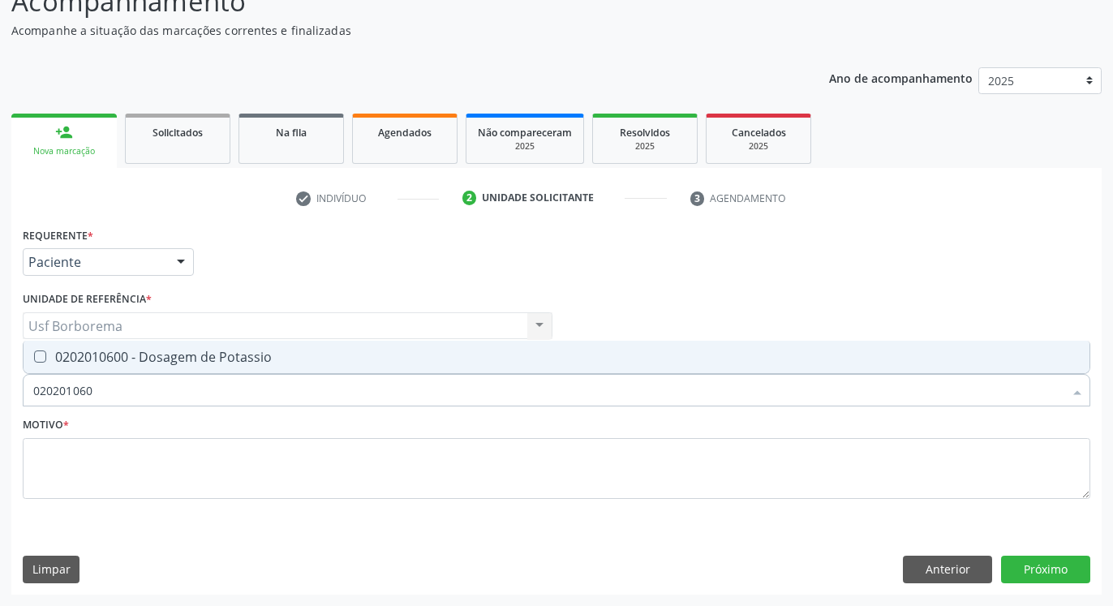
type input "0202010600"
click at [264, 361] on div "0202010600 - Dosagem de Potassio" at bounding box center [556, 356] width 1047 height 13
checkbox Potassio "true"
click at [272, 386] on input "0202010600" at bounding box center [548, 390] width 1030 height 32
click at [277, 376] on input "0202010600" at bounding box center [548, 390] width 1030 height 32
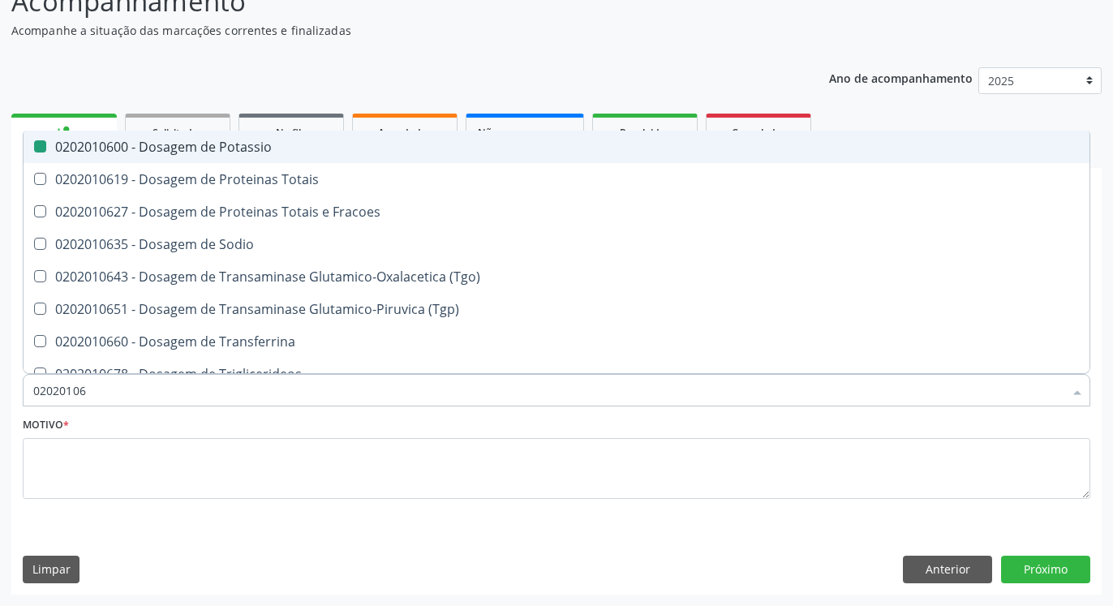
type input "0202010"
checkbox Potassio "false"
type input "02020106"
checkbox Potassio "true"
type input "020201067"
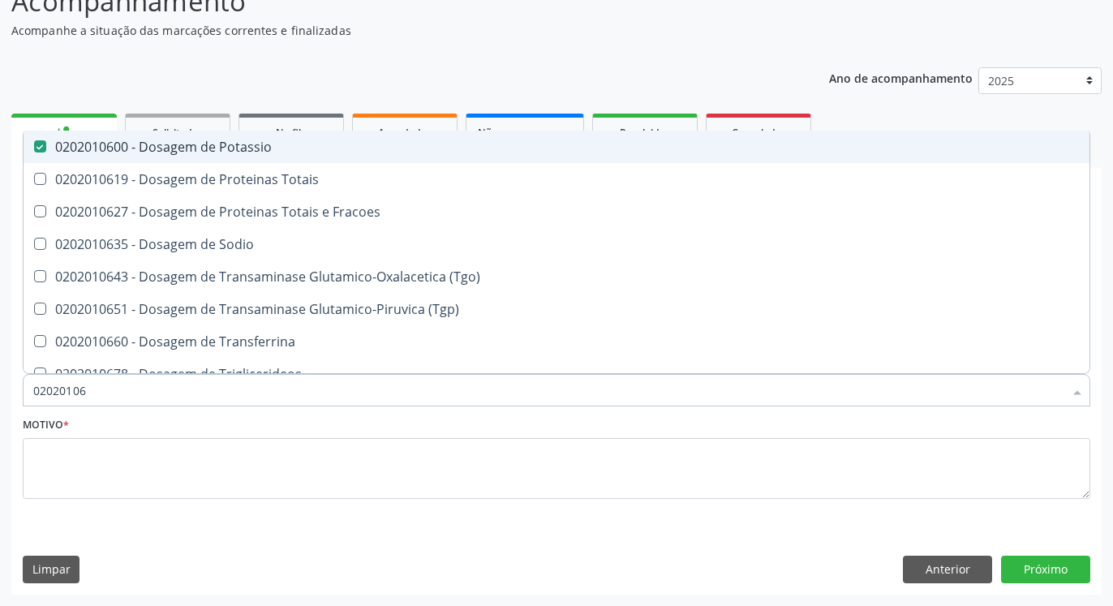
checkbox Potassio "false"
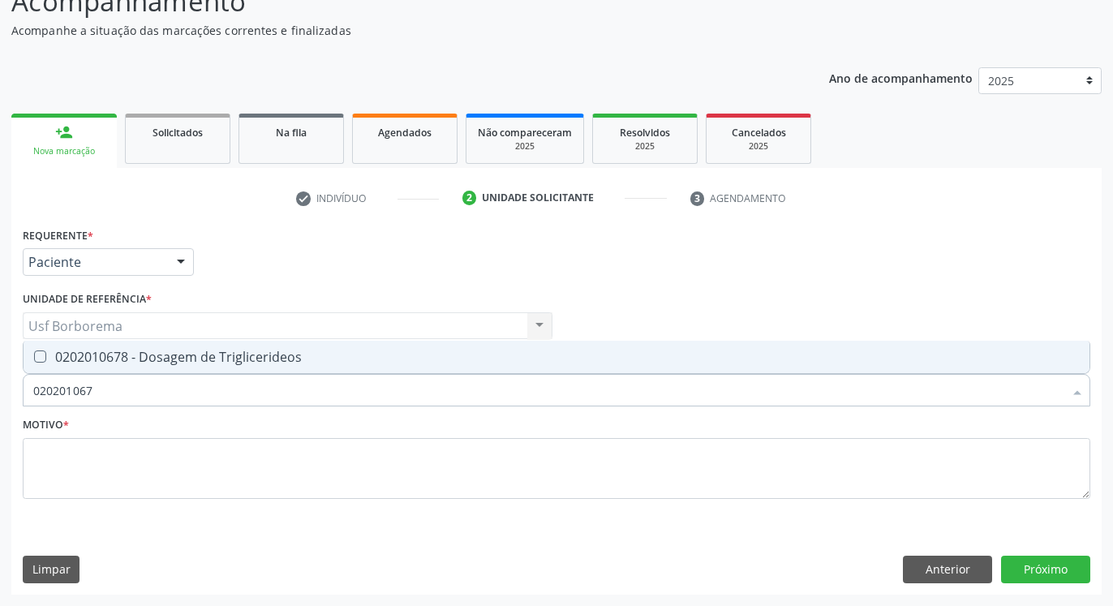
type input "0202010678"
click at [290, 347] on span "0202010678 - Dosagem de Triglicerideos" at bounding box center [557, 357] width 1066 height 32
checkbox Triglicerideos "true"
click at [294, 385] on input "0202010678" at bounding box center [548, 390] width 1030 height 32
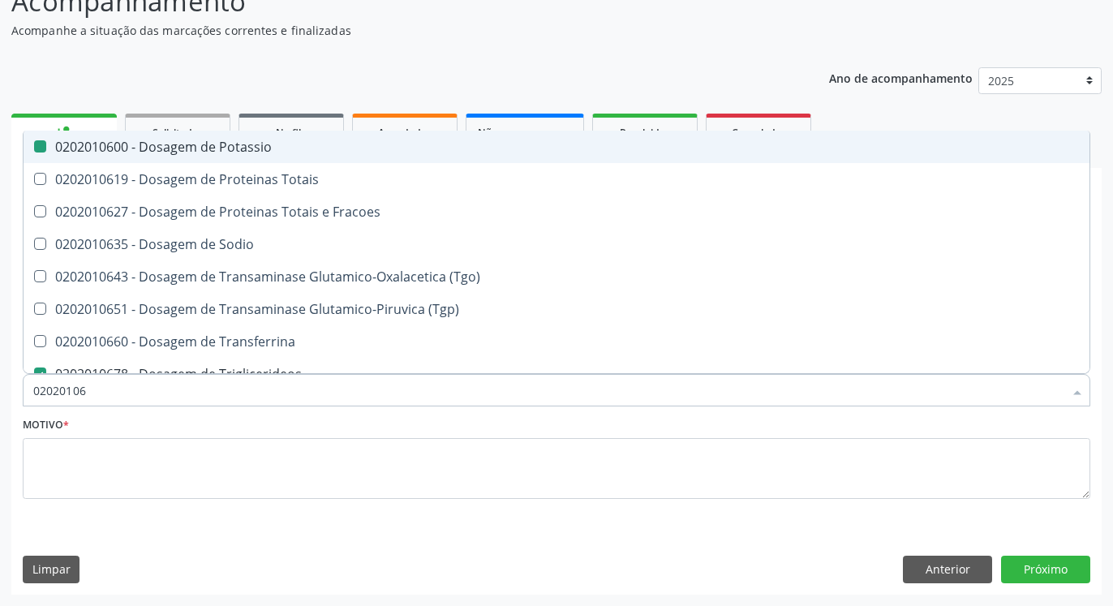
type input "0202010"
checkbox Potassio "false"
checkbox Triglicerideos "false"
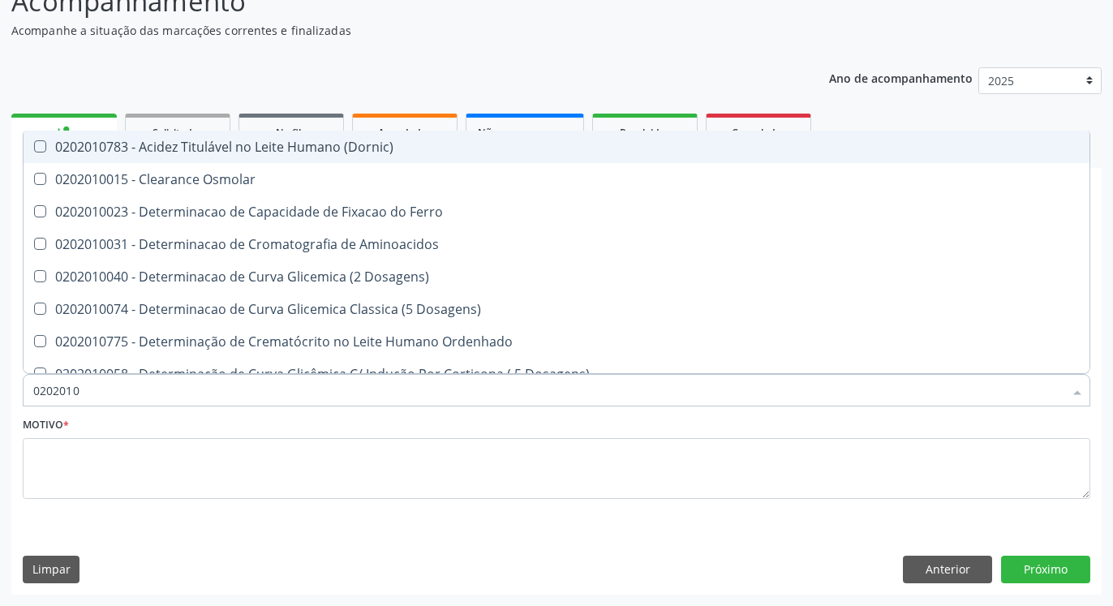
type input "020201"
checkbox Total "false"
checkbox Creatinina "false"
checkbox Ferritina "true"
checkbox Folato "true"
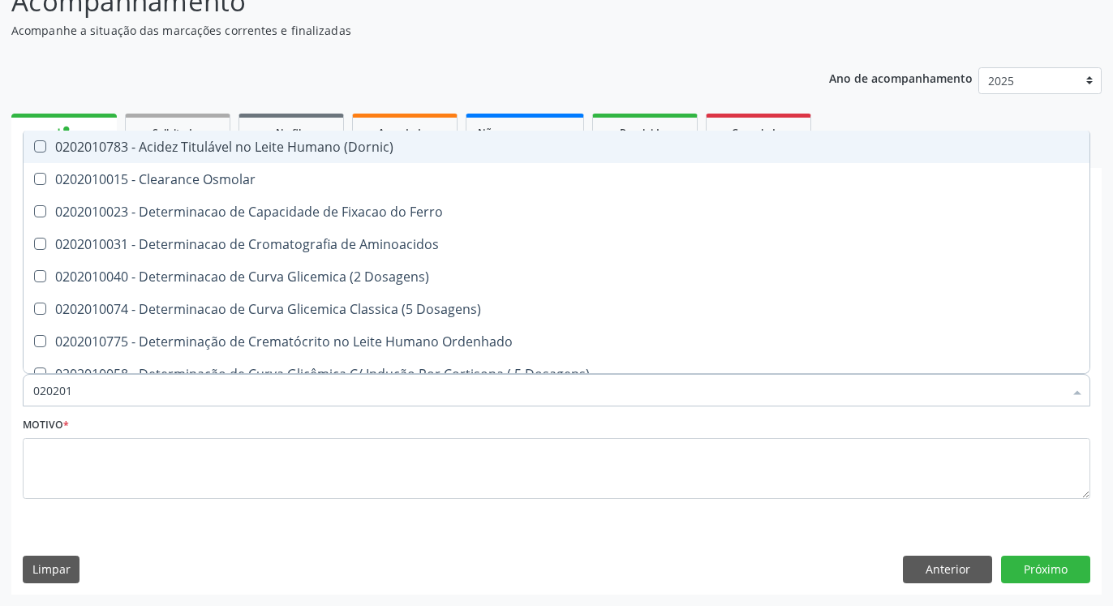
checkbox Potassio "false"
checkbox Triglicerideos "false"
checkbox Lipoproteinas "true"
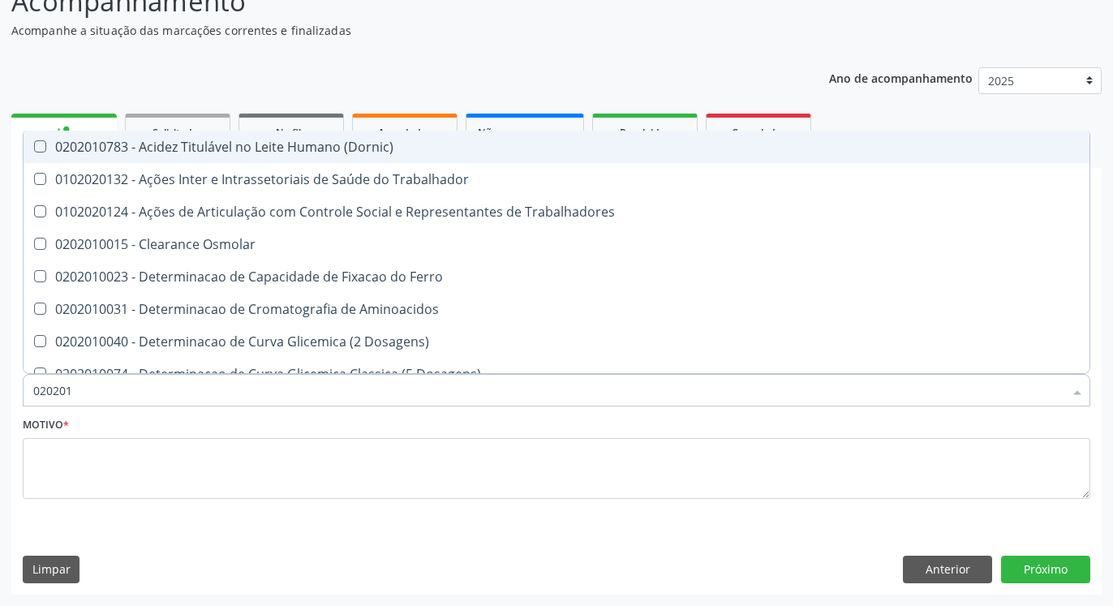
type input "02020"
checkbox Total "false"
checkbox Creatinina "false"
checkbox Potassio "false"
checkbox Triglicerideos "false"
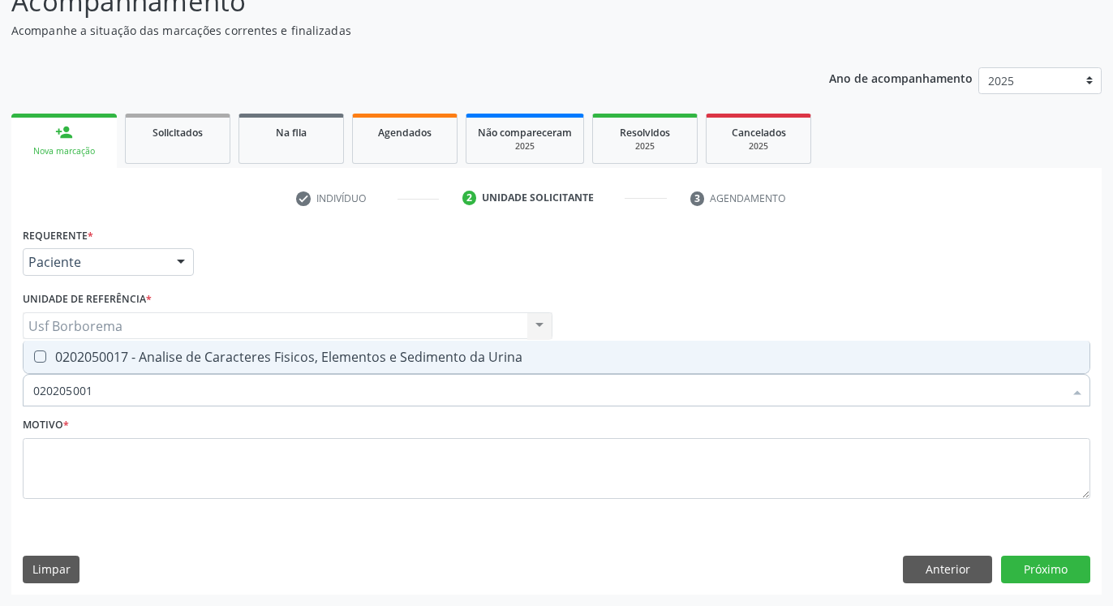
type input "0202050017"
click at [305, 358] on div "0202050017 - Analise de Caracteres Fisicos, Elementos e Sedimento da Urina" at bounding box center [556, 356] width 1047 height 13
checkbox Urina "true"
click at [299, 378] on input "0202050017" at bounding box center [548, 390] width 1030 height 32
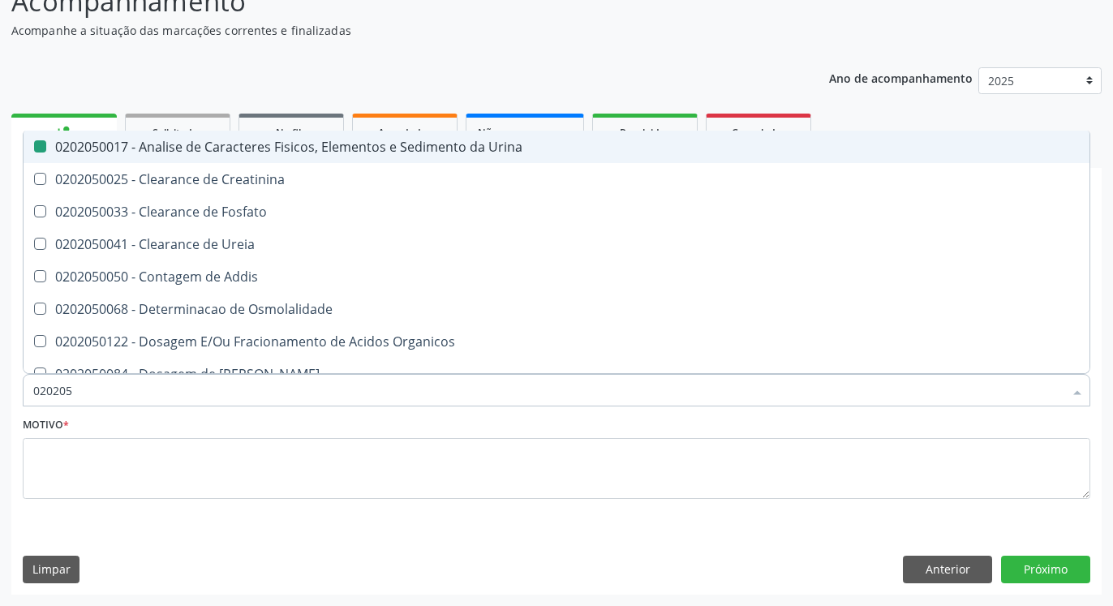
type input "02020"
checkbox Urina "false"
checkbox Fosfato "true"
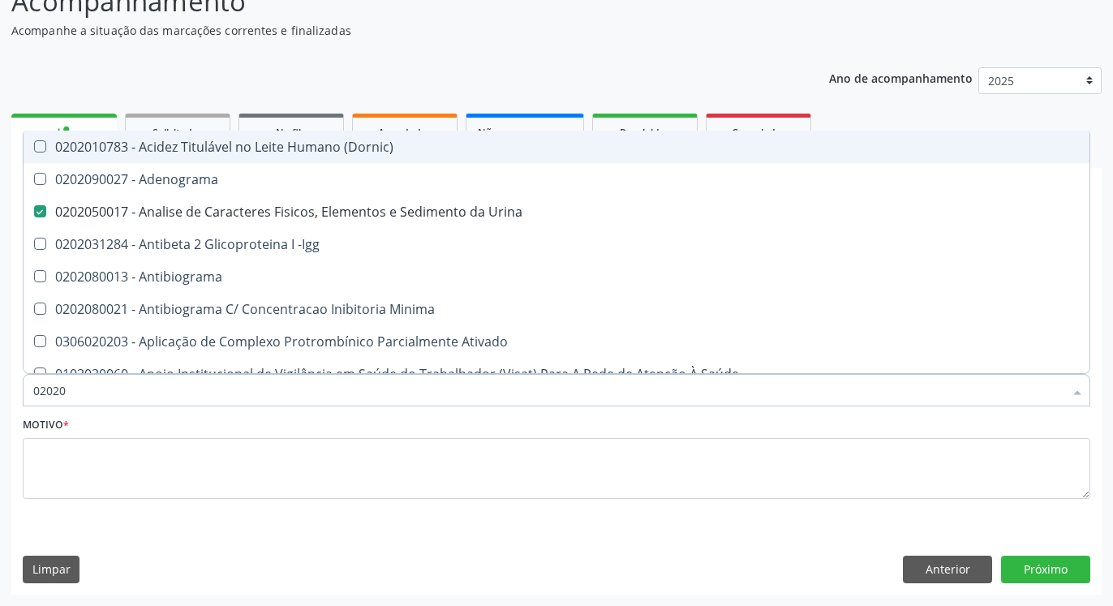
type input "020204"
checkbox Urina "false"
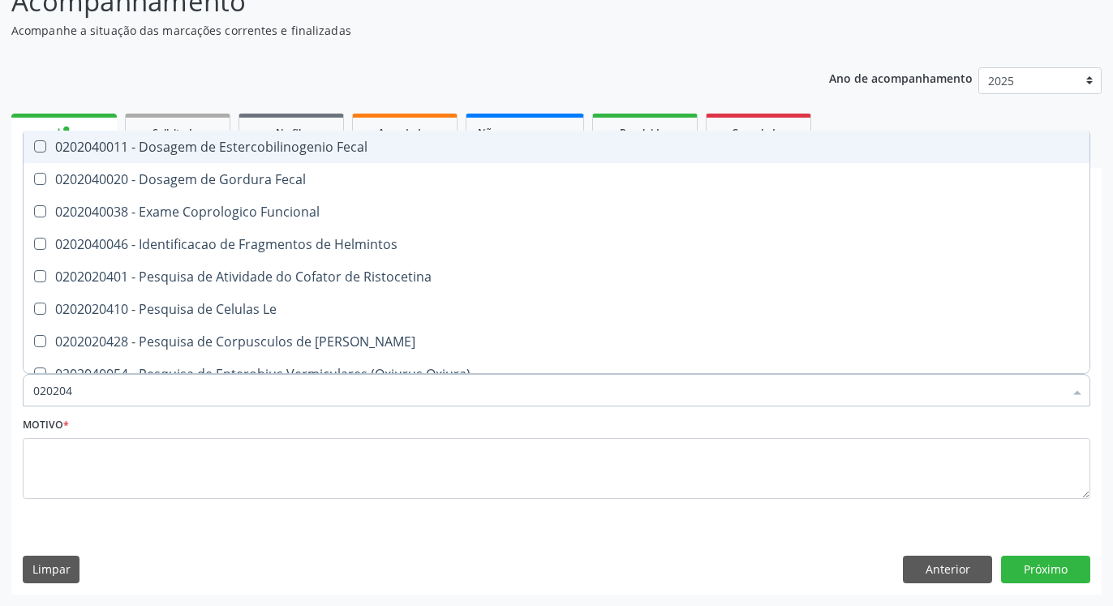
type input "02020"
checkbox Funcional "true"
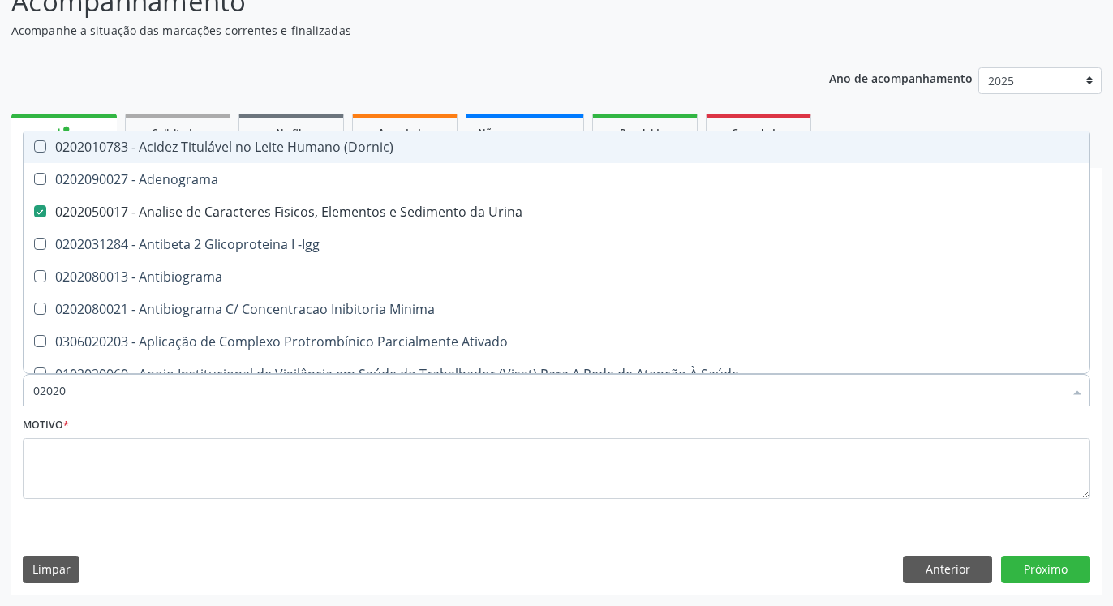
type input "020201"
checkbox Urina "false"
checkbox Parceria\) "true"
checkbox Gestante "true"
checkbox Organicos "true"
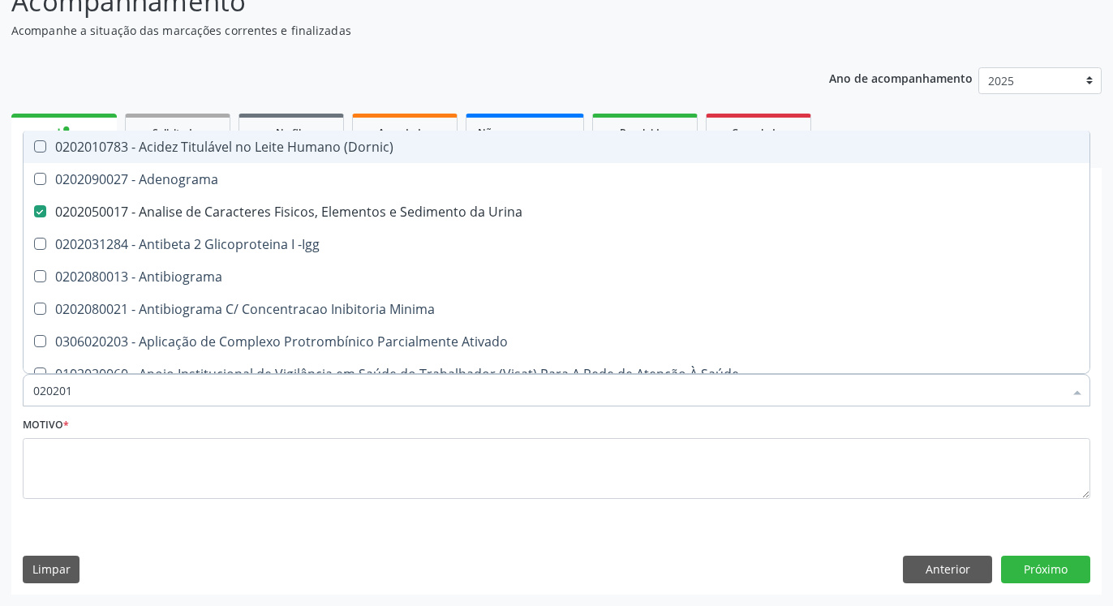
checkbox Acetona "true"
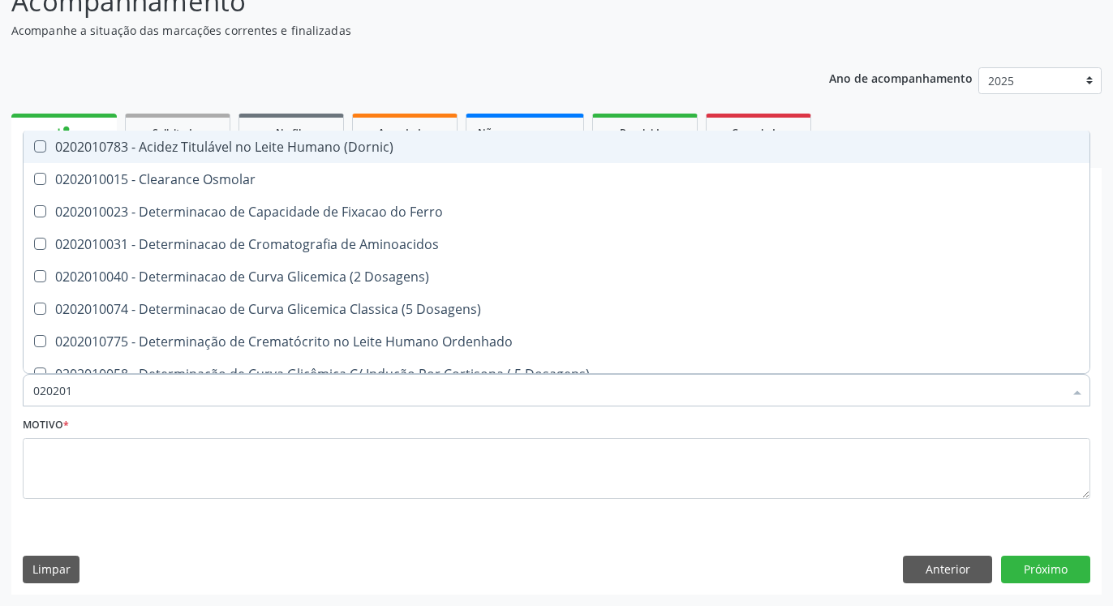
type input "0202010"
checkbox Total "true"
checkbox Creatinina "true"
checkbox Ferritina "false"
checkbox Folato "false"
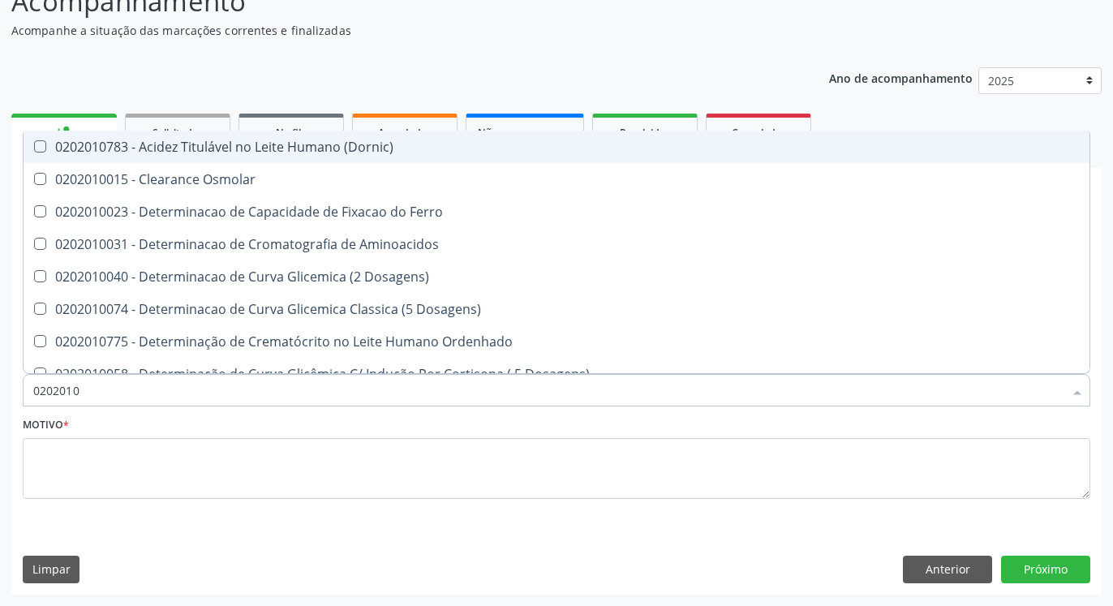
checkbox Potassio "true"
checkbox Triglicerideos "true"
checkbox Lipoproteinas "false"
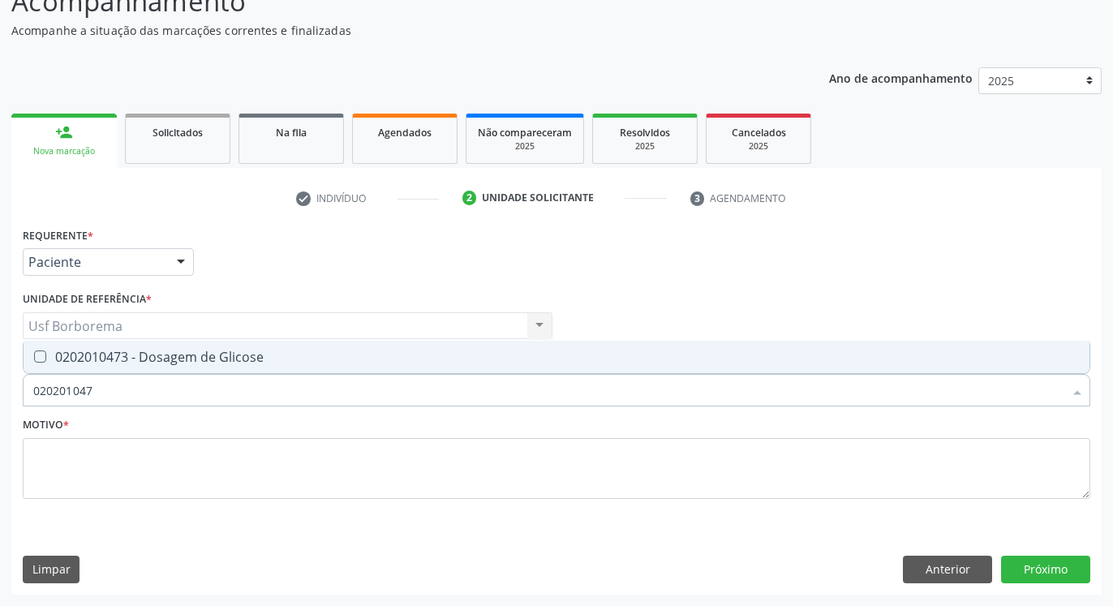
type input "0202010473"
click at [320, 359] on div "0202010473 - Dosagem de Glicose" at bounding box center [556, 356] width 1047 height 13
checkbox Glicose "true"
click at [322, 379] on input "0202010473" at bounding box center [548, 390] width 1030 height 32
type input "02020104"
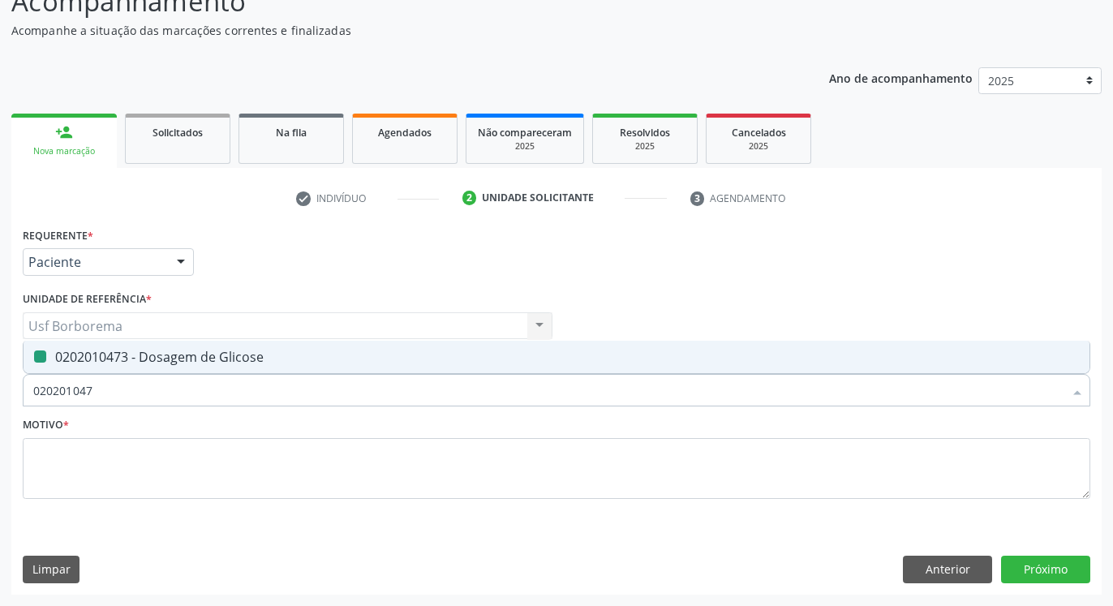
checkbox Glicose "false"
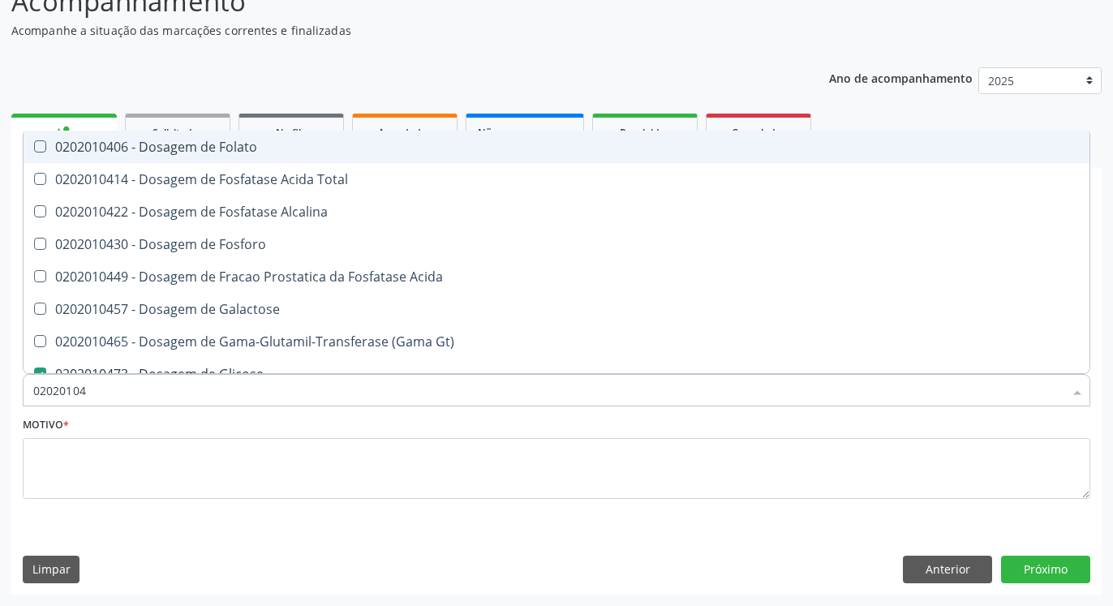
type input "0202010"
checkbox Glicose "false"
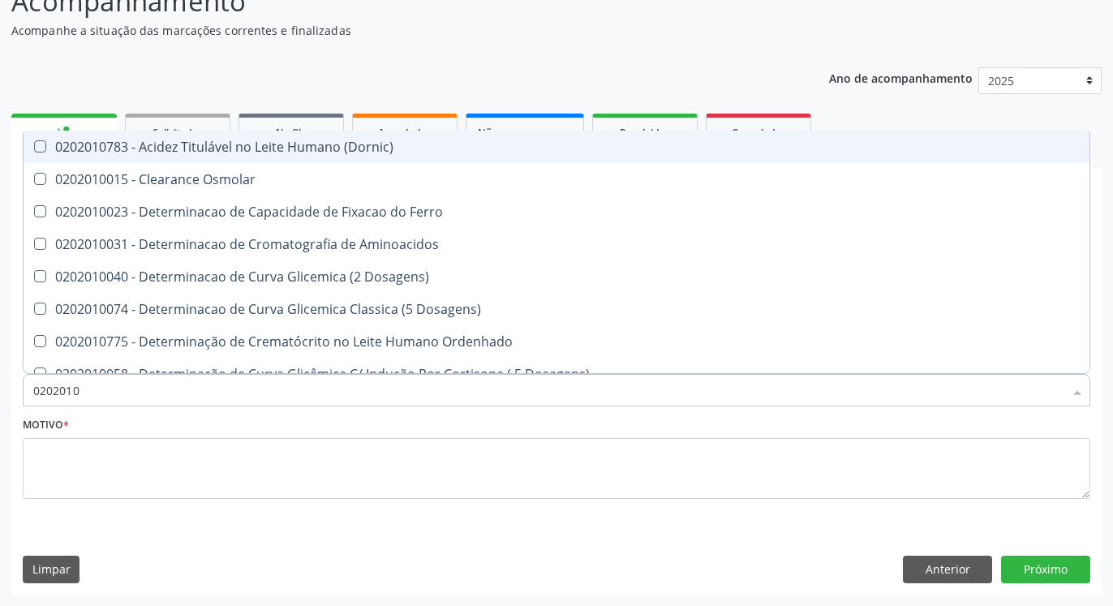
type input "02020102"
checkbox Osmolaridade "true"
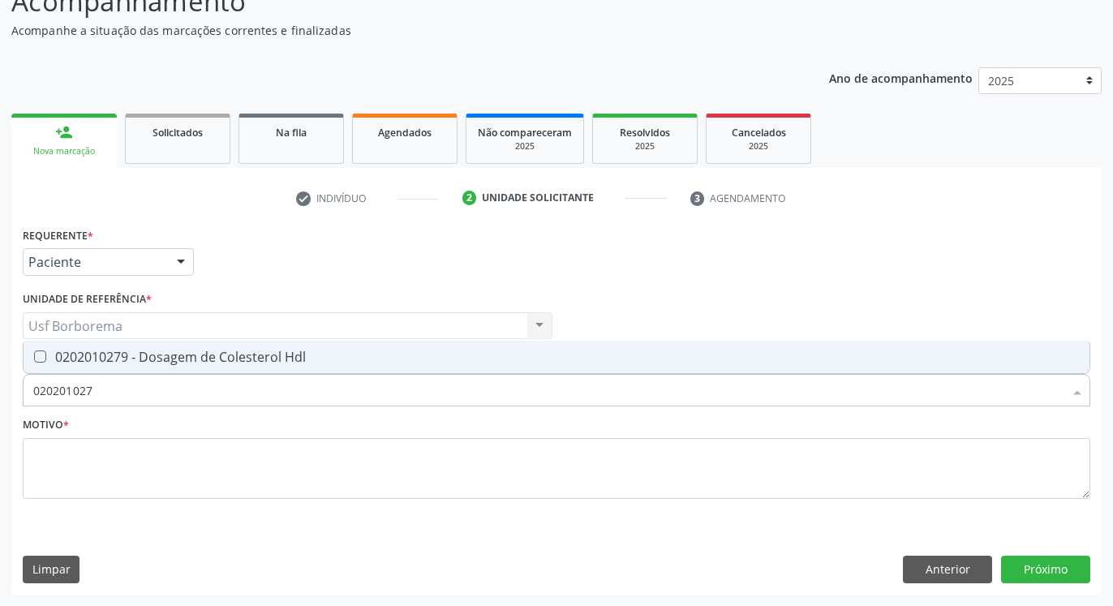
type input "0202010279"
click at [319, 351] on div "0202010279 - Dosagem de Colesterol Hdl" at bounding box center [556, 356] width 1047 height 13
checkbox Hdl "true"
click at [312, 379] on input "0202010279" at bounding box center [548, 390] width 1030 height 32
type input "02020102"
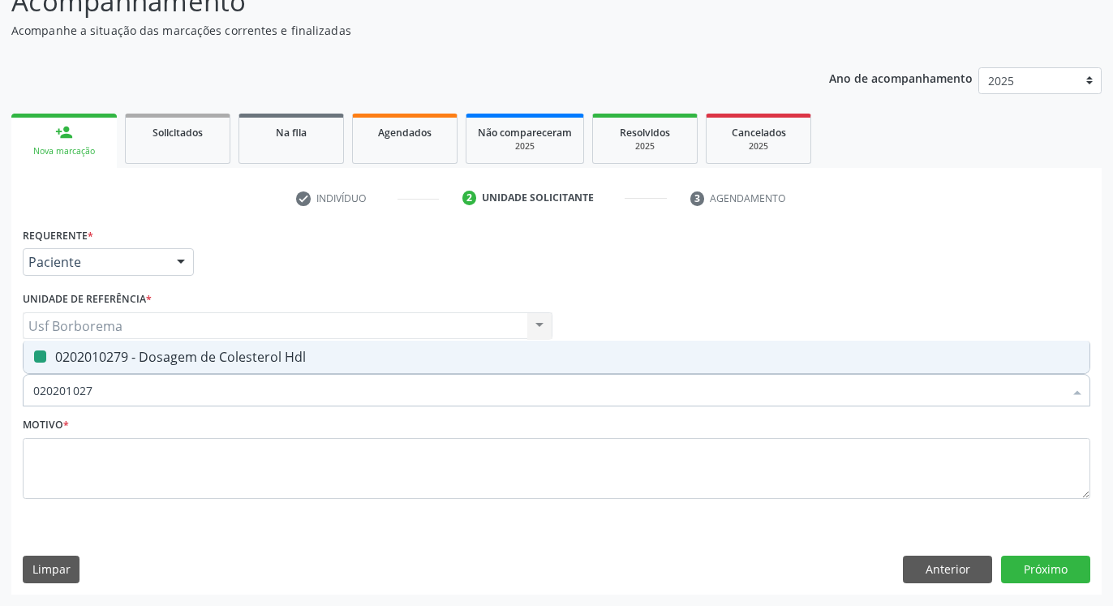
checkbox Hdl "false"
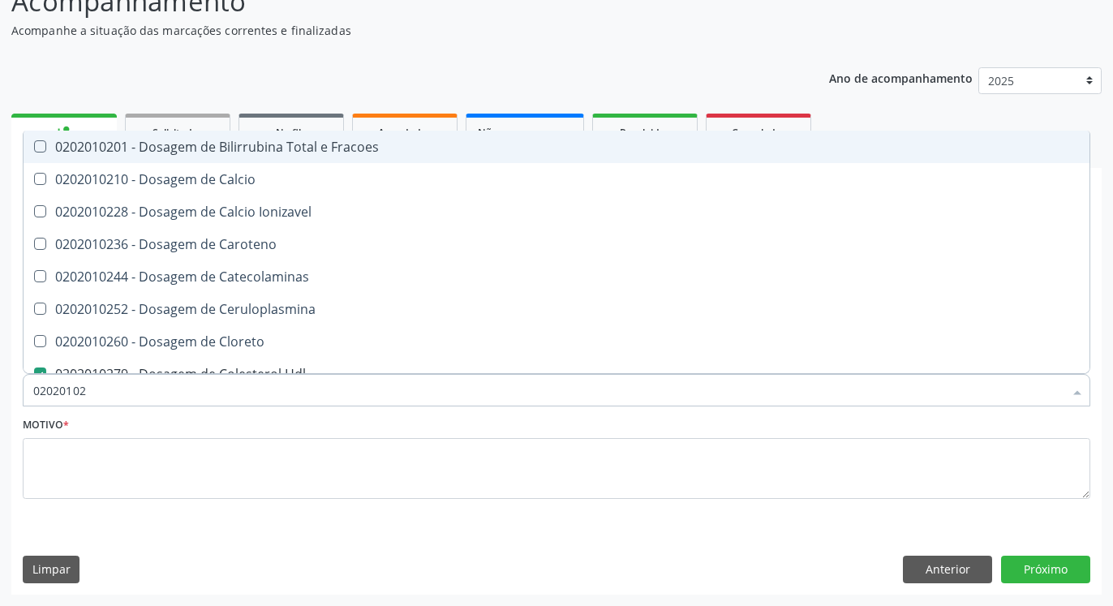
type input "0202010"
checkbox Hdl "false"
checkbox Total "false"
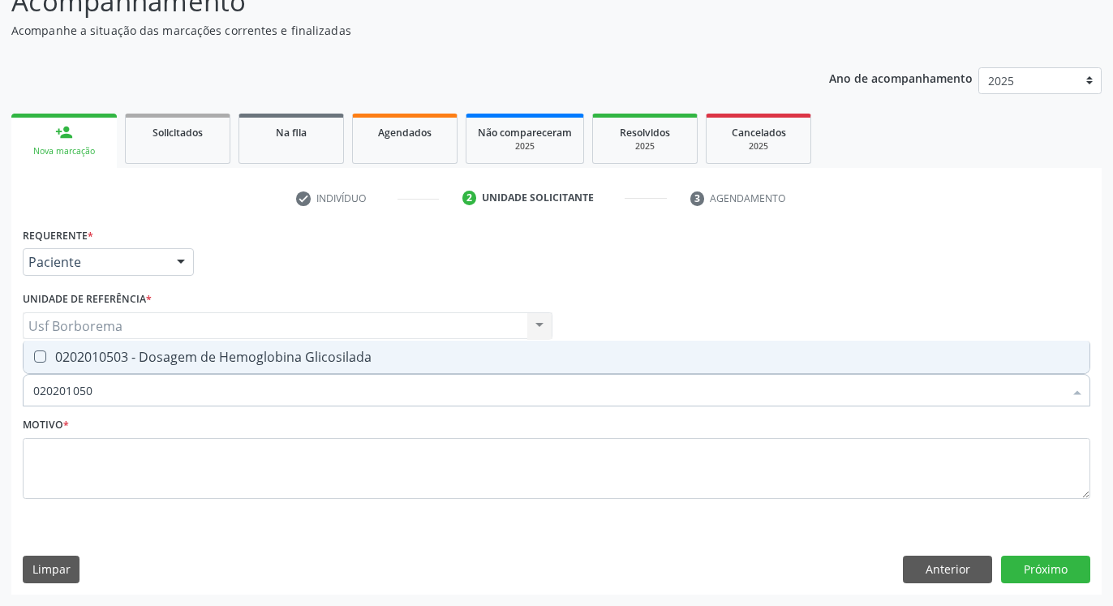
type input "0202010503"
click at [324, 353] on div "0202010503 - Dosagem de Hemoglobina Glicosilada" at bounding box center [556, 356] width 1047 height 13
checkbox Glicosilada "true"
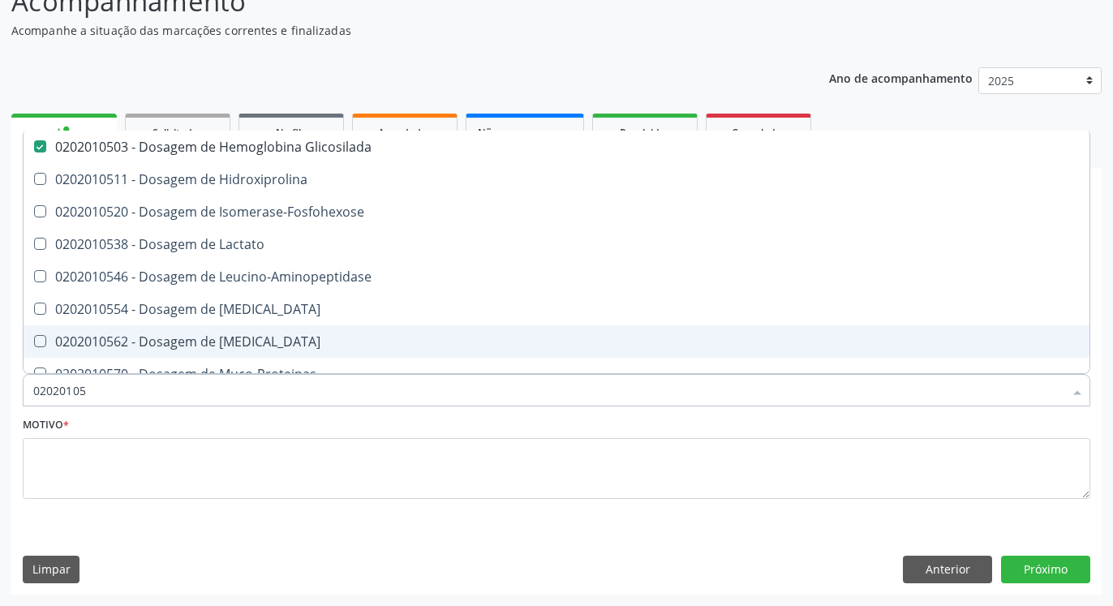
type input "0202010"
checkbox Glicosilada "false"
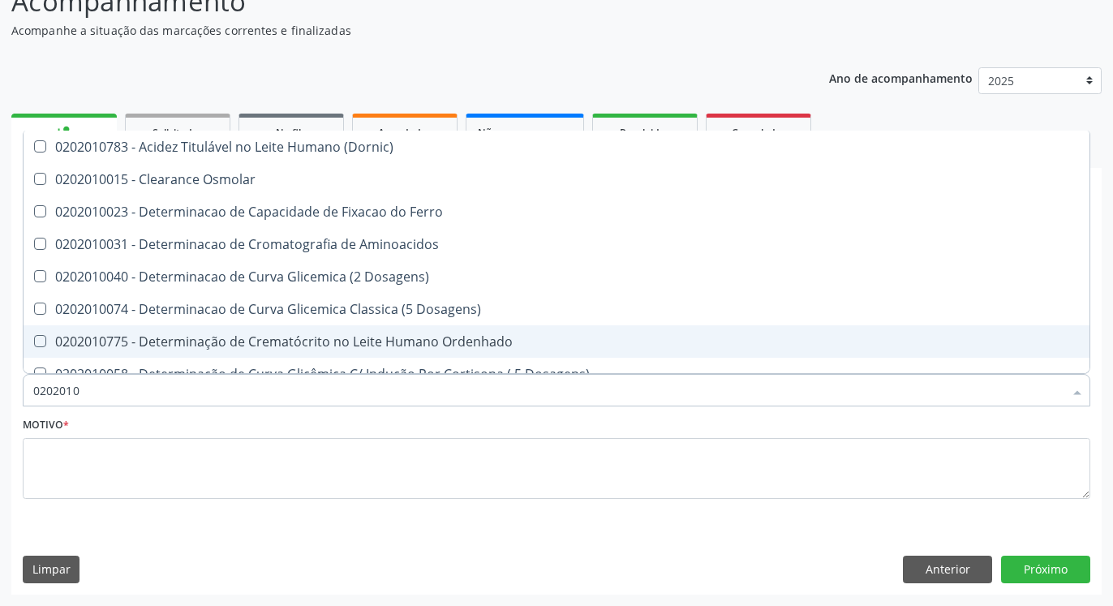
type input "02020102"
checkbox Dosagens\) "true"
checkbox Osmolaridade "true"
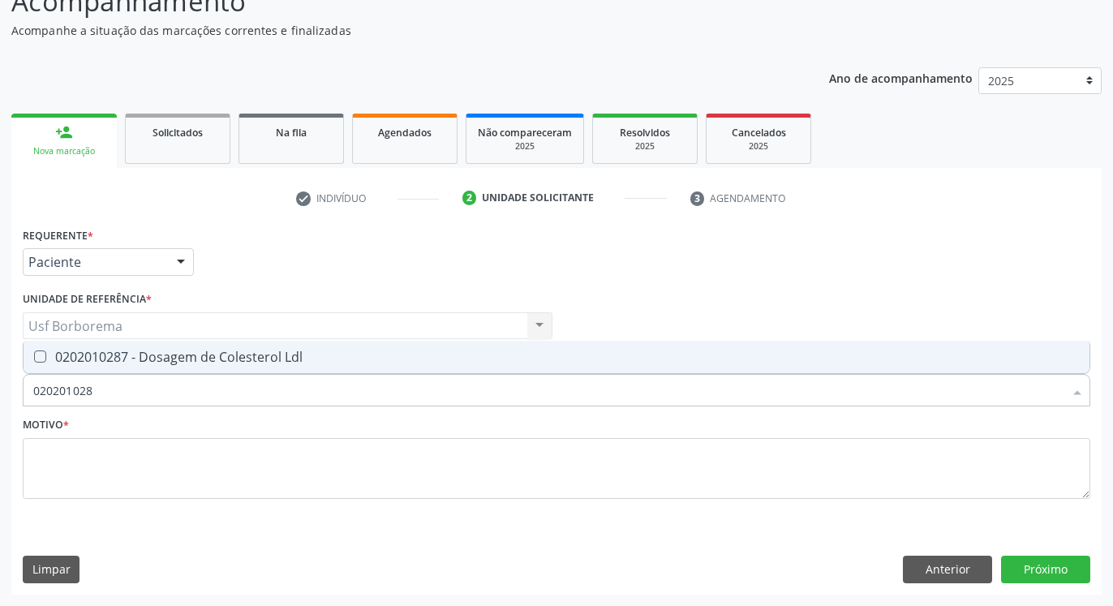
type input "0202010287"
click at [308, 351] on div "0202010287 - Dosagem de Colesterol Ldl" at bounding box center [556, 356] width 1047 height 13
checkbox Ldl "true"
click at [309, 395] on input "0202010287" at bounding box center [548, 390] width 1030 height 32
type input "02020102"
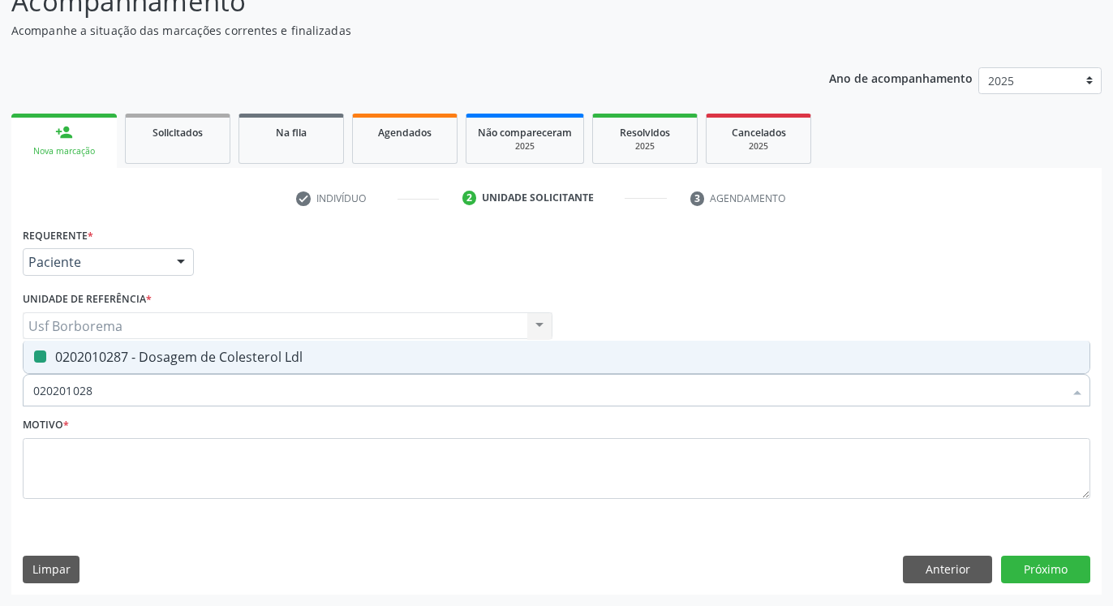
checkbox Ldl "false"
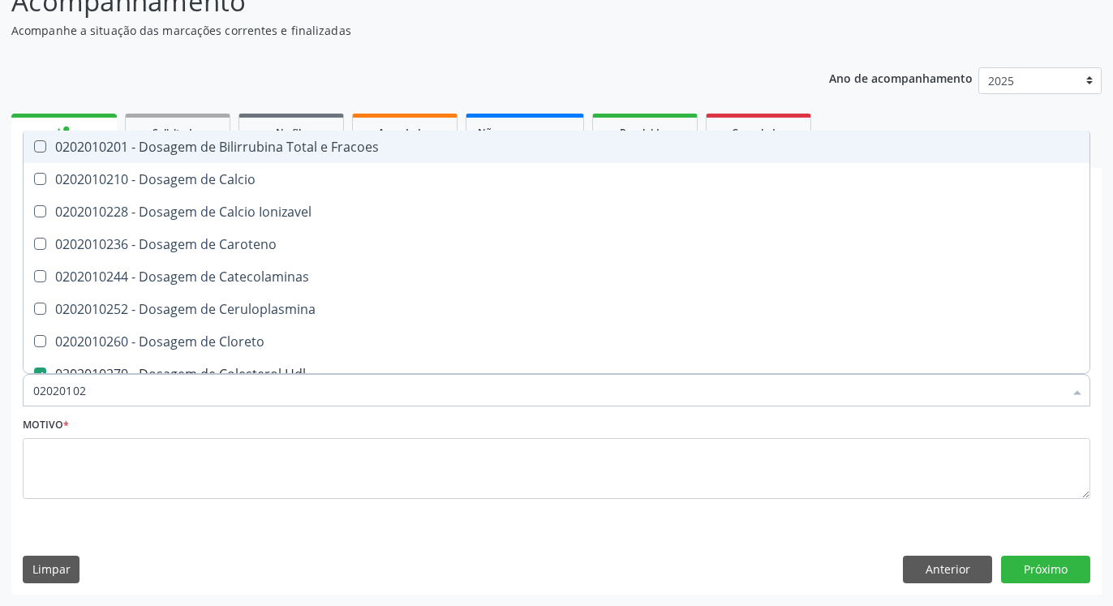
type input "0202010"
checkbox Hdl "false"
checkbox Ldl "false"
checkbox Total "false"
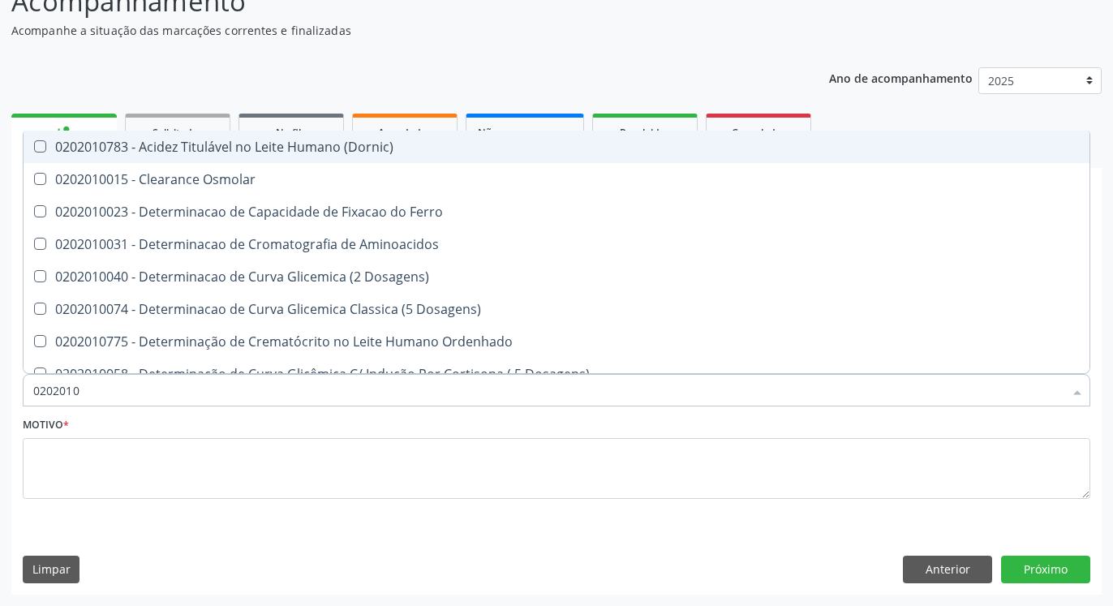
type input "020201"
checkbox Hdl "false"
checkbox Ldl "false"
checkbox Total "false"
checkbox Creatinina "false"
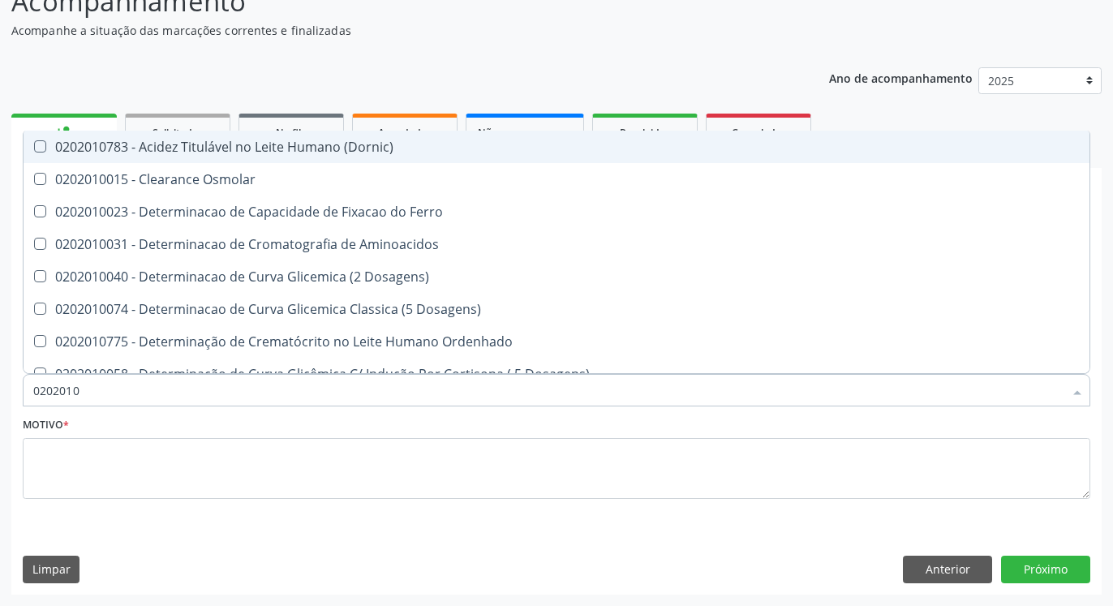
checkbox Latica "true"
checkbox Fracionadas\) "true"
checkbox Ferritina "true"
checkbox Folato "true"
checkbox Glicose "false"
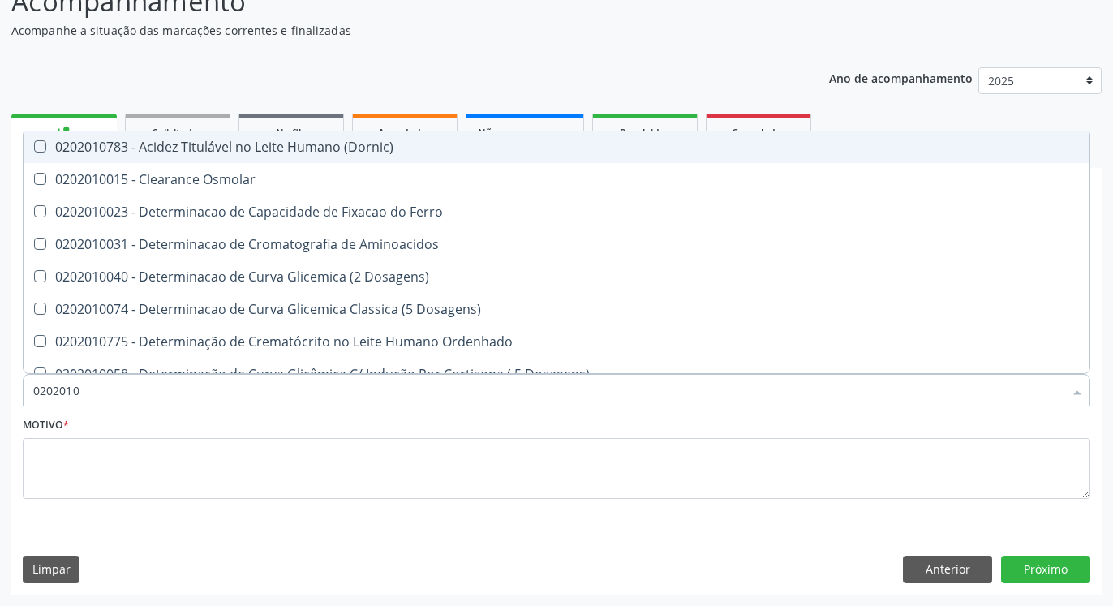
checkbox Glicosilada "false"
checkbox Nt-Probnp\) "true"
checkbox Triglicerideos "false"
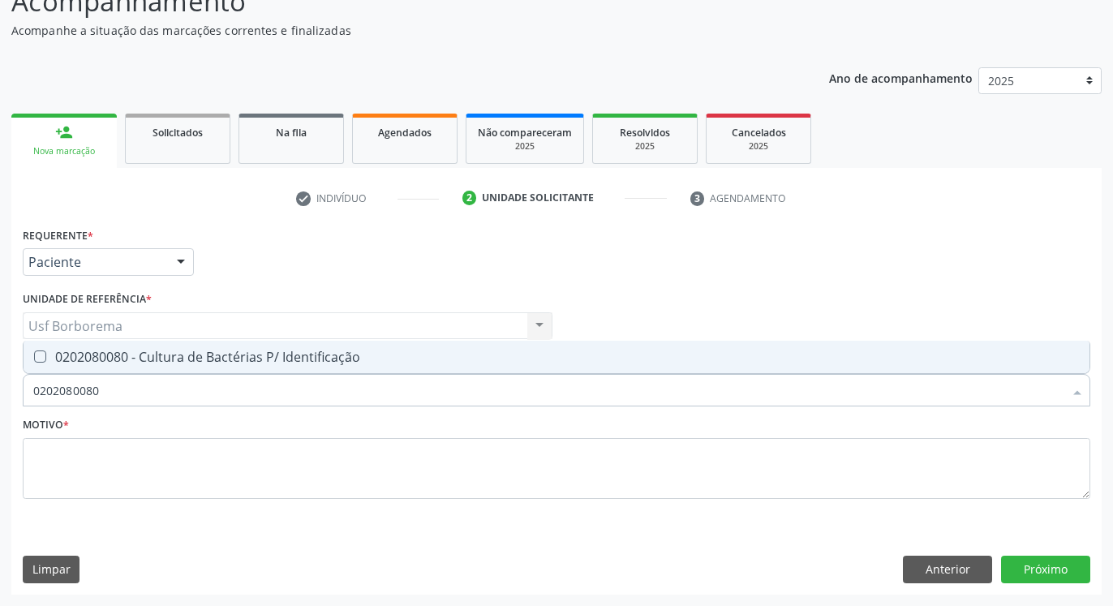
click at [302, 363] on div "0202080080 - Cultura de Bactérias P/ Identificação" at bounding box center [556, 356] width 1047 height 13
click at [298, 382] on input "0202080080" at bounding box center [548, 390] width 1030 height 32
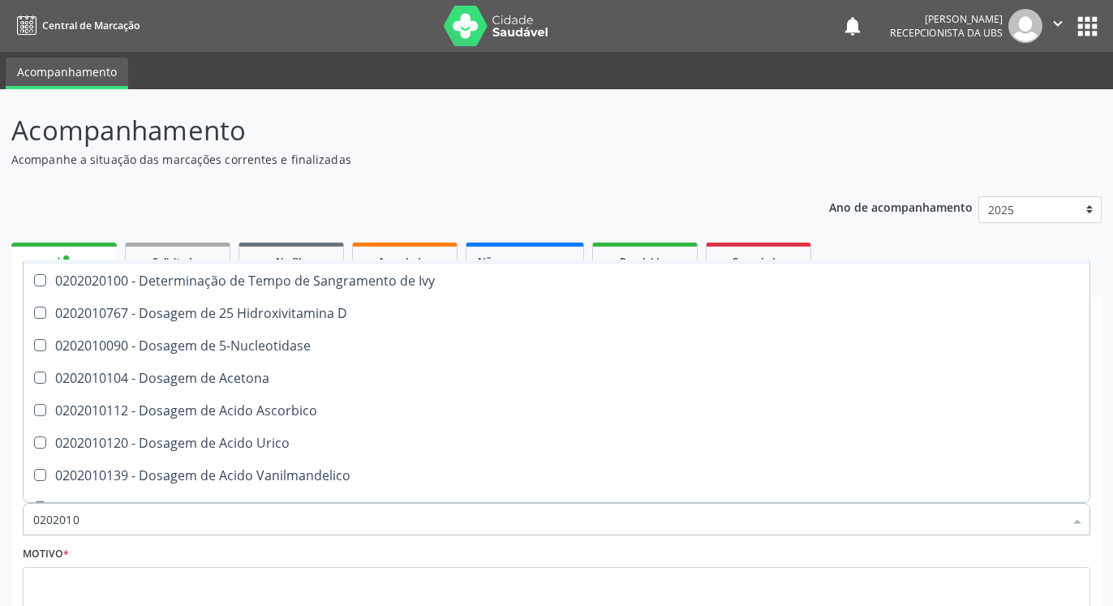
scroll to position [321, 0]
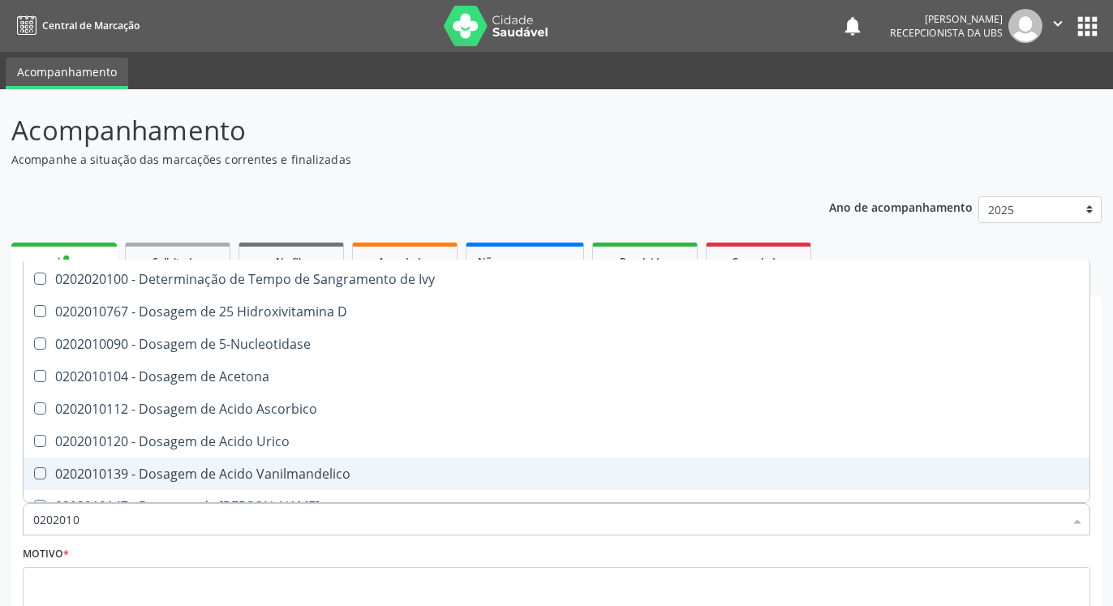
click at [370, 518] on input "0202010" at bounding box center [548, 519] width 1030 height 32
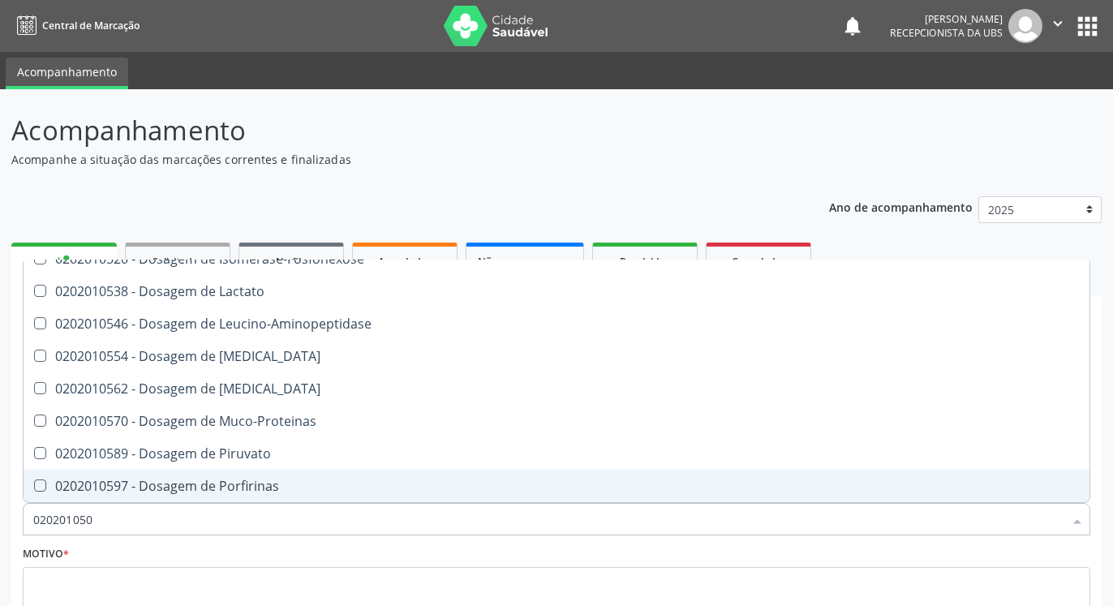
scroll to position [0, 0]
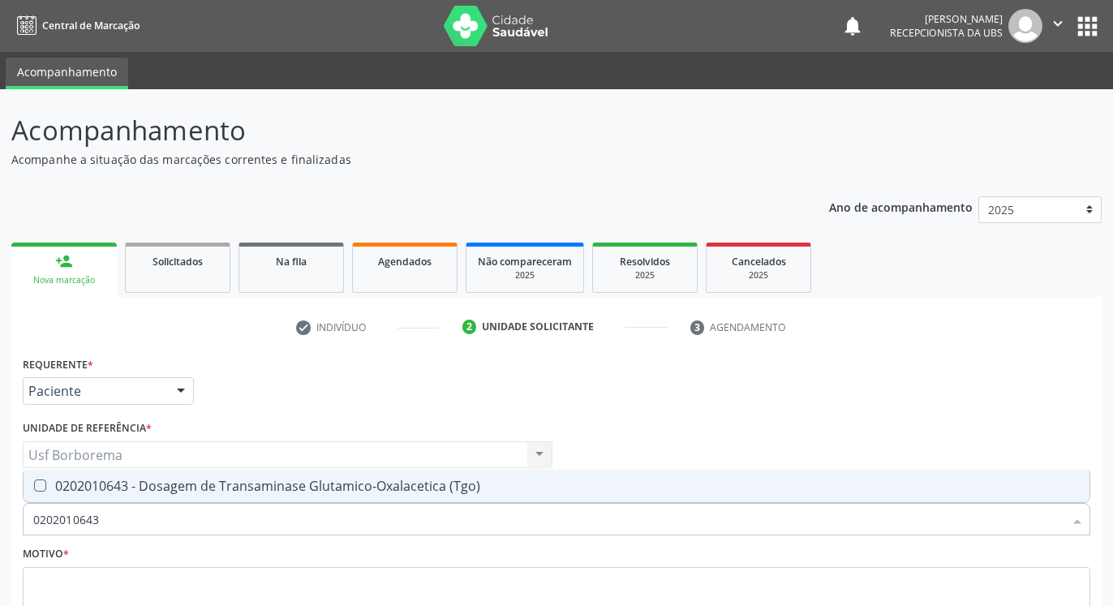
click at [412, 479] on div "0202010643 - Dosagem de Transaminase Glutamico-Oxalacetica (Tgo)" at bounding box center [556, 485] width 1047 height 13
click at [406, 512] on input "0202010643" at bounding box center [548, 519] width 1030 height 32
click at [404, 500] on span "0202010651 - Dosagem de Transaminase Glutamico-Piruvica (Tgp)" at bounding box center [557, 486] width 1066 height 32
click at [405, 527] on input "0202010651" at bounding box center [548, 519] width 1030 height 32
click at [390, 485] on div "0202010694 - Dosagem de [PERSON_NAME]" at bounding box center [556, 485] width 1047 height 13
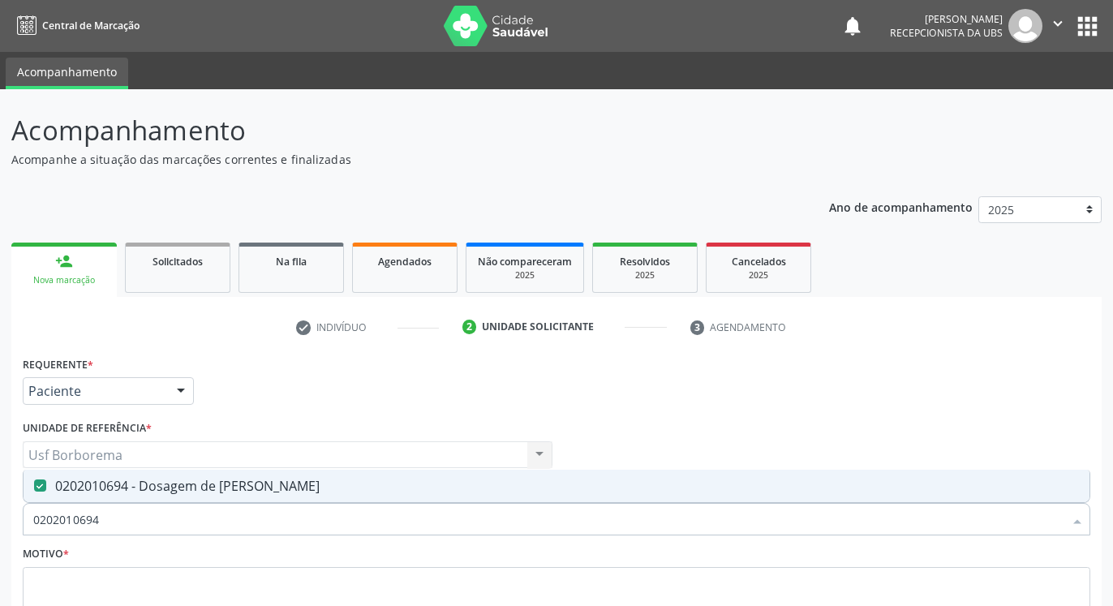
click at [390, 508] on input "0202010694" at bounding box center [548, 519] width 1030 height 32
click at [376, 520] on input "020201017" at bounding box center [548, 519] width 1030 height 32
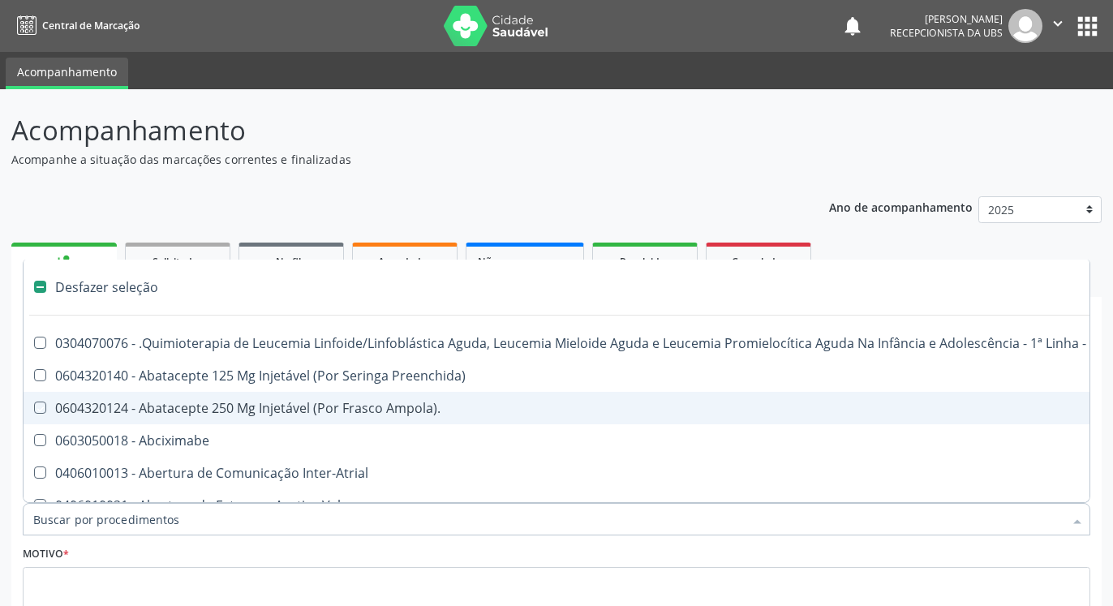
click at [393, 549] on div "Motivo *" at bounding box center [557, 585] width 1068 height 86
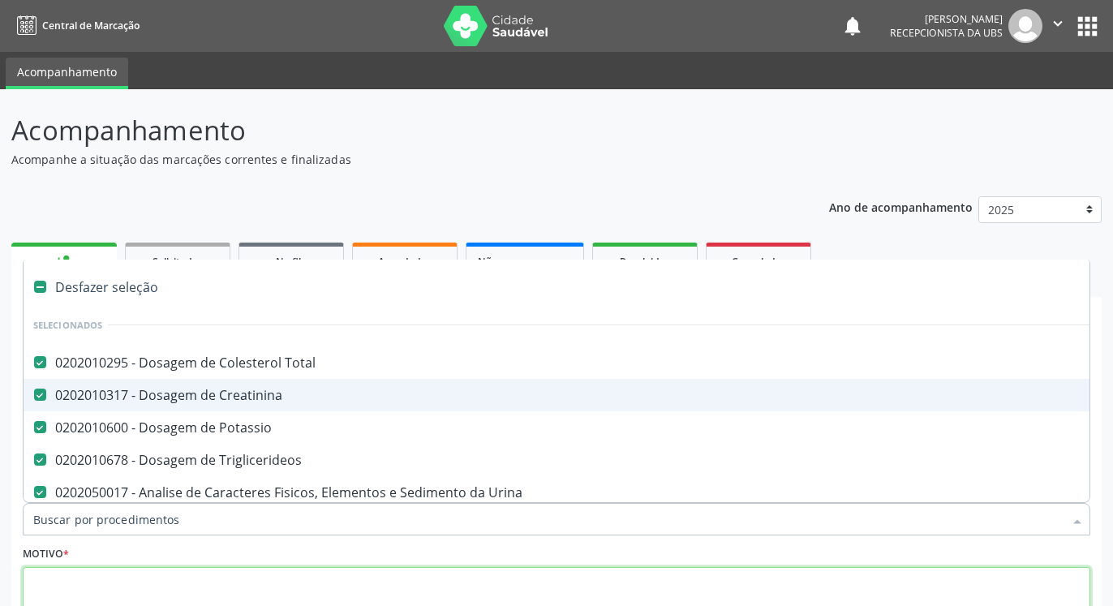
click at [384, 578] on textarea at bounding box center [557, 598] width 1068 height 62
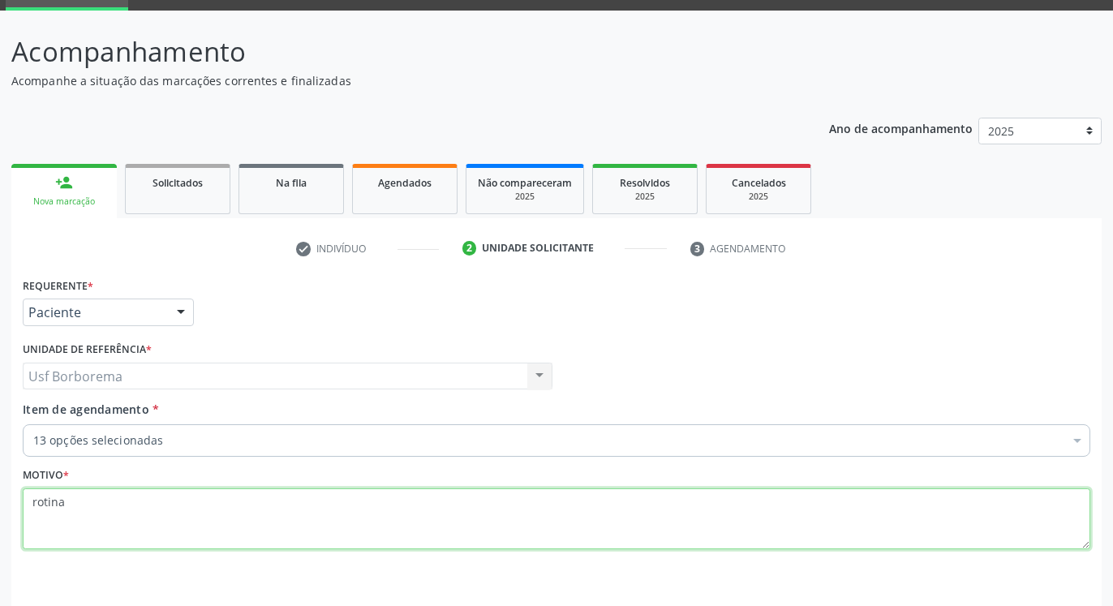
scroll to position [129, 0]
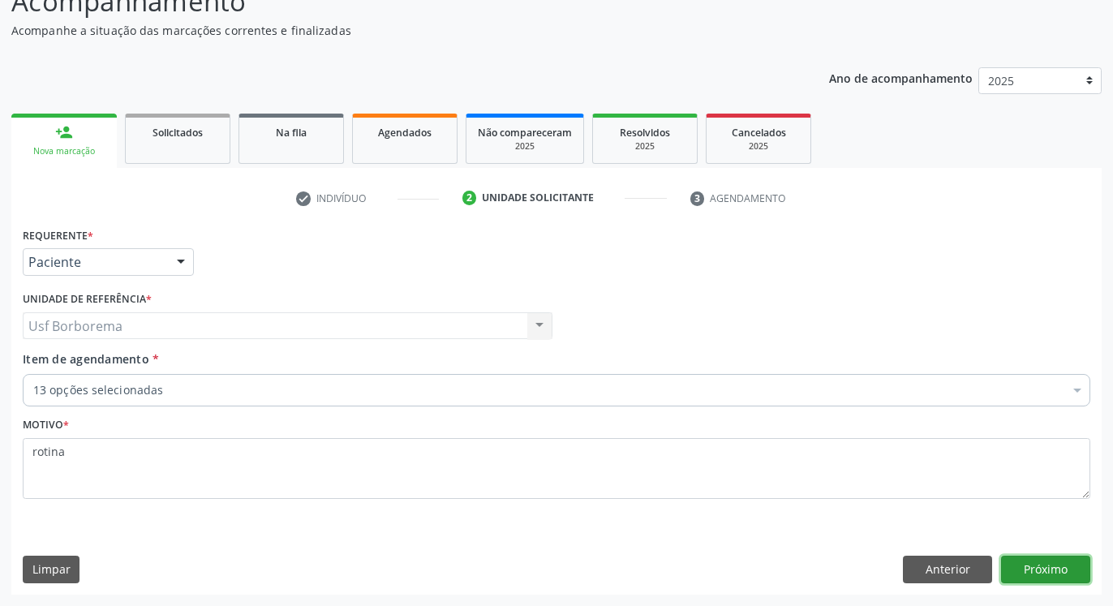
click at [1026, 569] on button "Próximo" at bounding box center [1045, 570] width 89 height 28
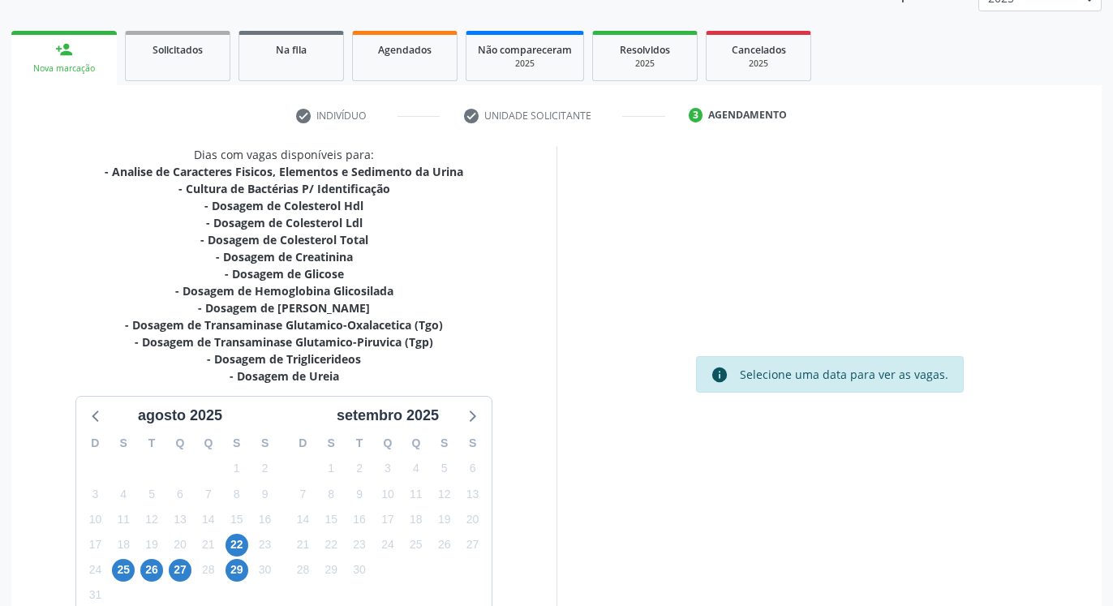
scroll to position [294, 0]
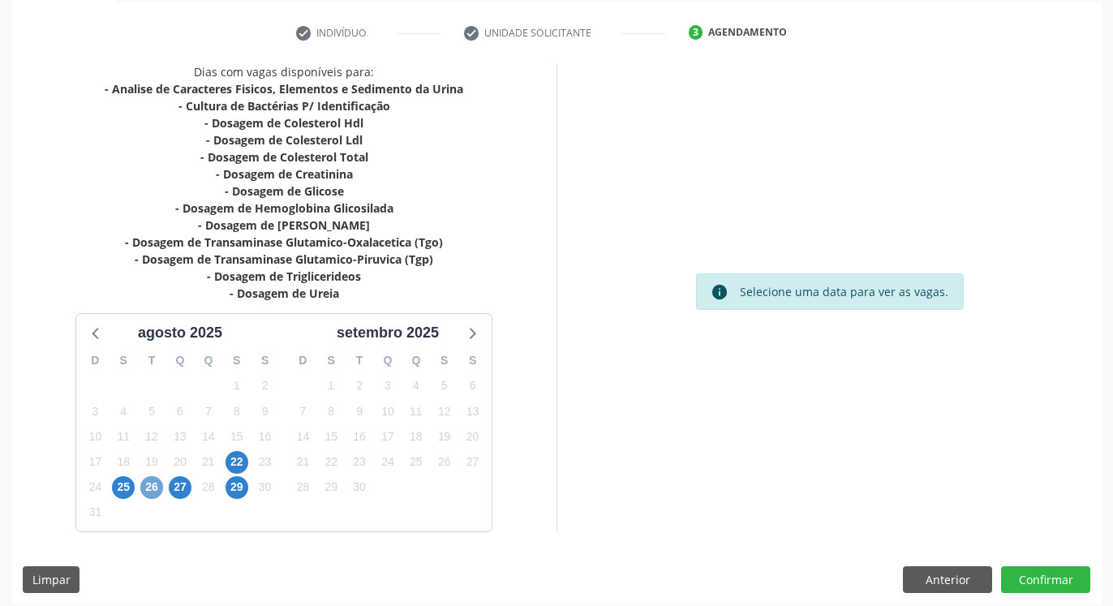
click at [148, 484] on span "26" at bounding box center [151, 487] width 23 height 23
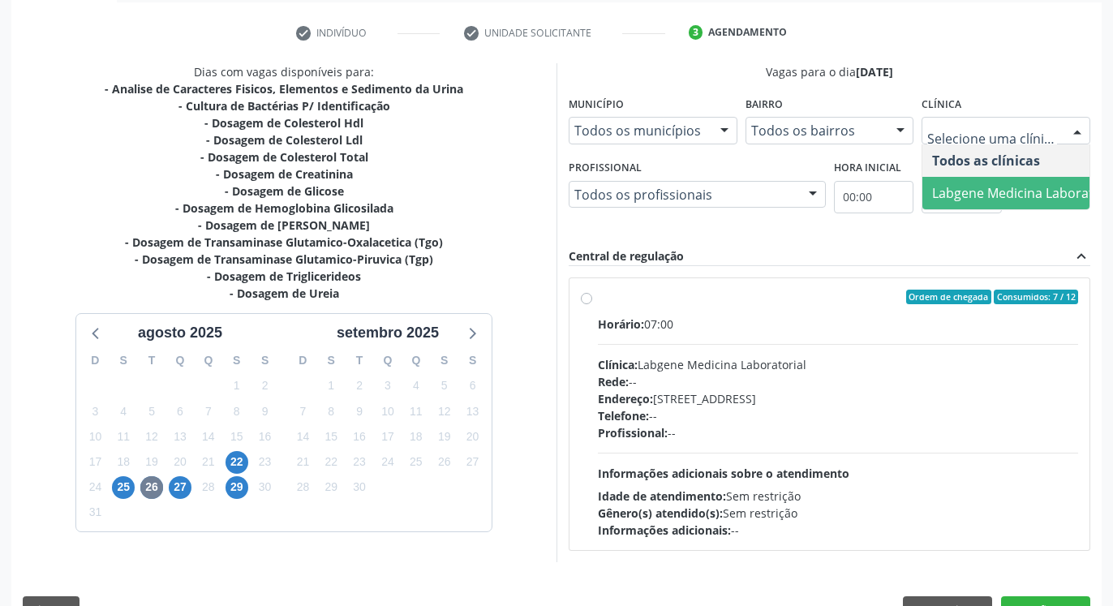
click at [983, 184] on span "Labgene Medicina Laboratorial" at bounding box center [1026, 193] width 189 height 18
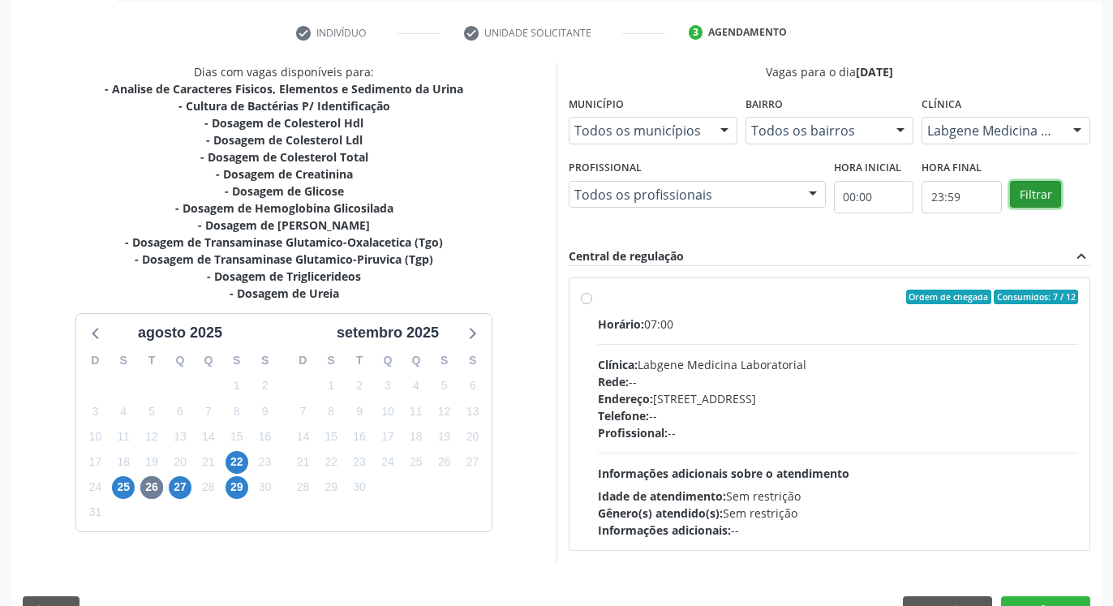
click at [1038, 193] on button "Filtrar" at bounding box center [1035, 195] width 51 height 28
click at [598, 299] on label "Ordem de chegada Consumidos: 7 / 12 Horário: 07:00 Clínica: Labgene Medicina La…" at bounding box center [838, 414] width 480 height 249
click at [588, 299] on input "Ordem de chegada Consumidos: 7 / 12 Horário: 07:00 Clínica: Labgene Medicina La…" at bounding box center [586, 297] width 11 height 15
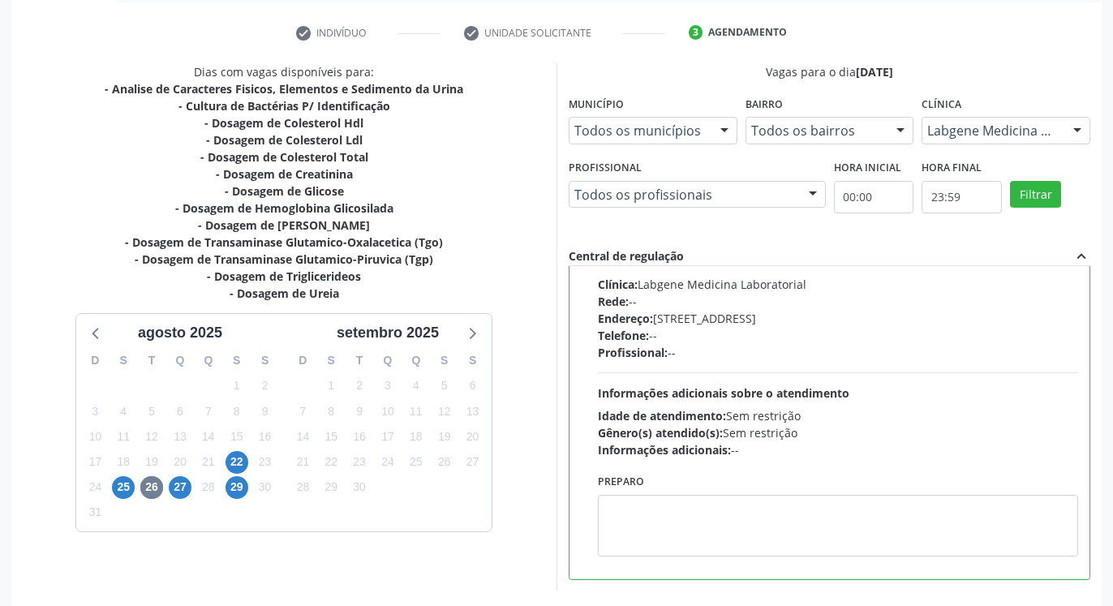
scroll to position [363, 0]
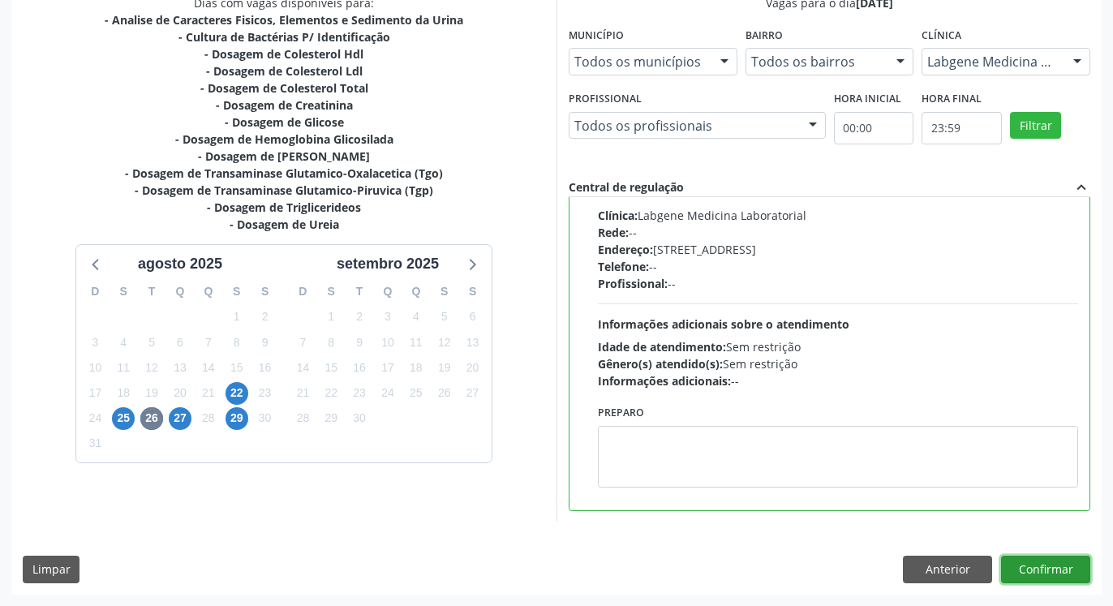
click at [1032, 566] on button "Confirmar" at bounding box center [1045, 570] width 89 height 28
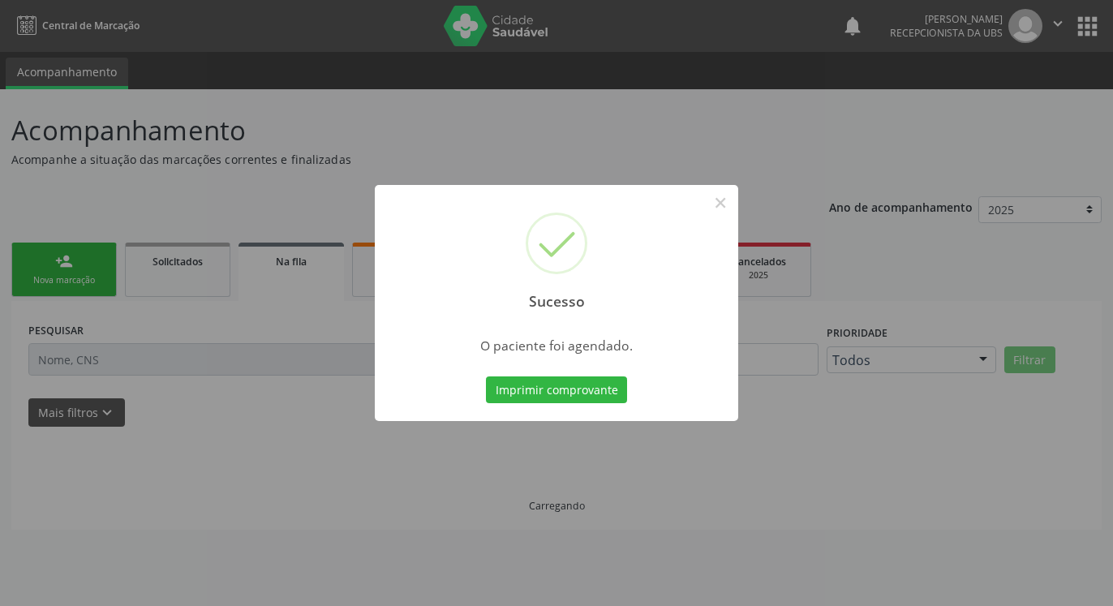
scroll to position [0, 0]
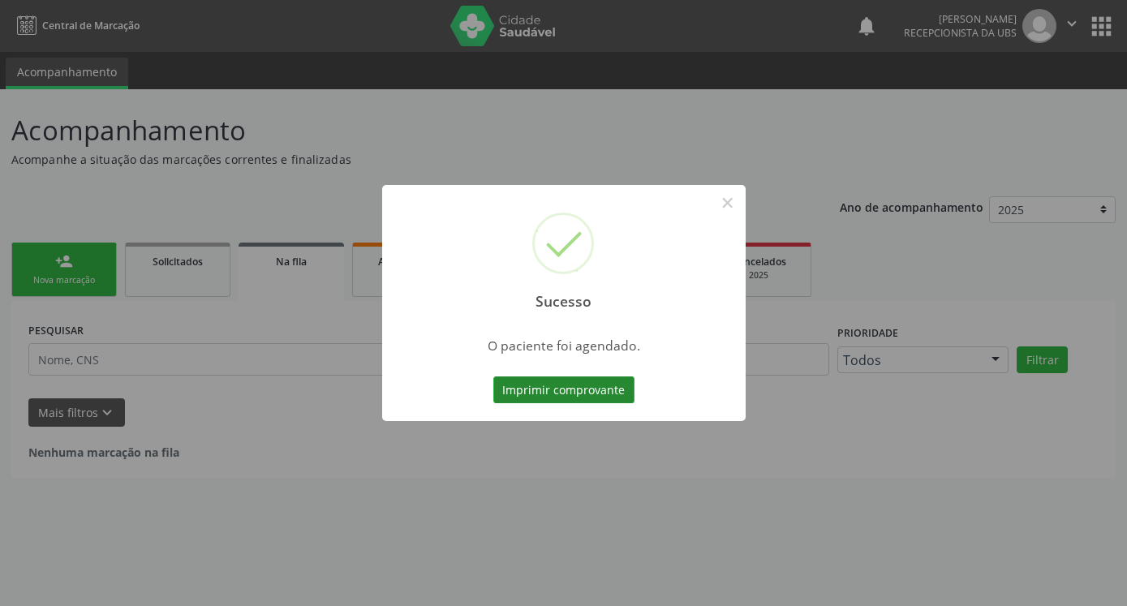
click at [557, 378] on button "Imprimir comprovante" at bounding box center [563, 390] width 141 height 28
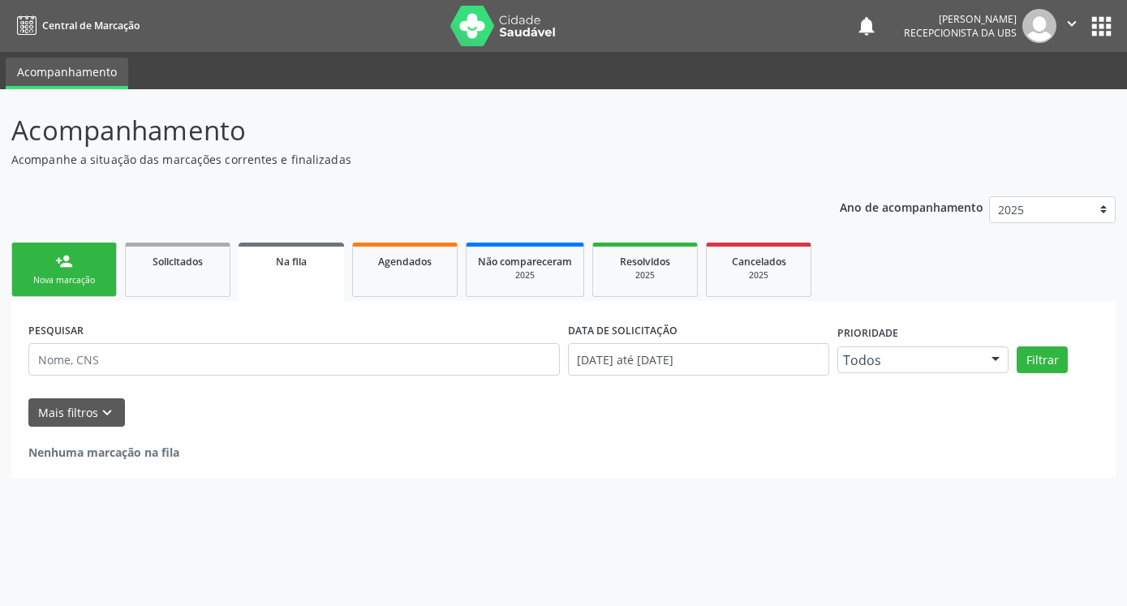
click at [46, 291] on link "person_add Nova marcação" at bounding box center [63, 270] width 105 height 54
drag, startPoint x: 46, startPoint y: 291, endPoint x: 49, endPoint y: 276, distance: 15.8
click at [47, 291] on link "person_add Nova marcação" at bounding box center [63, 270] width 105 height 54
click at [47, 276] on div "Nova marcação" at bounding box center [64, 280] width 81 height 12
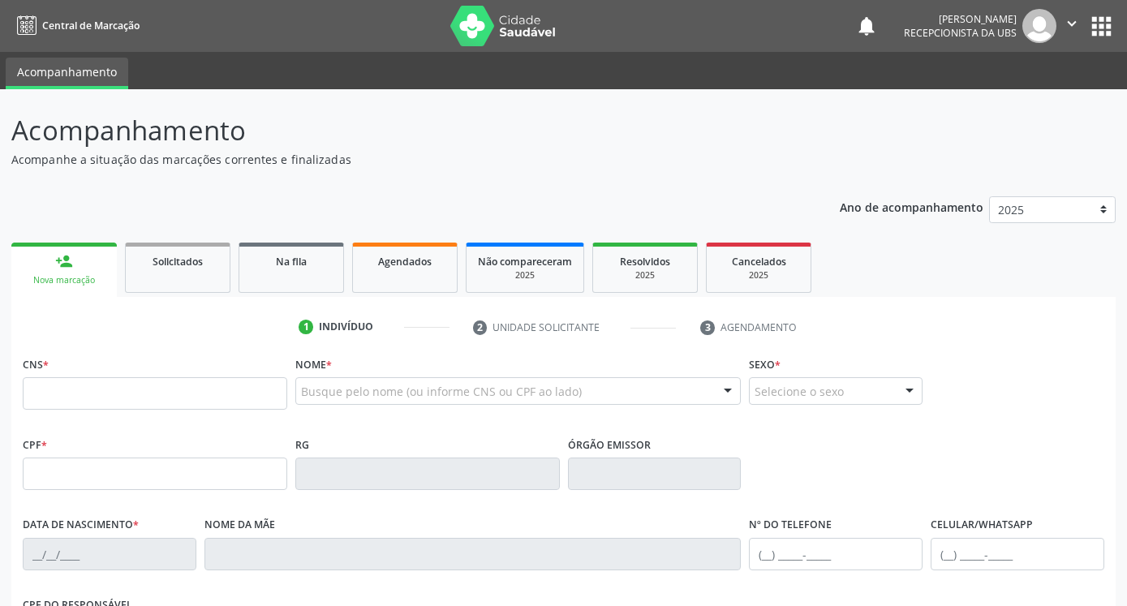
click at [51, 276] on div "Nova marcação" at bounding box center [64, 280] width 83 height 12
click at [52, 275] on div "Nova marcação" at bounding box center [64, 280] width 83 height 12
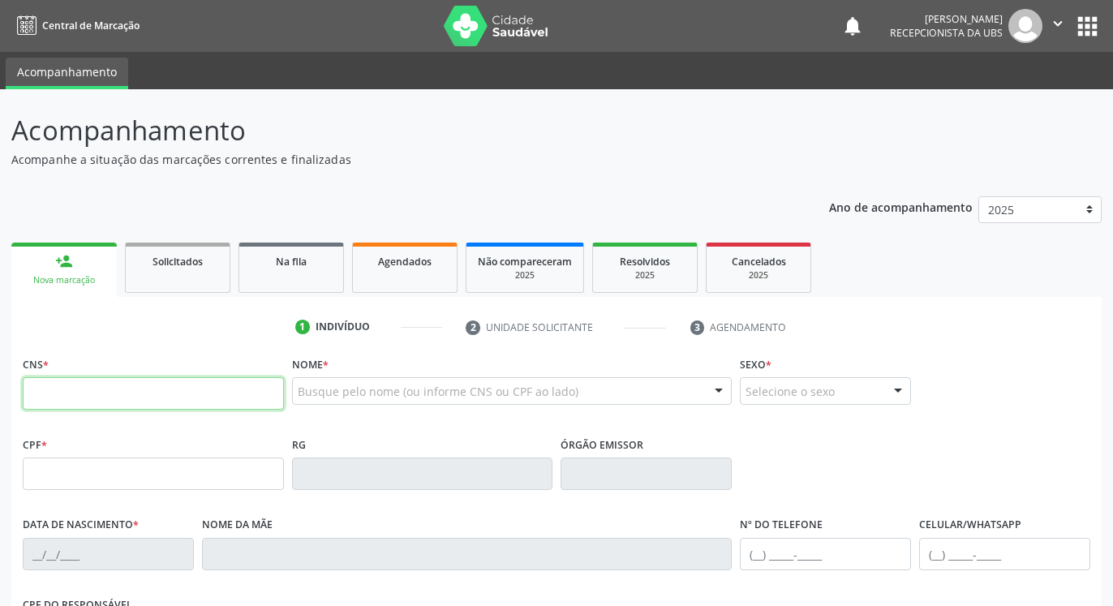
click at [55, 398] on input "text" at bounding box center [153, 393] width 261 height 32
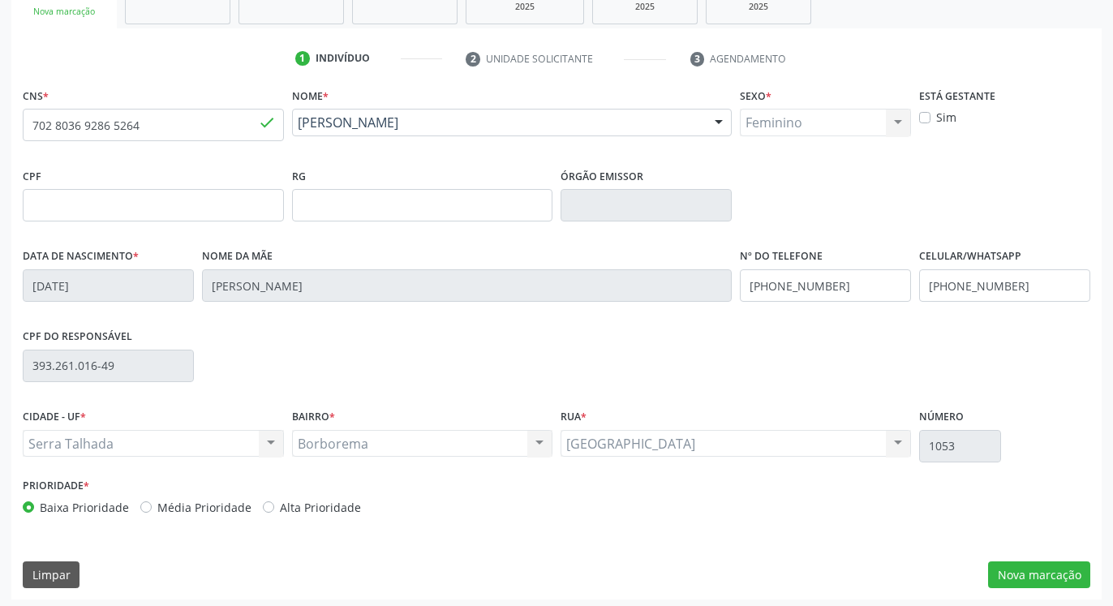
scroll to position [273, 0]
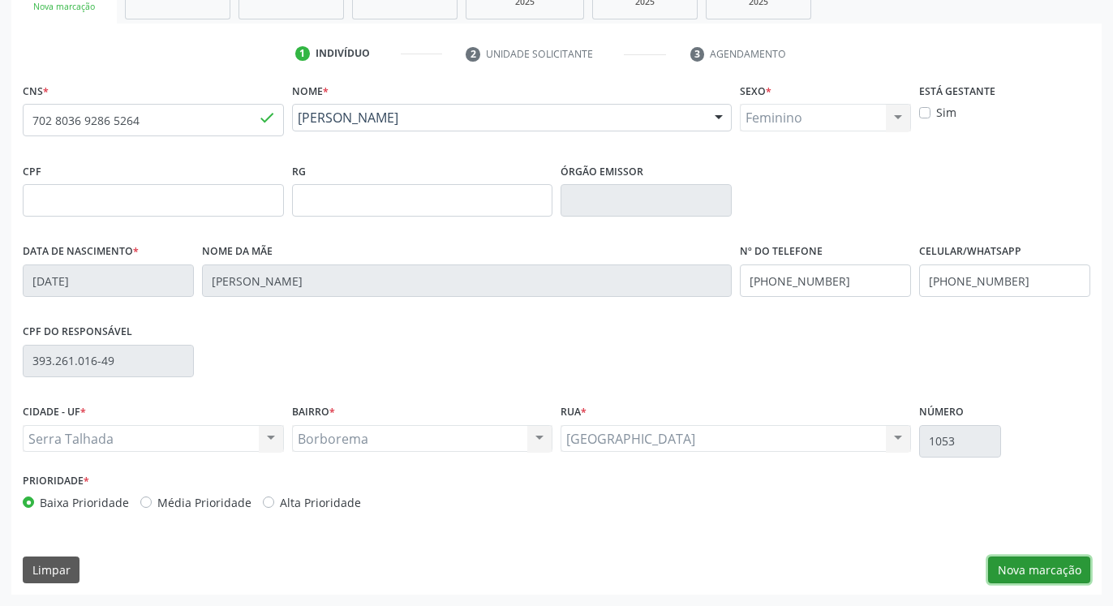
click at [1041, 569] on button "Nova marcação" at bounding box center [1039, 571] width 102 height 28
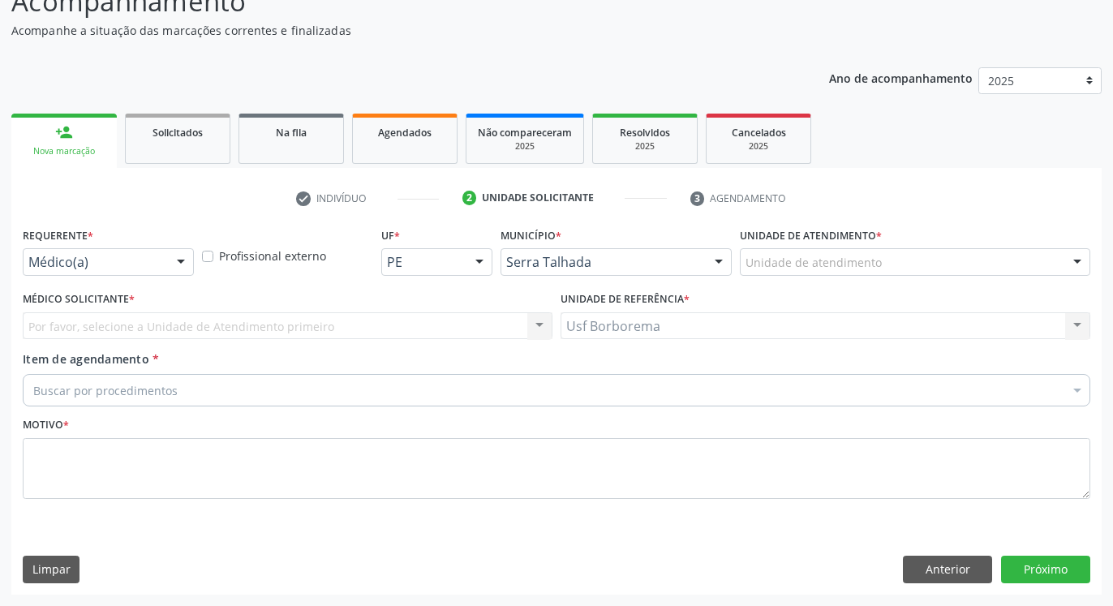
scroll to position [129, 0]
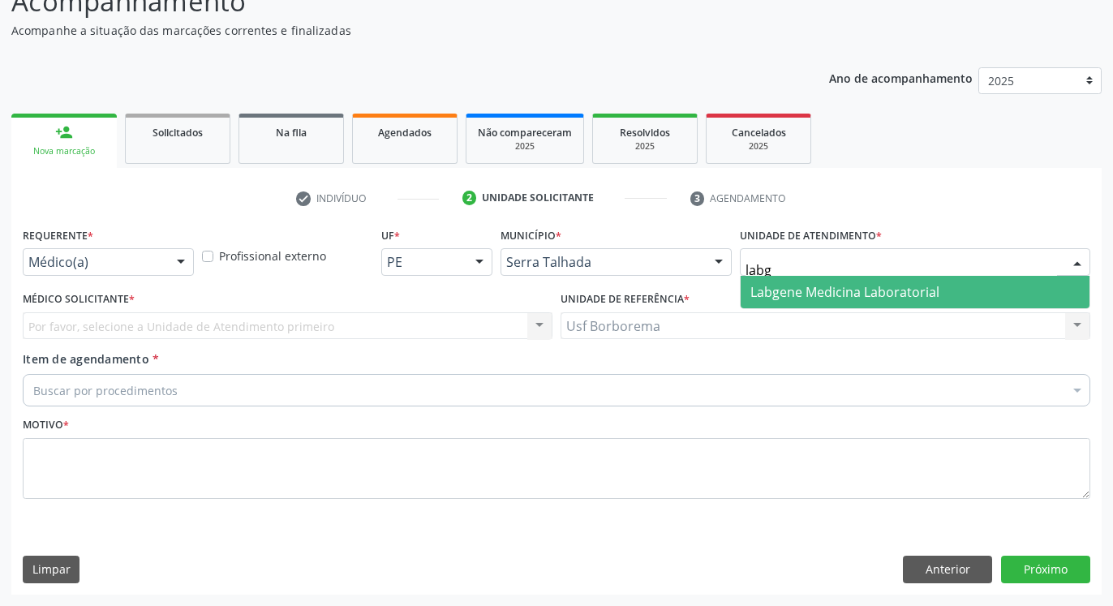
click at [823, 283] on span "Labgene Medicina Laboratorial" at bounding box center [844, 292] width 189 height 18
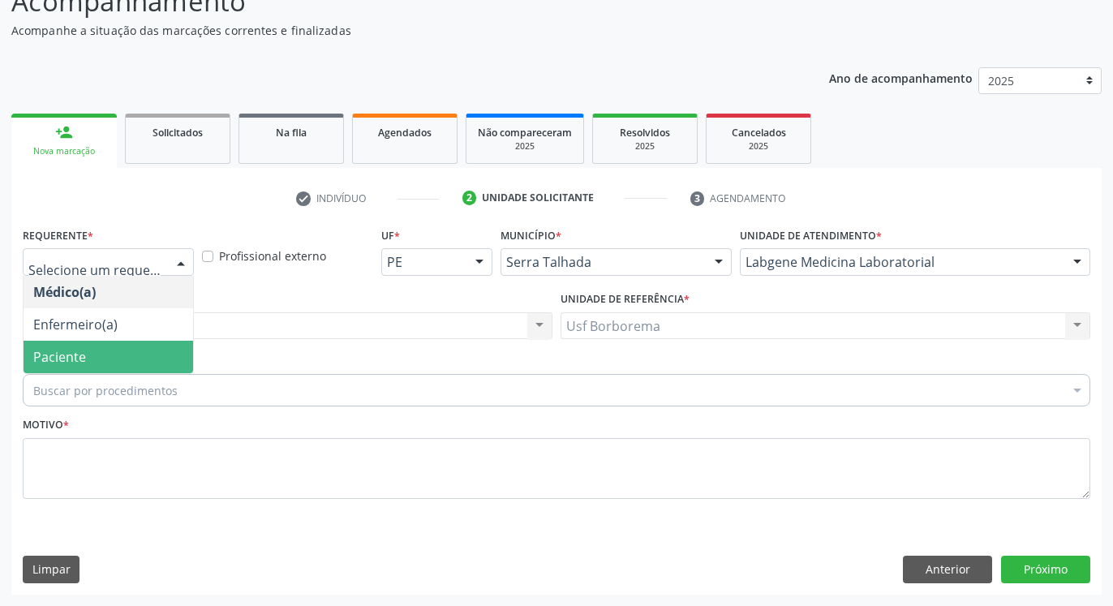
click at [106, 347] on span "Paciente" at bounding box center [109, 357] width 170 height 32
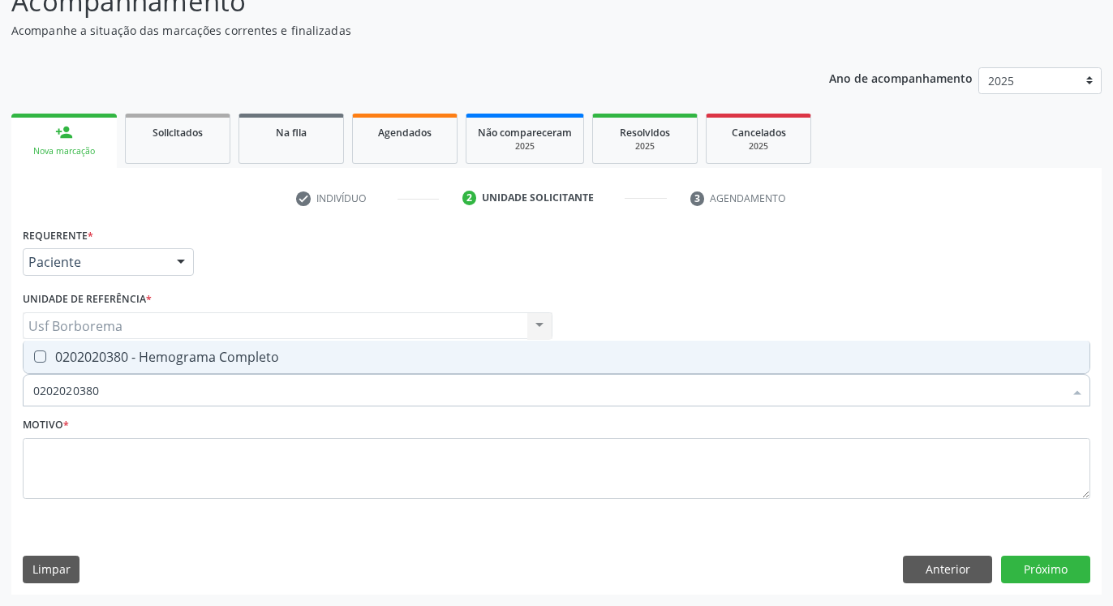
click at [71, 358] on div "0202020380 - Hemograma Completo" at bounding box center [556, 356] width 1047 height 13
click at [134, 389] on input "0202020380" at bounding box center [548, 390] width 1030 height 32
click at [148, 362] on div "0202010473 - Dosagem de Glicose" at bounding box center [556, 356] width 1047 height 13
click at [153, 384] on input "0202010473" at bounding box center [548, 390] width 1030 height 32
click at [161, 360] on div "0202010503 - Dosagem de Hemoglobina Glicosilada" at bounding box center [556, 356] width 1047 height 13
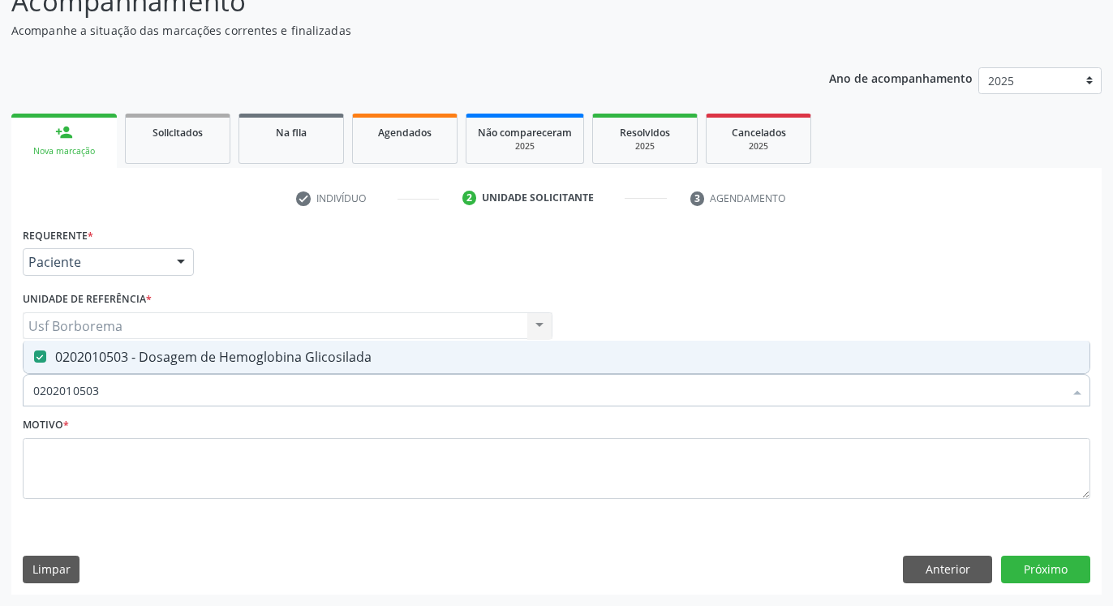
click at [168, 385] on input "0202010503" at bounding box center [548, 390] width 1030 height 32
drag, startPoint x: 160, startPoint y: 346, endPoint x: 161, endPoint y: 359, distance: 13.1
click at [160, 345] on span "0202010643 - Dosagem de Transaminase Glutamico-Oxalacetica (Tgo)" at bounding box center [557, 357] width 1066 height 32
click at [161, 377] on input "0202010643" at bounding box center [548, 390] width 1030 height 32
click at [163, 359] on div "0202010651 - Dosagem de Transaminase Glutamico-Piruvica (Tgp)" at bounding box center [556, 356] width 1047 height 13
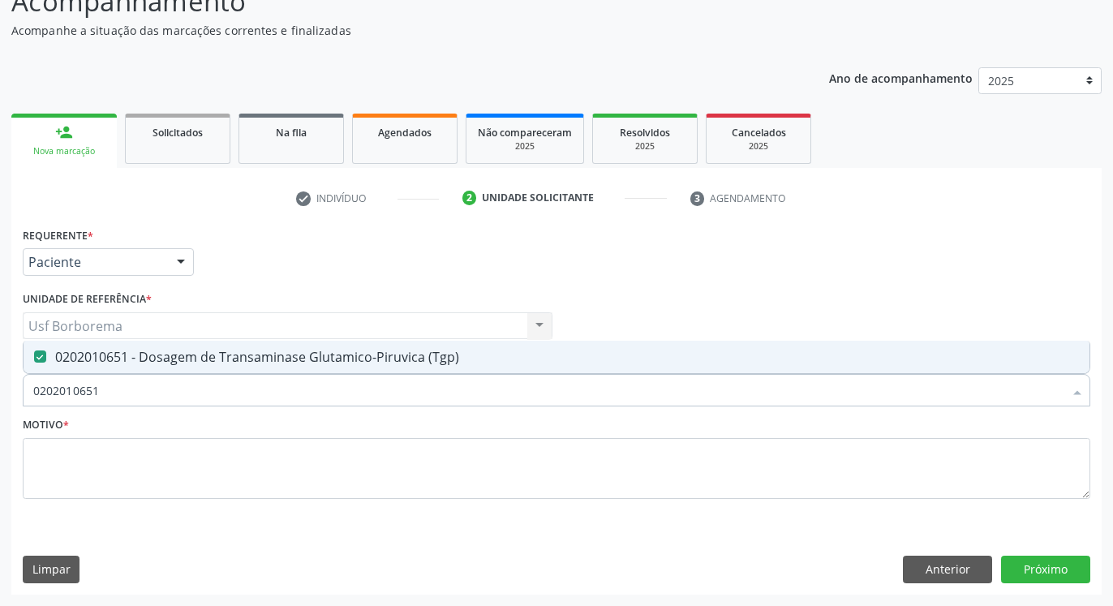
click at [165, 386] on input "0202010651" at bounding box center [548, 390] width 1030 height 32
click at [214, 361] on div "0202010694 - Dosagem de [PERSON_NAME]" at bounding box center [556, 356] width 1047 height 13
click at [228, 386] on input "0202010694" at bounding box center [548, 390] width 1030 height 32
click at [256, 344] on span "0202010317 - Dosagem de Creatinina" at bounding box center [557, 357] width 1066 height 32
click at [266, 390] on input "0202010317" at bounding box center [548, 390] width 1030 height 32
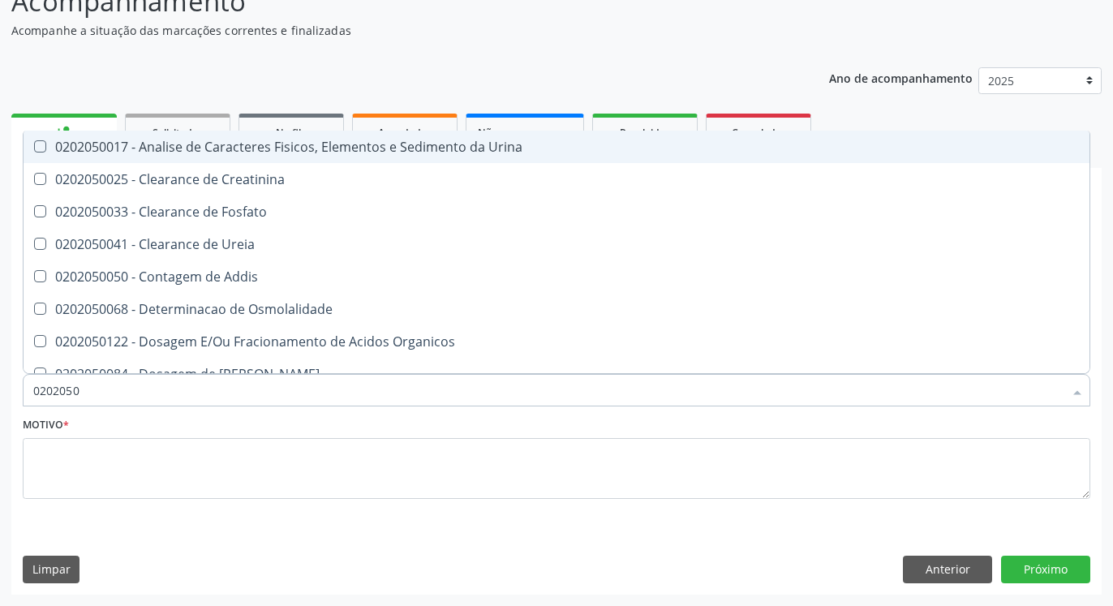
scroll to position [129, 0]
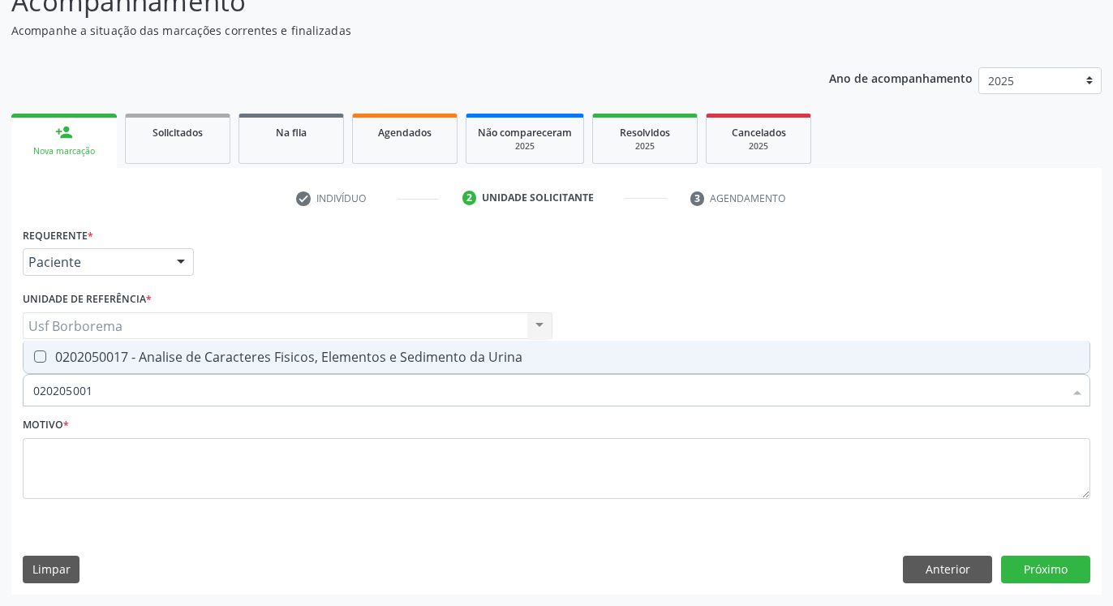
type input "0202050017"
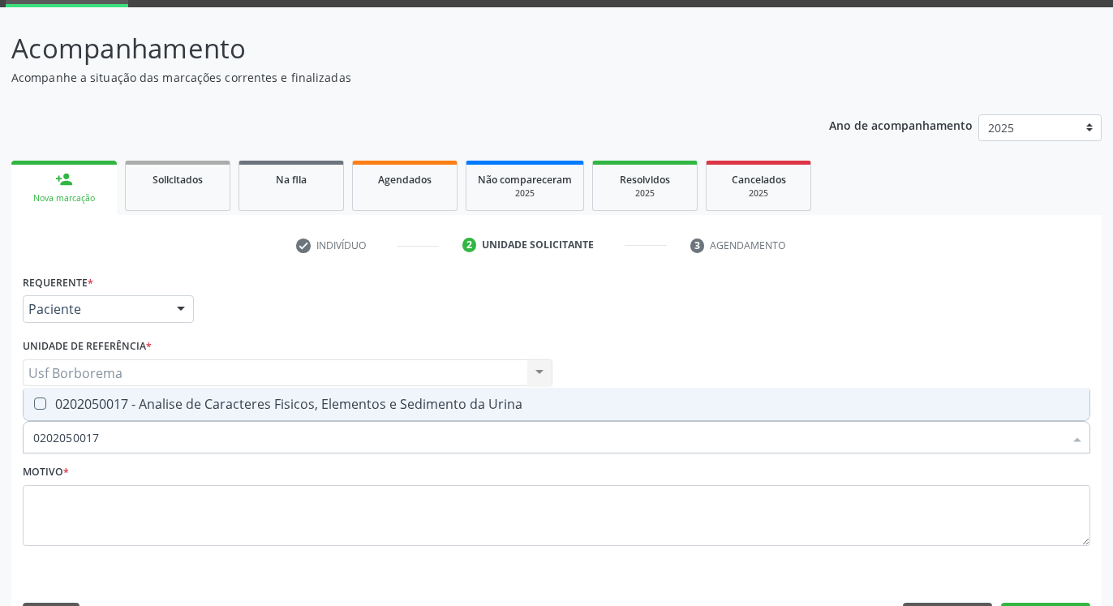
scroll to position [46, 0]
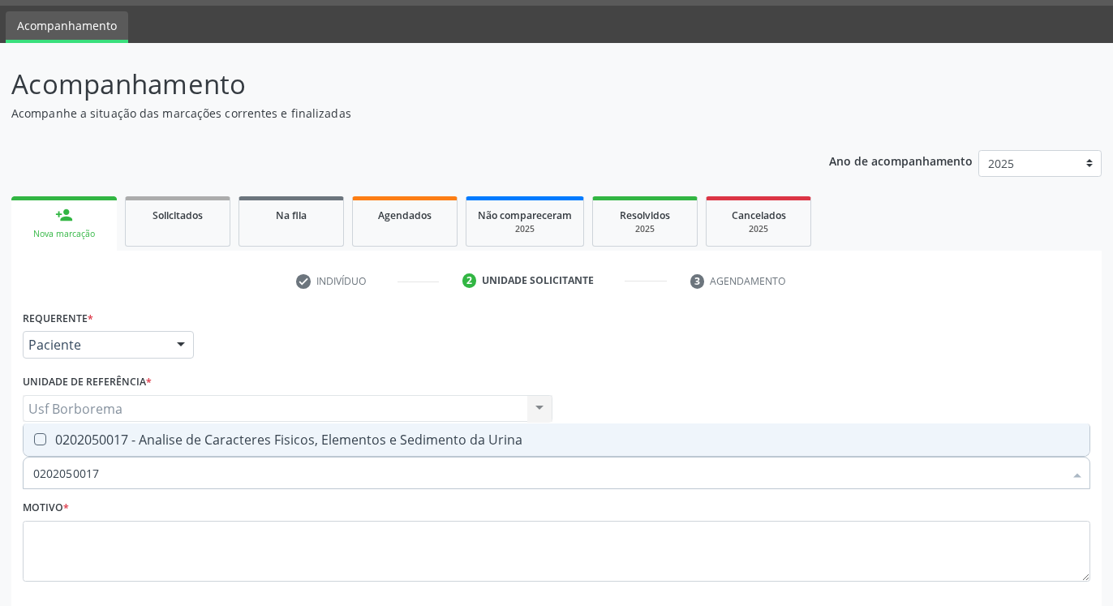
click at [266, 435] on div "0202050017 - Analise de Caracteres Fisicos, Elementos e Sedimento da Urina" at bounding box center [556, 439] width 1047 height 13
checkbox Urina "true"
click at [271, 479] on input "0202050017" at bounding box center [548, 473] width 1030 height 32
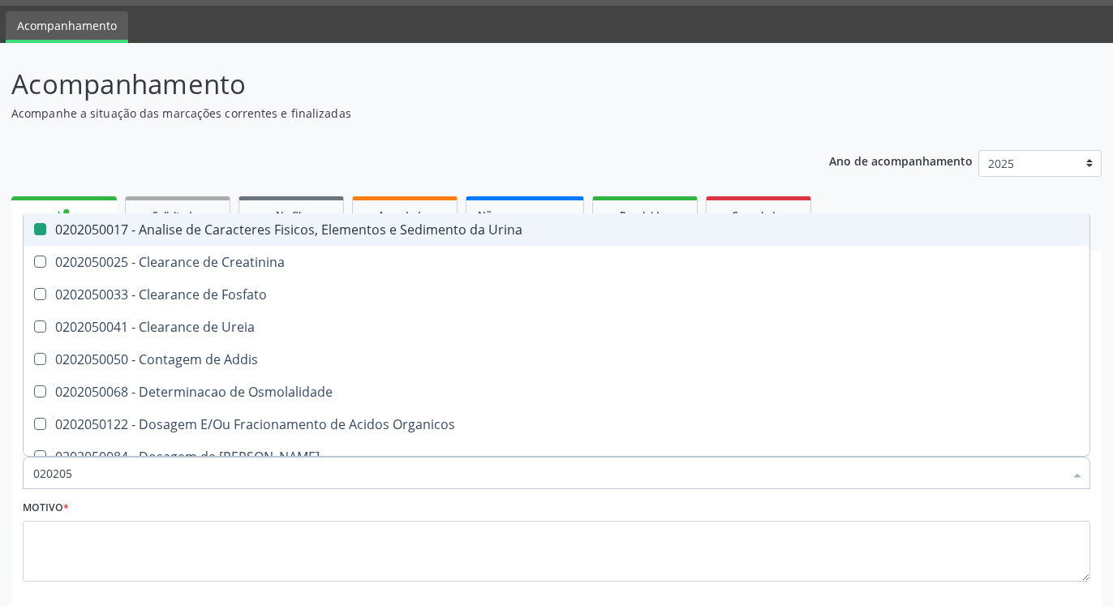
type input "02020"
checkbox Urina "false"
checkbox Fosfato "true"
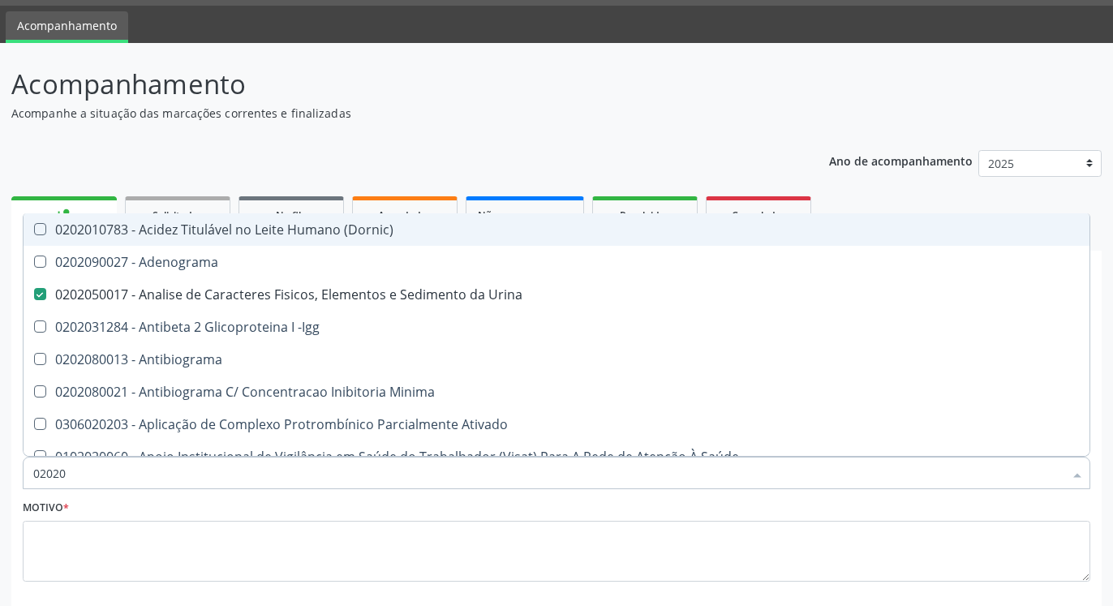
type input "020201"
checkbox Urina "false"
checkbox Gestante "true"
checkbox T3 "true"
checkbox Coagulação "true"
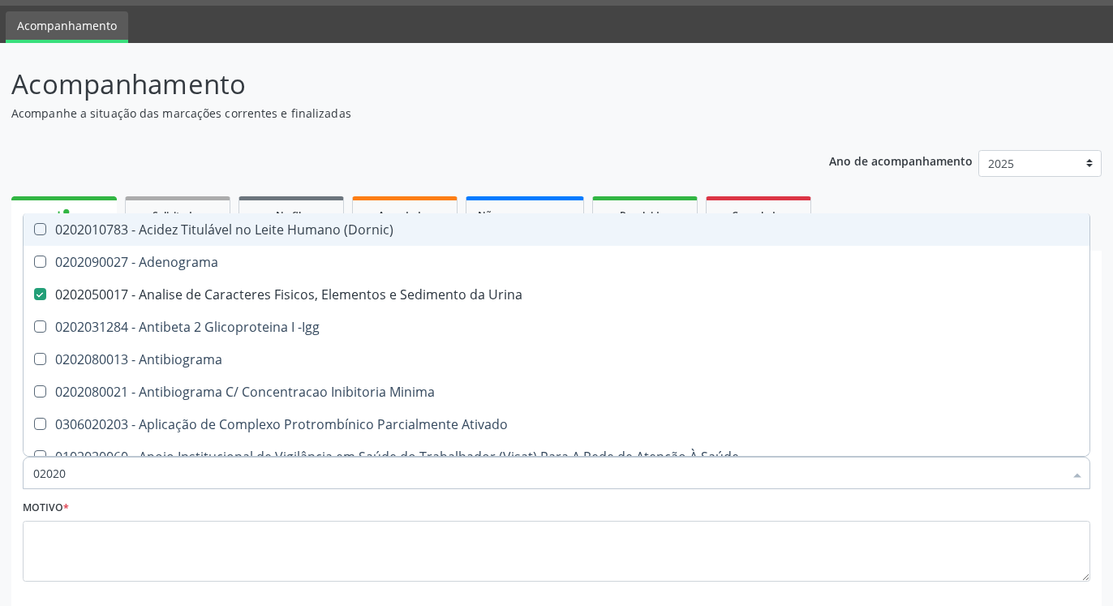
checkbox 17-Hidroxicorticosteroides "true"
checkbox D "true"
checkbox Ascorbico "true"
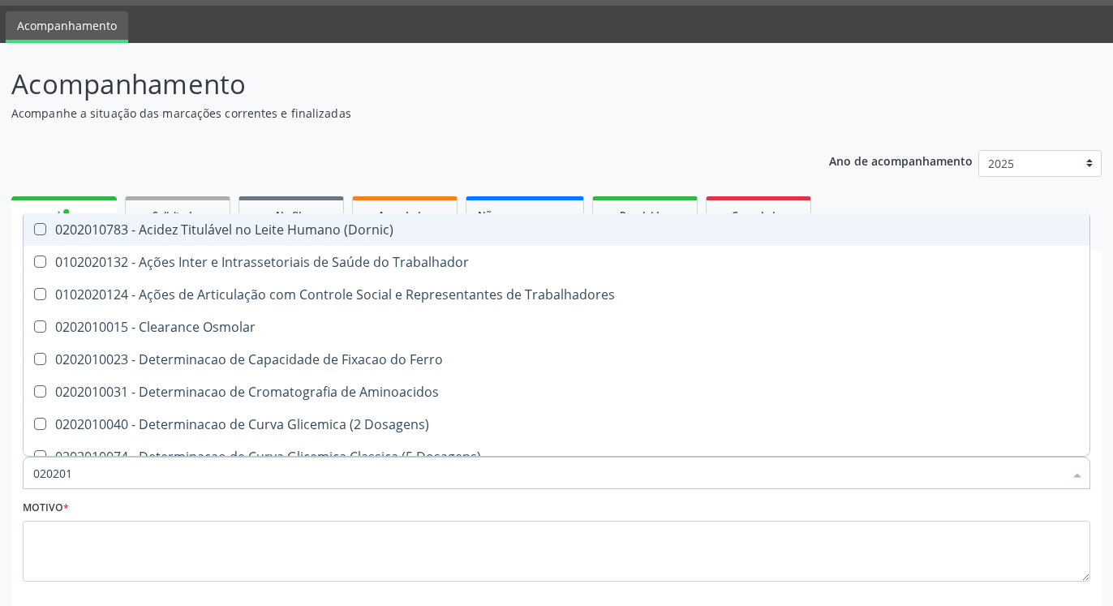
type input "0202010"
checkbox Ionizavel "true"
checkbox Creatinina "false"
checkbox II "true"
checkbox Serico "true"
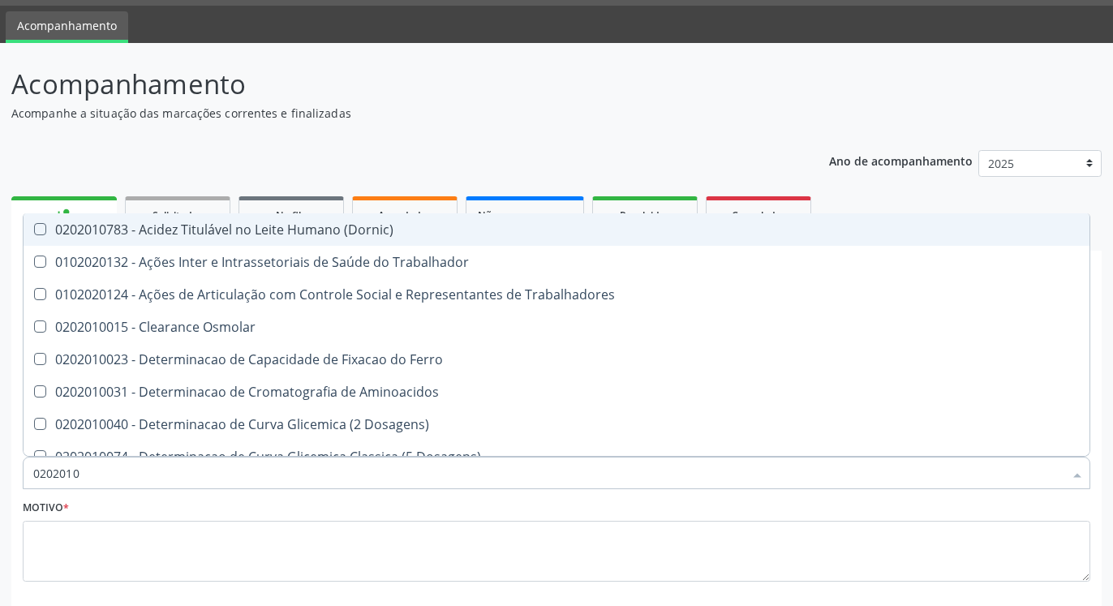
checkbox Glicose "false"
checkbox Glicosilada "false"
checkbox Leucino-Aminopeptidase "true"
checkbox Lipase "true"
checkbox Piruvato "true"
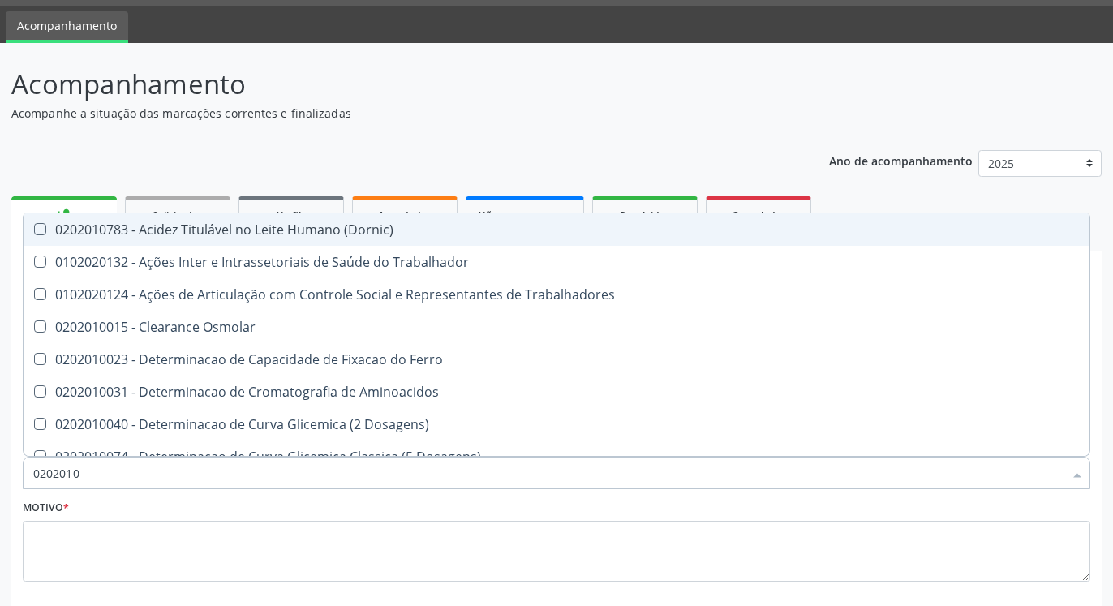
checkbox \(Tgo\) "false"
checkbox \(Tgp\) "false"
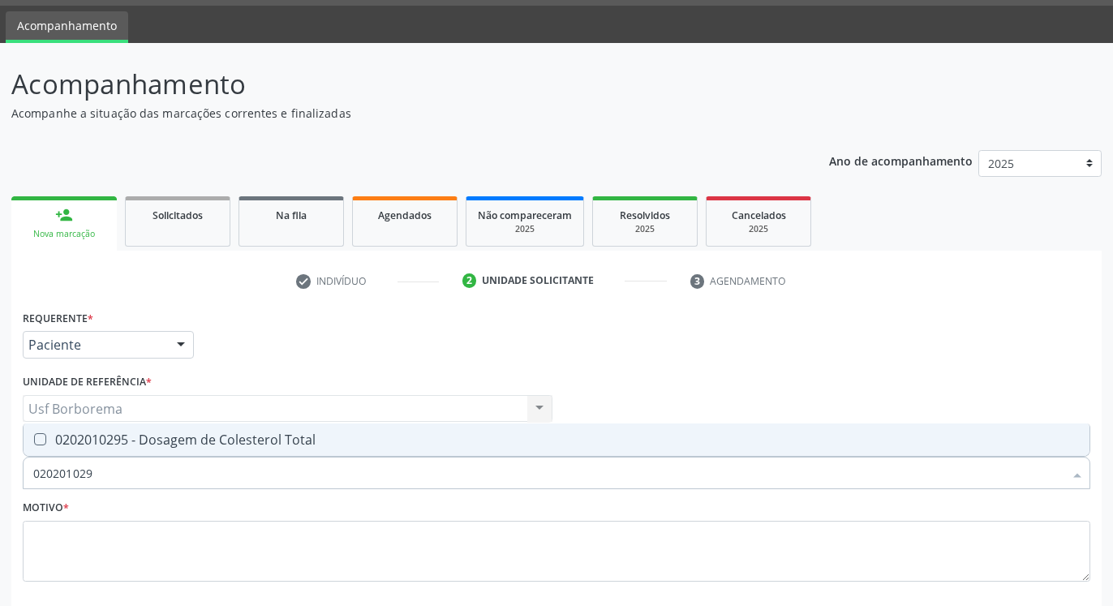
type input "0202010295"
click at [284, 441] on div "0202010295 - Dosagem de Colesterol Total" at bounding box center [556, 439] width 1047 height 13
checkbox Total "true"
click at [280, 471] on input "0202010295" at bounding box center [548, 473] width 1030 height 32
type input "02020102"
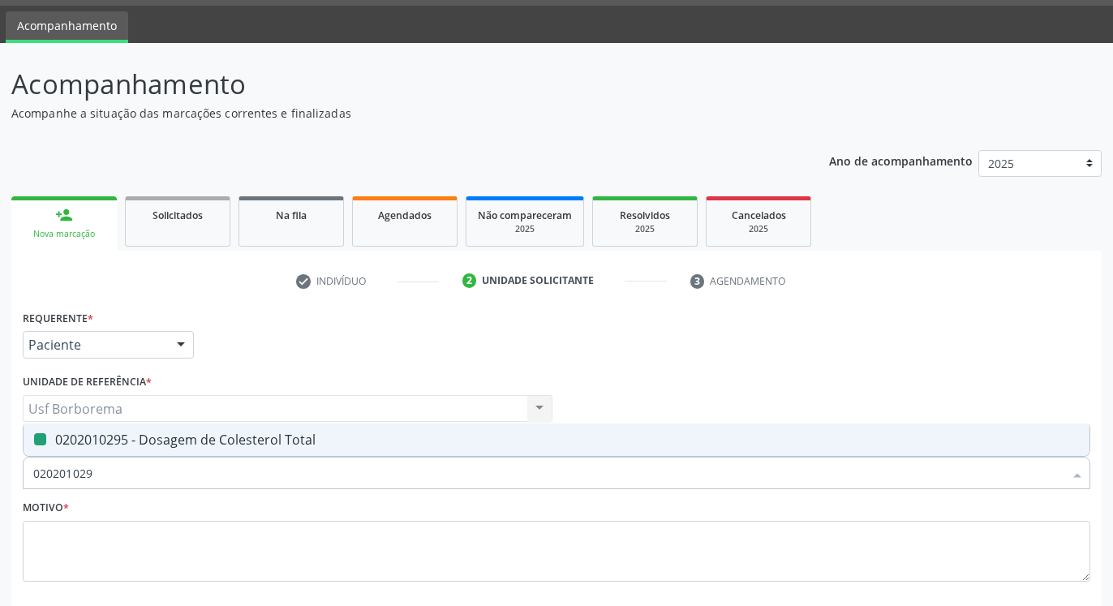
checkbox Total "false"
type input "0202010279"
click at [280, 429] on span "0202010279 - Dosagem de Colesterol Hdl" at bounding box center [557, 439] width 1066 height 32
checkbox Hdl "true"
click at [273, 466] on input "0202010279" at bounding box center [548, 473] width 1030 height 32
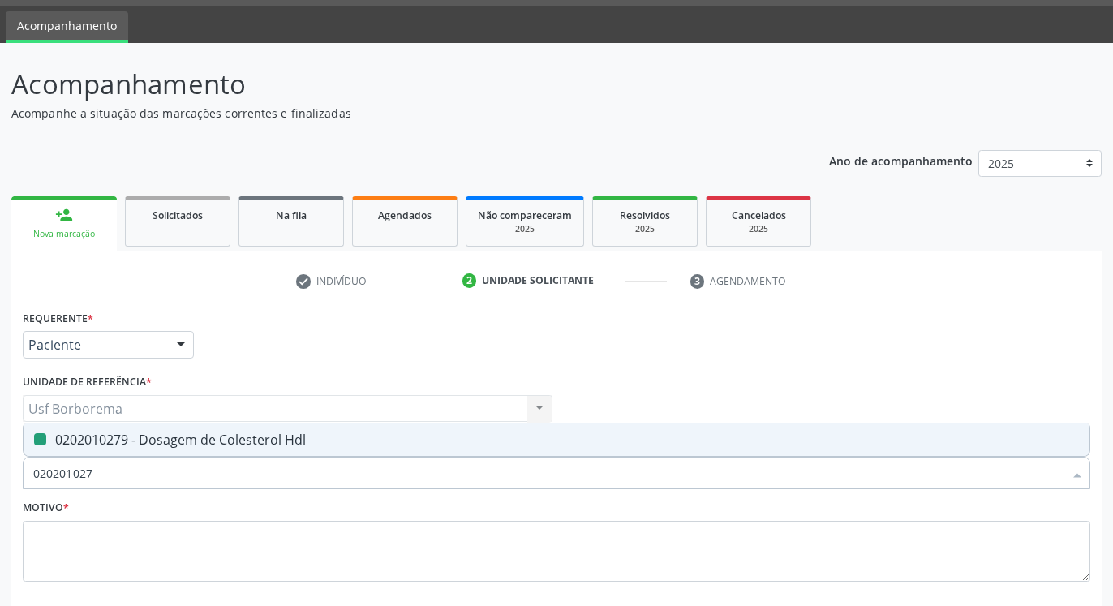
type input "02020102"
checkbox Hdl "false"
type input "0202010287"
click at [269, 427] on span "0202010287 - Dosagem de Colesterol Ldl" at bounding box center [557, 439] width 1066 height 32
checkbox Ldl "true"
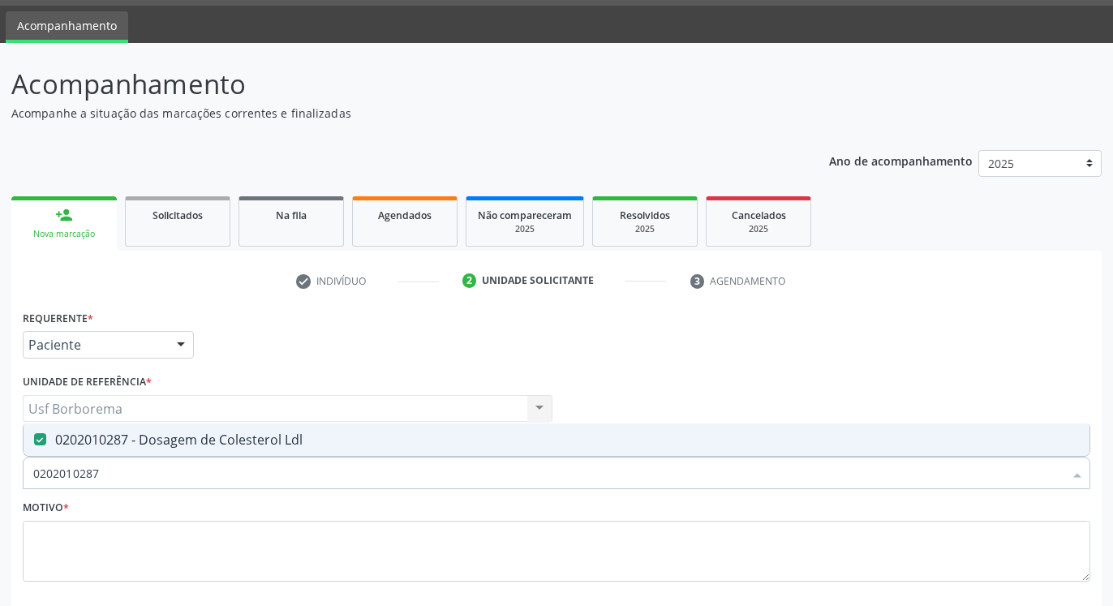
click at [256, 470] on input "0202010287" at bounding box center [548, 473] width 1030 height 32
type input "02020102"
checkbox Ldl "false"
type input "020201029"
checkbox Total "true"
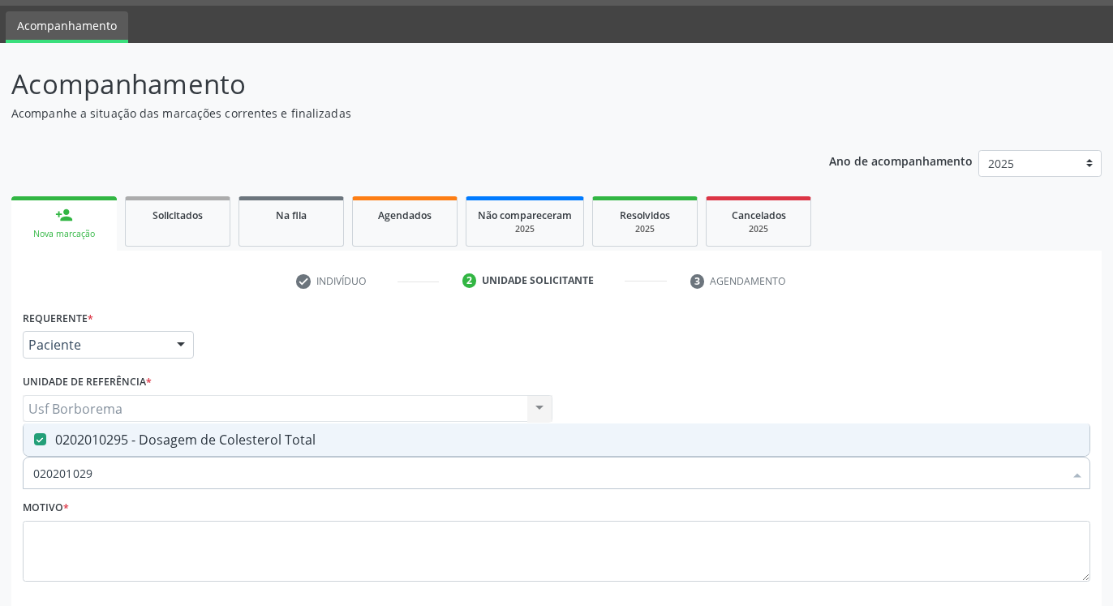
type input "02020102"
checkbox Total "false"
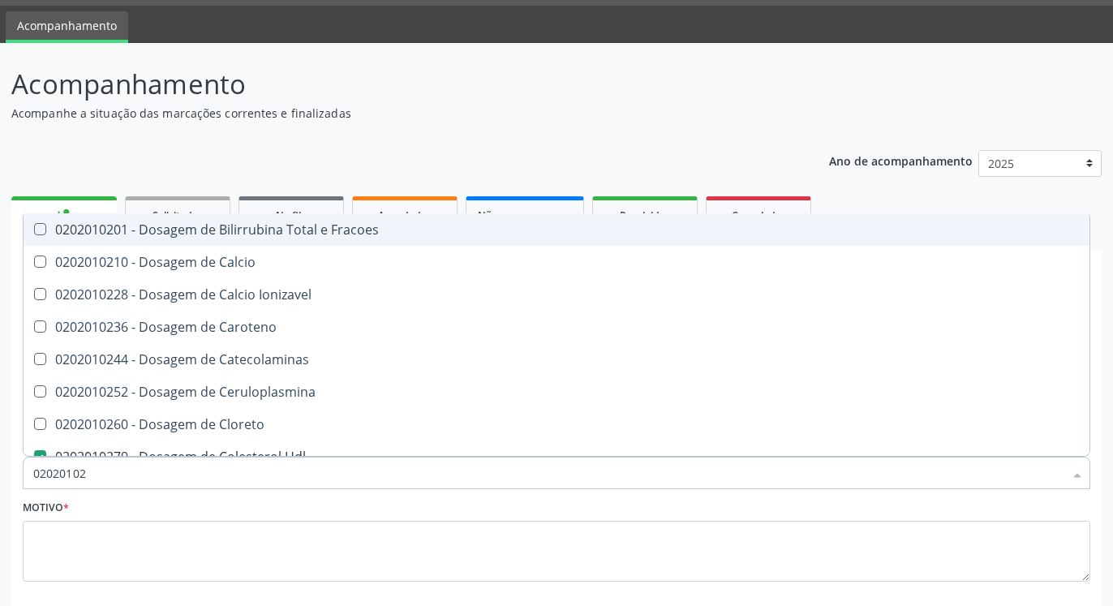
type input "0202010"
checkbox Hdl "false"
checkbox Ldl "false"
checkbox Total "false"
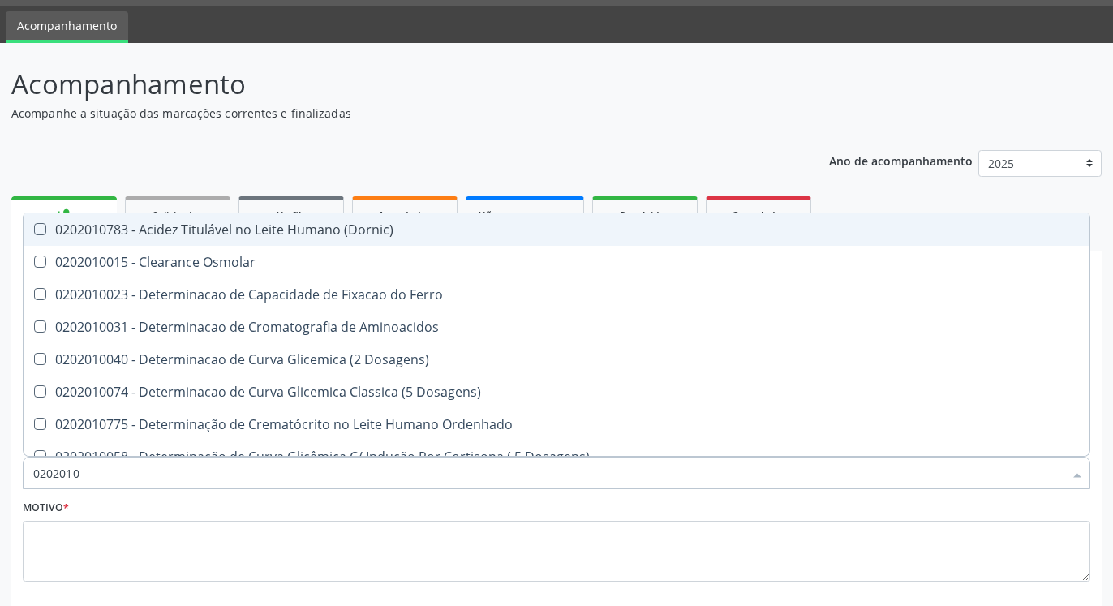
type input "02020106"
checkbox Dosagens\) "true"
checkbox Osmolaridade "true"
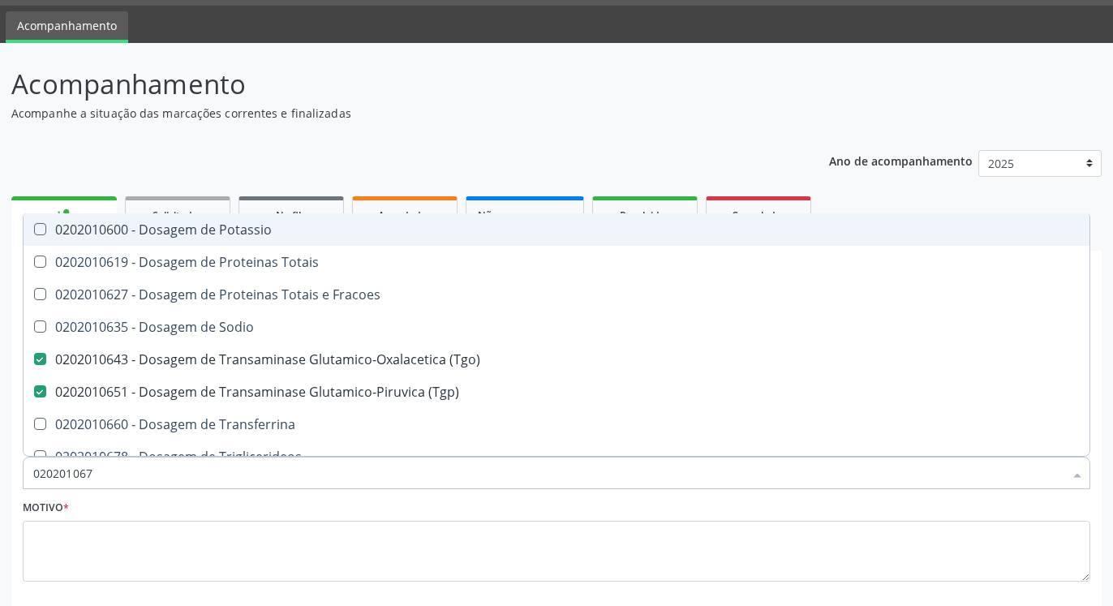
type input "0202010678"
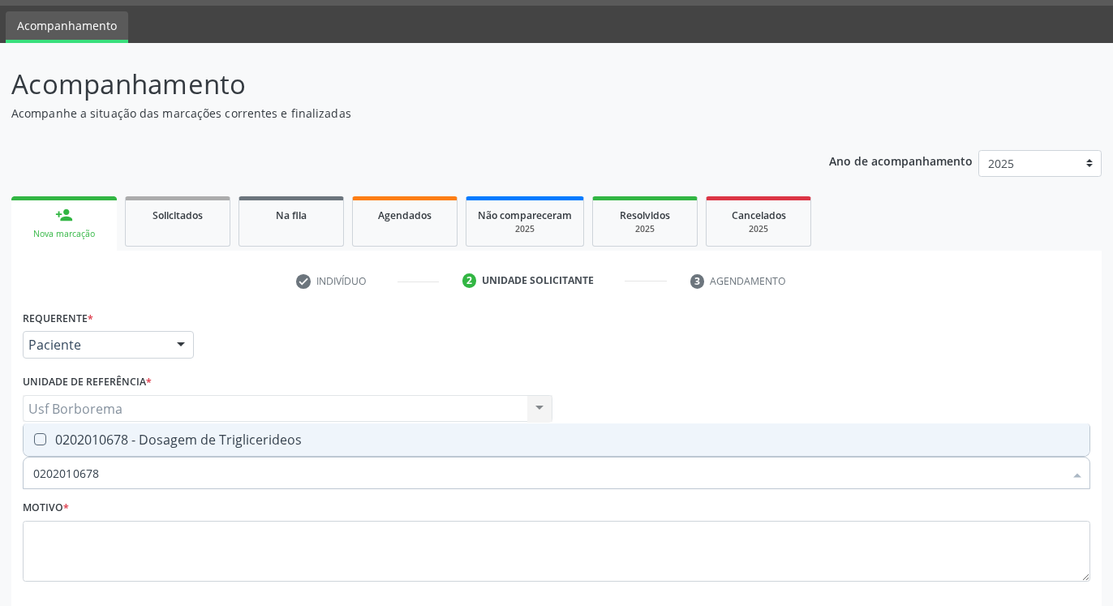
click at [266, 445] on div "0202010678 - Dosagem de Triglicerideos" at bounding box center [556, 439] width 1047 height 13
checkbox Triglicerideos "true"
click at [266, 468] on input "0202010678" at bounding box center [548, 473] width 1030 height 32
type input "02020106"
checkbox Triglicerideos "false"
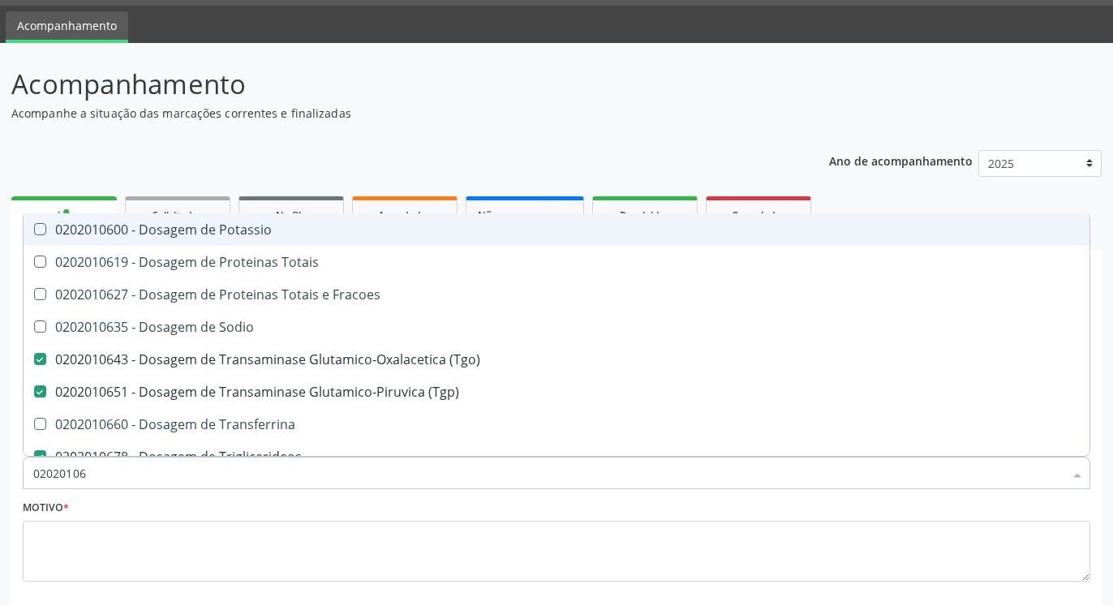
type input "0202010"
checkbox \(Tgo\) "false"
checkbox \(Tgp\) "false"
checkbox Triglicerideos "false"
checkbox Ureia "false"
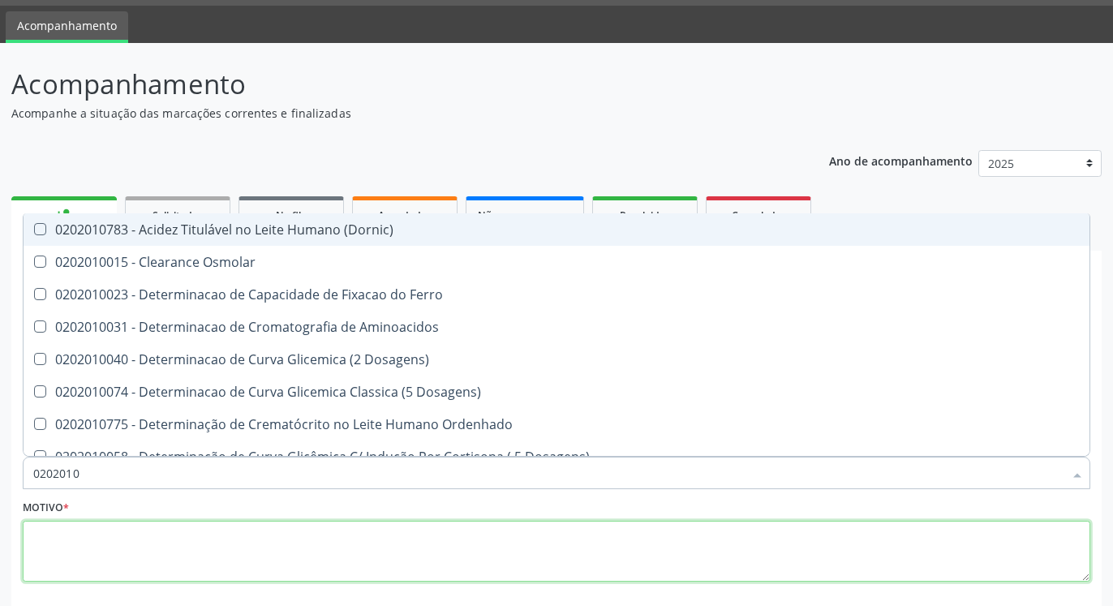
click at [236, 544] on textarea at bounding box center [557, 552] width 1068 height 62
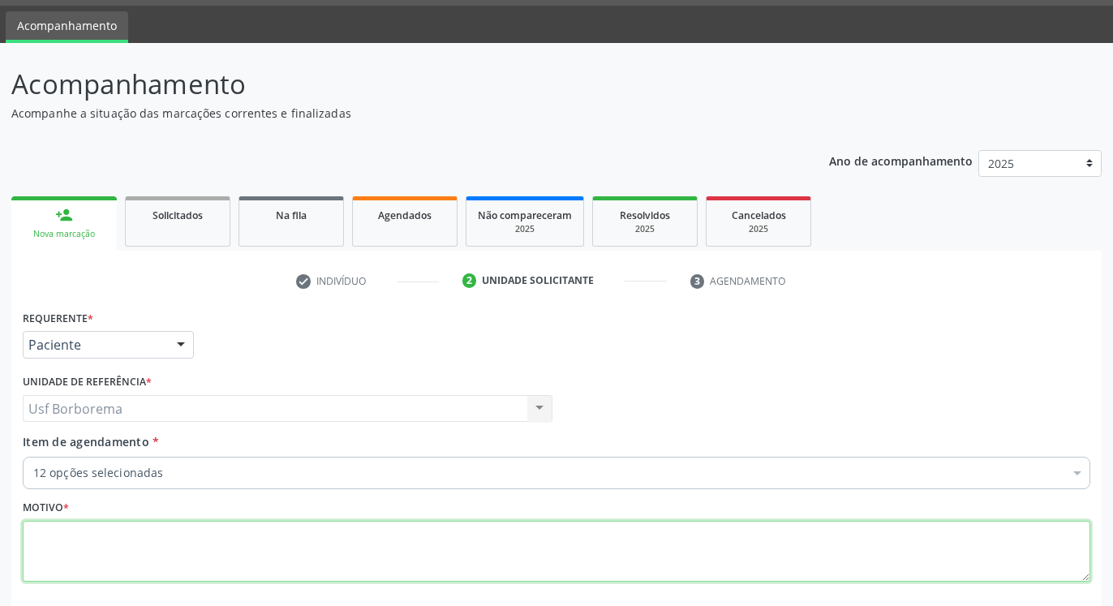
click at [250, 549] on textarea at bounding box center [557, 552] width 1068 height 62
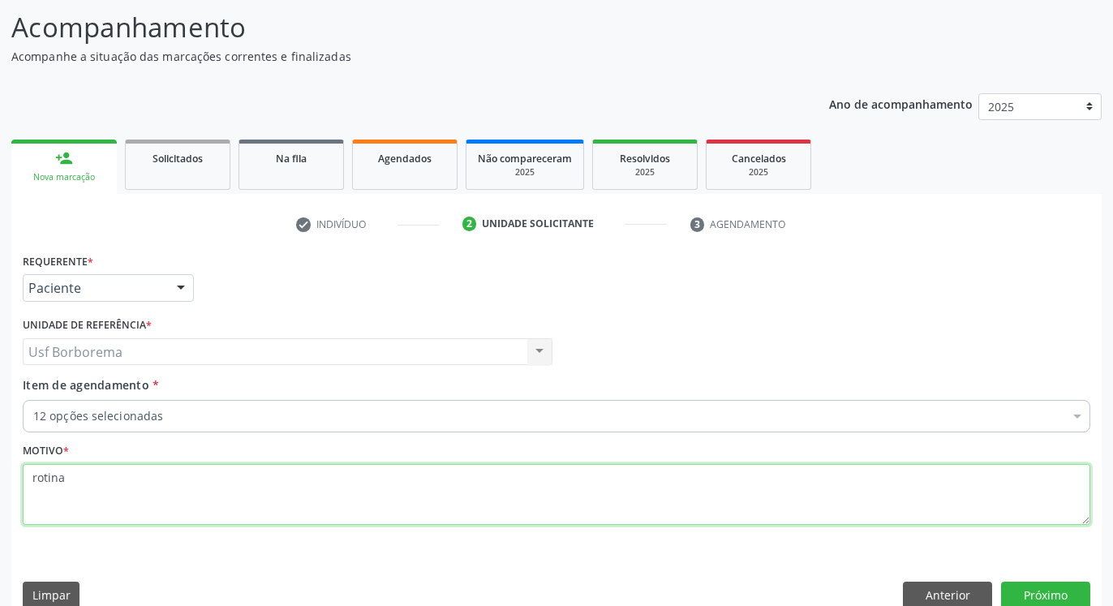
scroll to position [129, 0]
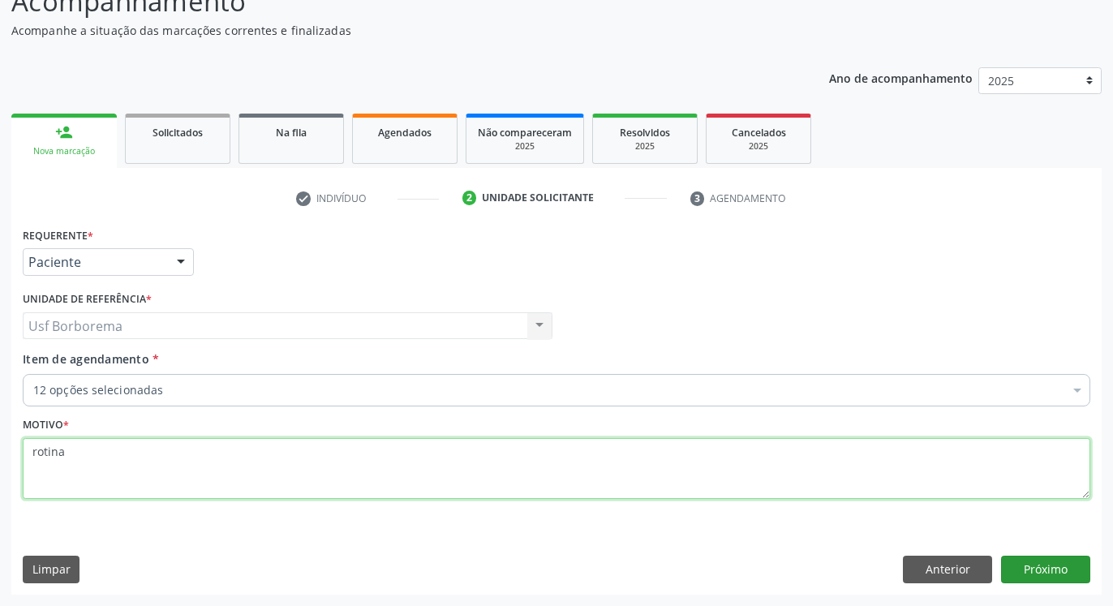
type textarea "rotina"
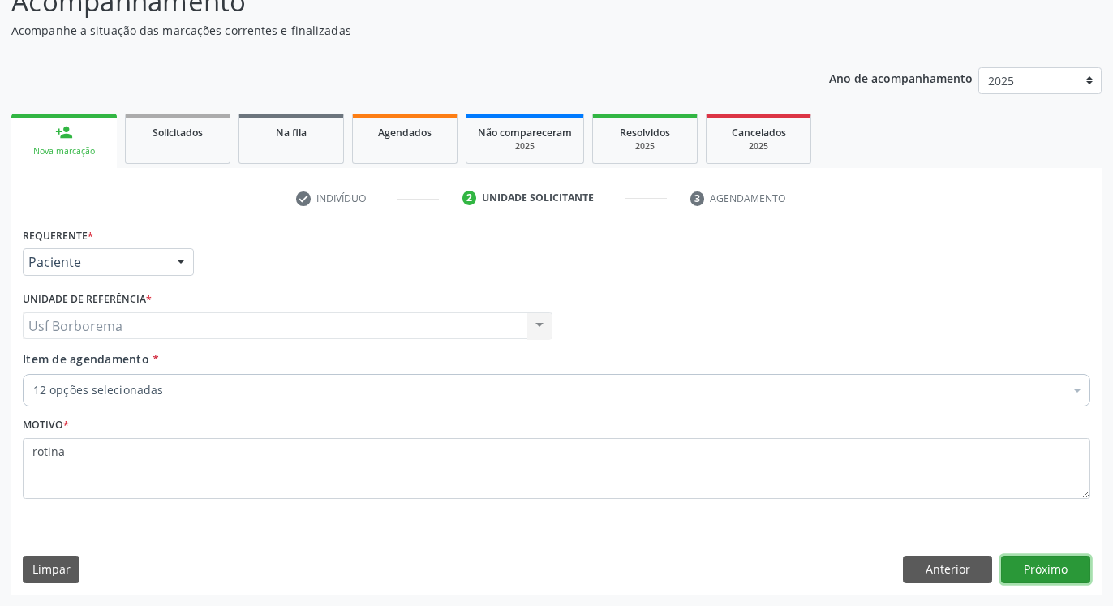
click at [1068, 572] on button "Próximo" at bounding box center [1045, 570] width 89 height 28
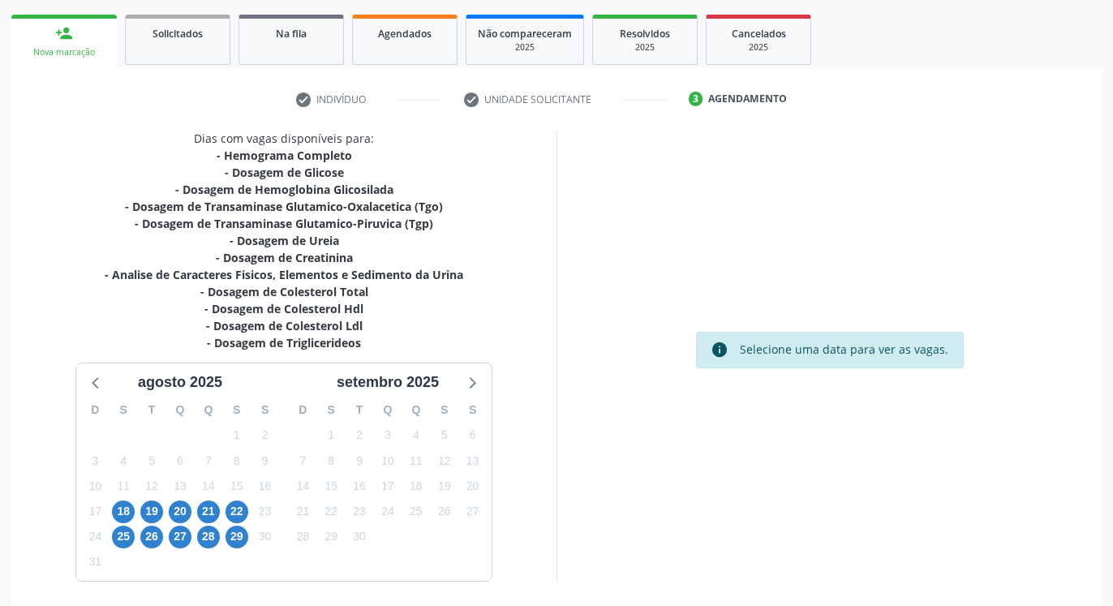
scroll to position [287, 0]
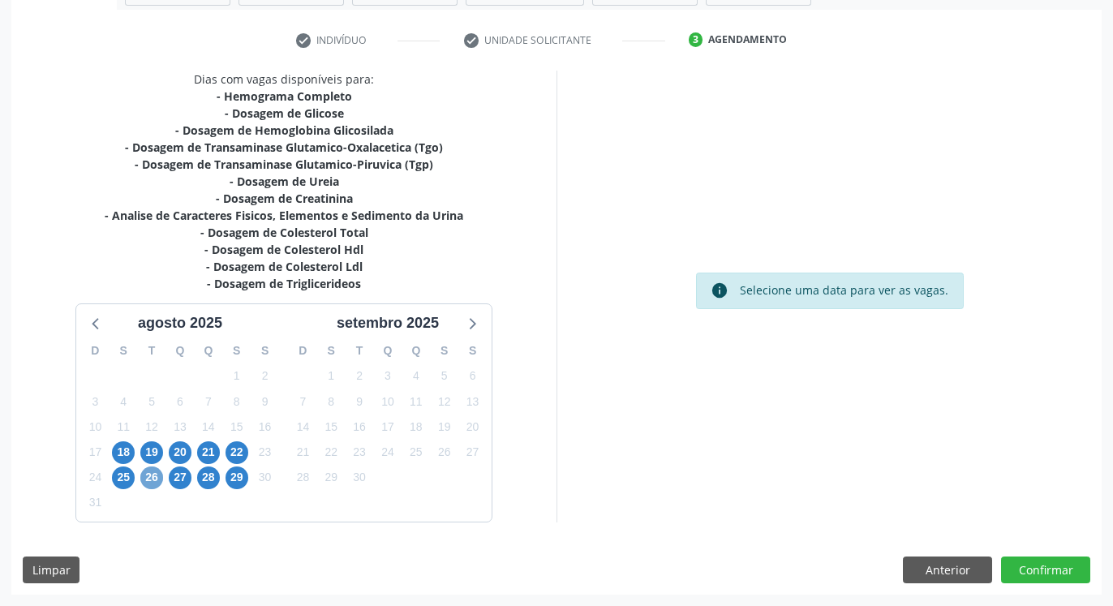
click at [144, 481] on span "26" at bounding box center [151, 477] width 23 height 23
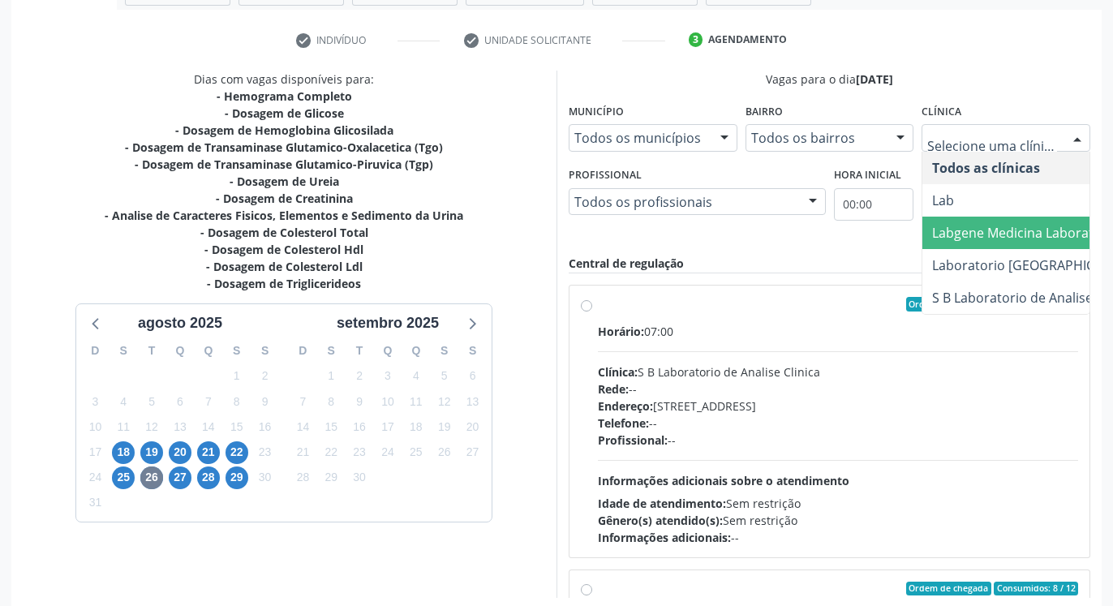
click at [1015, 223] on span "Labgene Medicina Laboratorial" at bounding box center [1034, 233] width 225 height 32
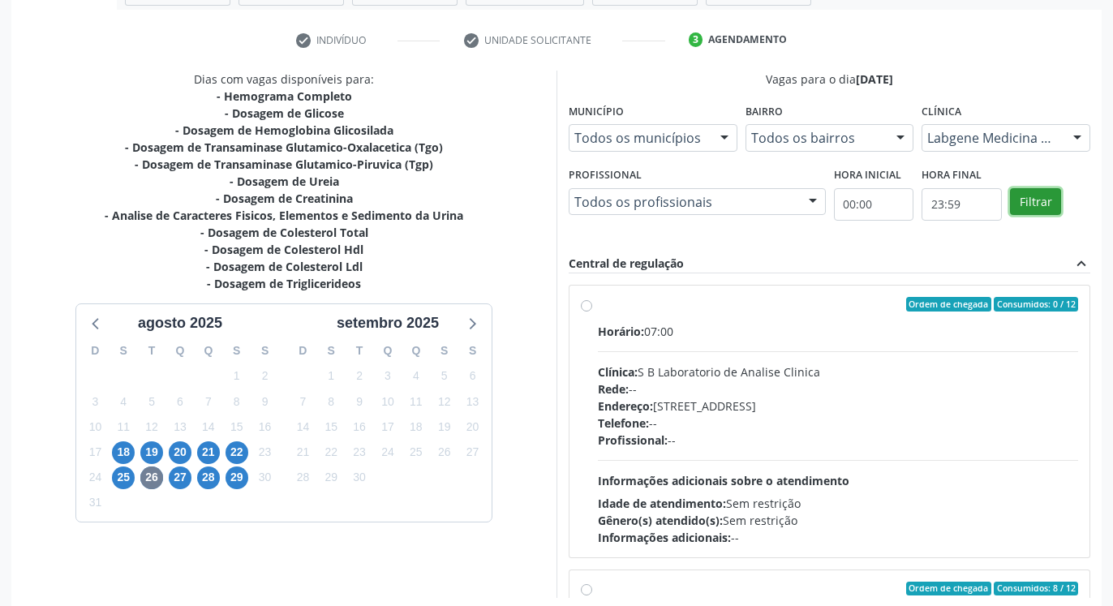
click at [1039, 195] on button "Filtrar" at bounding box center [1035, 202] width 51 height 28
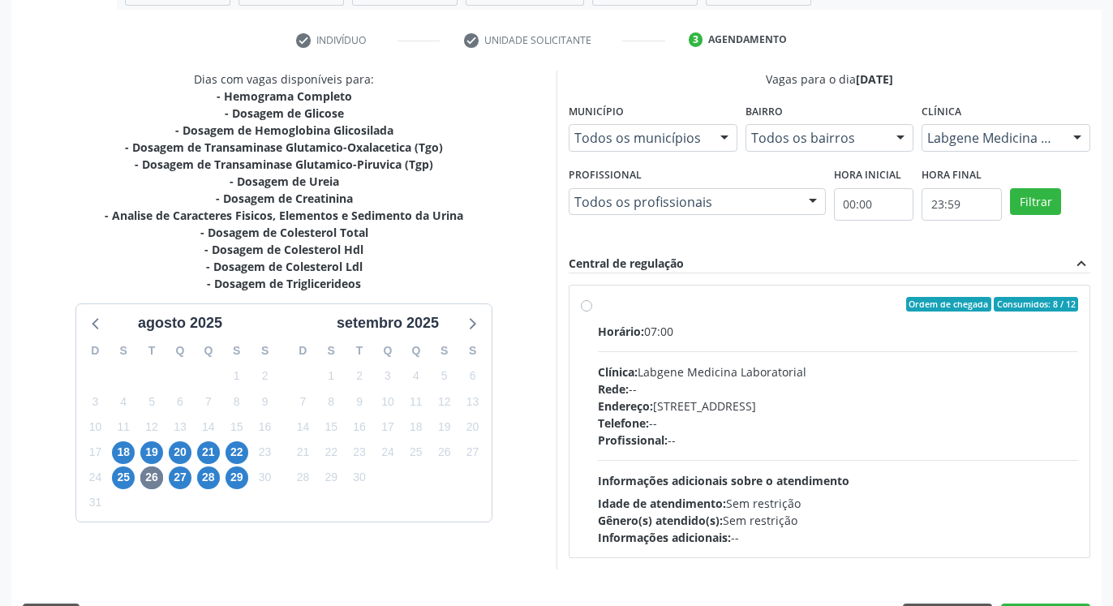
click at [598, 307] on label "Ordem de chegada Consumidos: 8 / 12 Horário: 07:00 Clínica: Labgene Medicina La…" at bounding box center [838, 421] width 480 height 249
click at [582, 307] on input "Ordem de chegada Consumidos: 8 / 12 Horário: 07:00 Clínica: Labgene Medicina La…" at bounding box center [586, 304] width 11 height 15
radio input "true"
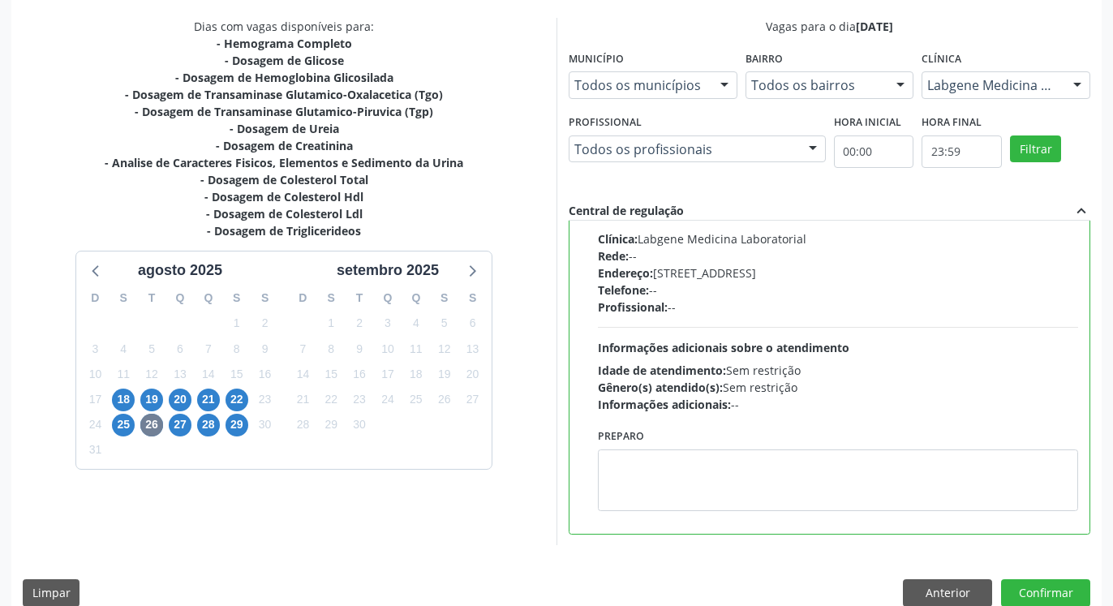
scroll to position [363, 0]
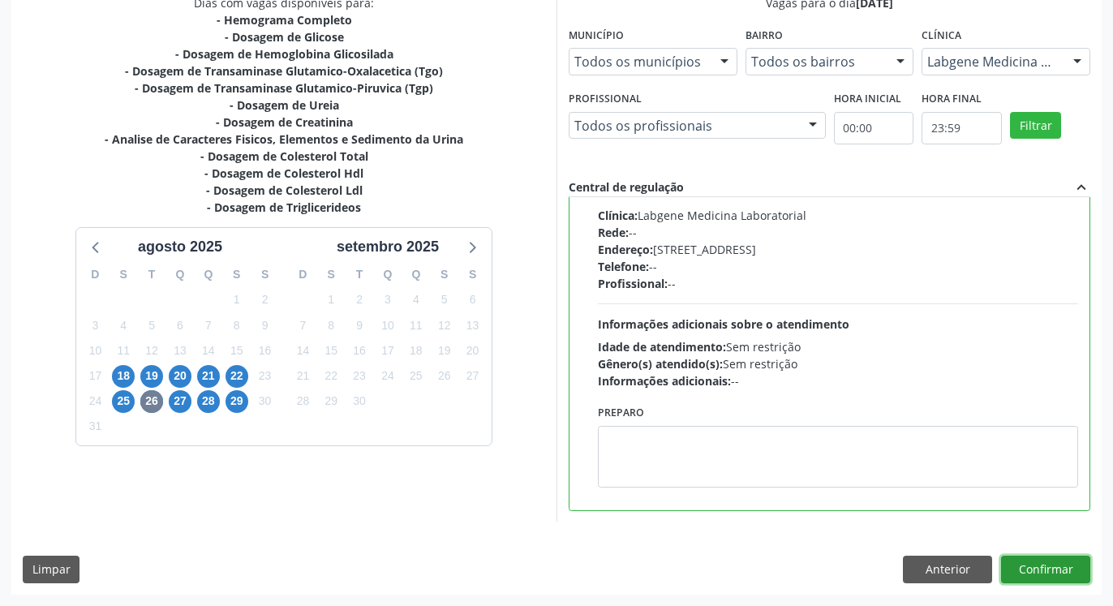
click at [1040, 566] on button "Confirmar" at bounding box center [1045, 570] width 89 height 28
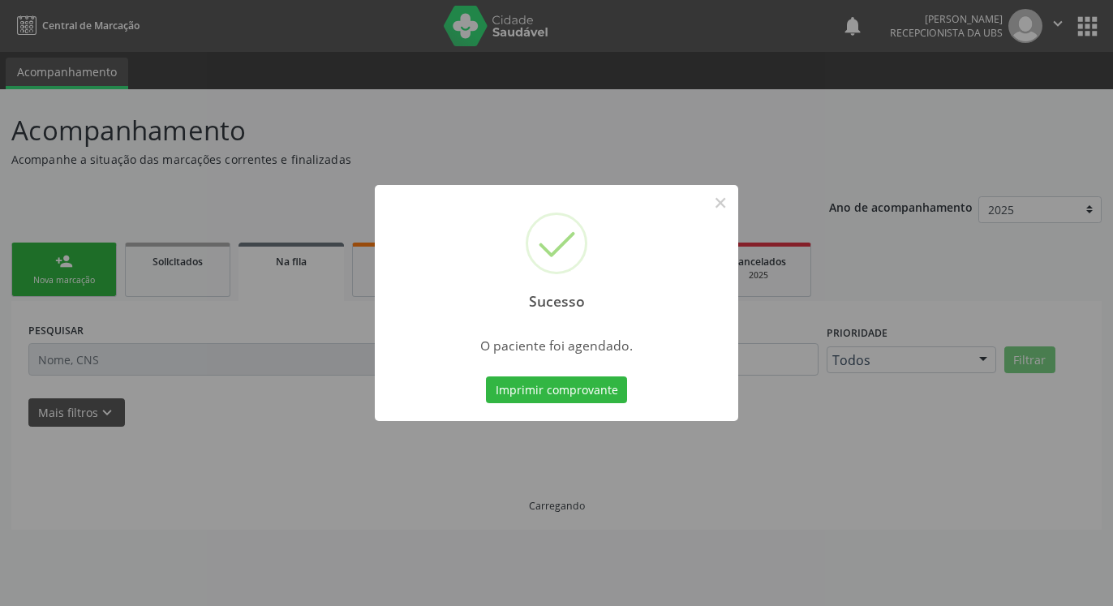
scroll to position [0, 0]
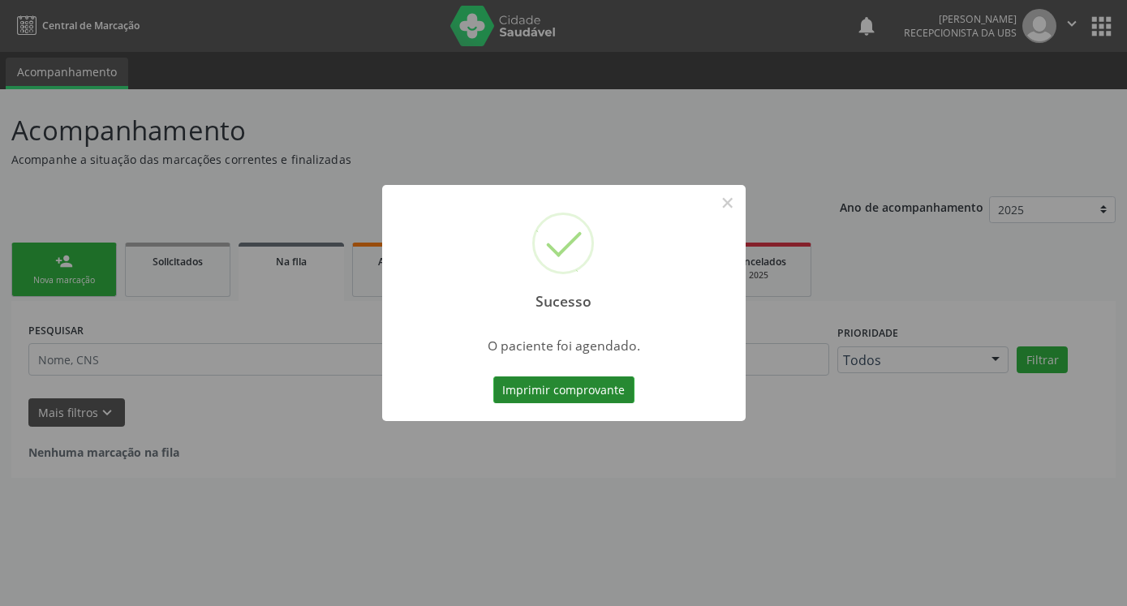
click at [584, 390] on button "Imprimir comprovante" at bounding box center [563, 390] width 141 height 28
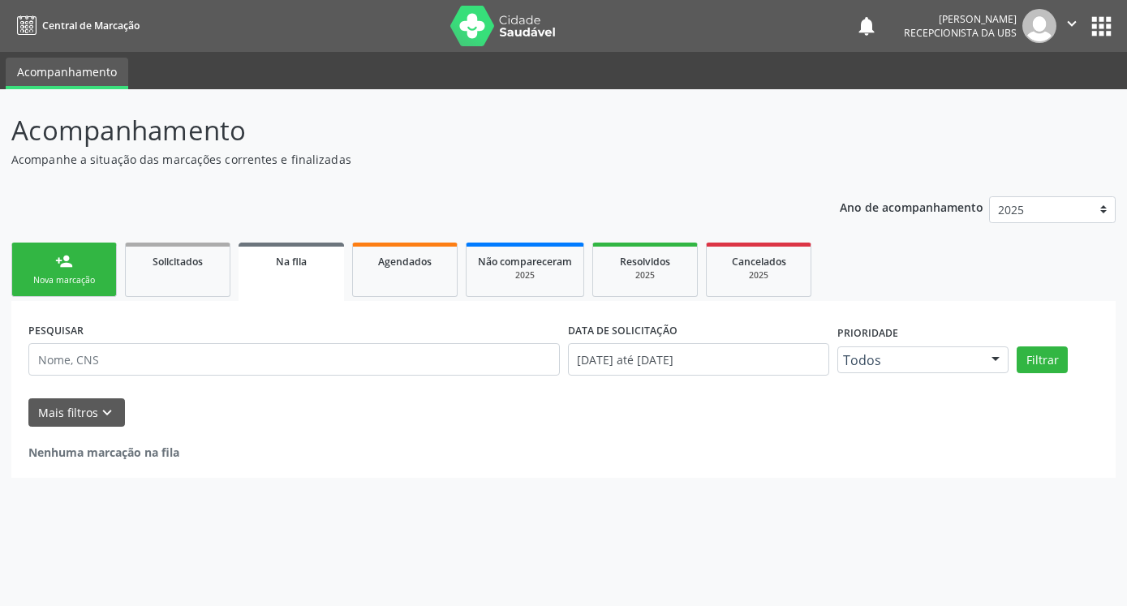
click at [82, 270] on link "person_add Nova marcação" at bounding box center [63, 270] width 105 height 54
click at [83, 270] on link "person_add Nova marcação" at bounding box center [63, 270] width 105 height 54
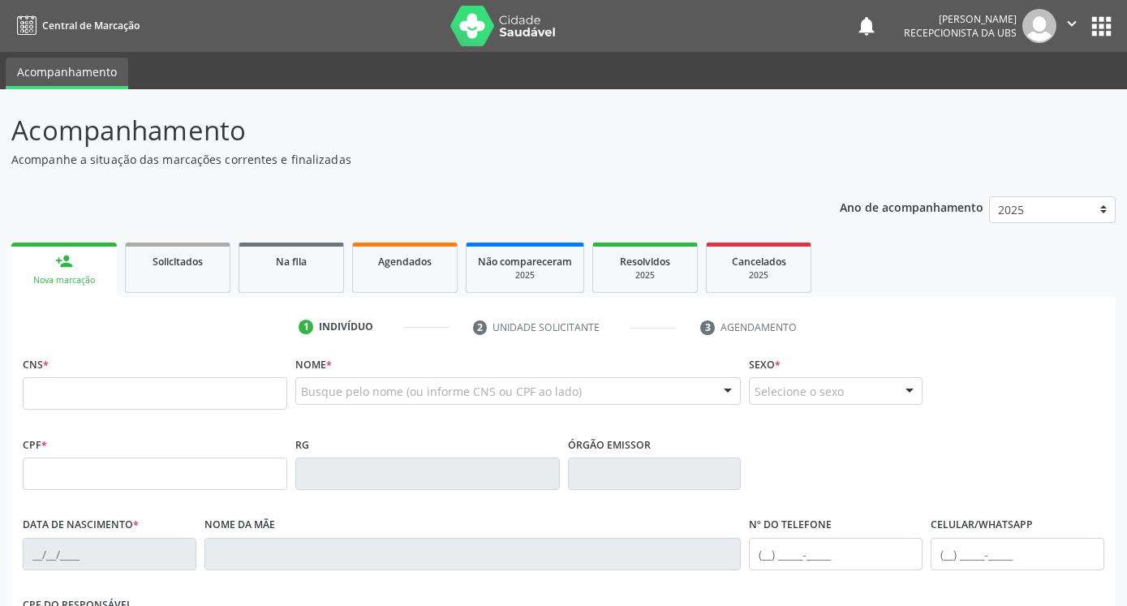
click at [83, 270] on link "person_add Nova marcação" at bounding box center [63, 270] width 105 height 54
click at [84, 270] on link "person_add Nova marcação" at bounding box center [63, 270] width 105 height 54
click at [87, 270] on link "person_add Nova marcação" at bounding box center [63, 270] width 105 height 54
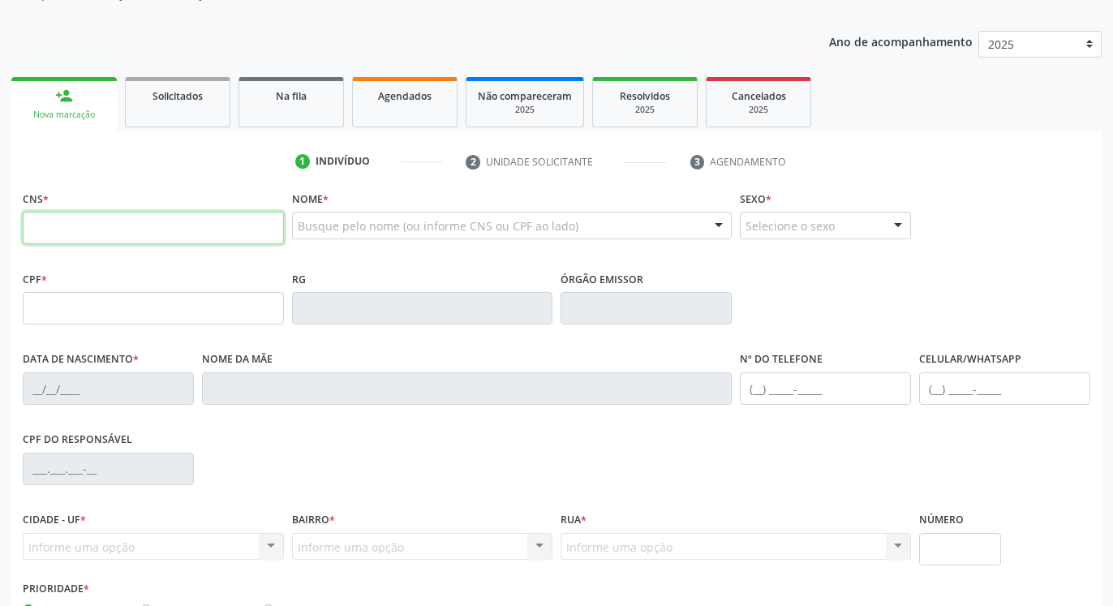
click at [76, 226] on input "text" at bounding box center [153, 228] width 261 height 32
type input "700 2084 0152 1729"
type input "156.278.954-62"
type input "[DATE]"
type input "Cicera Maria de Jesus"
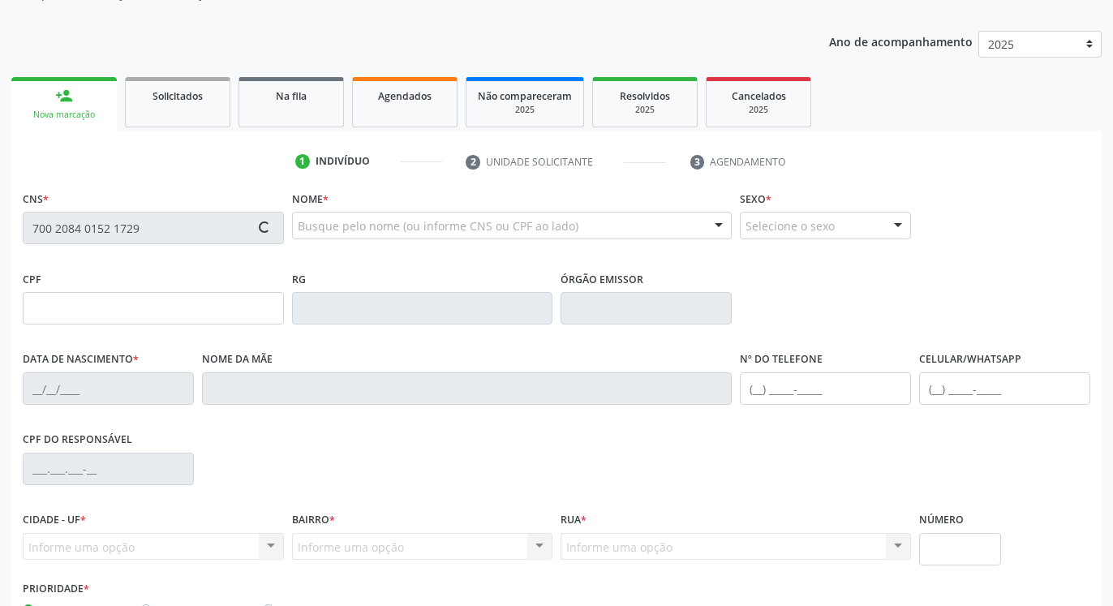
type input "[PHONE_NUMBER]"
type input "093.006.154-32"
type input "373"
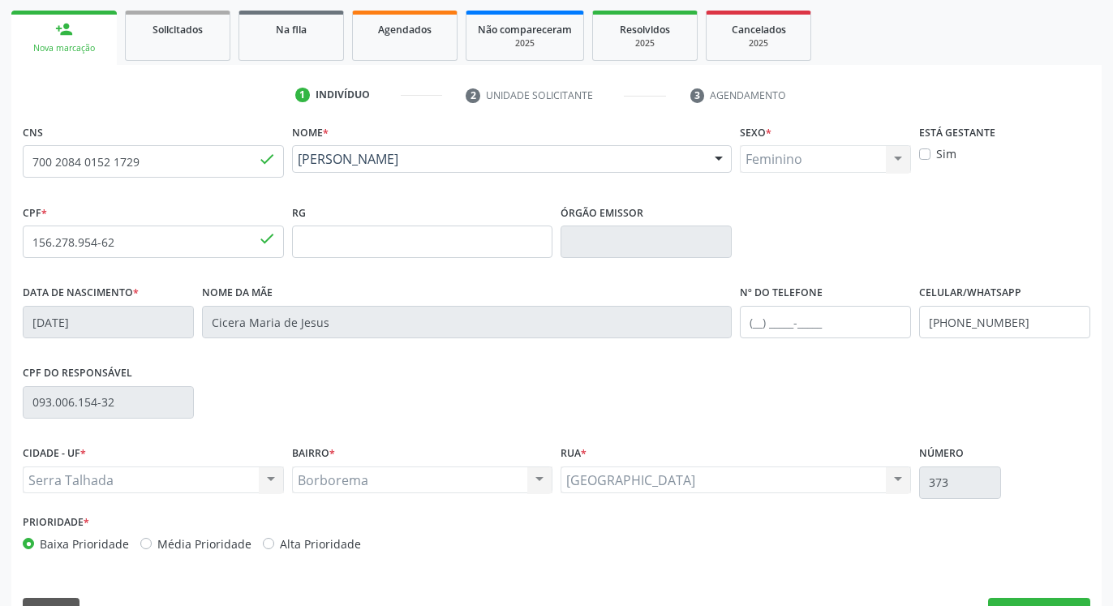
scroll to position [273, 0]
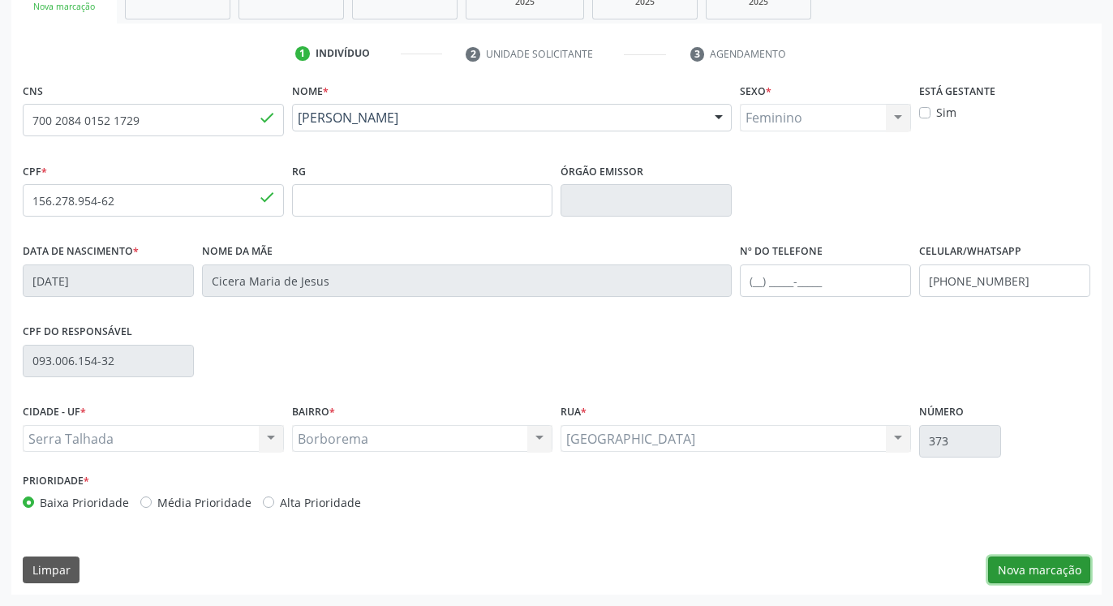
click at [1050, 576] on button "Nova marcação" at bounding box center [1039, 571] width 102 height 28
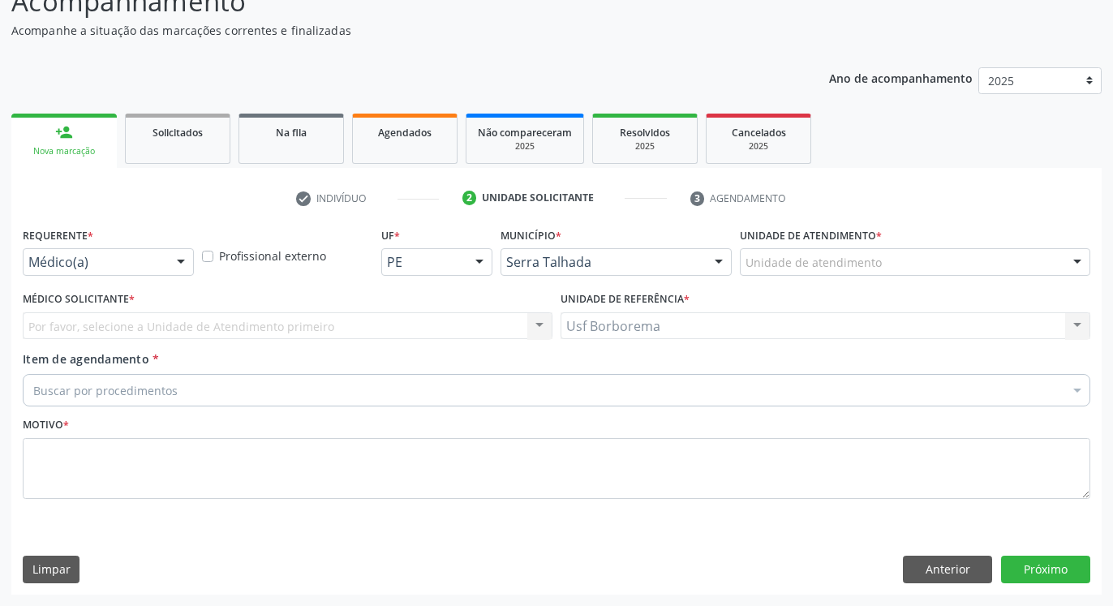
scroll to position [129, 0]
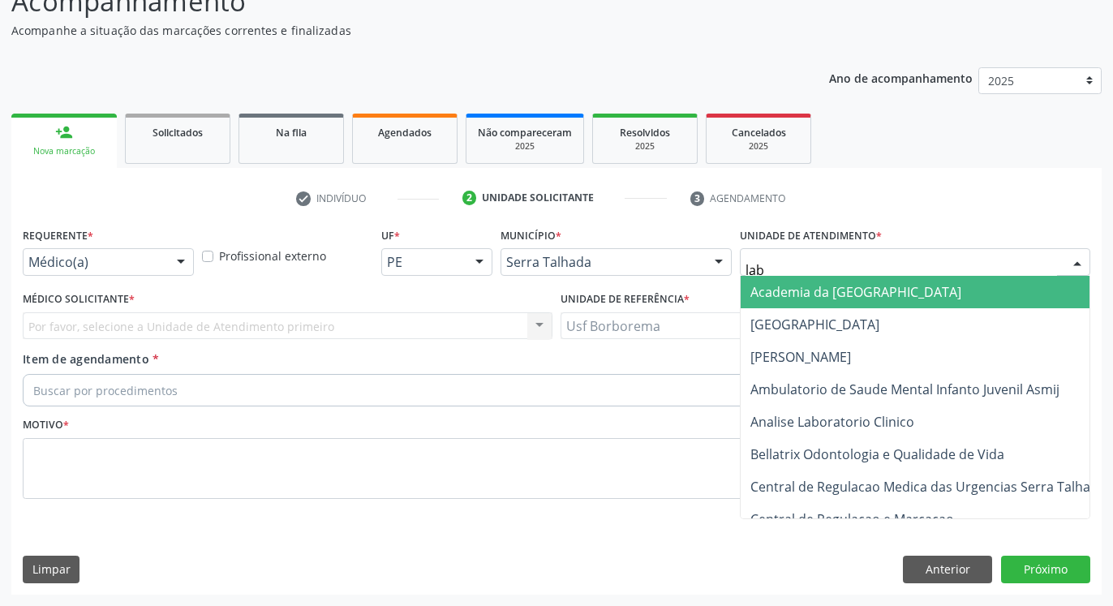
type input "labg"
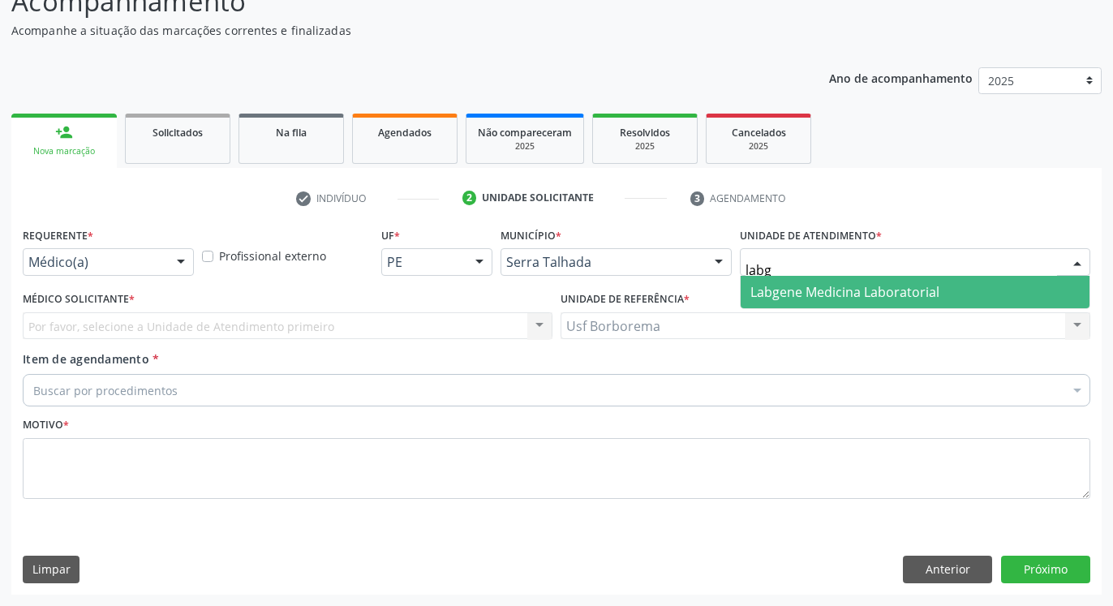
click at [763, 284] on span "Labgene Medicina Laboratorial" at bounding box center [844, 292] width 189 height 18
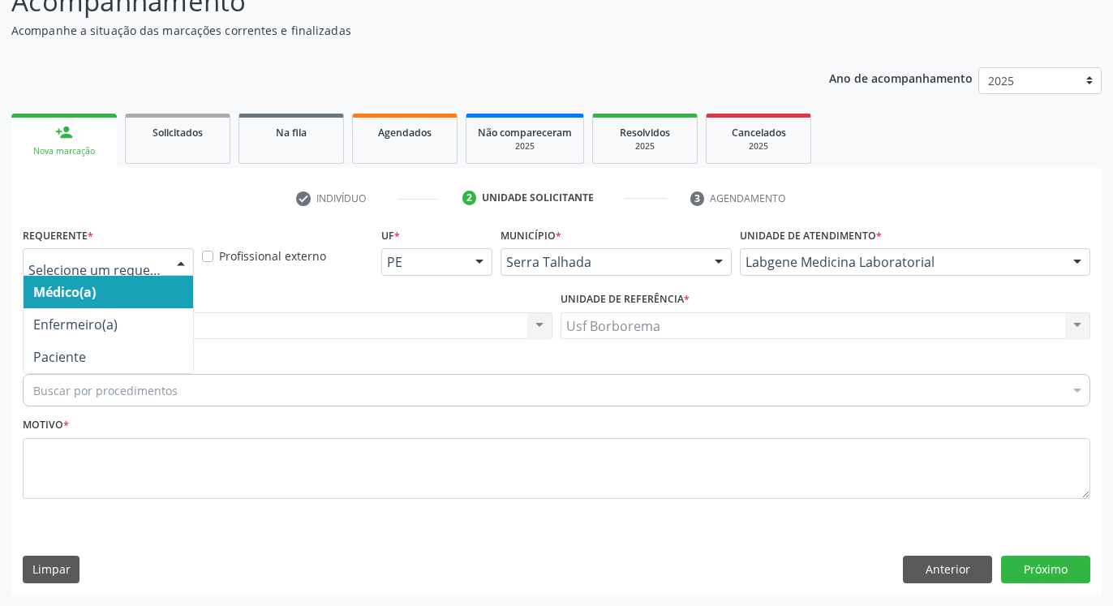
click at [162, 263] on div at bounding box center [108, 262] width 171 height 28
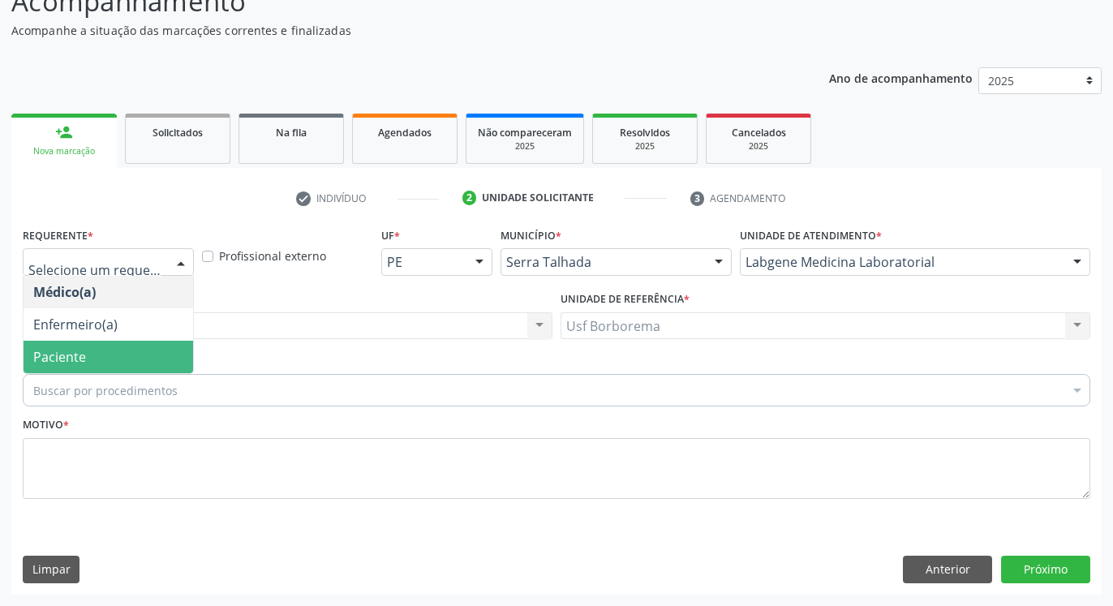
click at [148, 348] on span "Paciente" at bounding box center [109, 357] width 170 height 32
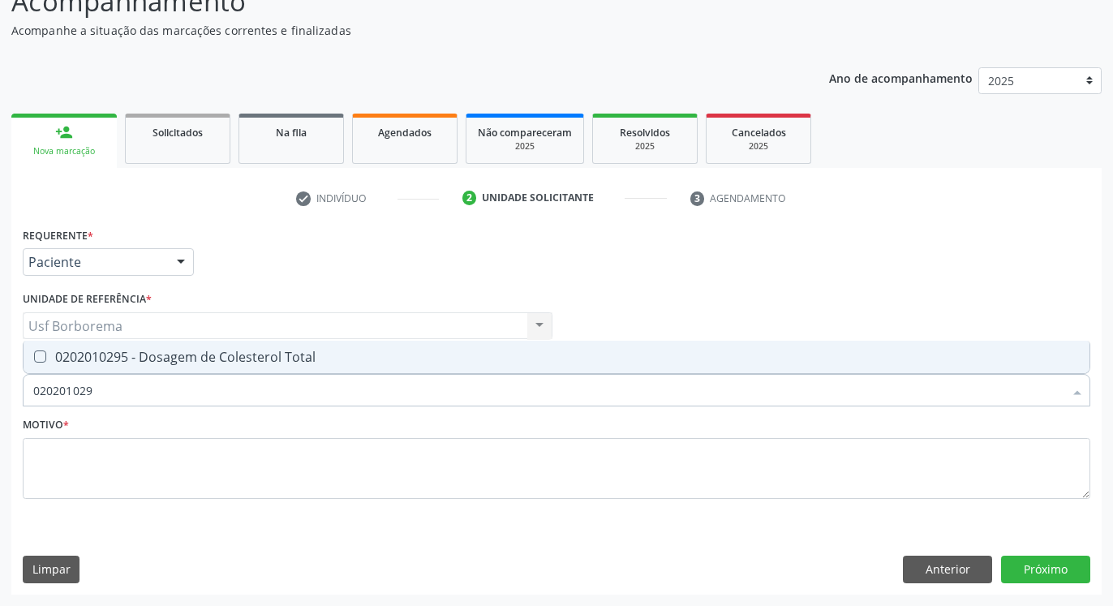
type input "0202010295"
click at [167, 352] on div "0202010295 - Dosagem de Colesterol Total" at bounding box center [556, 356] width 1047 height 13
checkbox Total "true"
click at [157, 395] on input "0202010295" at bounding box center [548, 390] width 1030 height 32
type input "02020102"
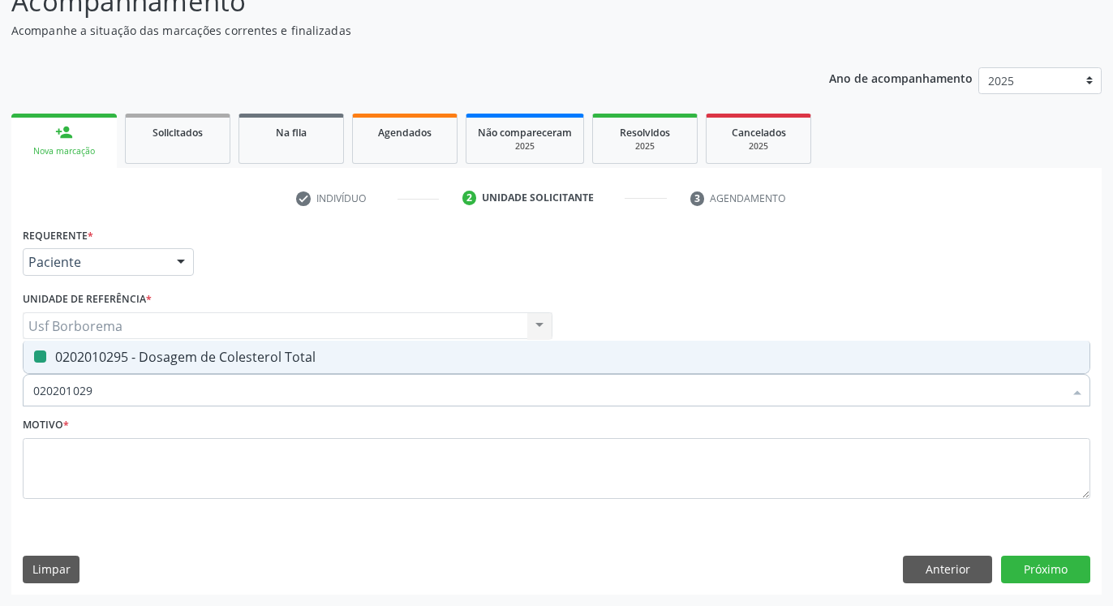
checkbox Total "false"
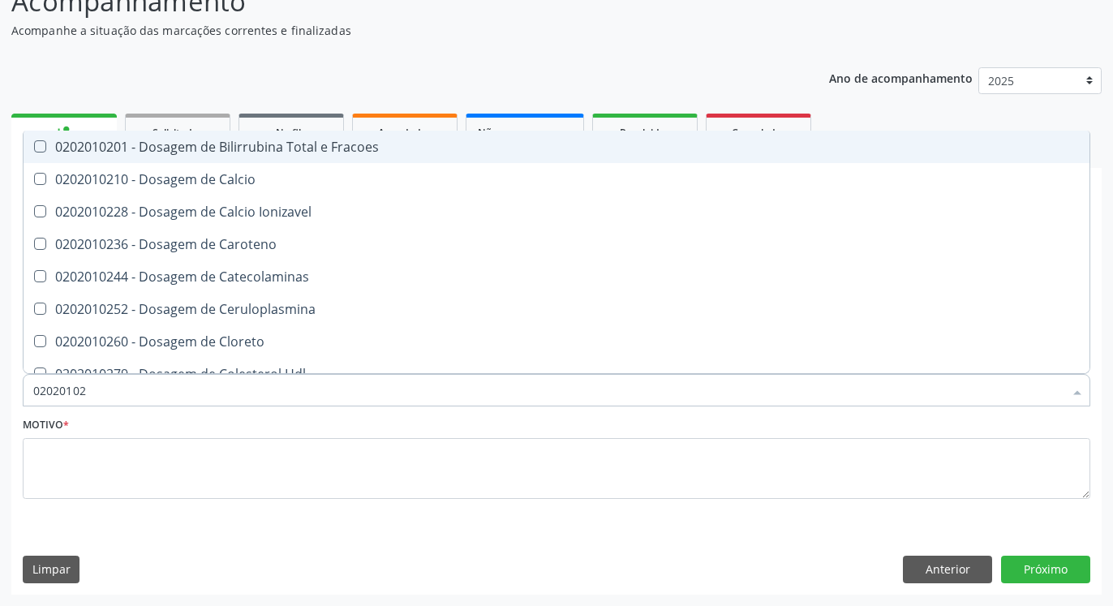
type input "0202010"
checkbox Total "false"
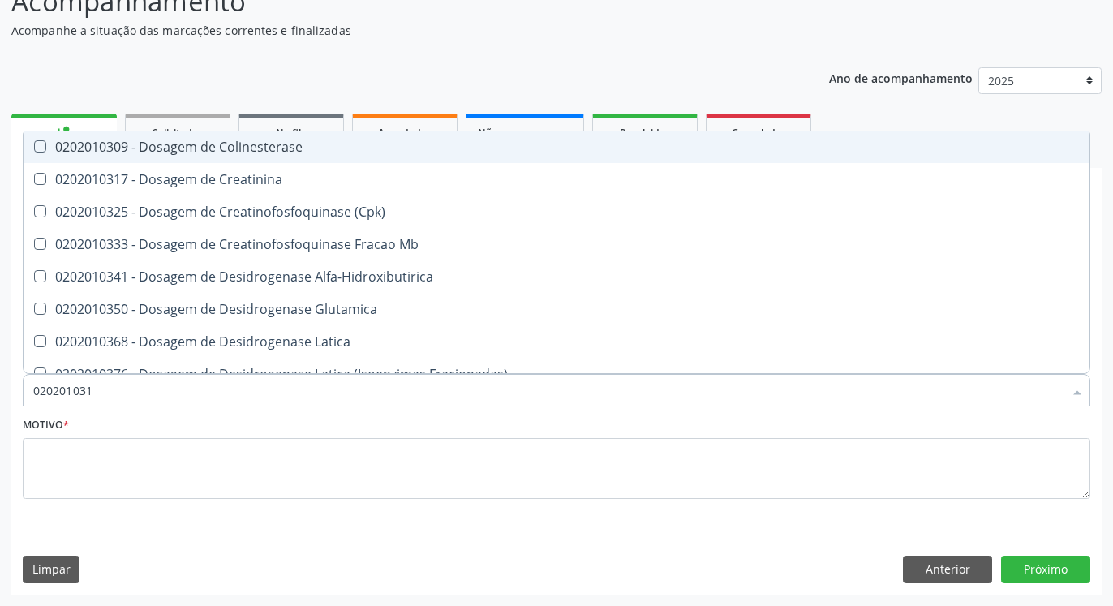
type input "0202010317"
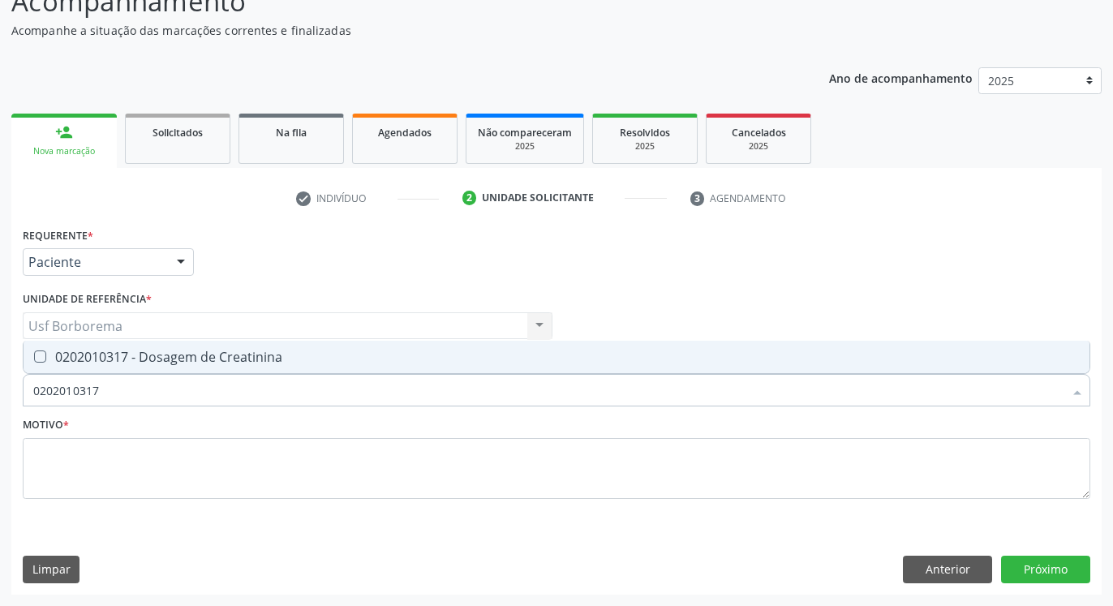
click at [144, 355] on div "0202010317 - Dosagem de Creatinina" at bounding box center [556, 356] width 1047 height 13
checkbox Creatinina "true"
click at [140, 402] on input "0202010317" at bounding box center [548, 390] width 1030 height 32
type input "02020103"
checkbox Creatinina "false"
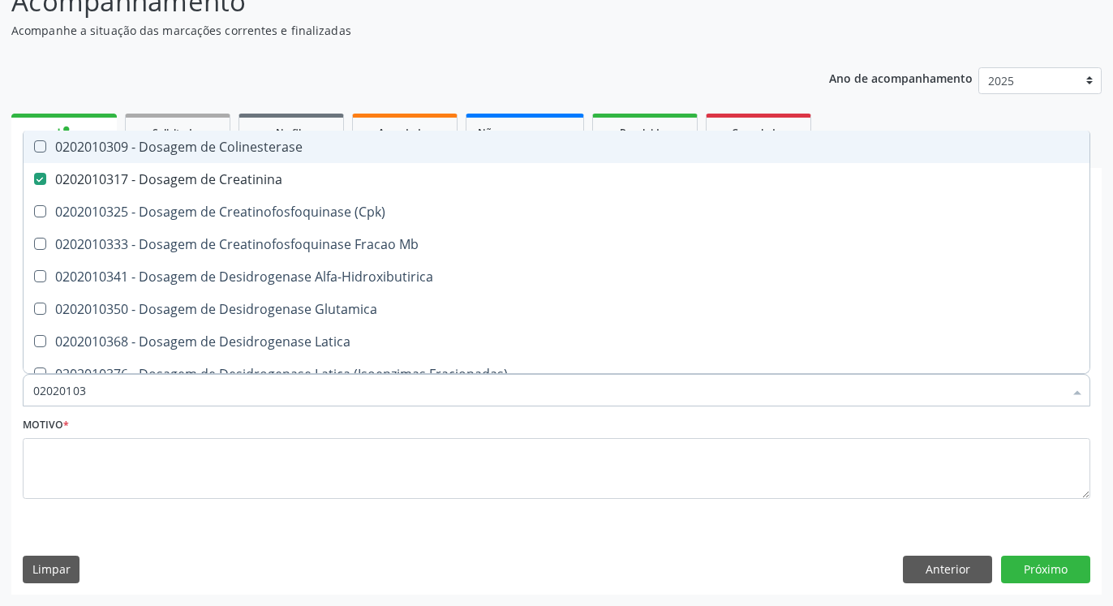
type input "0202010"
checkbox Creatinina "false"
type input "0202010678"
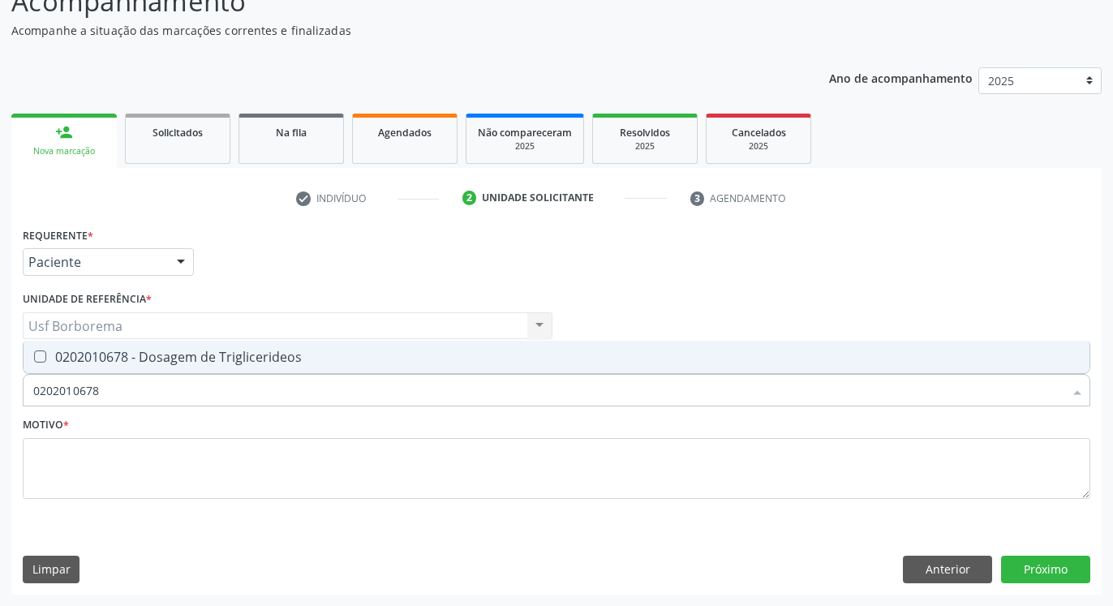
click at [128, 362] on div "0202010678 - Dosagem de Triglicerideos" at bounding box center [556, 356] width 1047 height 13
checkbox Triglicerideos "true"
click at [141, 406] on input "0202010678" at bounding box center [548, 390] width 1030 height 32
click at [123, 386] on input "0202010678" at bounding box center [548, 390] width 1030 height 32
type input "02020106"
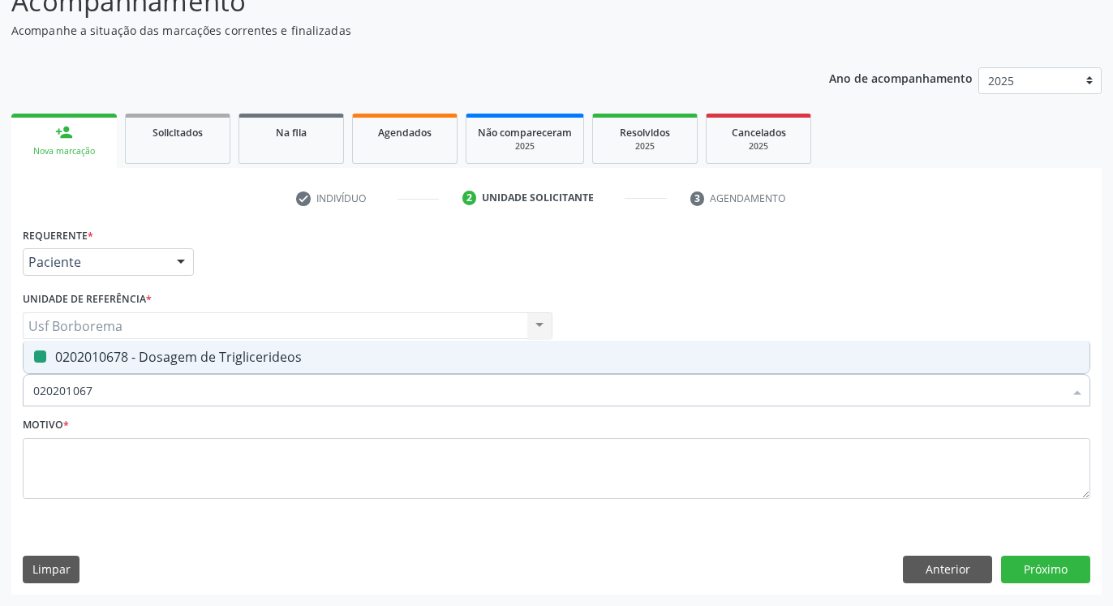
checkbox Triglicerideos "false"
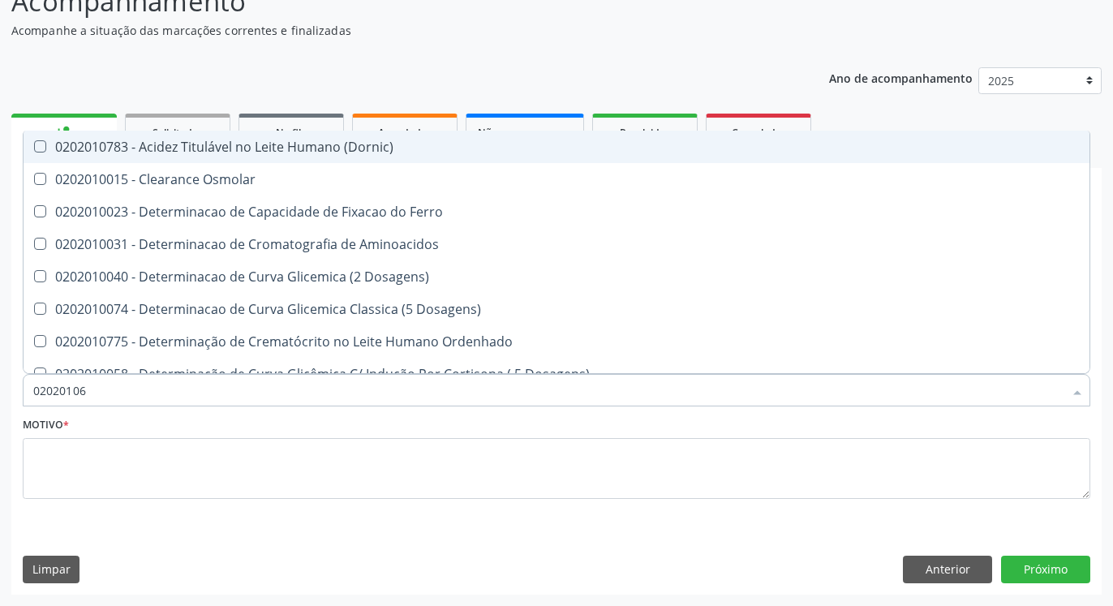
type input "0202010"
checkbox Dosagens\) "false"
type input "020201"
checkbox Total "false"
checkbox Creatinina "false"
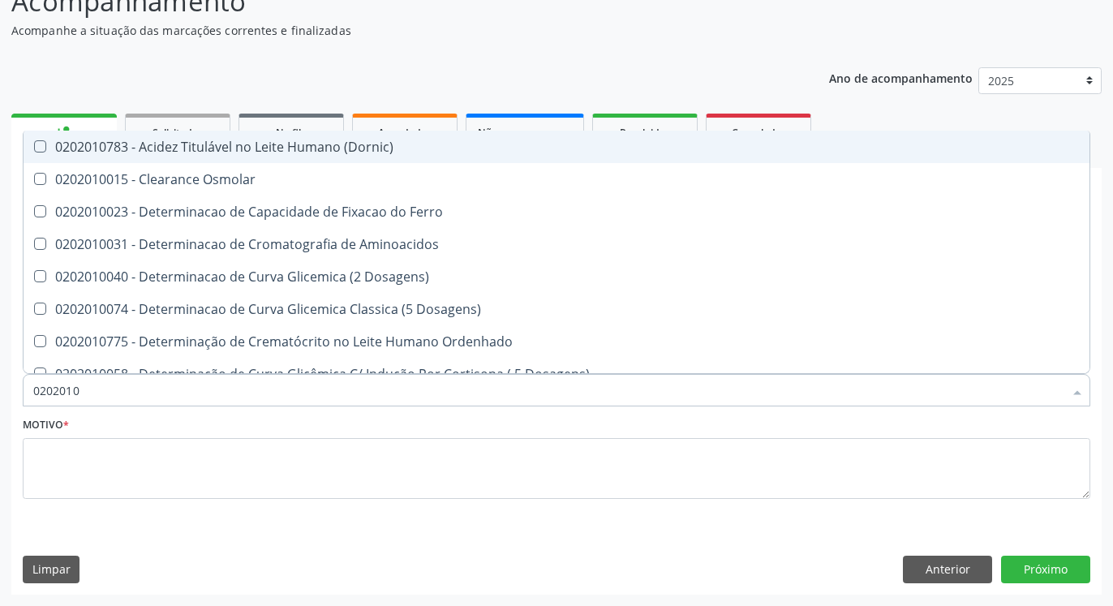
checkbox Ferritina "true"
checkbox Folato "true"
checkbox Triglicerideos "false"
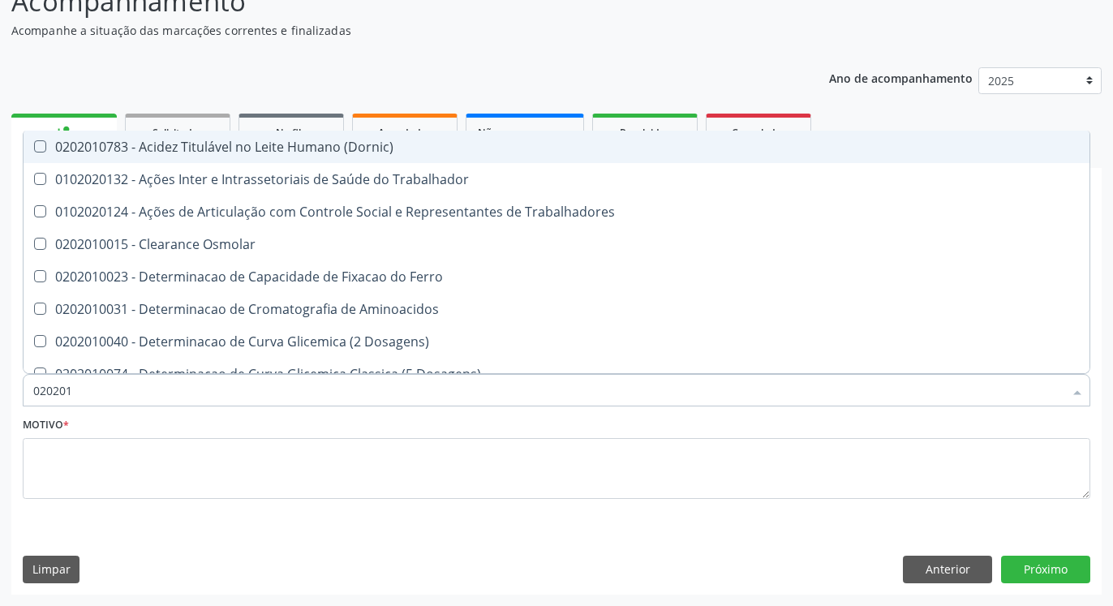
type input "02020"
checkbox Total "false"
checkbox Creatinina "false"
checkbox Triglicerideos "false"
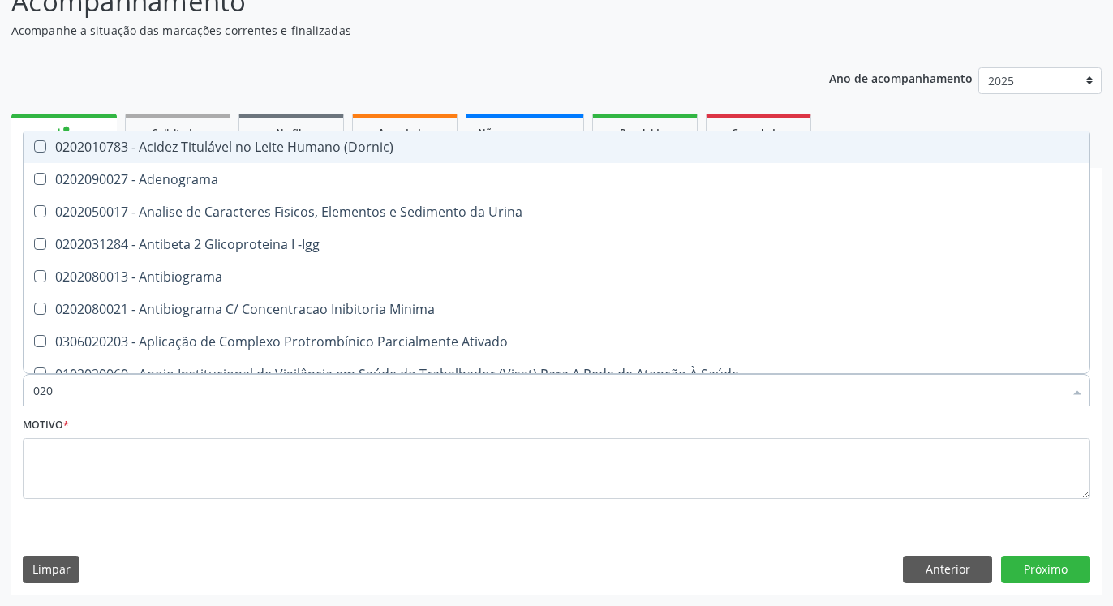
type input "02"
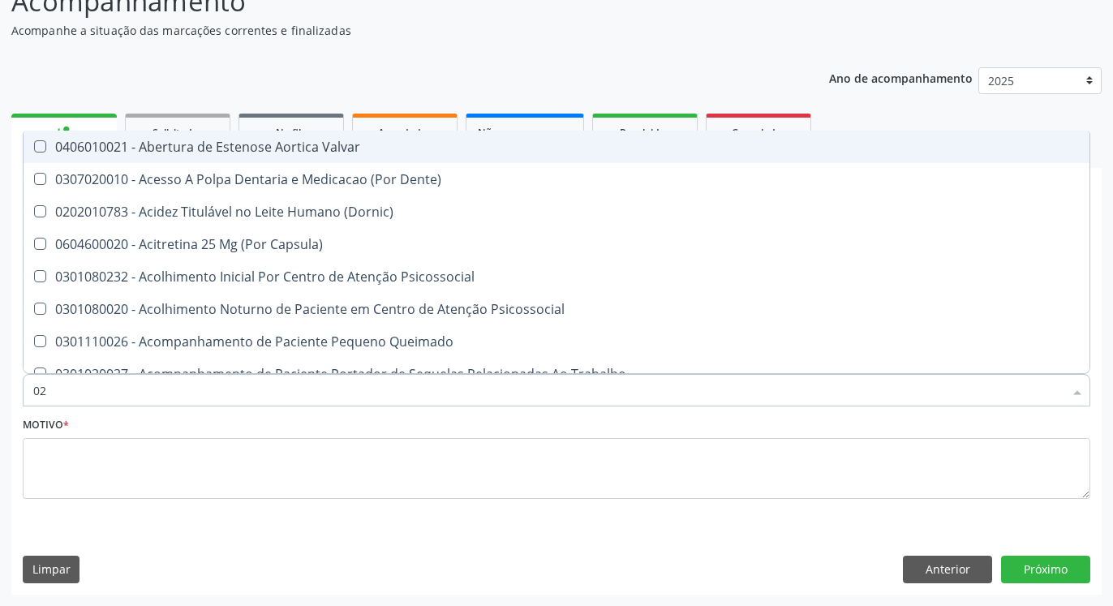
checkbox Rádio "false"
checkbox Familiares "false"
checkbox Sistêmicas "false"
checkbox Sistêmico "false"
checkbox Escrotal "false"
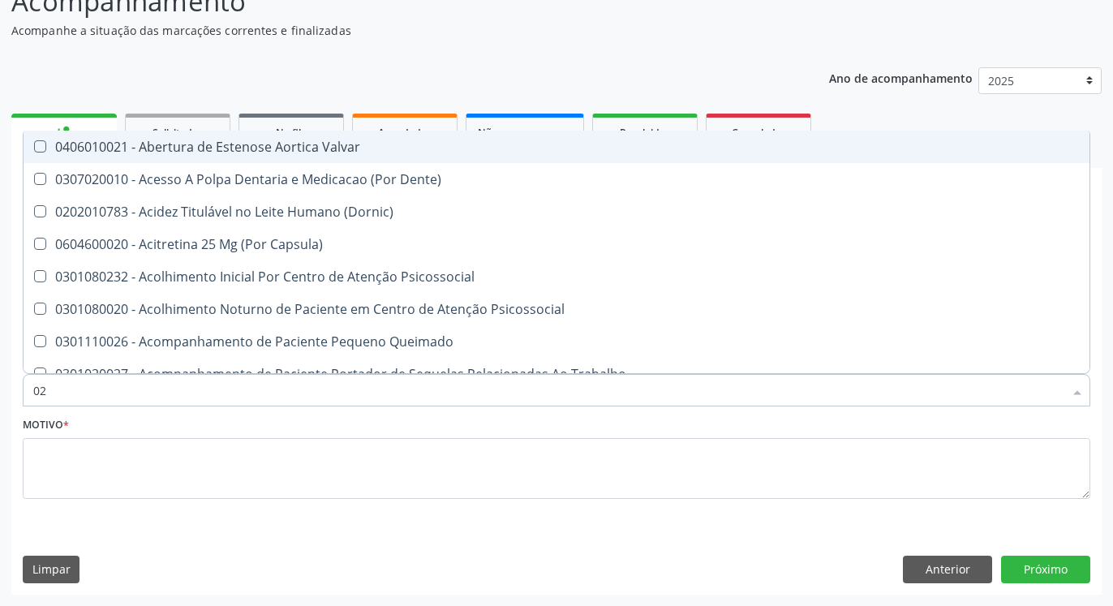
checkbox Aberto\) "false"
type input "0"
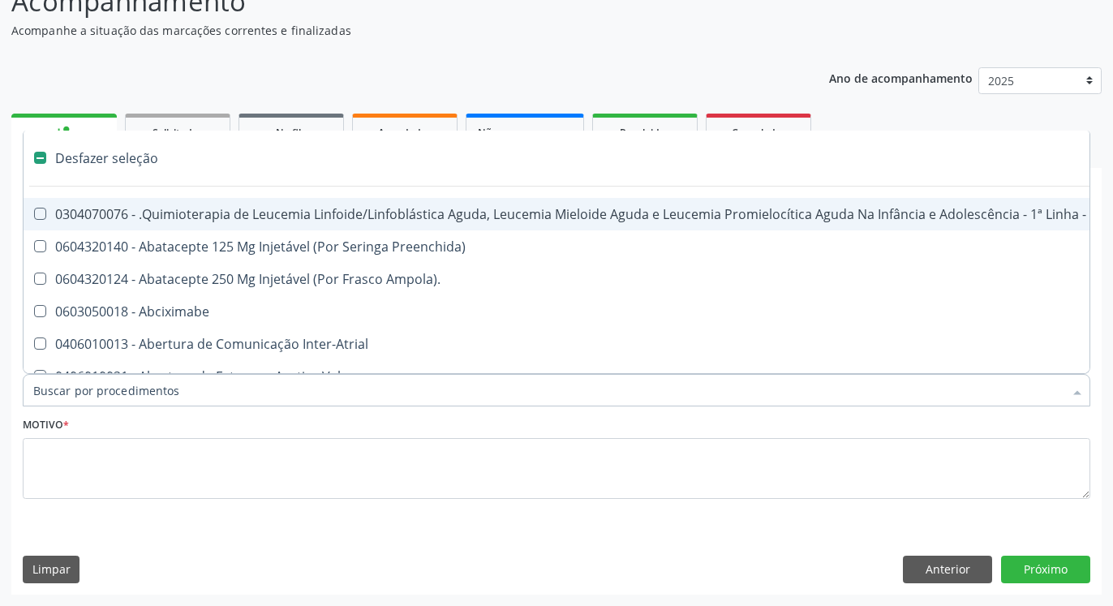
checkbox Transferências "false"
checkbox Meckel "false"
checkbox Transfusao "false"
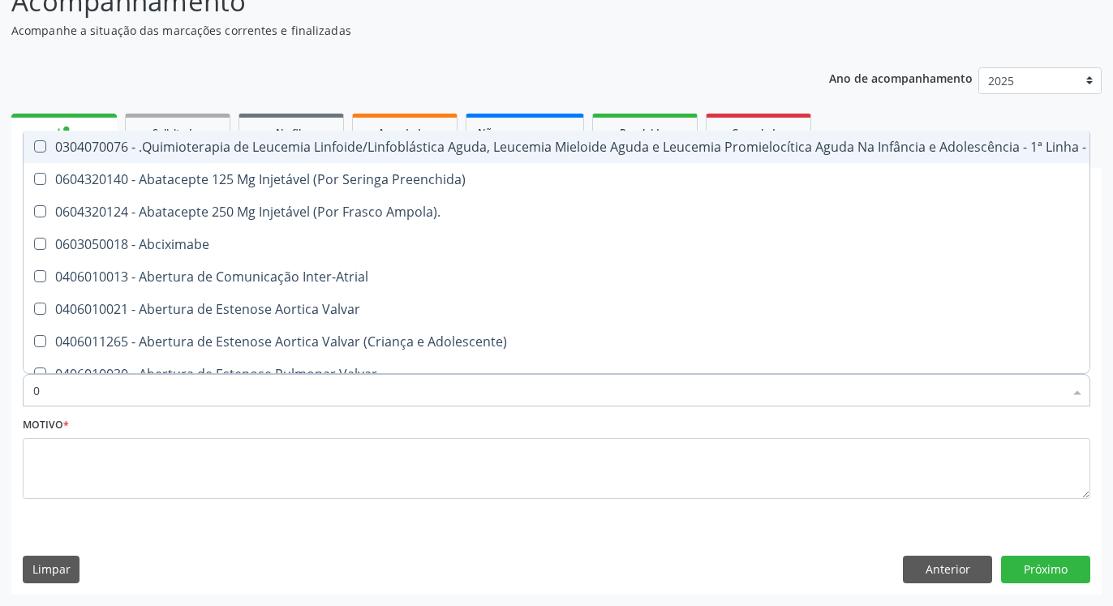
type input "02"
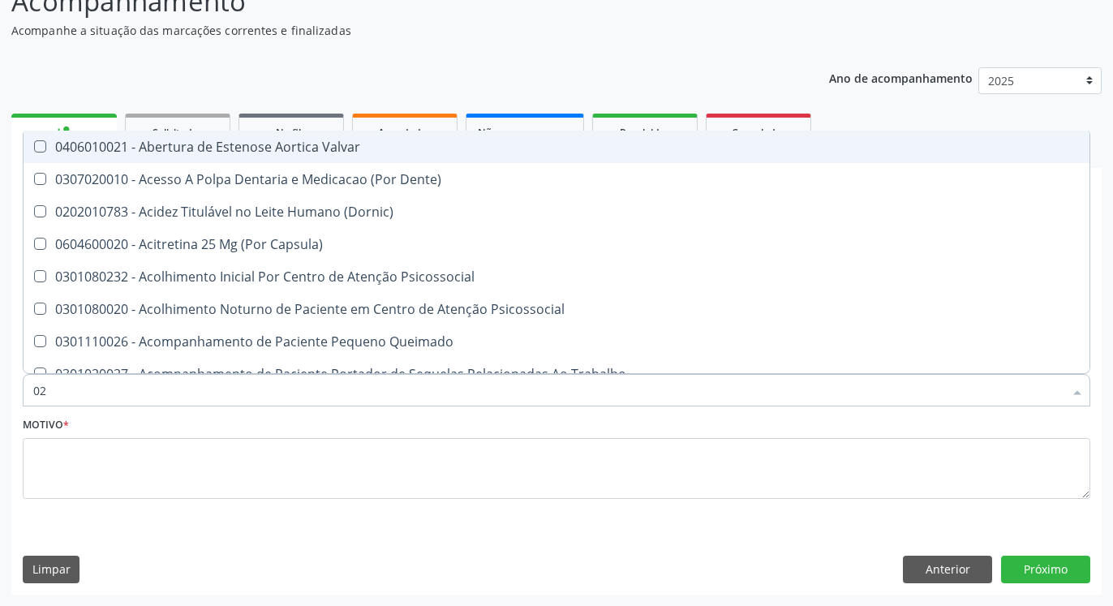
checkbox Total "true"
checkbox Creatinina "true"
checkbox Triglicerideos "true"
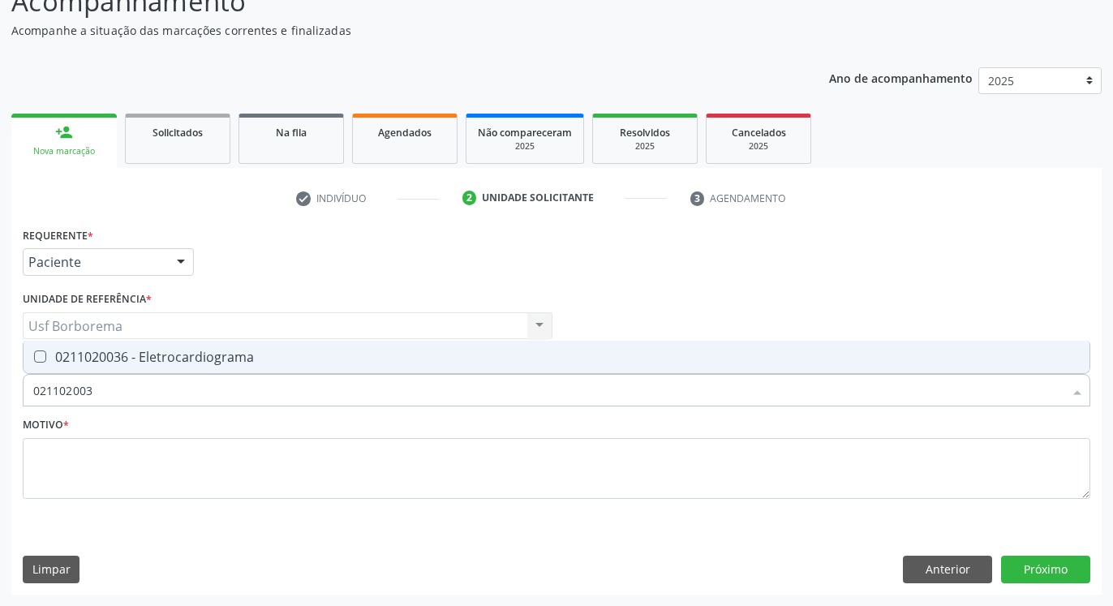
type input "0211020036"
click at [147, 350] on div "0211020036 - Eletrocardiograma" at bounding box center [556, 356] width 1047 height 13
checkbox Eletrocardiograma "true"
click at [142, 398] on input "0211020036" at bounding box center [548, 390] width 1030 height 32
type input "02110200"
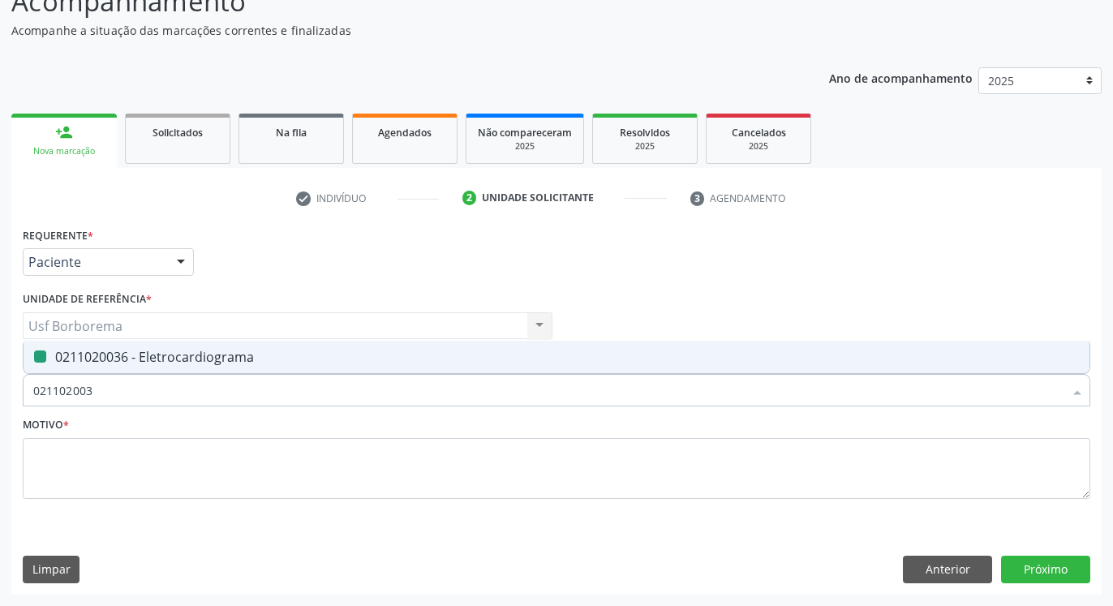
checkbox Eletrocardiograma "false"
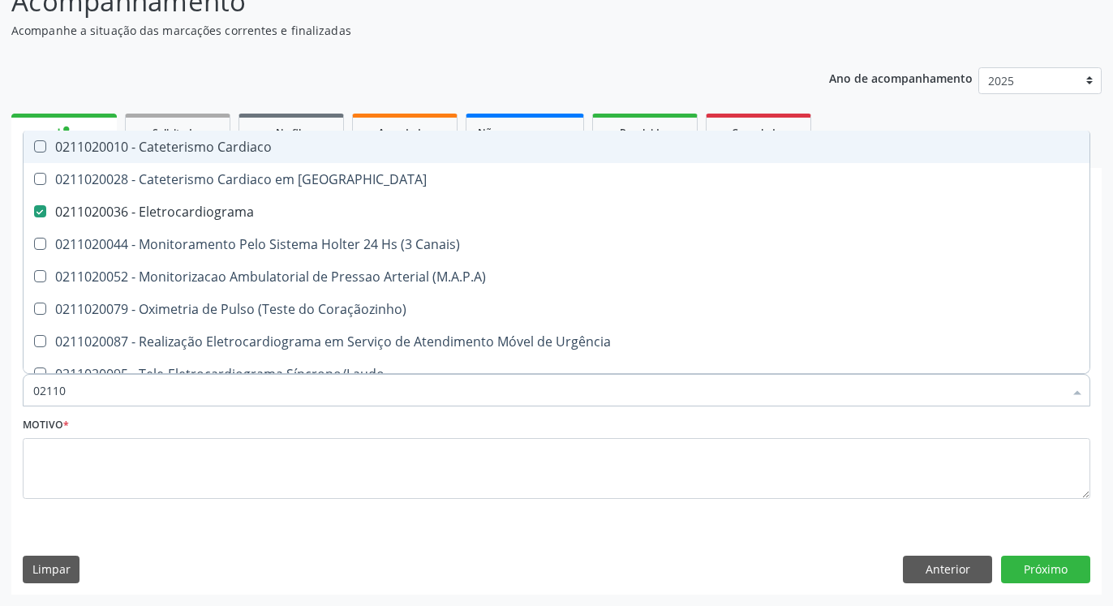
type input "0211"
checkbox Eletrocardiograma "false"
type input "0"
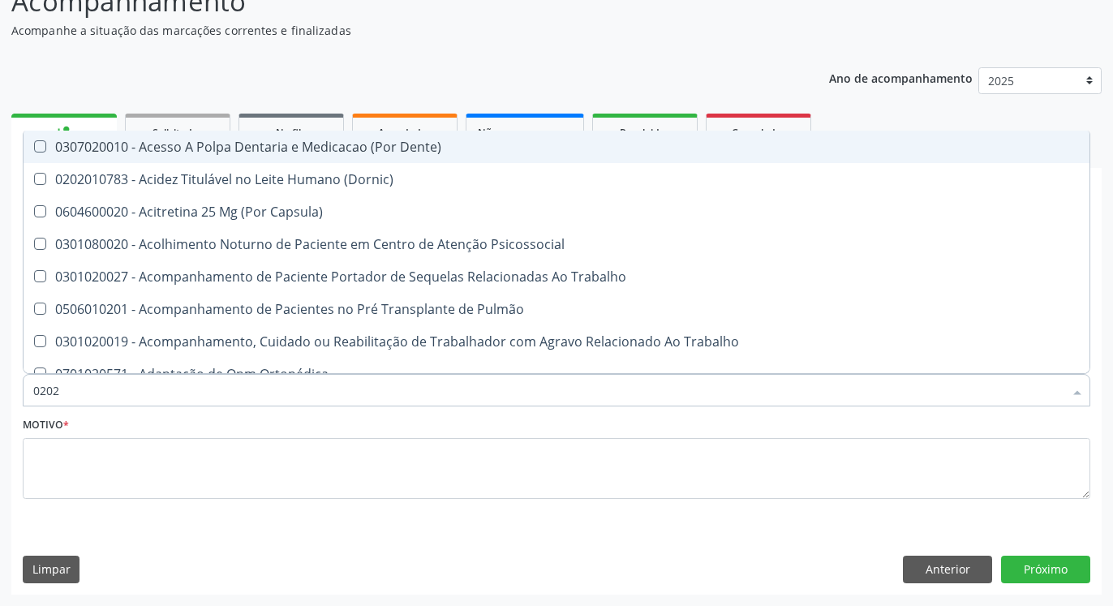
type input "02020"
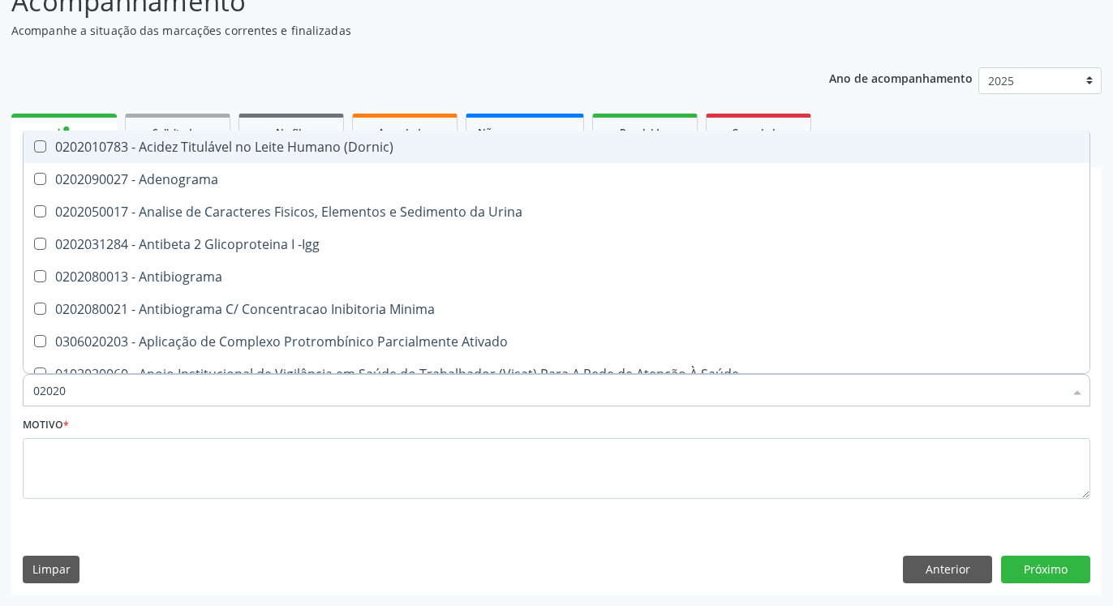
checkbox Total "true"
checkbox Creatinina "true"
checkbox Etossuximida "false"
checkbox Viii "false"
checkbox Triglicerideos "true"
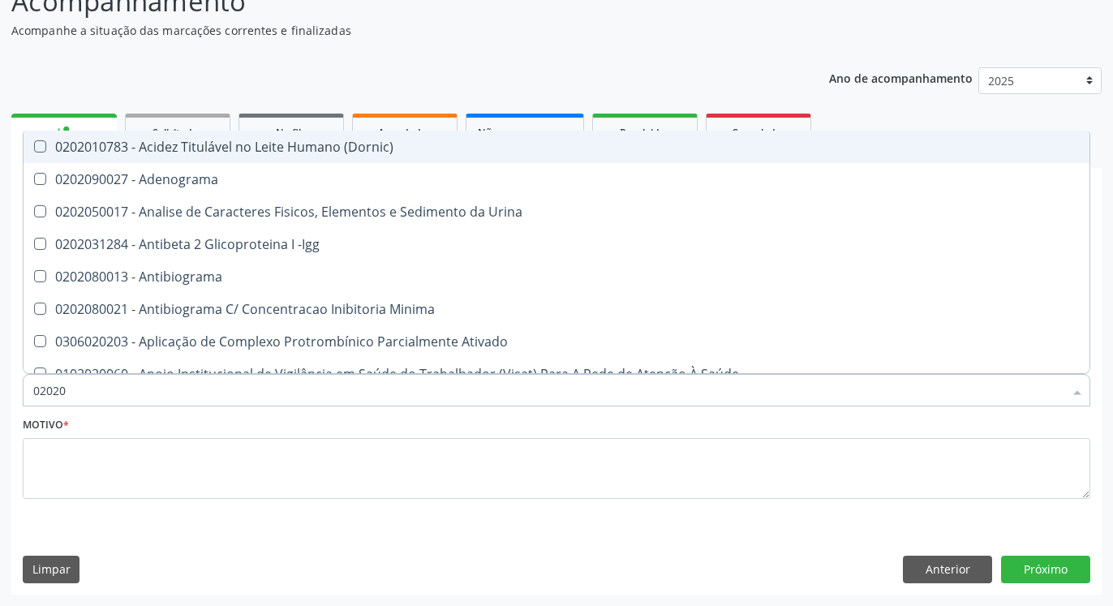
checkbox Pallidum "false"
type input "020201"
checkbox Parceria\) "true"
checkbox Gestante "true"
checkbox Acetona "true"
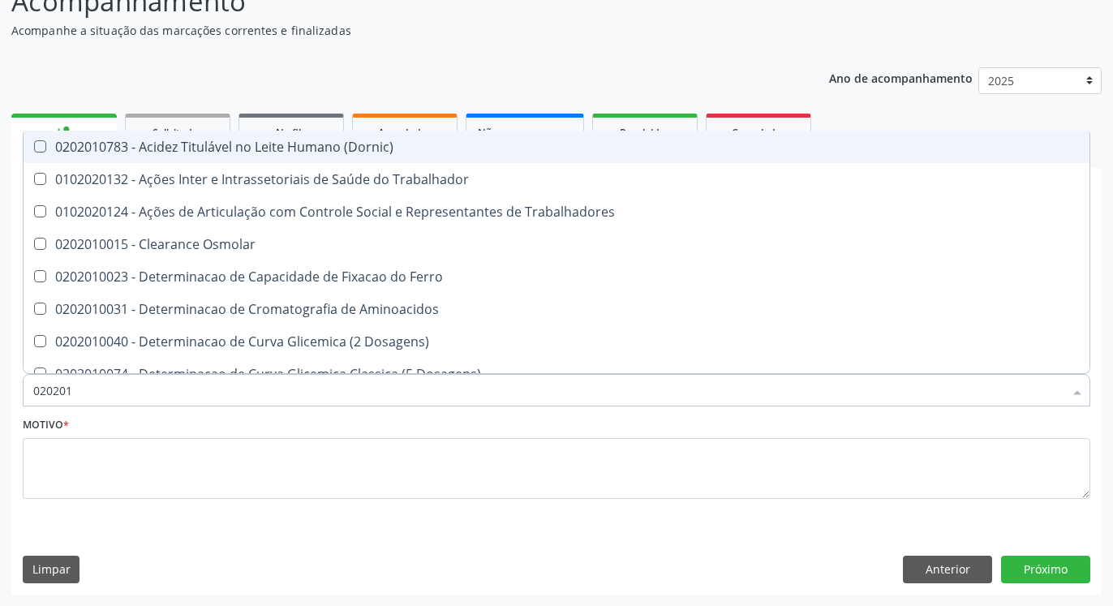
type input "0202010"
checkbox Fracoes "true"
checkbox Ionizavel "true"
checkbox Total "false"
checkbox Creatinina "false"
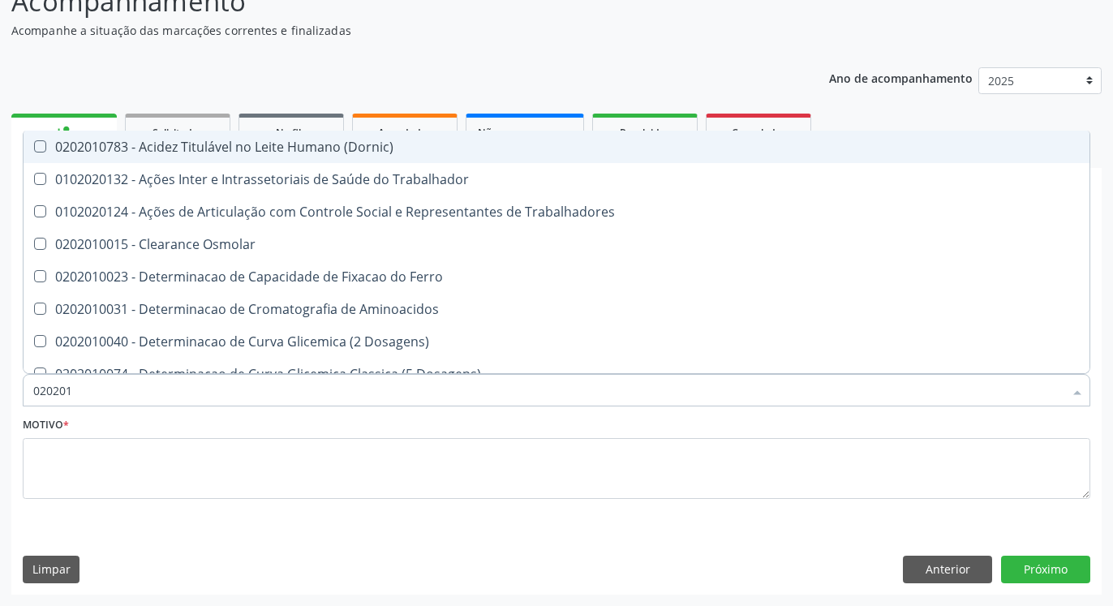
checkbox Muco-Proteinas "true"
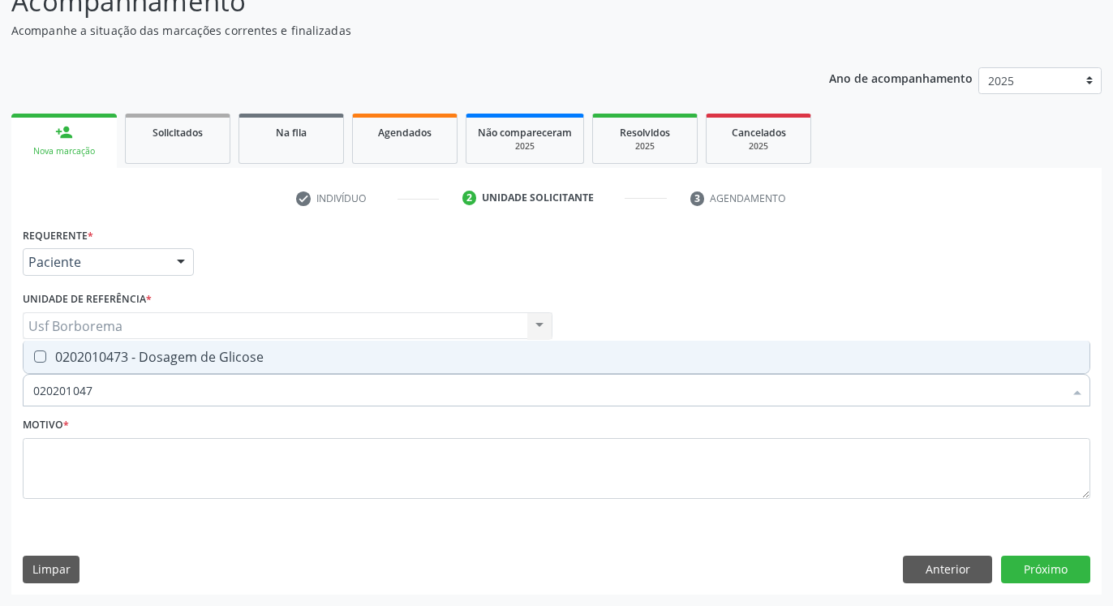
type input "0202010473"
click at [140, 355] on div "0202010473 - Dosagem de Glicose" at bounding box center [556, 356] width 1047 height 13
click at [144, 372] on span "0202010473 - Dosagem de Glicose" at bounding box center [557, 357] width 1066 height 32
checkbox Glicose "false"
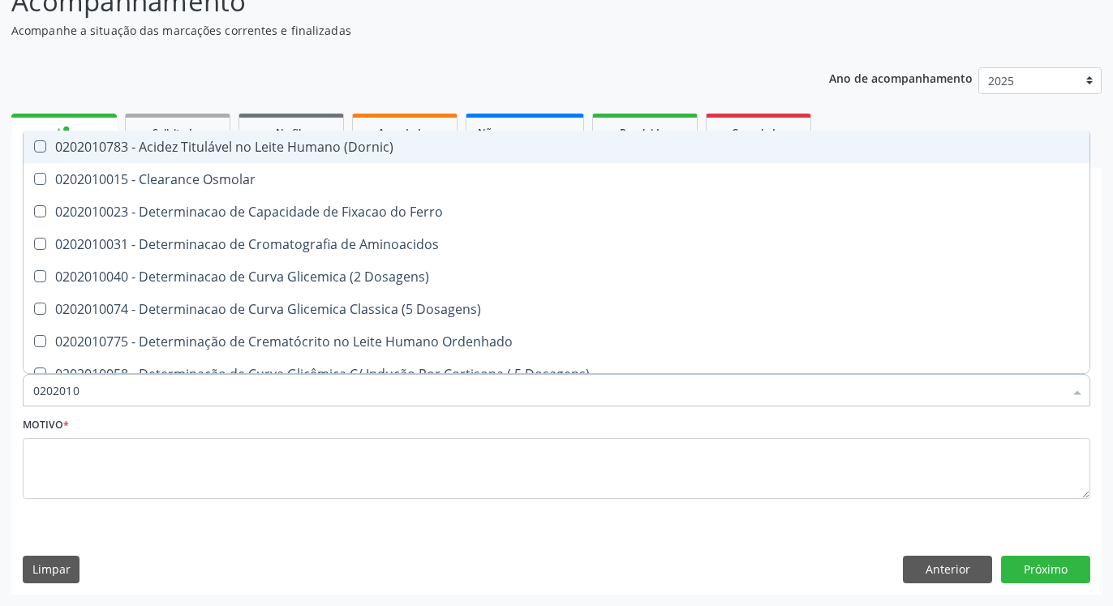
type input "02020102"
checkbox Osmolaridade "true"
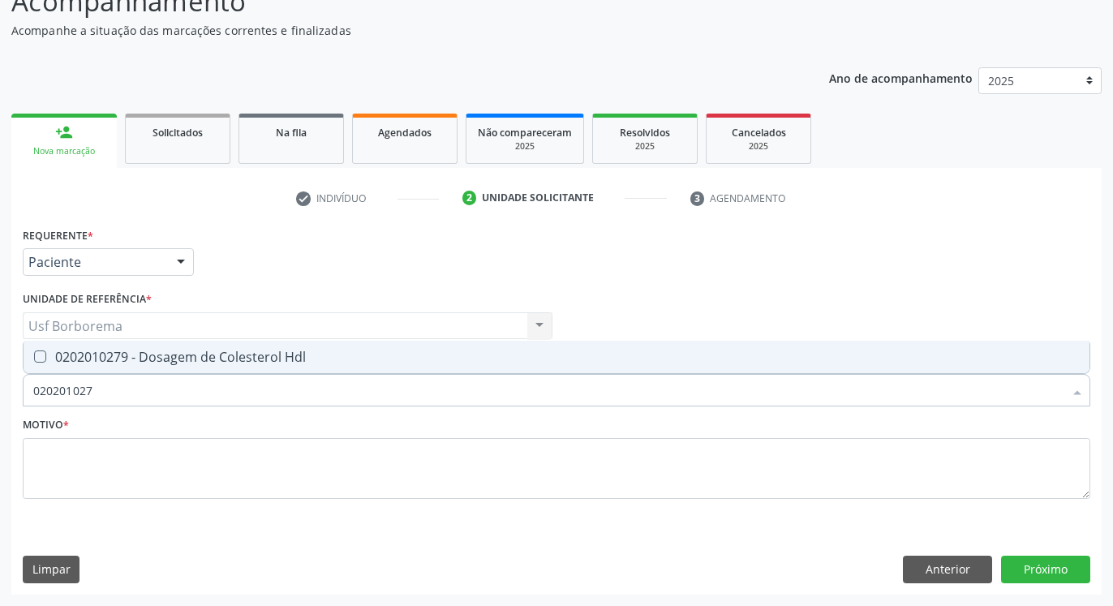
type input "0202010279"
click at [148, 358] on div "0202010279 - Dosagem de Colesterol Hdl" at bounding box center [556, 356] width 1047 height 13
checkbox Hdl "true"
click at [145, 381] on input "0202010279" at bounding box center [548, 390] width 1030 height 32
type input "02020102"
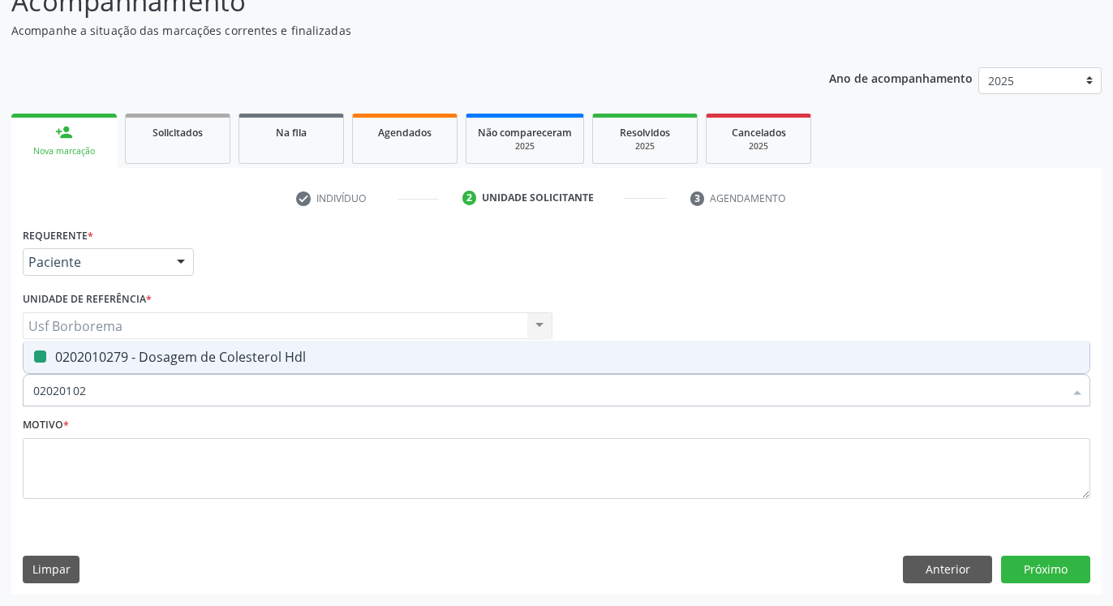
checkbox Hdl "false"
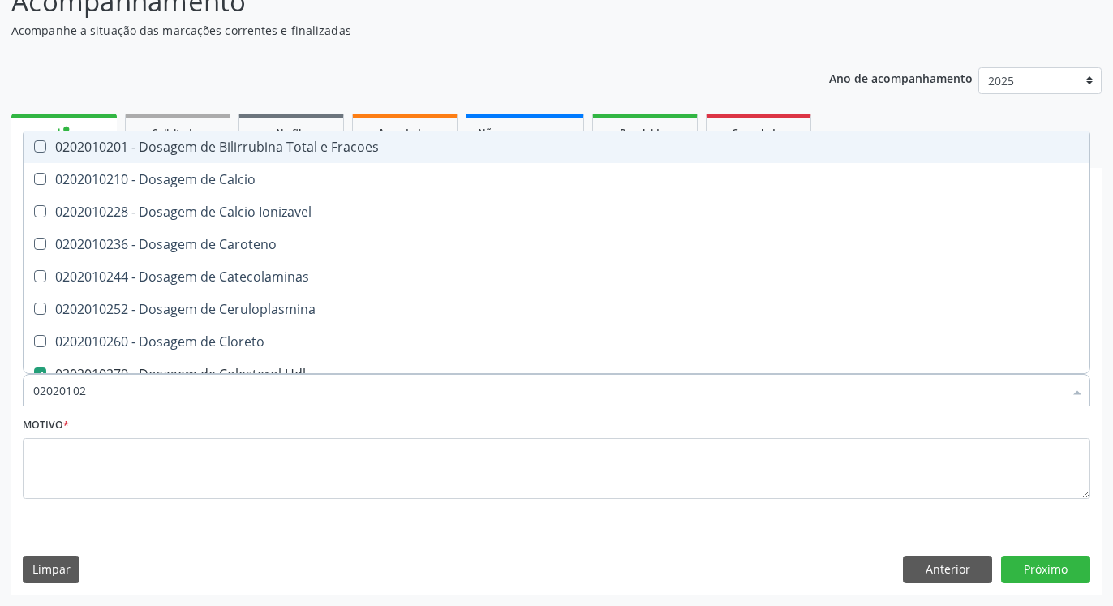
type input "0202010"
checkbox Hdl "false"
checkbox Total "false"
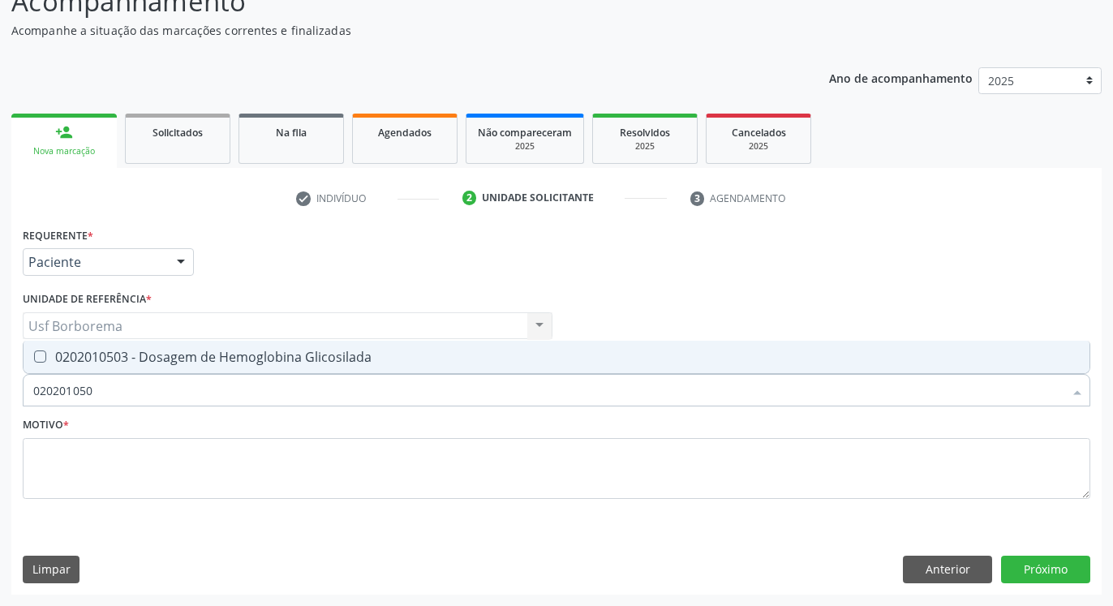
type input "0202010503"
click at [145, 353] on div "0202010503 - Dosagem de Hemoglobina Glicosilada" at bounding box center [556, 356] width 1047 height 13
checkbox Glicosilada "true"
click at [153, 376] on input "0202010503" at bounding box center [548, 390] width 1030 height 32
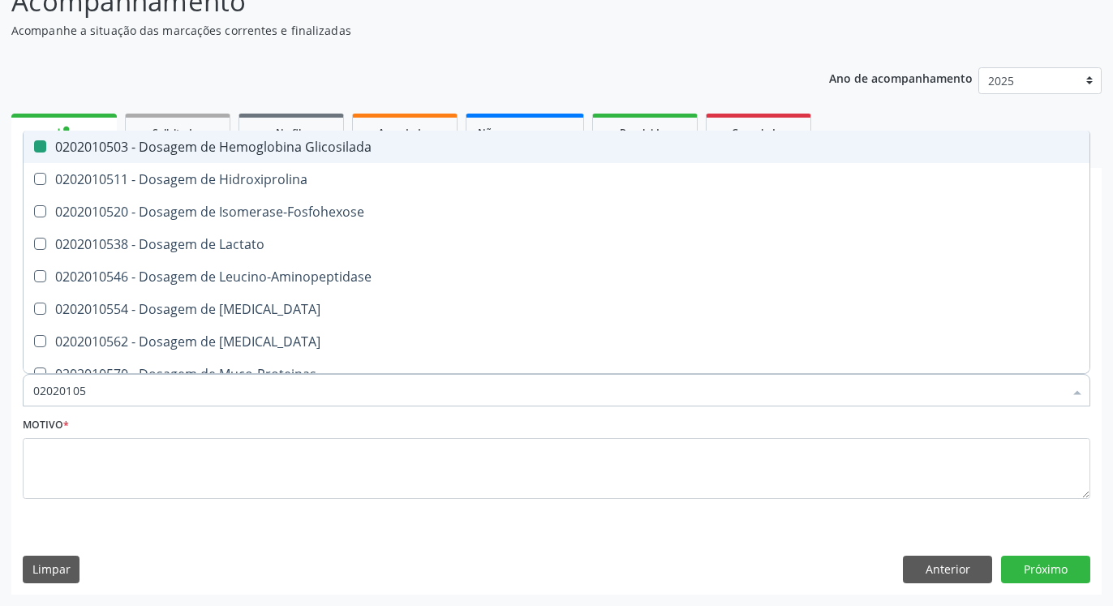
type input "0202010"
checkbox Glicosilada "false"
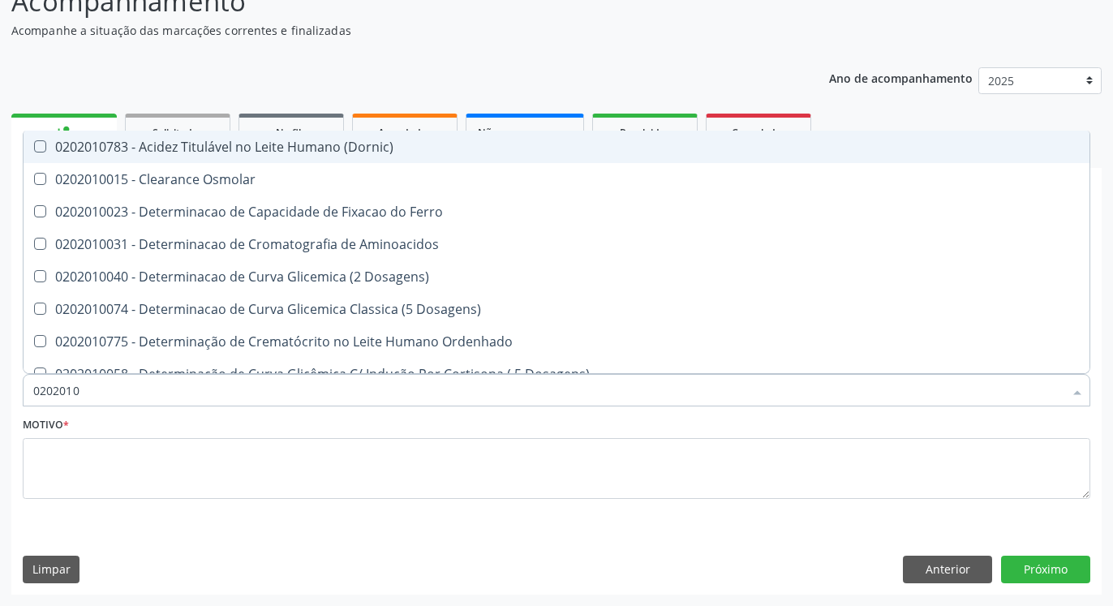
type input "02020102"
checkbox Dosagens\) "true"
checkbox Osmolaridade "true"
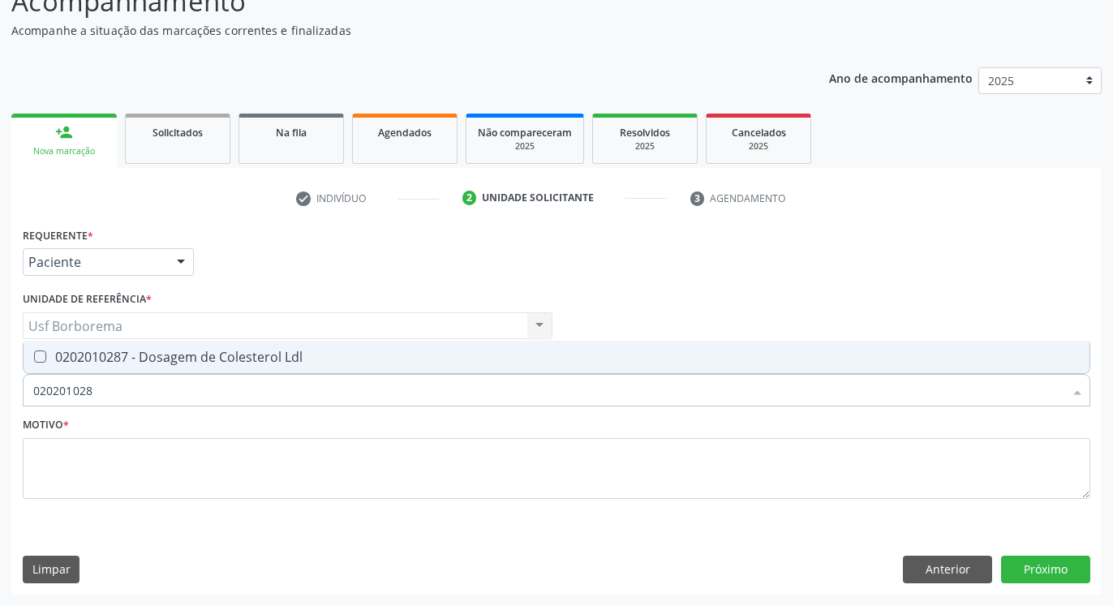
type input "0202010287"
click at [169, 351] on div "0202010287 - Dosagem de Colesterol Ldl" at bounding box center [556, 356] width 1047 height 13
checkbox Ldl "true"
click at [167, 387] on input "0202010287" at bounding box center [548, 390] width 1030 height 32
type input "02020102"
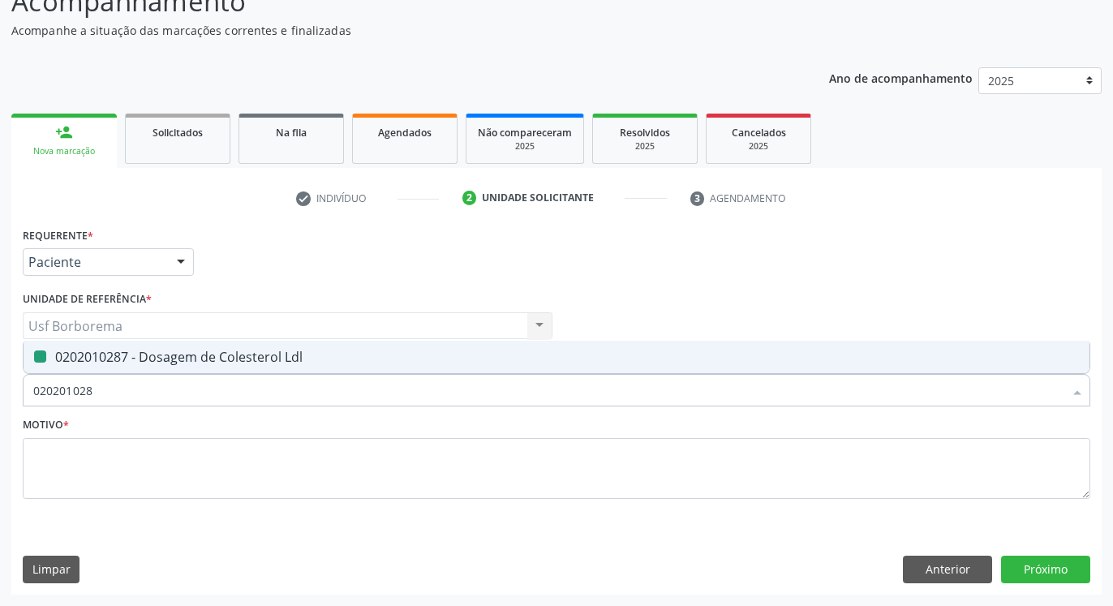
checkbox Ldl "false"
type input "0202010"
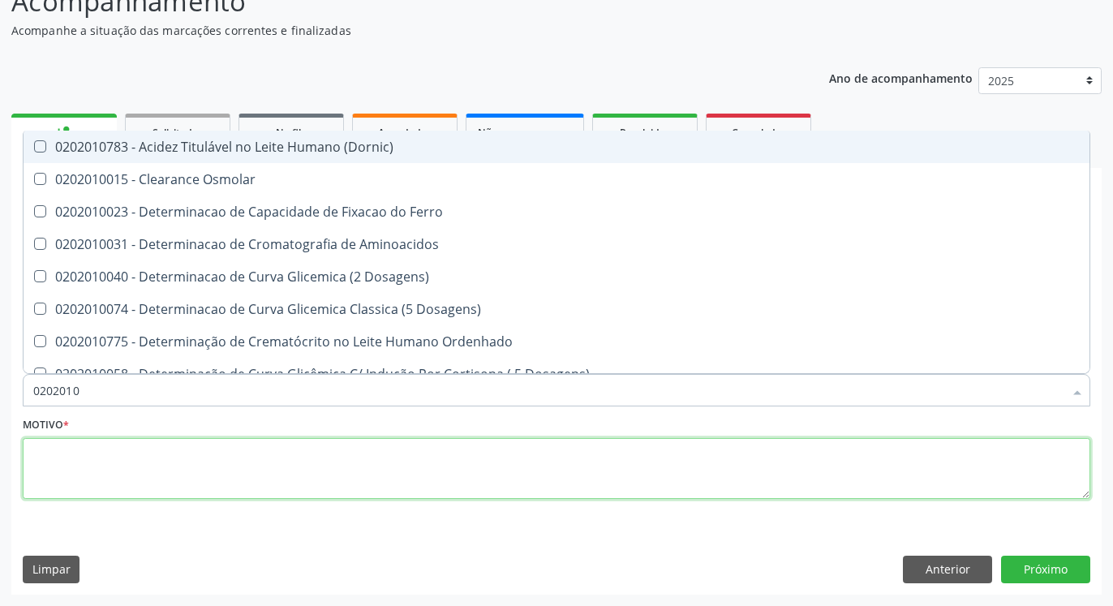
click at [196, 467] on textarea at bounding box center [557, 469] width 1068 height 62
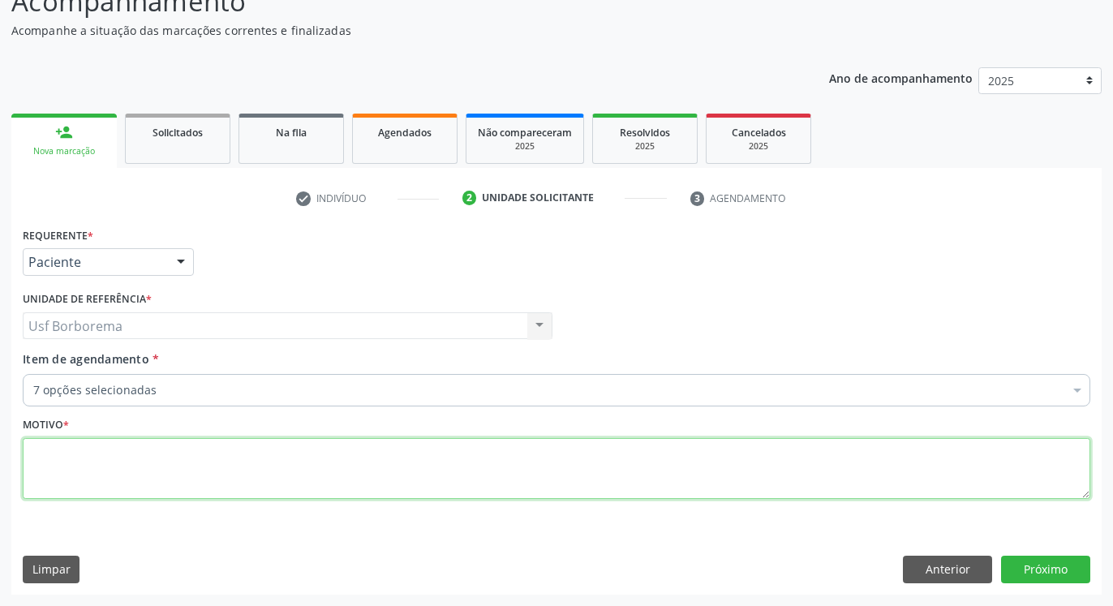
checkbox Total "true"
checkbox Creatinina "true"
checkbox Triglicerideos "true"
checkbox Eletrocardiograma "true"
checkbox Hdl "true"
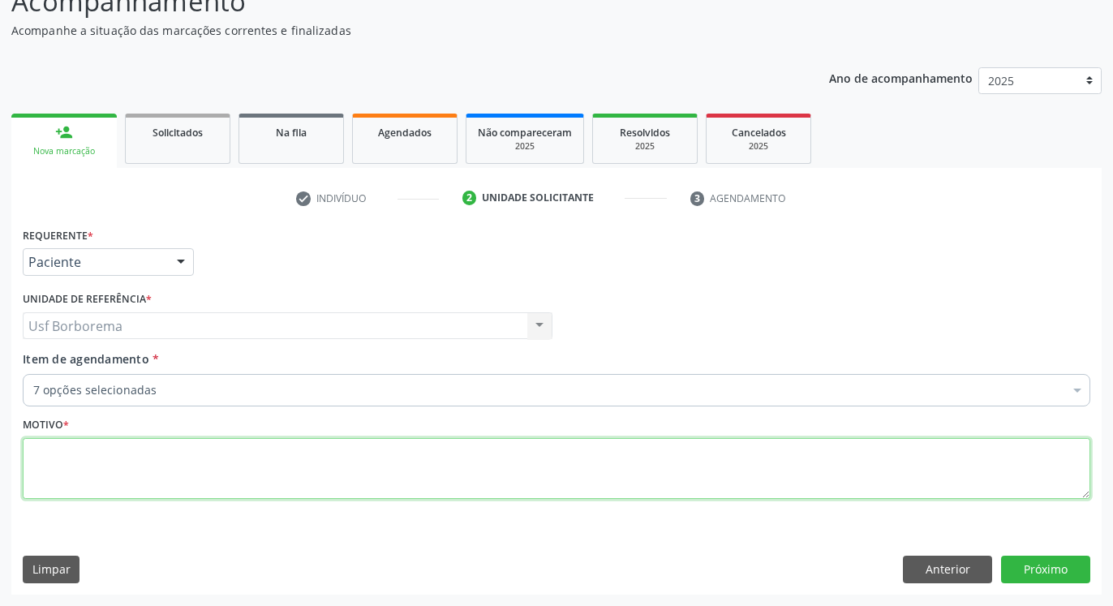
checkbox Glicosilada "true"
checkbox Ldl "true"
checkbox Diálise "false"
checkbox Reabilitação "false"
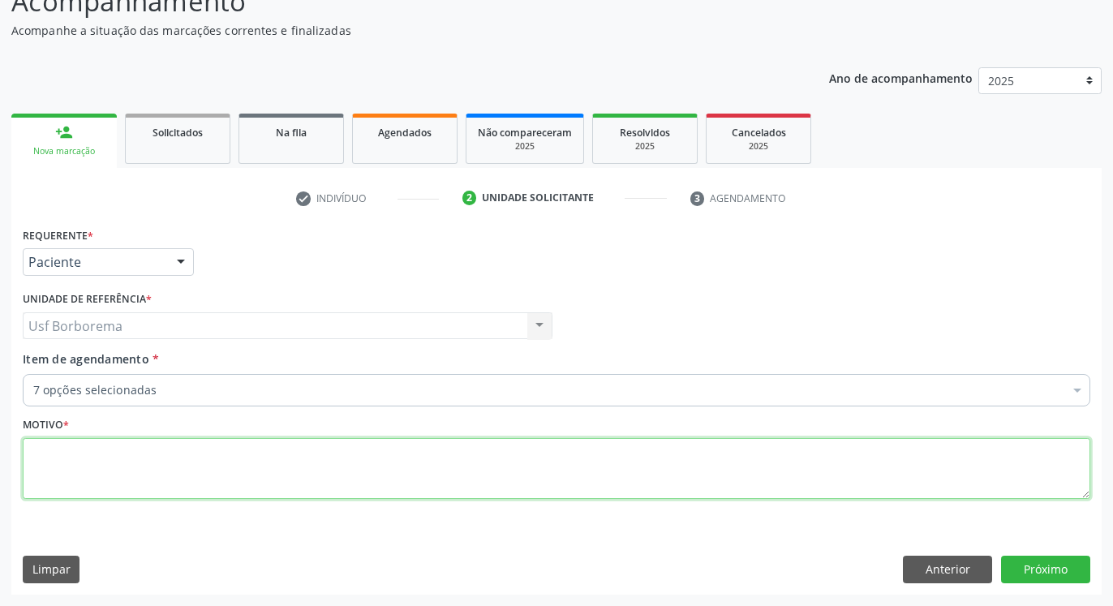
checkbox \(Uai\)\ "false"
checkbox Multiprofissional "false"
checkbox Terapêuticas\)\ "false"
type textarea "rotina"
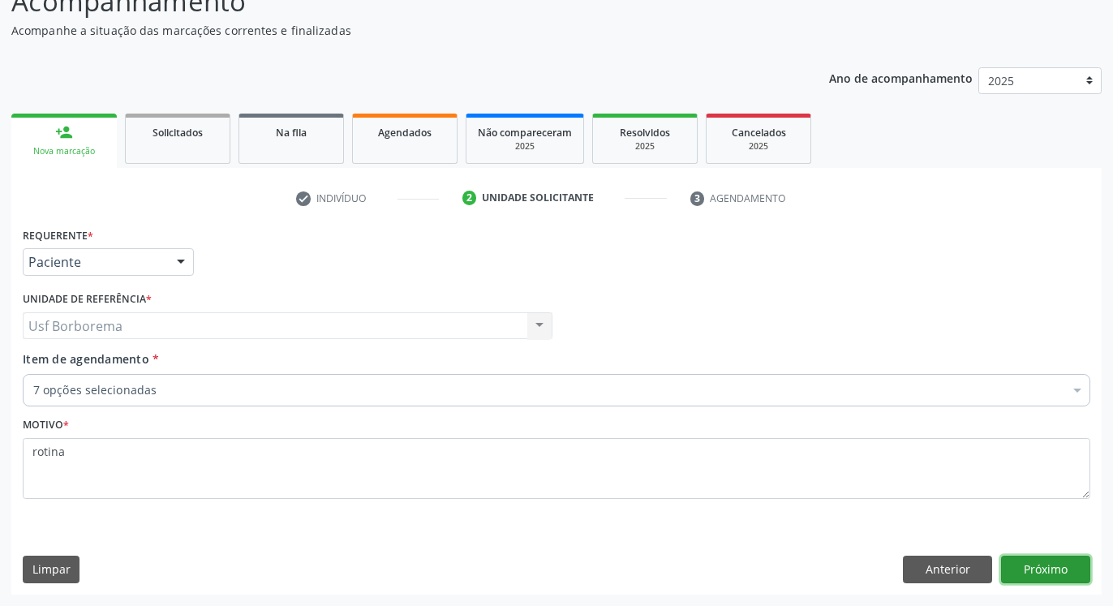
click at [1017, 579] on button "Próximo" at bounding box center [1045, 570] width 89 height 28
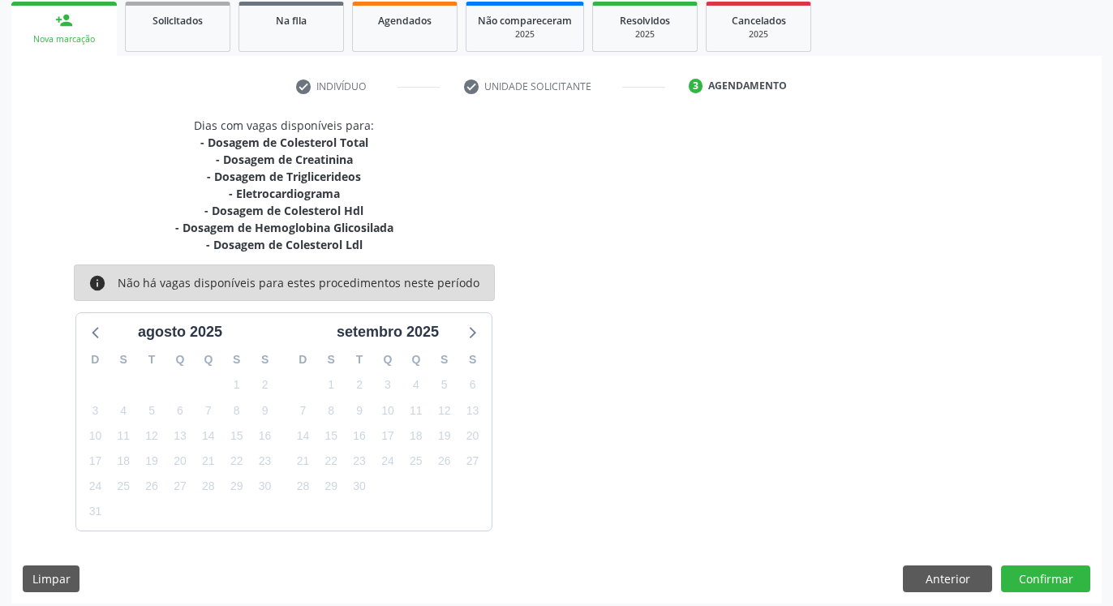
scroll to position [250, 0]
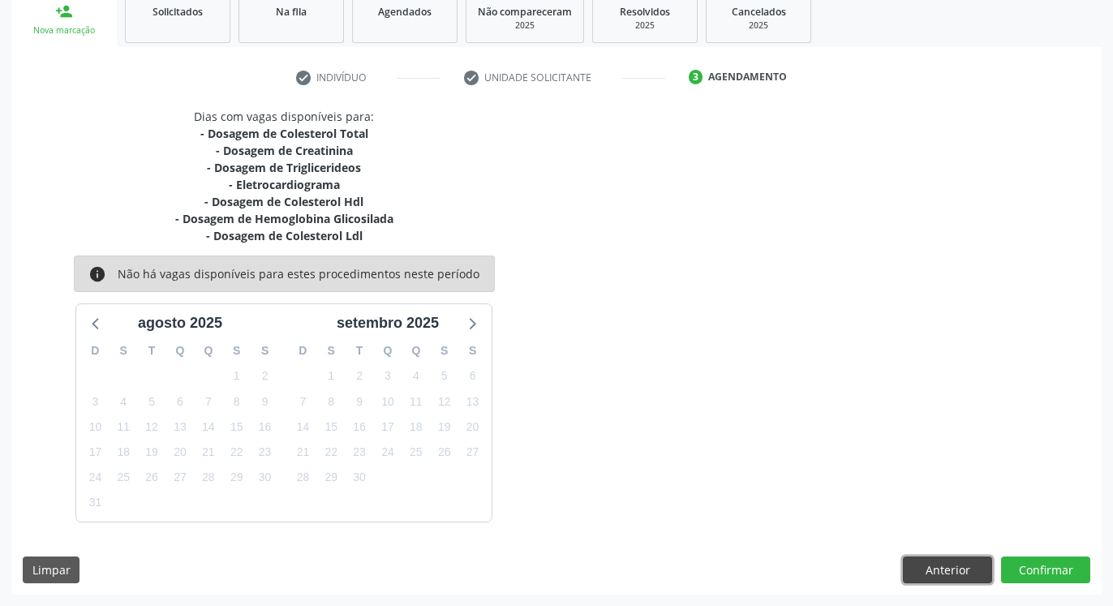
click at [939, 569] on button "Anterior" at bounding box center [947, 571] width 89 height 28
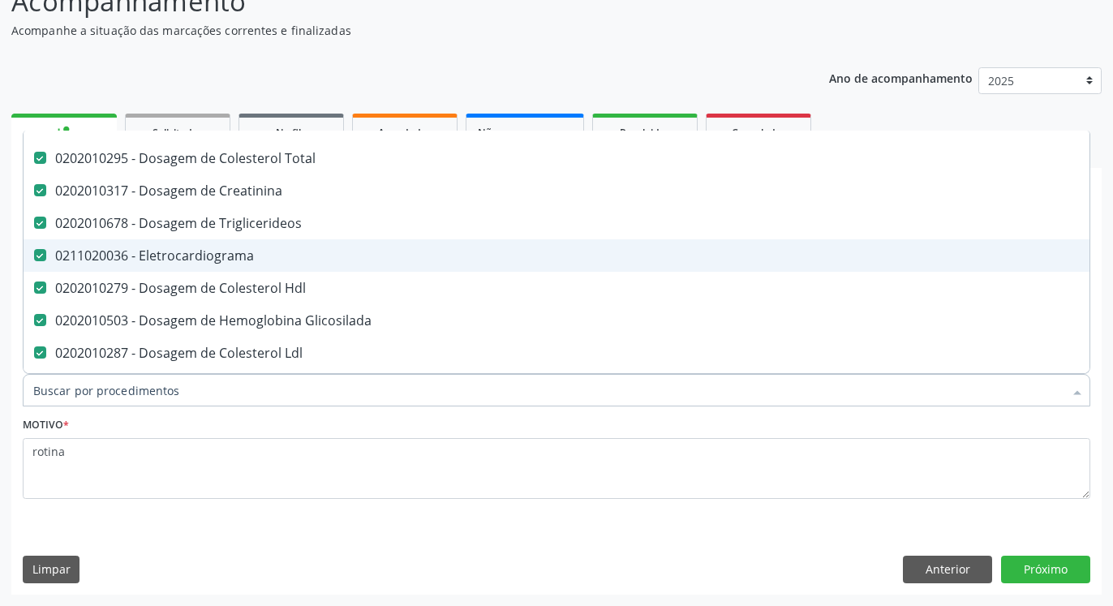
scroll to position [107, 0]
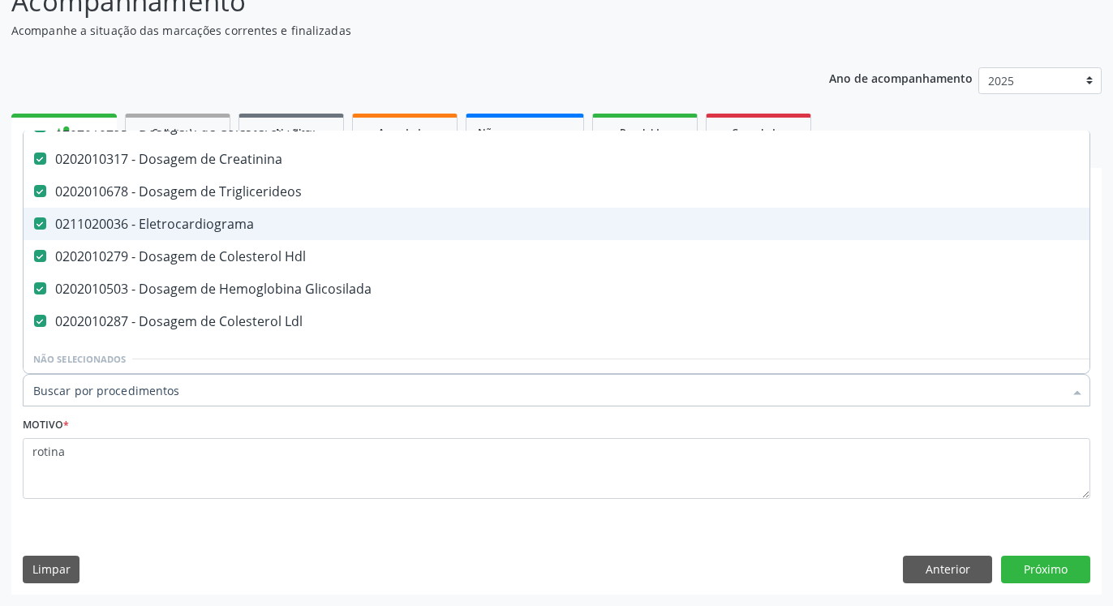
click at [166, 233] on span "0211020036 - Eletrocardiograma" at bounding box center [665, 224] width 1283 height 32
checkbox Eletrocardiograma "false"
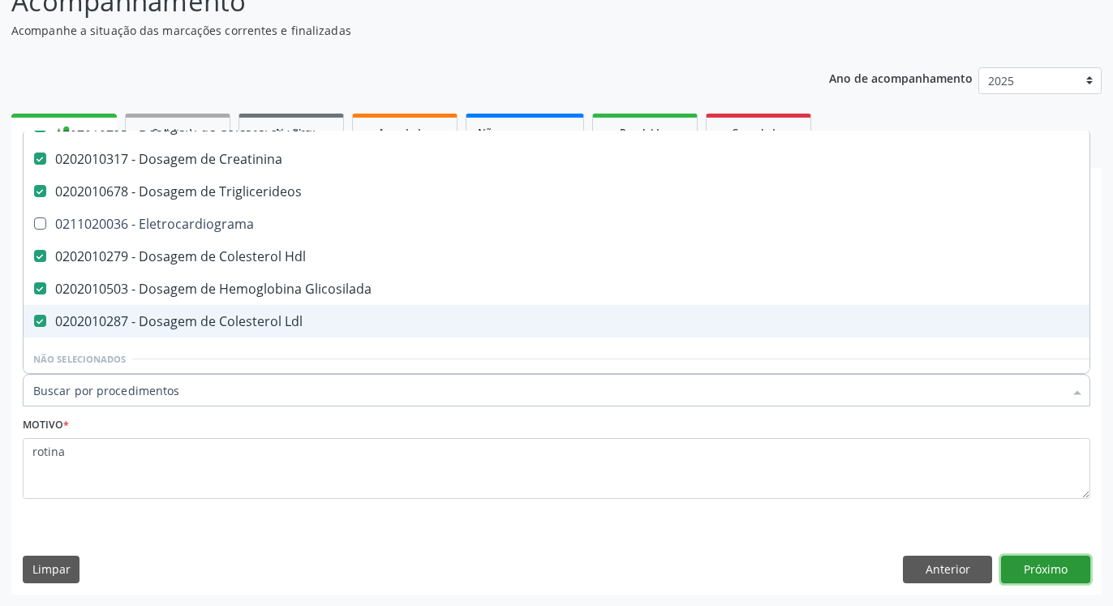
click at [1027, 566] on button "Próximo" at bounding box center [1045, 570] width 89 height 28
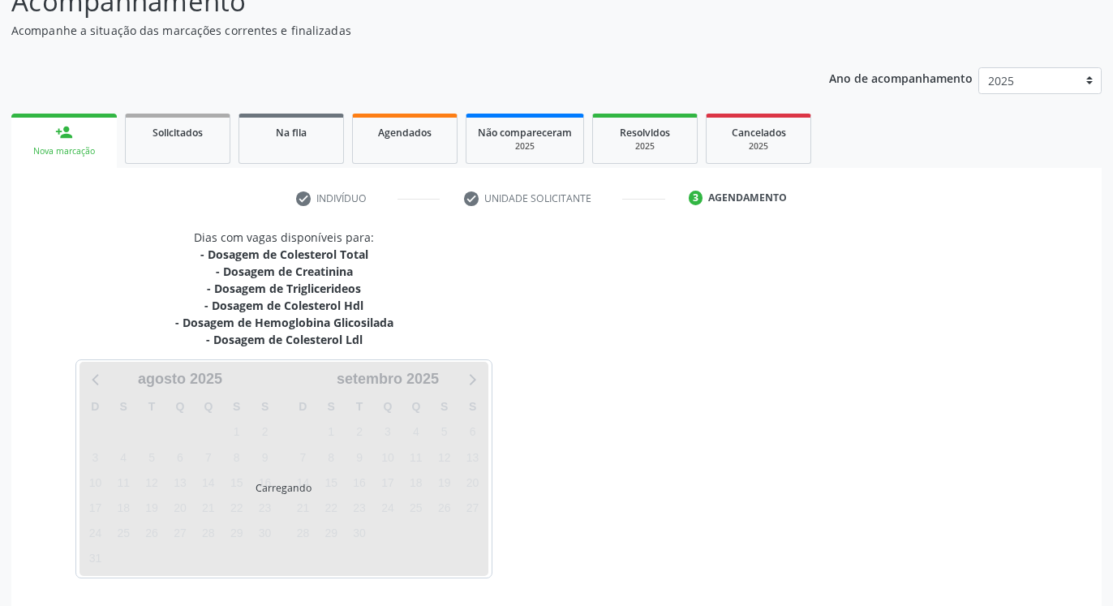
scroll to position [0, 0]
click at [1034, 569] on div "Dias com vagas disponíveis para: - Dosagem de Colesterol Total - Dosagem de Cre…" at bounding box center [556, 403] width 1090 height 349
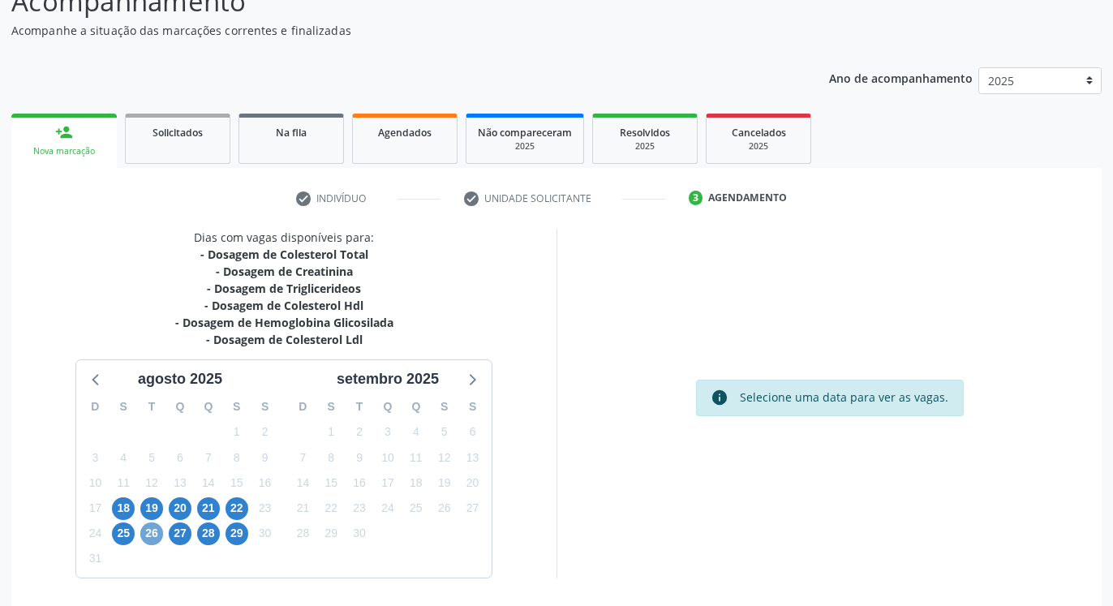
click at [148, 535] on span "26" at bounding box center [151, 533] width 23 height 23
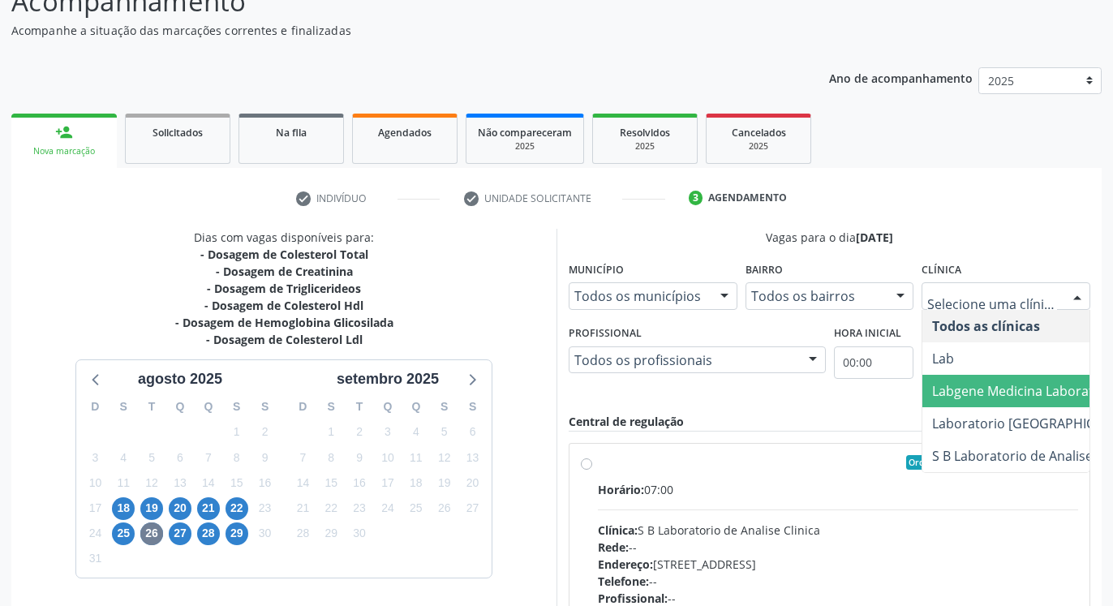
click at [943, 388] on span "Labgene Medicina Laboratorial" at bounding box center [1026, 391] width 189 height 18
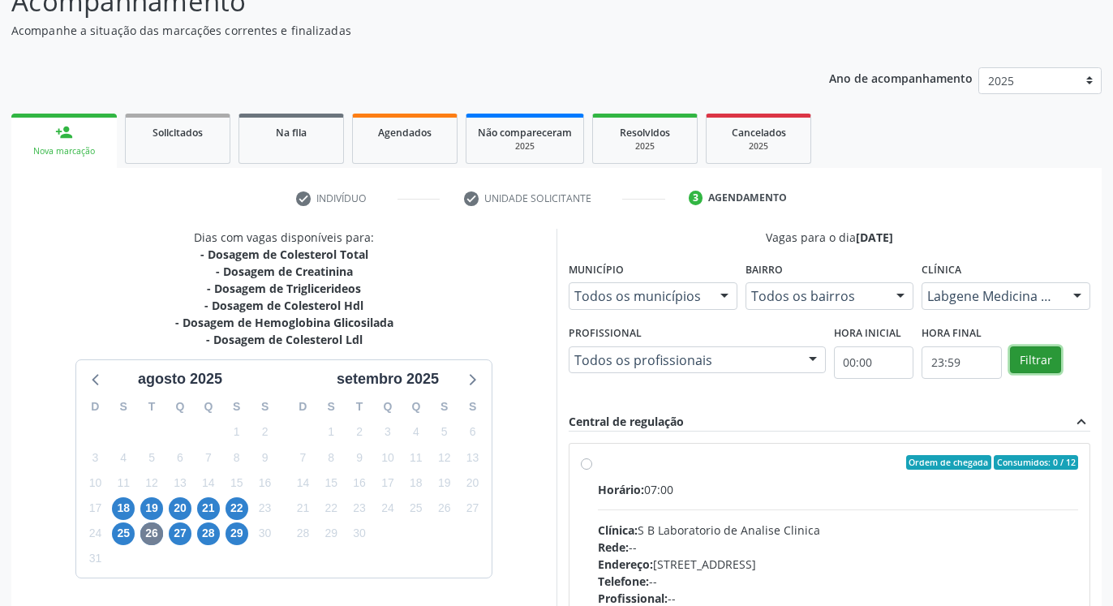
click at [1037, 363] on button "Filtrar" at bounding box center [1035, 360] width 51 height 28
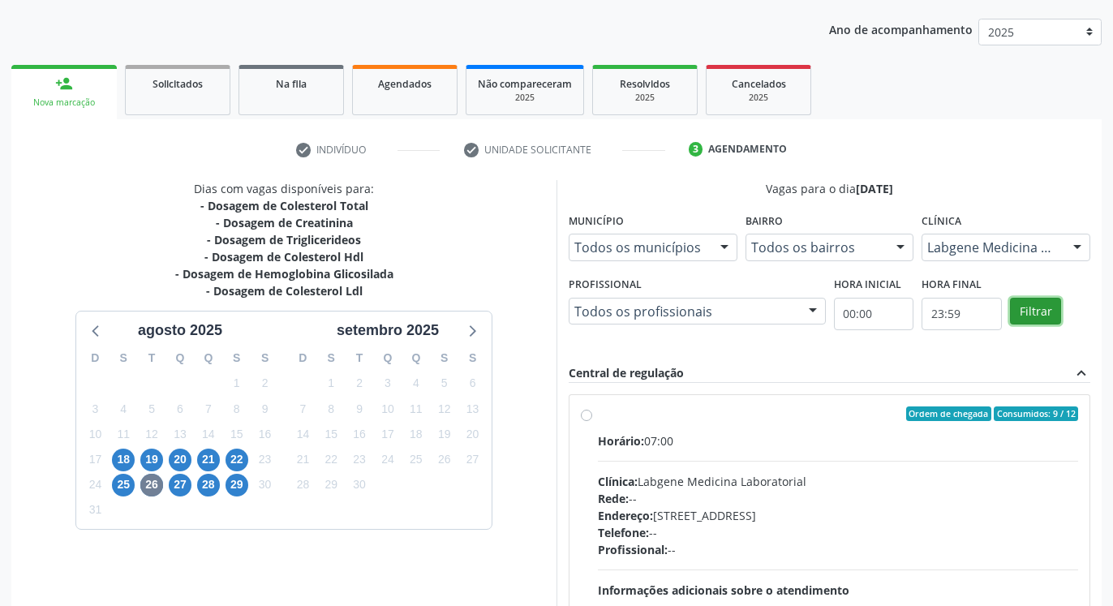
scroll to position [212, 0]
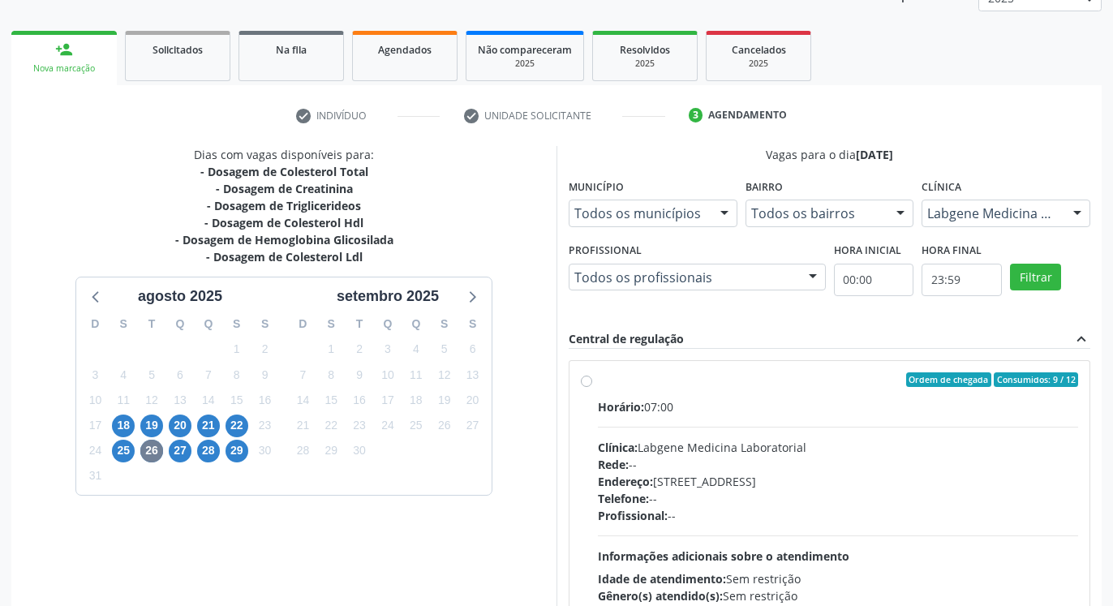
click at [598, 383] on label "Ordem de chegada Consumidos: 9 / 12 Horário: 07:00 Clínica: Labgene Medicina La…" at bounding box center [838, 496] width 480 height 249
click at [583, 383] on input "Ordem de chegada Consumidos: 9 / 12 Horário: 07:00 Clínica: Labgene Medicina La…" at bounding box center [586, 379] width 11 height 15
radio input "true"
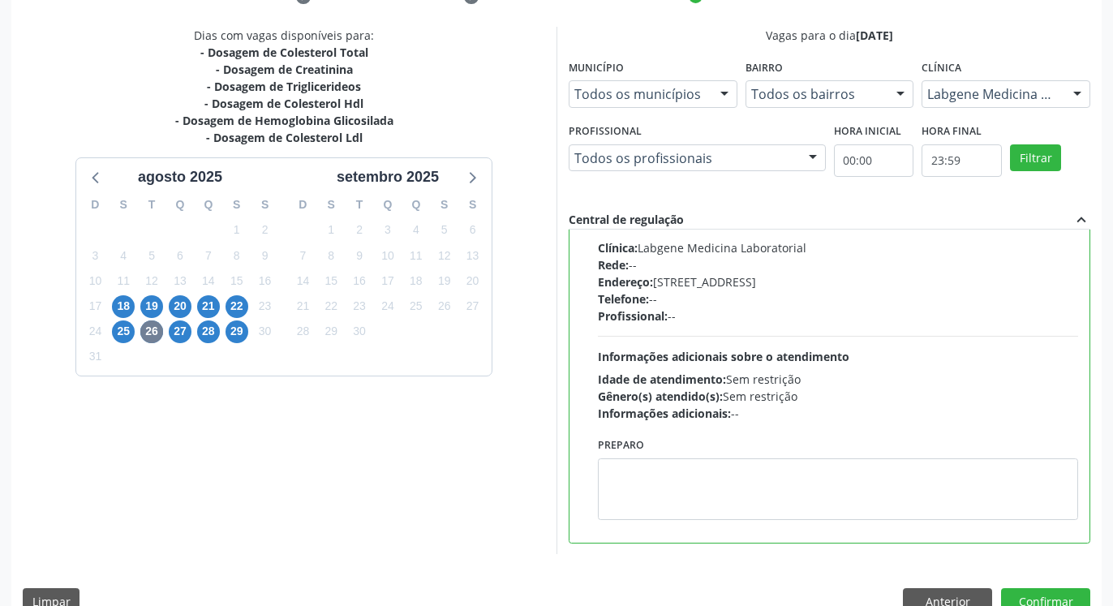
scroll to position [363, 0]
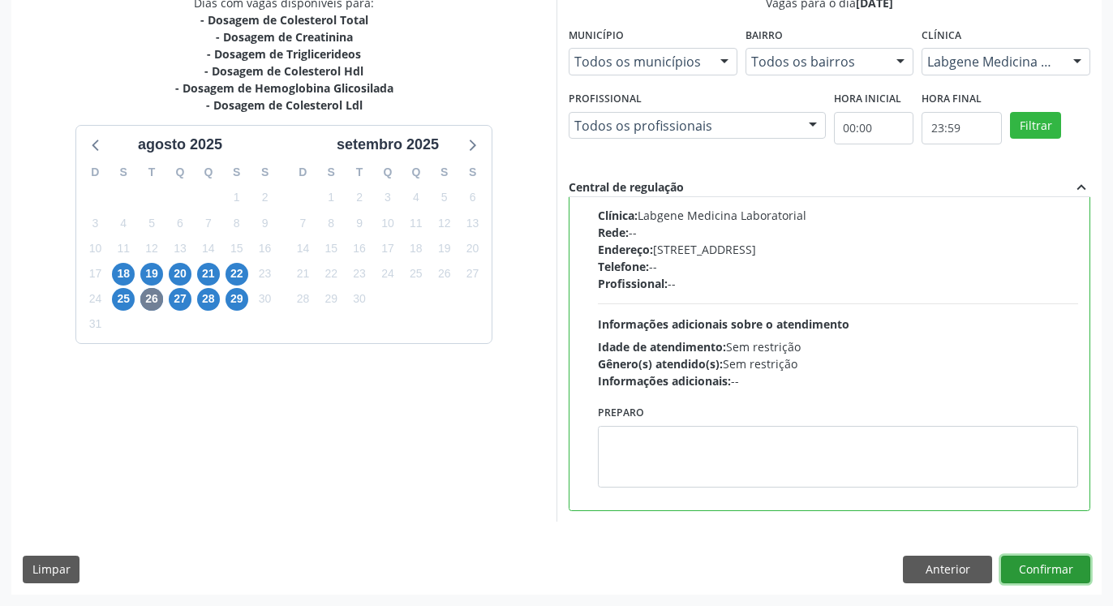
click at [1021, 567] on button "Confirmar" at bounding box center [1045, 570] width 89 height 28
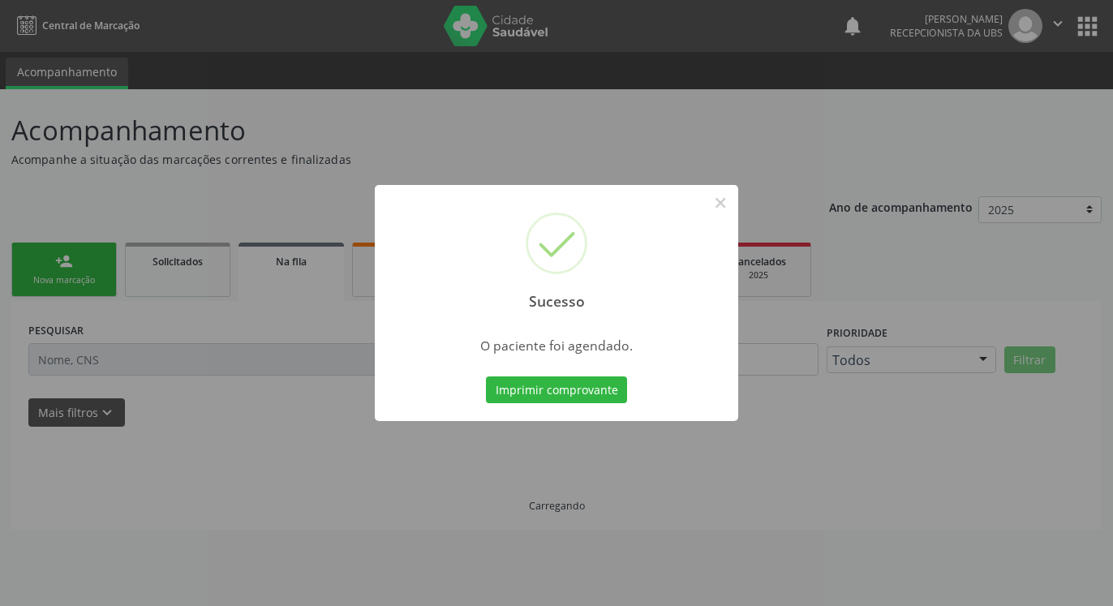
scroll to position [0, 0]
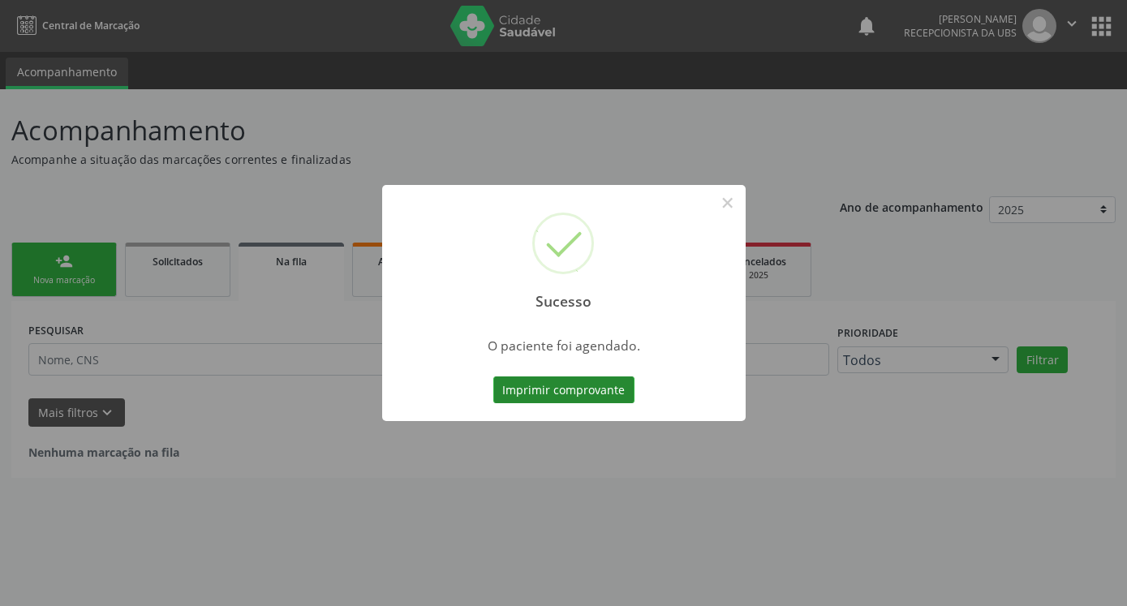
click at [513, 386] on button "Imprimir comprovante" at bounding box center [563, 390] width 141 height 28
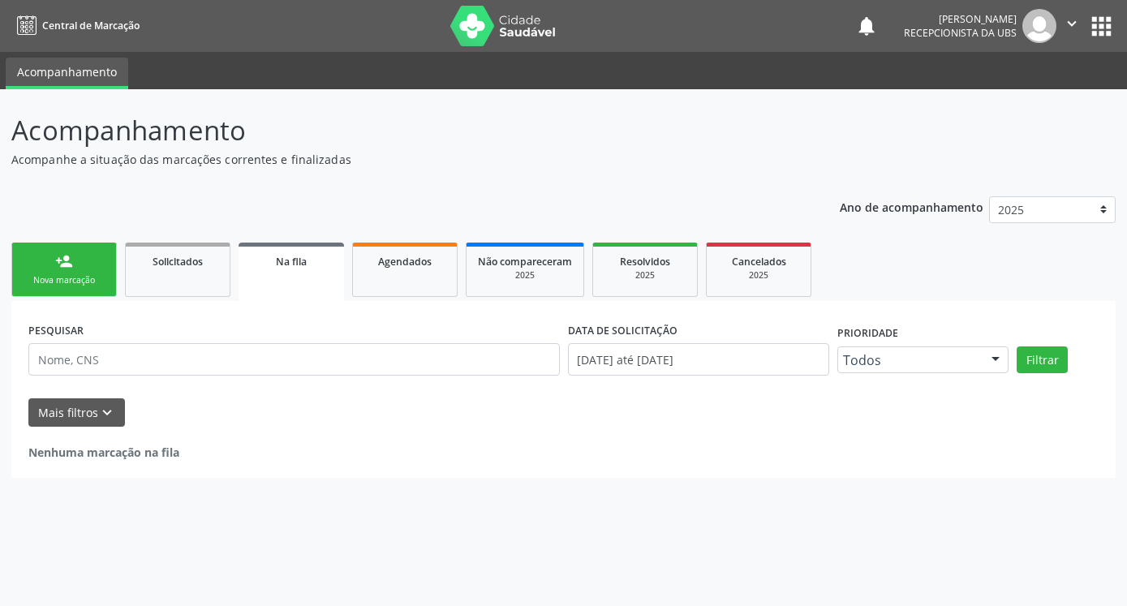
click at [51, 266] on link "person_add Nova marcação" at bounding box center [63, 270] width 105 height 54
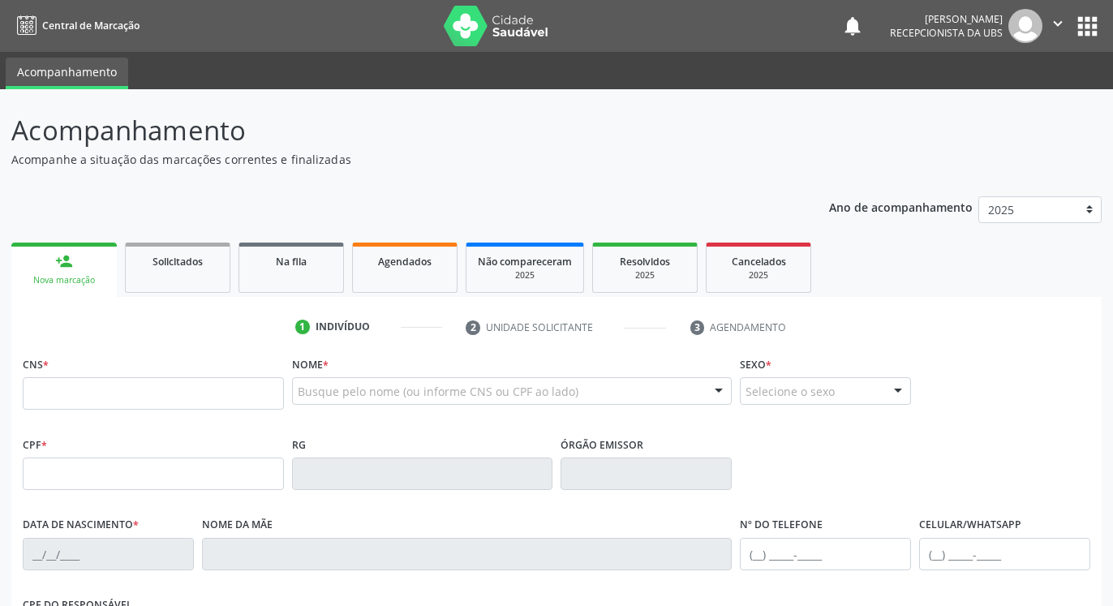
click at [52, 265] on link "person_add Nova marcação" at bounding box center [63, 270] width 105 height 54
click at [79, 391] on input "text" at bounding box center [153, 393] width 261 height 32
type input "702 6017 7550 6148"
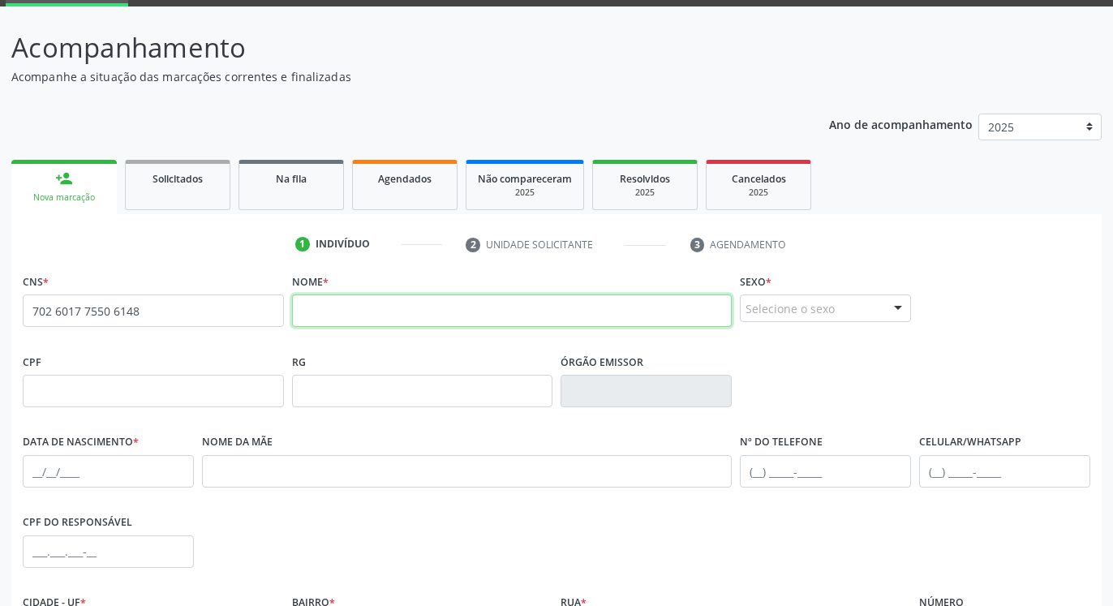
click at [357, 303] on input "text" at bounding box center [512, 310] width 441 height 32
type input "[PERSON_NAME]"
click at [770, 311] on div "Selecione o sexo" at bounding box center [825, 308] width 171 height 28
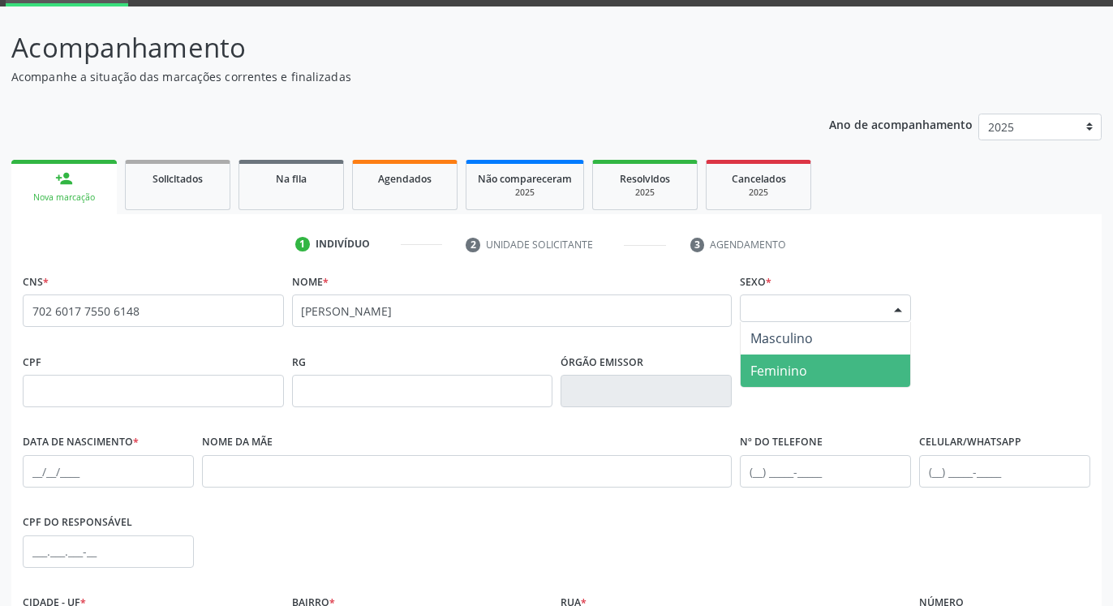
click at [770, 363] on span "Feminino" at bounding box center [778, 371] width 57 height 18
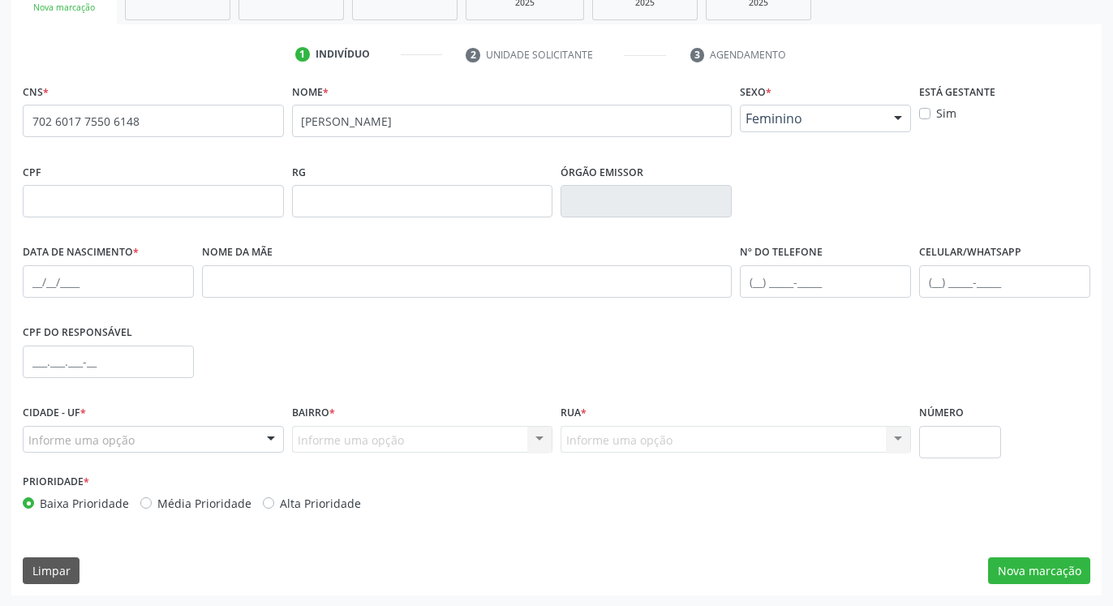
scroll to position [273, 0]
click at [793, 273] on input "text" at bounding box center [825, 280] width 171 height 32
type input "[PHONE_NUMBER]"
click at [193, 428] on div "Informe uma opção" at bounding box center [153, 439] width 261 height 28
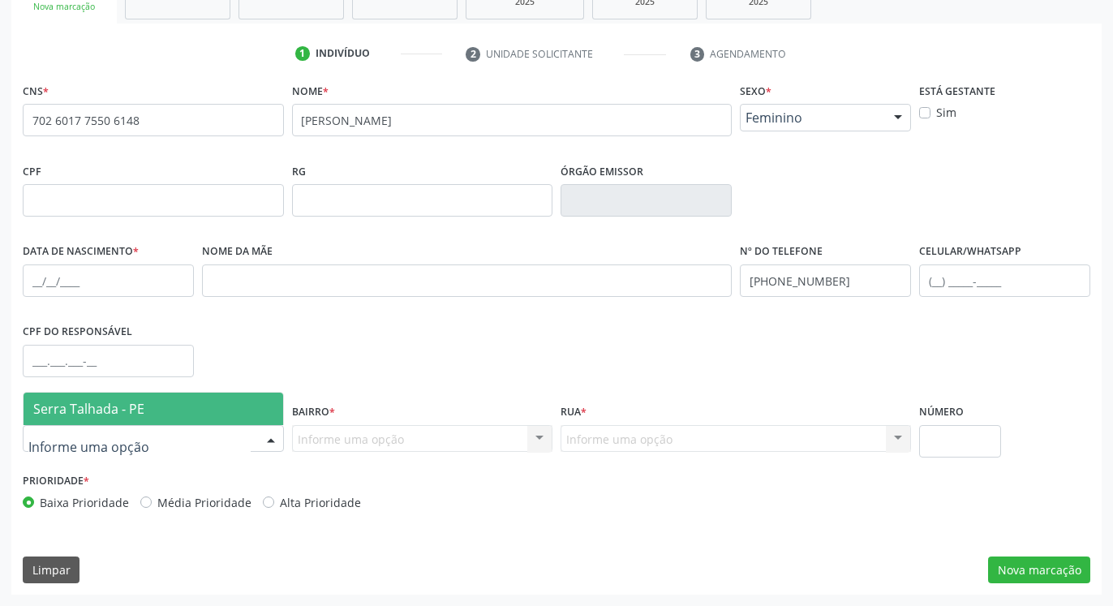
click at [191, 409] on span "Serra Talhada - PE" at bounding box center [154, 409] width 260 height 32
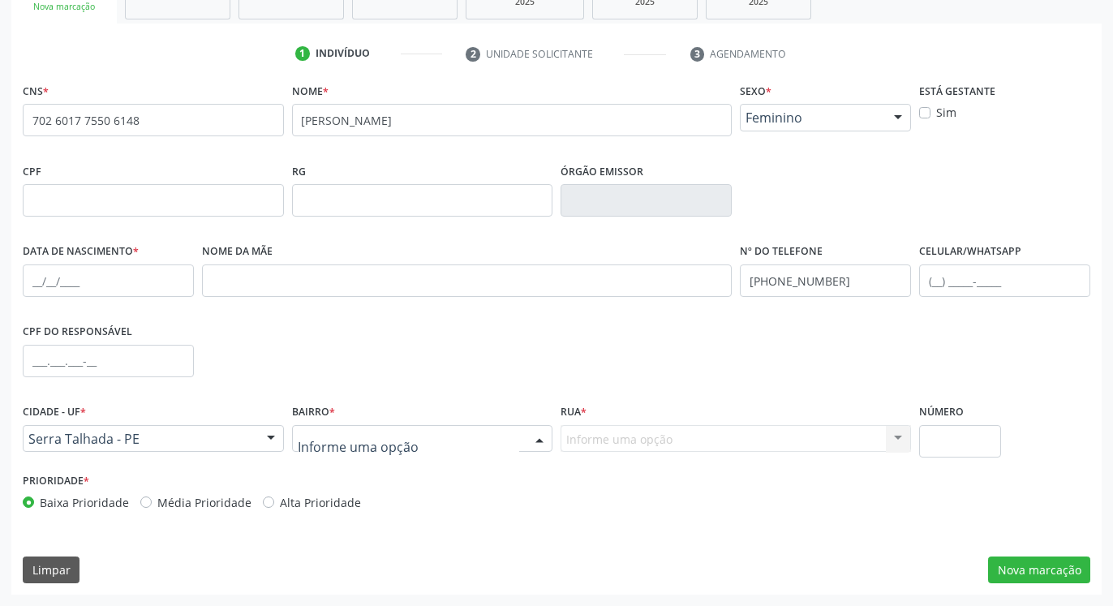
click at [414, 432] on div at bounding box center [422, 439] width 261 height 28
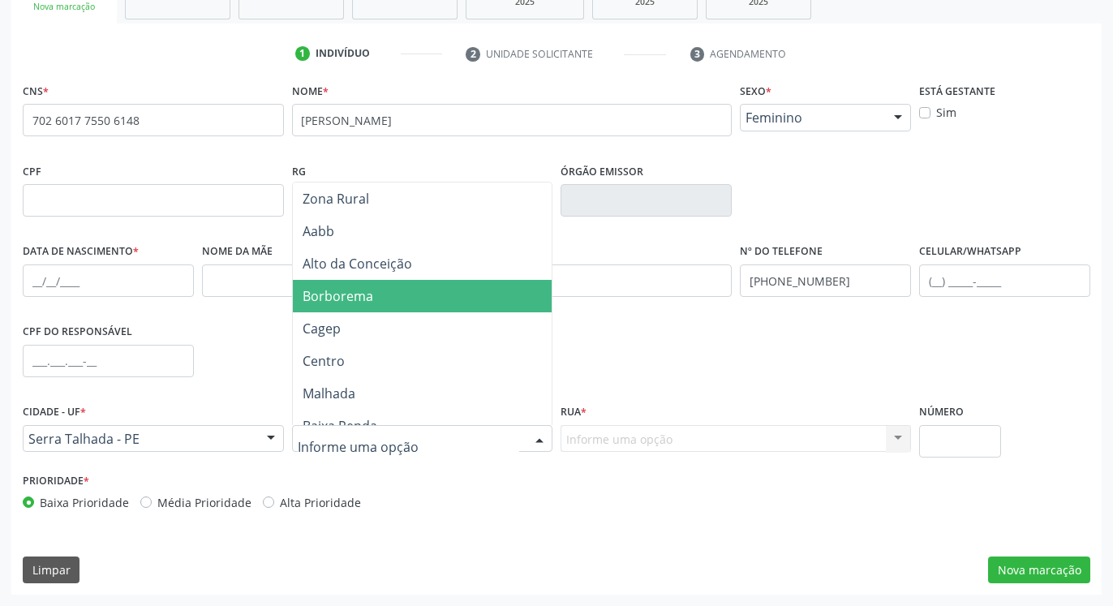
click at [380, 299] on span "Borborema" at bounding box center [423, 296] width 260 height 32
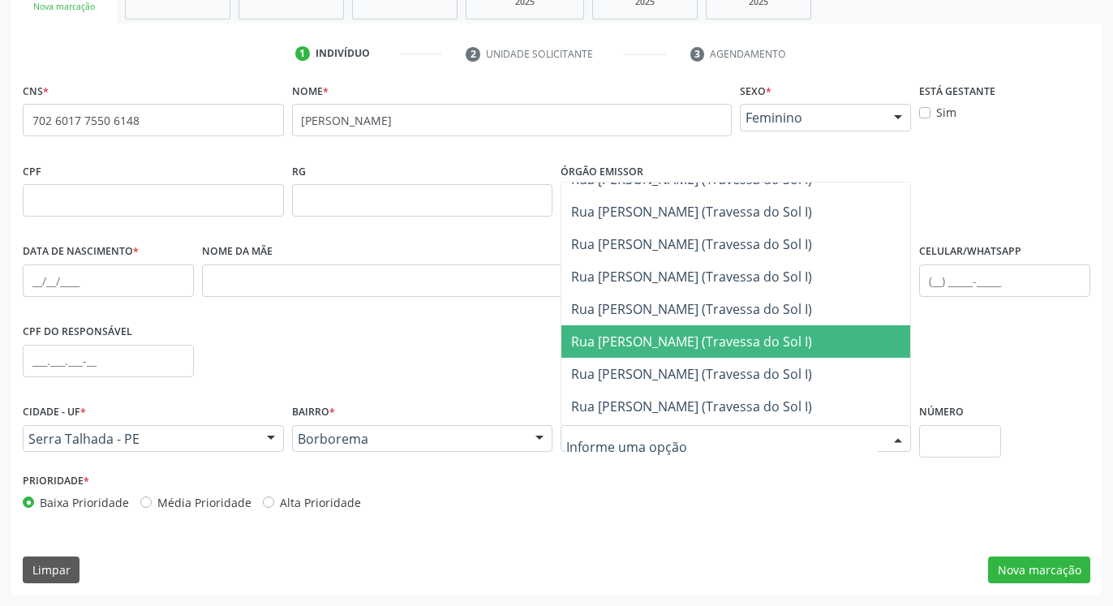
scroll to position [1499, 0]
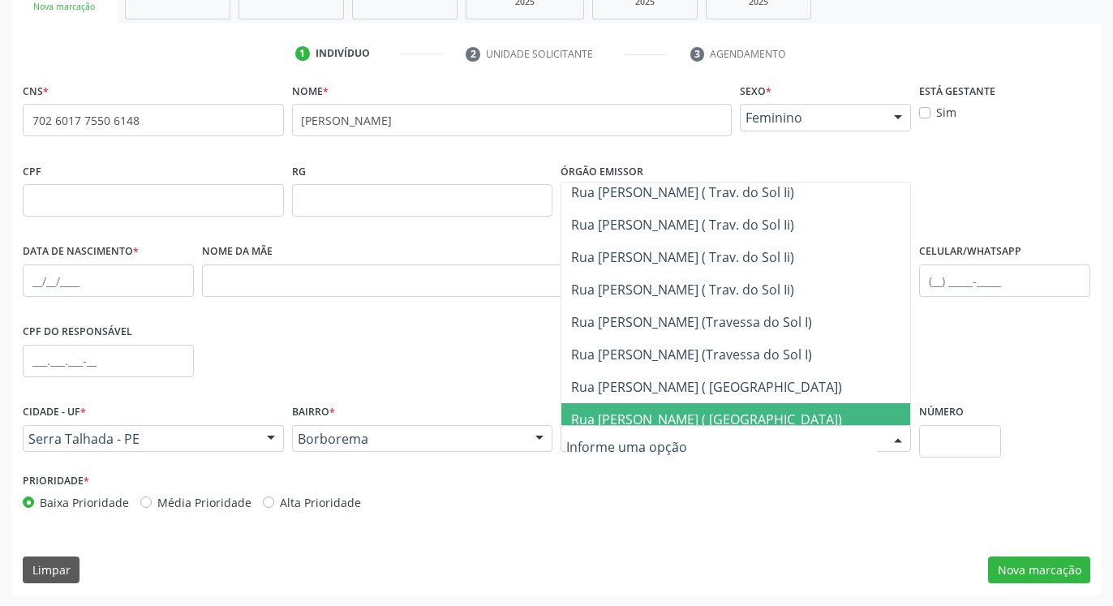
click at [679, 452] on input "text" at bounding box center [722, 447] width 312 height 32
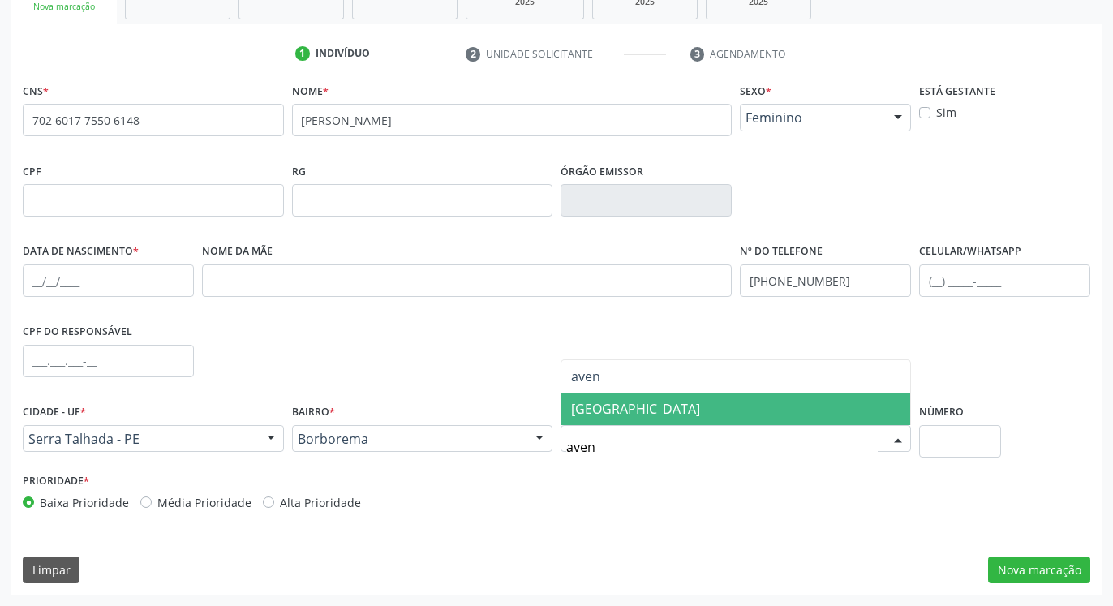
type input "aveni"
click at [678, 403] on span "[GEOGRAPHIC_DATA]" at bounding box center [735, 409] width 349 height 32
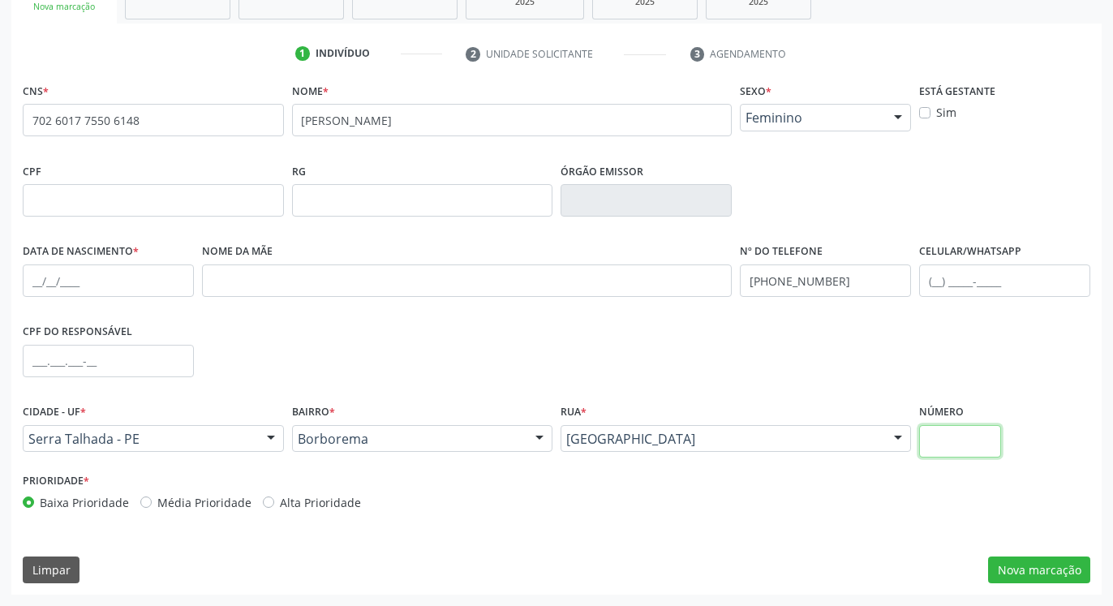
click at [953, 449] on input "text" at bounding box center [960, 441] width 82 height 32
type input "455"
click at [1008, 568] on button "Nova marcação" at bounding box center [1039, 571] width 102 height 28
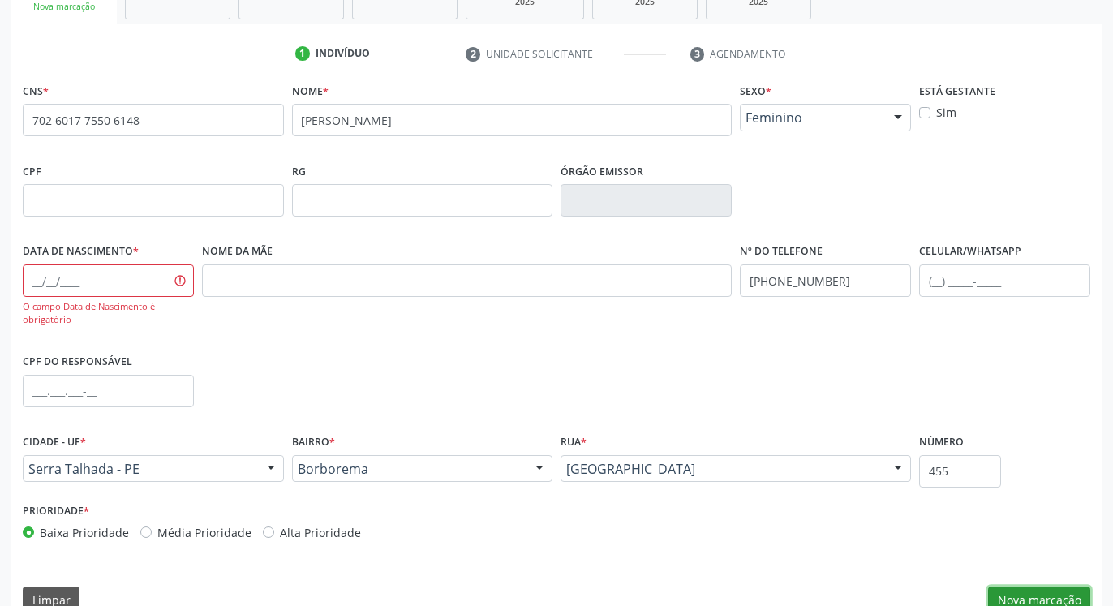
scroll to position [303, 0]
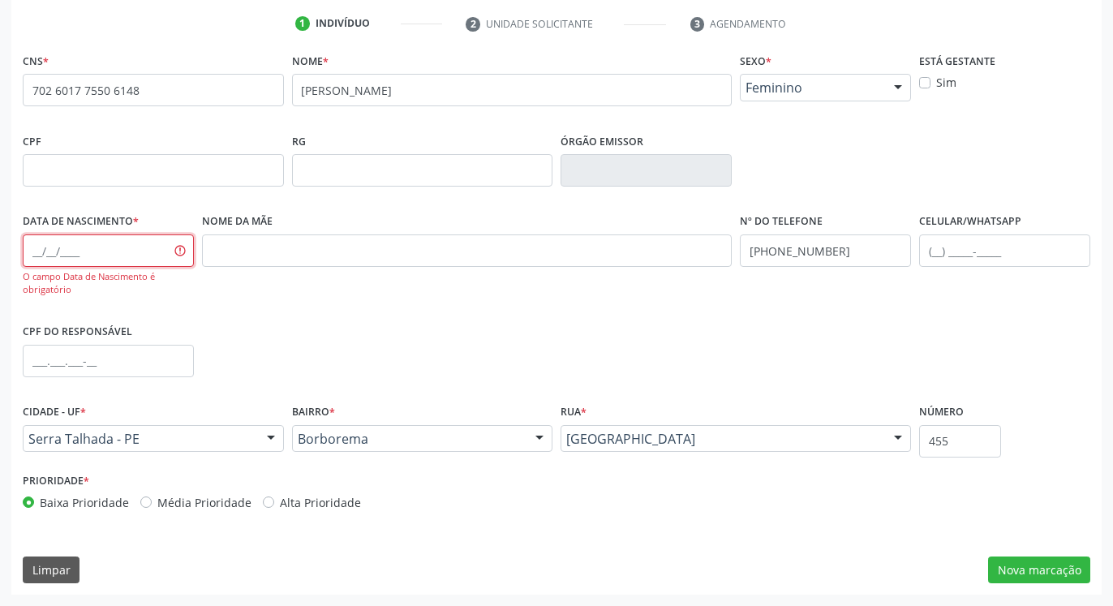
click at [111, 252] on input "text" at bounding box center [108, 250] width 171 height 32
type input "[DATE]"
click at [1047, 561] on button "Nova marcação" at bounding box center [1039, 571] width 102 height 28
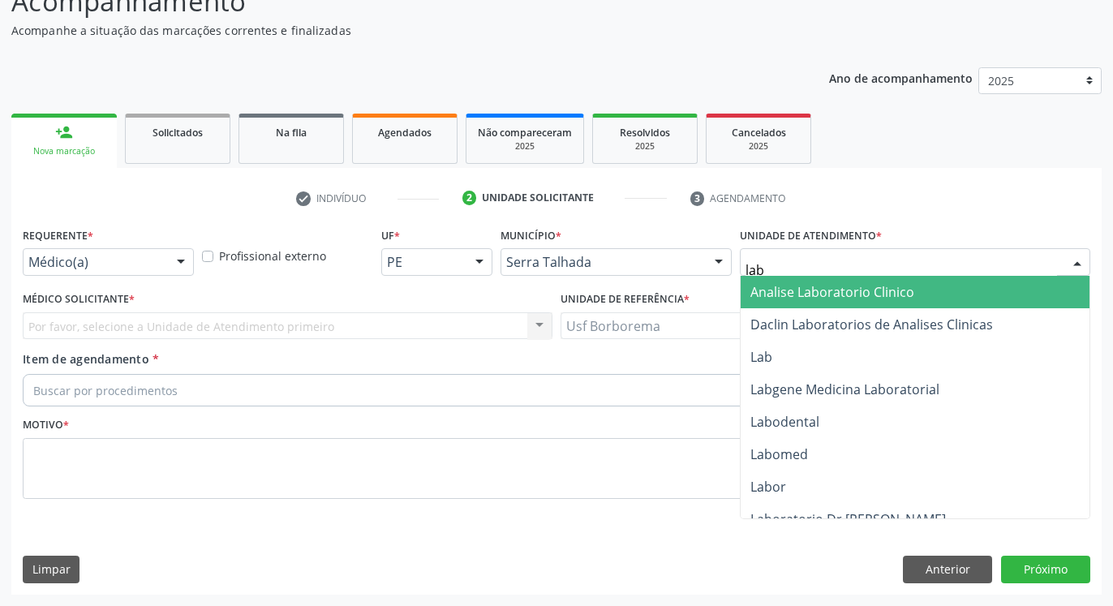
type input "labg"
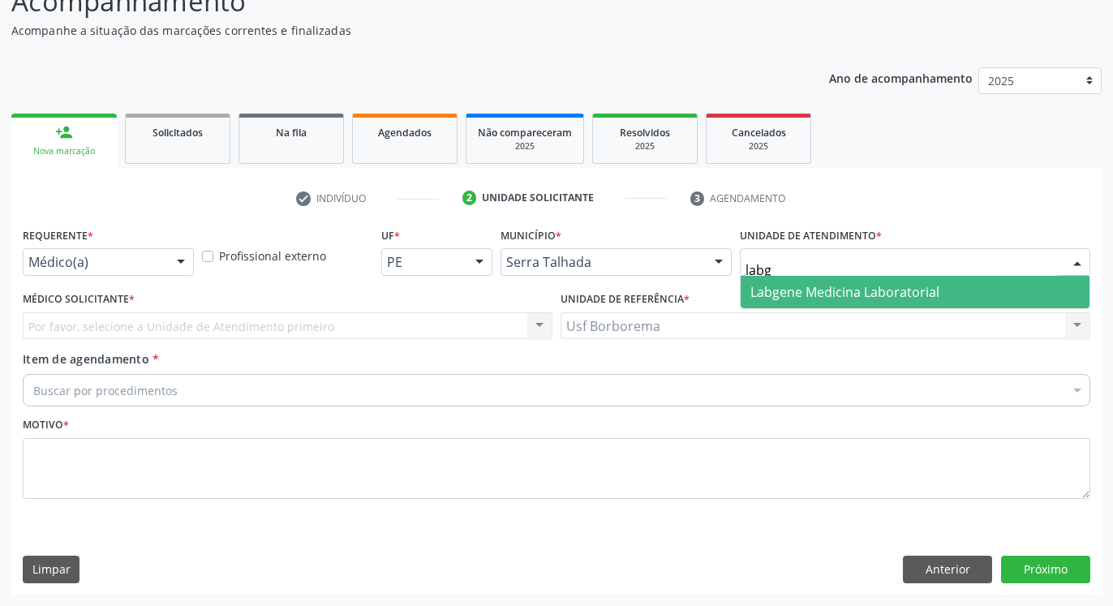
click at [825, 277] on span "Labgene Medicina Laboratorial" at bounding box center [915, 292] width 349 height 32
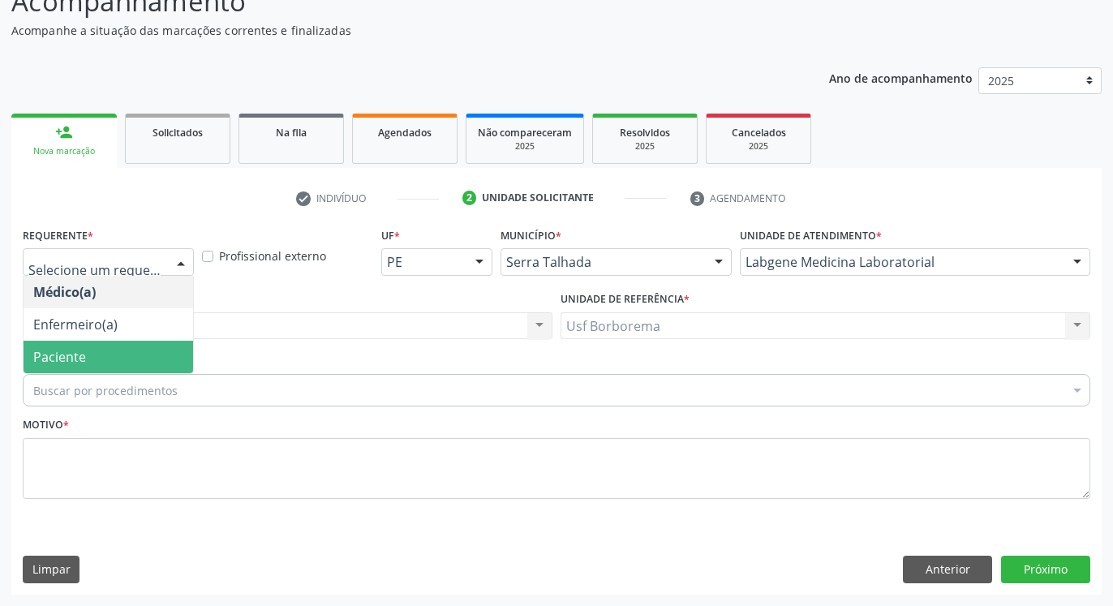
click at [128, 355] on span "Paciente" at bounding box center [109, 357] width 170 height 32
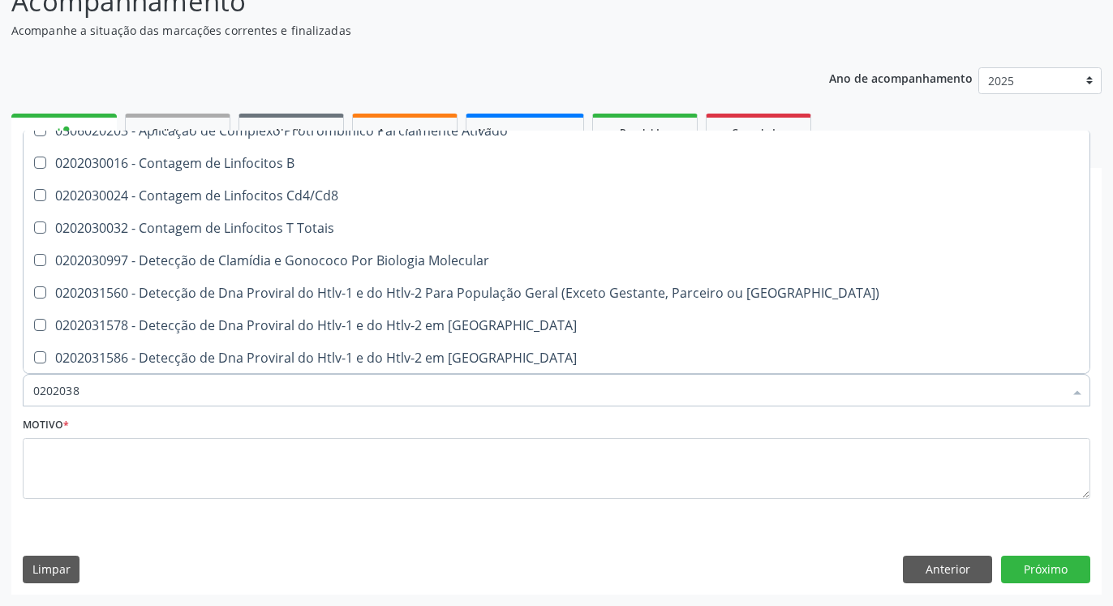
scroll to position [0, 0]
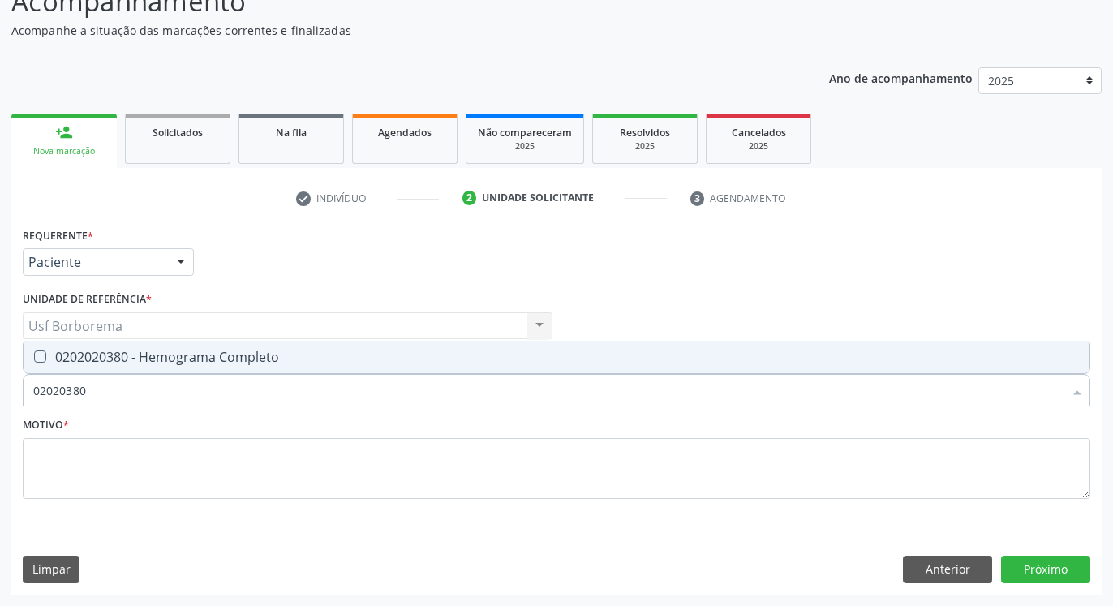
type input "02020380"
click at [183, 341] on div "Requerente * Paciente Médico(a) Enfermeiro(a) Paciente Nenhum resultado encontr…" at bounding box center [557, 372] width 1068 height 299
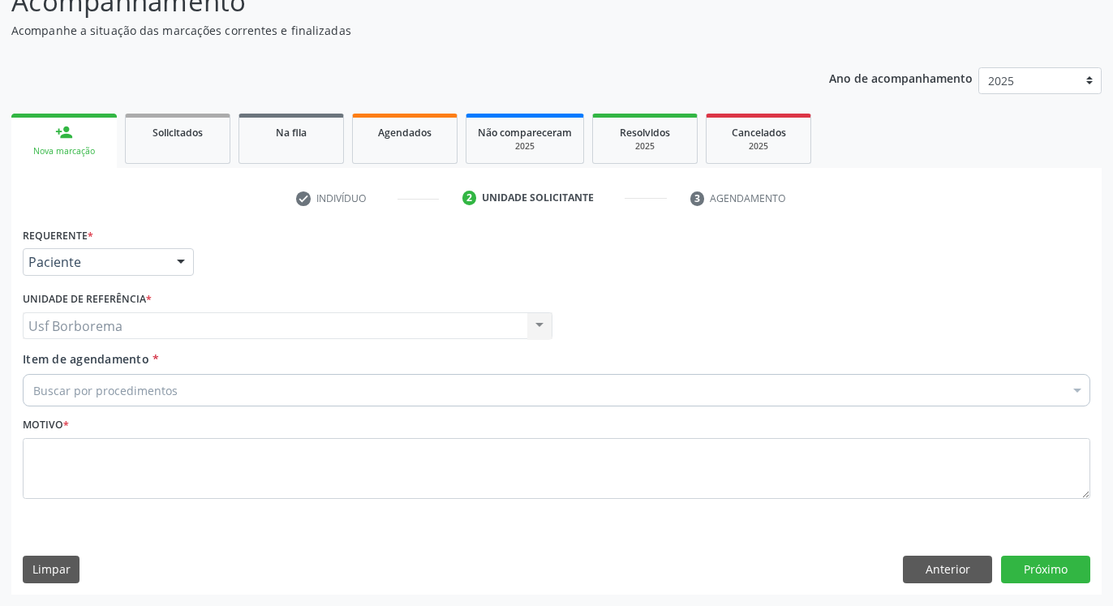
click at [183, 358] on span "0406010013 - Abertura de Comunicação Inter-Atrial" at bounding box center [665, 344] width 1283 height 32
click at [181, 403] on div "0406010013 - Abertura de Comunicação Inter-Atrial" at bounding box center [557, 390] width 1068 height 32
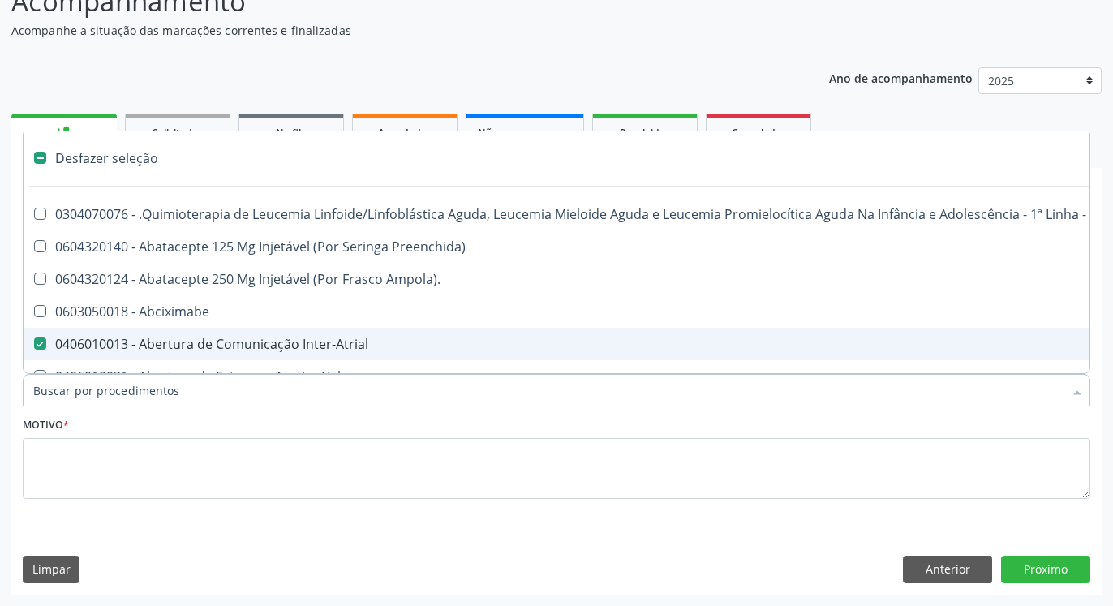
click at [175, 340] on div "0406010013 - Abertura de Comunicação Inter-Atrial" at bounding box center [664, 343] width 1263 height 13
checkbox Inter-Atrial "false"
click at [182, 393] on input "Item de agendamento *" at bounding box center [548, 390] width 1030 height 32
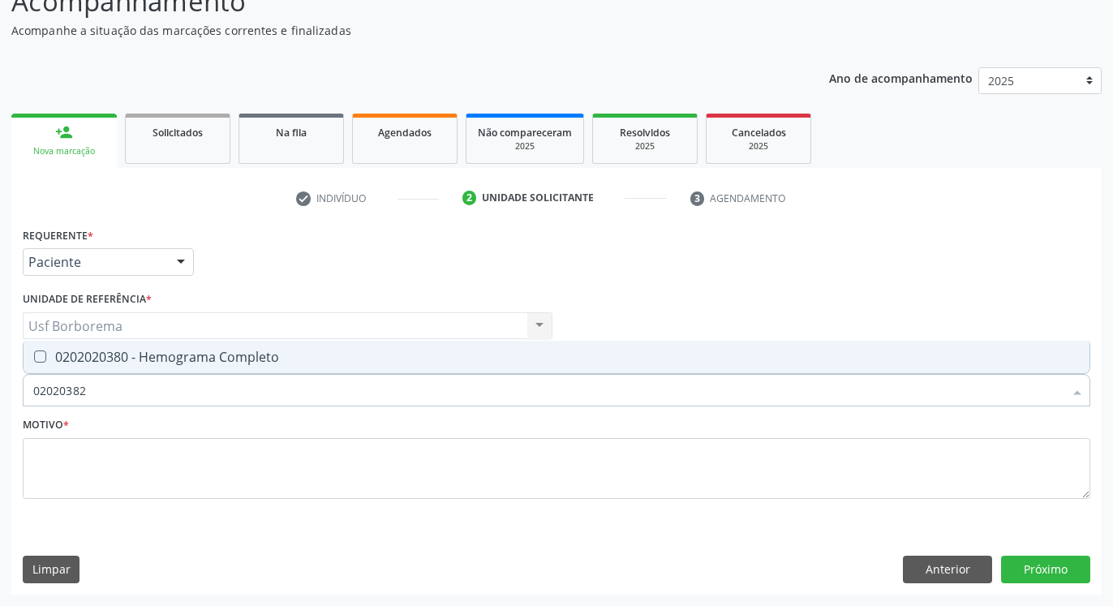
type input "0202038"
click at [186, 363] on div "0202020380 - Hemograma Completo" at bounding box center [556, 356] width 1047 height 13
checkbox Completo "true"
click at [183, 374] on div "Desfazer seleção 0202020380 - Hemograma Completo Nenhum resultado encontrado pa…" at bounding box center [557, 357] width 1068 height 33
type input "020203"
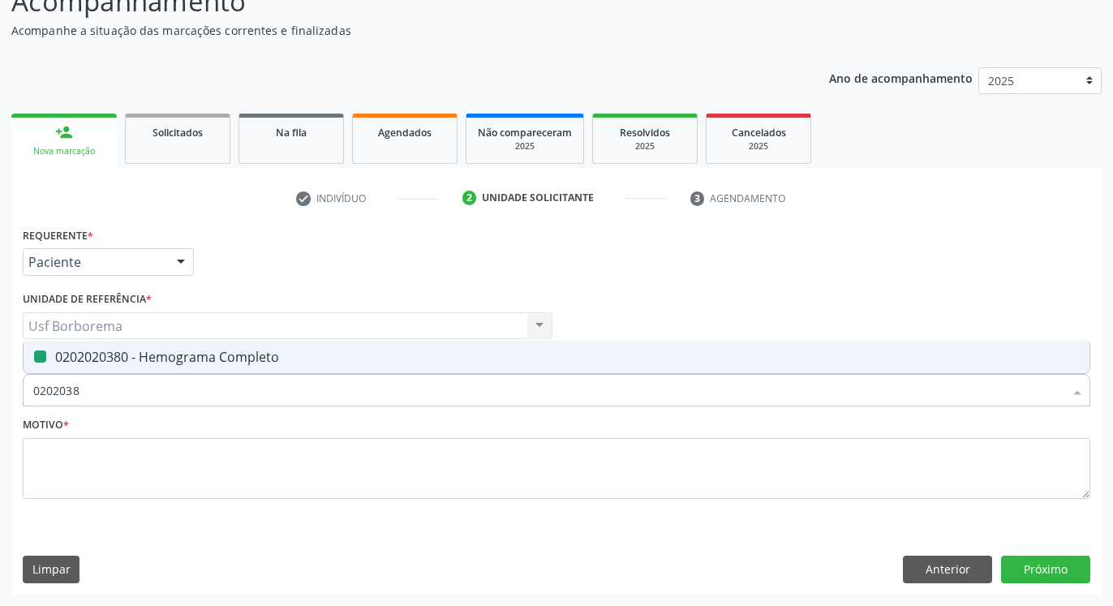
checkbox Completo "false"
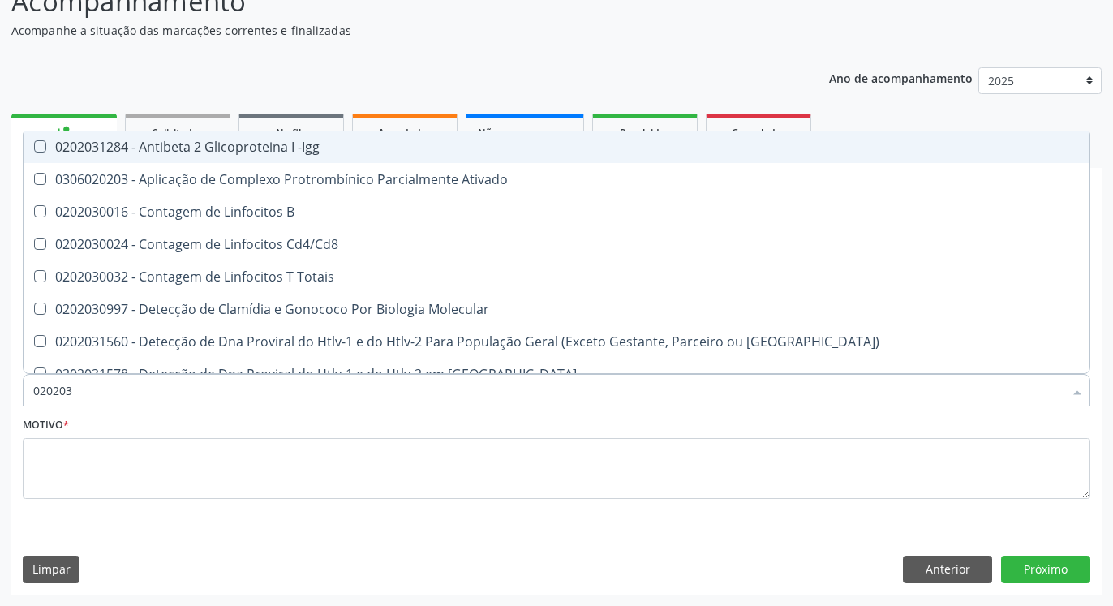
type input "02020"
checkbox Completo "false"
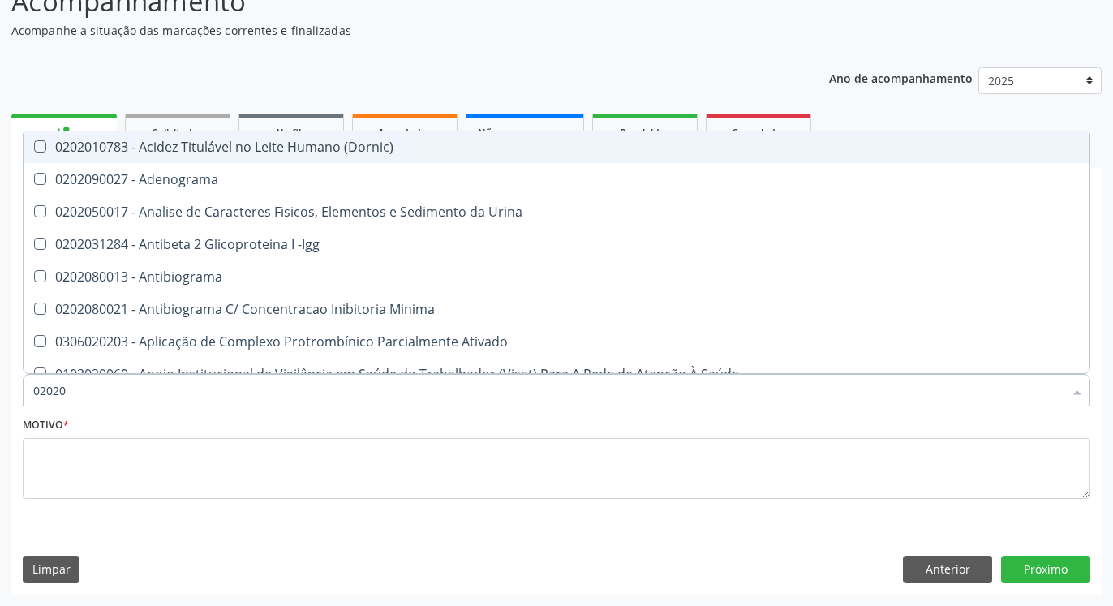
type input "020202"
checkbox Molecular "true"
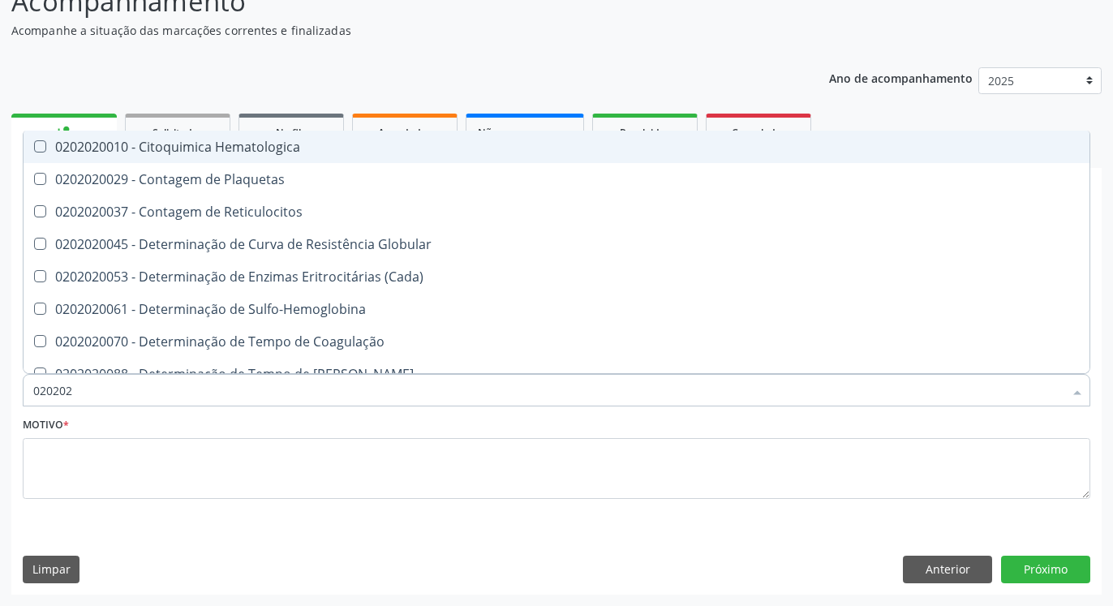
type input "0202020"
checkbox Hematocrito "true"
checkbox Completo "false"
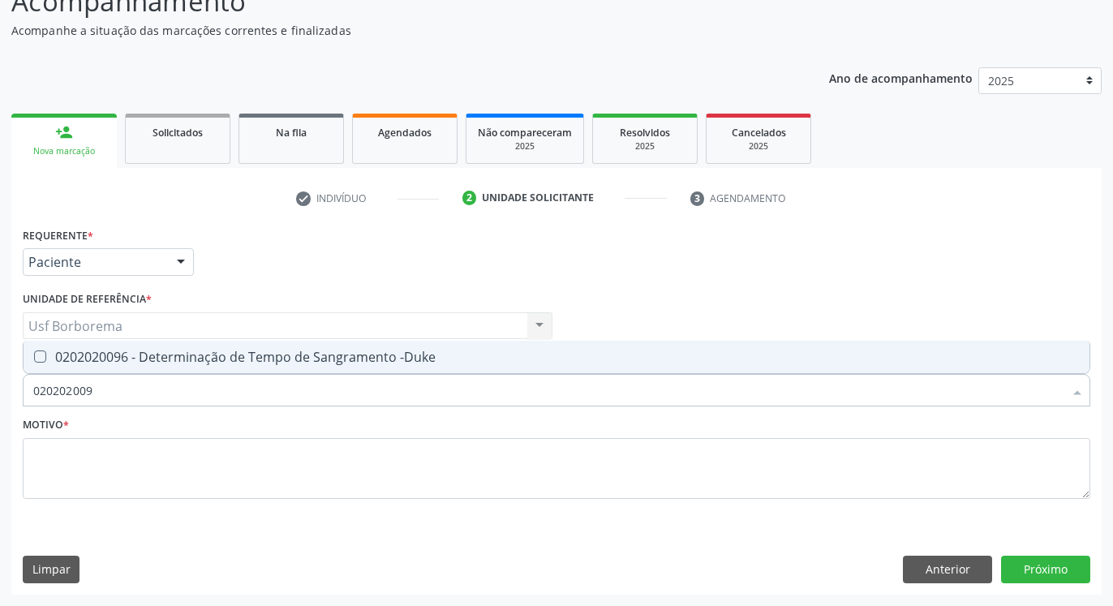
type input "0202020096"
click at [186, 351] on div "0202020096 - Determinação de Tempo de Sangramento -Duke" at bounding box center [556, 356] width 1047 height 13
checkbox -Duke "true"
click at [167, 393] on input "0202020096" at bounding box center [548, 390] width 1030 height 32
type input "02020200"
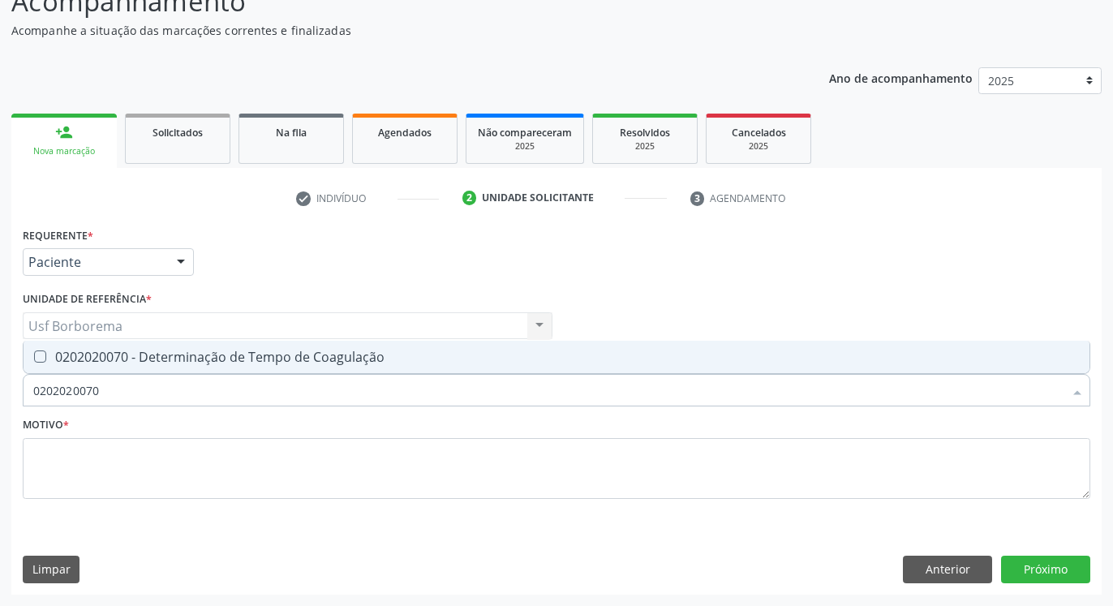
click at [165, 362] on div "0202020070 - Determinação de Tempo de Coagulação" at bounding box center [556, 356] width 1047 height 13
click at [163, 380] on input "0202020070" at bounding box center [548, 390] width 1030 height 32
click at [171, 353] on div "0202020142 - Determinação de Tempo e Atividade da Protrombina (Tap)" at bounding box center [556, 356] width 1047 height 13
click at [171, 386] on input "02020142" at bounding box center [548, 390] width 1030 height 32
click at [174, 363] on div "0202010295 - Dosagem de Colesterol Total" at bounding box center [556, 356] width 1047 height 13
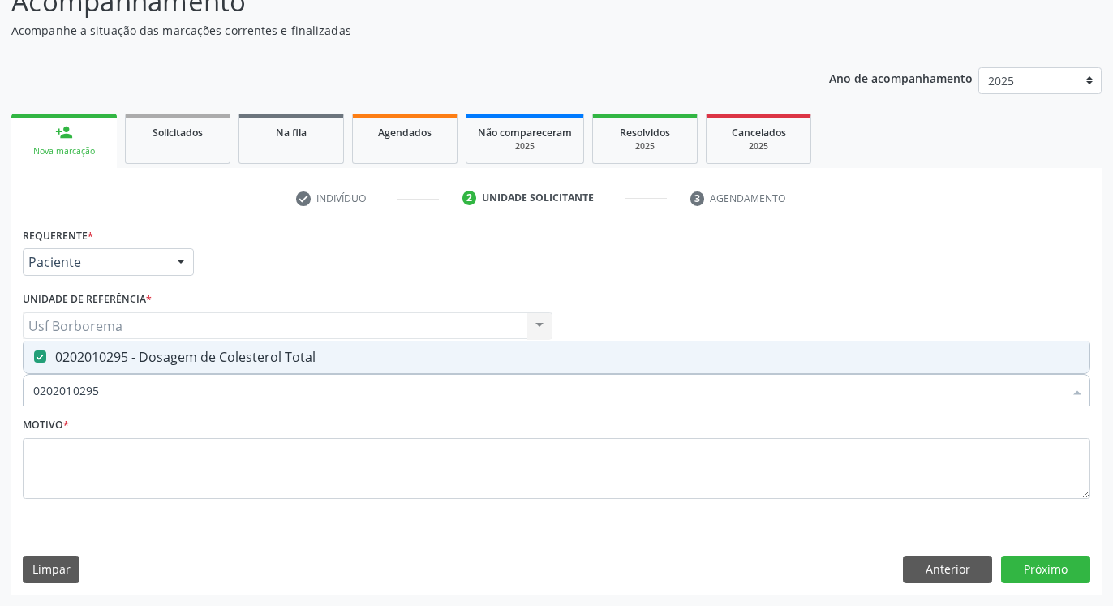
click at [174, 386] on input "0202010295" at bounding box center [548, 390] width 1030 height 32
click at [171, 359] on div "0202010287 - Dosagem de Colesterol Ldl" at bounding box center [556, 356] width 1047 height 13
click at [171, 387] on input "0202010287" at bounding box center [548, 390] width 1030 height 32
click at [198, 345] on span "0202010503 - Dosagem de Hemoglobina Glicosilada" at bounding box center [557, 357] width 1066 height 32
click at [194, 392] on input "0202010503" at bounding box center [548, 390] width 1030 height 32
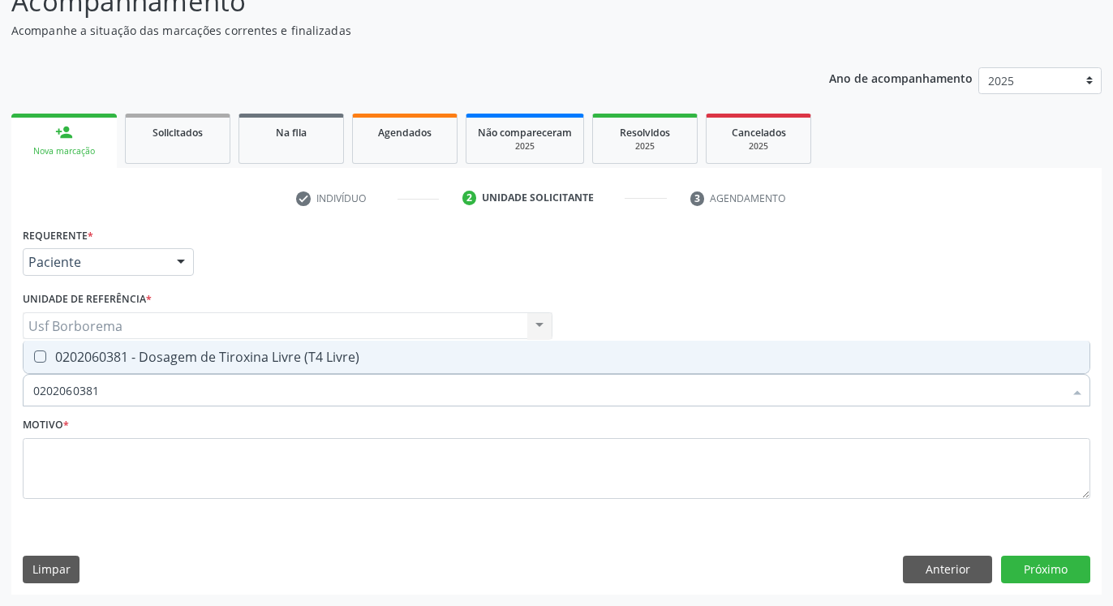
click at [355, 350] on div "0202060381 - Dosagem de Tiroxina Livre (T4 Livre)" at bounding box center [556, 356] width 1047 height 13
click at [351, 383] on input "0202060381" at bounding box center [548, 390] width 1030 height 32
click at [333, 350] on div "0202060390 - Dosagem de Triiodotironina ([MEDICAL_DATA])" at bounding box center [556, 356] width 1047 height 13
click at [329, 380] on input "0202060390" at bounding box center [548, 390] width 1030 height 32
click at [358, 354] on div "0202050017 - Analise de Caracteres Fisicos, Elementos e Sedimento da Urina" at bounding box center [556, 356] width 1047 height 13
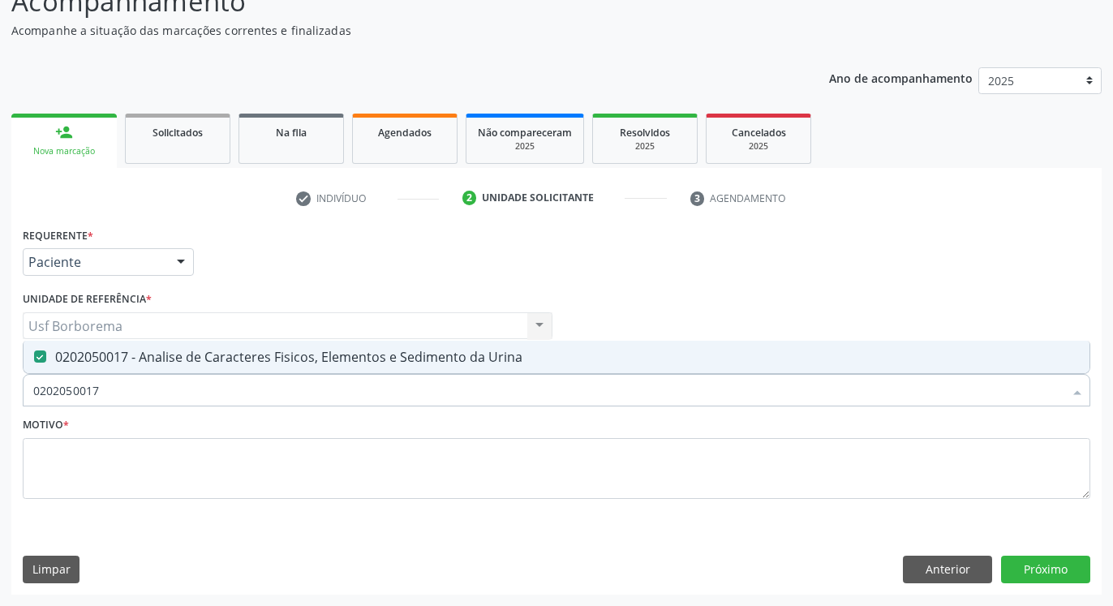
click at [356, 393] on input "0202050017" at bounding box center [548, 390] width 1030 height 32
click at [331, 359] on div "0202060250 - Dosagem de Hormonio Tireoestimulante (Tsh)" at bounding box center [556, 356] width 1047 height 13
click at [325, 387] on input "0202060250" at bounding box center [548, 390] width 1030 height 32
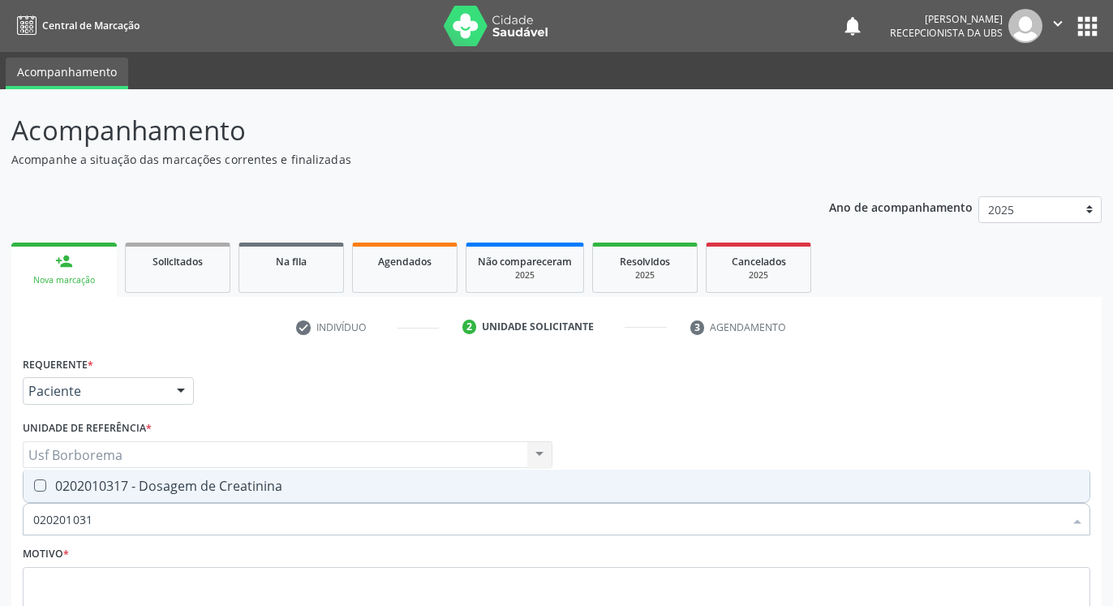
scroll to position [129, 0]
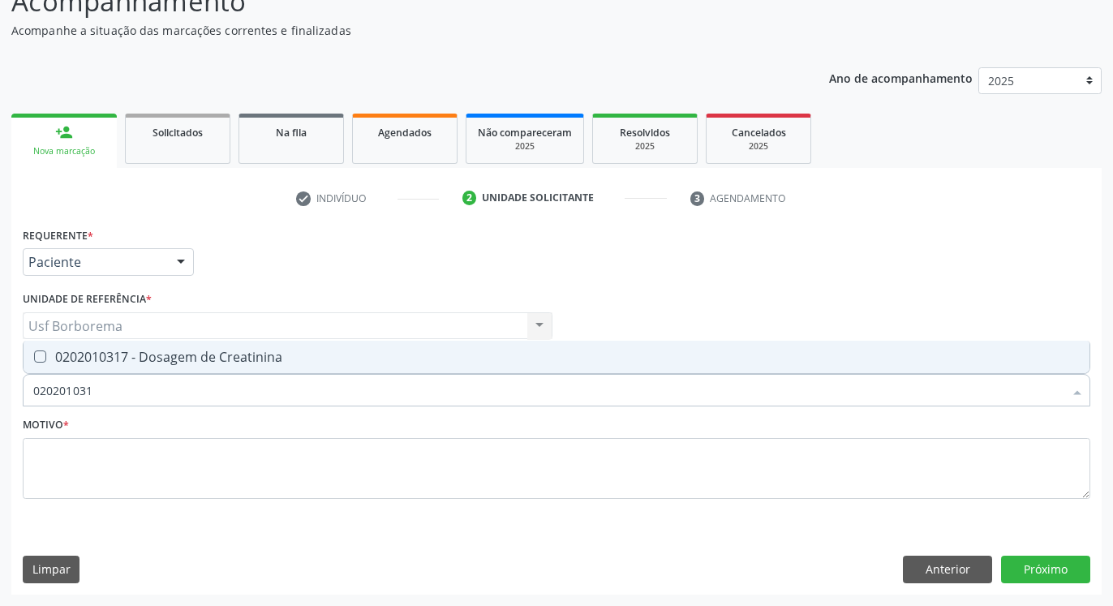
type input "0202010317"
click at [335, 362] on div "0202010317 - Dosagem de Creatinina" at bounding box center [556, 356] width 1047 height 13
checkbox Creatinina "true"
click at [335, 386] on input "0202010317" at bounding box center [548, 390] width 1030 height 32
type input "02020103"
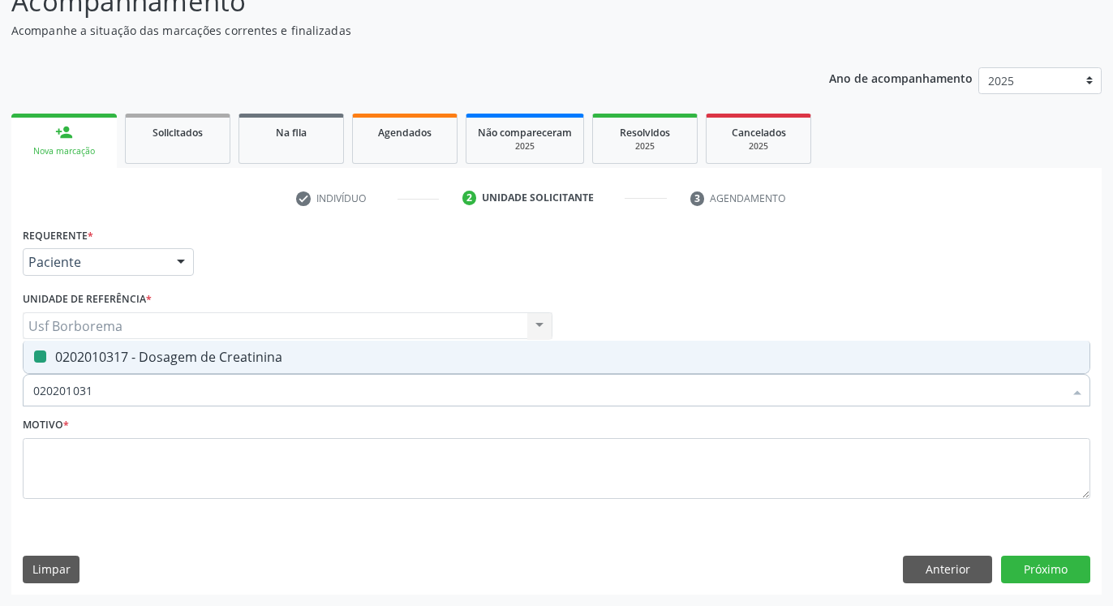
checkbox Creatinina "false"
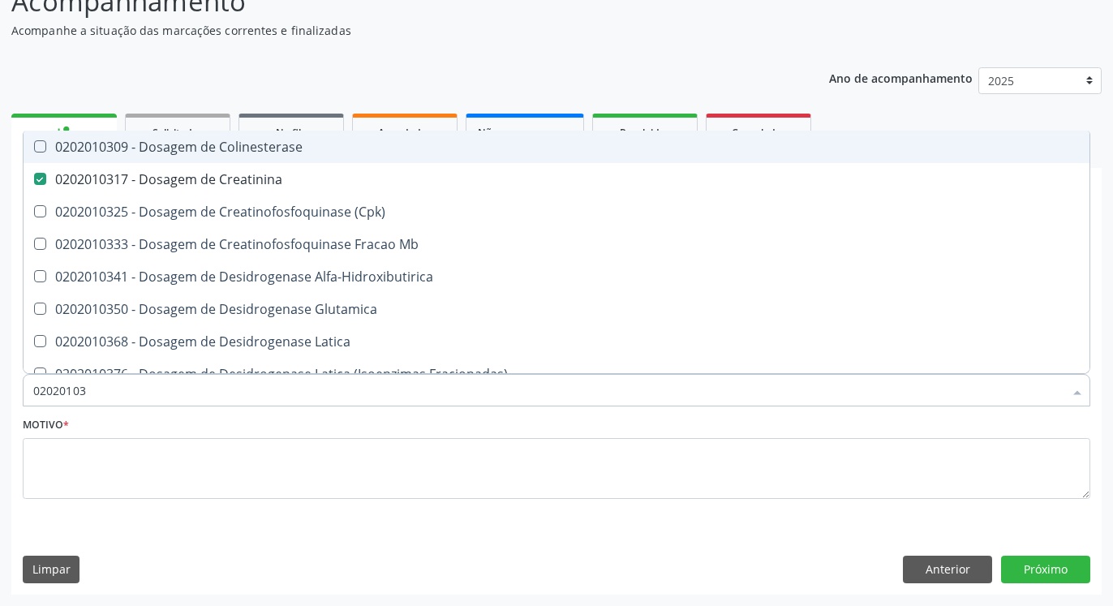
type input "0202010"
checkbox Creatinina "false"
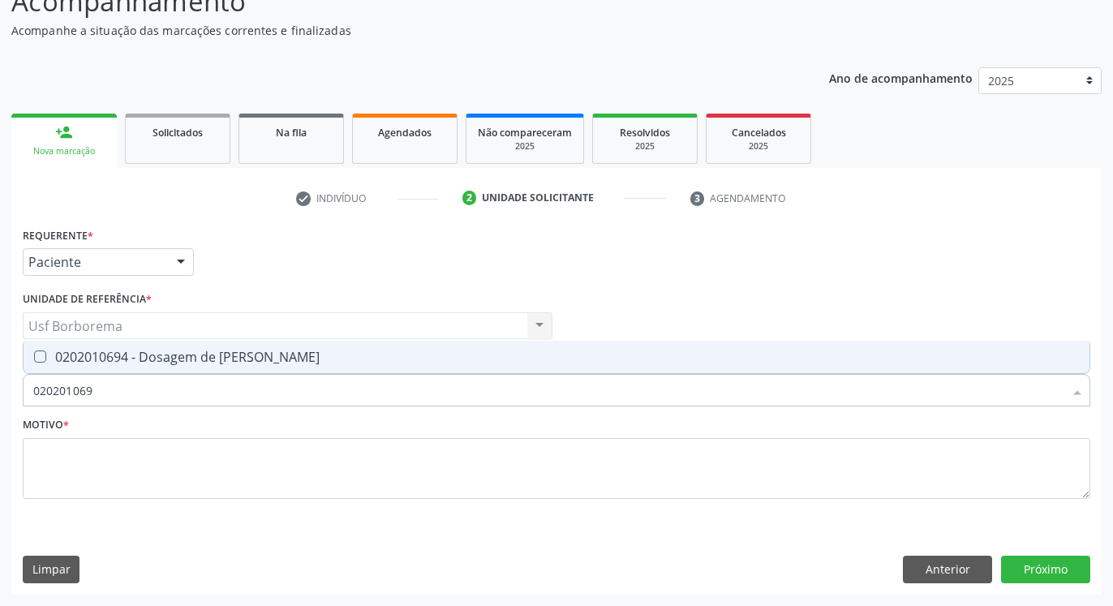
type input "0202010694"
click at [337, 357] on div "0202010694 - Dosagem de [PERSON_NAME]" at bounding box center [556, 356] width 1047 height 13
checkbox Ureia "true"
click at [327, 394] on input "0202010694" at bounding box center [548, 390] width 1030 height 32
type input "02020106"
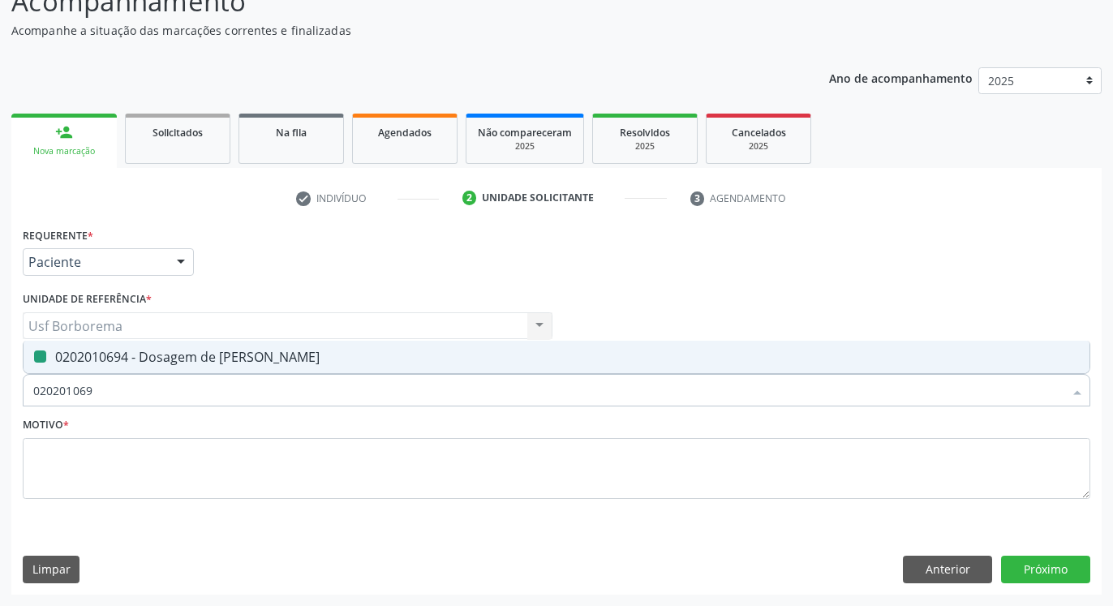
checkbox Ureia "false"
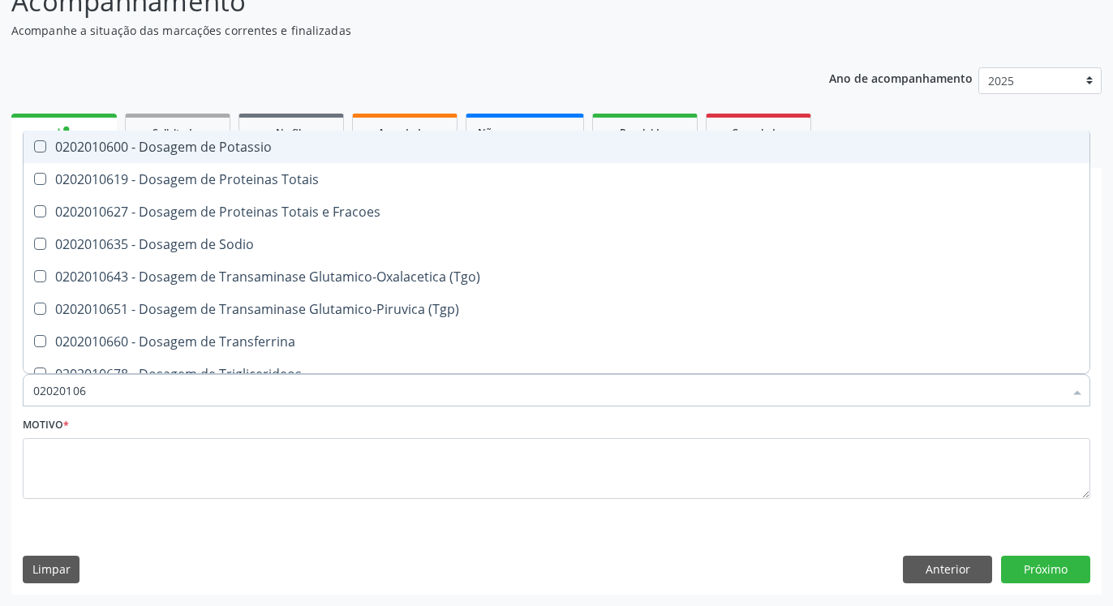
type input "0202010"
checkbox Ureia "false"
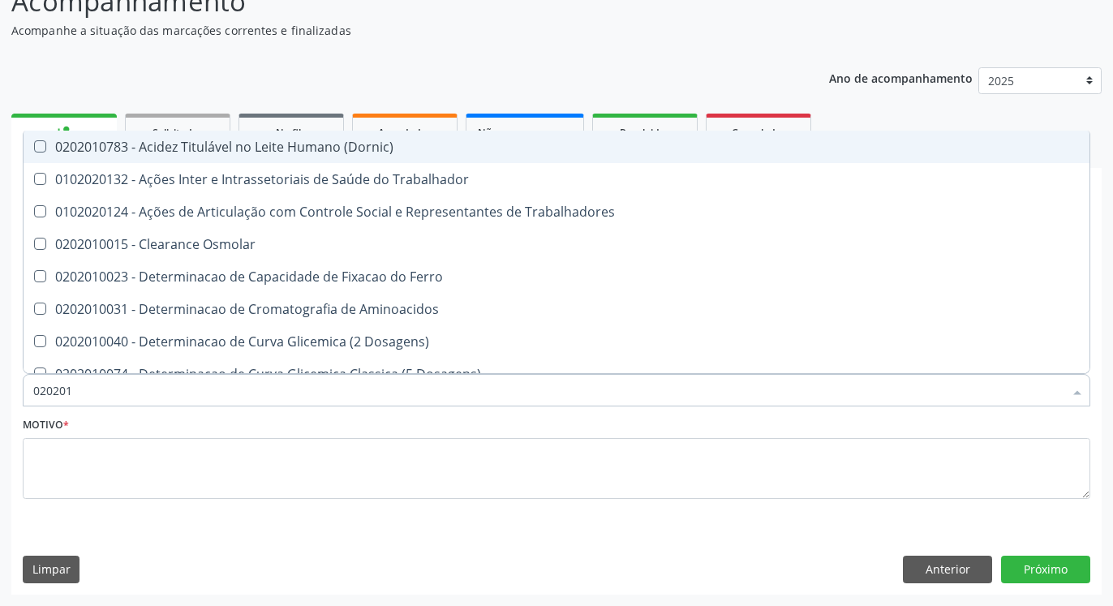
type input "02020"
checkbox Trabalhadores "true"
checkbox \(Tap\) "false"
checkbox Ldl "false"
checkbox Total "false"
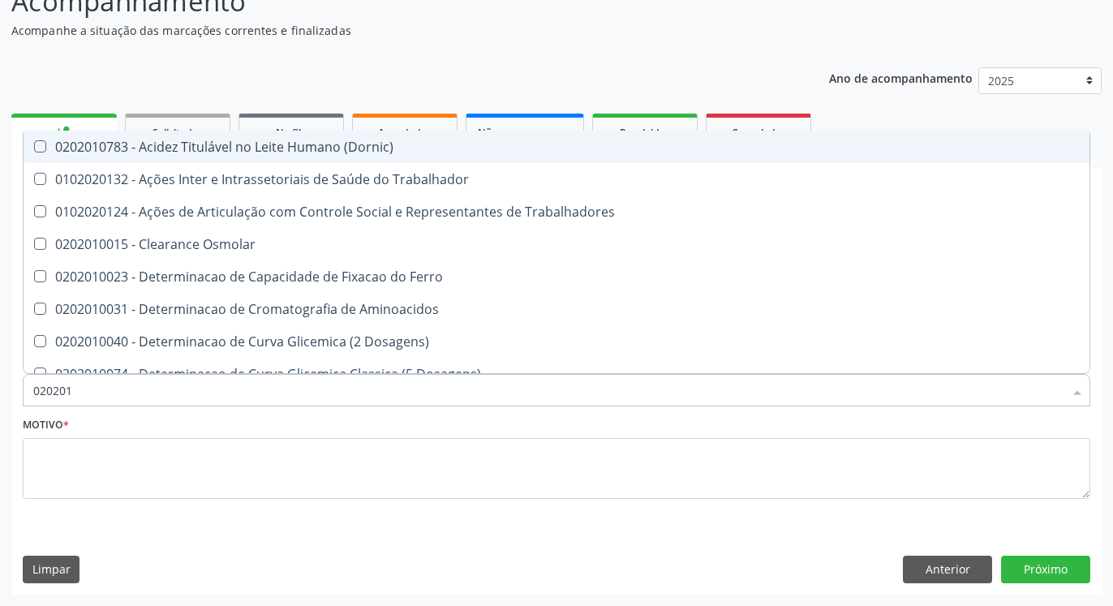
checkbox Creatinina "false"
checkbox Isomerase-Fosfohexose "true"
checkbox Muco-Proteinas "true"
checkbox Ureia "false"
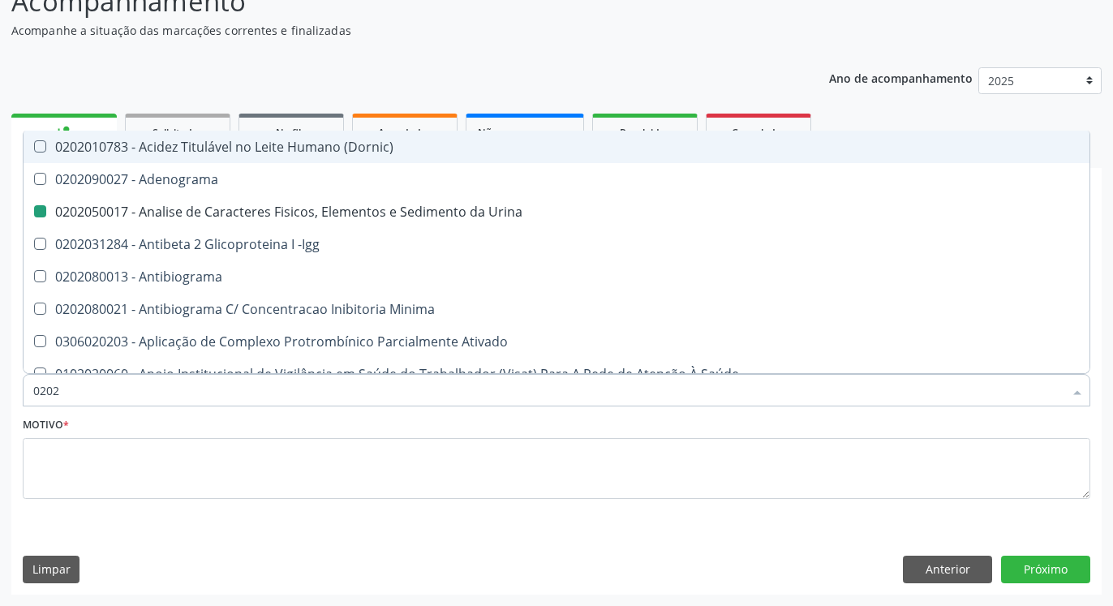
type input "020"
checkbox Urina "false"
checkbox Liquor "true"
checkbox Coagulação "false"
checkbox -Duke "false"
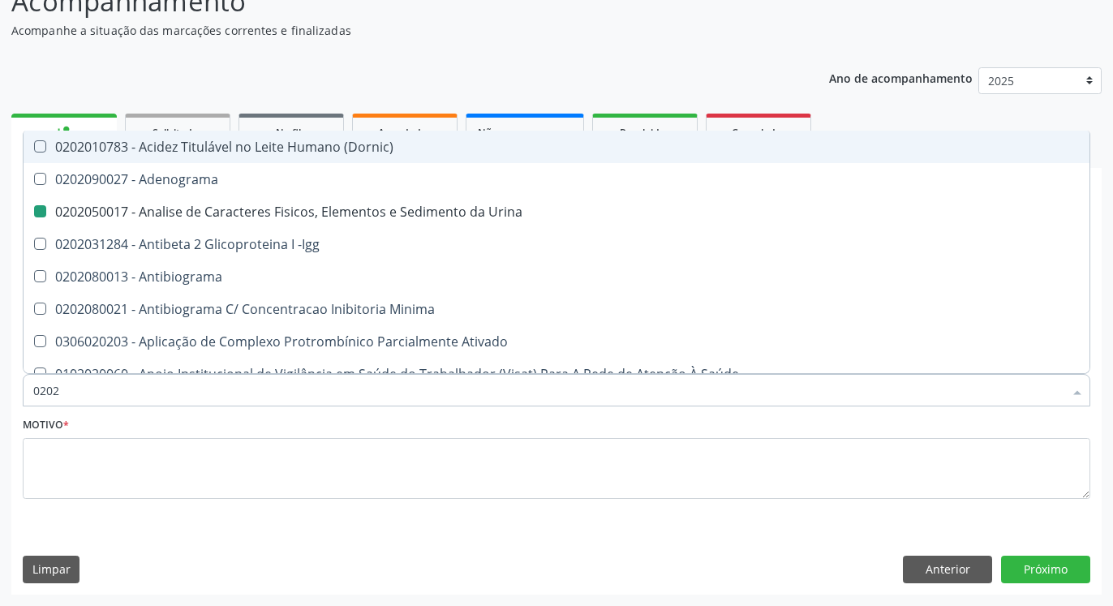
checkbox \(Tap\) "false"
checkbox 17-Alfa-Hidroxiprogesterona "false"
checkbox 17-Hidroxicorticosteroides "false"
checkbox Ascorbico "false"
checkbox Ldl "false"
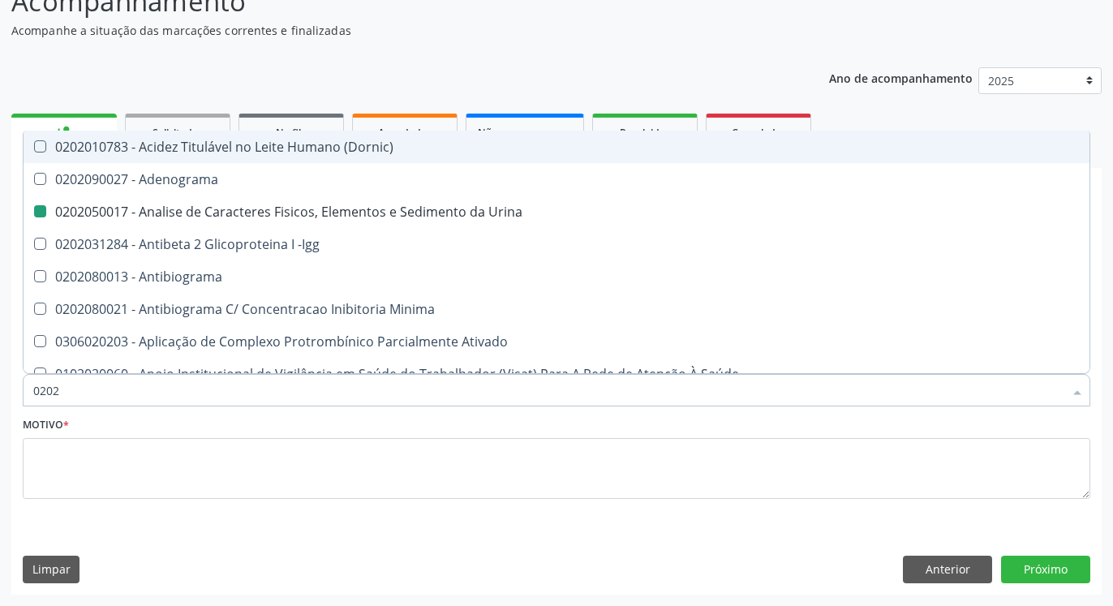
checkbox Total "false"
checkbox Creatinina "false"
checkbox Estrona "false"
checkbox Etossuximida "false"
checkbox Viii "false"
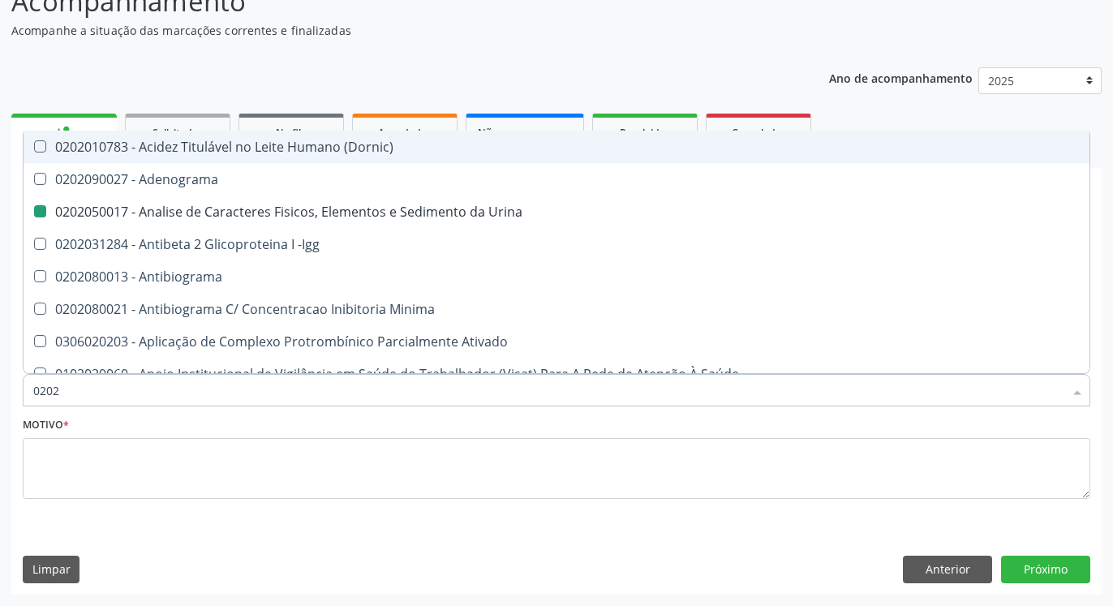
checkbox Glicosilada "false"
checkbox \(Tsh\) "false"
checkbox Muco-Proteinas "false"
checkbox Piruvato "false"
checkbox Livre\) "false"
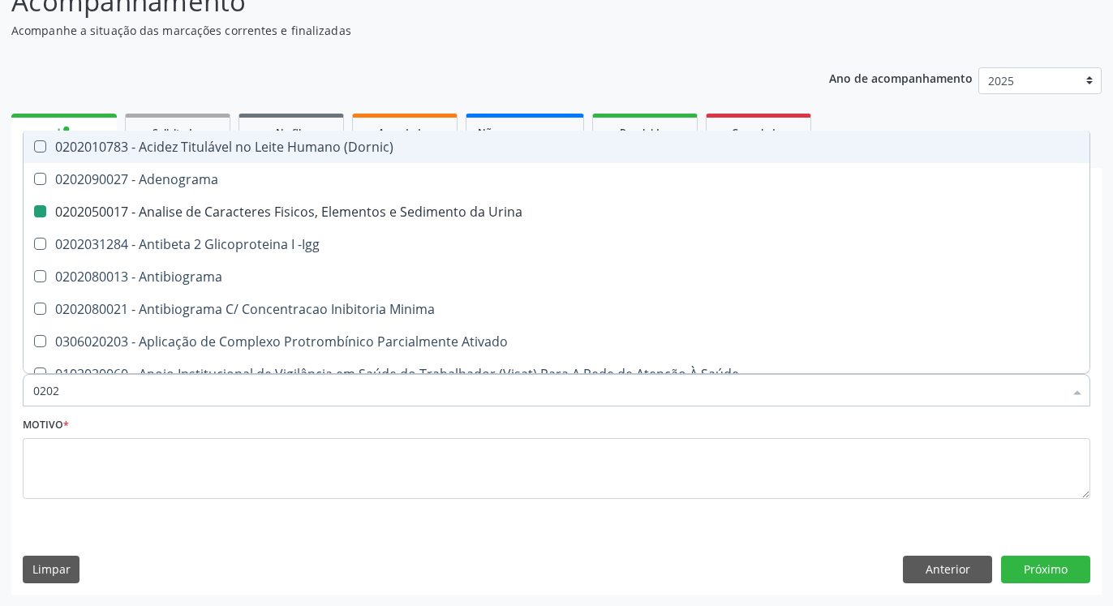
checkbox \(T3\) "false"
checkbox Ureia "false"
checkbox Direto "false"
checkbox Mandíbula "false"
checkbox Hematocrito "false"
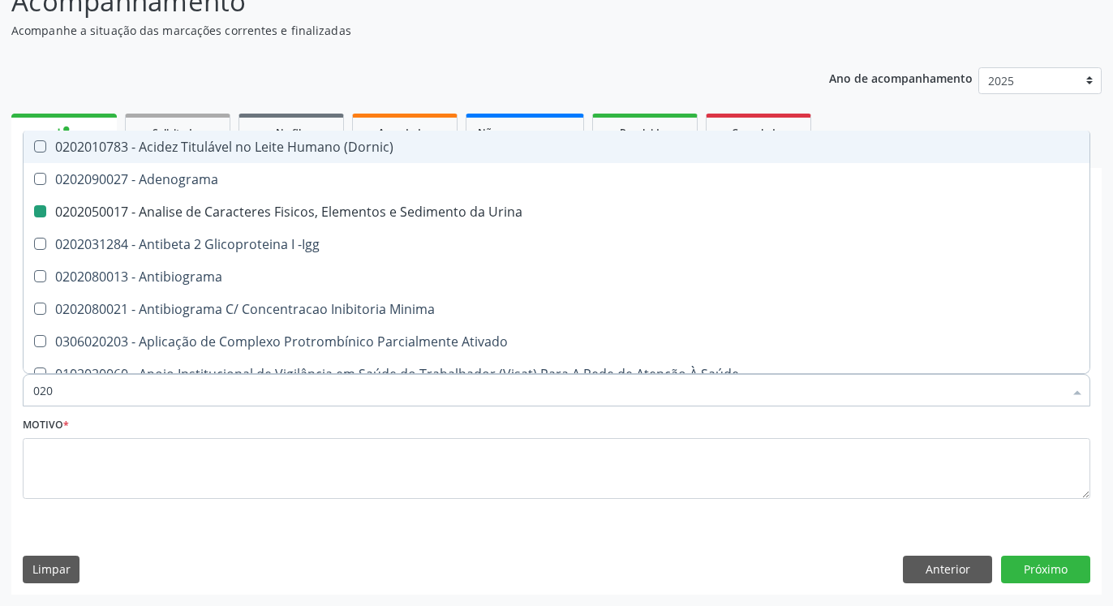
checkbox Completo "false"
checkbox Pylori "false"
checkbox Protrombina "true"
checkbox \(Cada\) "true"
checkbox Bacterianas "true"
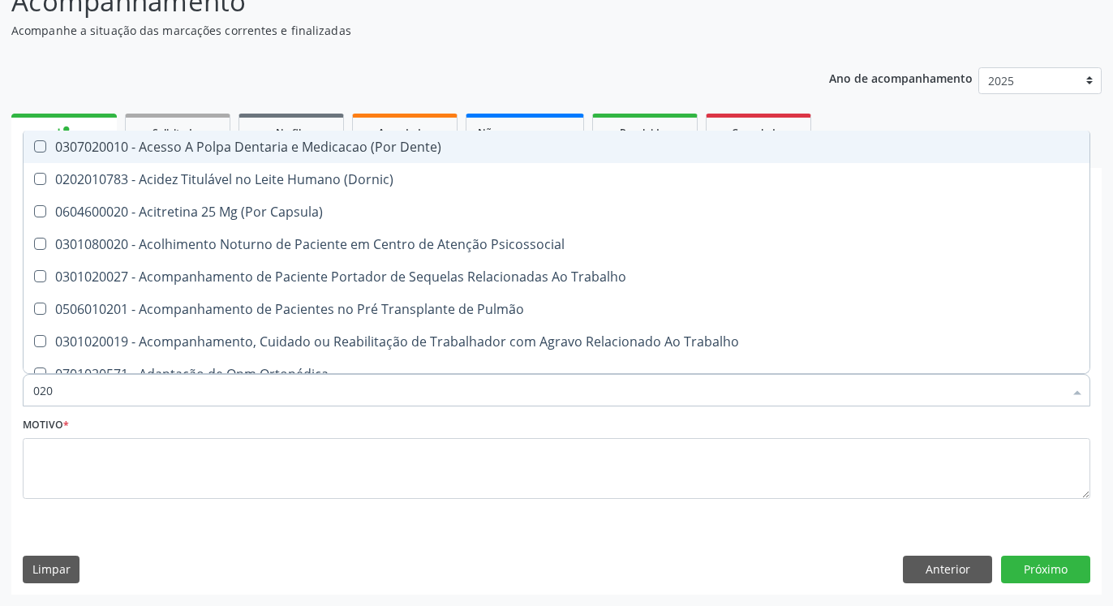
type input "02"
checkbox Urina "false"
checkbox Recombinante "true"
checkbox Coagulação "false"
checkbox -Duke "false"
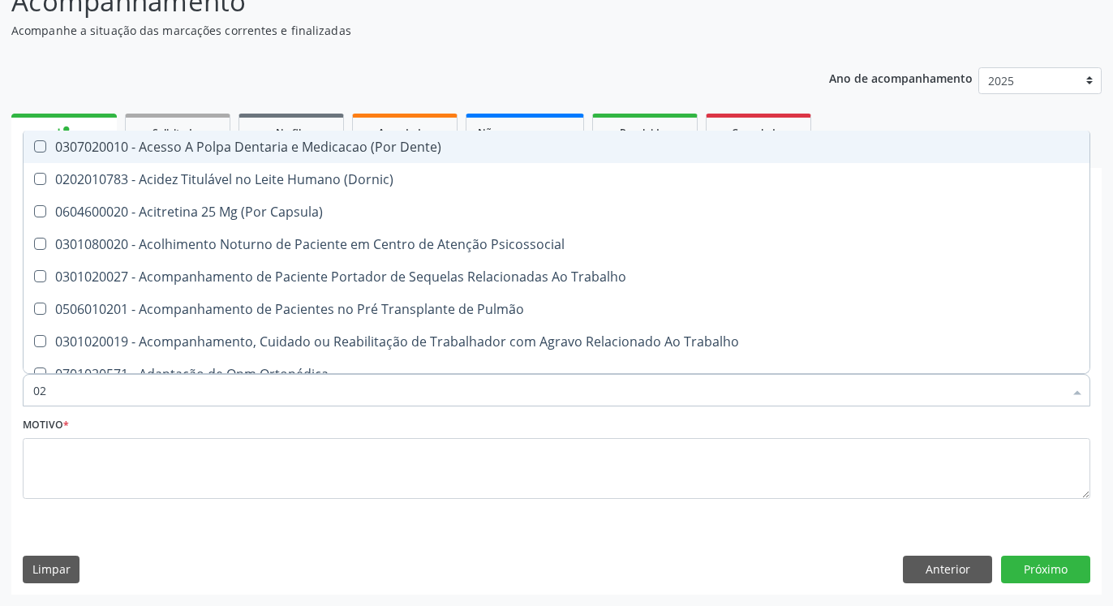
checkbox \(Tap\) "false"
checkbox Ldl "false"
checkbox Total "false"
checkbox Creatinina "false"
checkbox Glicosilada "false"
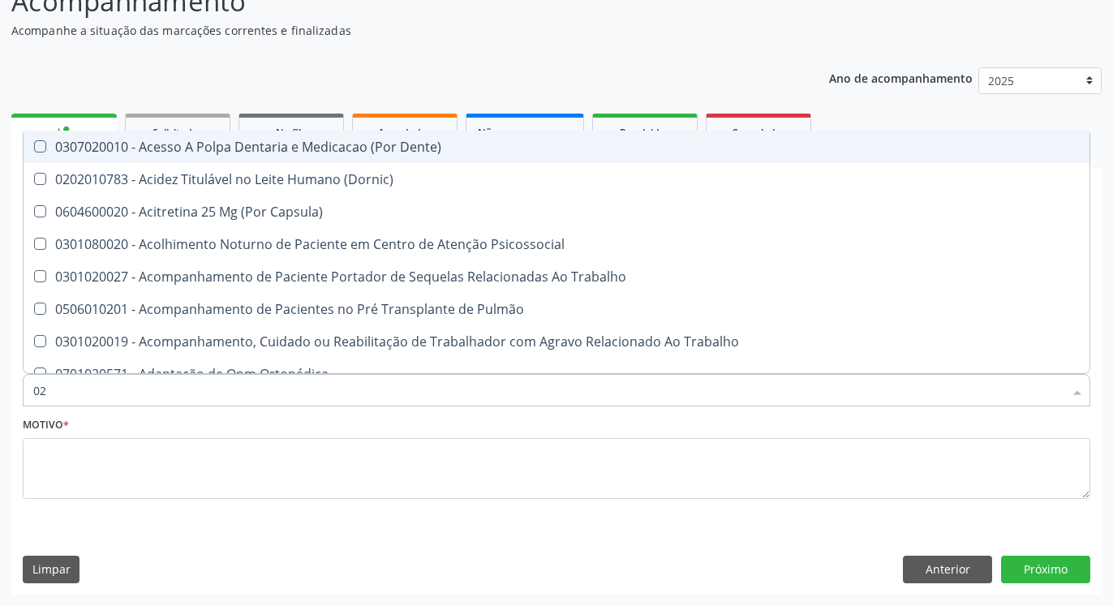
checkbox \(Tsh\) "false"
checkbox Meta-Hemoglobina "true"
checkbox Metotrexato "true"
checkbox C "true"
checkbox Livre\) "false"
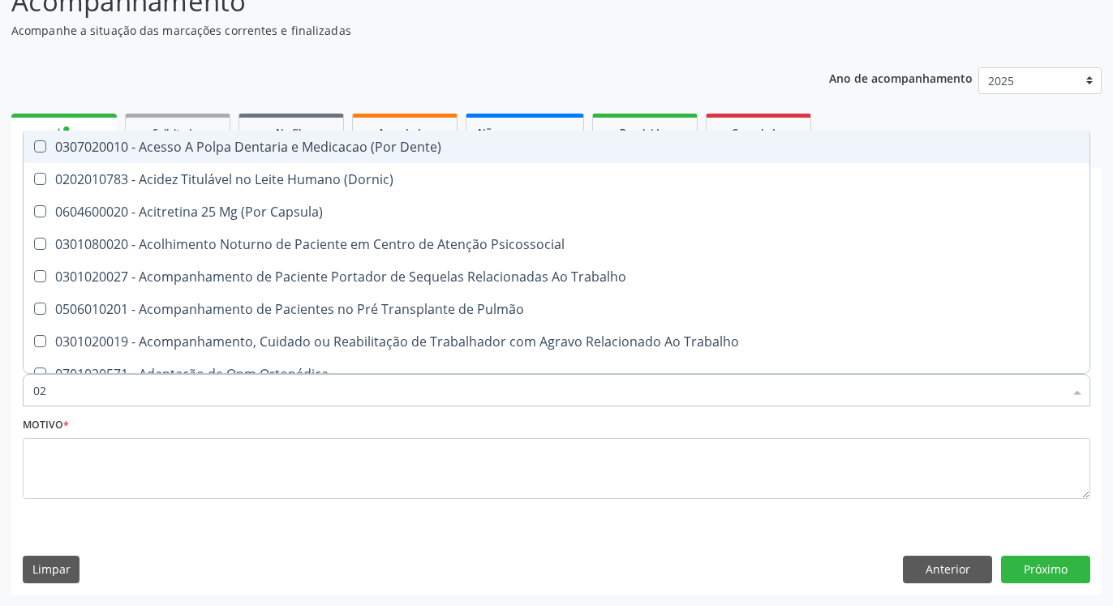
checkbox \(T3\) "false"
checkbox Ureia "false"
checkbox Amniótico "true"
checkbox Espermograma "true"
checkbox Cerebral "true"
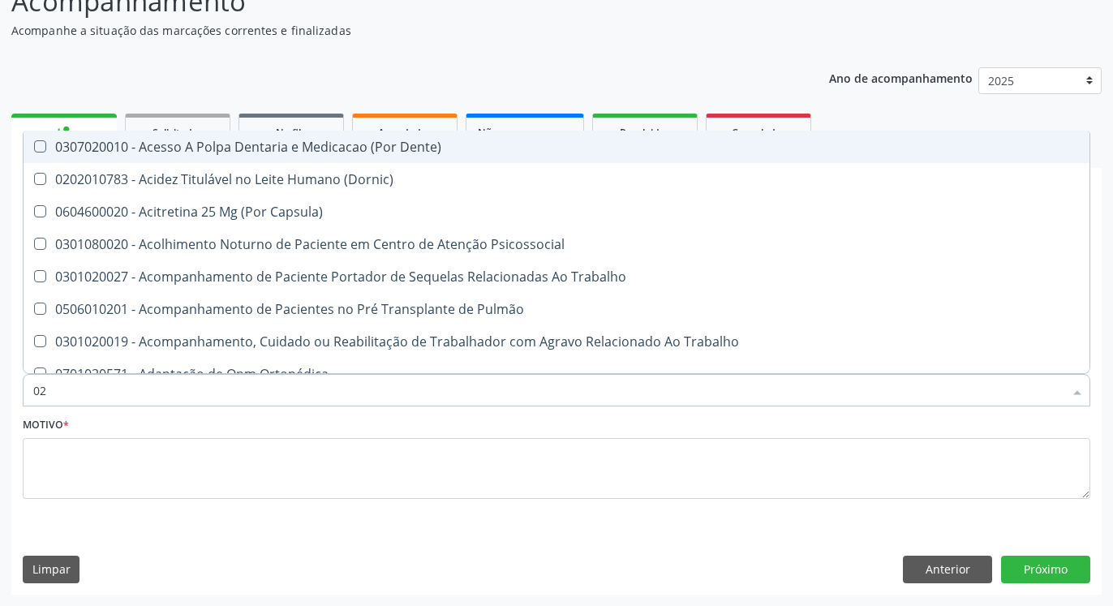
checkbox Liso "true"
checkbox Anal "true"
checkbox Rush "true"
checkbox Completo\) "true"
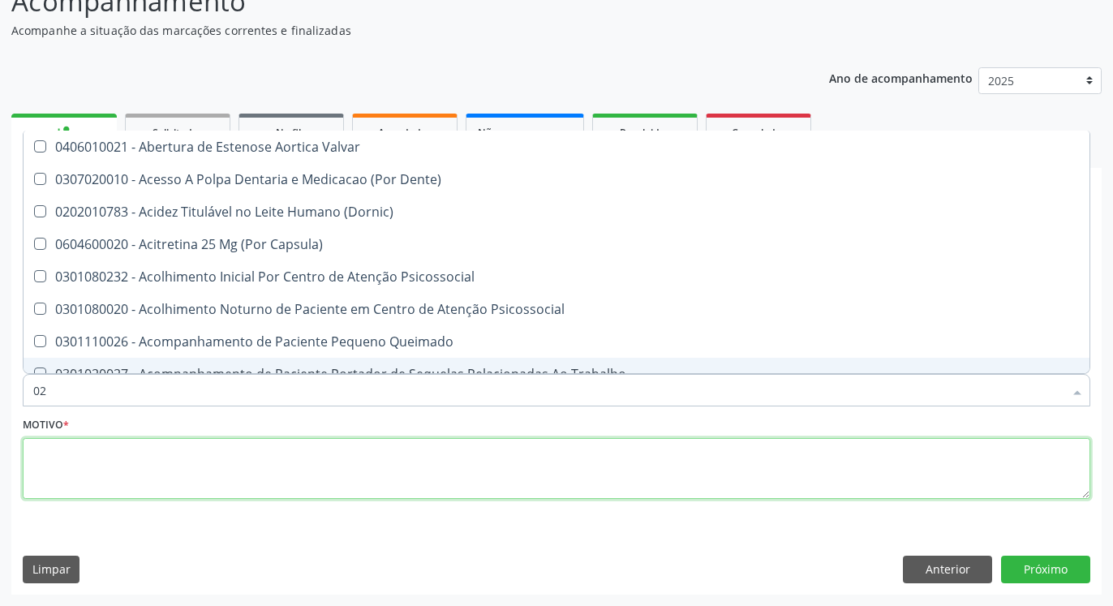
click at [256, 479] on textarea at bounding box center [557, 469] width 1068 height 62
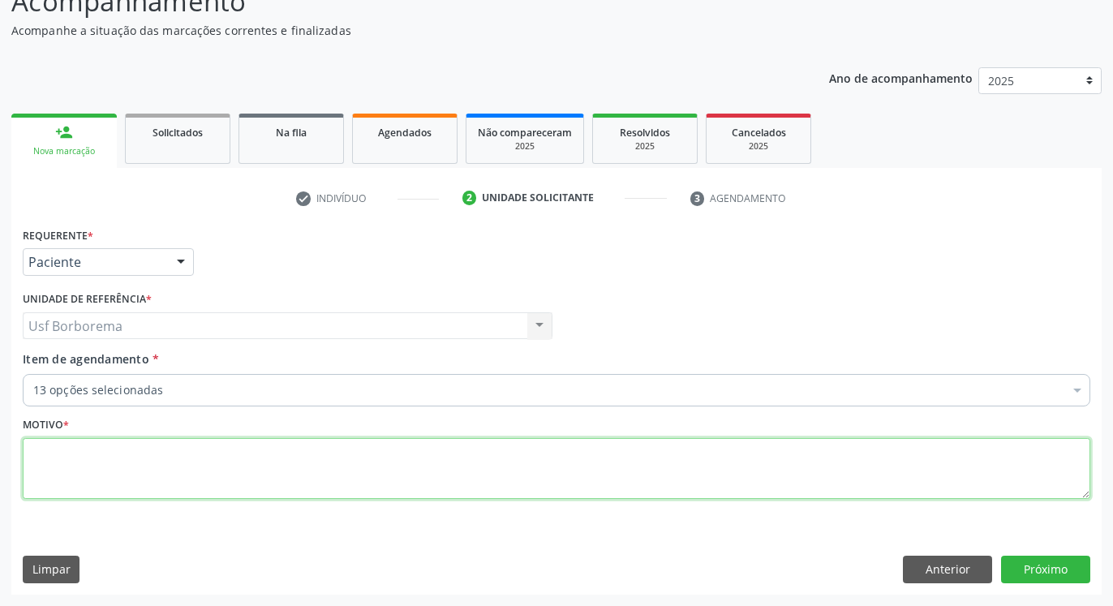
checkbox Completo "true"
checkbox -Duke "true"
checkbox Coagulação "true"
checkbox \(Tap\) "true"
checkbox Total "true"
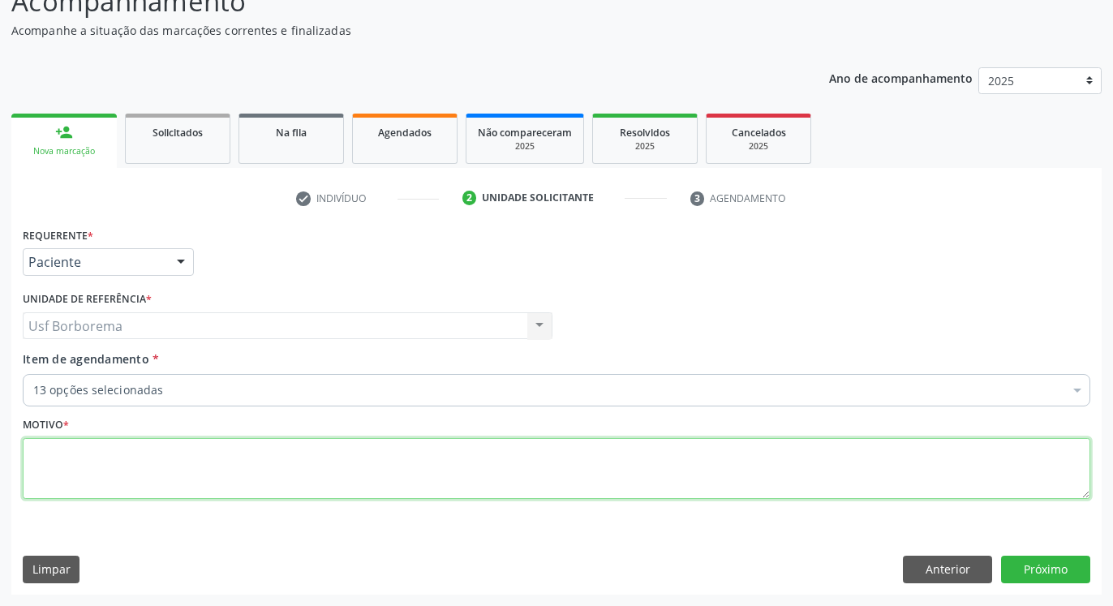
checkbox Ldl "true"
checkbox Glicosilada "true"
checkbox Livre\) "true"
checkbox \(T3\) "true"
checkbox Urina "true"
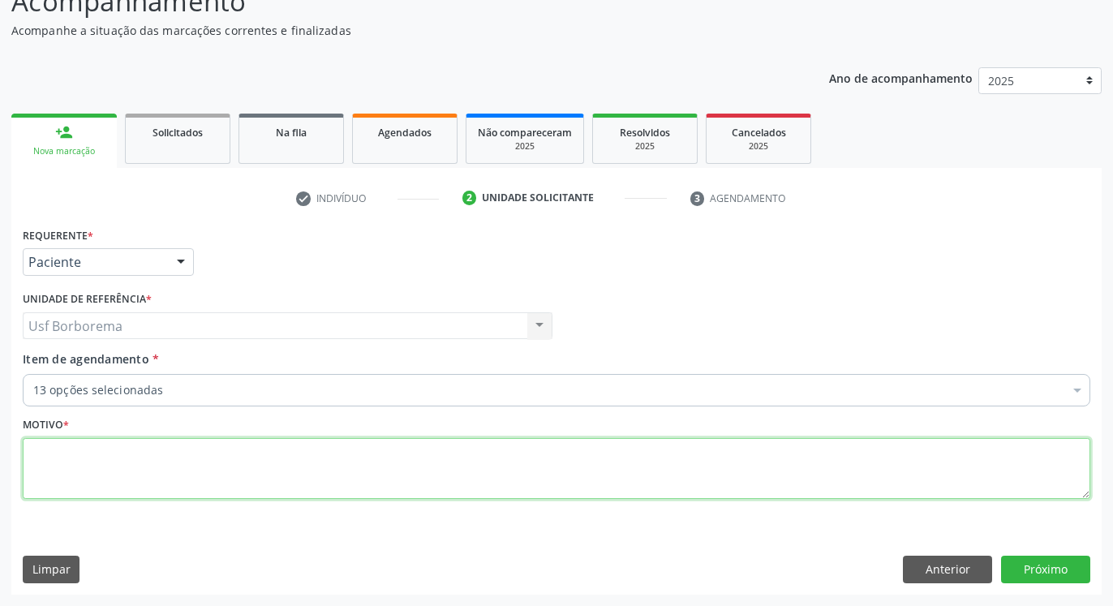
checkbox \(Tsh\) "true"
checkbox Creatinina "true"
checkbox Ureia "true"
checkbox Pâncreas "false"
checkbox Ginecológica "false"
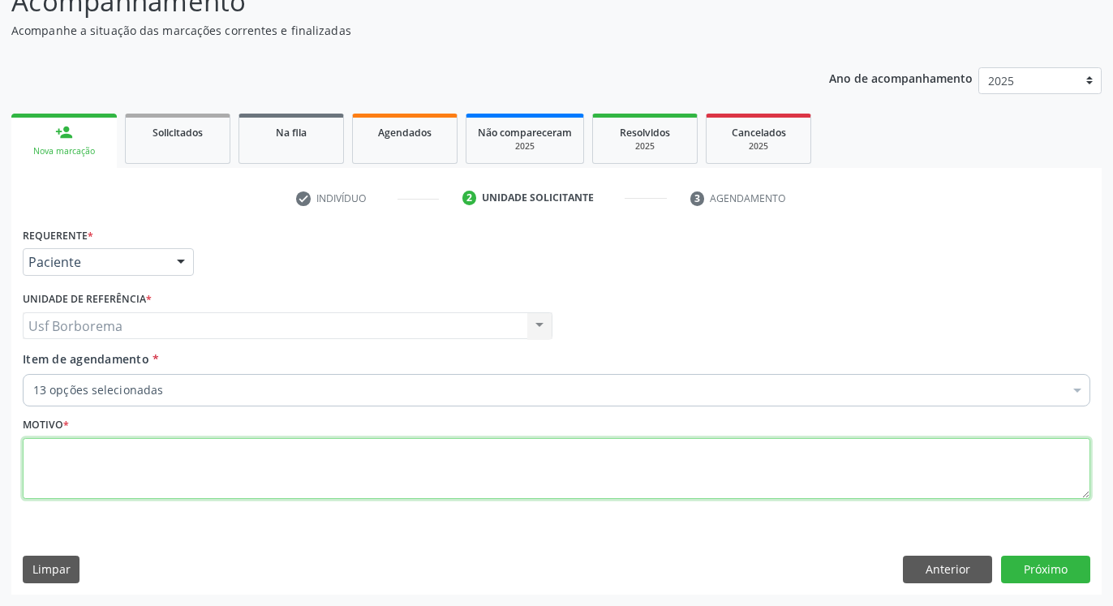
checkbox Próstata "false"
checkbox Comprimido\) "false"
checkbox Ml\) "false"
checkbox Capsula\) "false"
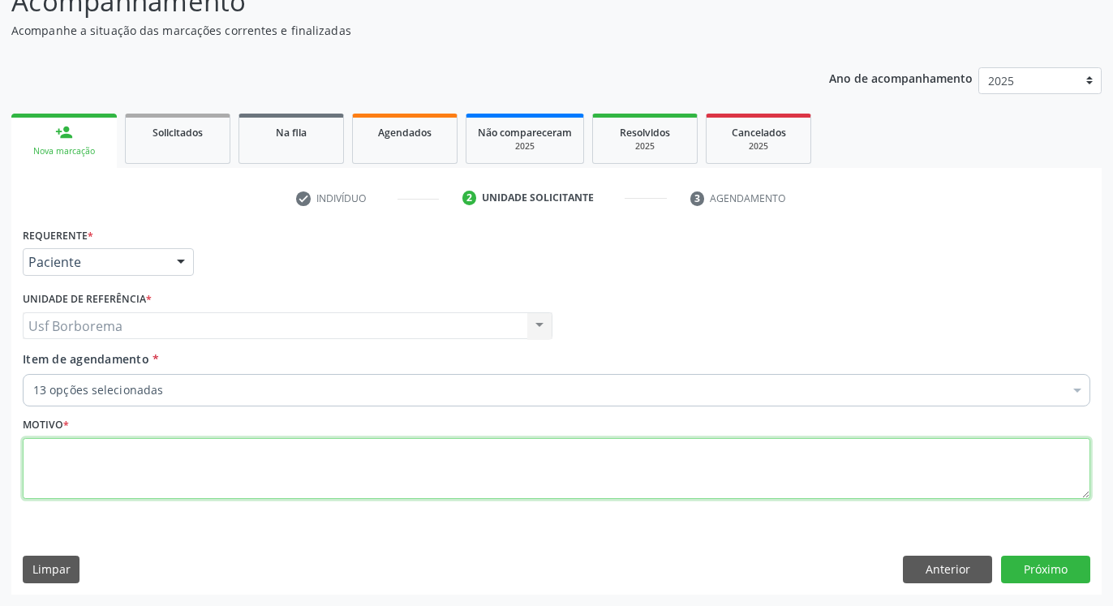
checkbox Osso "false"
checkbox Unilateral "false"
checkbox Oncologia "false"
checkbox Videolaparoscópica "false"
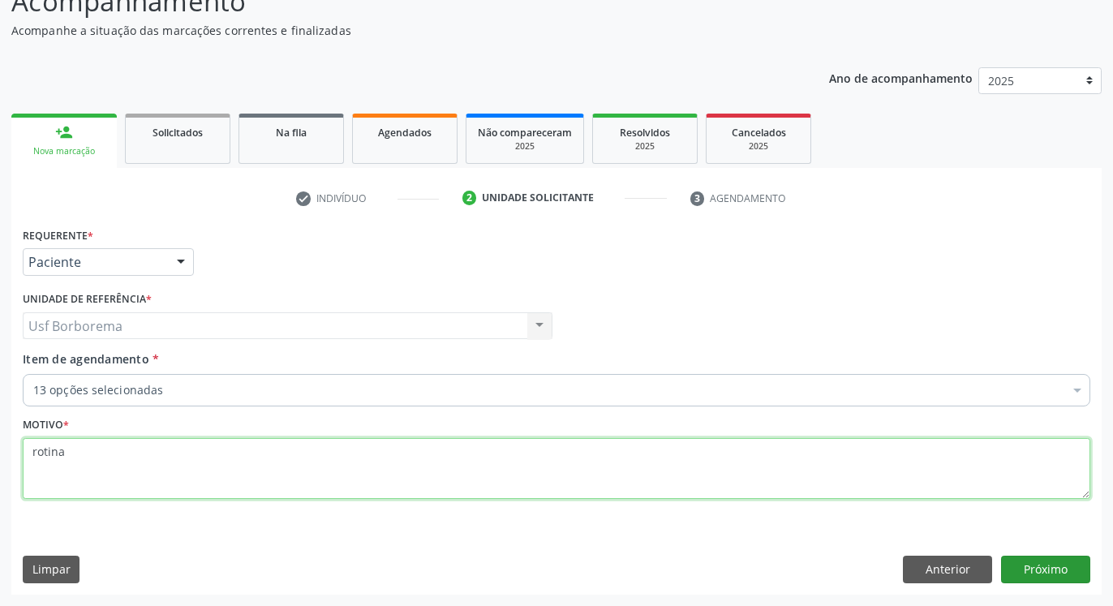
type textarea "rotina"
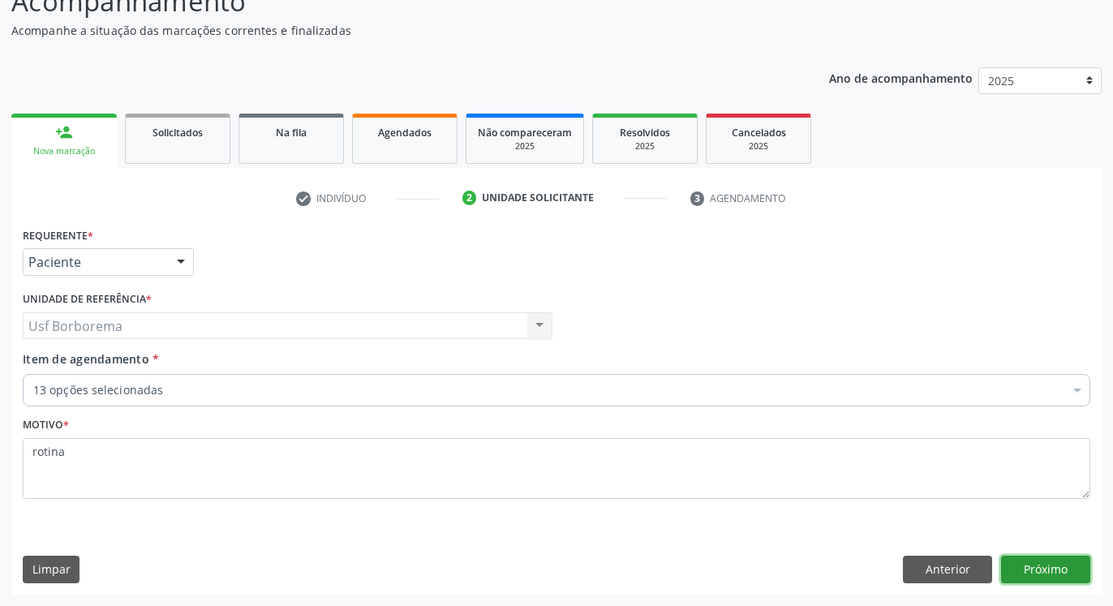
click at [1079, 573] on button "Próximo" at bounding box center [1045, 570] width 89 height 28
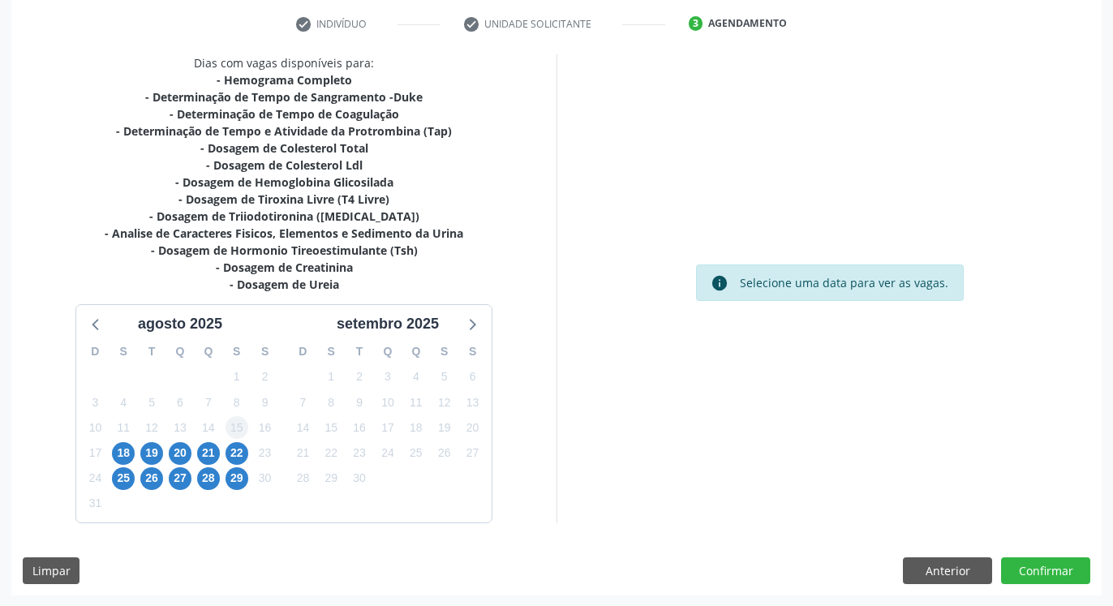
scroll to position [304, 0]
click at [151, 485] on span "26" at bounding box center [151, 477] width 23 height 23
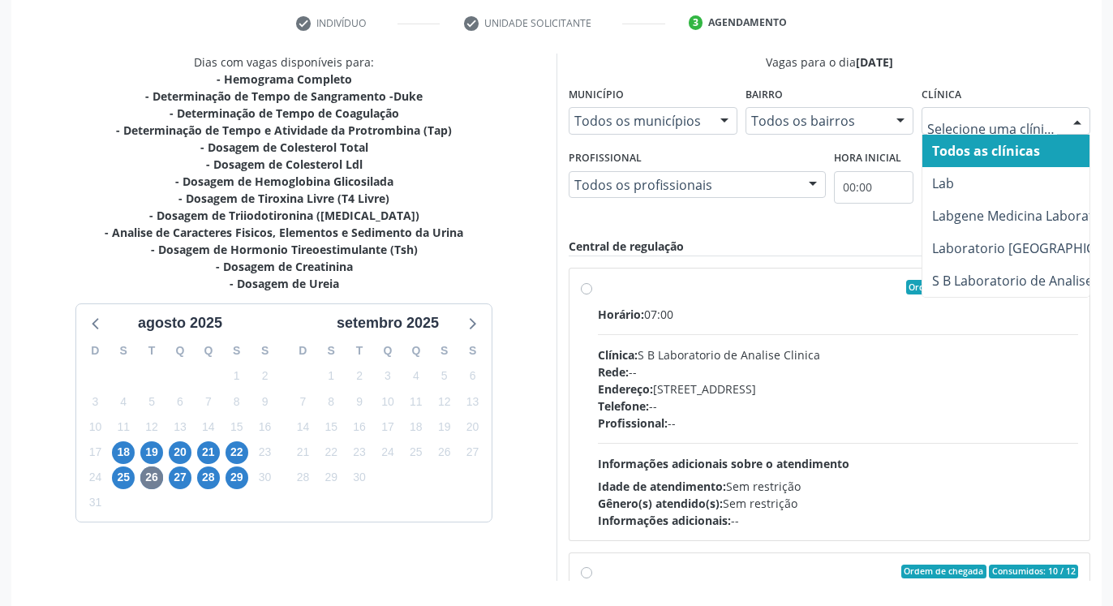
drag, startPoint x: 1037, startPoint y: 114, endPoint x: 1037, endPoint y: 128, distance: 14.6
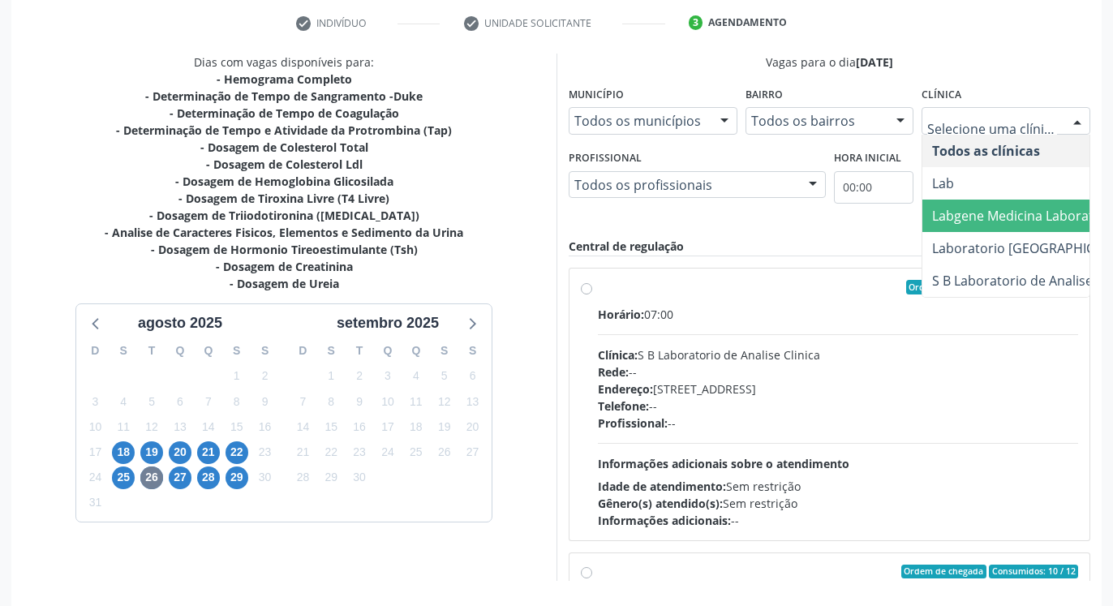
click at [1007, 210] on span "Labgene Medicina Laboratorial" at bounding box center [1026, 216] width 189 height 18
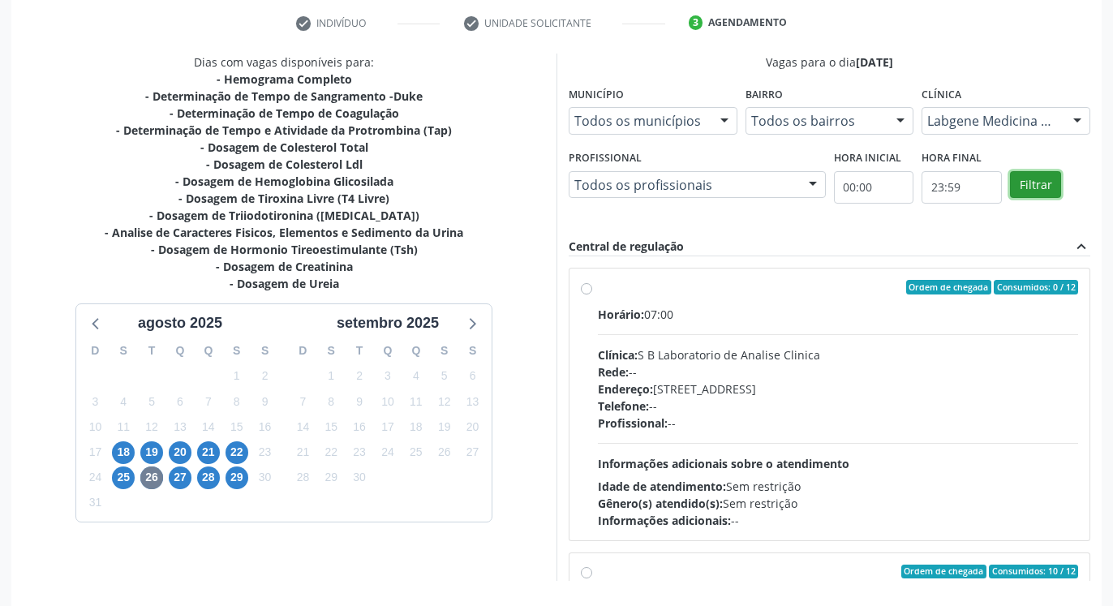
click at [1042, 186] on button "Filtrar" at bounding box center [1035, 185] width 51 height 28
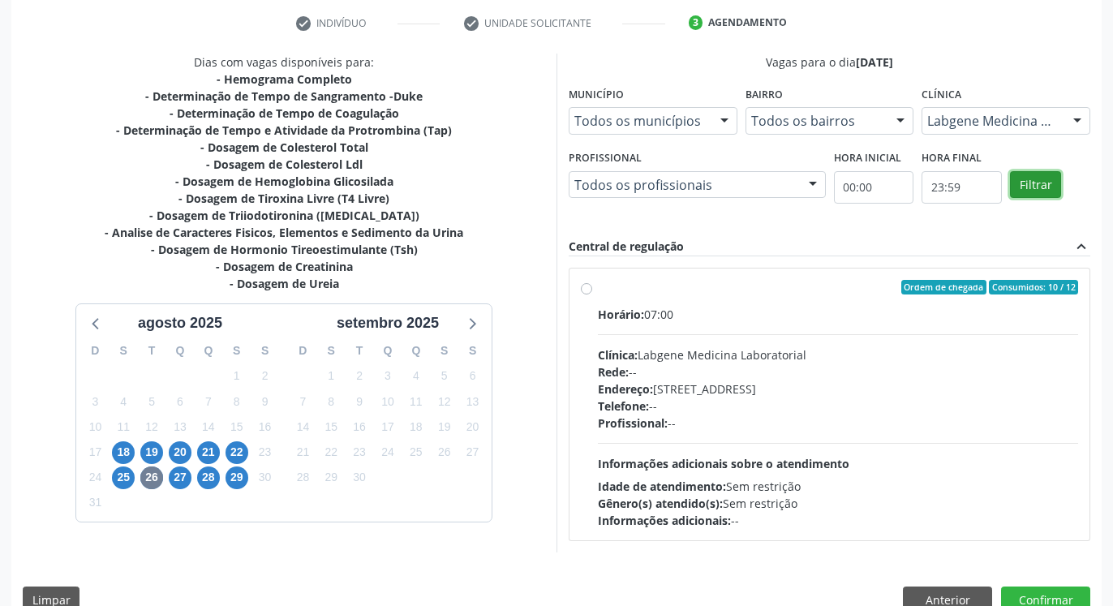
click at [1042, 186] on button "Filtrar" at bounding box center [1035, 185] width 51 height 28
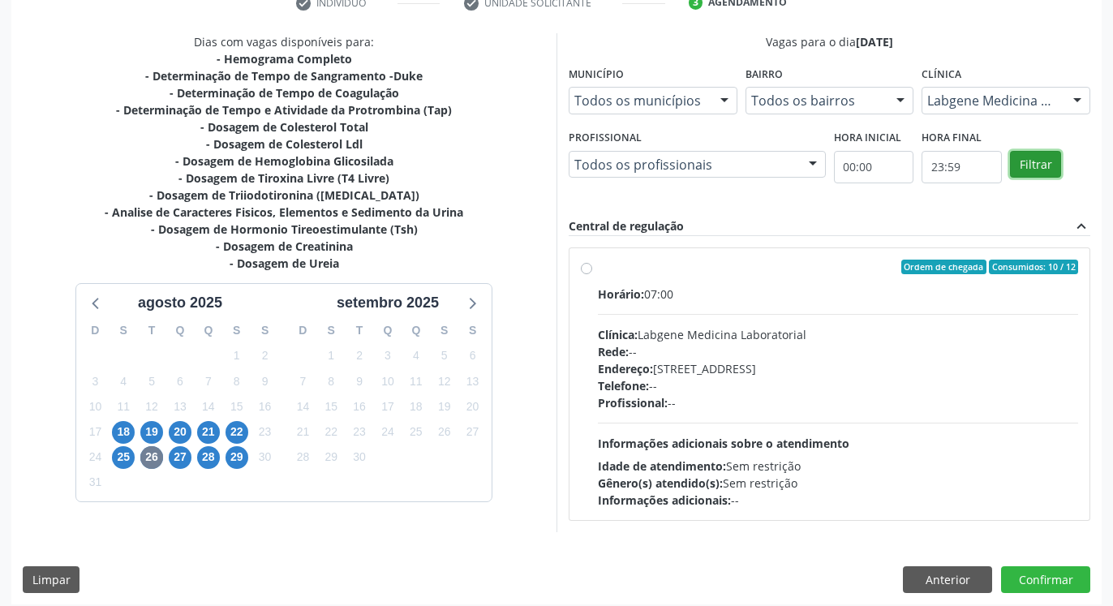
scroll to position [334, 0]
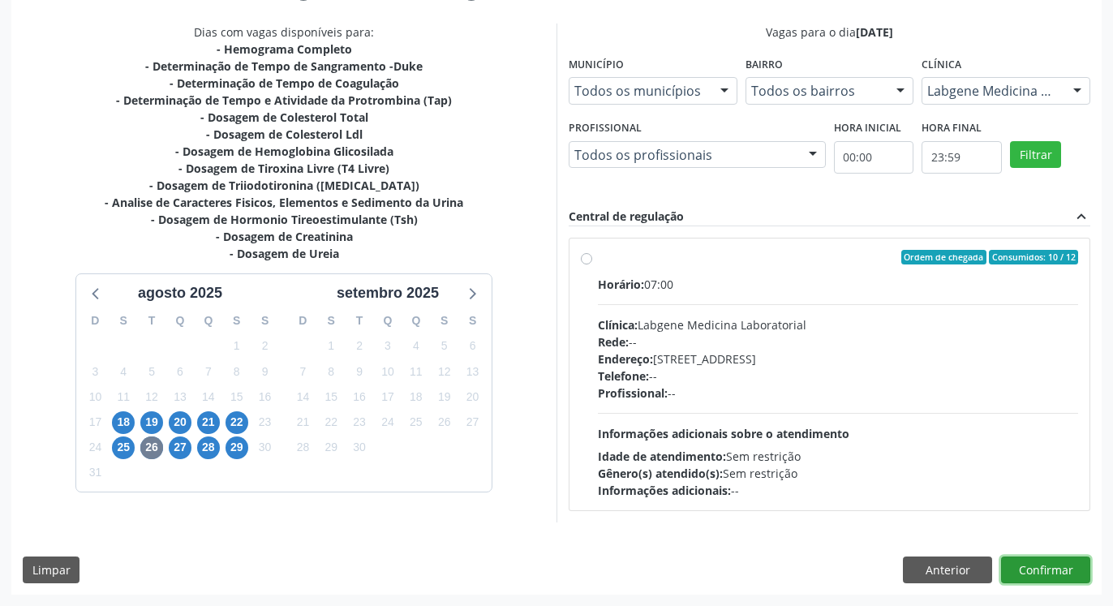
click at [1035, 569] on button "Confirmar" at bounding box center [1045, 571] width 89 height 28
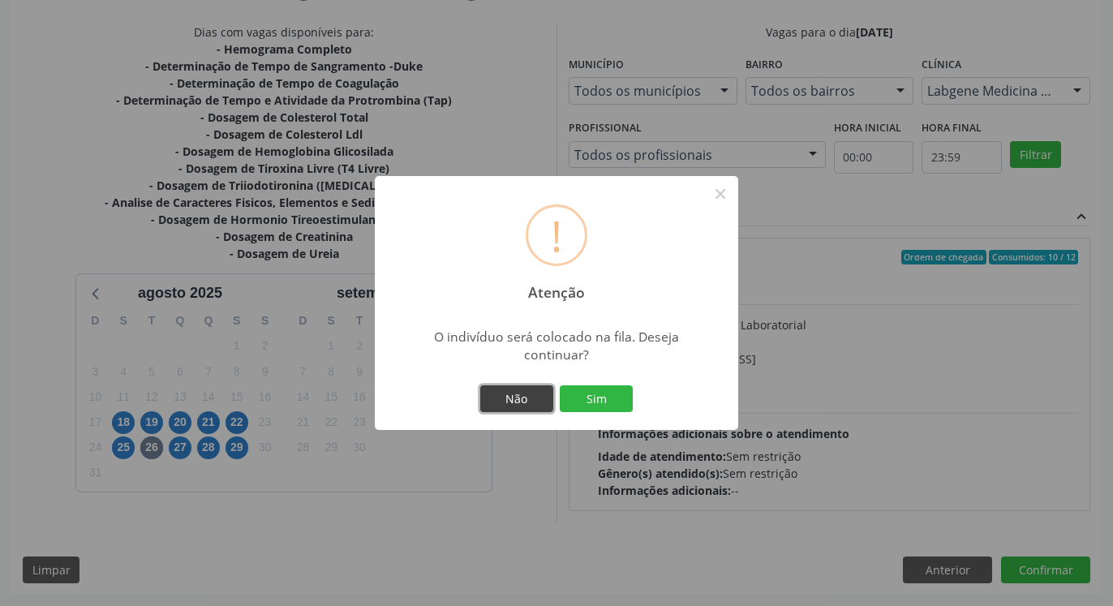
click at [514, 402] on button "Não" at bounding box center [516, 399] width 73 height 28
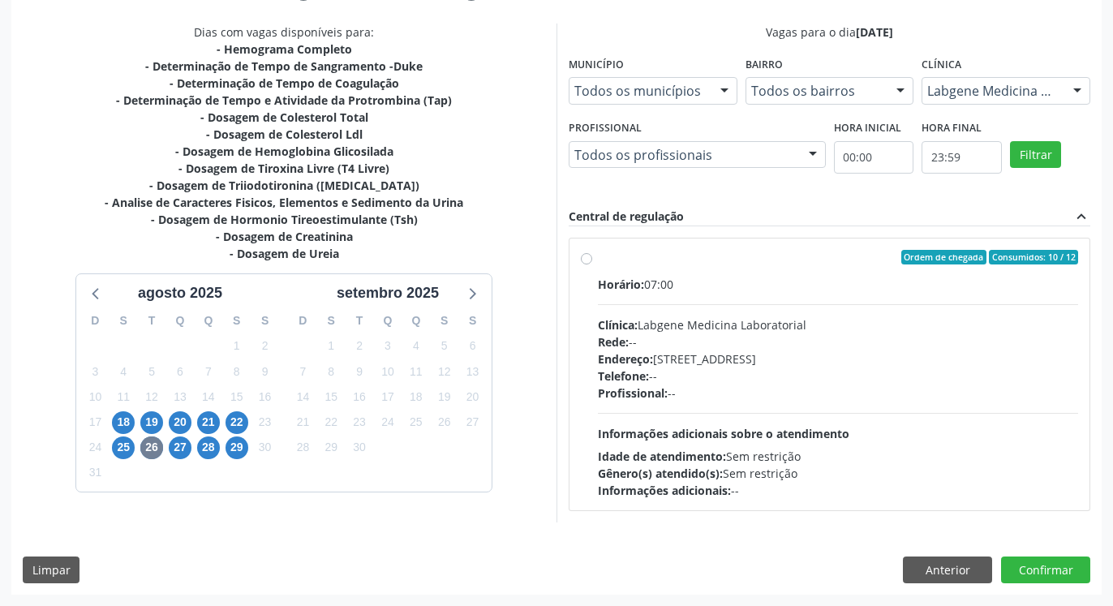
click at [584, 248] on div "Ordem de chegada Consumidos: 10 / 12 Horário: 07:00 Clínica: Labgene Medicina L…" at bounding box center [829, 375] width 520 height 272
radio input "true"
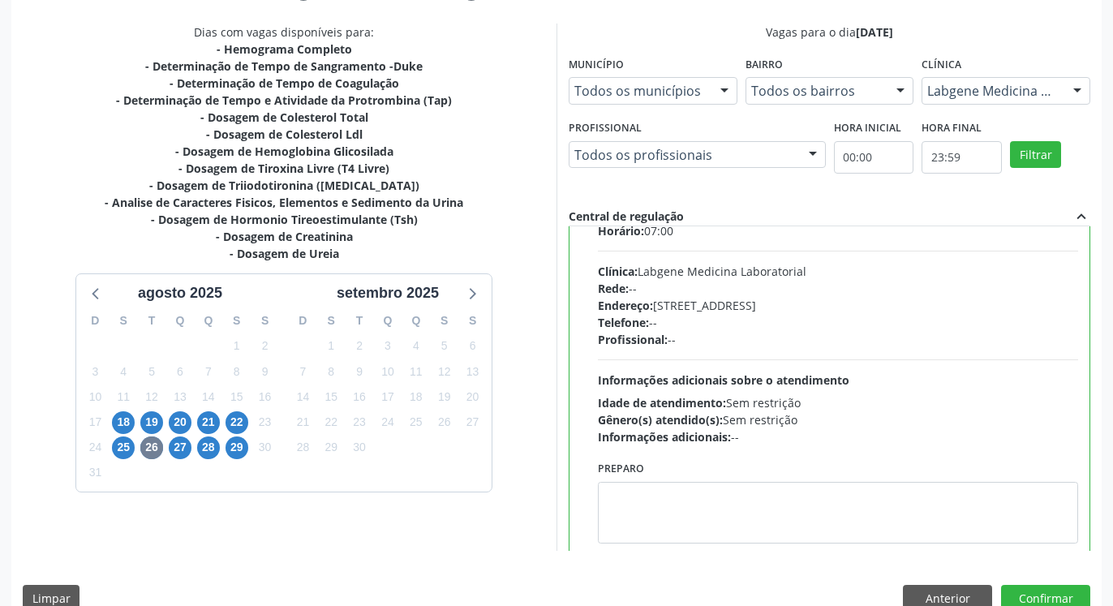
scroll to position [81, 0]
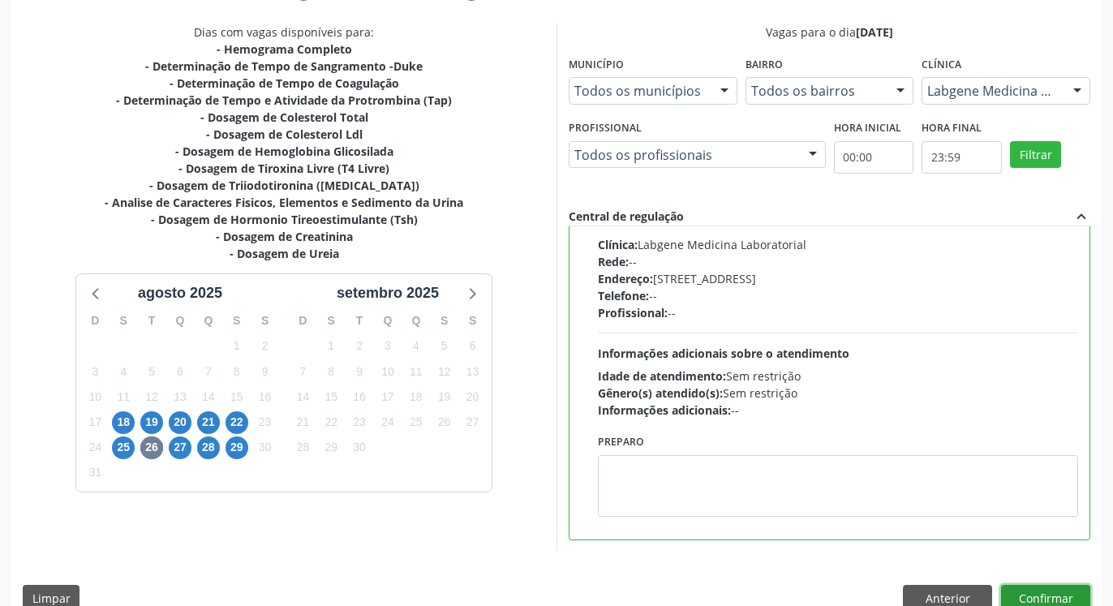
click at [1036, 593] on button "Confirmar" at bounding box center [1045, 599] width 89 height 28
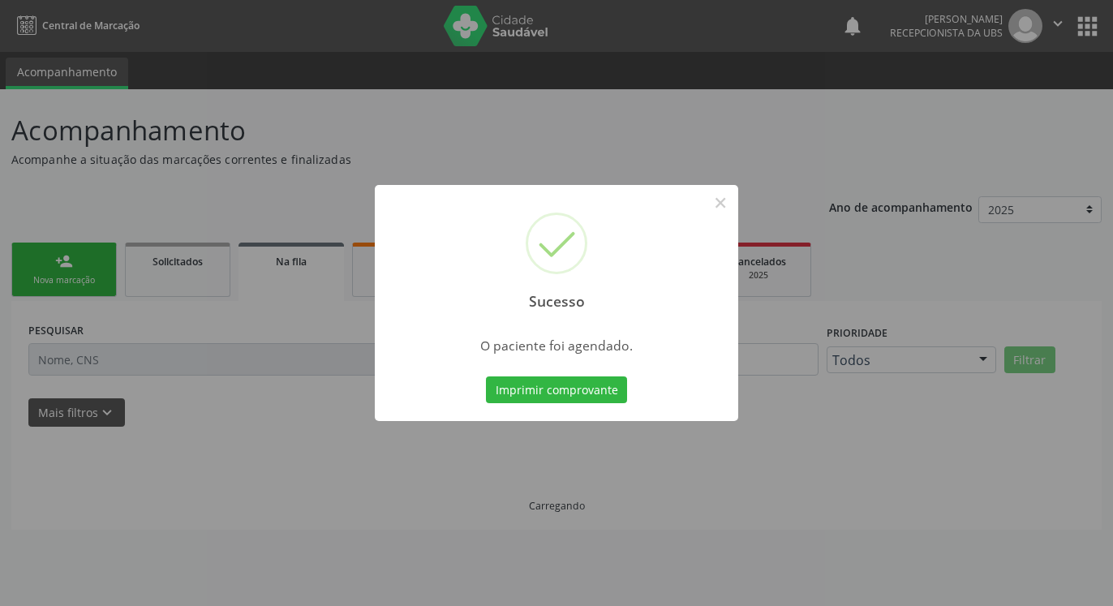
scroll to position [0, 0]
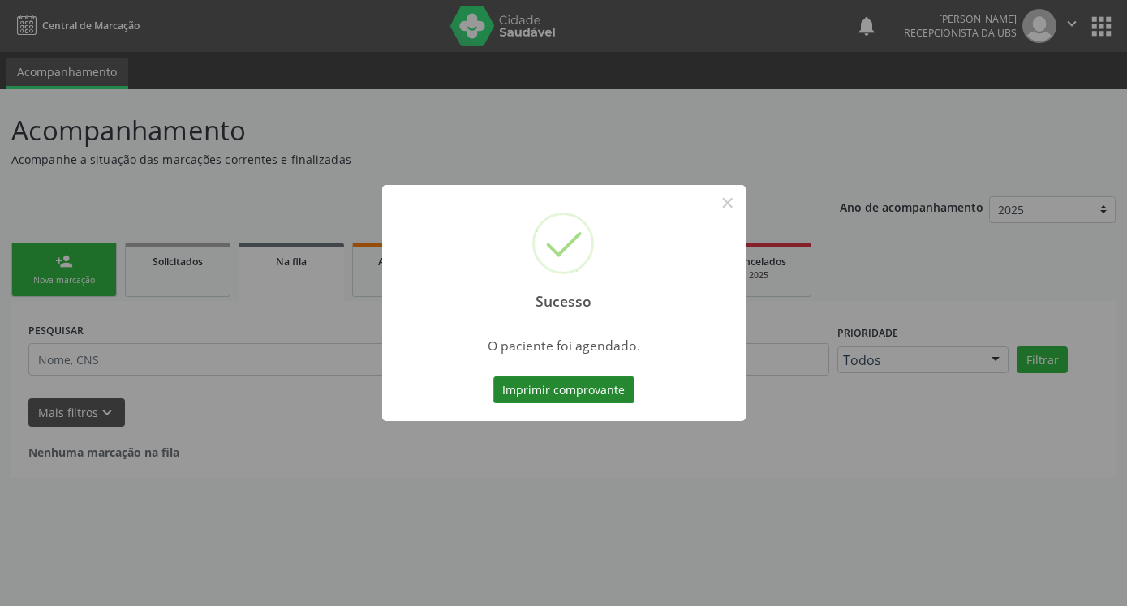
click at [600, 391] on button "Imprimir comprovante" at bounding box center [563, 390] width 141 height 28
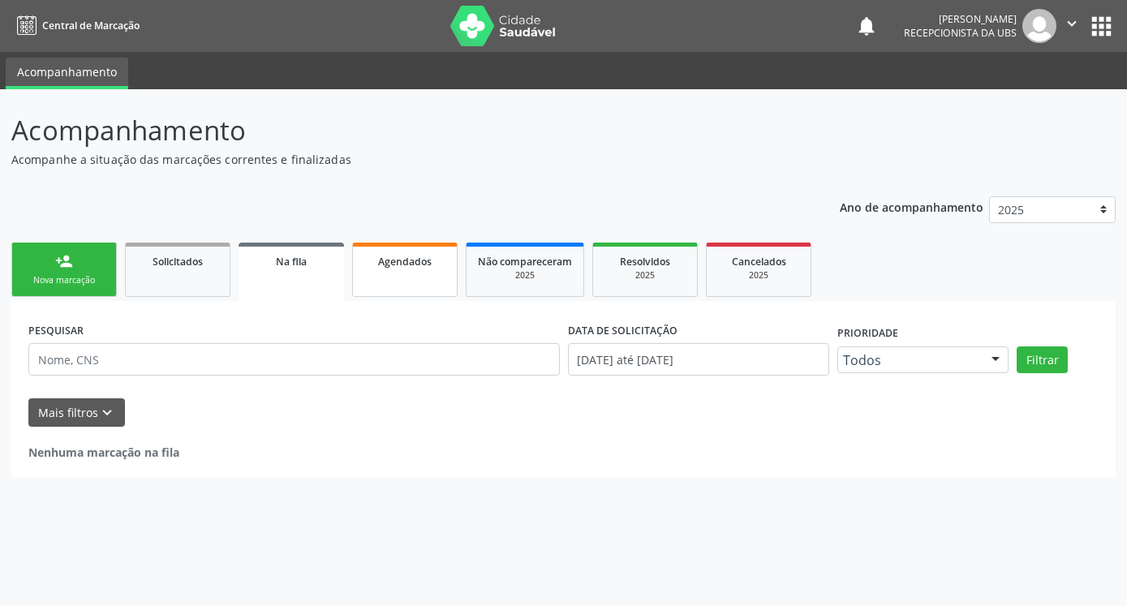
click at [385, 283] on link "Agendados" at bounding box center [404, 270] width 105 height 54
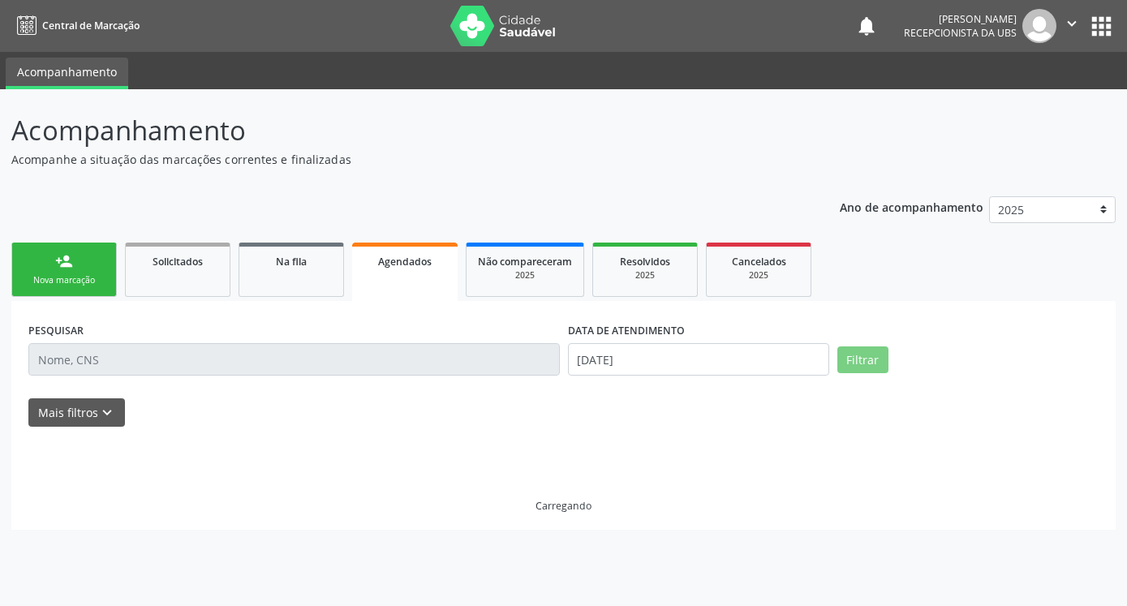
click at [385, 283] on link "Agendados" at bounding box center [404, 272] width 105 height 58
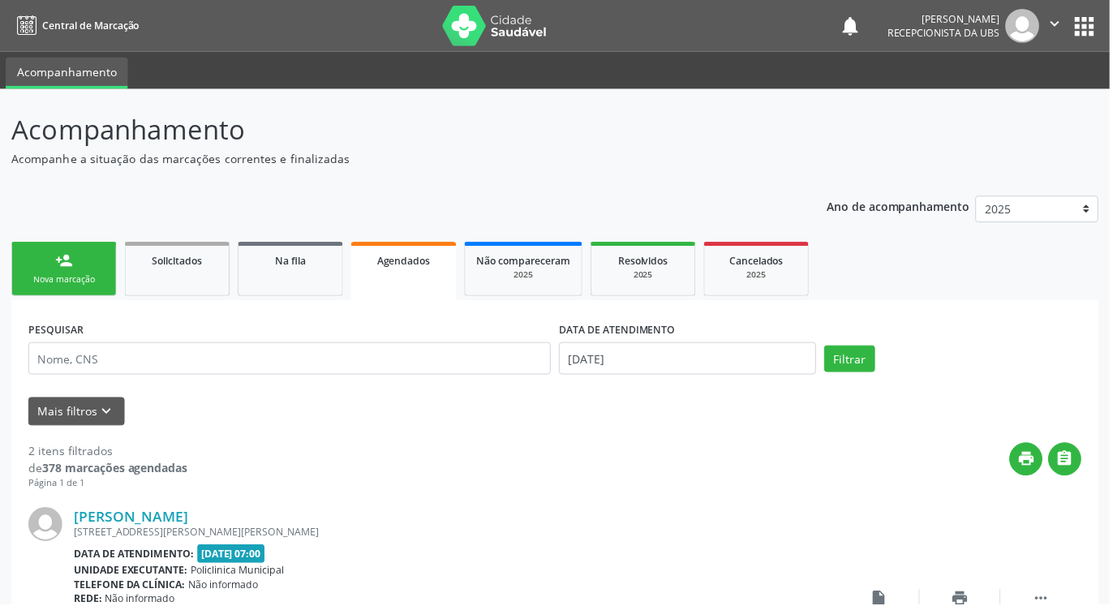
click at [385, 283] on link "Agendados" at bounding box center [404, 272] width 105 height 58
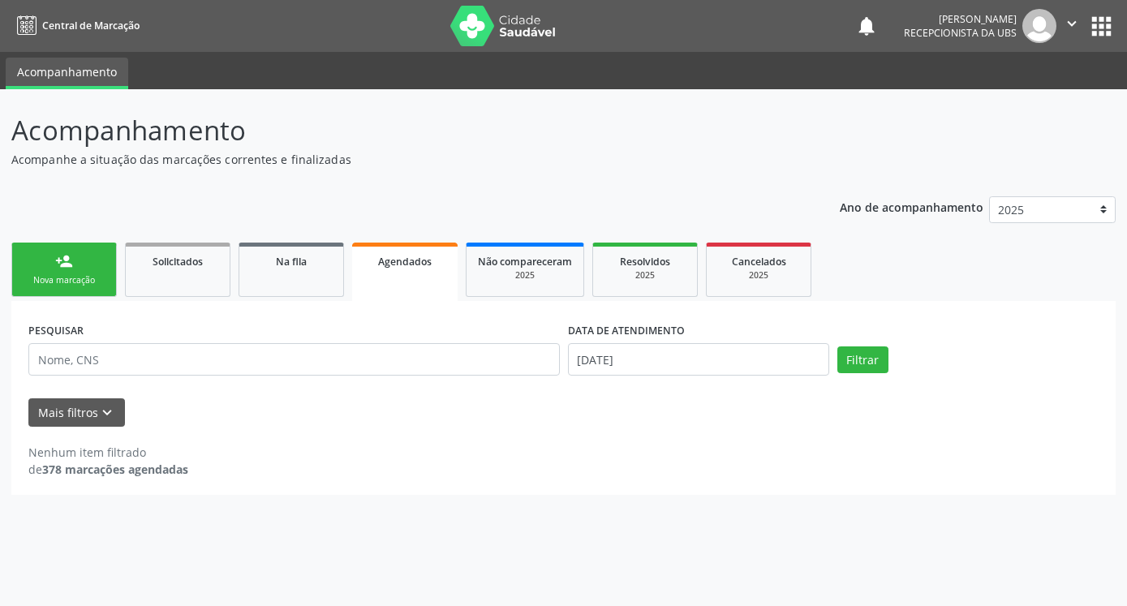
click at [391, 283] on link "Agendados" at bounding box center [404, 272] width 105 height 58
click at [392, 283] on link "Agendados" at bounding box center [404, 272] width 105 height 58
click at [392, 282] on link "Agendados" at bounding box center [404, 272] width 105 height 58
click at [589, 358] on input "[DATE]" at bounding box center [698, 359] width 261 height 32
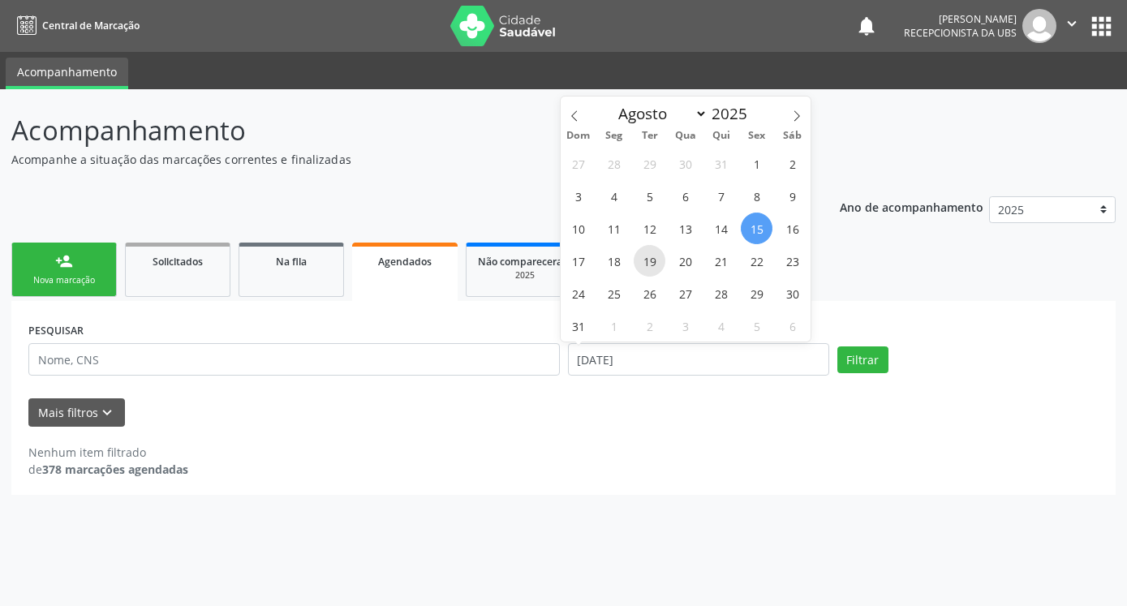
click at [661, 267] on span "19" at bounding box center [650, 261] width 32 height 32
type input "[DATE]"
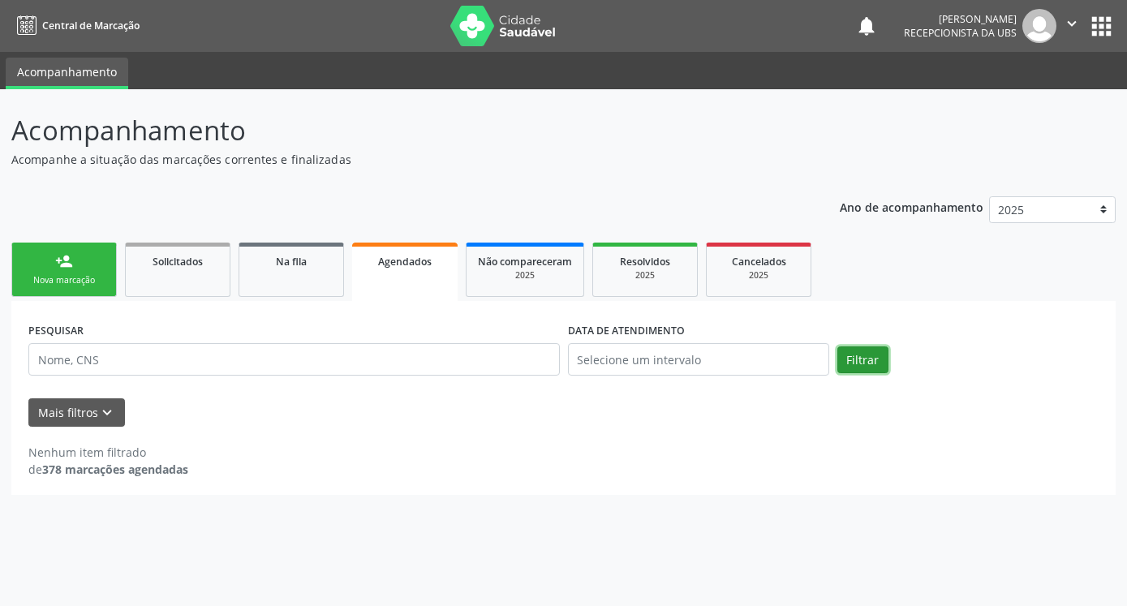
click at [856, 352] on button "Filtrar" at bounding box center [862, 360] width 51 height 28
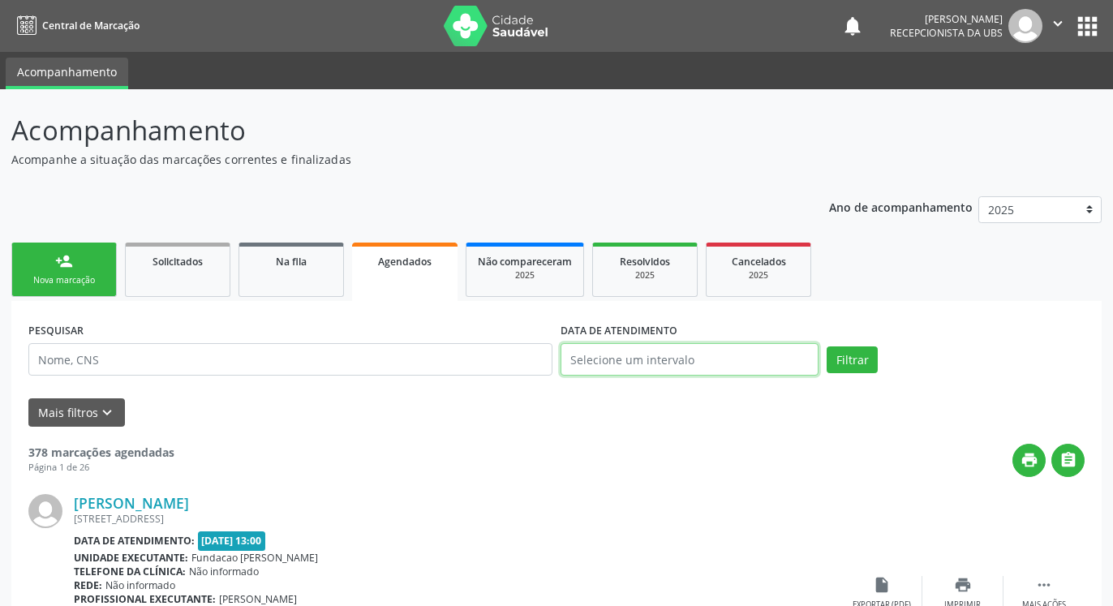
click at [705, 359] on input "text" at bounding box center [690, 359] width 258 height 32
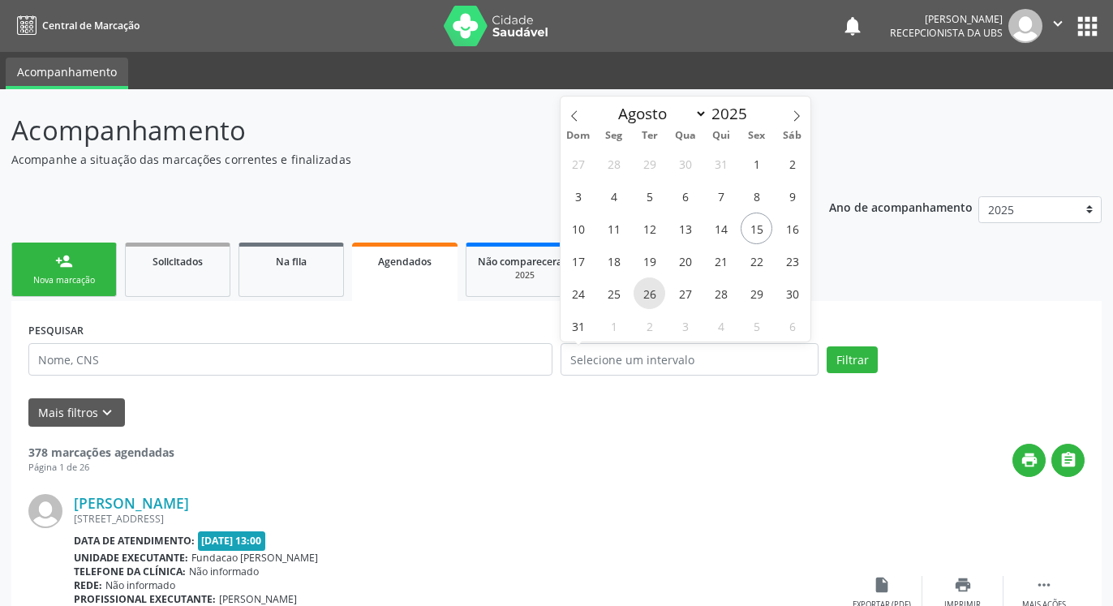
click at [643, 293] on span "26" at bounding box center [650, 293] width 32 height 32
type input "[DATE]"
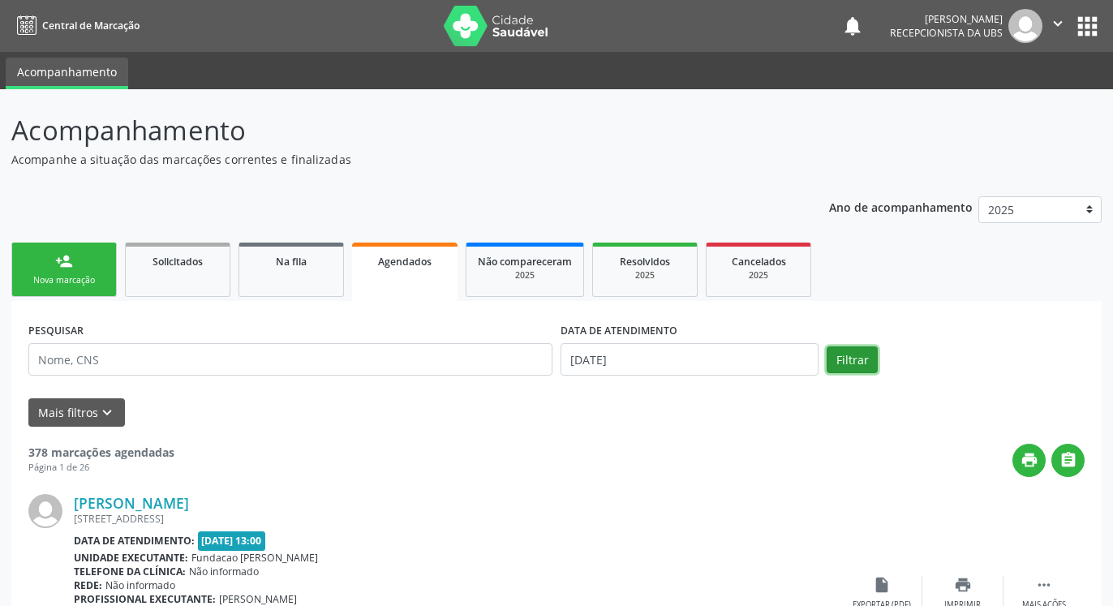
click at [847, 366] on button "Filtrar" at bounding box center [852, 360] width 51 height 28
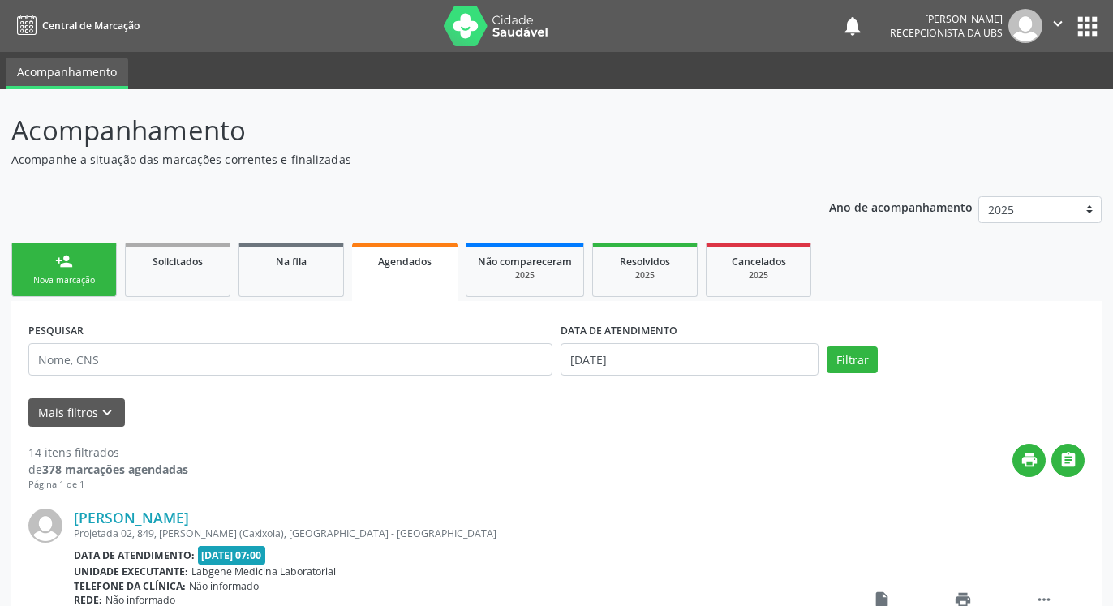
click at [66, 280] on div "Nova marcação" at bounding box center [64, 280] width 81 height 12
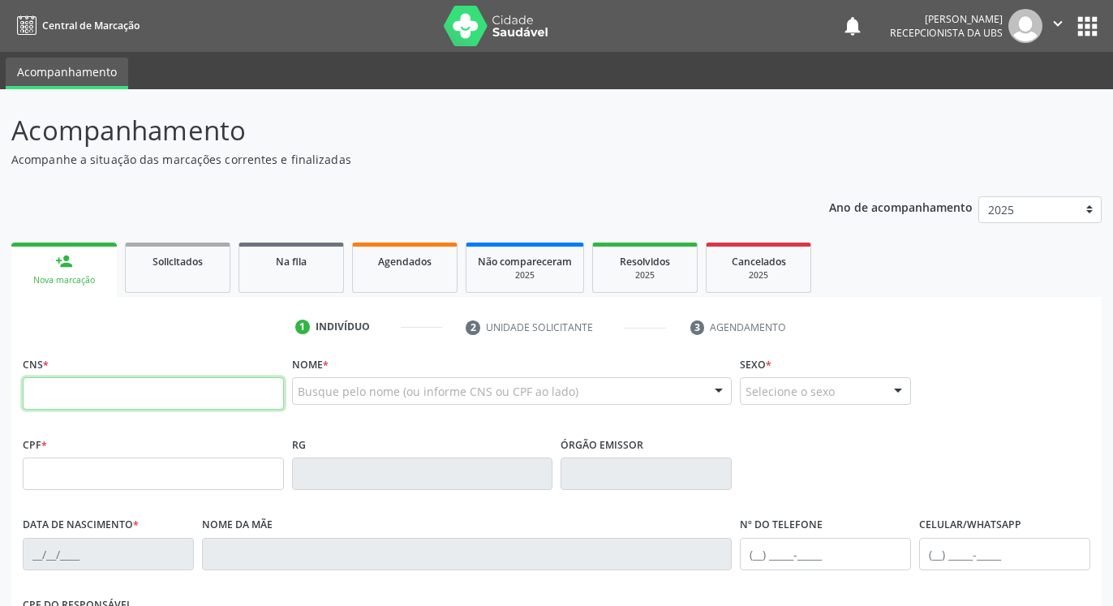
click at [91, 404] on input "text" at bounding box center [153, 393] width 261 height 32
click at [86, 399] on input "text" at bounding box center [153, 393] width 261 height 32
type input "898 0034 1322 2785"
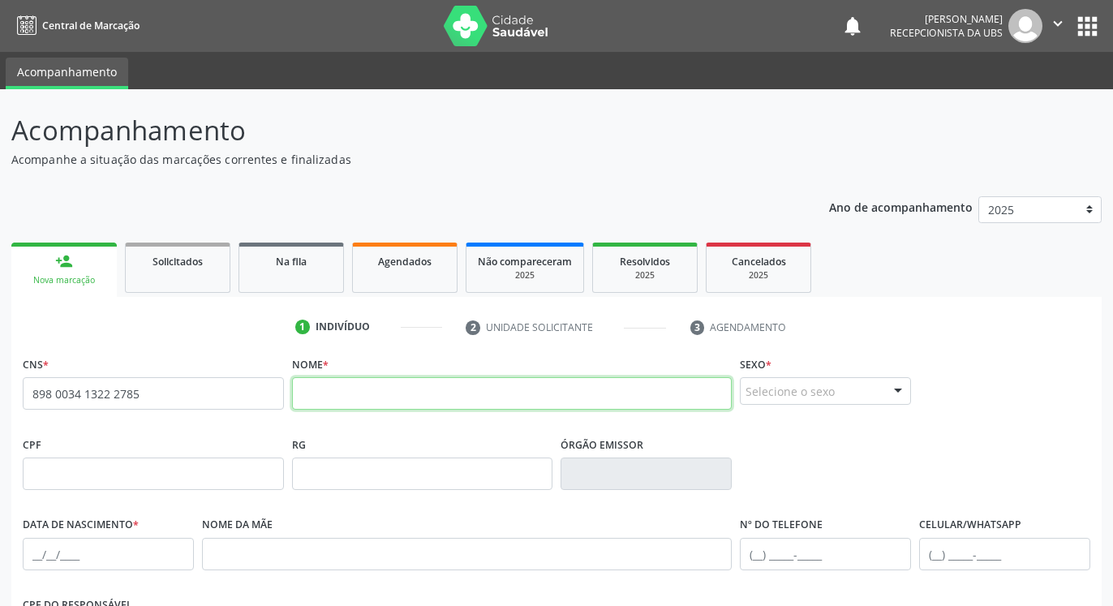
click at [348, 398] on input "text" at bounding box center [512, 393] width 441 height 32
type input "l"
type input "[PERSON_NAME]"
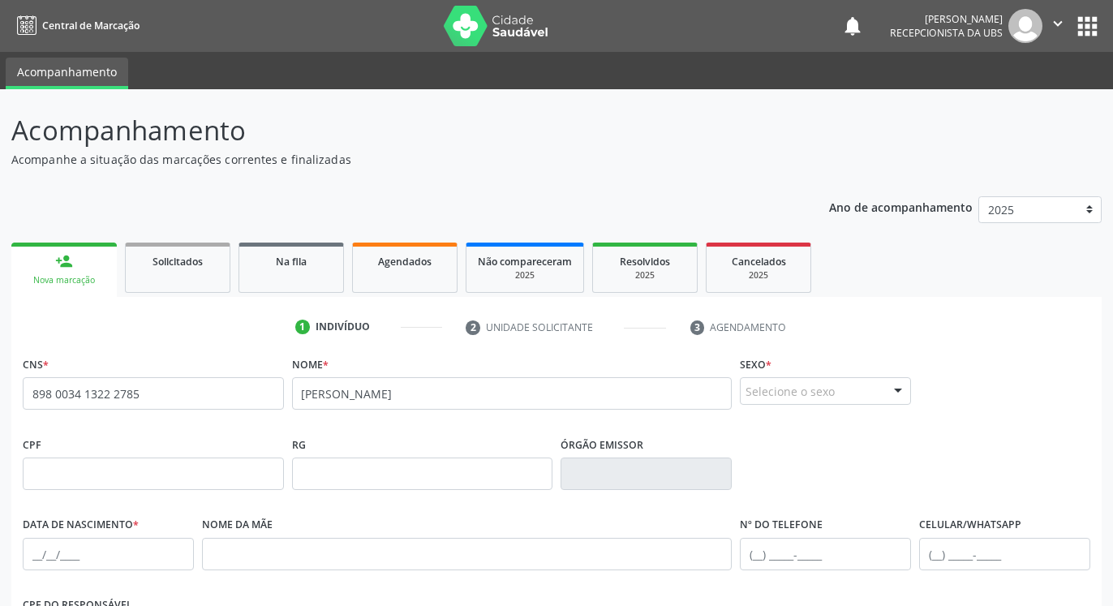
click at [800, 379] on div "Selecione o sexo" at bounding box center [825, 391] width 171 height 28
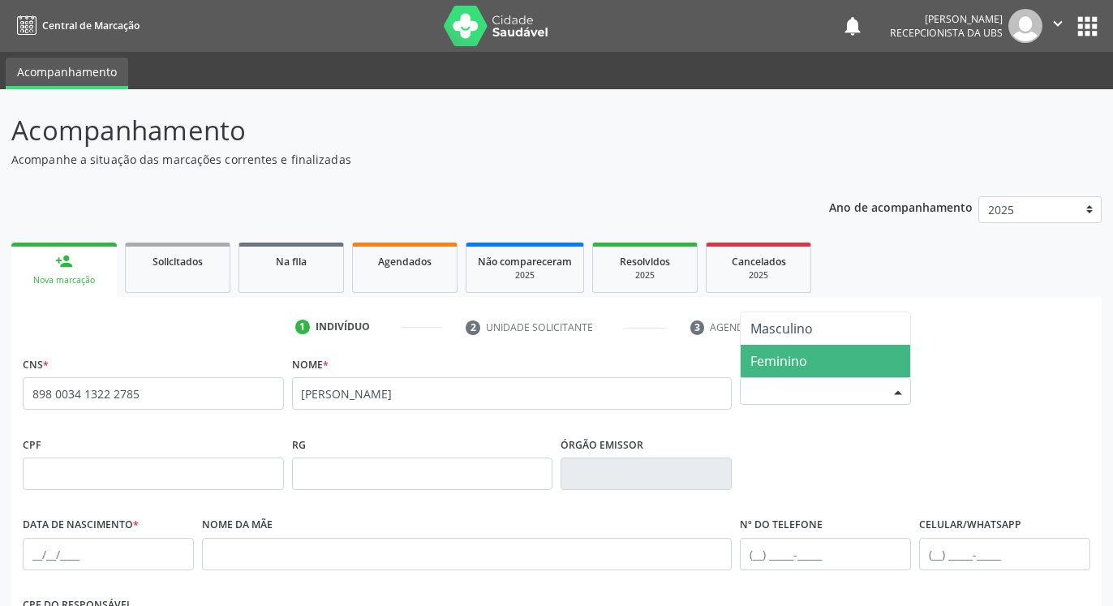
click at [801, 346] on span "Feminino" at bounding box center [826, 361] width 170 height 32
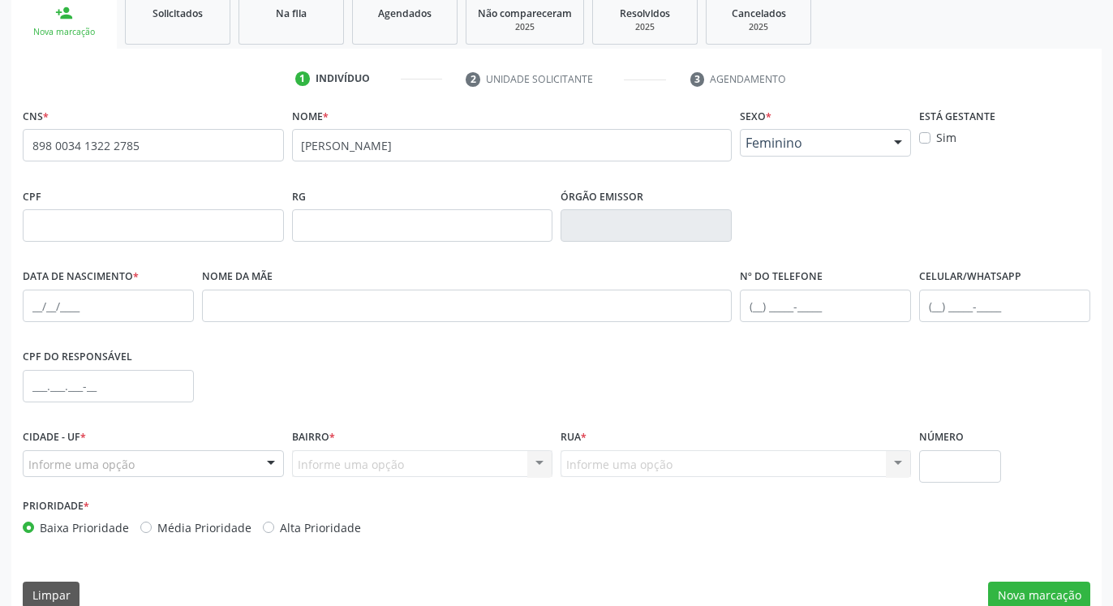
scroll to position [273, 0]
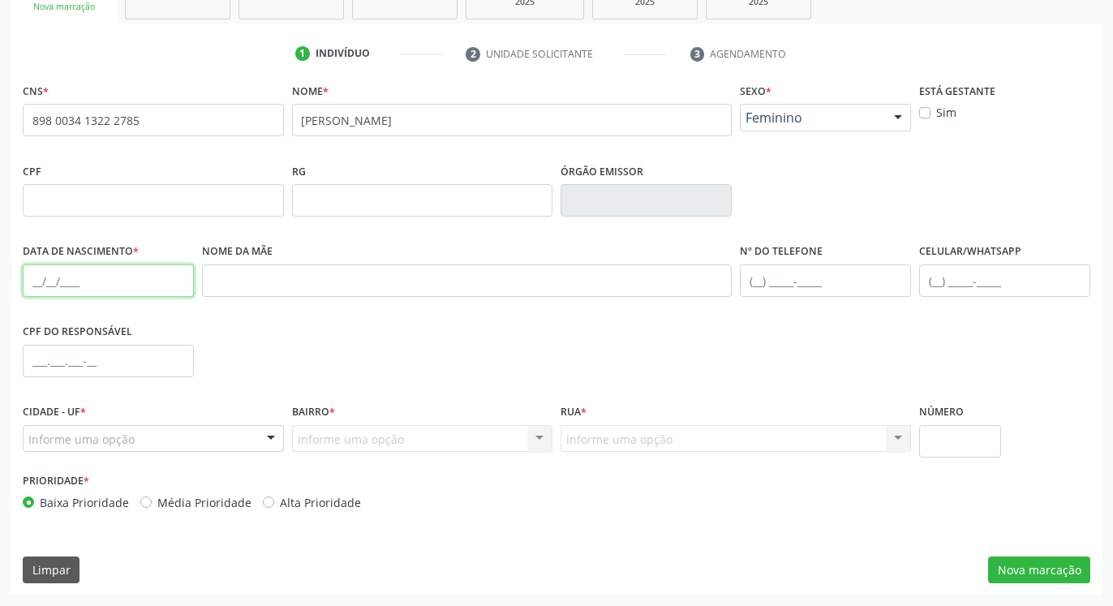
click at [135, 290] on input "text" at bounding box center [108, 280] width 171 height 32
type input "[DATE]"
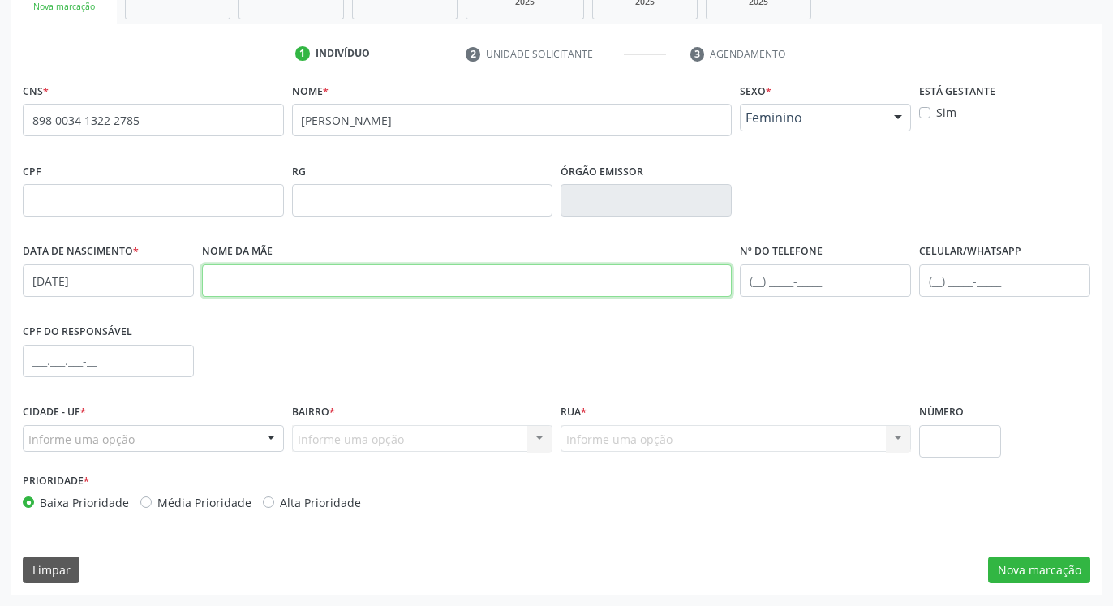
click at [245, 281] on input "text" at bounding box center [467, 280] width 530 height 32
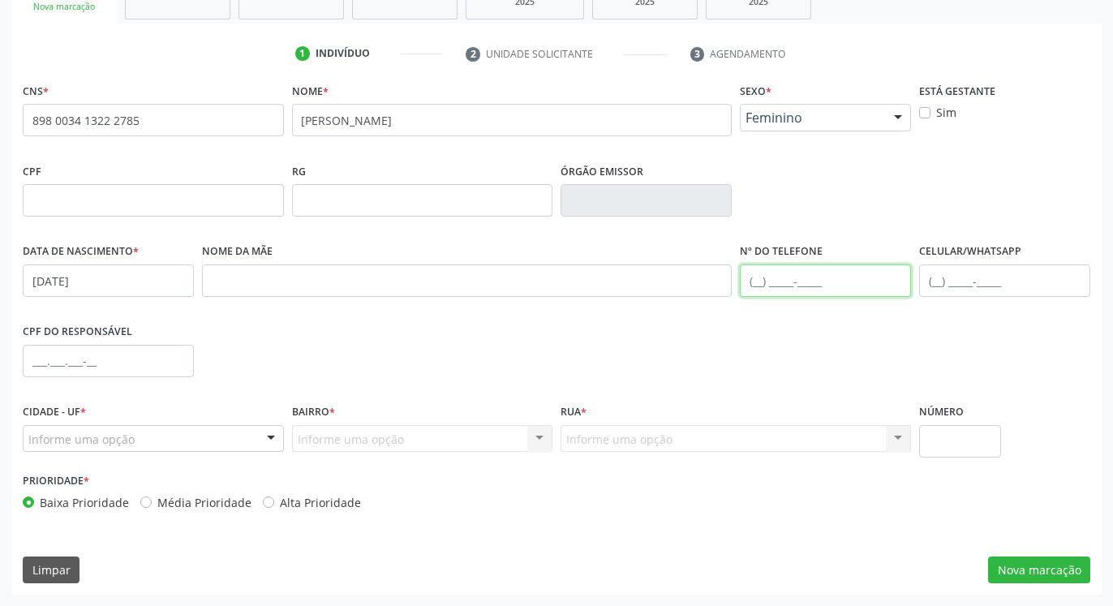
click at [749, 273] on input "text" at bounding box center [825, 280] width 171 height 32
type input "[PHONE_NUMBER]"
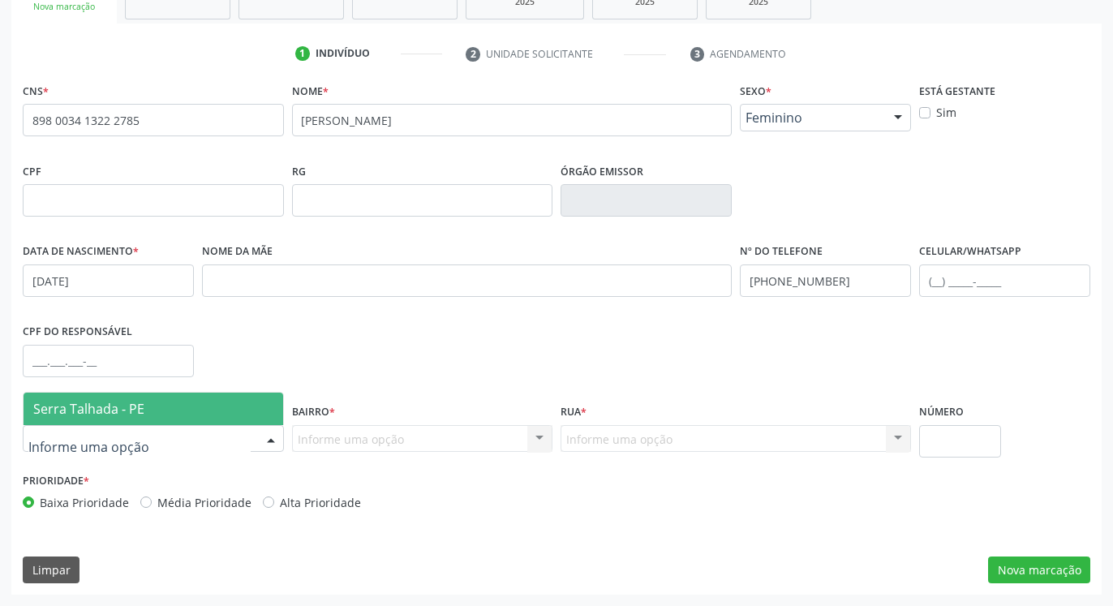
click at [210, 447] on div at bounding box center [153, 439] width 261 height 28
click at [166, 406] on span "Serra Talhada - PE" at bounding box center [154, 409] width 260 height 32
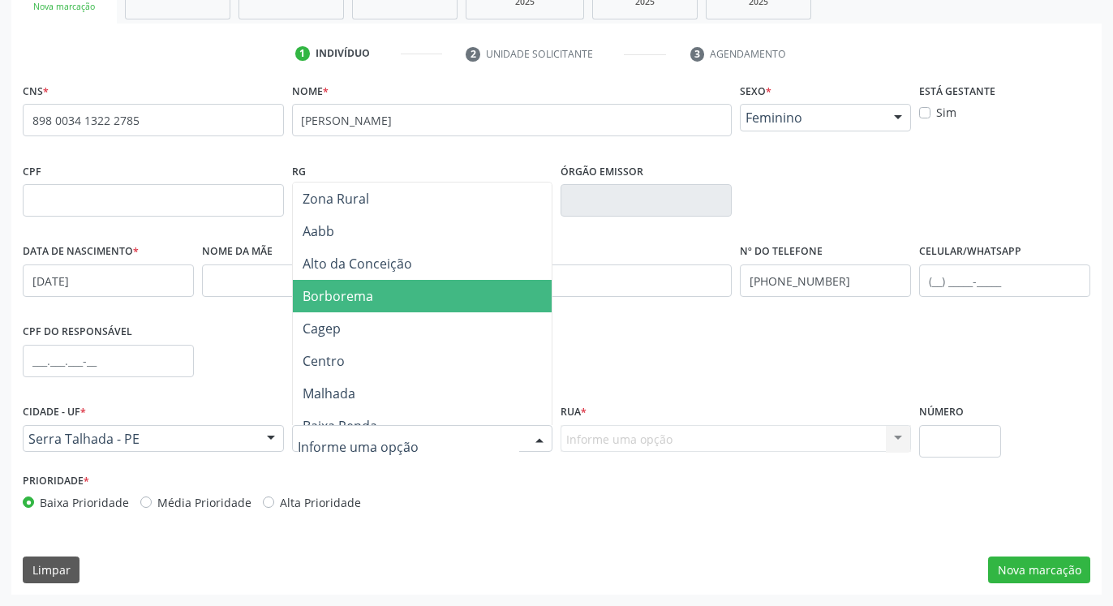
click at [347, 303] on span "Borborema" at bounding box center [338, 296] width 71 height 18
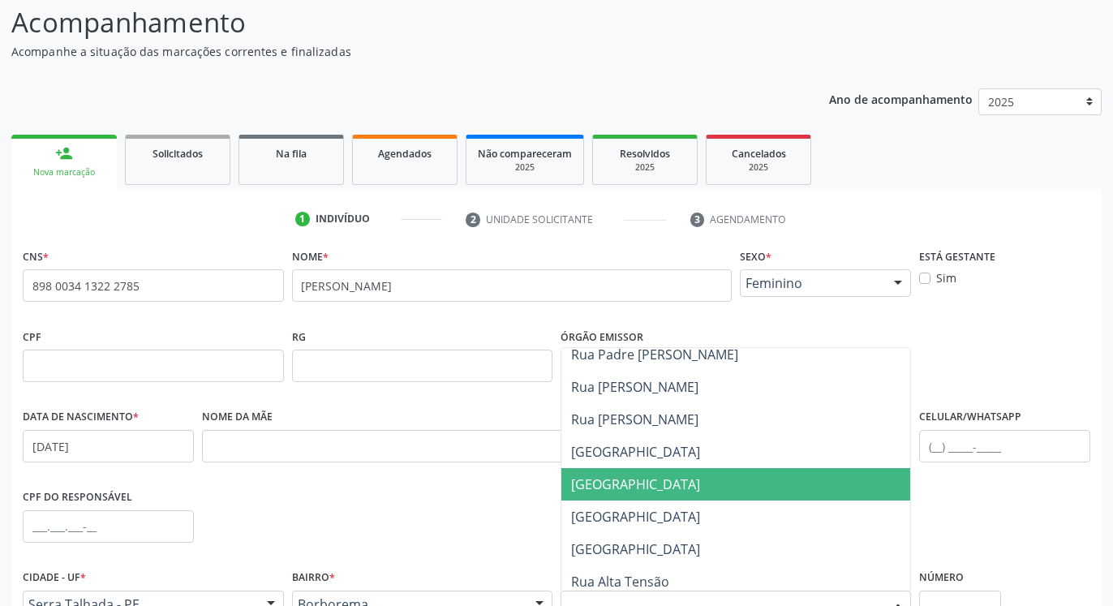
scroll to position [0, 0]
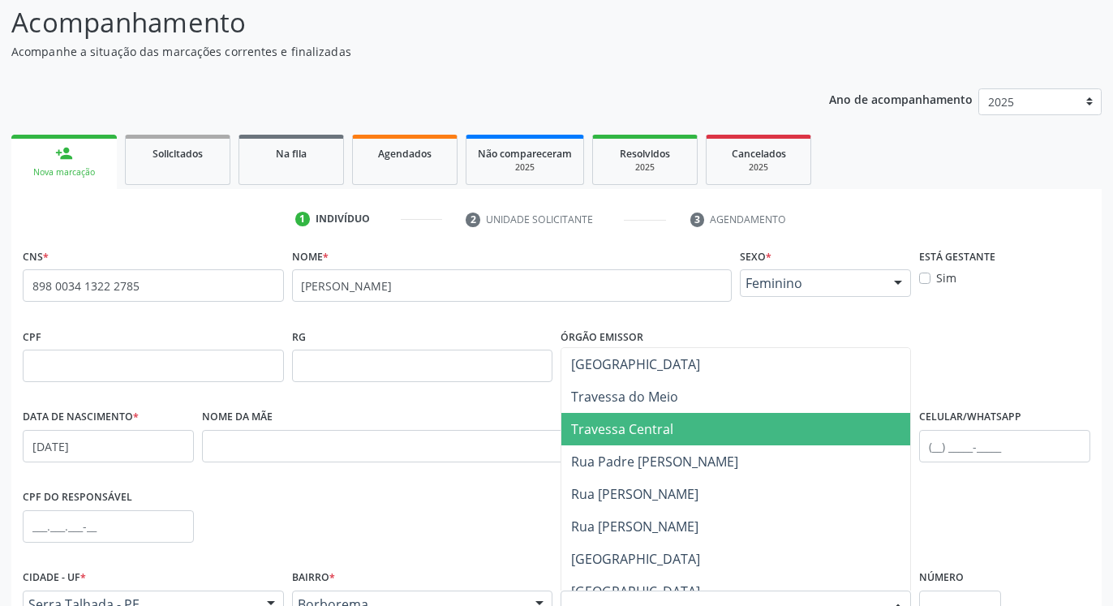
click at [658, 432] on span "Travessa Central" at bounding box center [622, 429] width 102 height 18
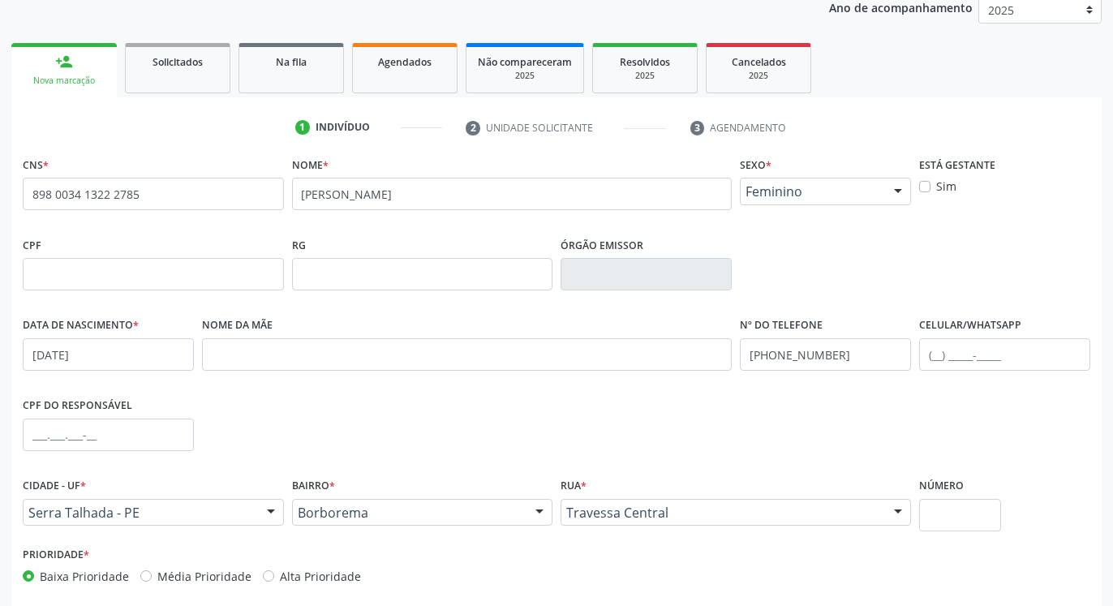
scroll to position [273, 0]
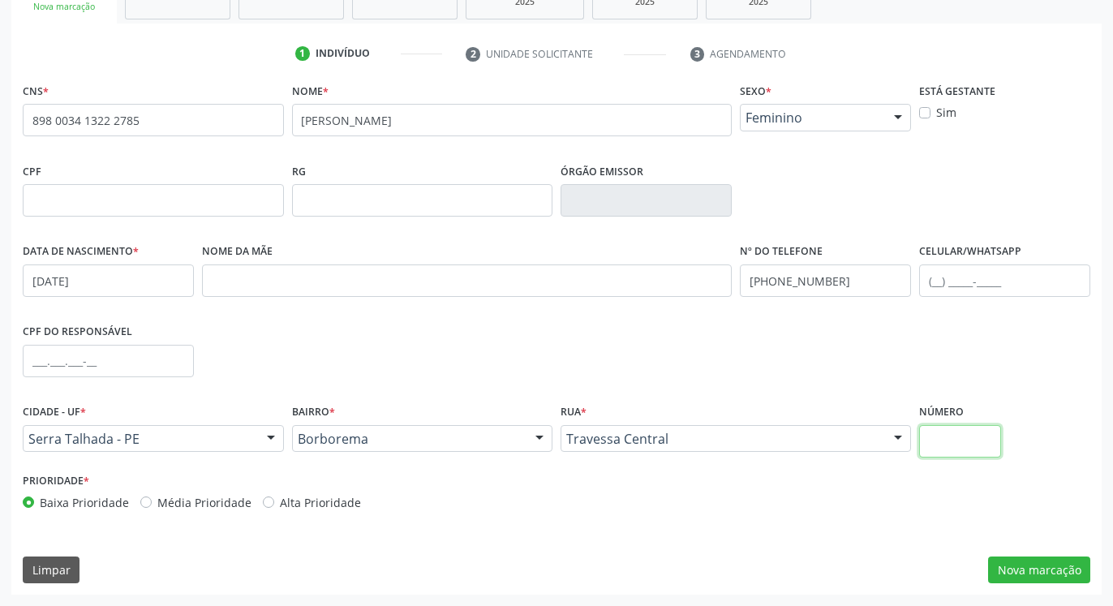
click at [942, 442] on input "text" at bounding box center [960, 441] width 82 height 32
click at [1030, 574] on button "Nova marcação" at bounding box center [1039, 571] width 102 height 28
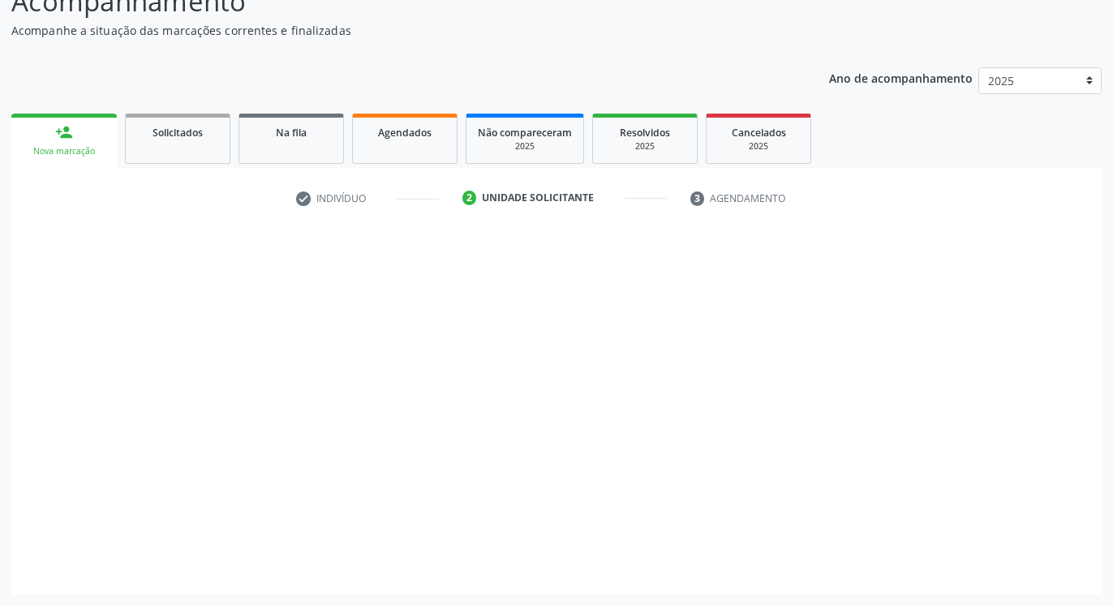
scroll to position [129, 0]
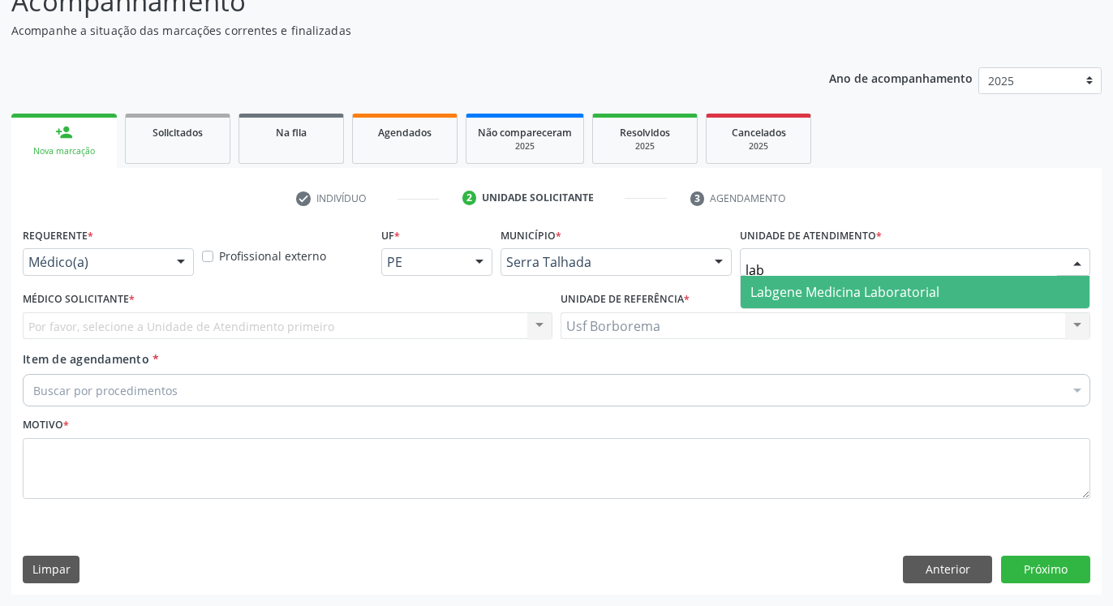
type input "labg"
click at [777, 290] on span "Labgene Medicina Laboratorial" at bounding box center [844, 292] width 189 height 18
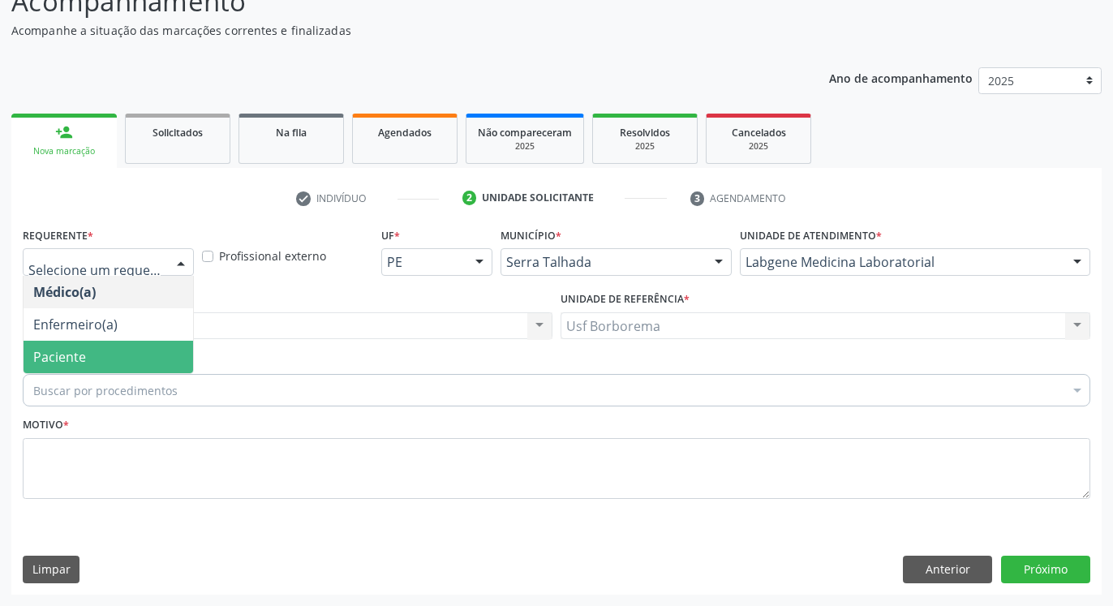
click at [102, 348] on span "Paciente" at bounding box center [109, 357] width 170 height 32
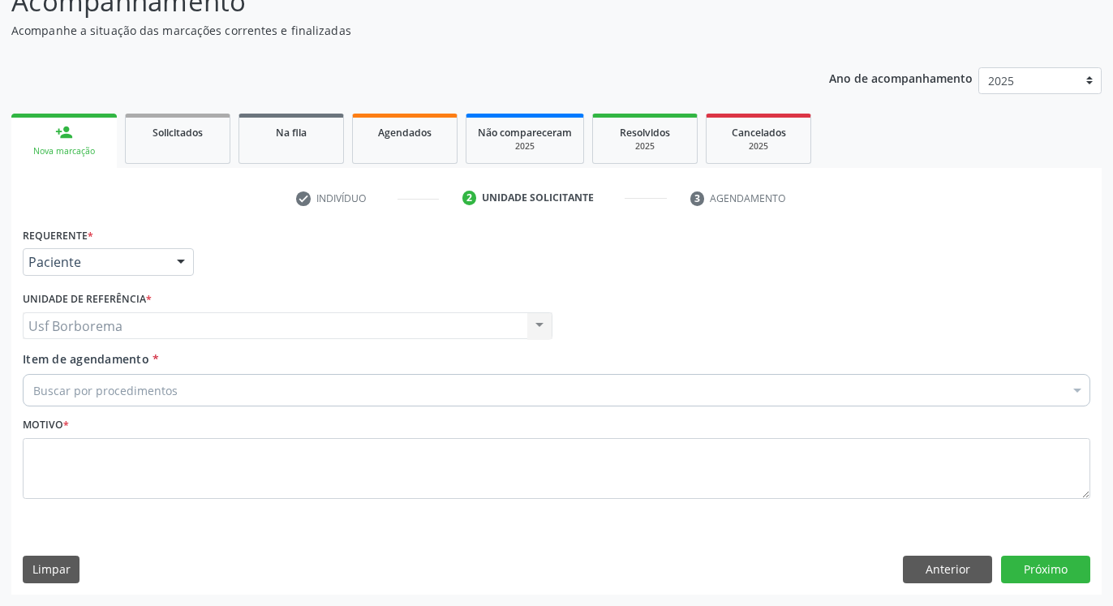
click at [118, 380] on div "Buscar por procedimentos" at bounding box center [557, 390] width 1068 height 32
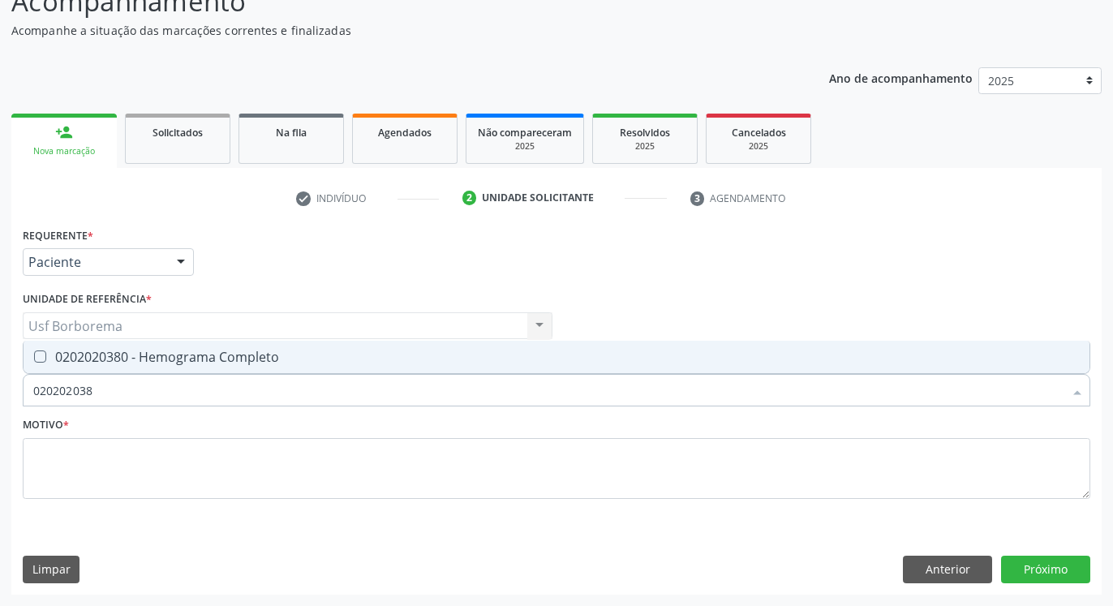
type input "0202020380"
click at [127, 359] on div "0202020380 - Hemograma Completo" at bounding box center [556, 356] width 1047 height 13
checkbox Completo "true"
click at [129, 389] on input "0202020380" at bounding box center [548, 390] width 1030 height 32
type input "02020203"
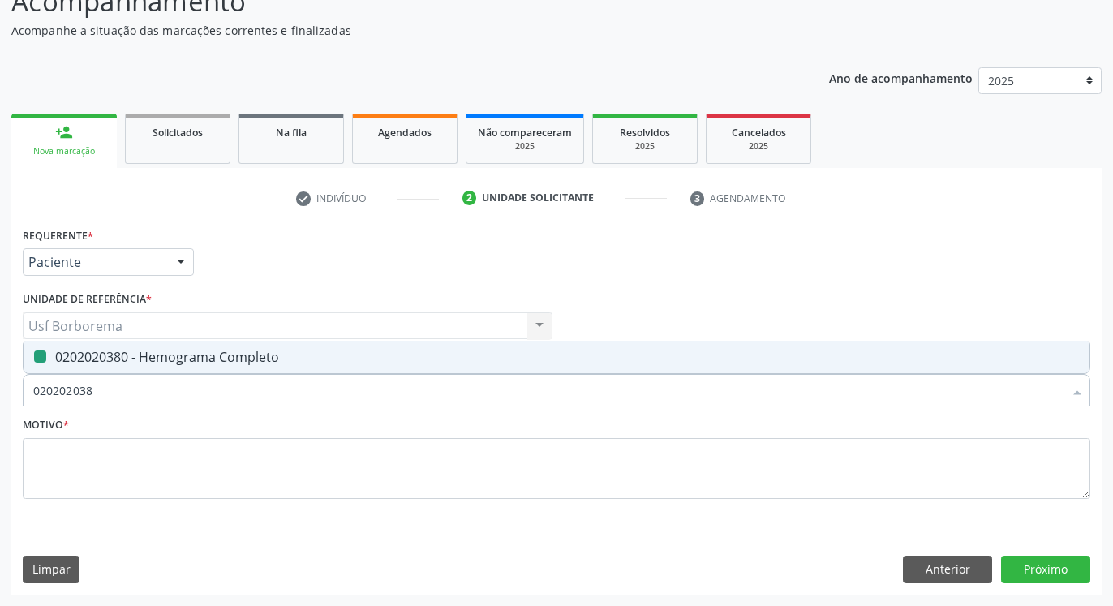
checkbox Completo "false"
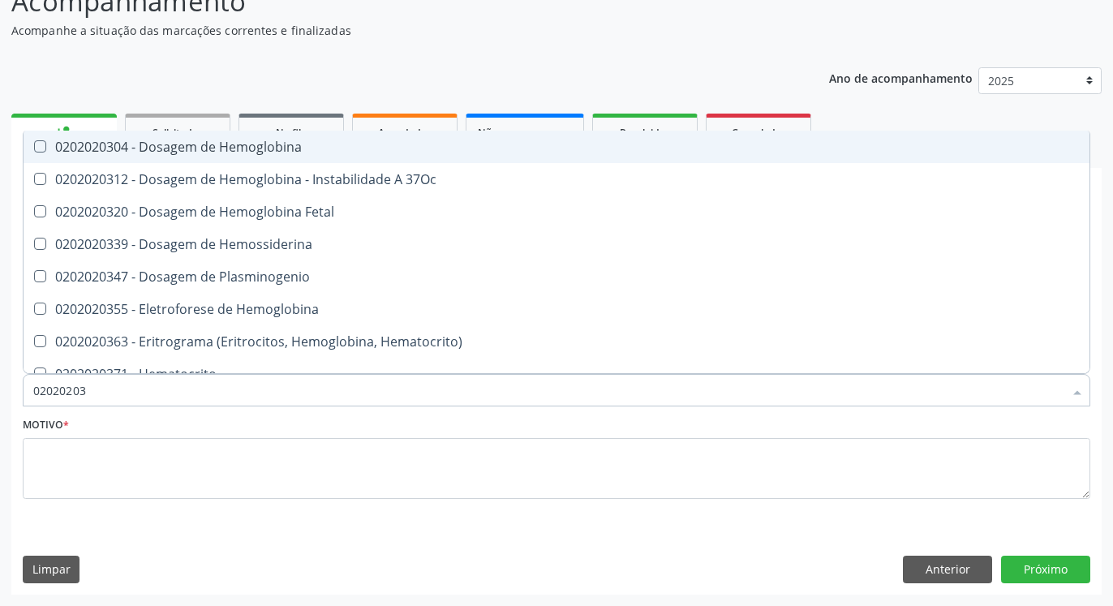
type input "0202020"
checkbox Completo "false"
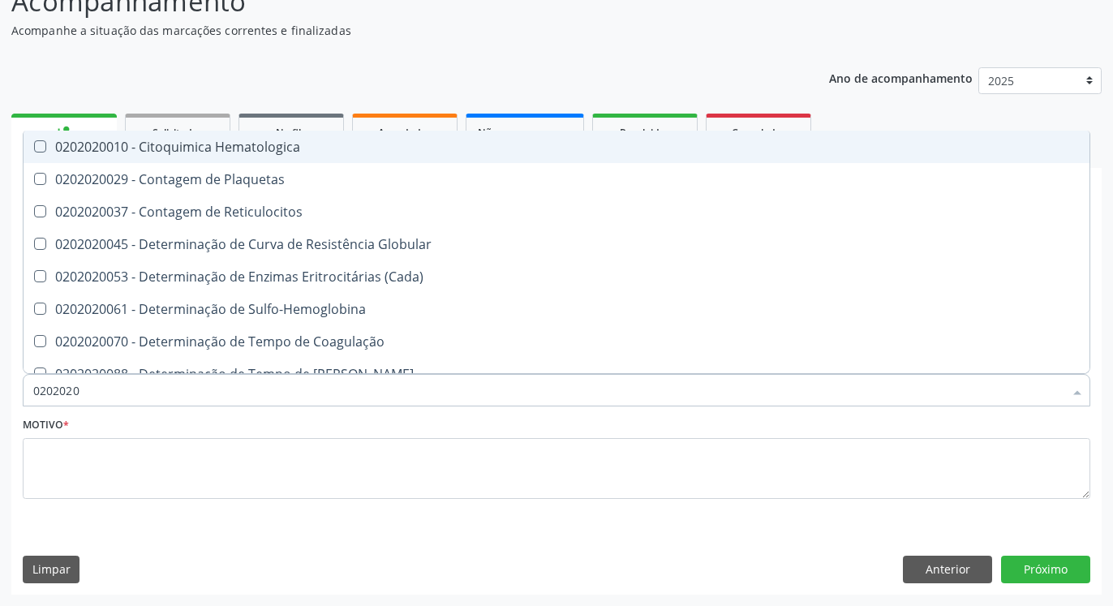
type input "020202"
checkbox Completo "false"
checkbox Leucograma "true"
type input "02020"
checkbox Leucograma "false"
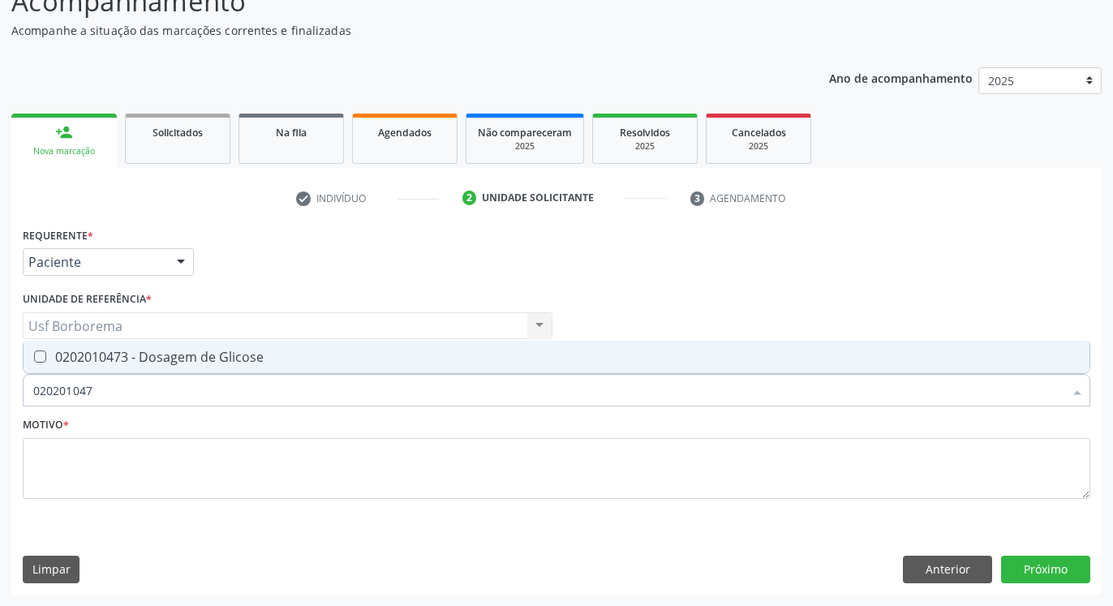
type input "0202010473"
click at [171, 351] on div "0202010473 - Dosagem de Glicose" at bounding box center [556, 356] width 1047 height 13
checkbox Glicose "true"
click at [171, 382] on input "0202010473" at bounding box center [548, 390] width 1030 height 32
type input "02020104"
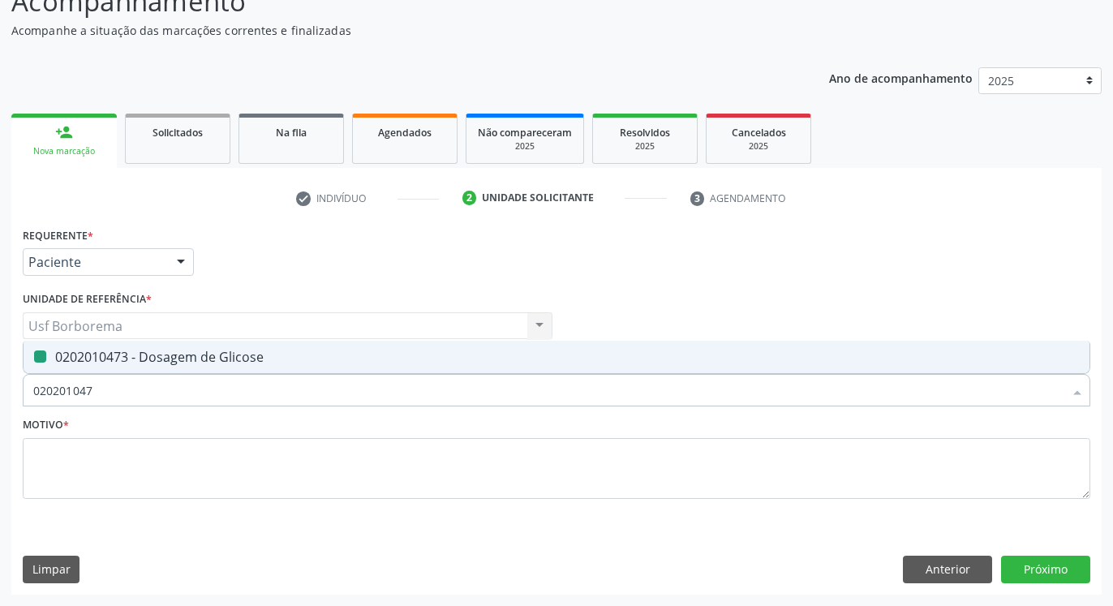
checkbox Glicose "false"
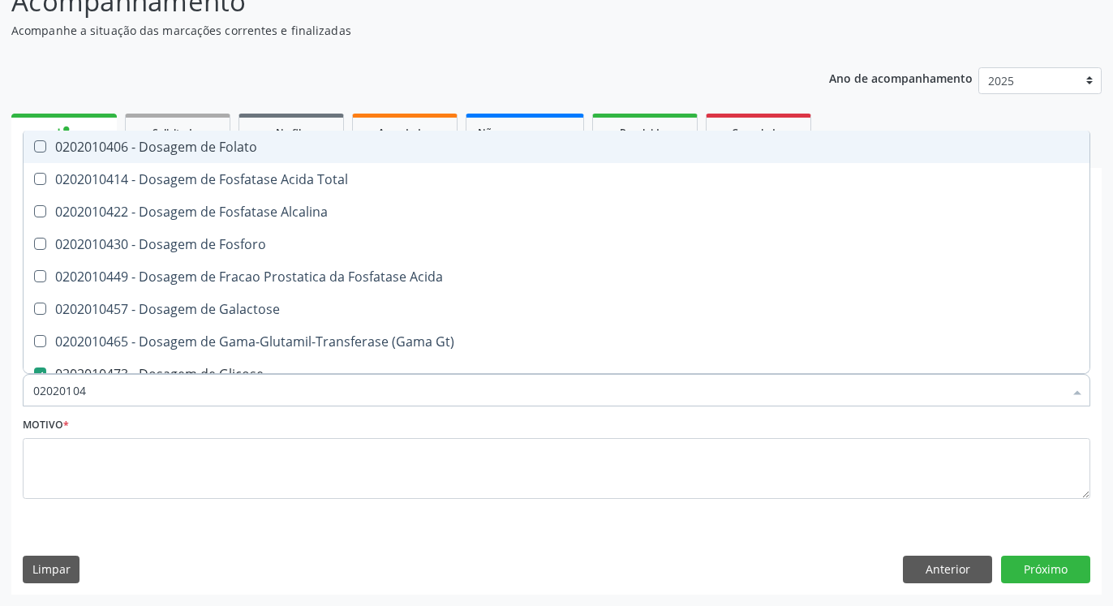
type input "0202010"
checkbox Glicose "false"
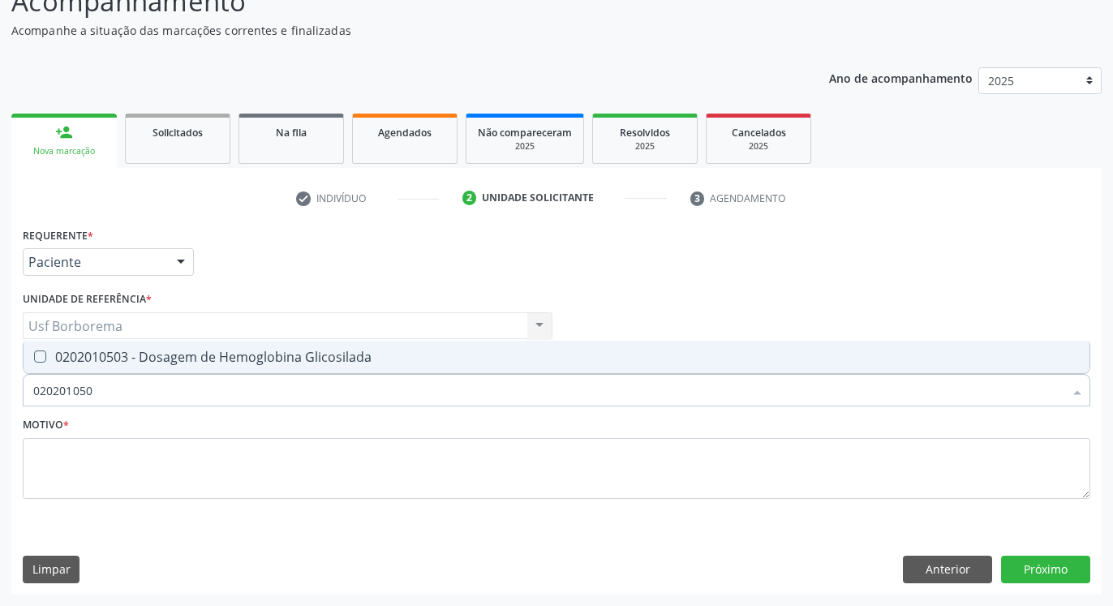
type input "0202010503"
click at [127, 356] on div "0202010503 - Dosagem de Hemoglobina Glicosilada" at bounding box center [556, 356] width 1047 height 13
checkbox Glicosilada "true"
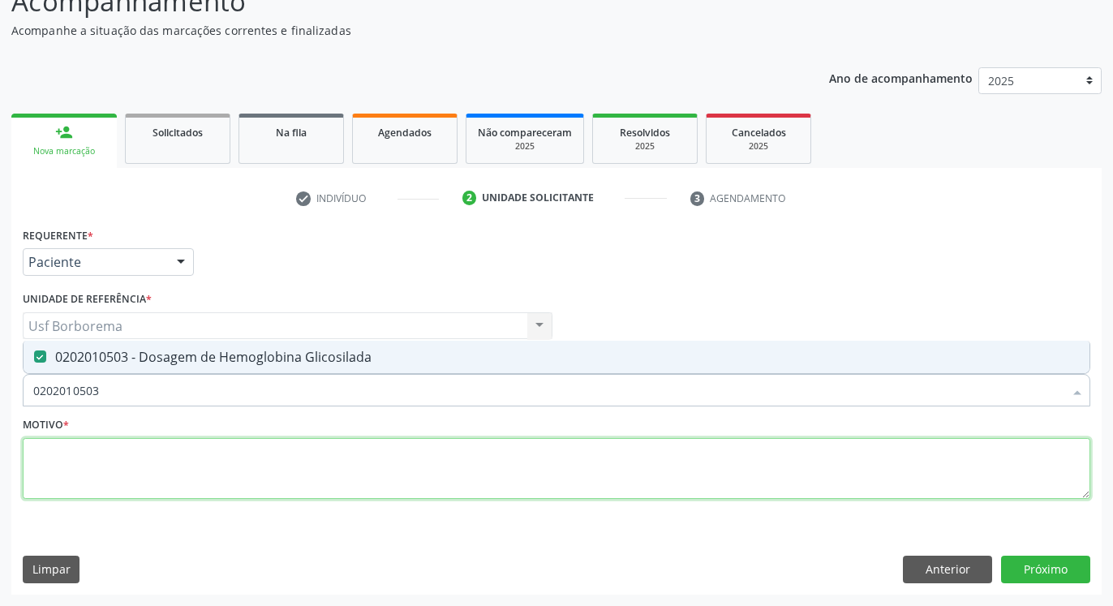
click at [141, 463] on textarea at bounding box center [557, 469] width 1068 height 62
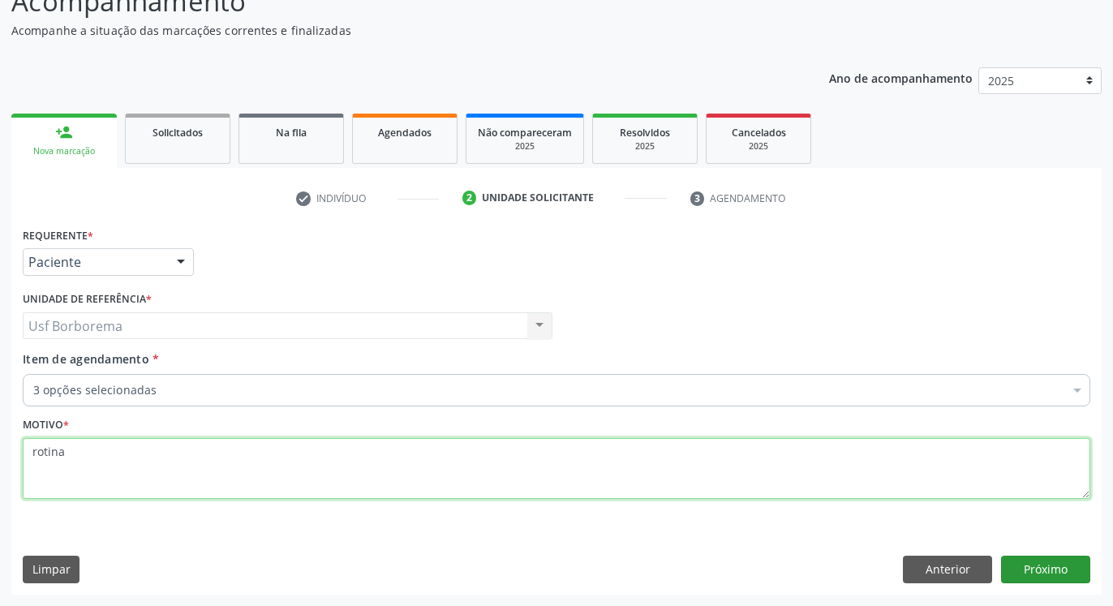
type textarea "rotina"
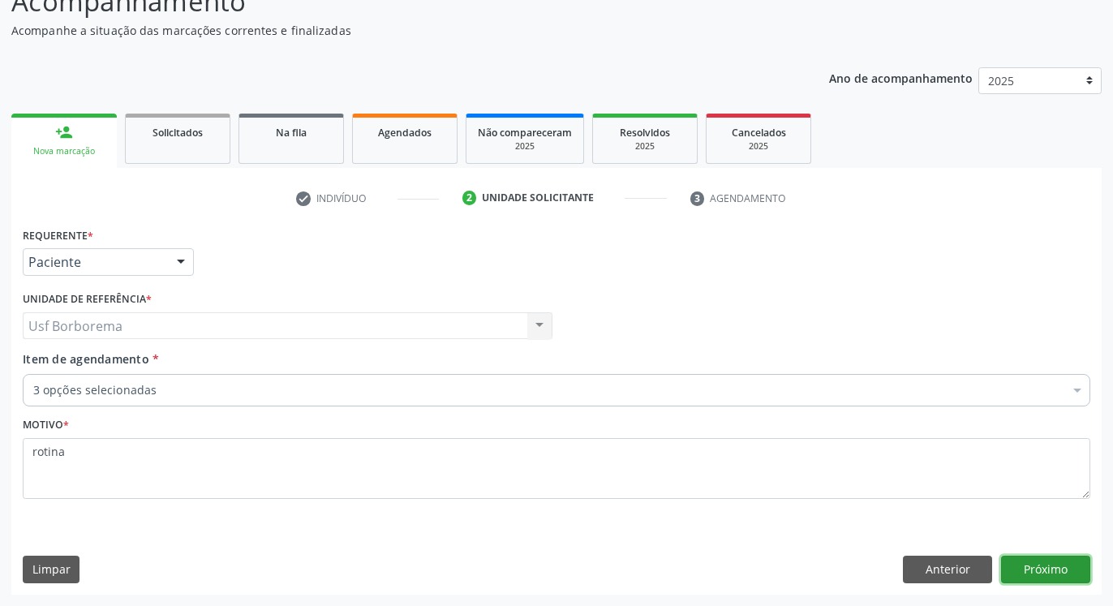
click at [1060, 569] on button "Próximo" at bounding box center [1045, 570] width 89 height 28
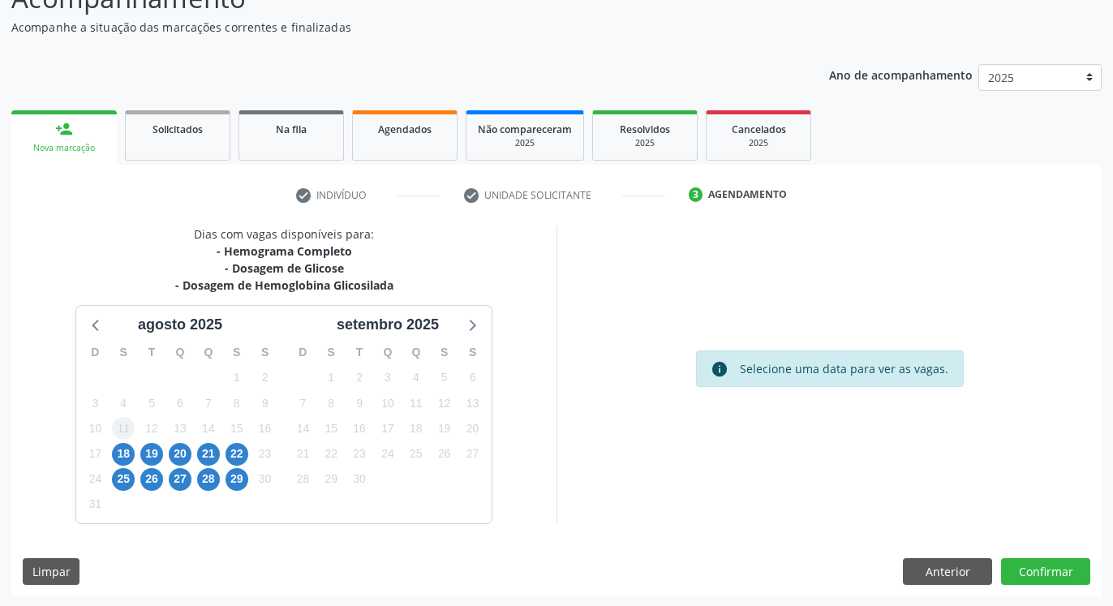
scroll to position [134, 0]
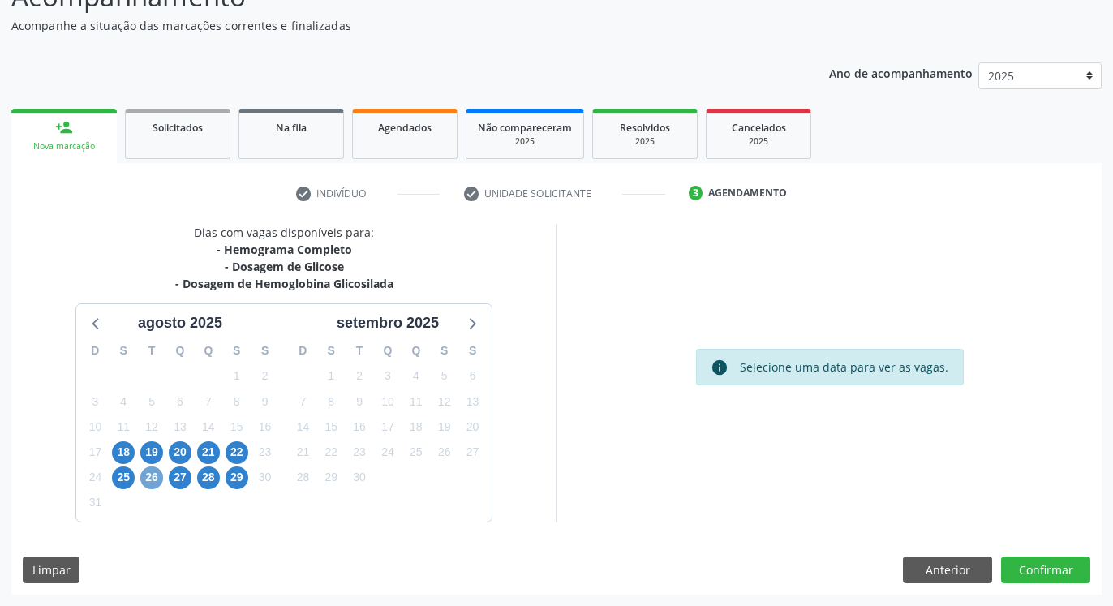
click at [147, 473] on span "26" at bounding box center [151, 477] width 23 height 23
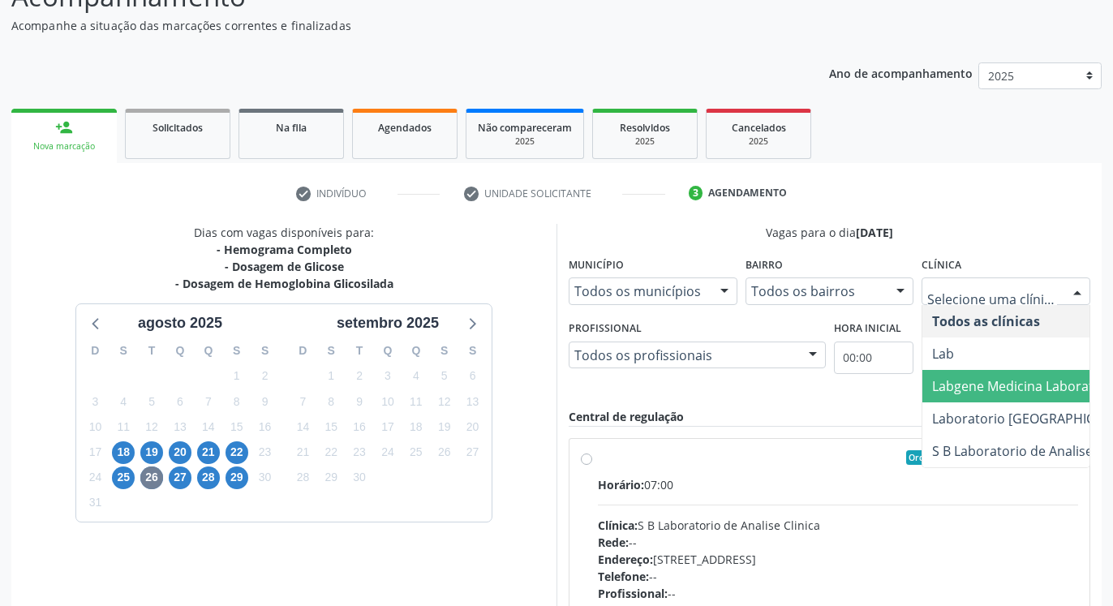
click at [980, 376] on span "Labgene Medicina Laboratorial" at bounding box center [1034, 386] width 225 height 32
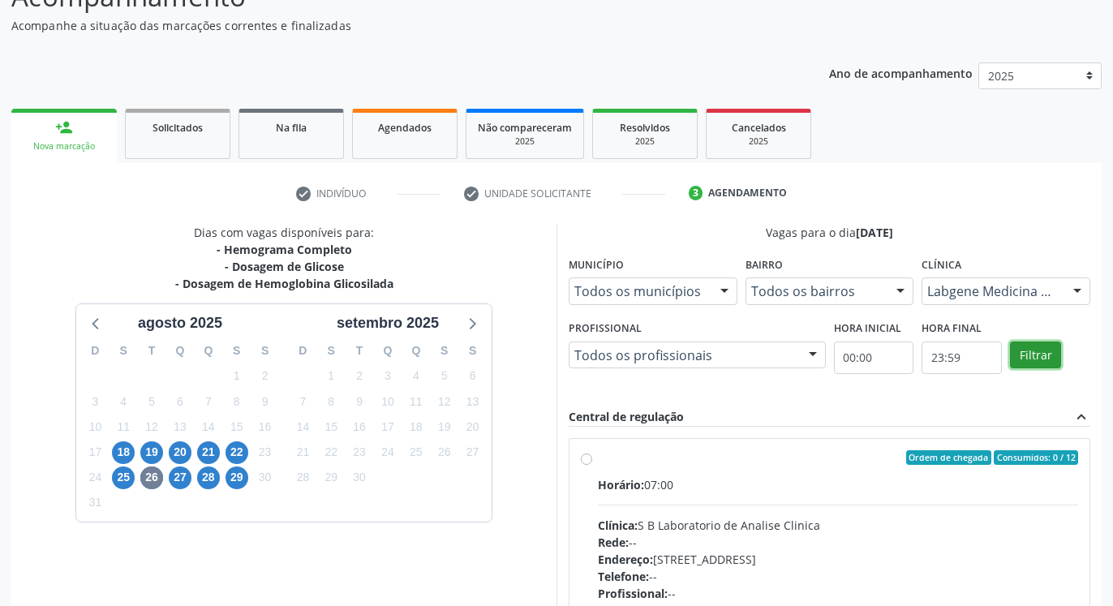
click at [1044, 343] on button "Filtrar" at bounding box center [1035, 356] width 51 height 28
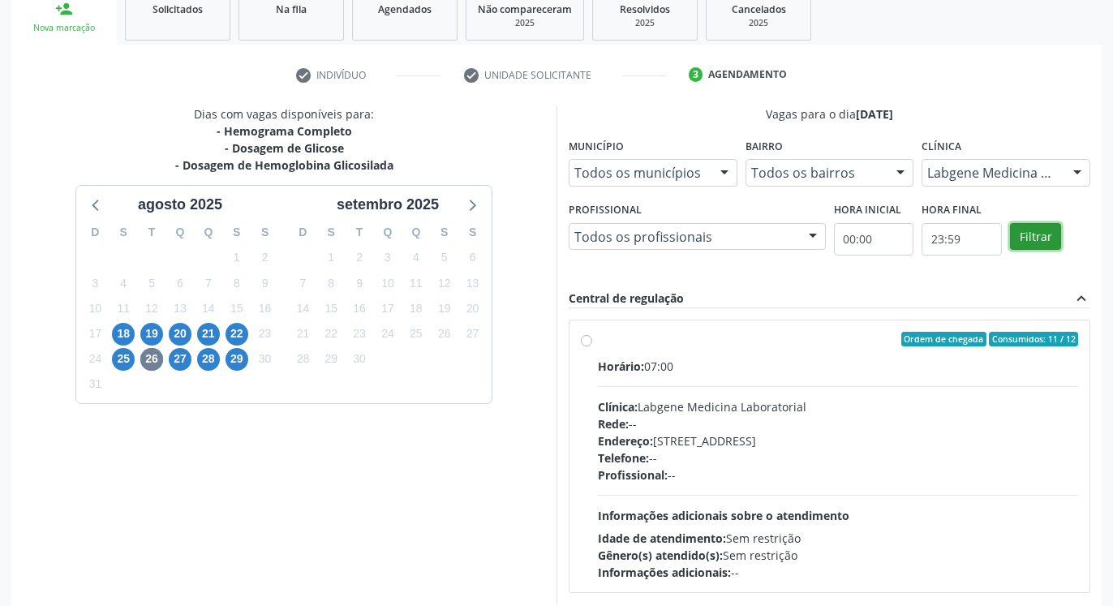
scroll to position [299, 0]
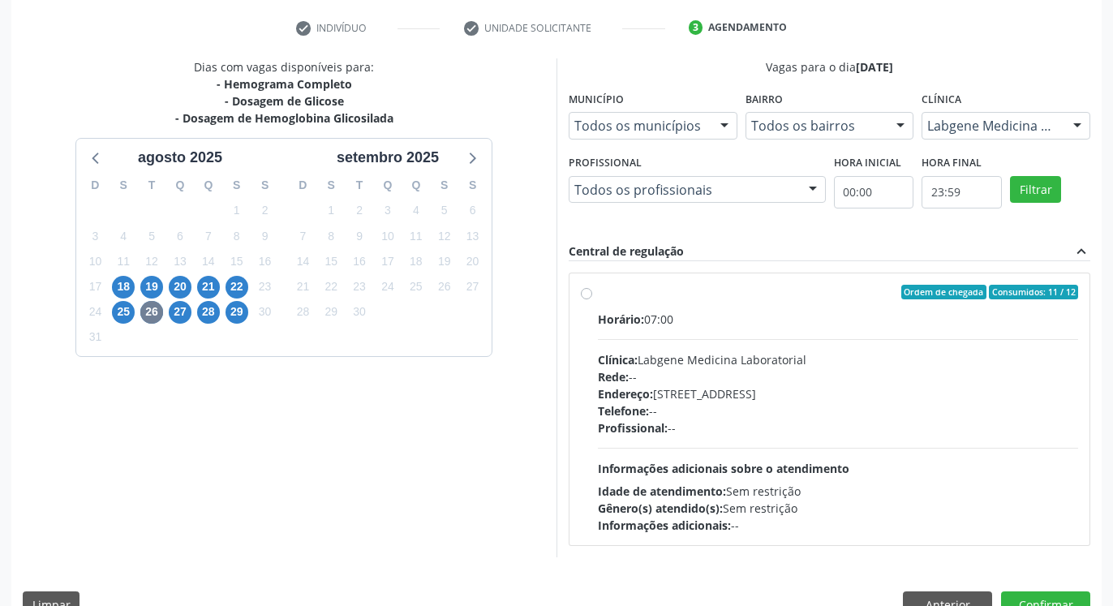
click at [578, 292] on div "Ordem de chegada Consumidos: 11 / 12 Horário: 07:00 Clínica: Labgene Medicina L…" at bounding box center [829, 409] width 520 height 272
radio input "true"
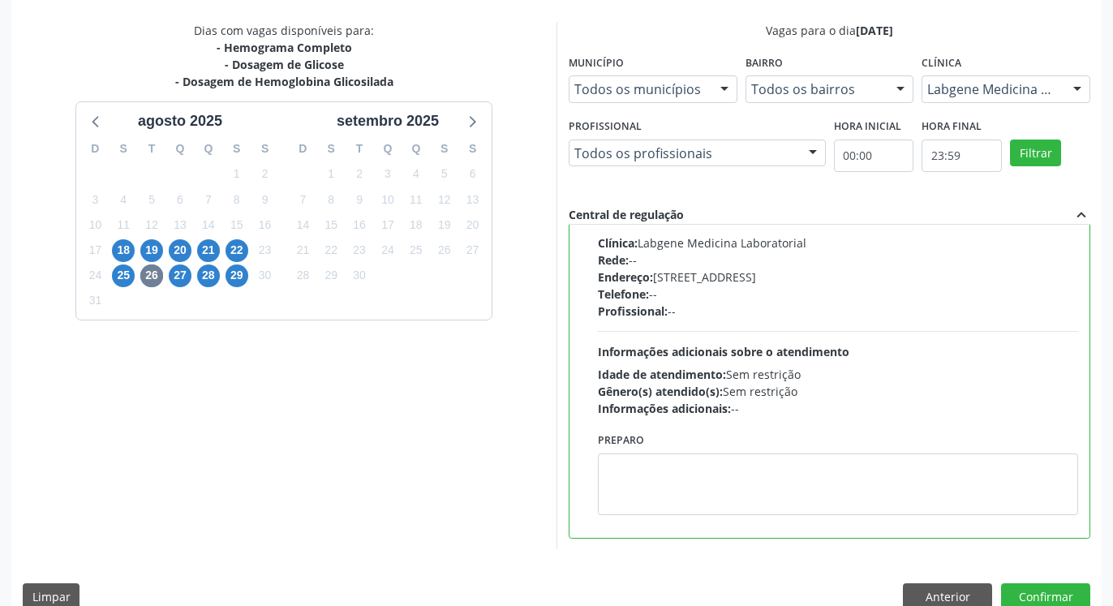
scroll to position [363, 0]
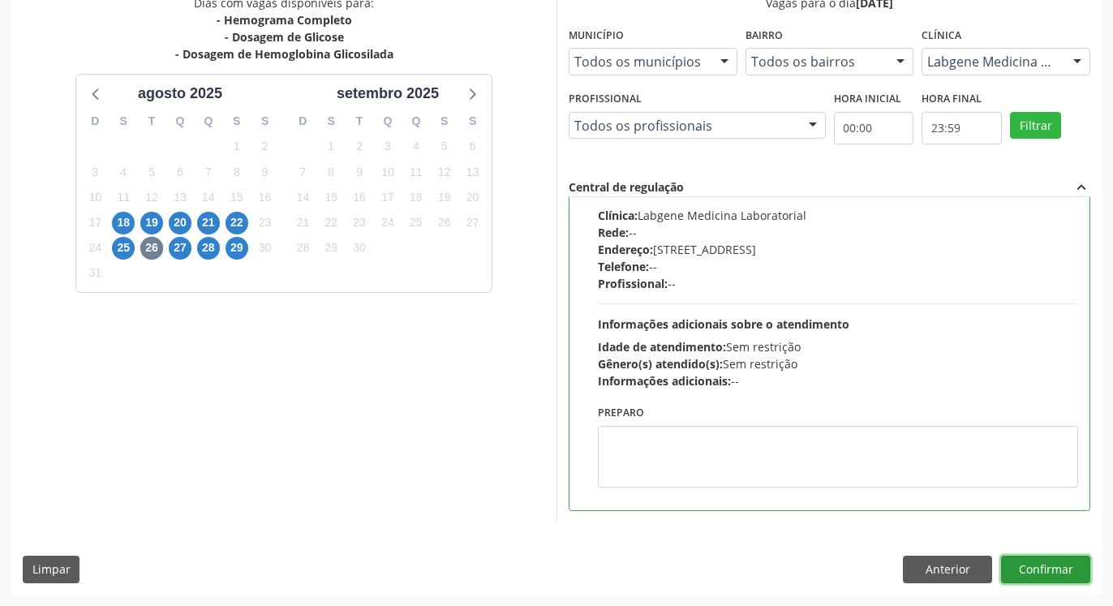
click at [1025, 565] on button "Confirmar" at bounding box center [1045, 570] width 89 height 28
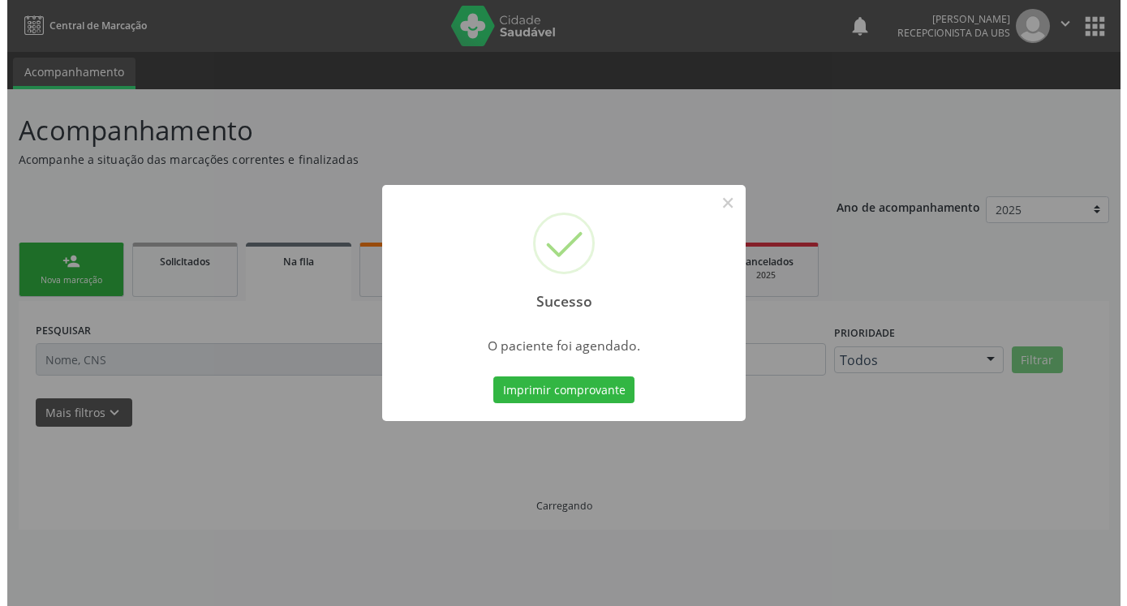
scroll to position [0, 0]
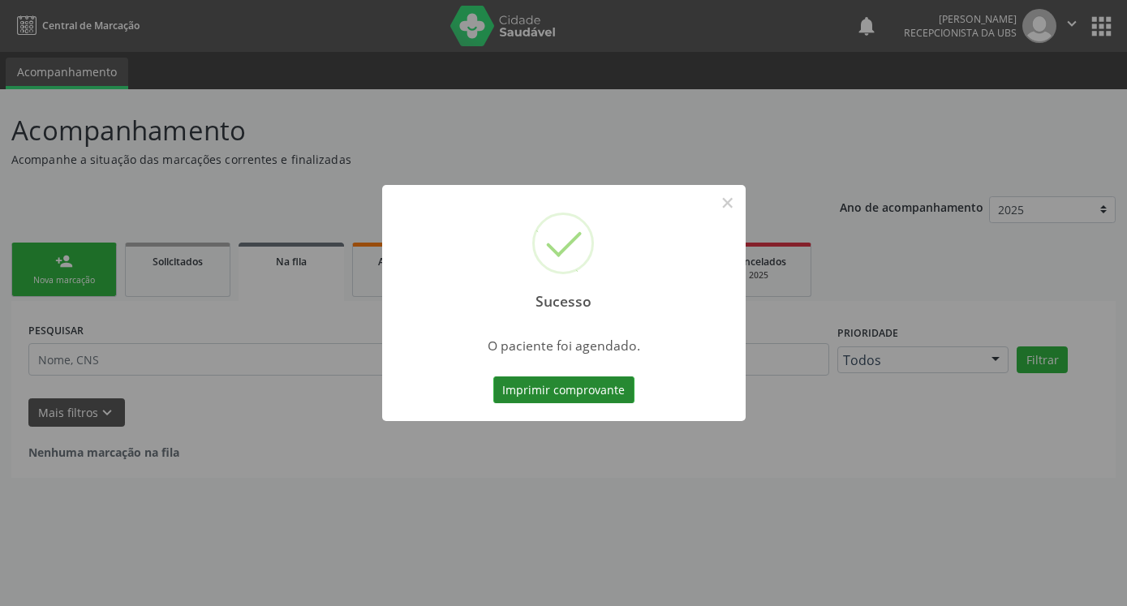
click at [595, 381] on button "Imprimir comprovante" at bounding box center [563, 390] width 141 height 28
